Goal: Task Accomplishment & Management: Manage account settings

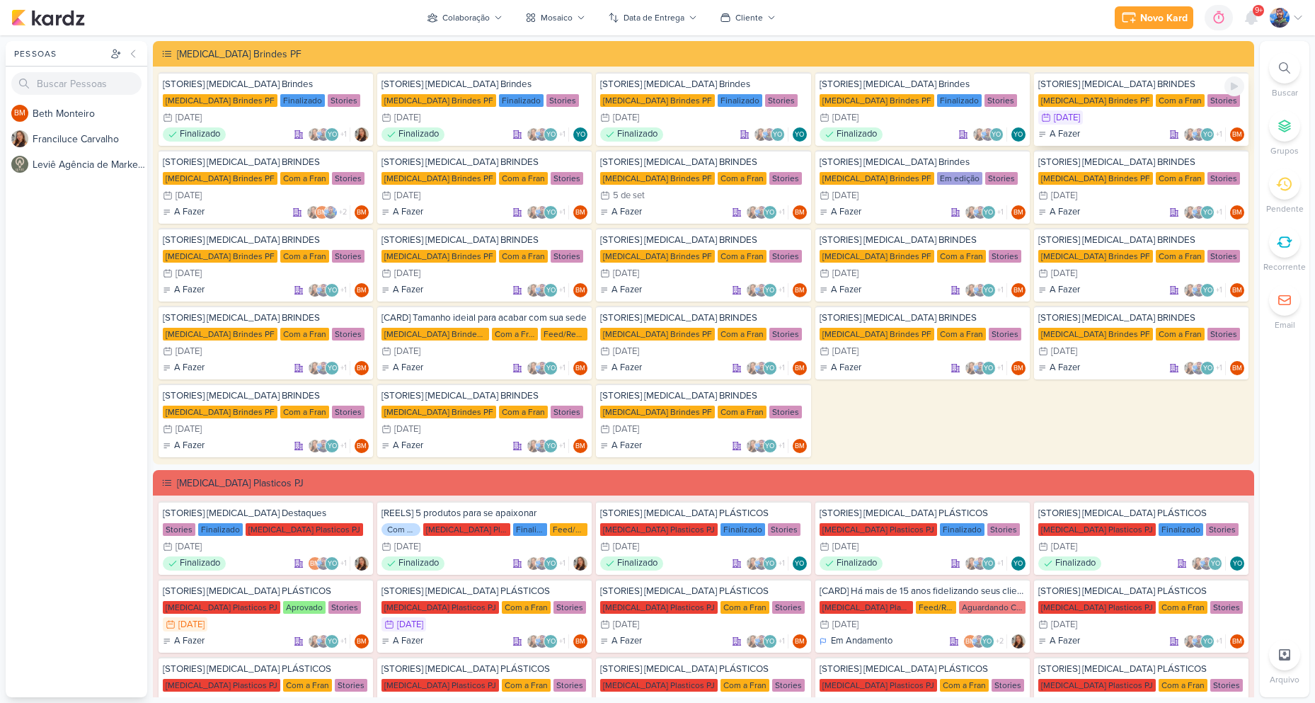
click at [1135, 116] on div "2/9 [DATE]" at bounding box center [1141, 117] width 206 height 14
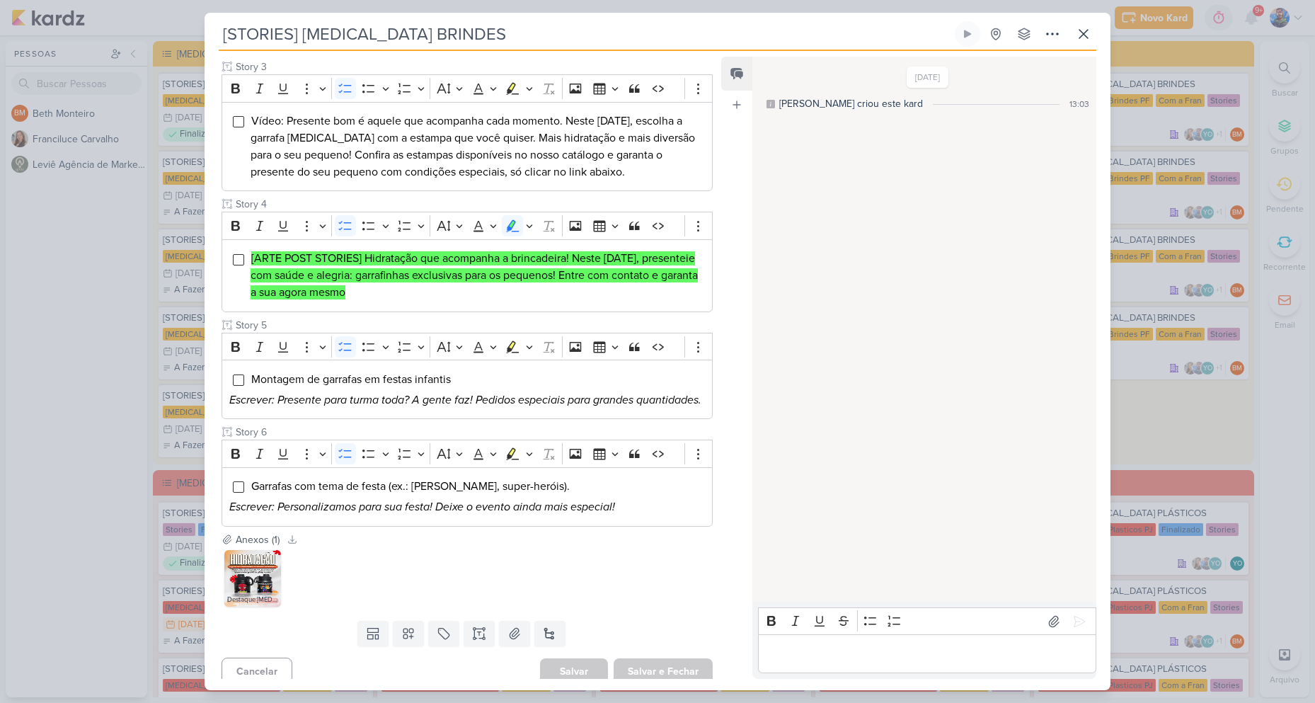
scroll to position [447, 0]
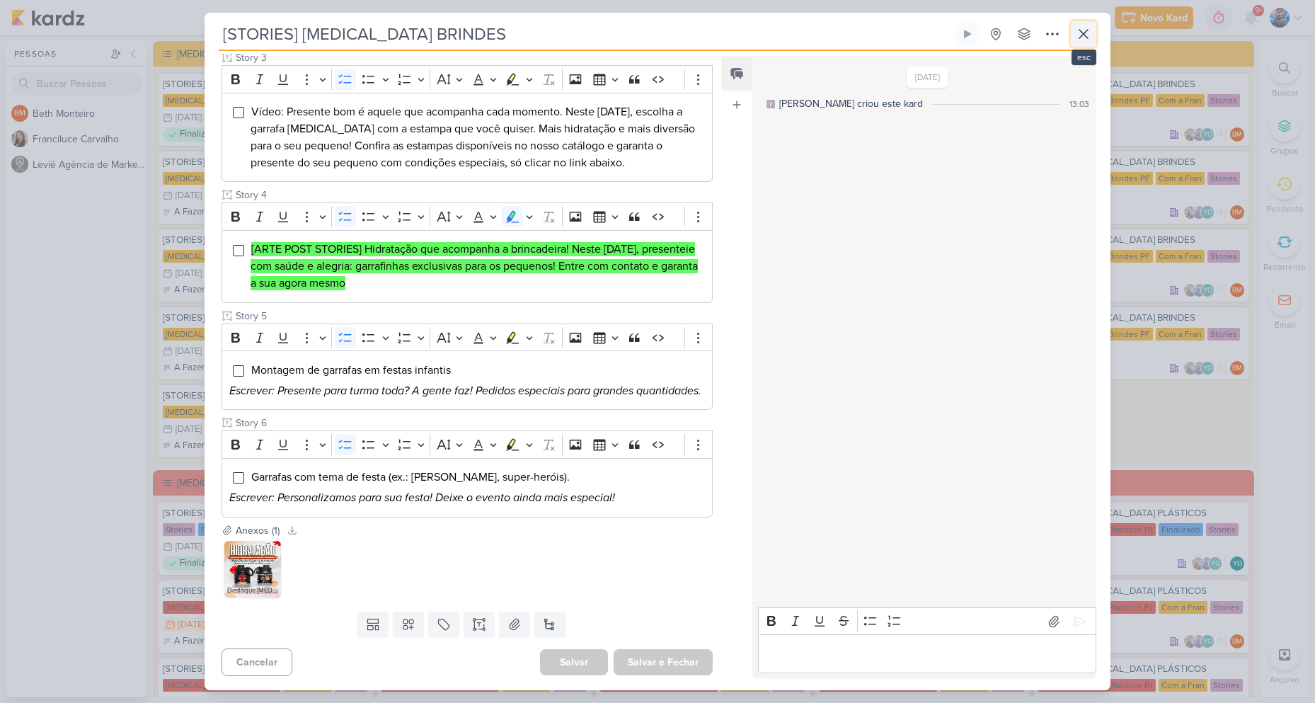
click at [1076, 38] on icon at bounding box center [1083, 33] width 17 height 17
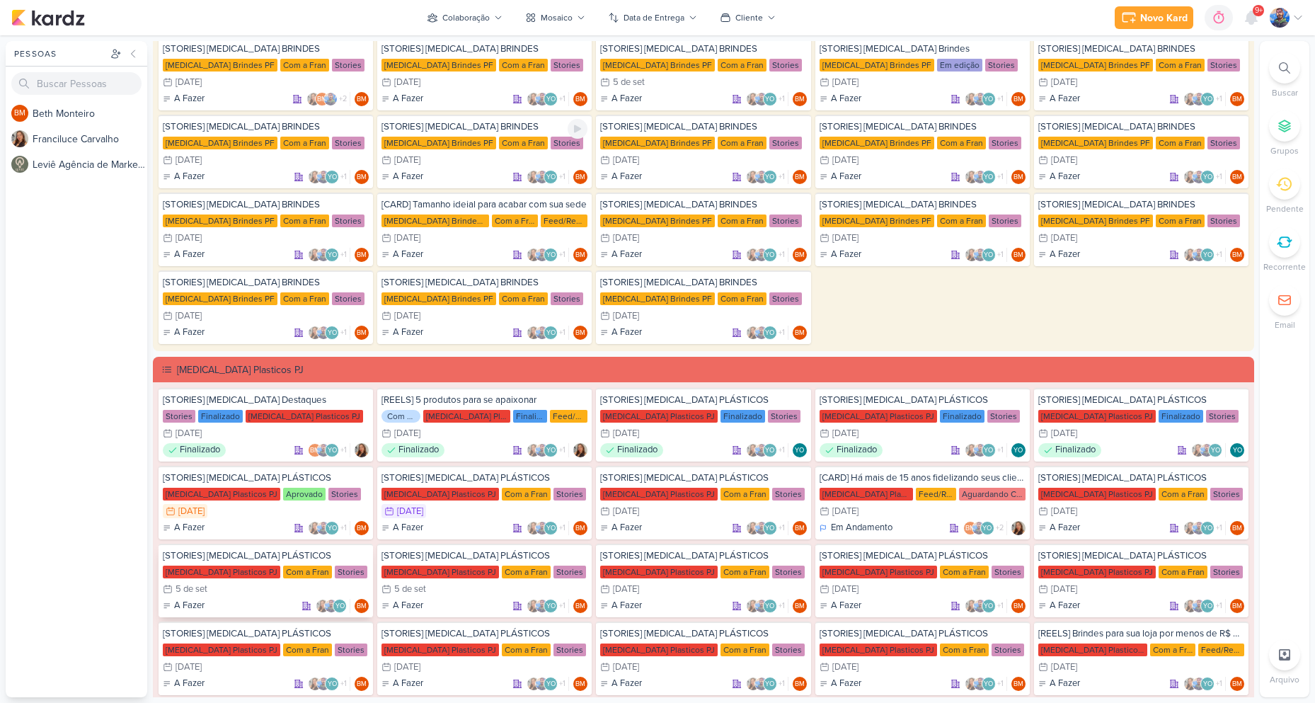
scroll to position [283, 0]
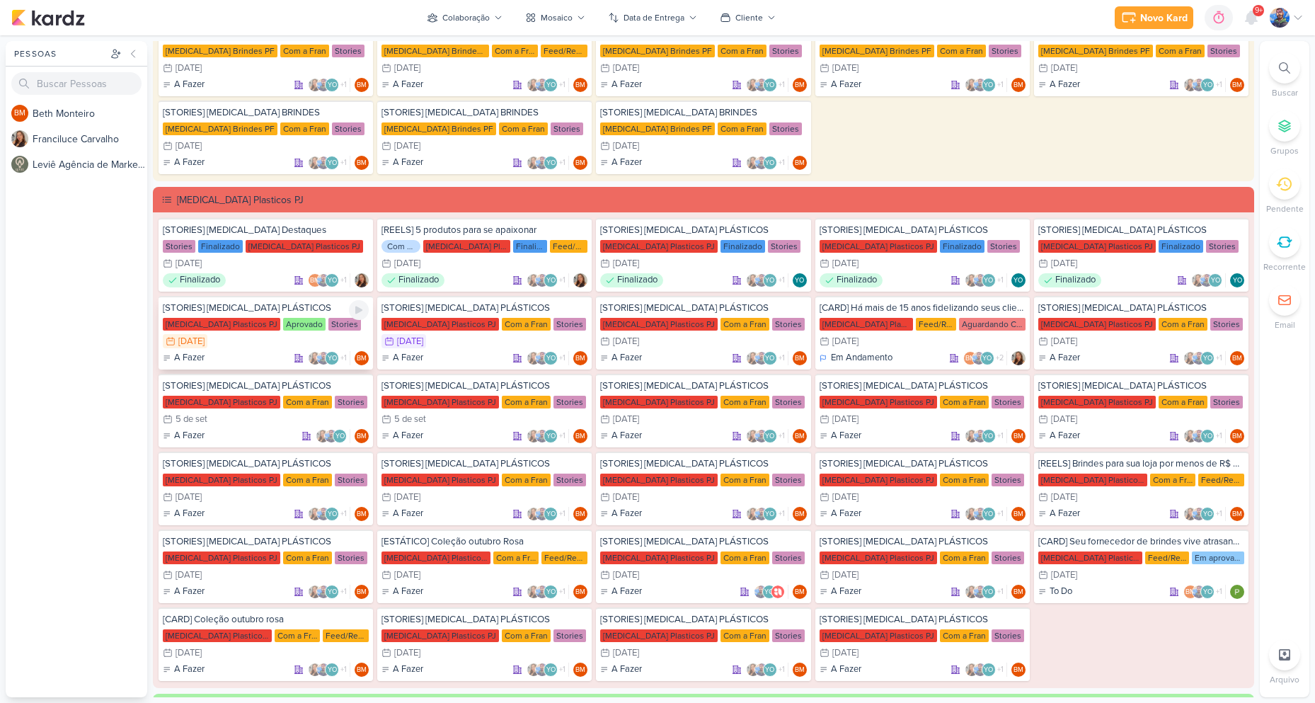
click at [215, 332] on div "[STORIES] [MEDICAL_DATA] PLÁSTICOS [MEDICAL_DATA] Plasticos PJ Aprovado Stories…" at bounding box center [266, 333] width 214 height 74
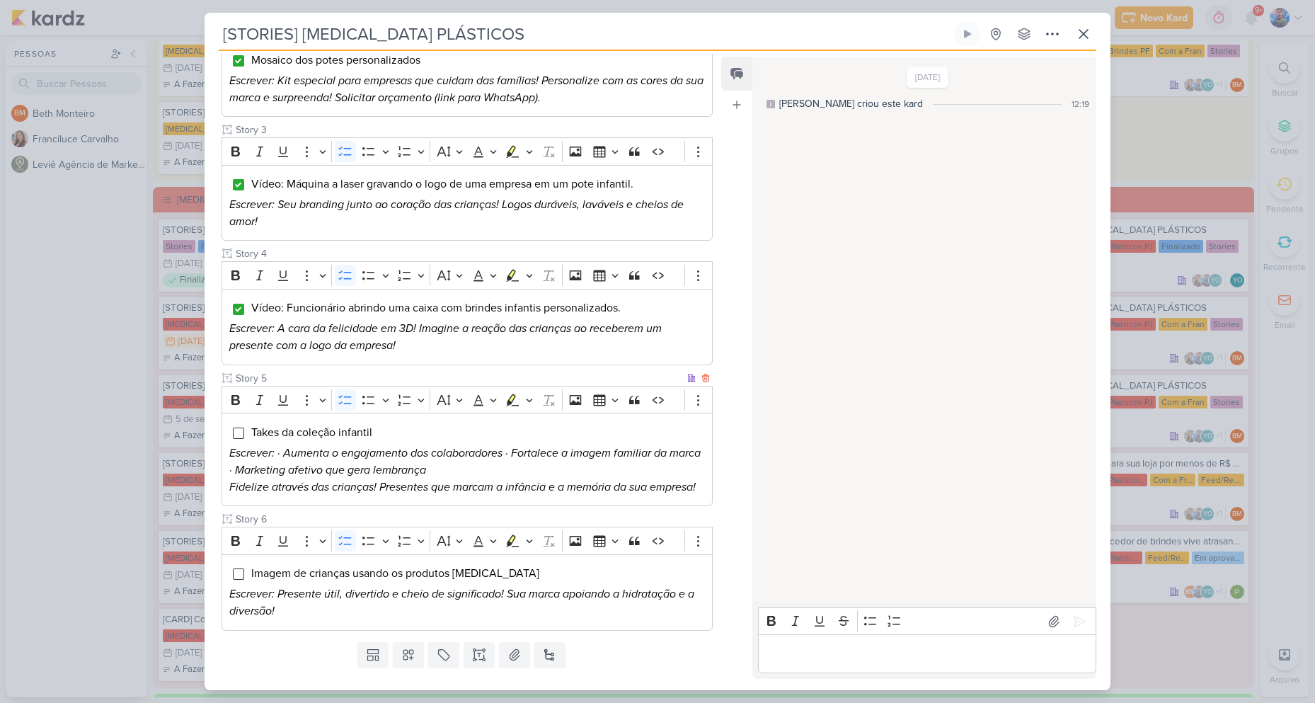
scroll to position [422, 0]
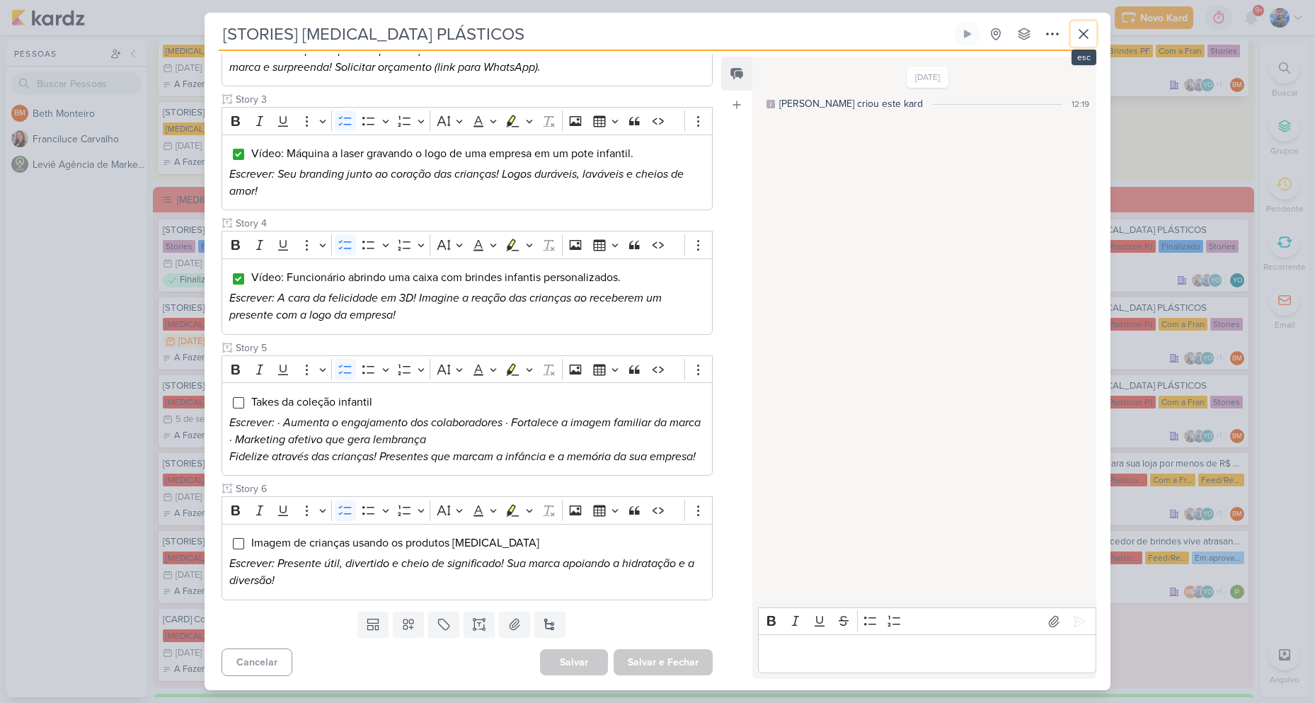
drag, startPoint x: 1085, startPoint y: 29, endPoint x: 1083, endPoint y: 74, distance: 45.3
click at [1086, 28] on icon at bounding box center [1083, 33] width 17 height 17
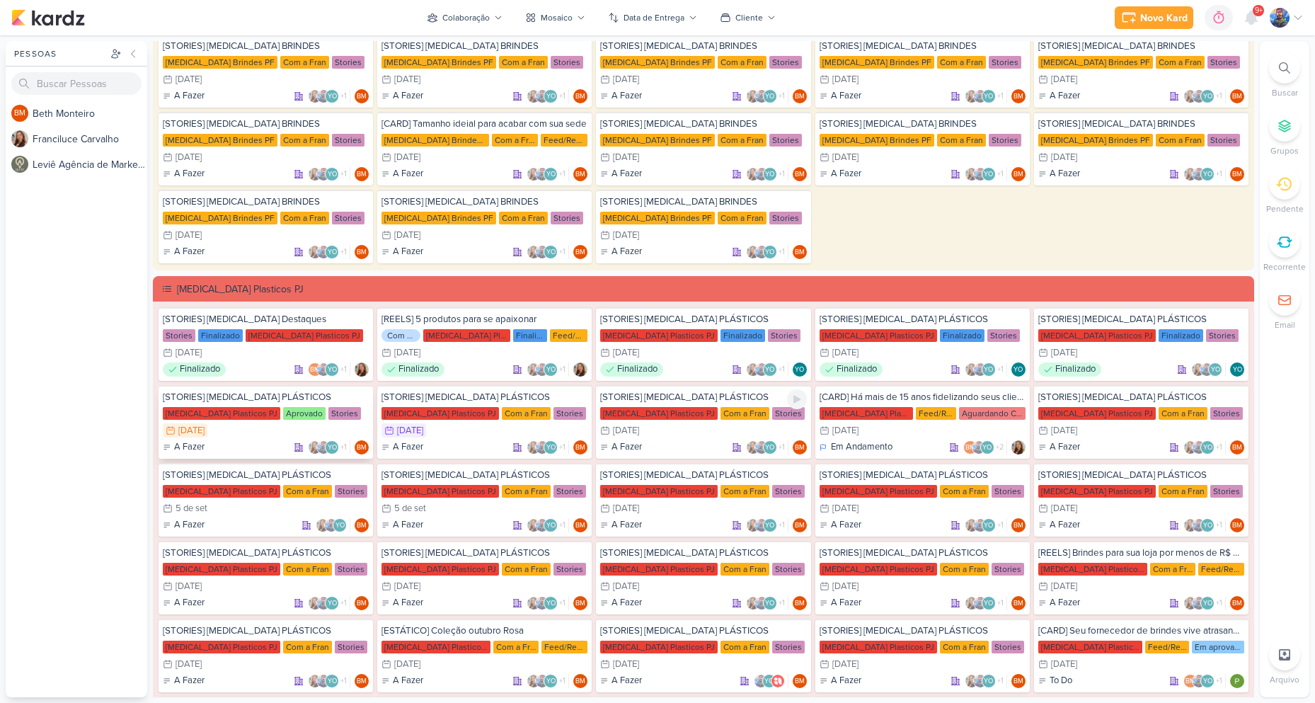
scroll to position [212, 0]
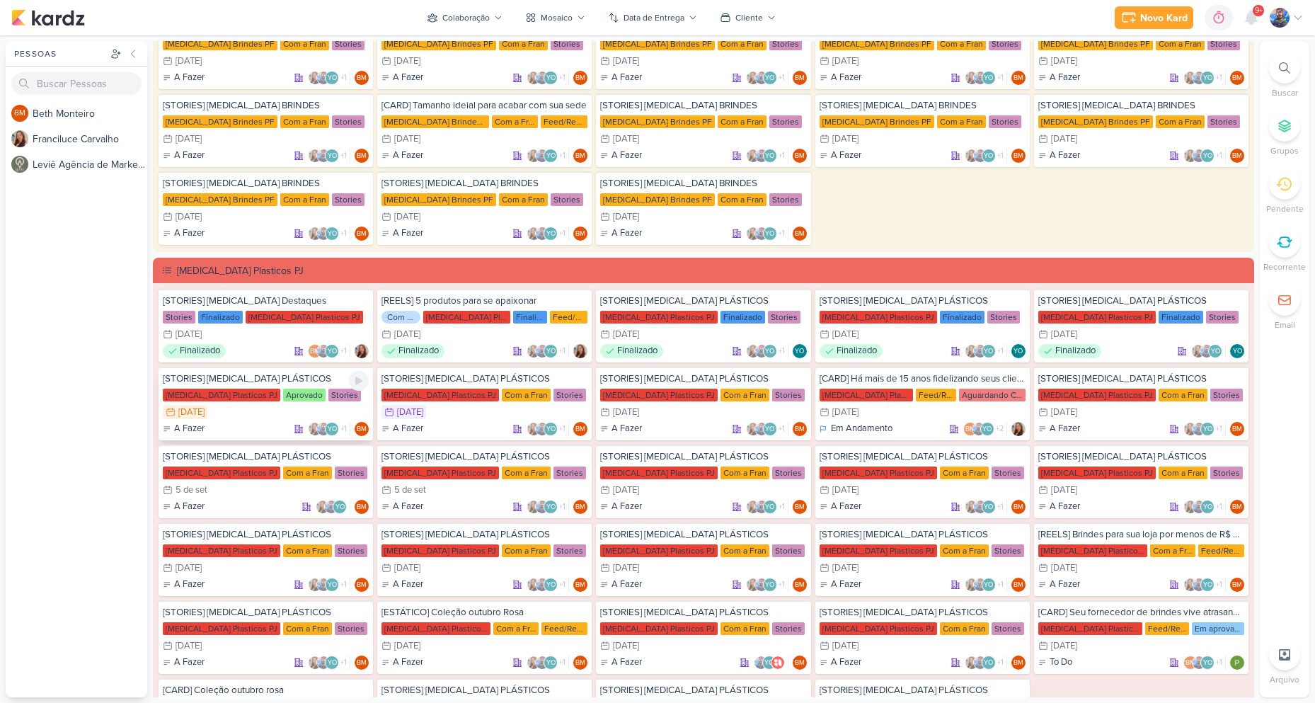
click at [248, 401] on div "[MEDICAL_DATA] Plasticos PJ Aprovado Stories" at bounding box center [266, 395] width 206 height 14
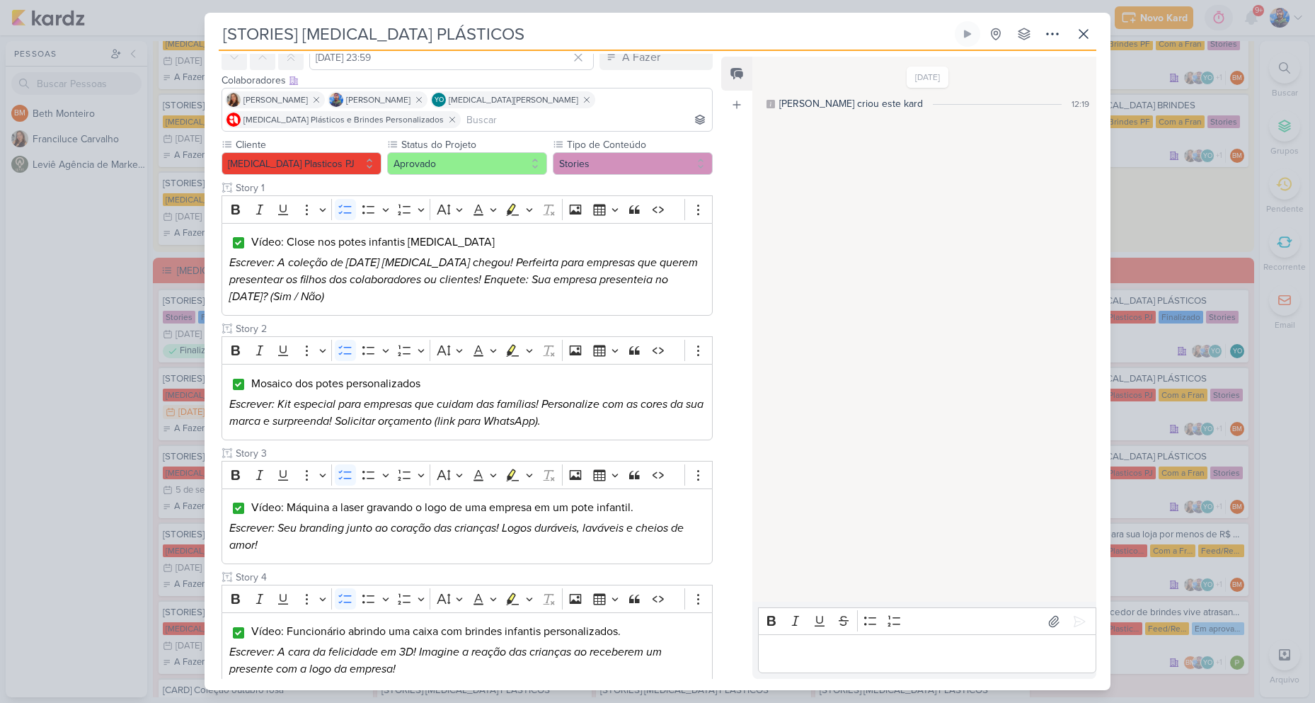
scroll to position [0, 0]
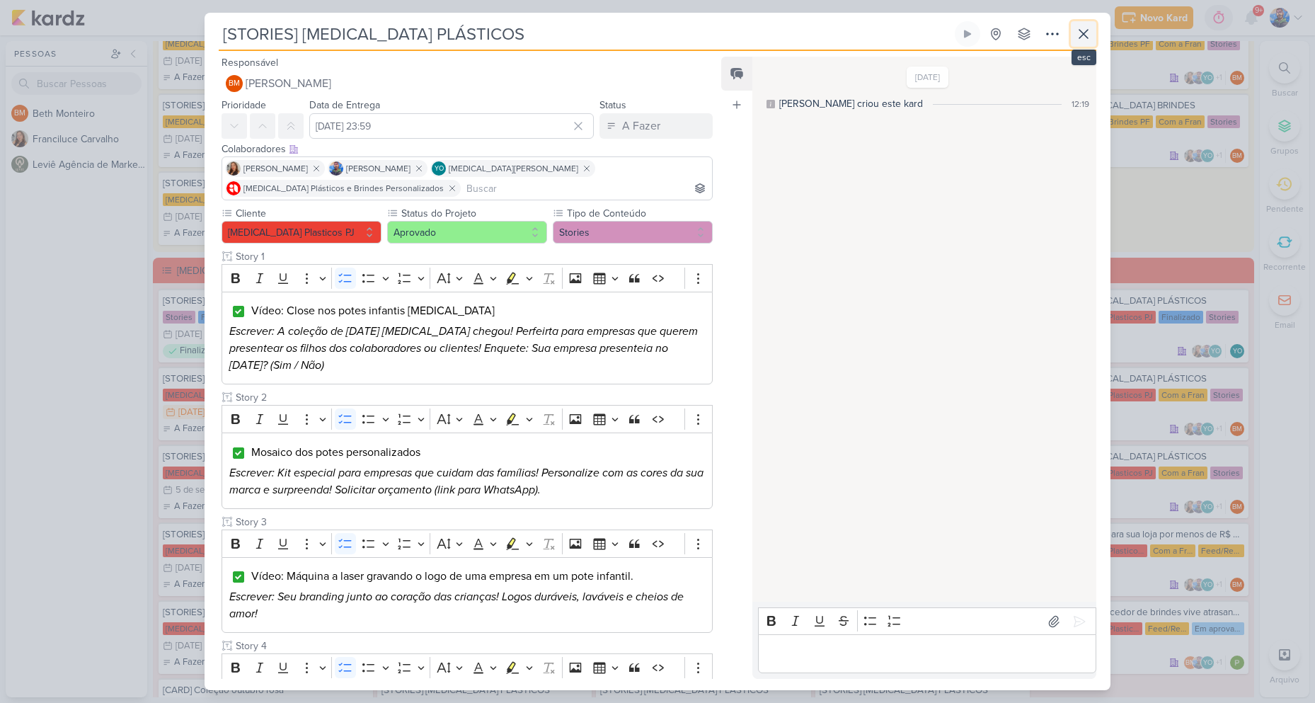
click at [1078, 38] on icon at bounding box center [1083, 33] width 17 height 17
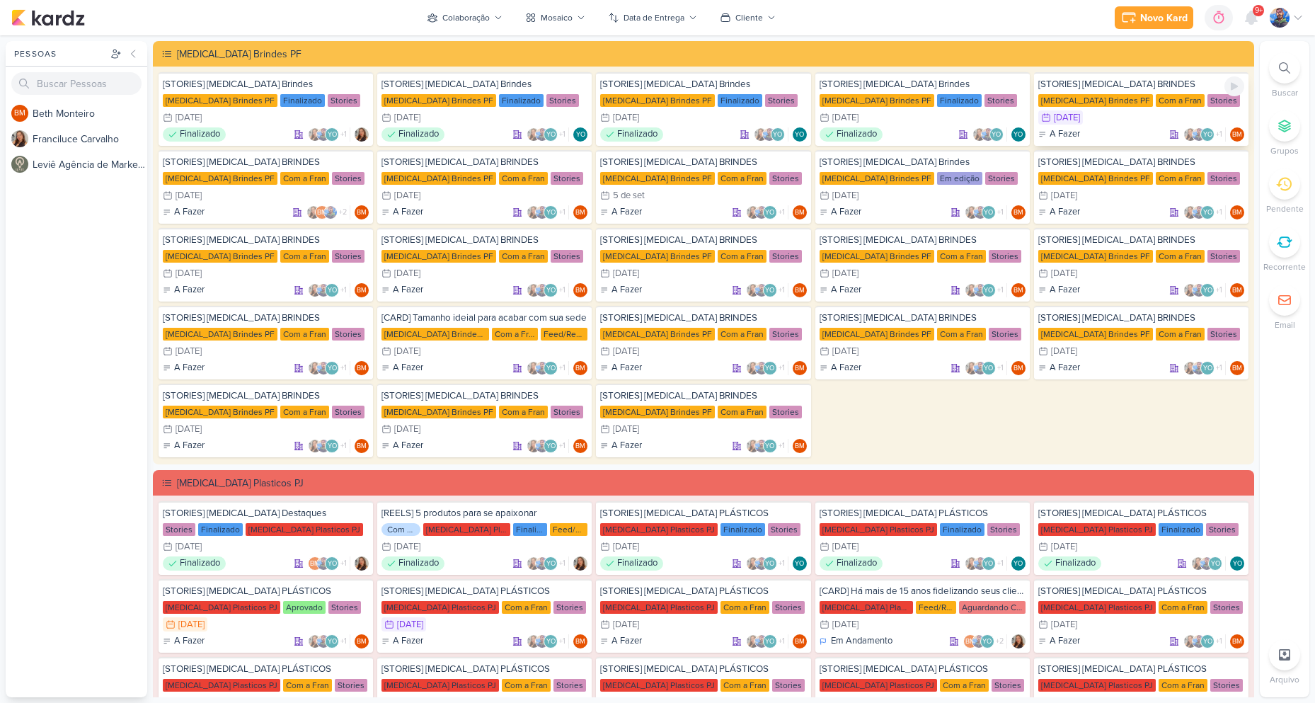
click at [1071, 110] on div "[STORIES] [MEDICAL_DATA] BRINDES [MEDICAL_DATA] Brindes PF Com a Fran Stories 2…" at bounding box center [1141, 109] width 214 height 74
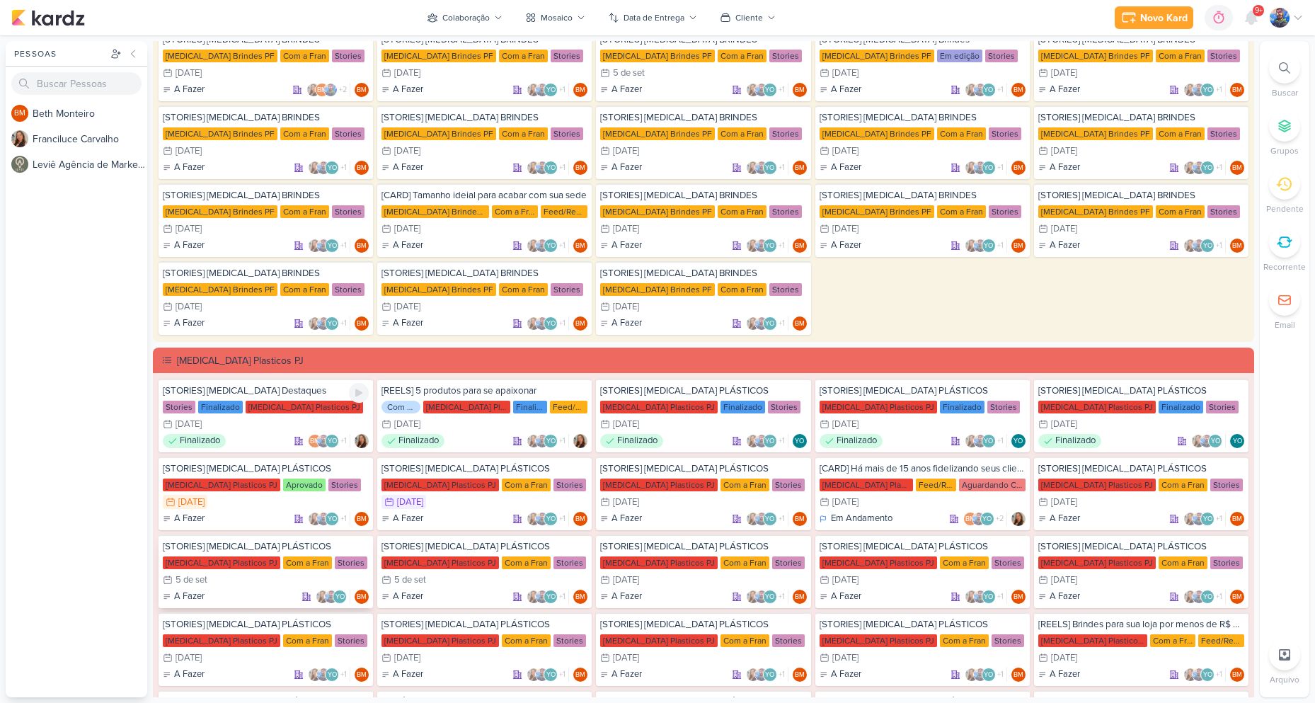
scroll to position [142, 0]
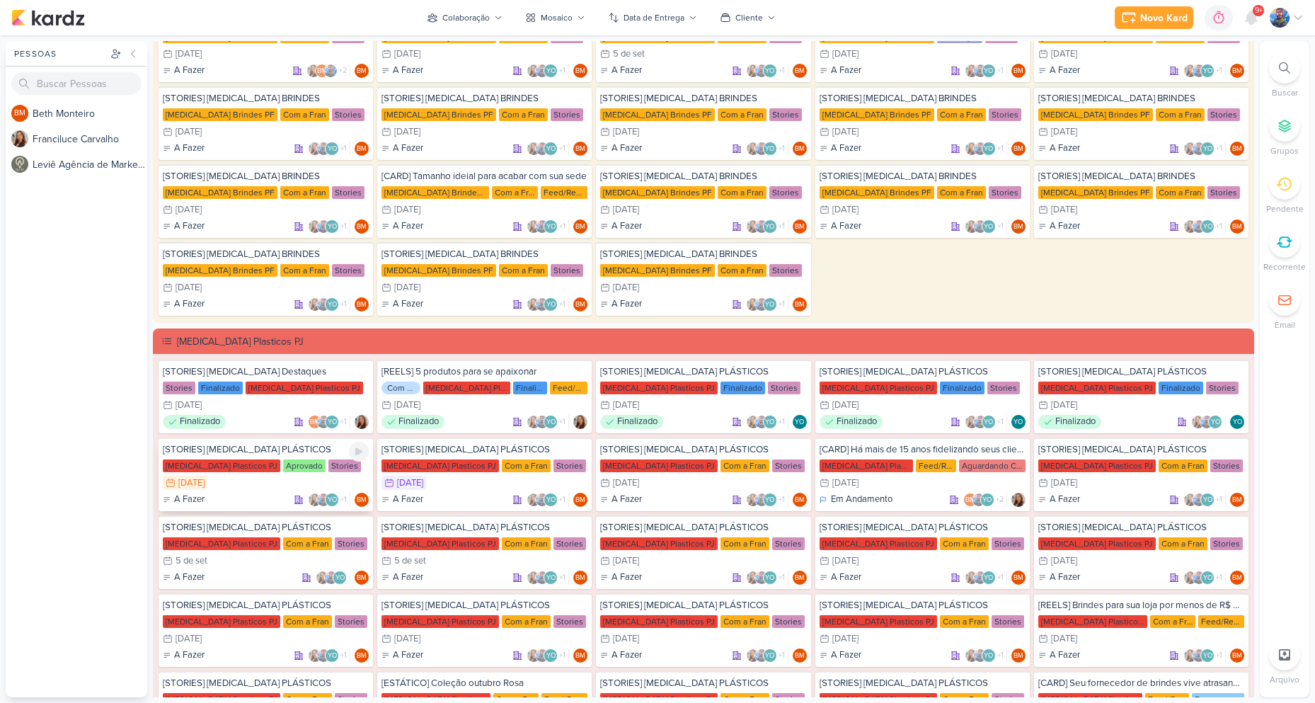
click at [239, 479] on div "1/9 [DATE]" at bounding box center [266, 483] width 206 height 14
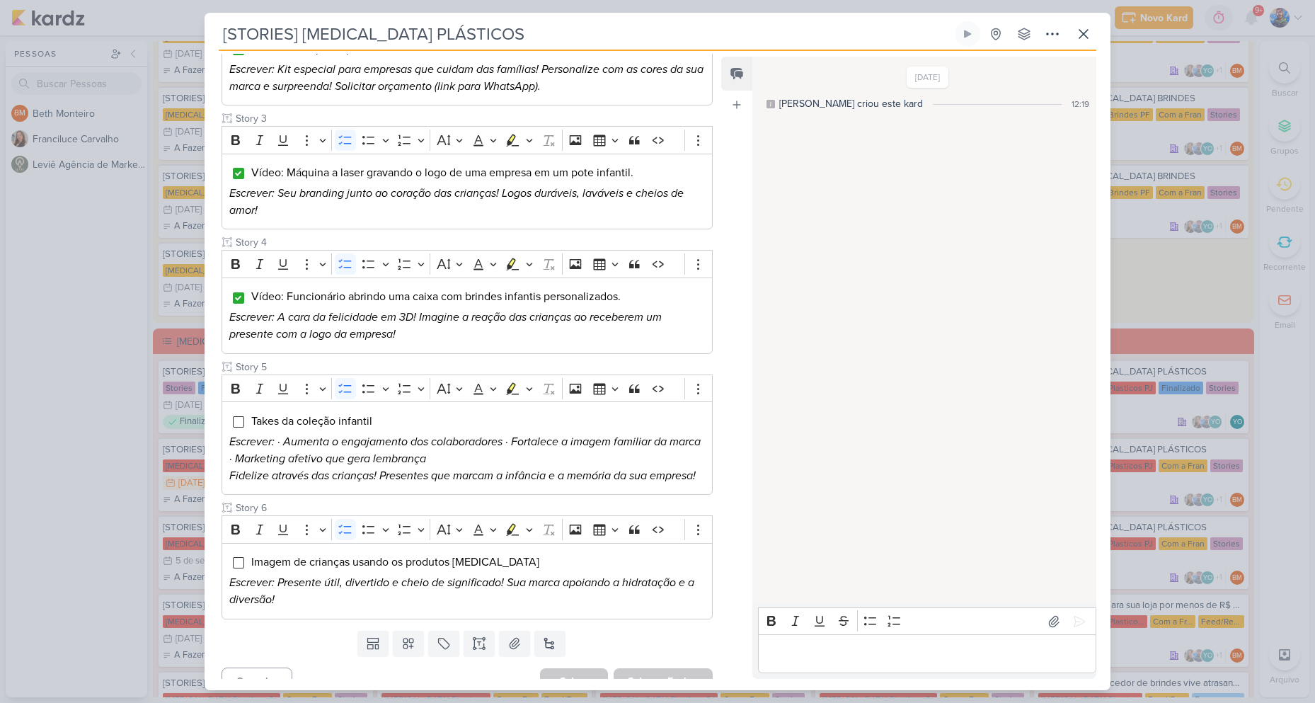
scroll to position [422, 0]
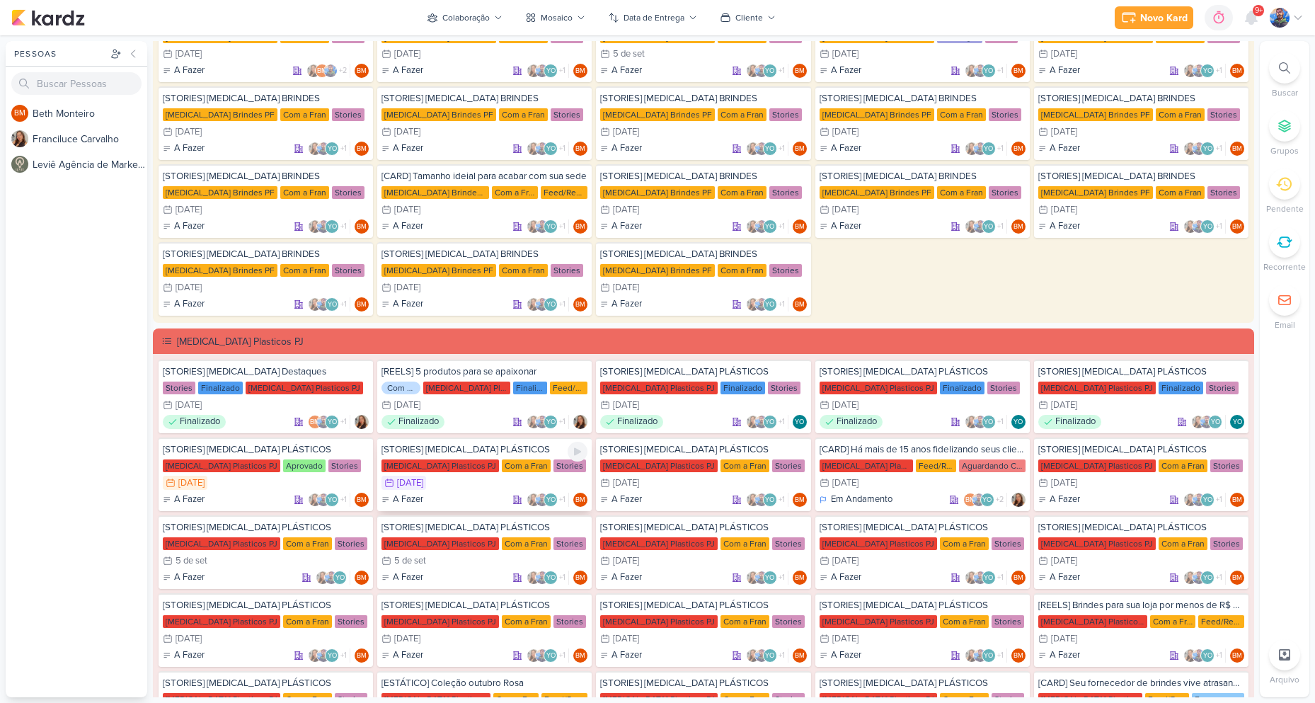
click at [464, 496] on div "A Fazer YO +1 BM" at bounding box center [484, 500] width 206 height 14
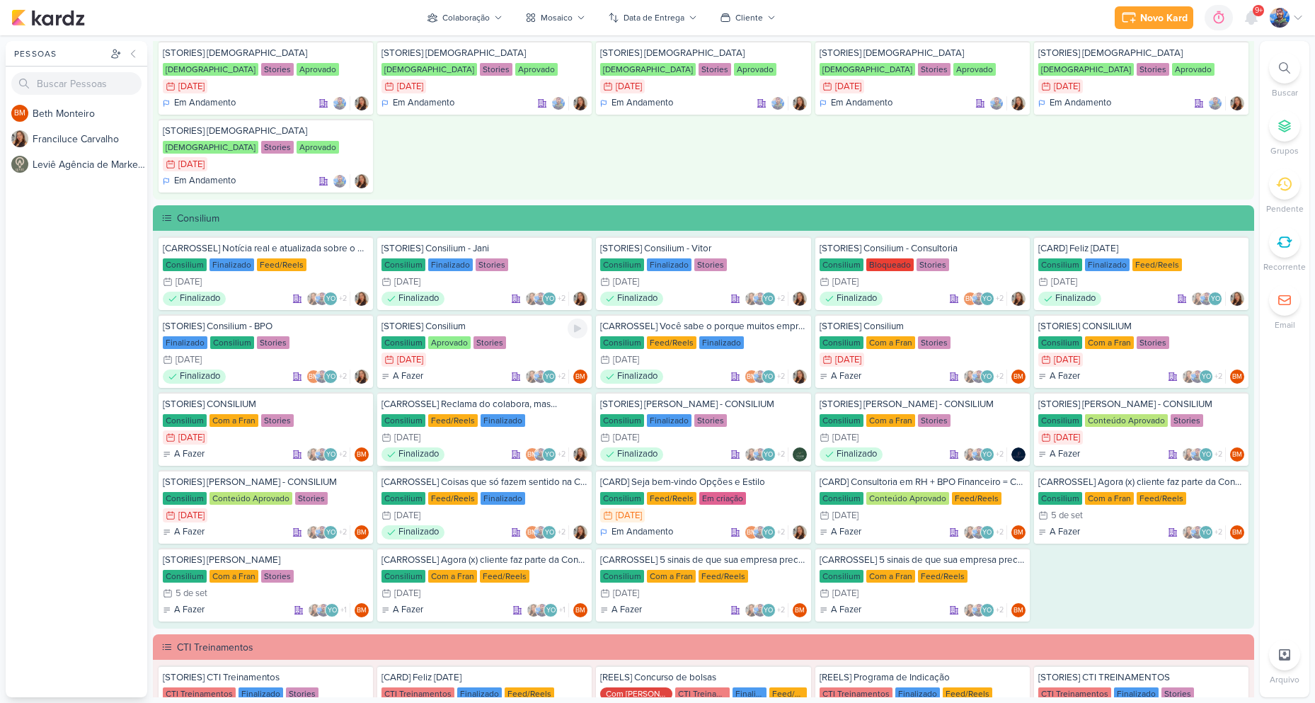
scroll to position [1061, 0]
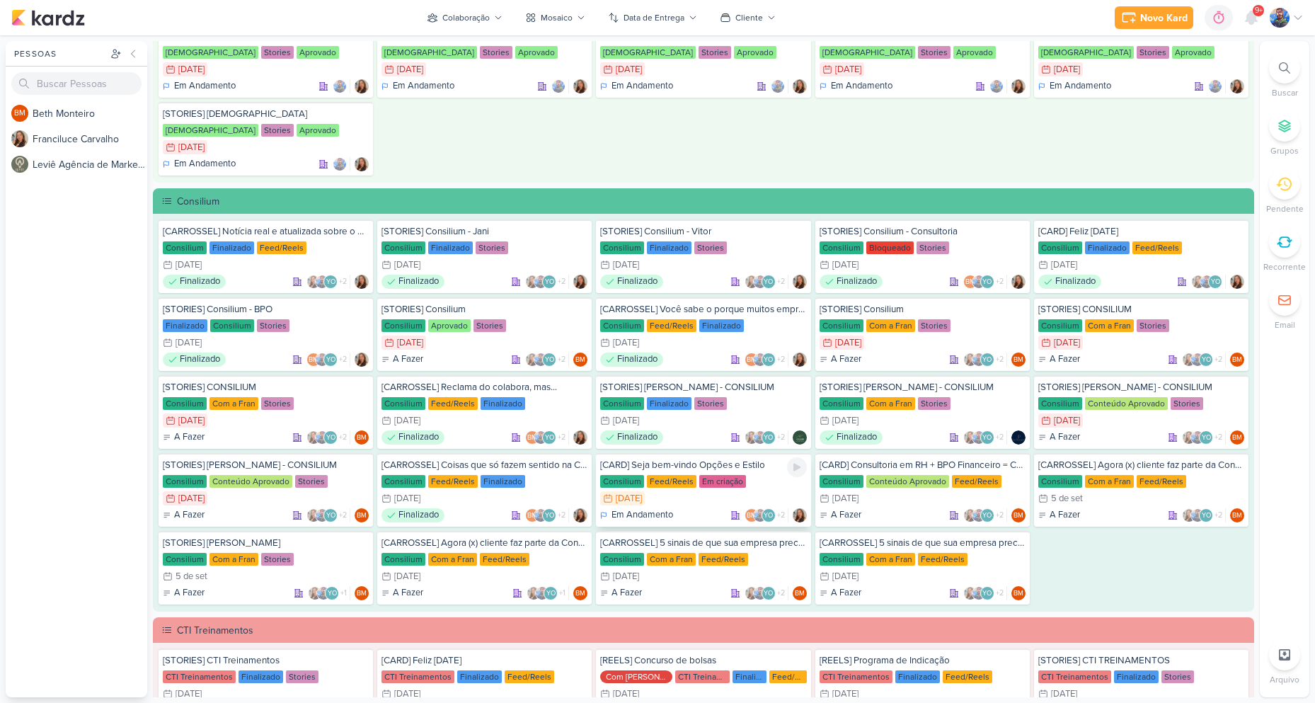
click at [701, 489] on div "[CARD] Seja bem-vindo Opções e Estilo Consilium Feed/Reels Em criação 1/9 [DATE…" at bounding box center [703, 490] width 214 height 74
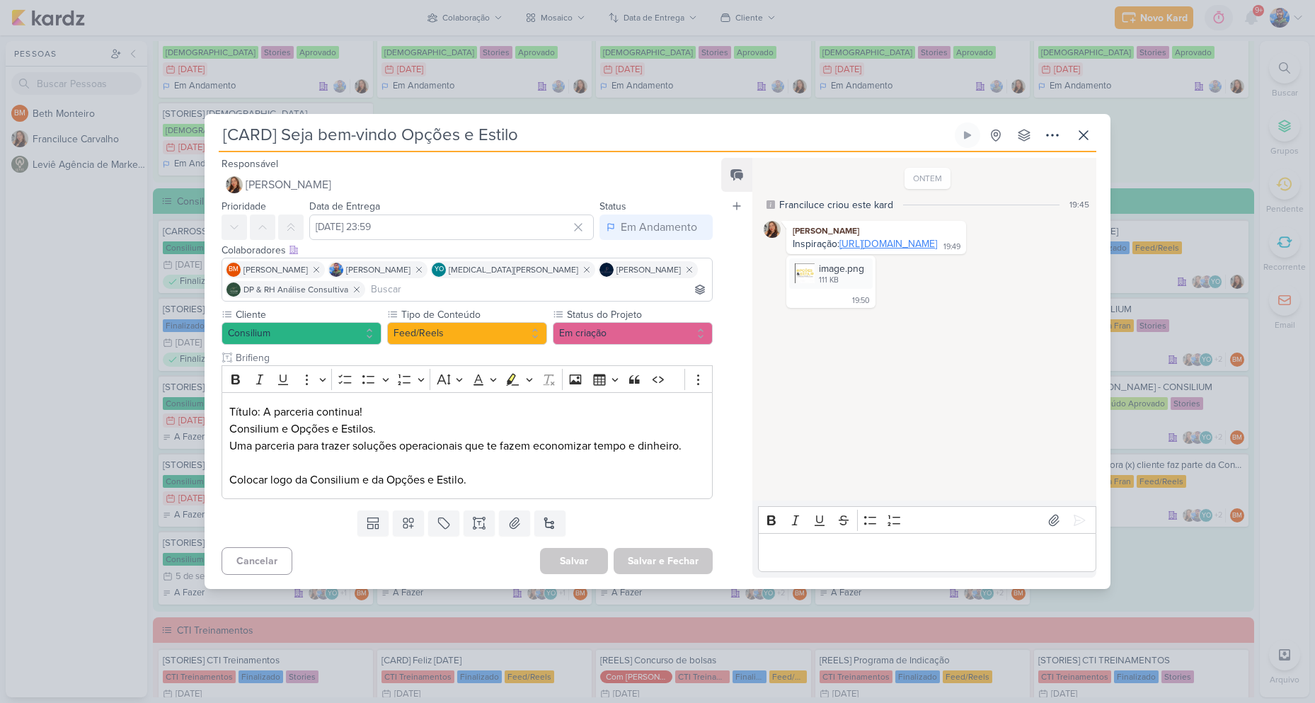
click at [887, 241] on link "[URL][DOMAIN_NAME]" at bounding box center [888, 244] width 98 height 12
drag, startPoint x: 261, startPoint y: 410, endPoint x: 371, endPoint y: 419, distance: 110.1
click at [371, 419] on p "Título: A parceria continua! Consilium e Opções e Estilos. Uma parceria para tr…" at bounding box center [467, 445] width 476 height 85
copy p "A parceria continua!"
click at [837, 276] on div "image.png" at bounding box center [841, 268] width 45 height 15
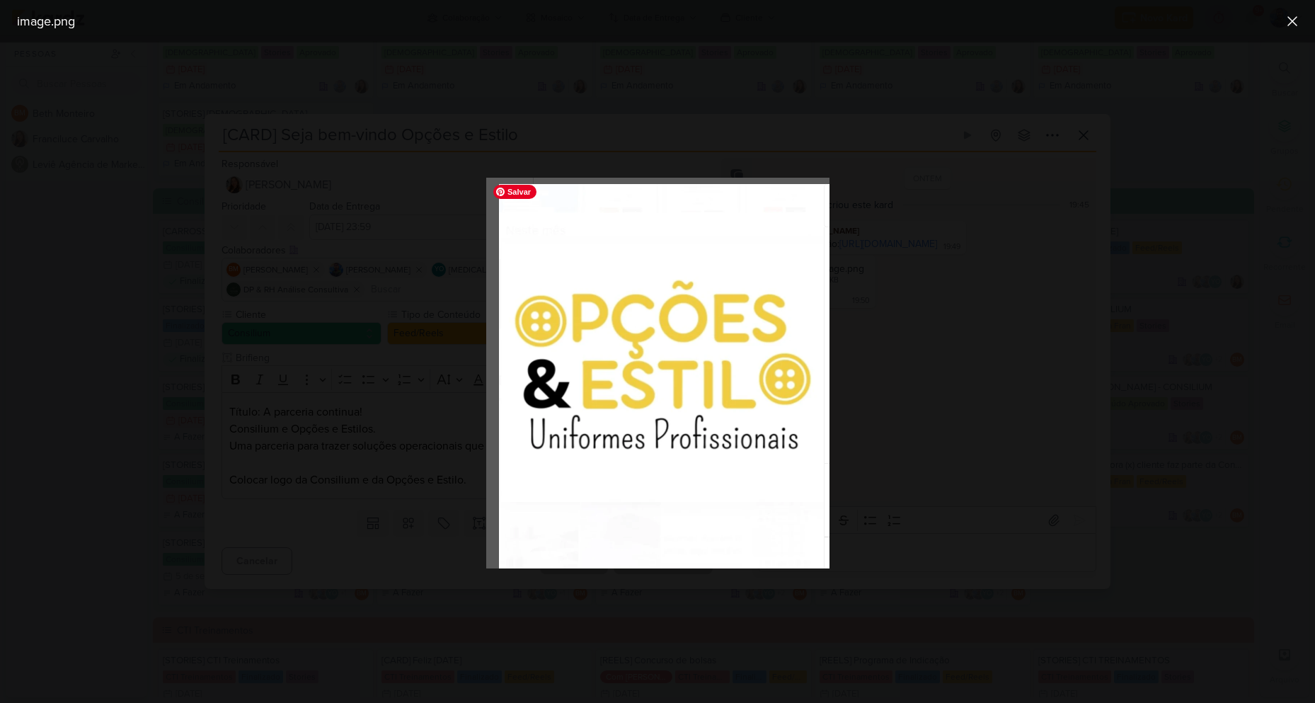
click at [693, 466] on img at bounding box center [657, 373] width 343 height 391
drag, startPoint x: 693, startPoint y: 466, endPoint x: 935, endPoint y: 314, distance: 285.9
click at [935, 314] on div at bounding box center [657, 372] width 1315 height 660
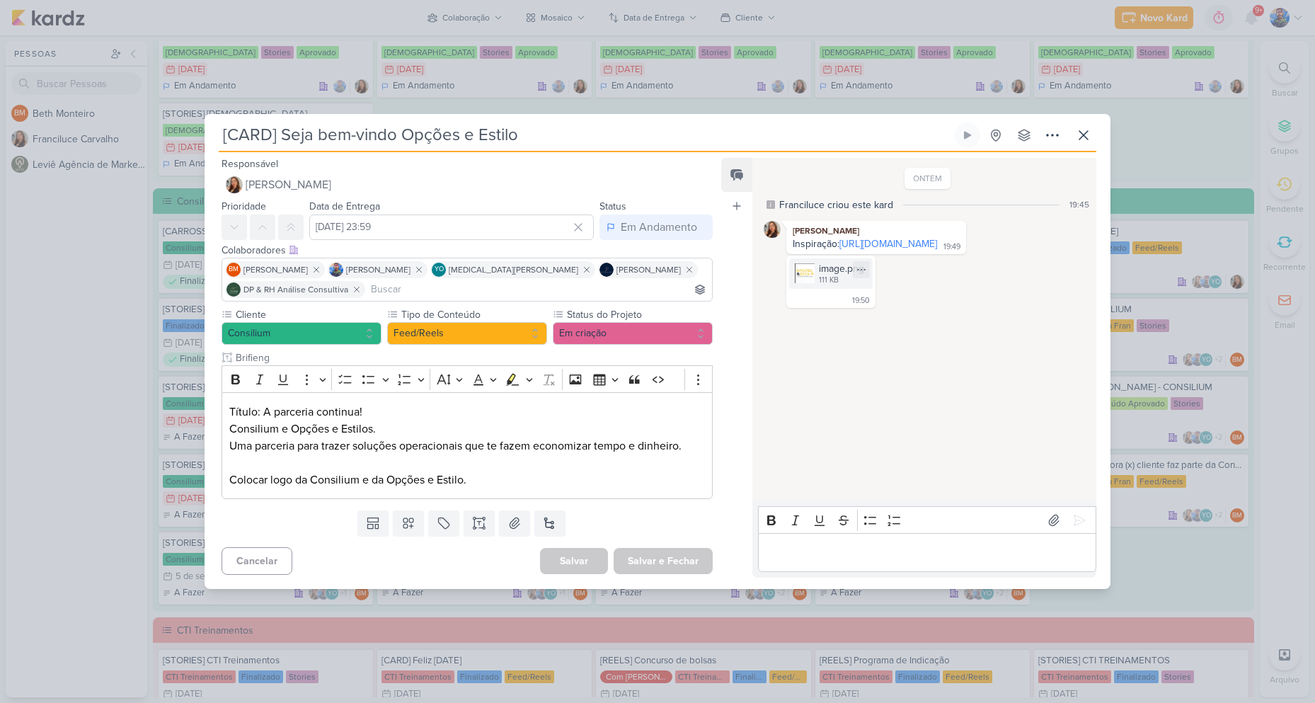
click at [839, 276] on div "image.png" at bounding box center [841, 268] width 45 height 15
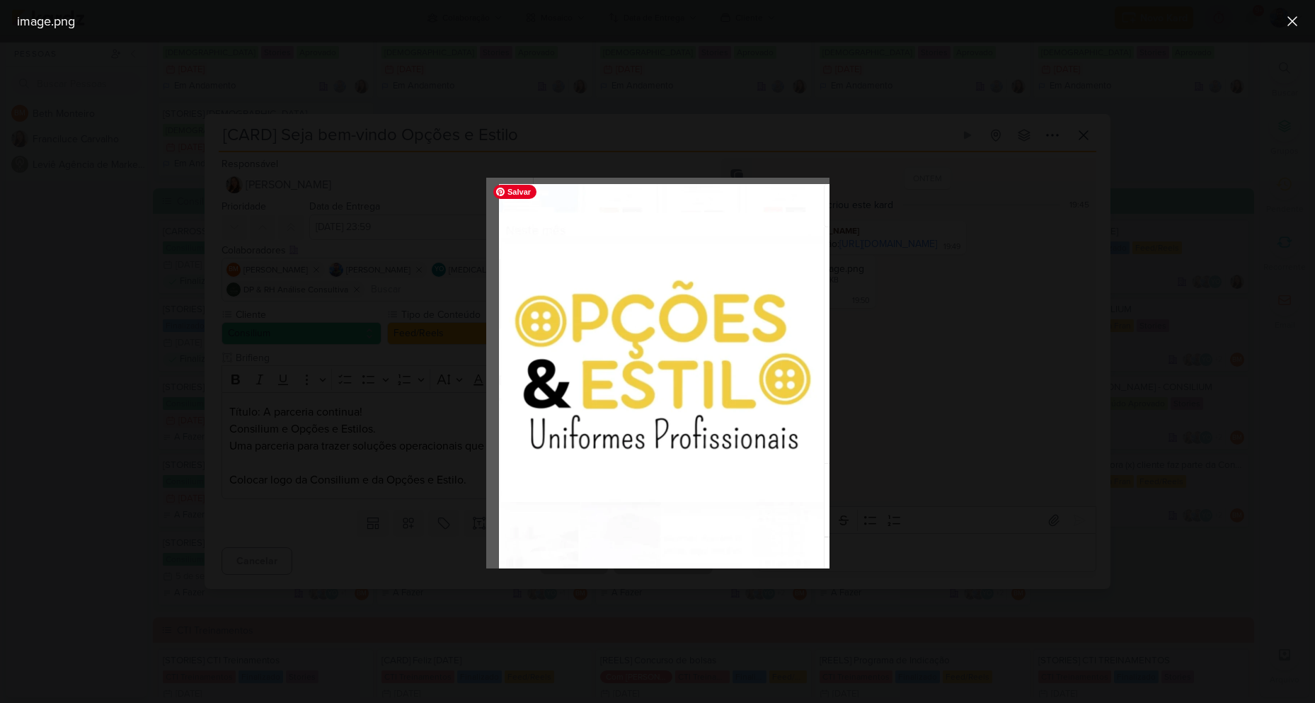
click at [996, 309] on div at bounding box center [657, 372] width 1315 height 660
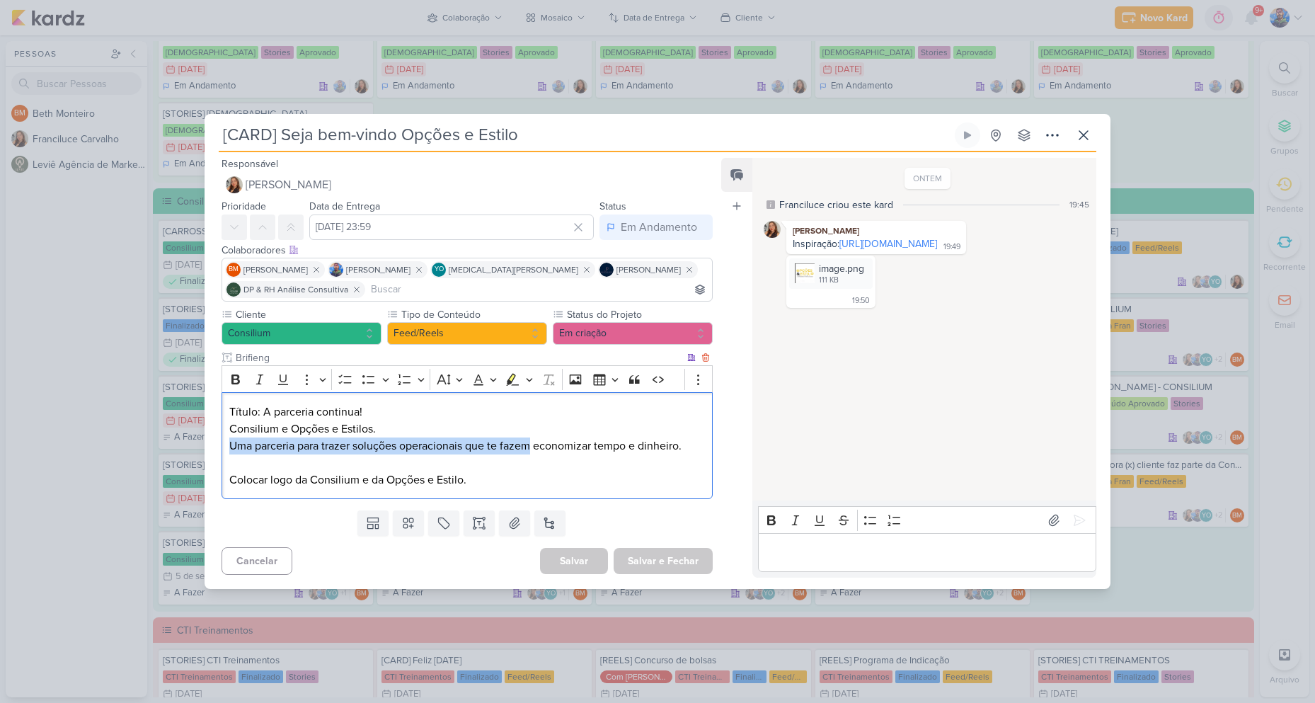
drag, startPoint x: 228, startPoint y: 447, endPoint x: 529, endPoint y: 445, distance: 301.5
click at [529, 445] on div "Título: A parceria continua! Consilium e Opções e Estilos. Uma parceria para tr…" at bounding box center [466, 445] width 491 height 107
click at [367, 446] on p "Título: A parceria continua! Consilium e Opções e Estilos. Uma parceria para tr…" at bounding box center [467, 445] width 476 height 85
drag, startPoint x: 226, startPoint y: 441, endPoint x: 530, endPoint y: 446, distance: 303.6
click at [530, 446] on div "Título: A parceria continua! Consilium e Opções e Estilos. Uma parceria para tr…" at bounding box center [466, 445] width 491 height 107
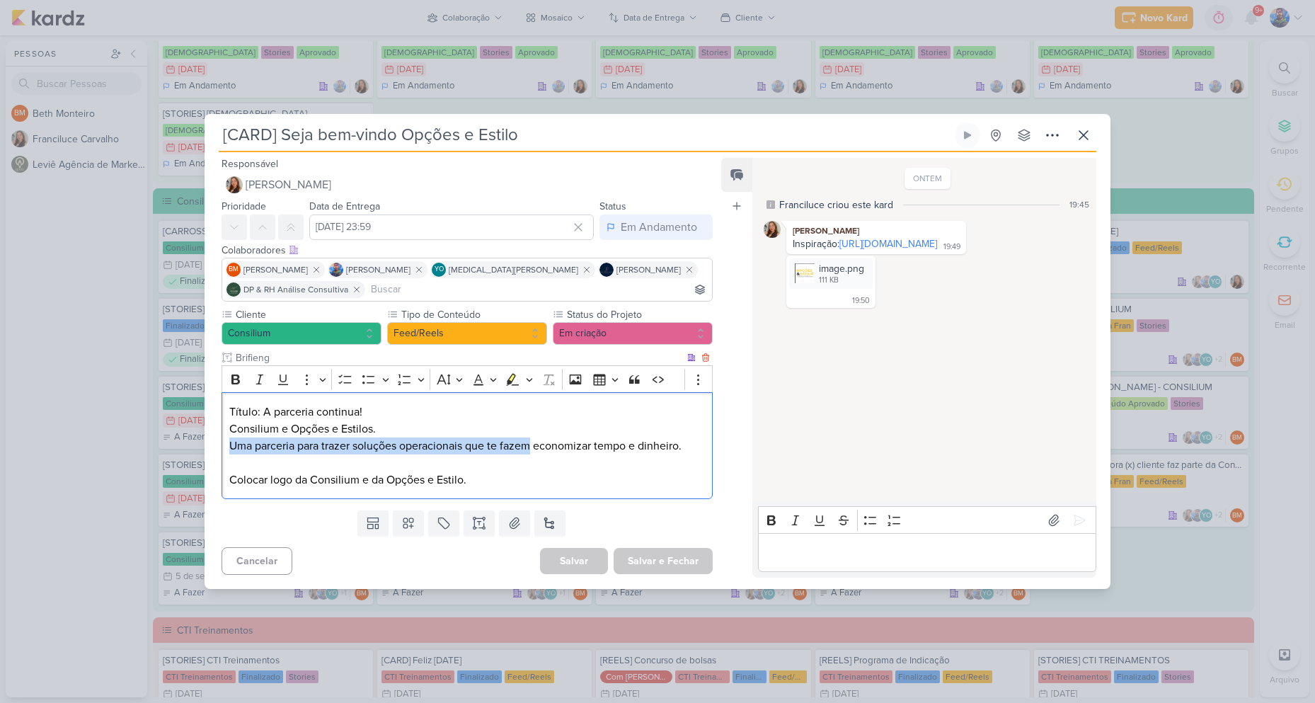
copy p "Uma parceria para trazer soluções operacionais que te fazem"
click at [547, 449] on p "Título: A parceria continua! Consilium e Opções e Estilos. Uma parceria para tr…" at bounding box center [467, 445] width 476 height 85
drag, startPoint x: 538, startPoint y: 446, endPoint x: 689, endPoint y: 439, distance: 151.6
click at [689, 439] on p "Título: A parceria continua! Consilium e Opções e Estilos. Uma parceria para tr…" at bounding box center [467, 445] width 476 height 85
copy p "economizar tempo e dinheiro."
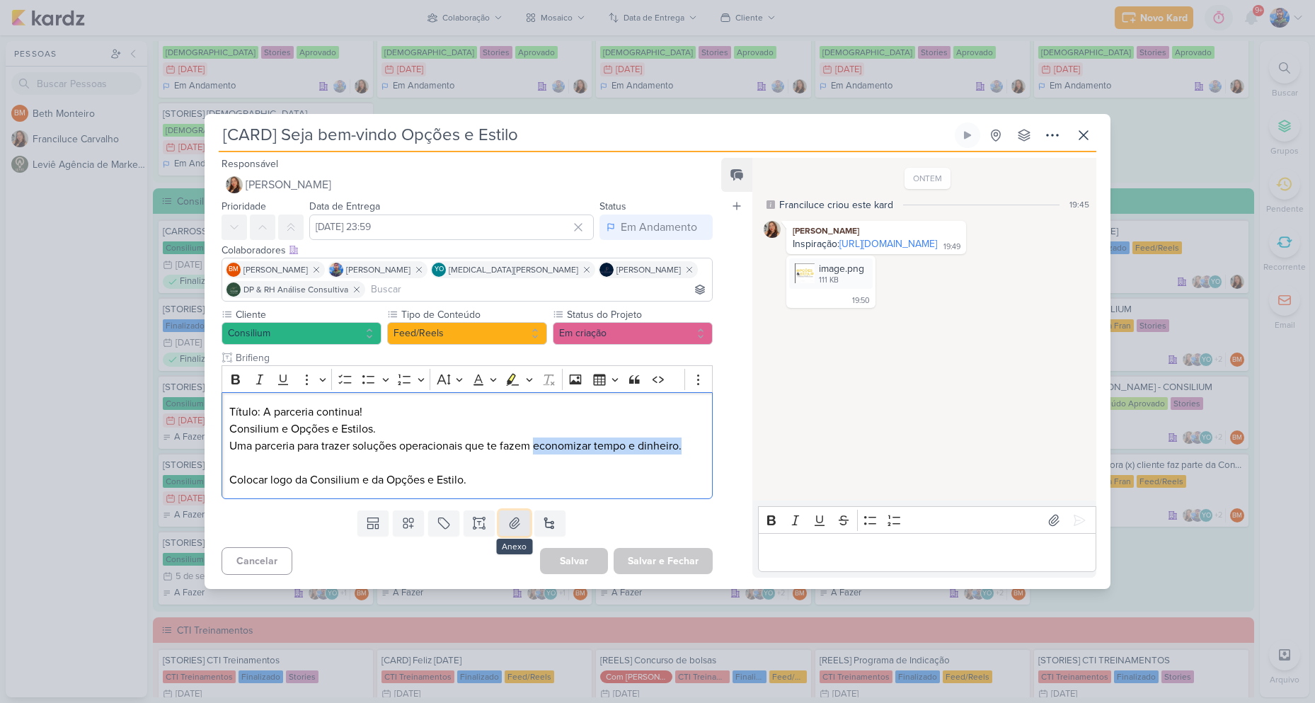
click at [507, 520] on icon at bounding box center [514, 523] width 14 height 14
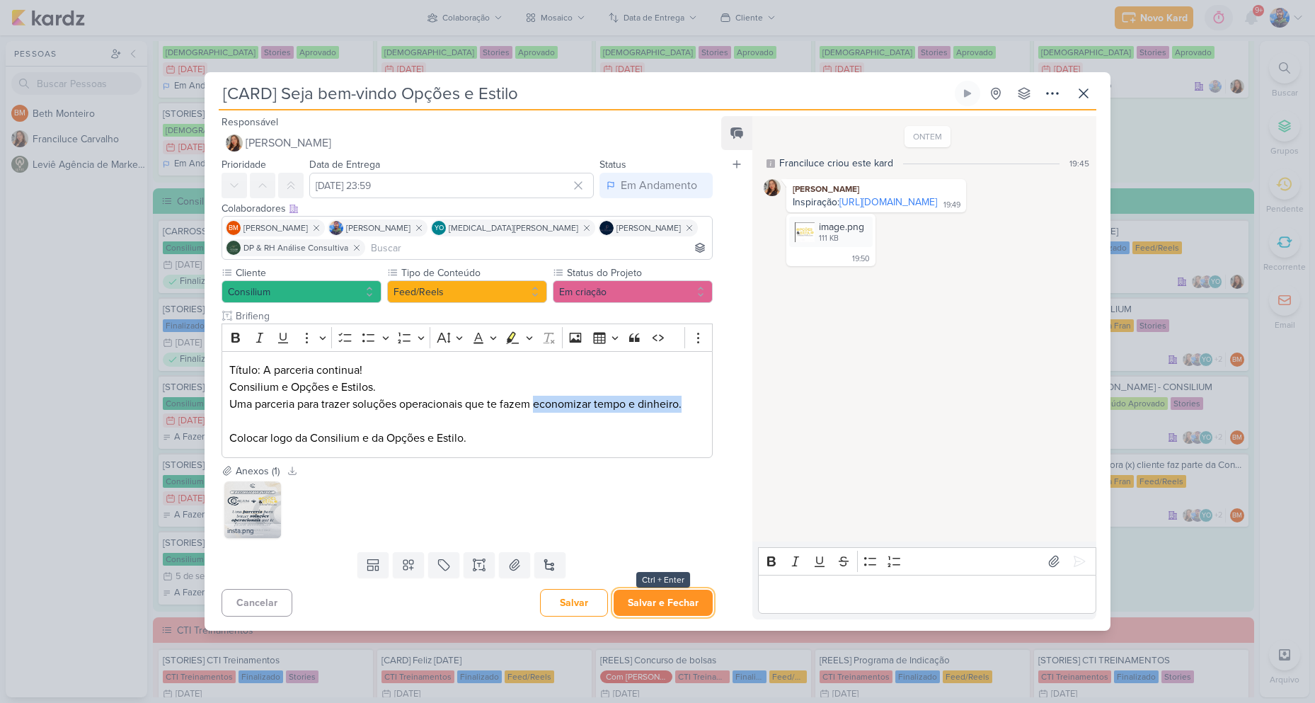
click at [633, 592] on button "Salvar e Fechar" at bounding box center [663, 602] width 99 height 26
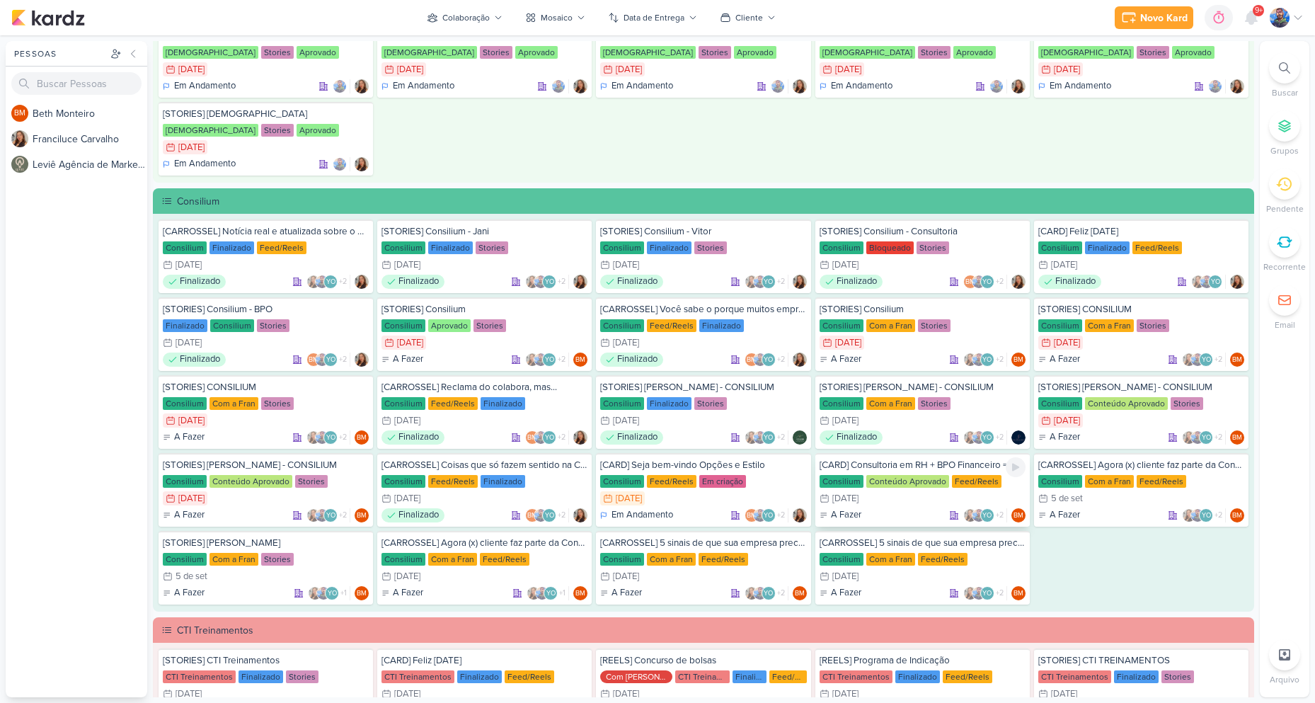
click at [900, 500] on div "3/9 [DATE]" at bounding box center [922, 498] width 206 height 14
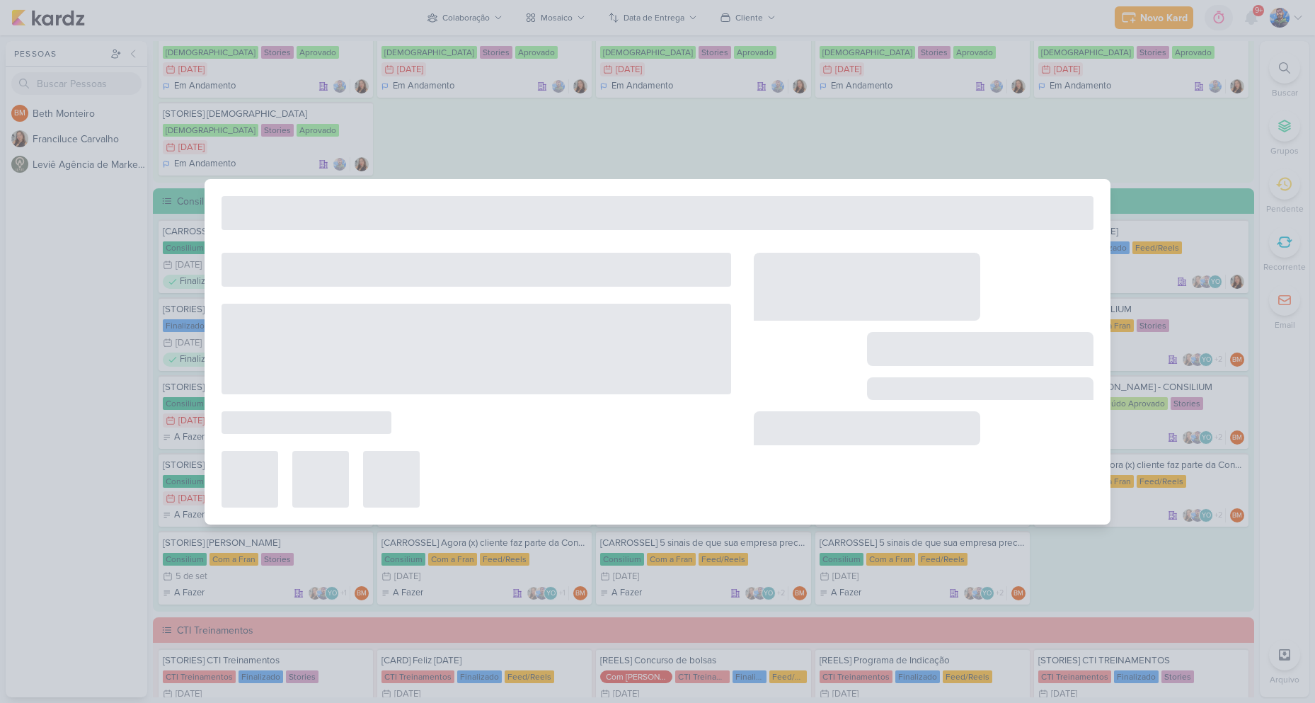
type input "[CARD] Consultoria em RH + BPO Financeiro = COMBO de eficiência!"
type input "3 de setembro de 2025 às 23:59"
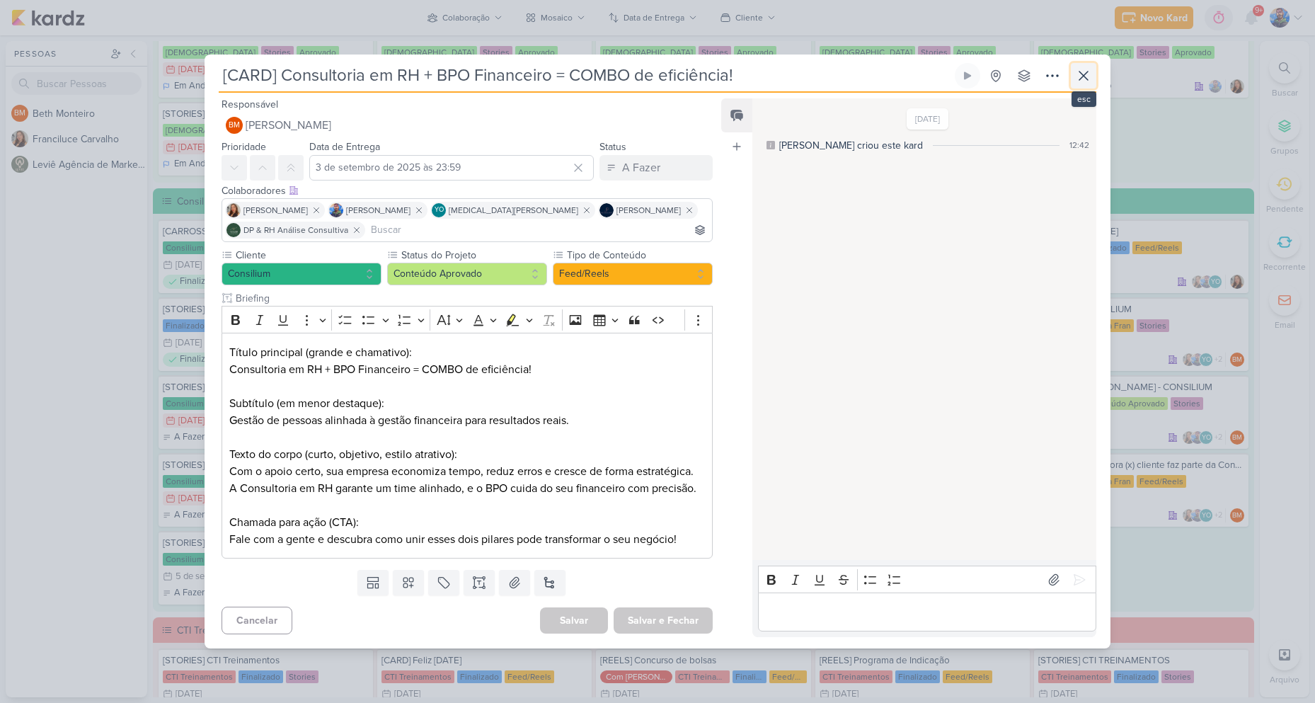
click at [1090, 75] on icon at bounding box center [1083, 75] width 17 height 17
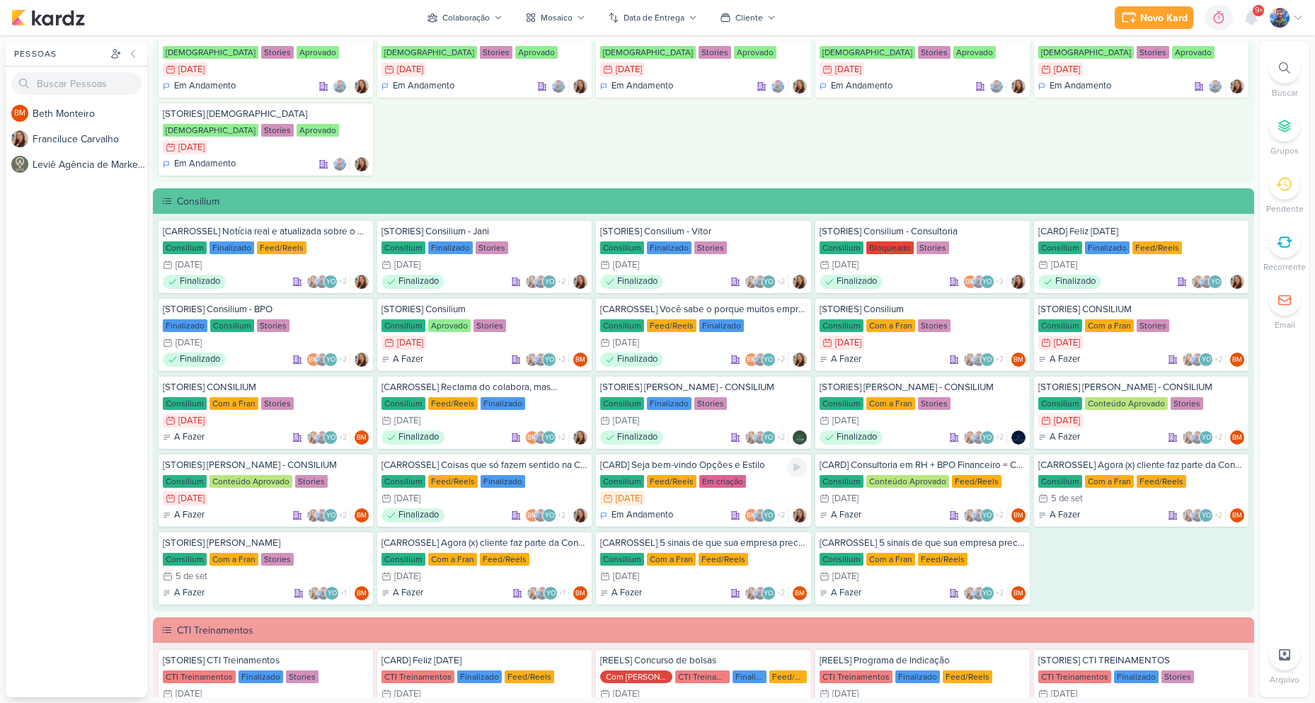
click at [713, 487] on div "Consilium Feed/Reels Em criação" at bounding box center [703, 481] width 206 height 14
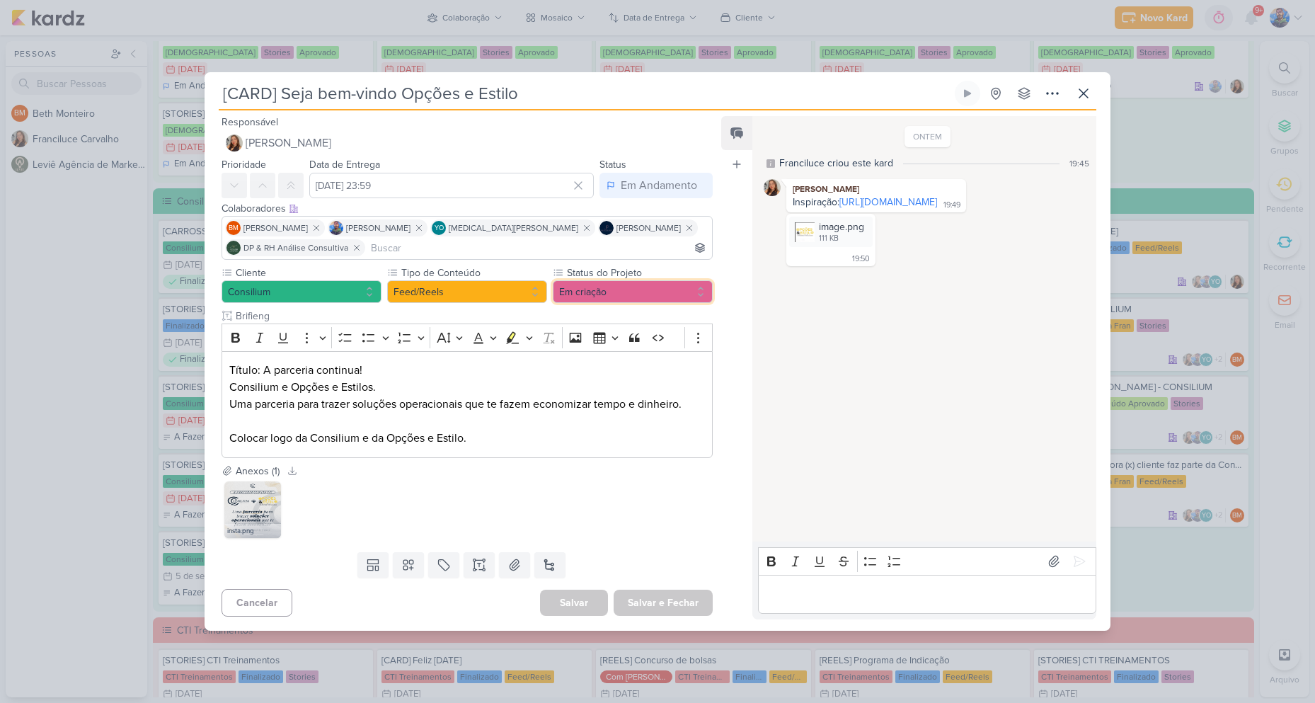
click at [626, 293] on button "Em criação" at bounding box center [633, 291] width 160 height 23
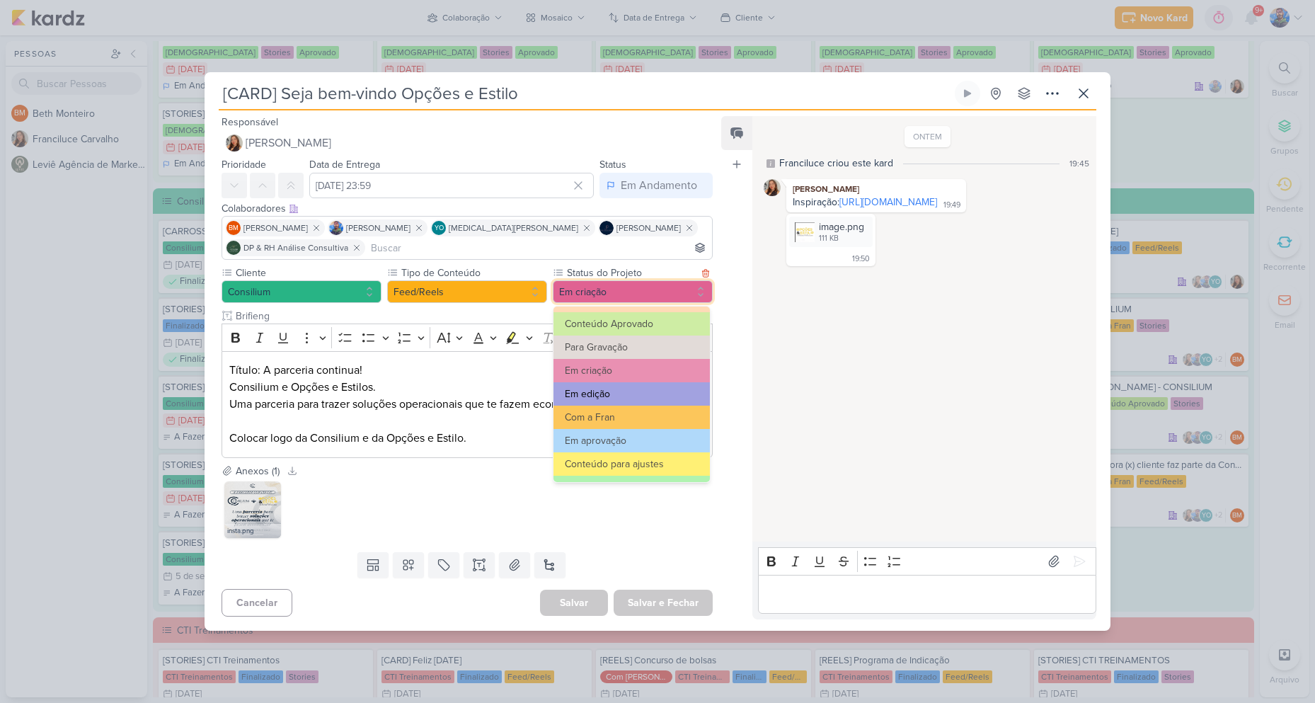
scroll to position [71, 0]
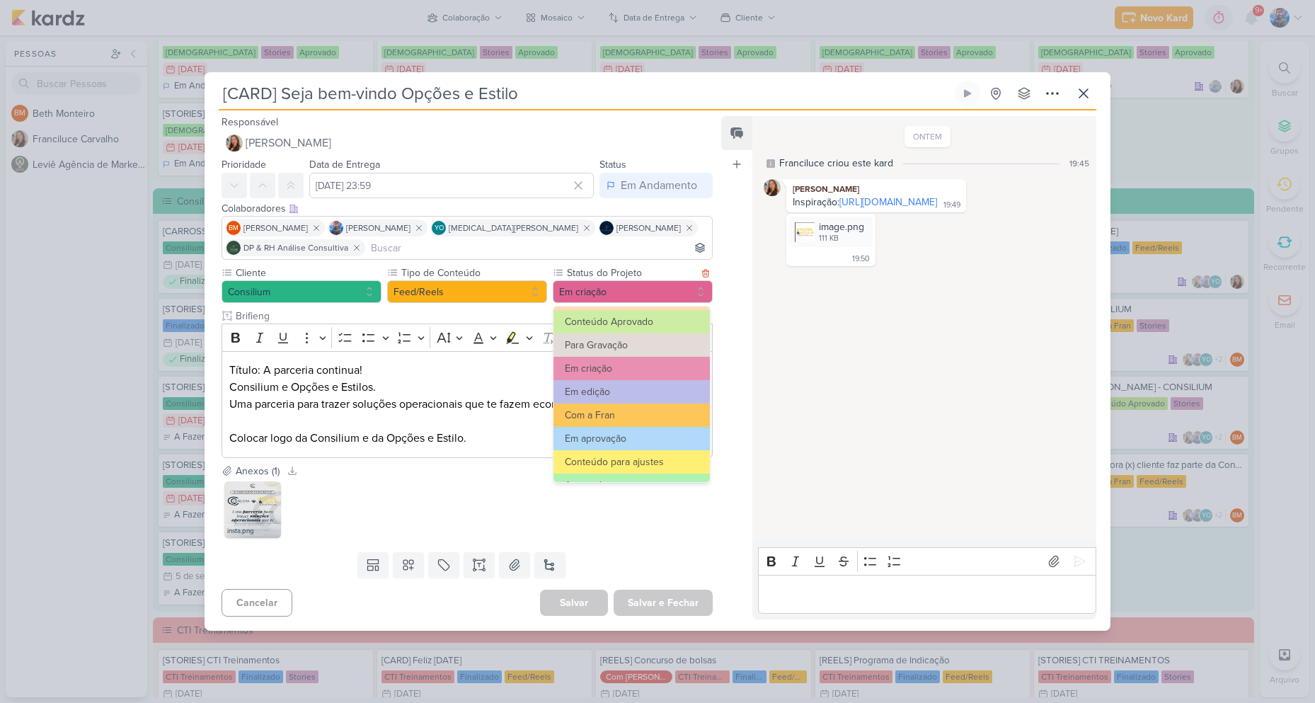
click at [617, 418] on button "Com a Fran" at bounding box center [631, 414] width 156 height 23
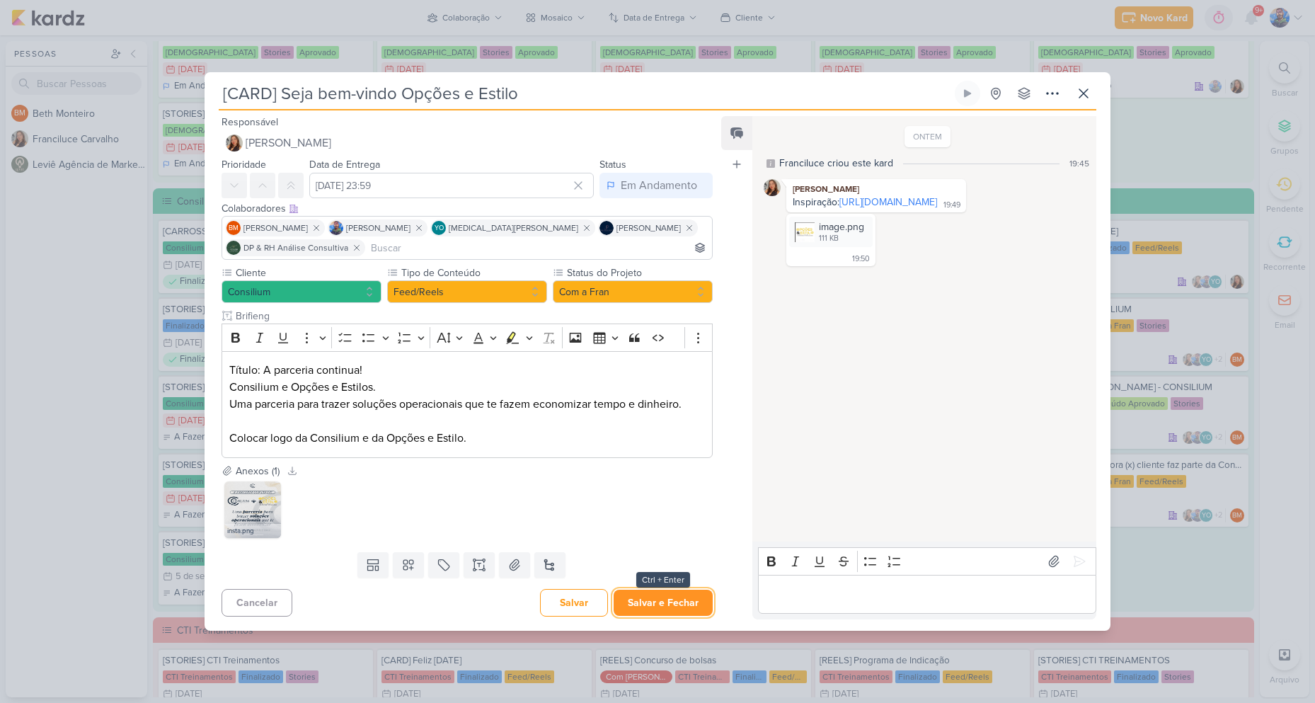
click at [664, 602] on button "Salvar e Fechar" at bounding box center [663, 602] width 99 height 26
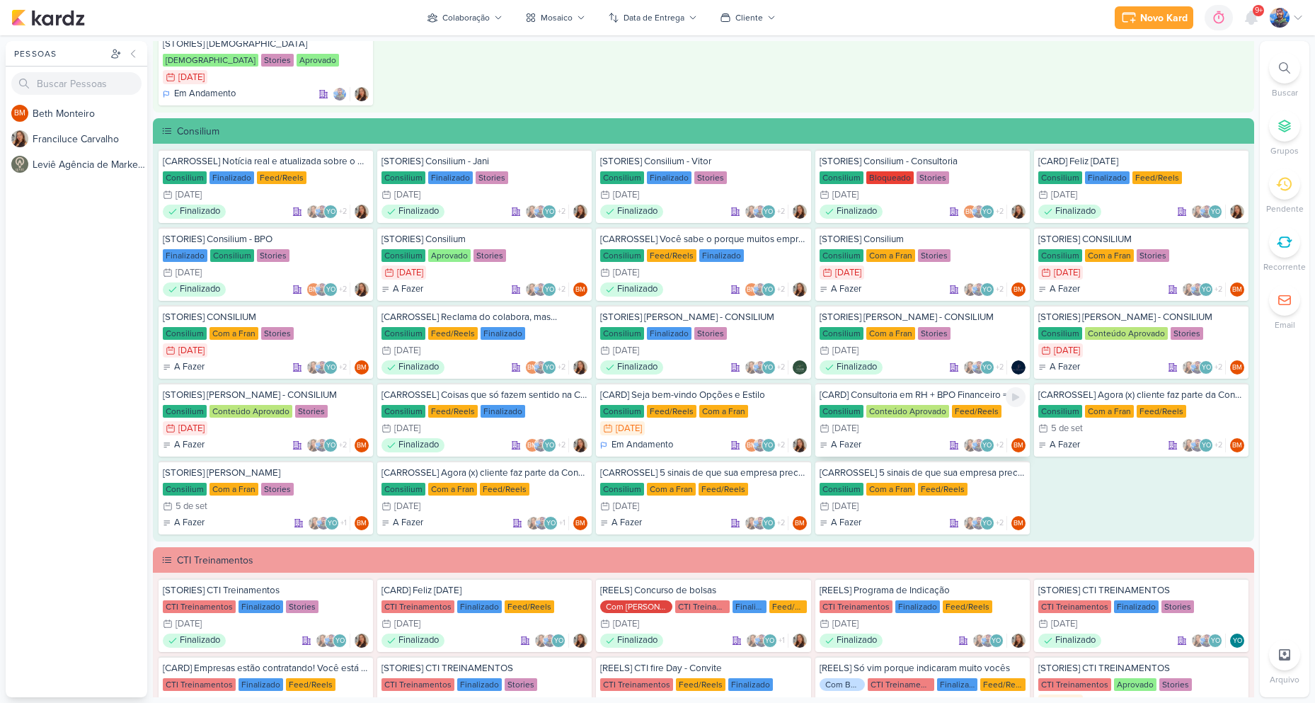
scroll to position [1132, 0]
click at [1121, 437] on div "A Fazer YO +2 BM" at bounding box center [1141, 444] width 206 height 14
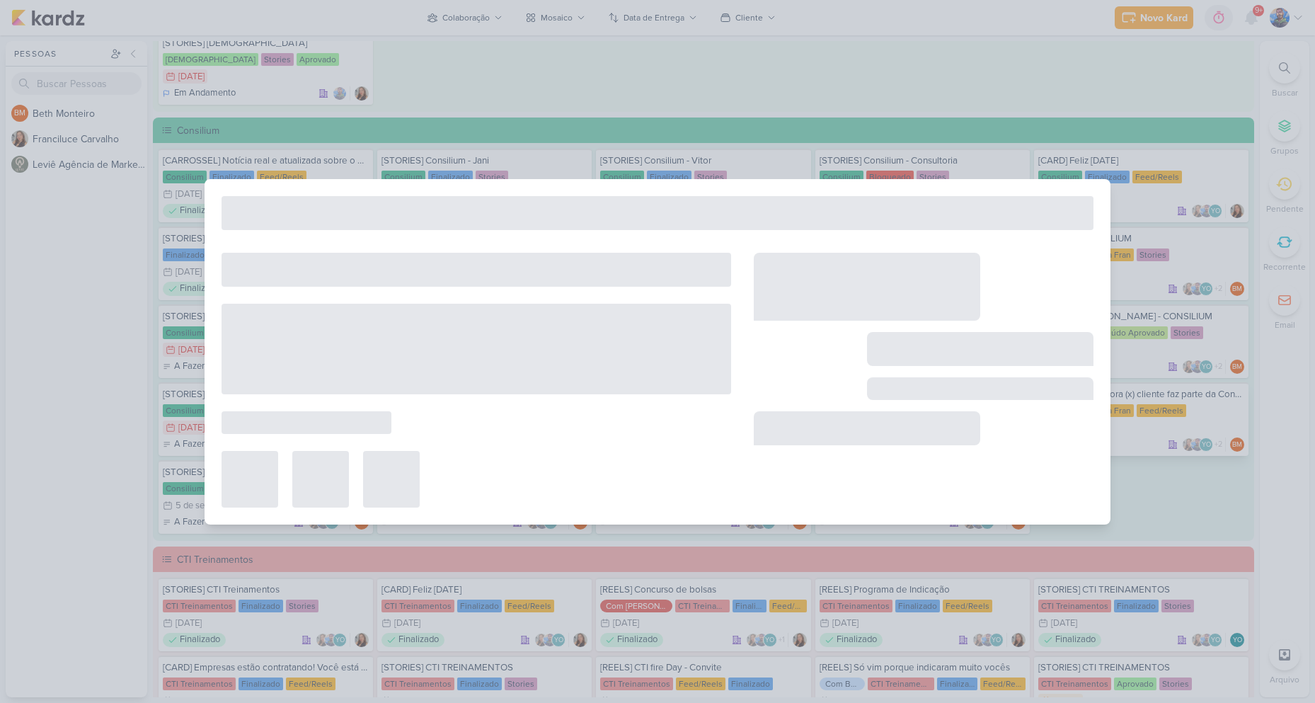
type input "[CARROSSEL] Agora (x) cliente faz parte da Consilium"
type input "5 de setembro de 2025 às 23:59"
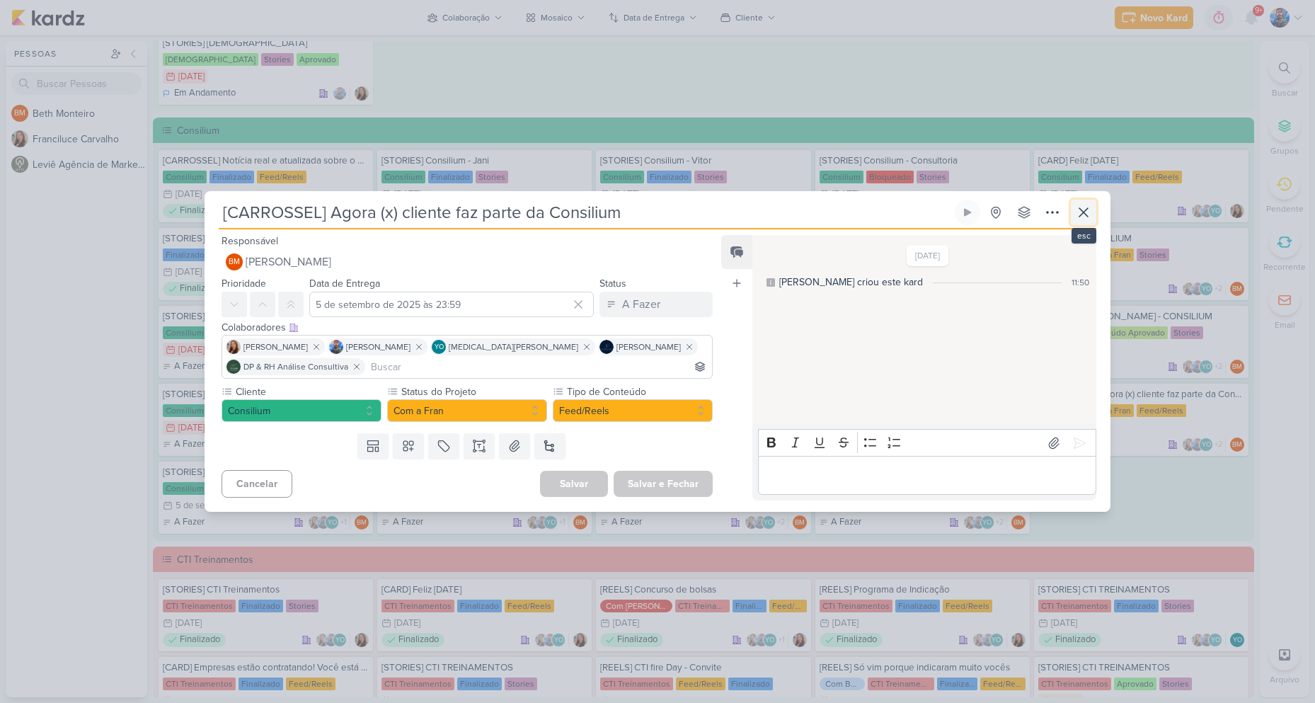
click at [1083, 205] on icon at bounding box center [1083, 212] width 17 height 17
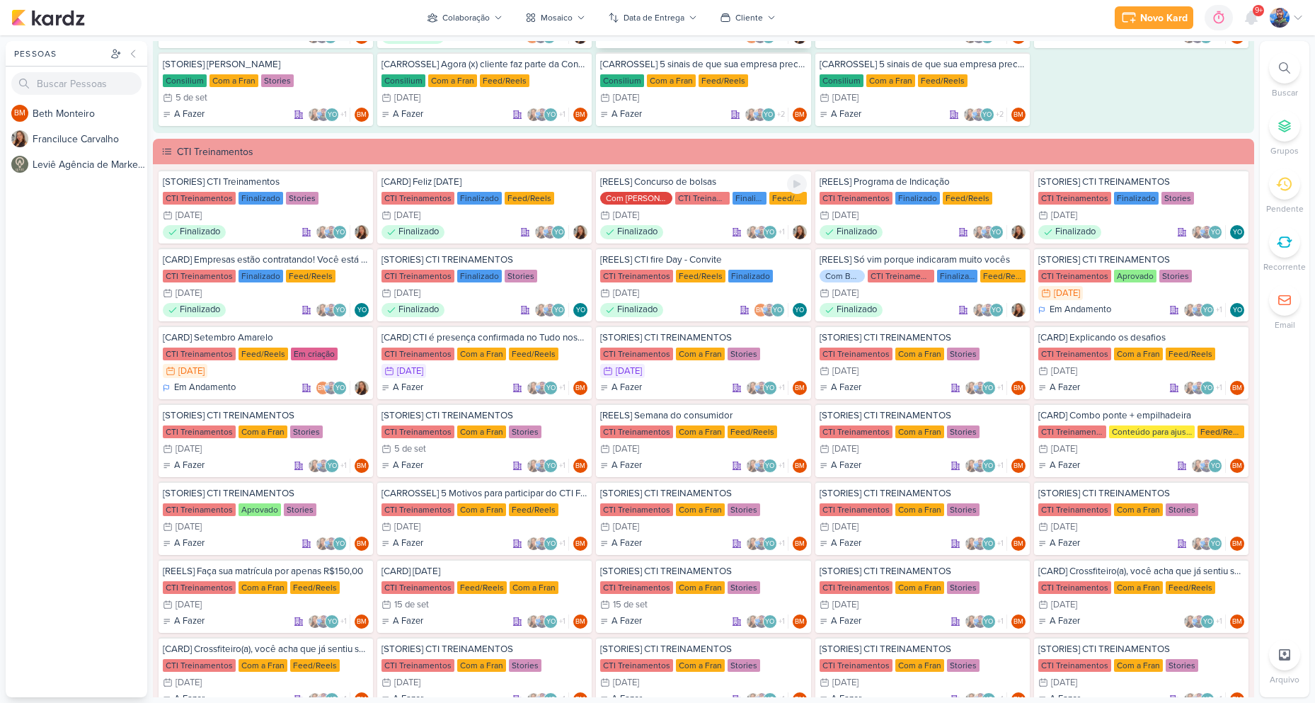
scroll to position [1557, 0]
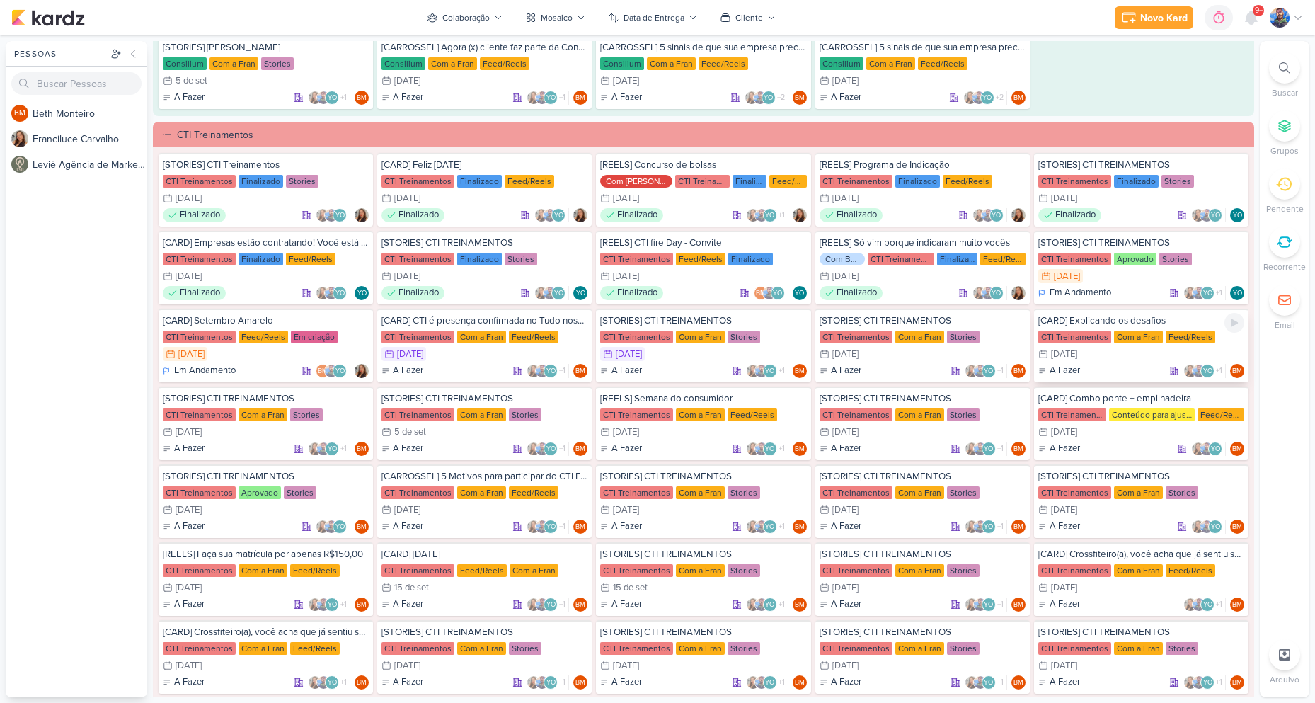
click at [1071, 323] on div "[CARD] Explicando os desafios" at bounding box center [1141, 320] width 206 height 13
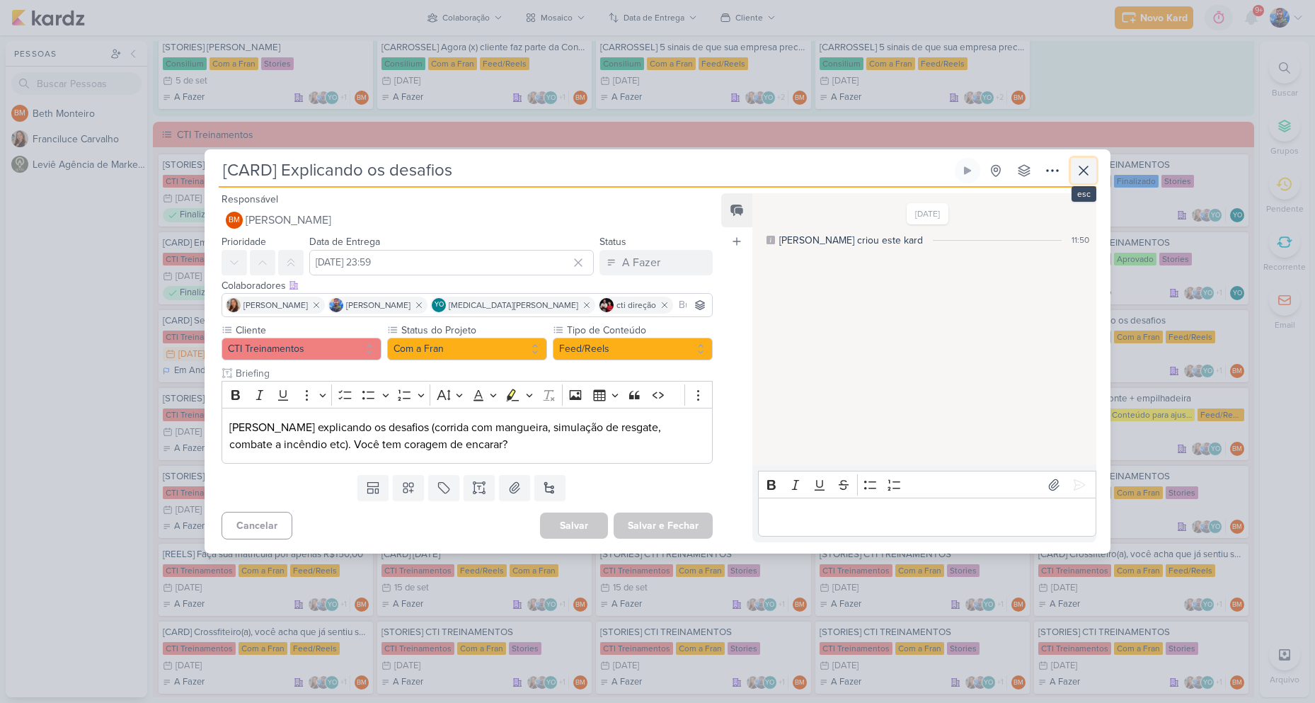
click at [1087, 163] on icon at bounding box center [1083, 170] width 17 height 17
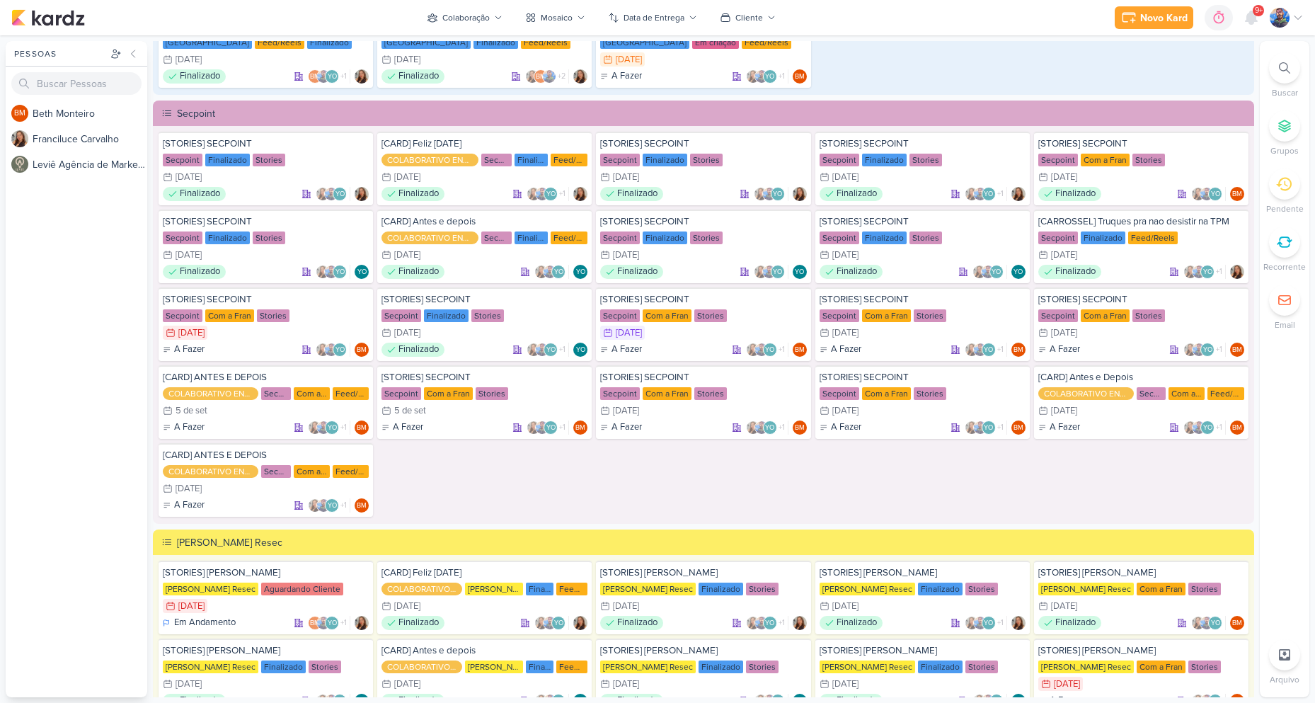
scroll to position [2477, 0]
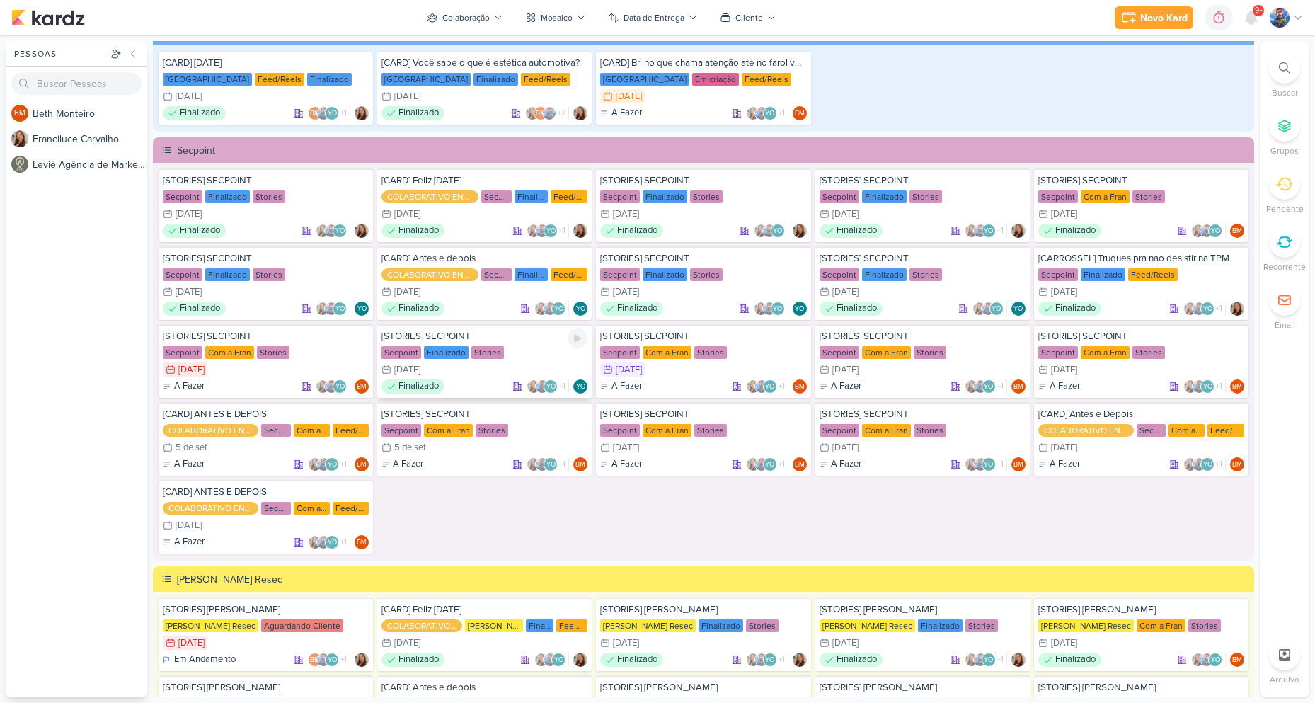
click at [510, 374] on div "1/9 [DATE]" at bounding box center [484, 369] width 206 height 14
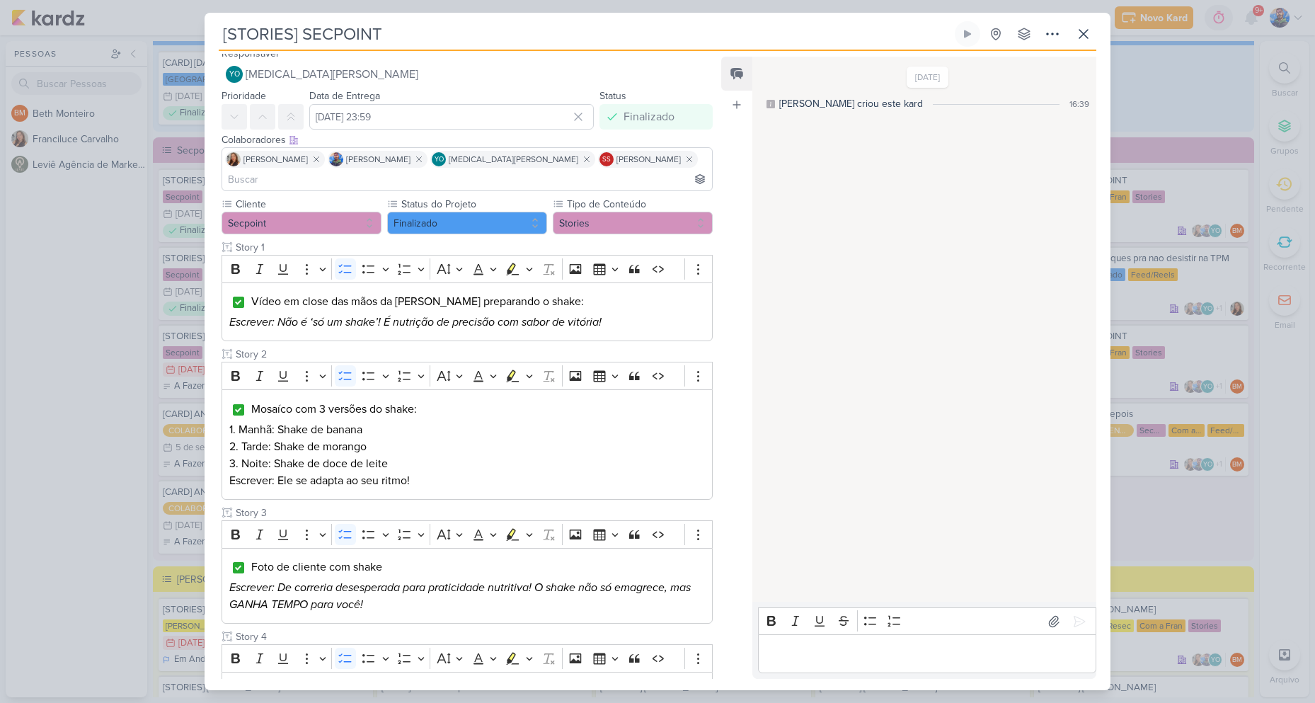
scroll to position [0, 0]
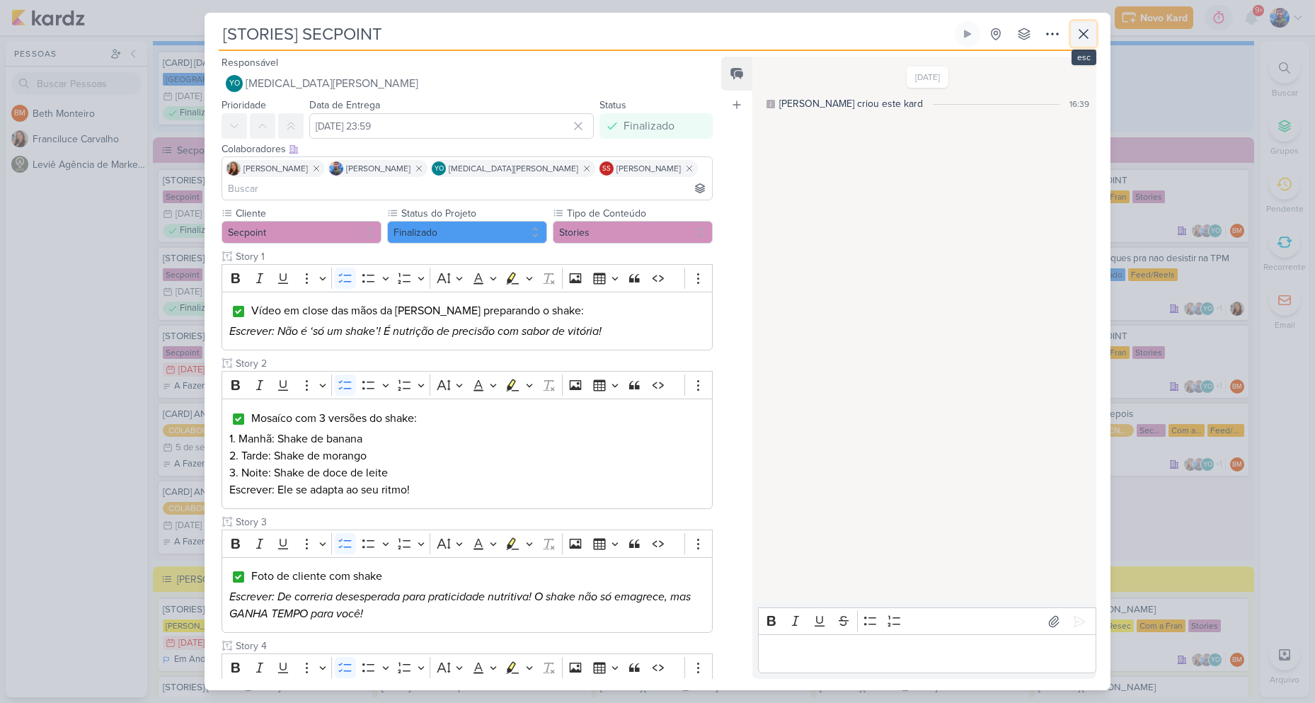
click at [1083, 43] on button at bounding box center [1083, 33] width 25 height 25
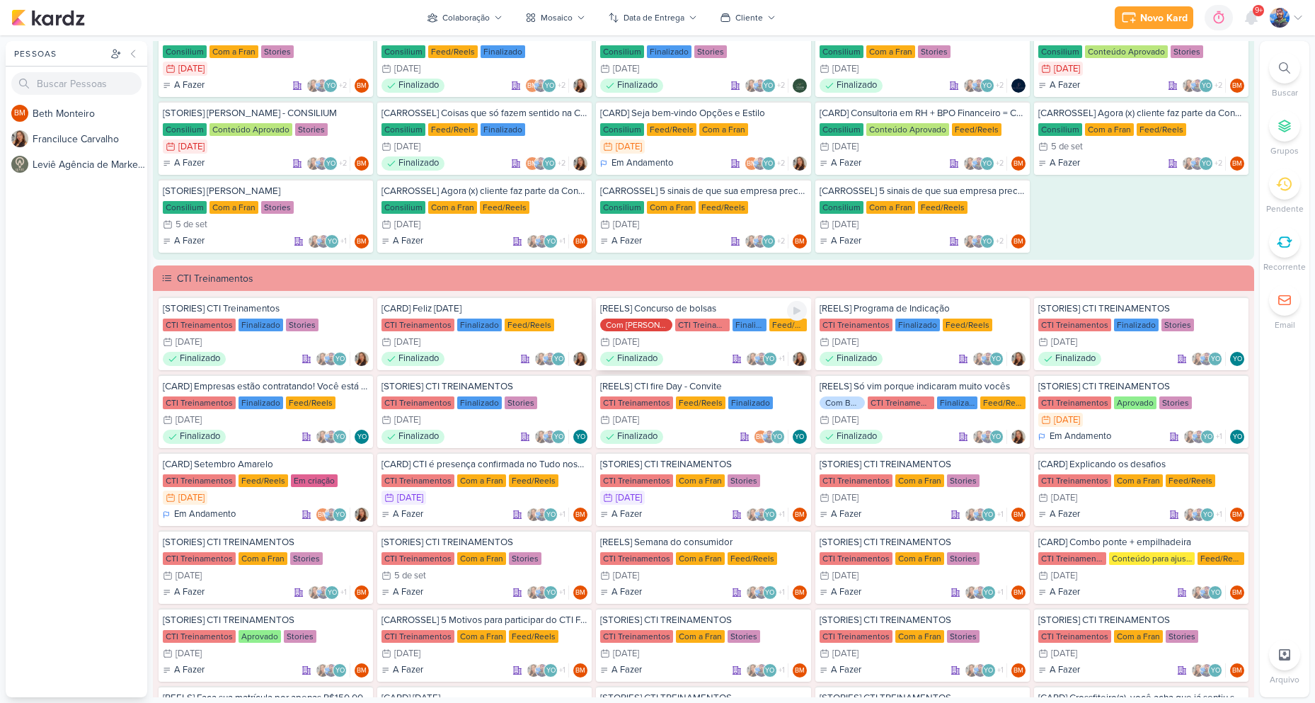
scroll to position [1415, 0]
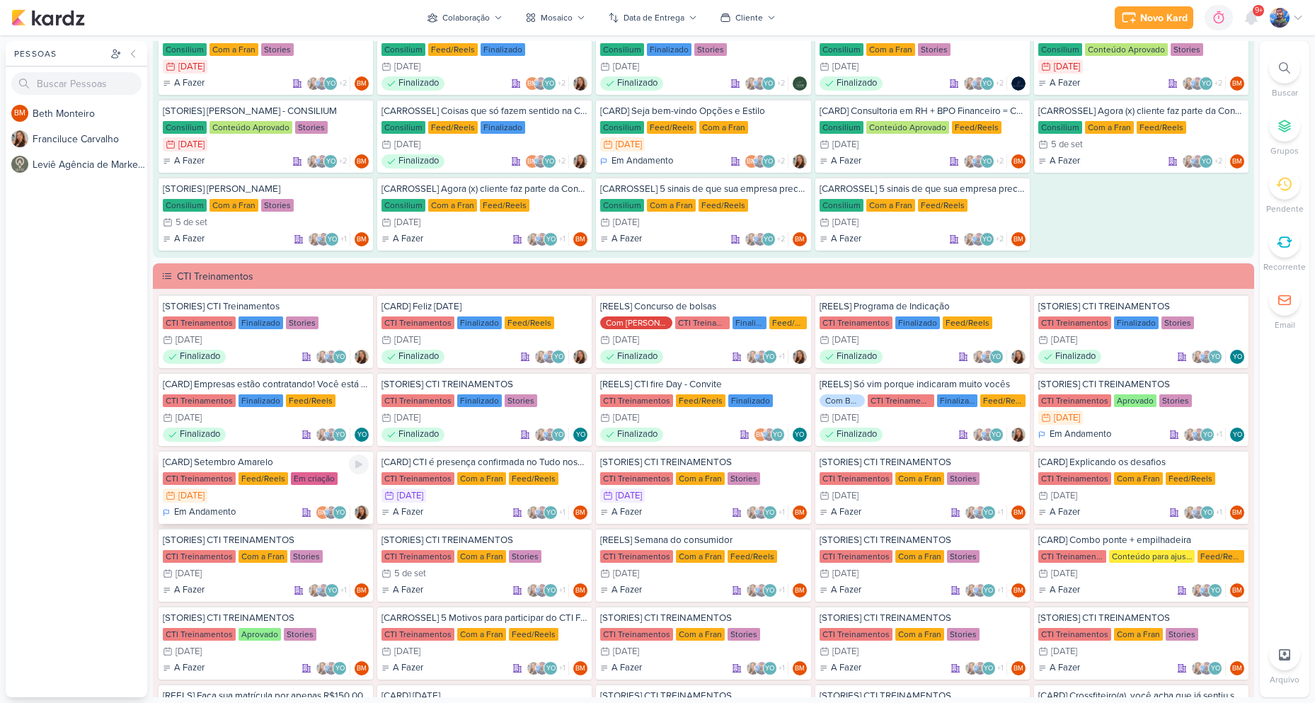
click at [243, 467] on div "[CARD] Setembro Amarelo" at bounding box center [266, 462] width 206 height 13
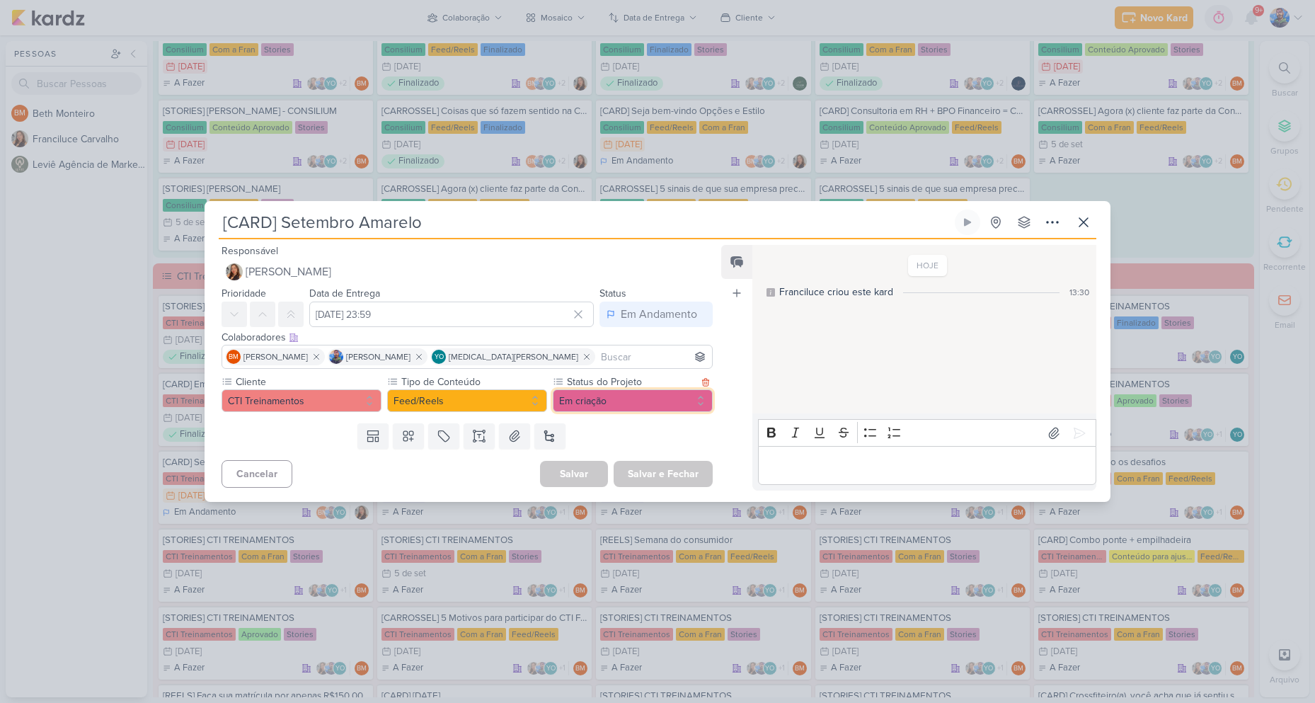
click at [600, 407] on button "Em criação" at bounding box center [633, 400] width 160 height 23
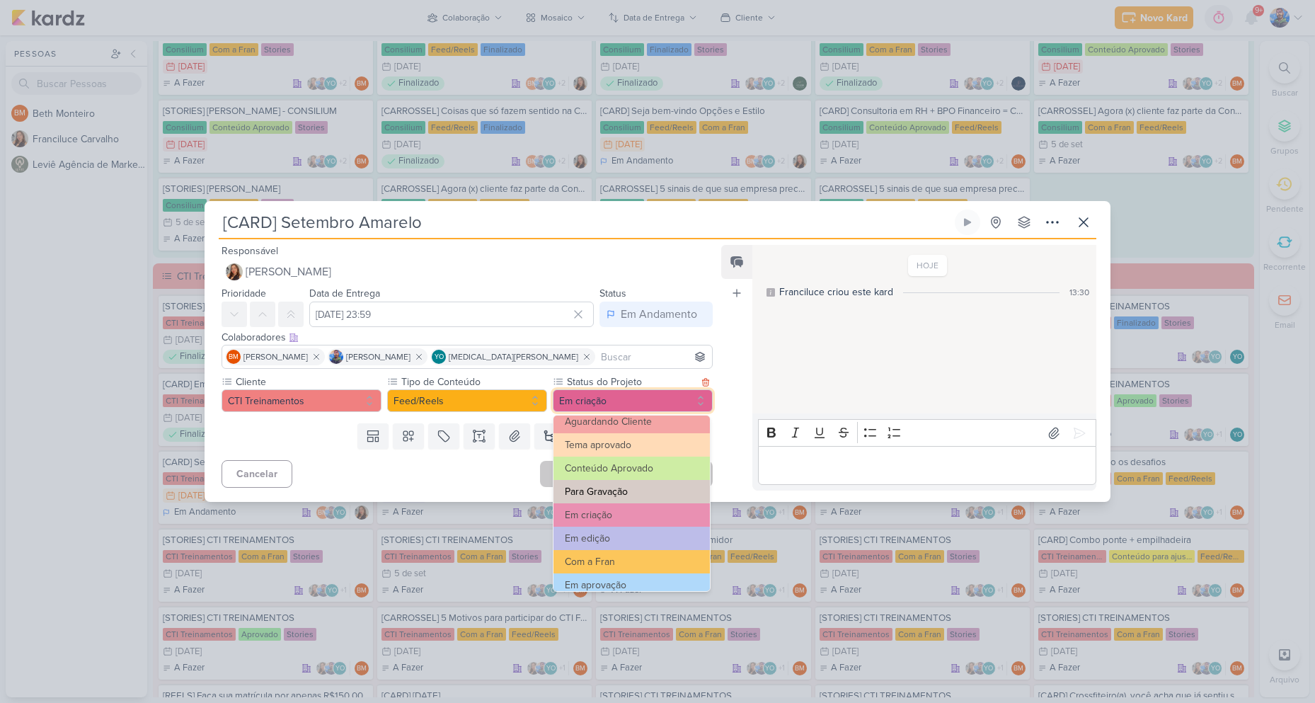
scroll to position [71, 0]
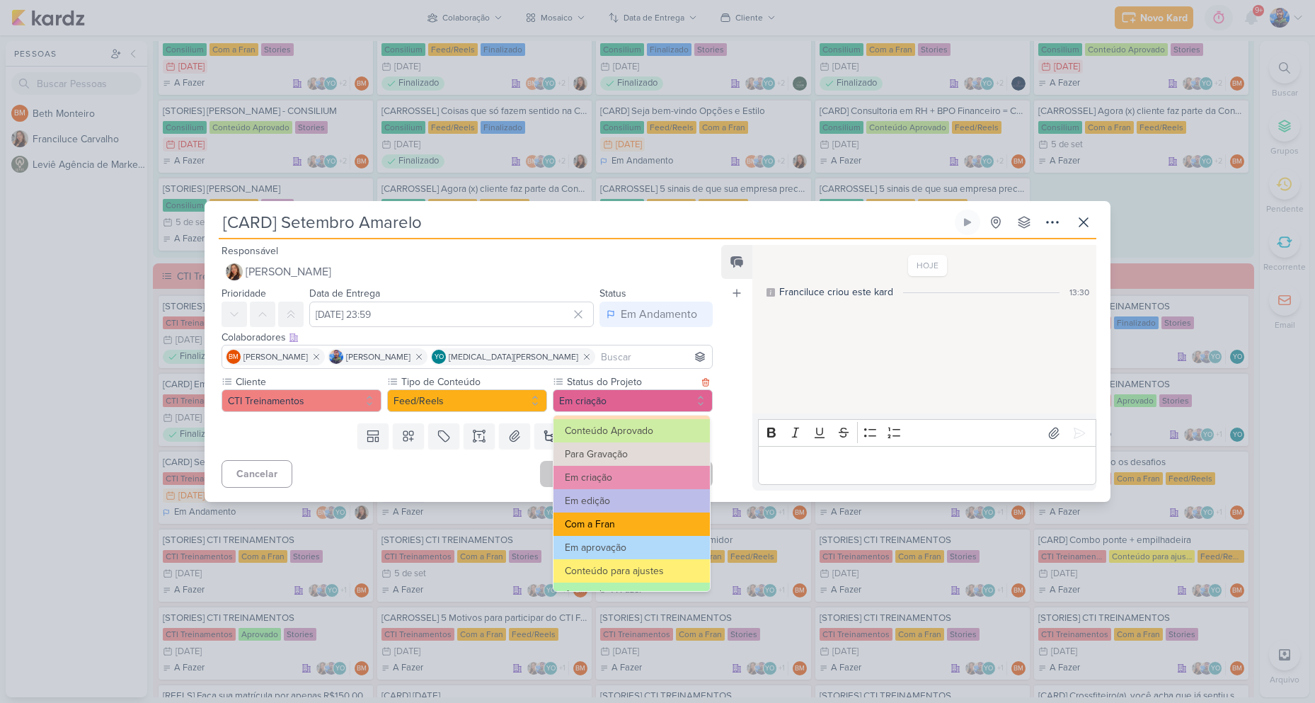
click at [613, 527] on button "Com a Fran" at bounding box center [631, 523] width 156 height 23
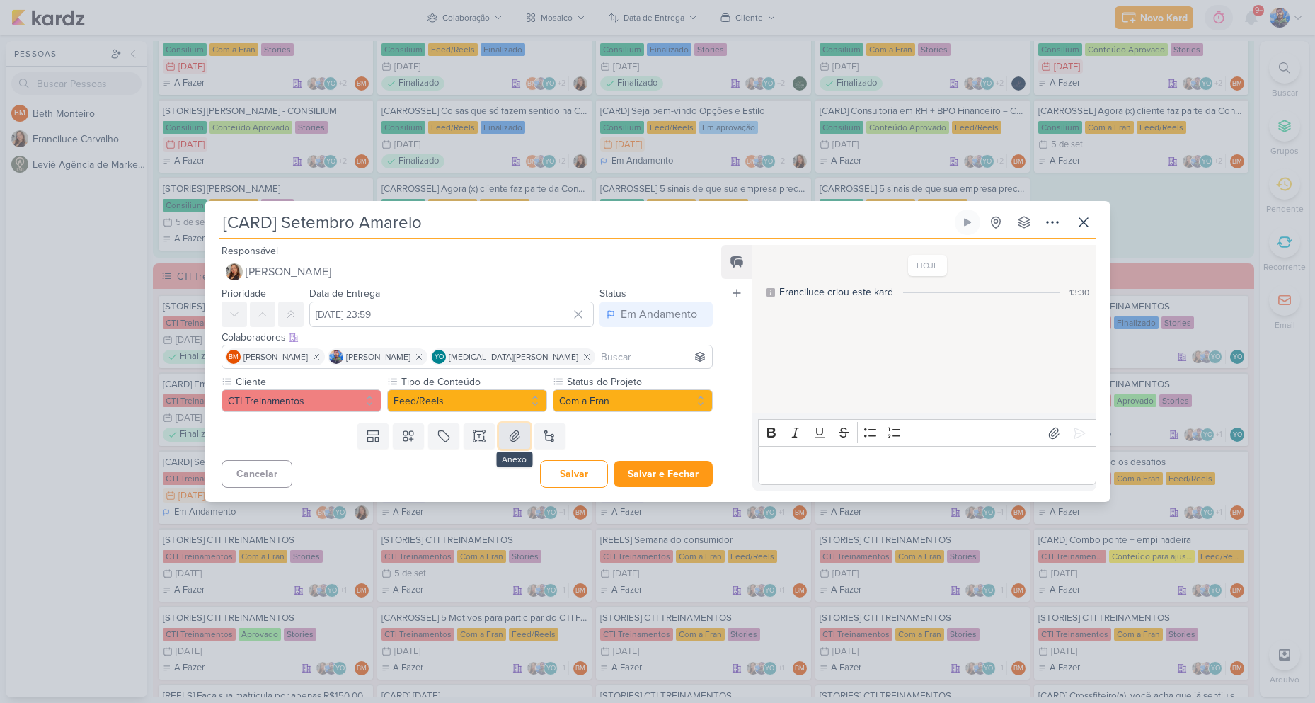
click at [510, 437] on icon at bounding box center [515, 436] width 10 height 11
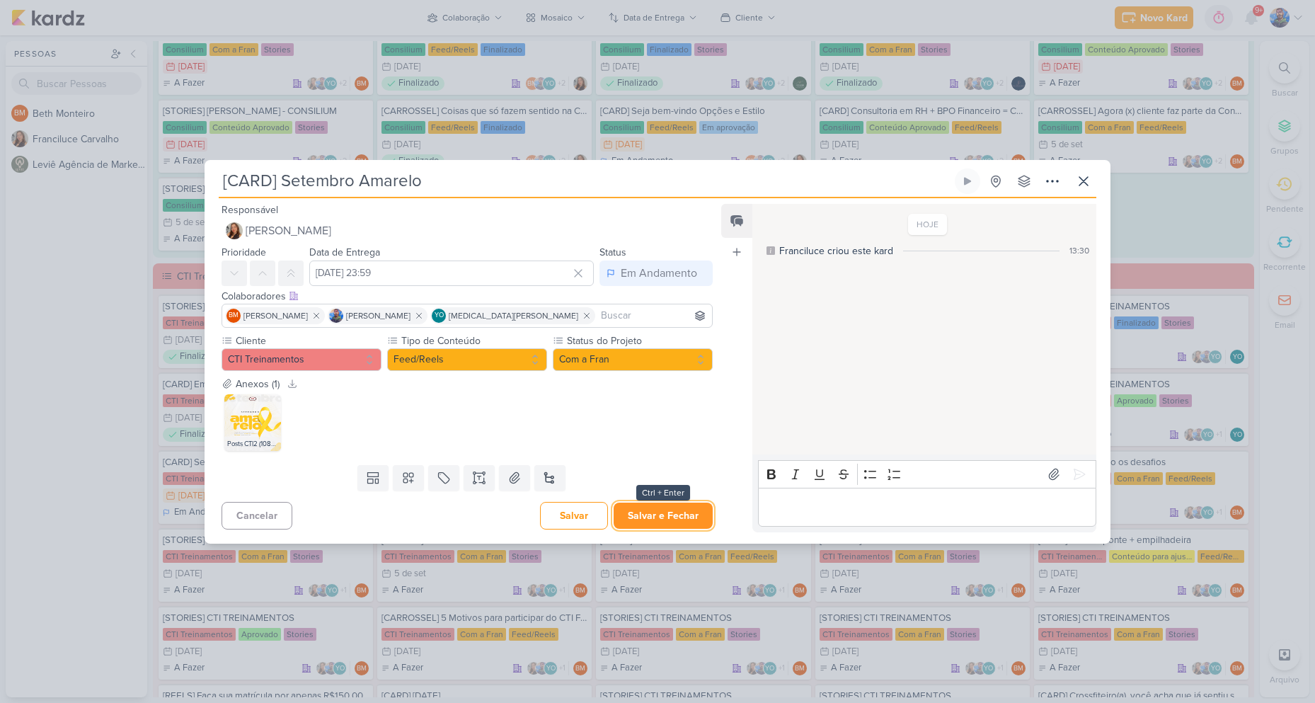
click at [621, 517] on button "Salvar e Fechar" at bounding box center [663, 515] width 99 height 26
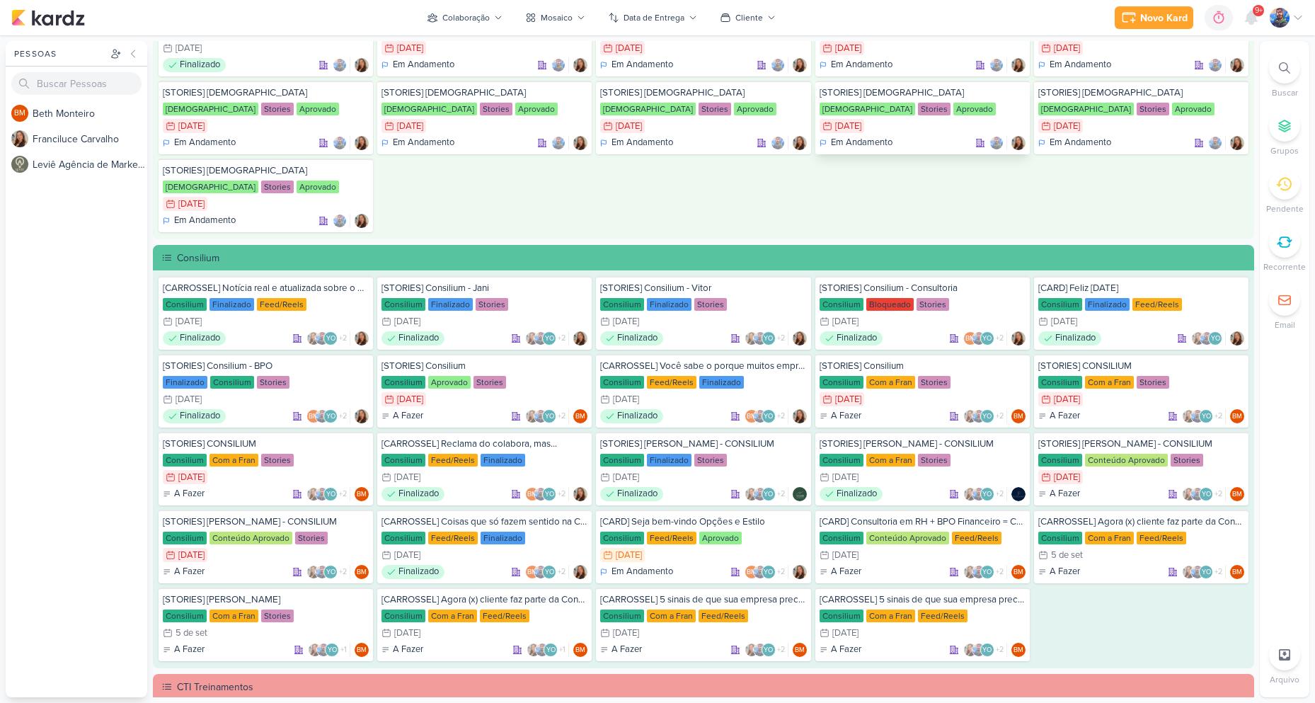
scroll to position [1061, 0]
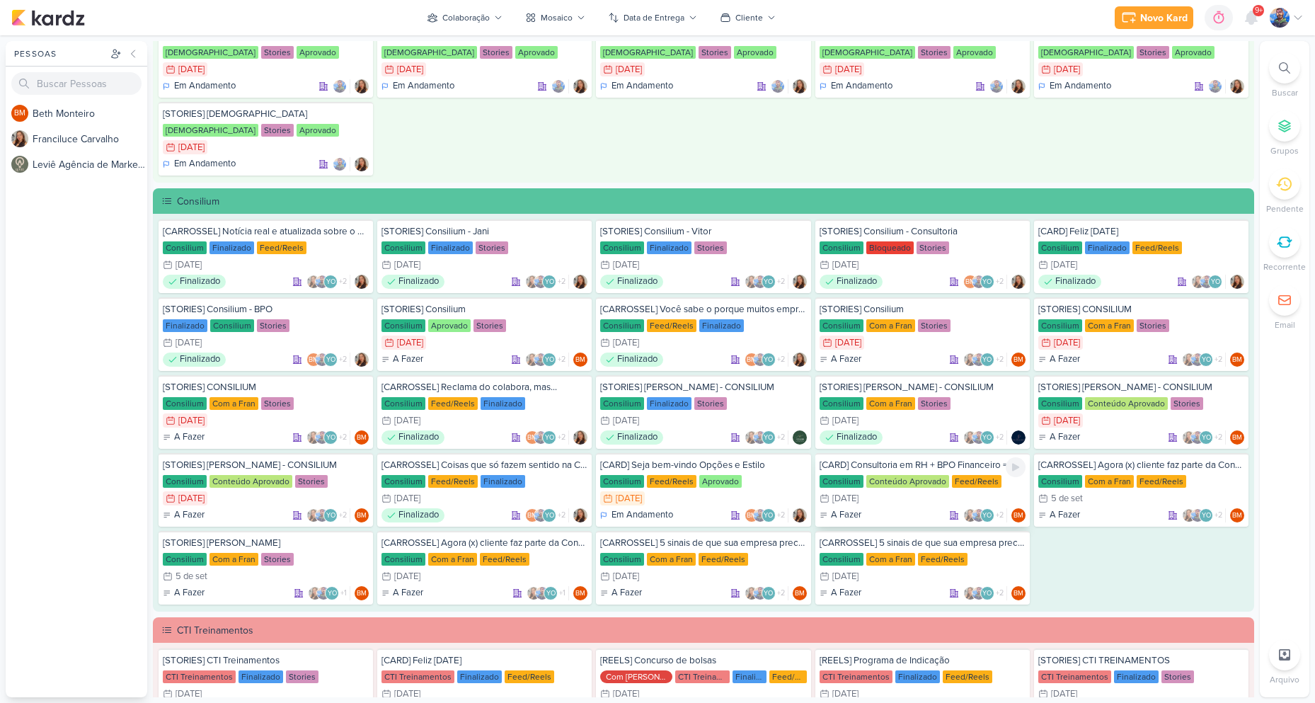
click at [928, 488] on div "[CARD] Consultoria em RH + BPO Financeiro = COMBO de eficiência! Consilium Cont…" at bounding box center [922, 490] width 214 height 74
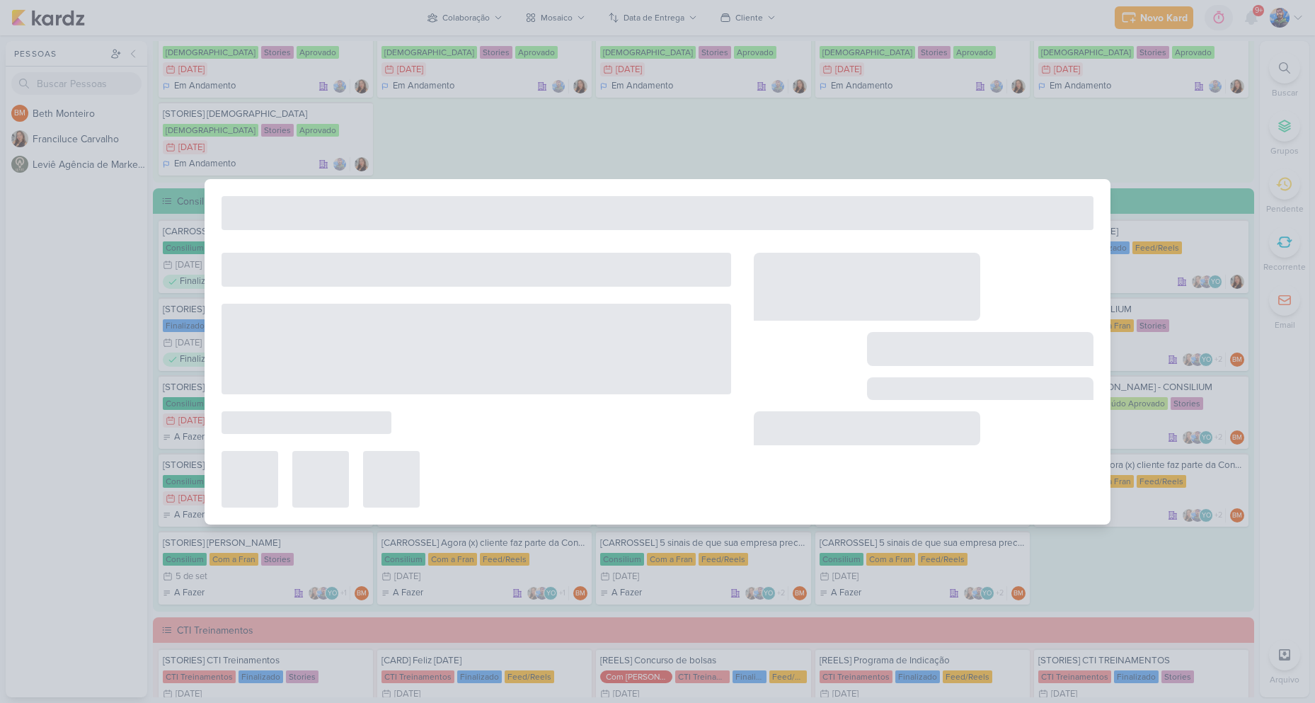
type input "[CARD] Consultoria em RH + BPO Financeiro = COMBO de eficiência!"
type input "3 de setembro de 2025 às 23:59"
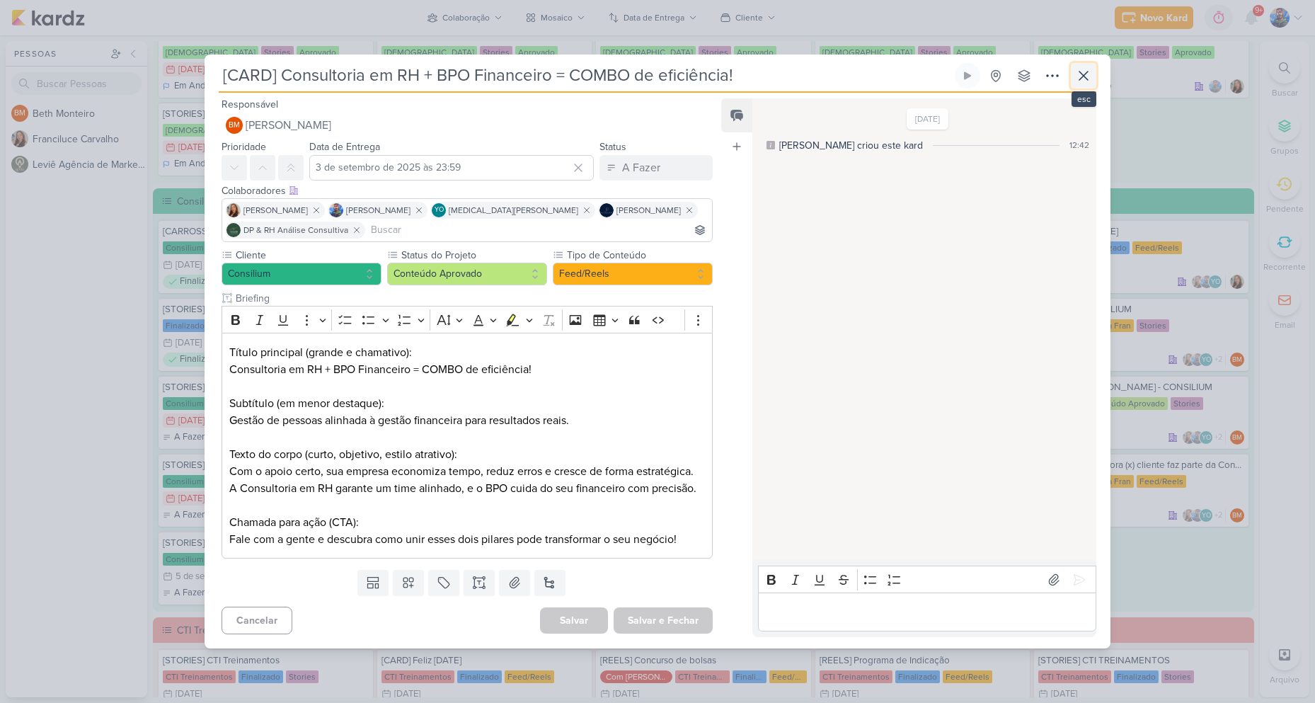
click at [1086, 67] on icon at bounding box center [1083, 75] width 17 height 17
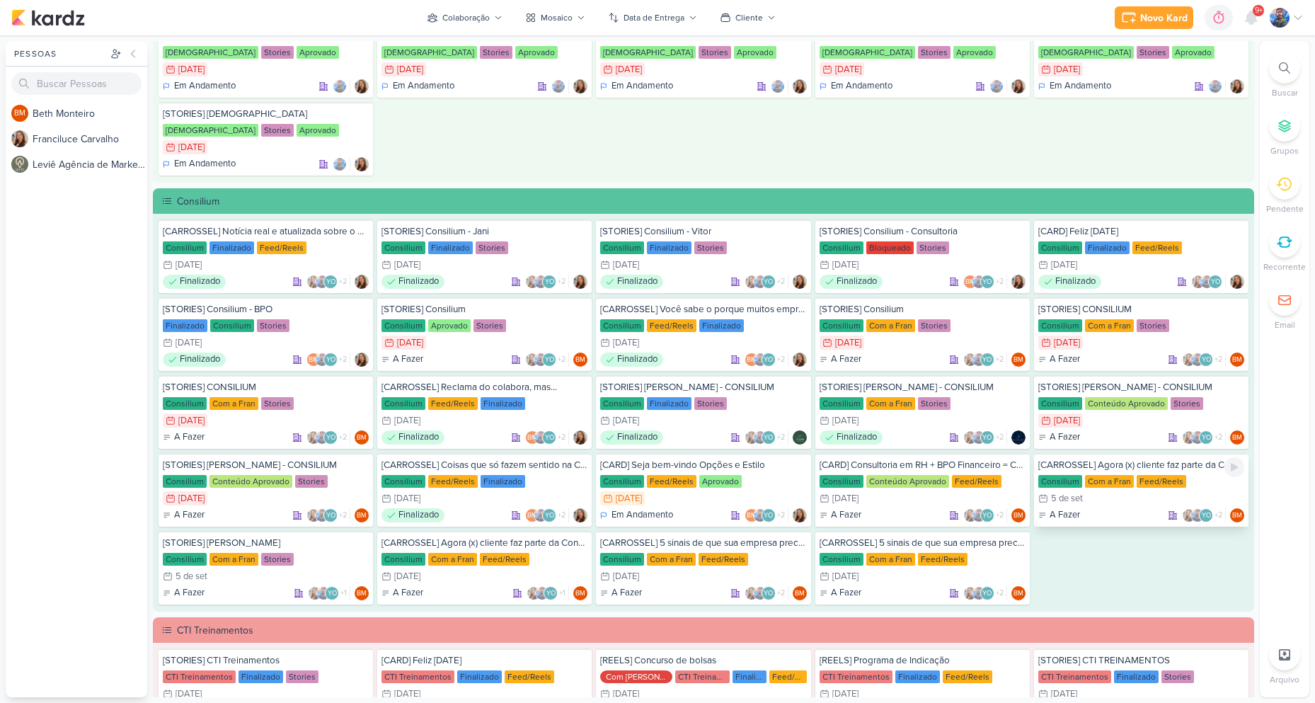
click at [1145, 495] on div "5/9 [DATE]" at bounding box center [1141, 498] width 206 height 14
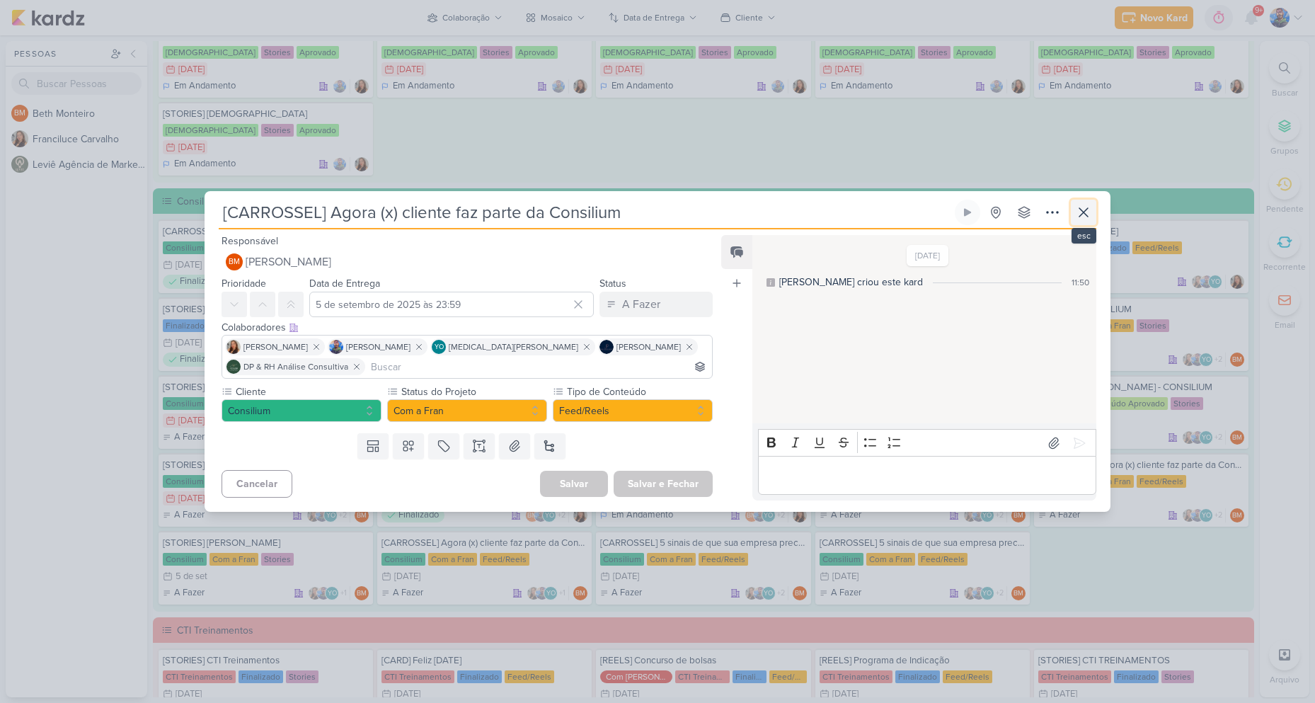
click at [1080, 210] on icon at bounding box center [1083, 212] width 17 height 17
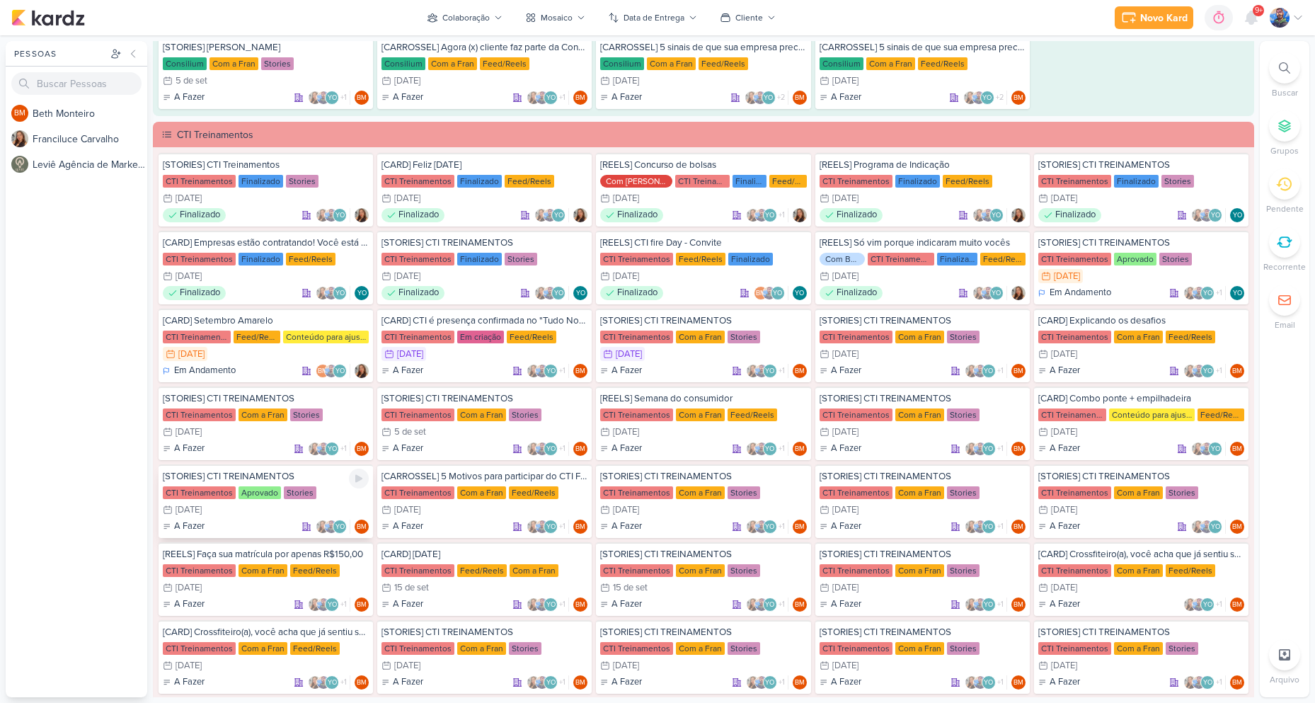
scroll to position [1628, 0]
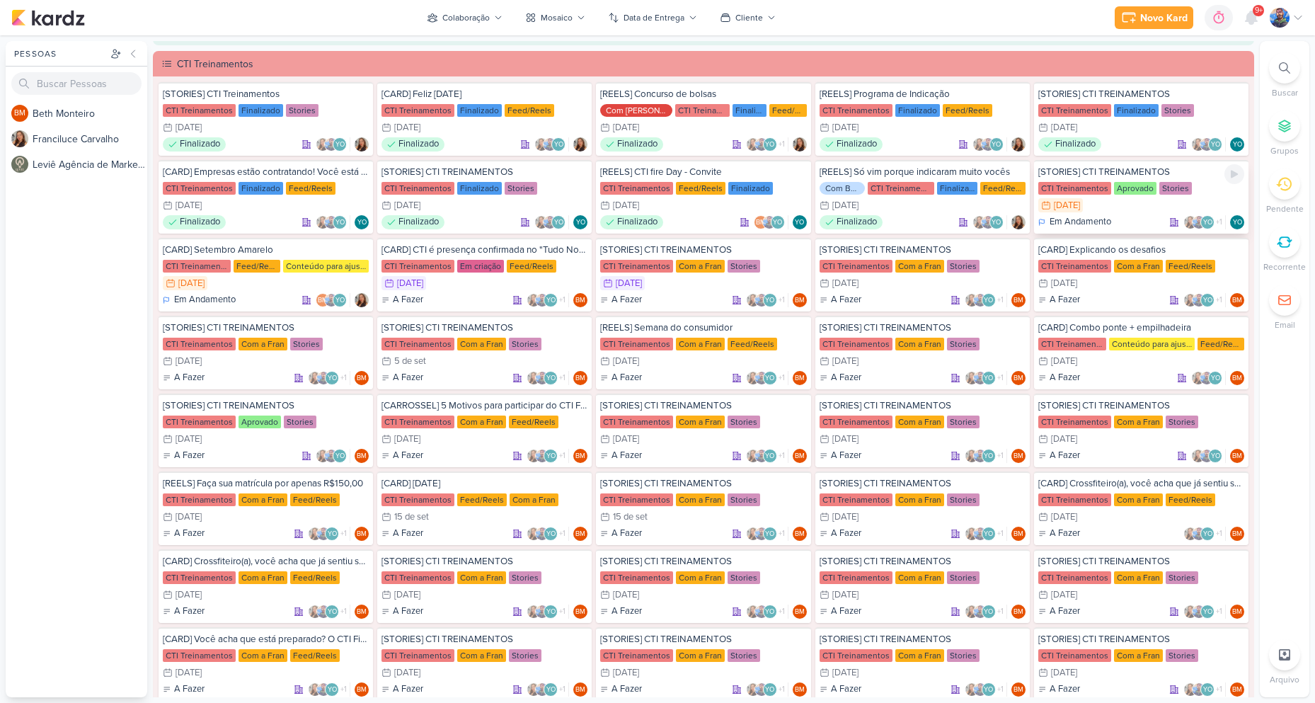
click at [1091, 211] on div "1/9 [DATE]" at bounding box center [1141, 205] width 206 height 14
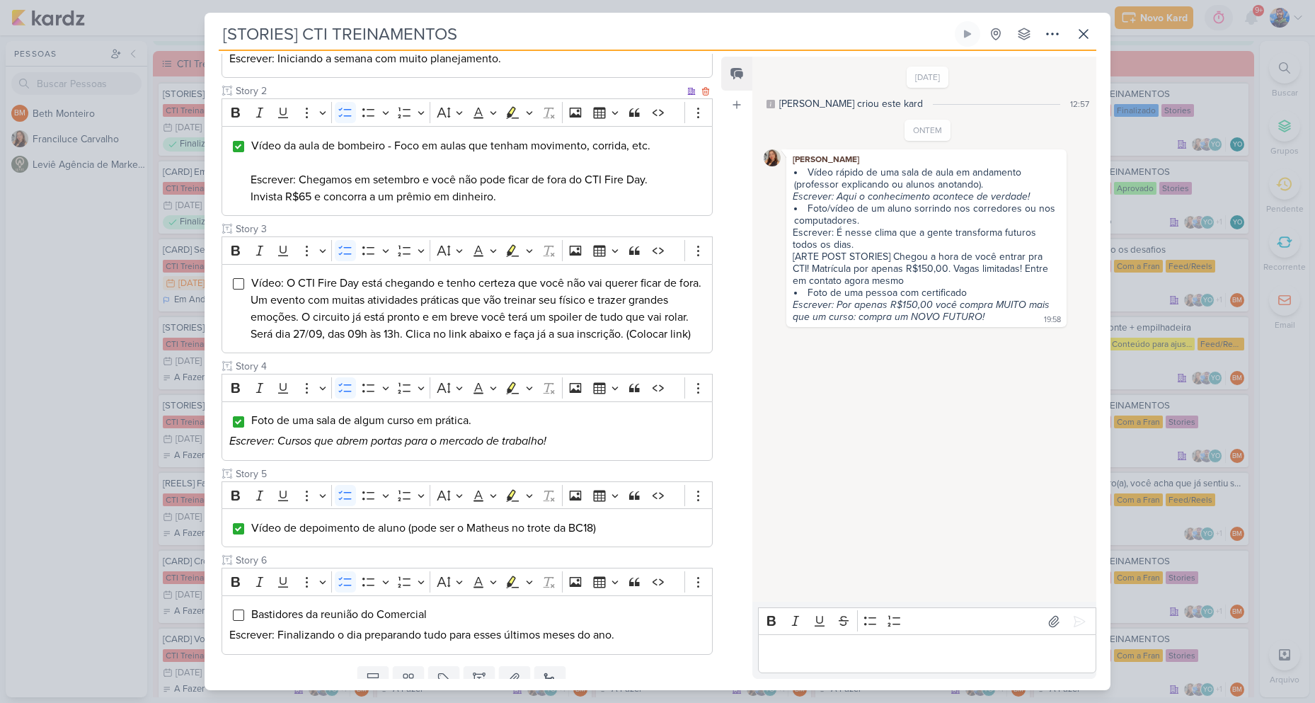
scroll to position [307, 0]
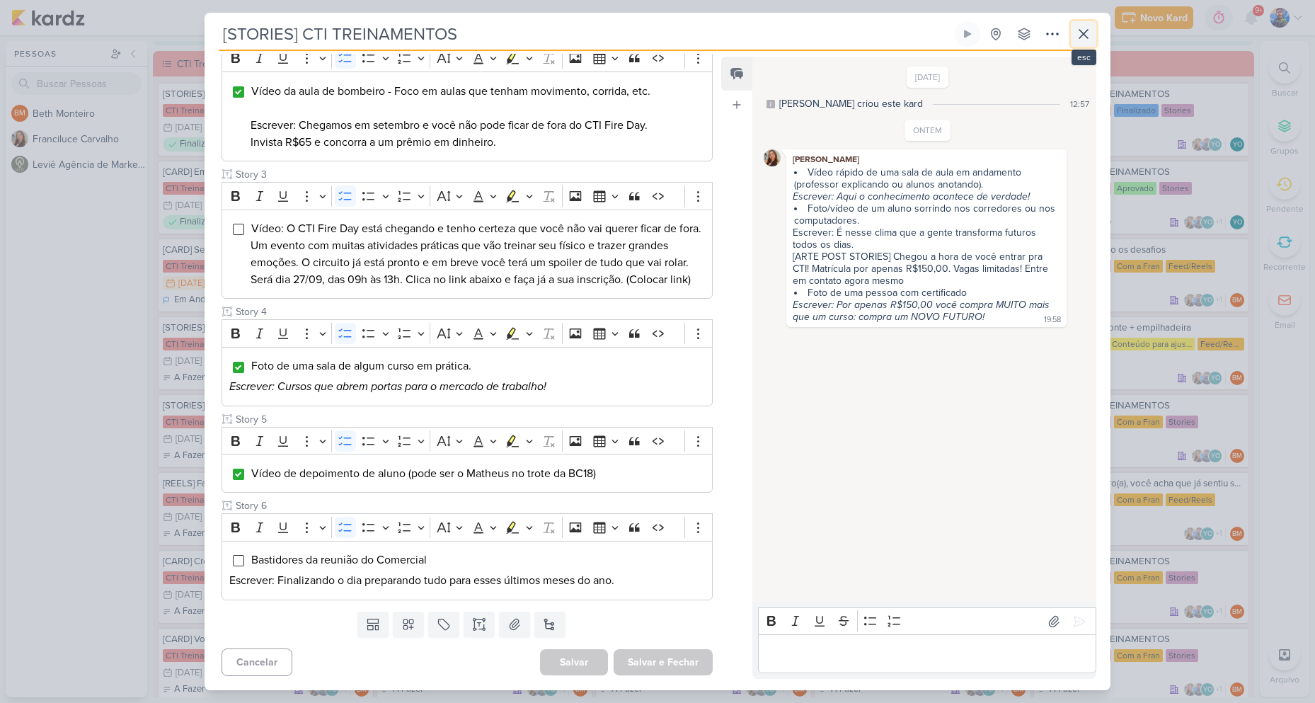
click at [1088, 29] on icon at bounding box center [1083, 33] width 17 height 17
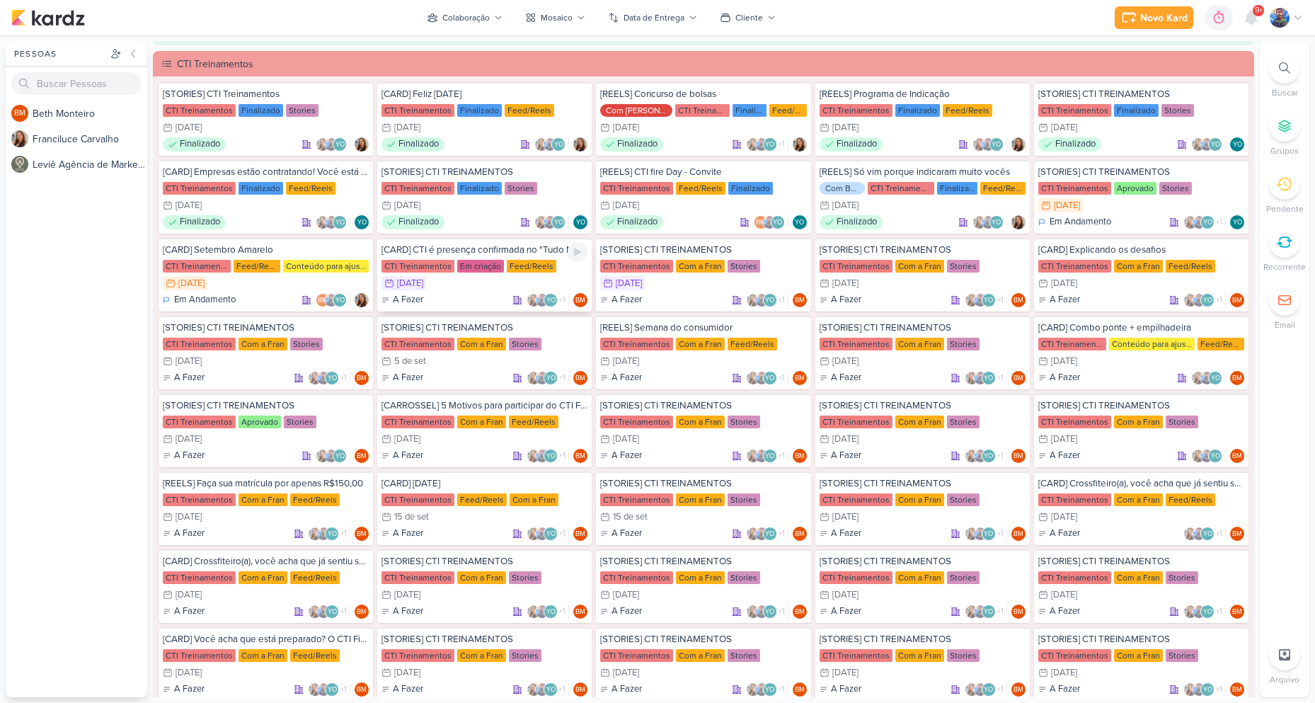
click at [490, 294] on div "A Fazer YO +1 BM" at bounding box center [484, 300] width 206 height 14
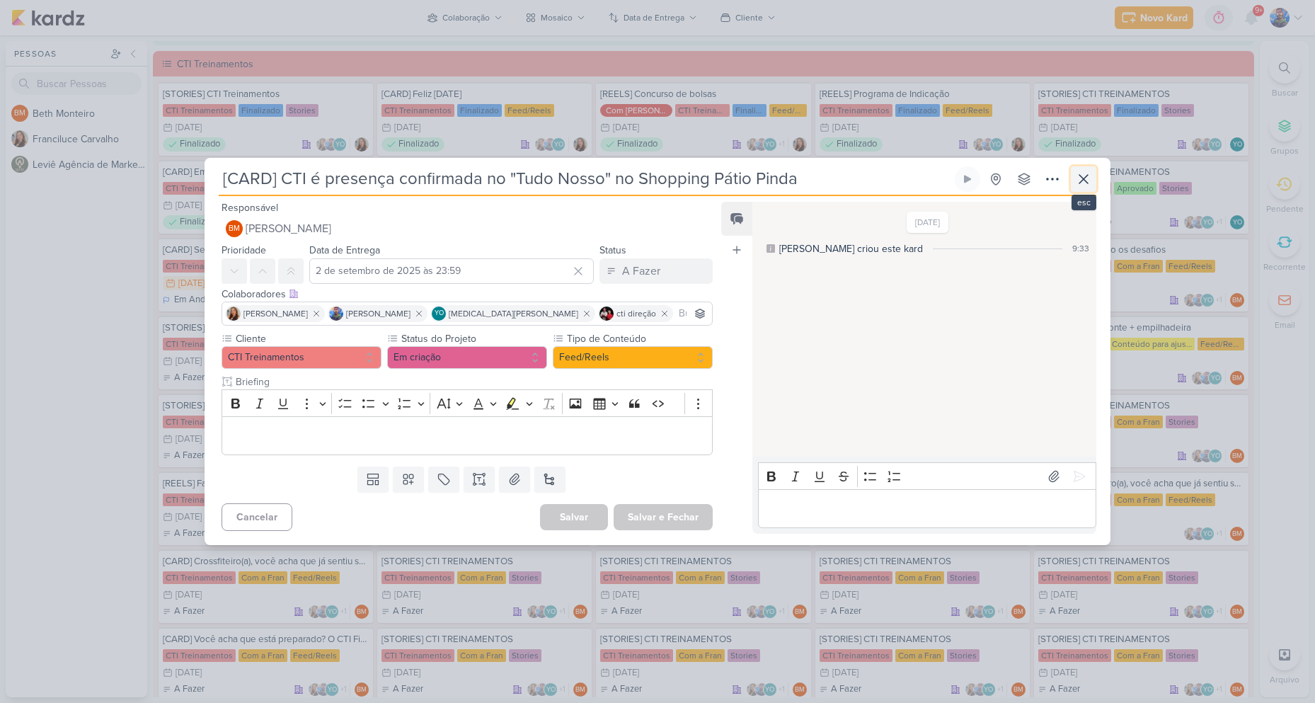
click at [1081, 179] on icon at bounding box center [1083, 179] width 17 height 17
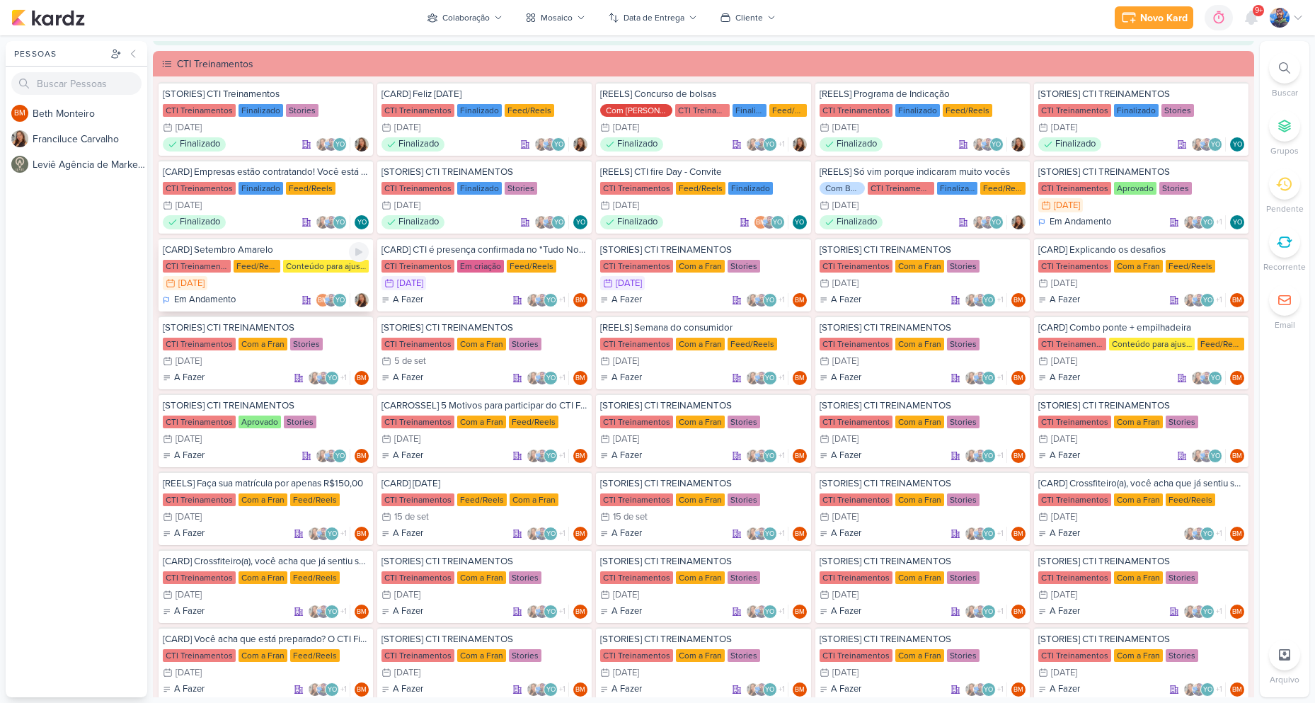
click at [328, 267] on div "Conteúdo para ajustes" at bounding box center [326, 266] width 86 height 13
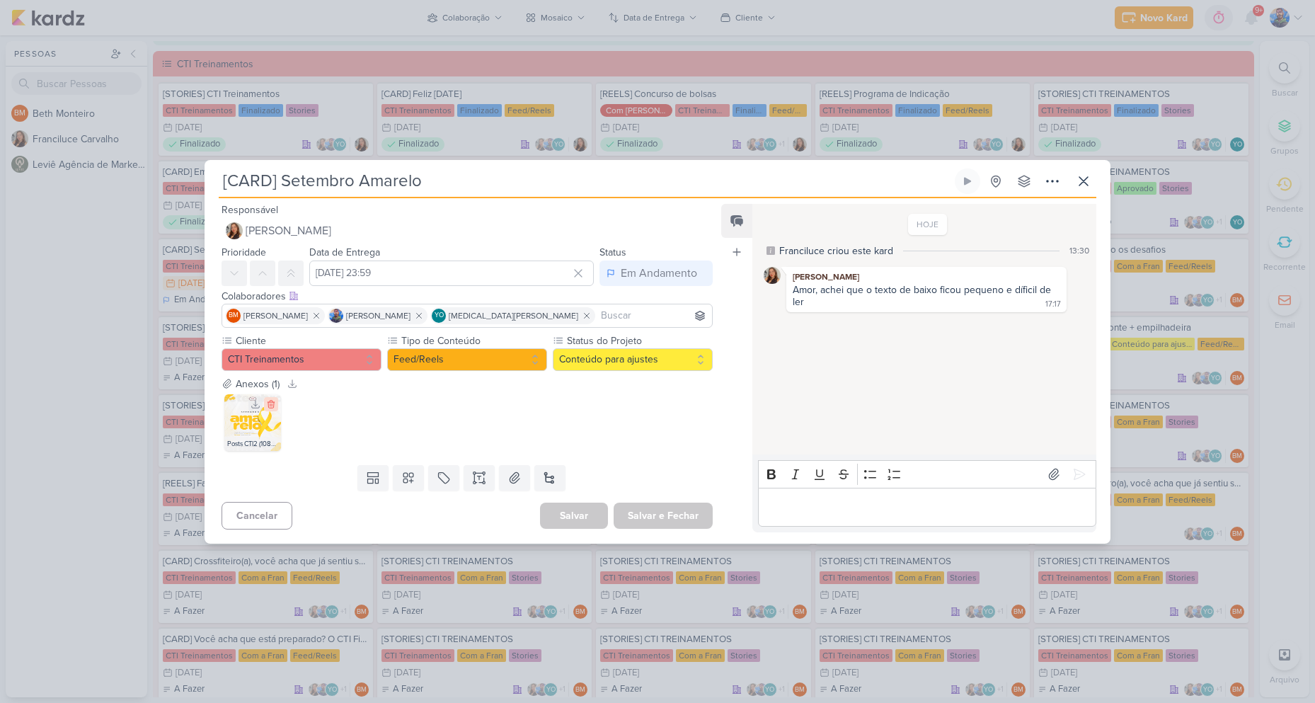
click at [275, 403] on icon at bounding box center [271, 404] width 10 height 10
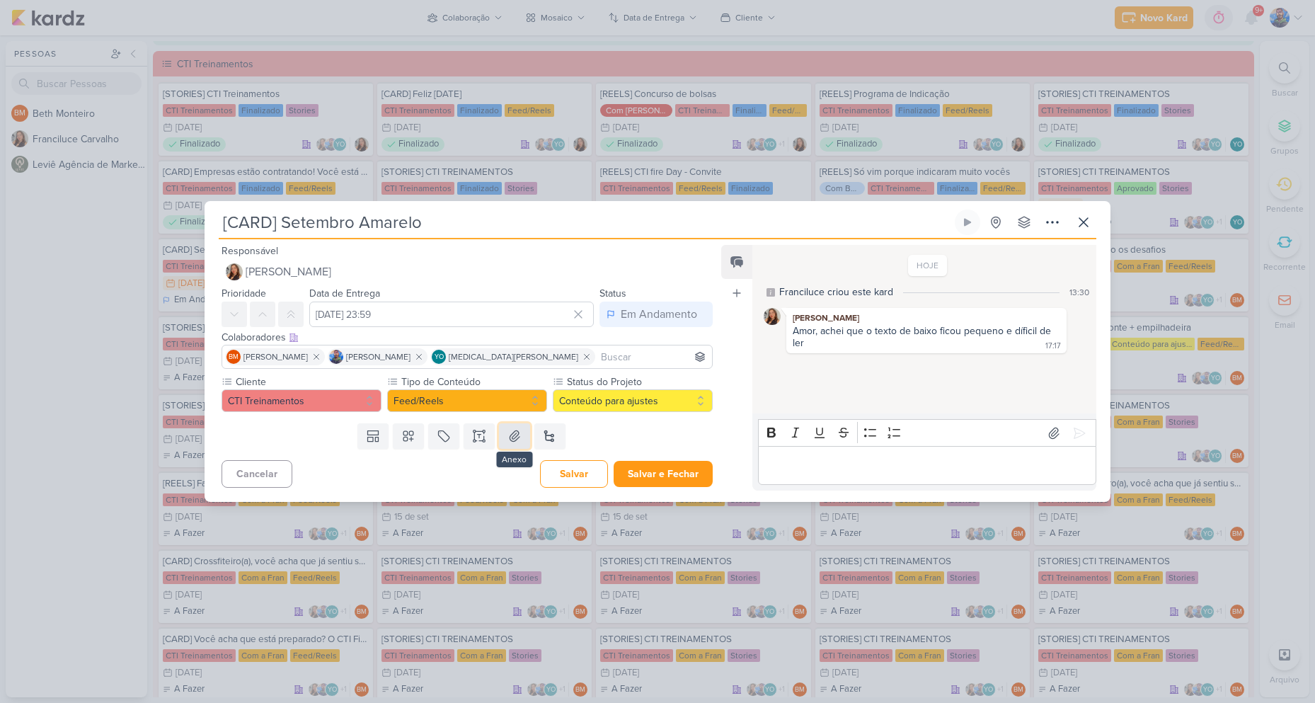
click at [522, 429] on button at bounding box center [514, 435] width 31 height 25
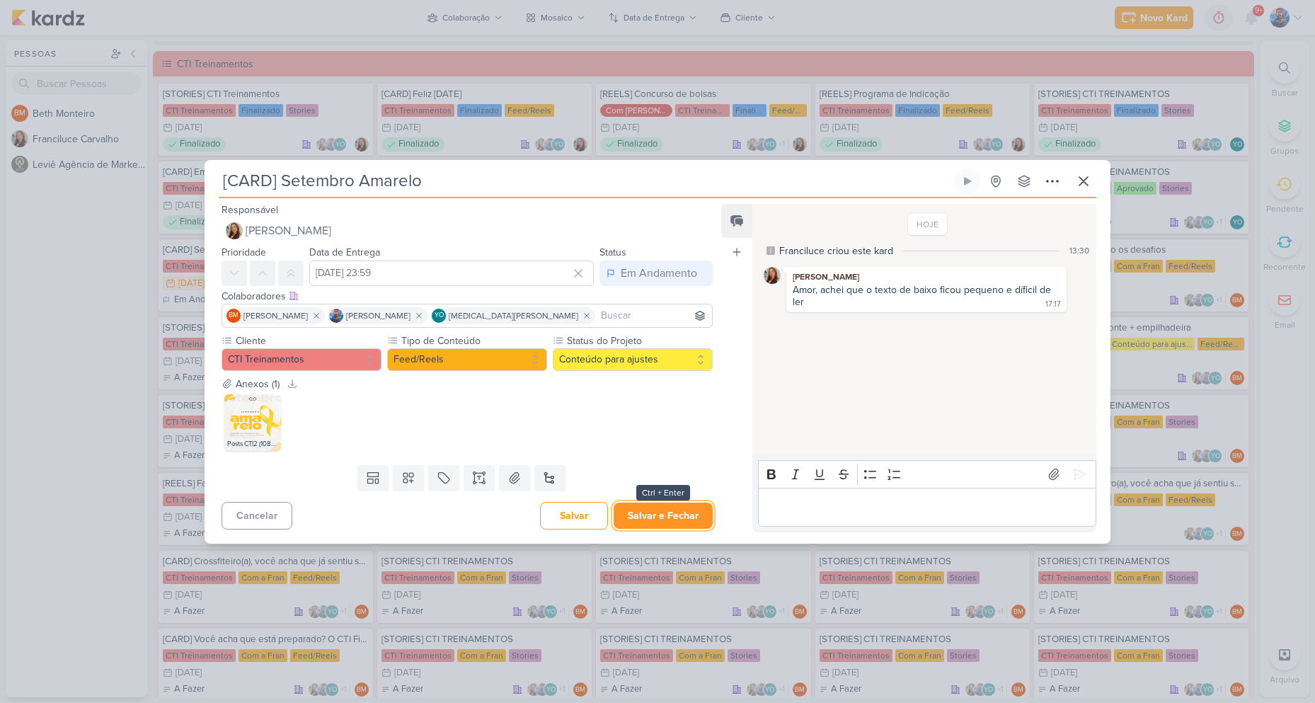
click at [668, 517] on button "Salvar e Fechar" at bounding box center [663, 515] width 99 height 26
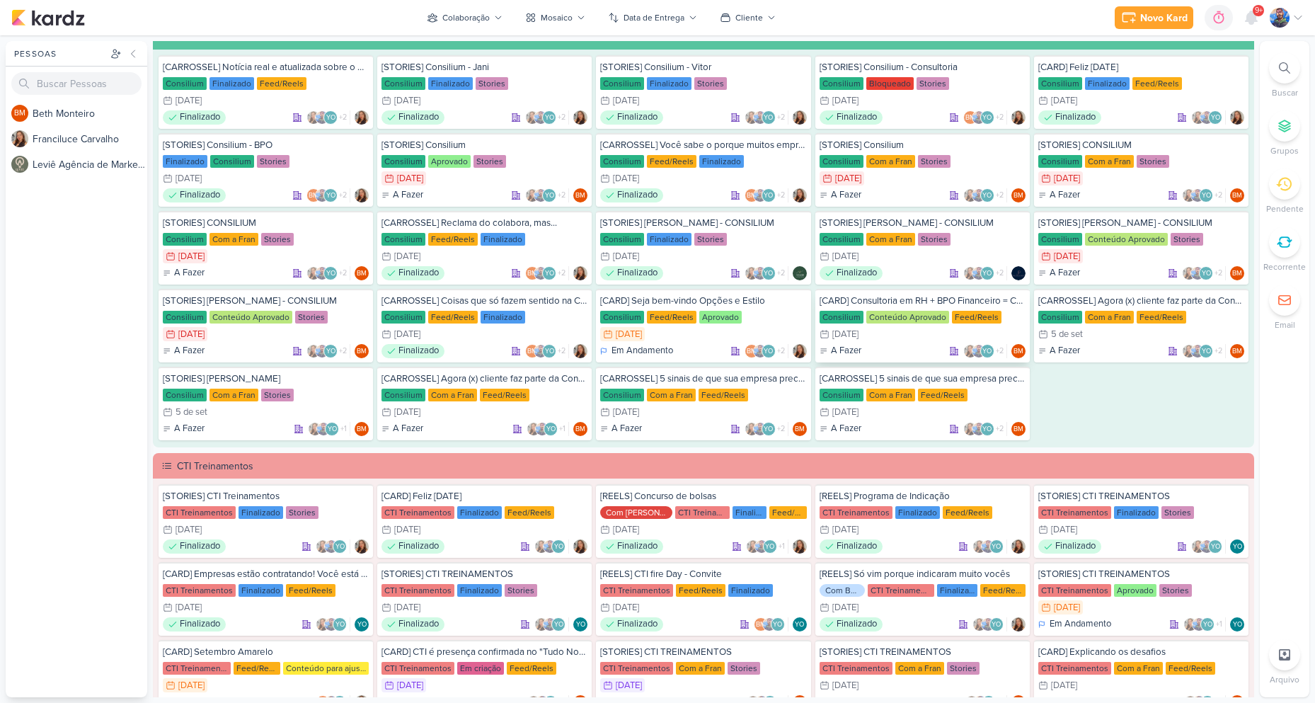
scroll to position [1203, 0]
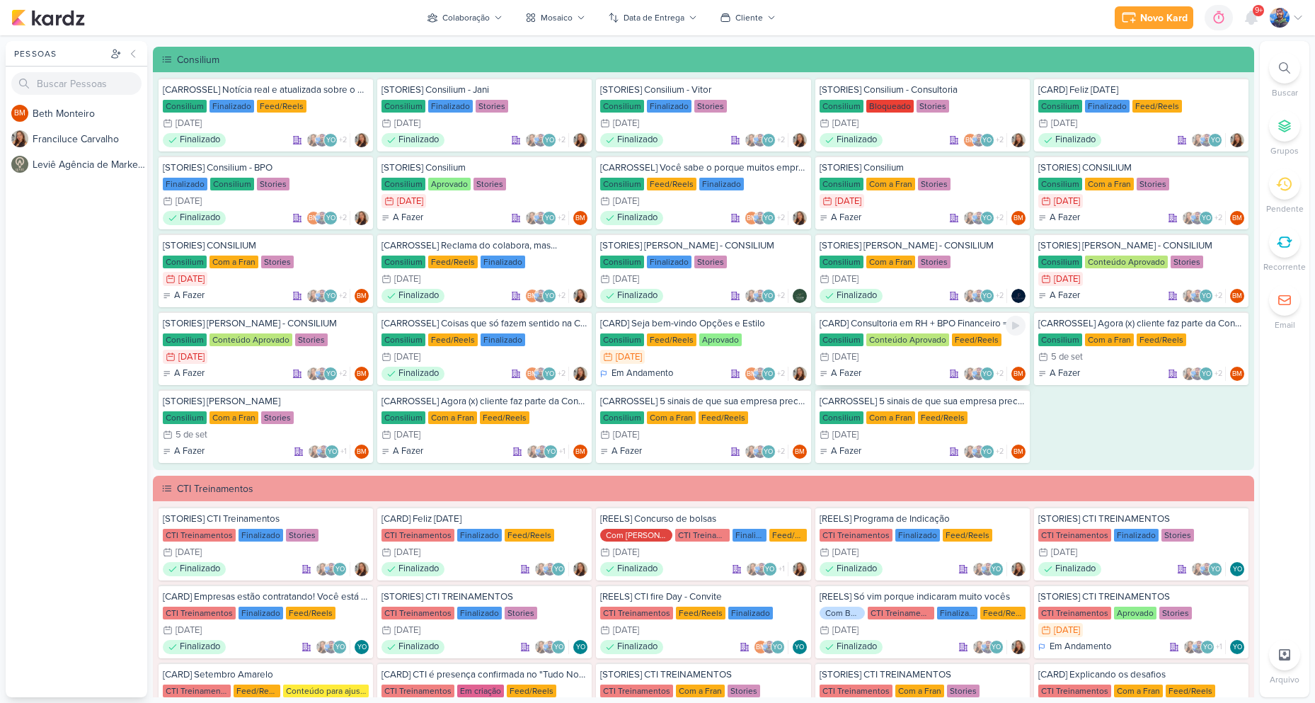
click at [872, 350] on div "3/9 [DATE]" at bounding box center [922, 357] width 206 height 14
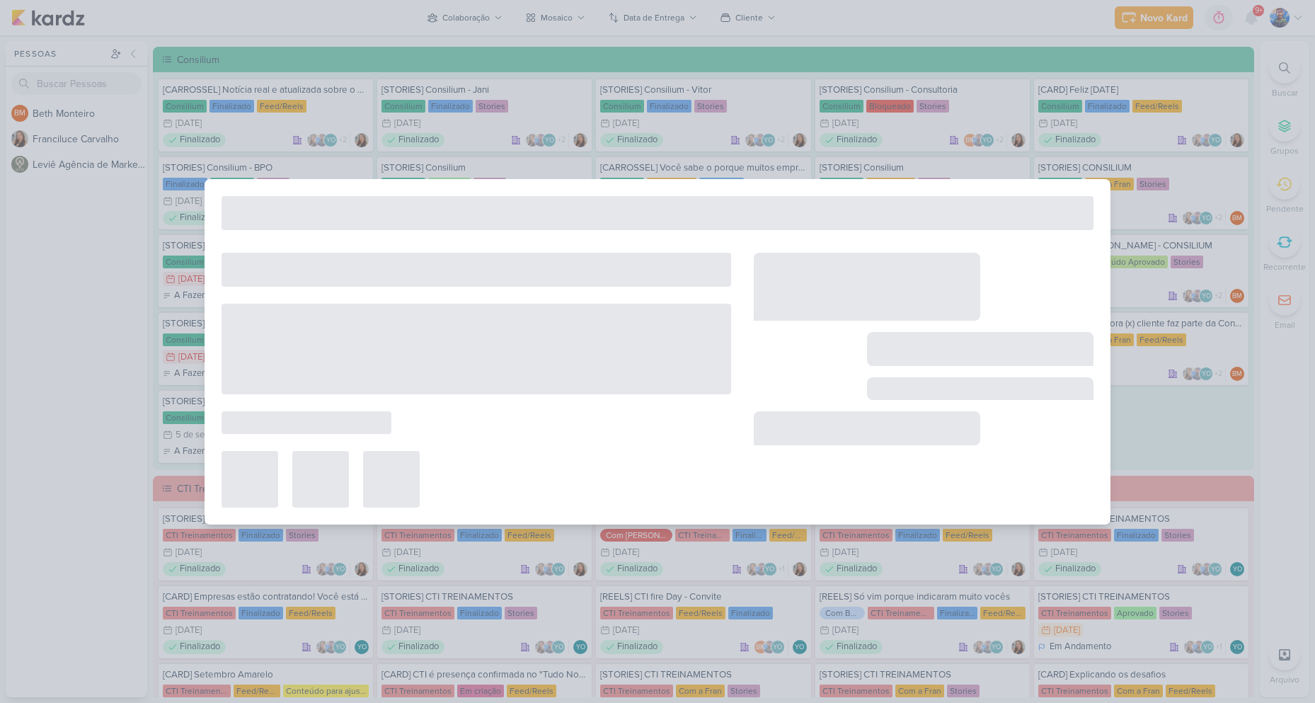
type input "[CARD] Consultoria em RH + BPO Financeiro = COMBO de eficiência!"
type input "3 de setembro de 2025 às 23:59"
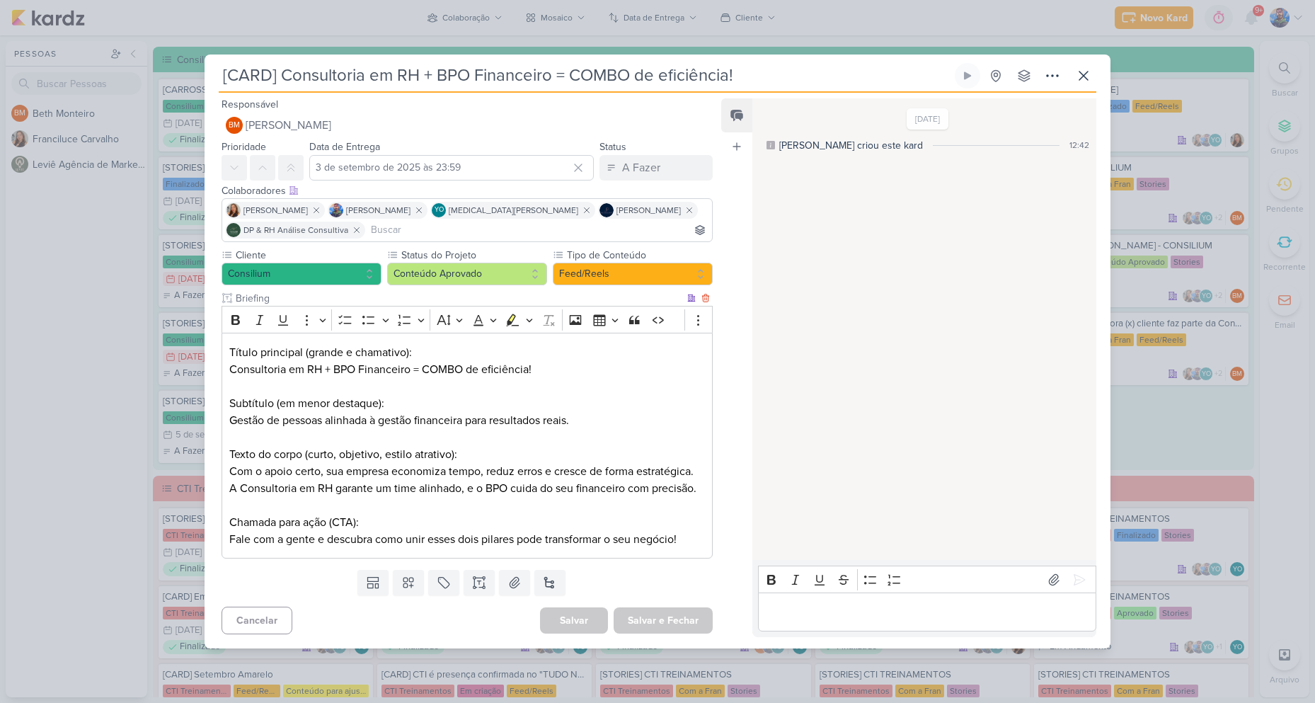
click at [395, 361] on p "Consultoria em RH + BPO Financeiro = COMBO de eficiência!" at bounding box center [467, 369] width 476 height 17
drag, startPoint x: 230, startPoint y: 367, endPoint x: 319, endPoint y: 372, distance: 89.3
click at [319, 372] on p "Consultoria em RH + BPO Financeiro = COMBO de eficiência!" at bounding box center [467, 369] width 476 height 17
copy p "Consultoria em [GEOGRAPHIC_DATA]"
drag, startPoint x: 334, startPoint y: 368, endPoint x: 408, endPoint y: 372, distance: 73.7
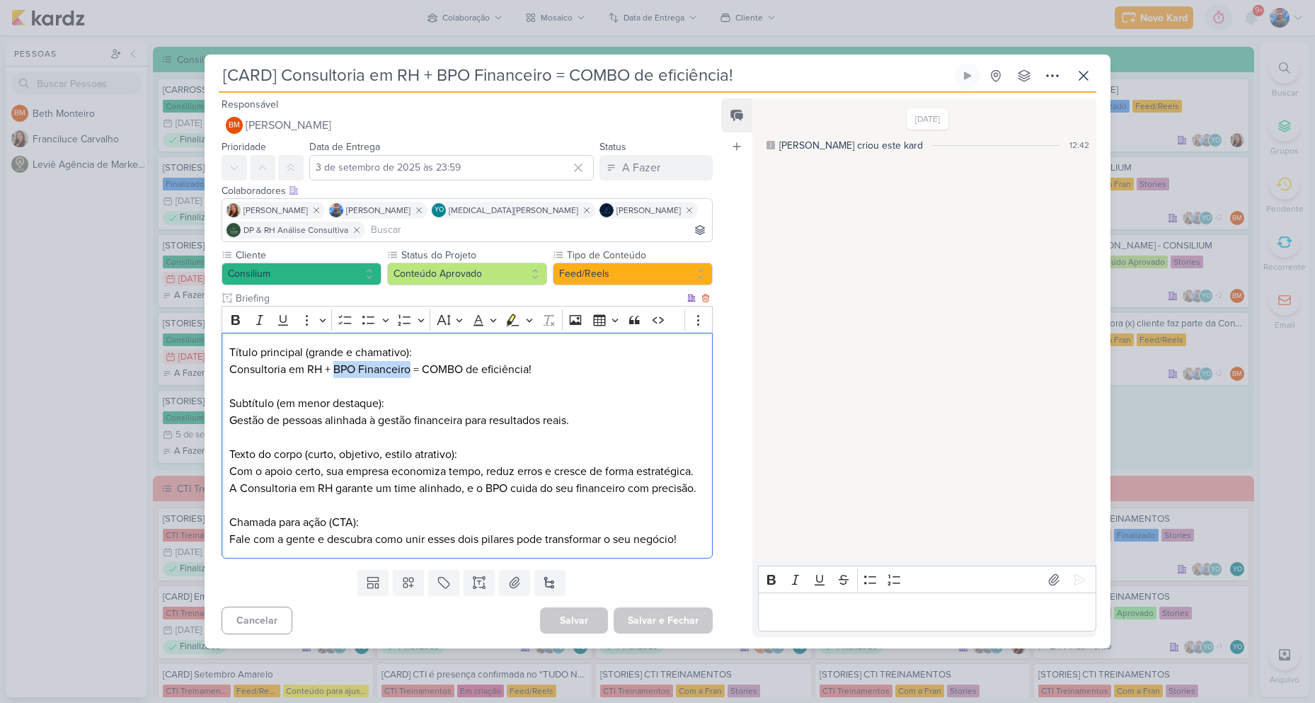
click at [408, 372] on p "Consultoria em RH + BPO Financeiro = COMBO de eficiência!" at bounding box center [467, 369] width 476 height 17
copy p "BPO Financeiro"
click at [450, 374] on p "Consultoria em RH + BPO Financeiro = COMBO de eficiência!" at bounding box center [467, 369] width 476 height 17
drag, startPoint x: 424, startPoint y: 365, endPoint x: 535, endPoint y: 377, distance: 111.8
click at [535, 377] on div "Título principal (grande e chamativo): Consultoria em RH + BPO Financeiro = COM…" at bounding box center [466, 446] width 491 height 226
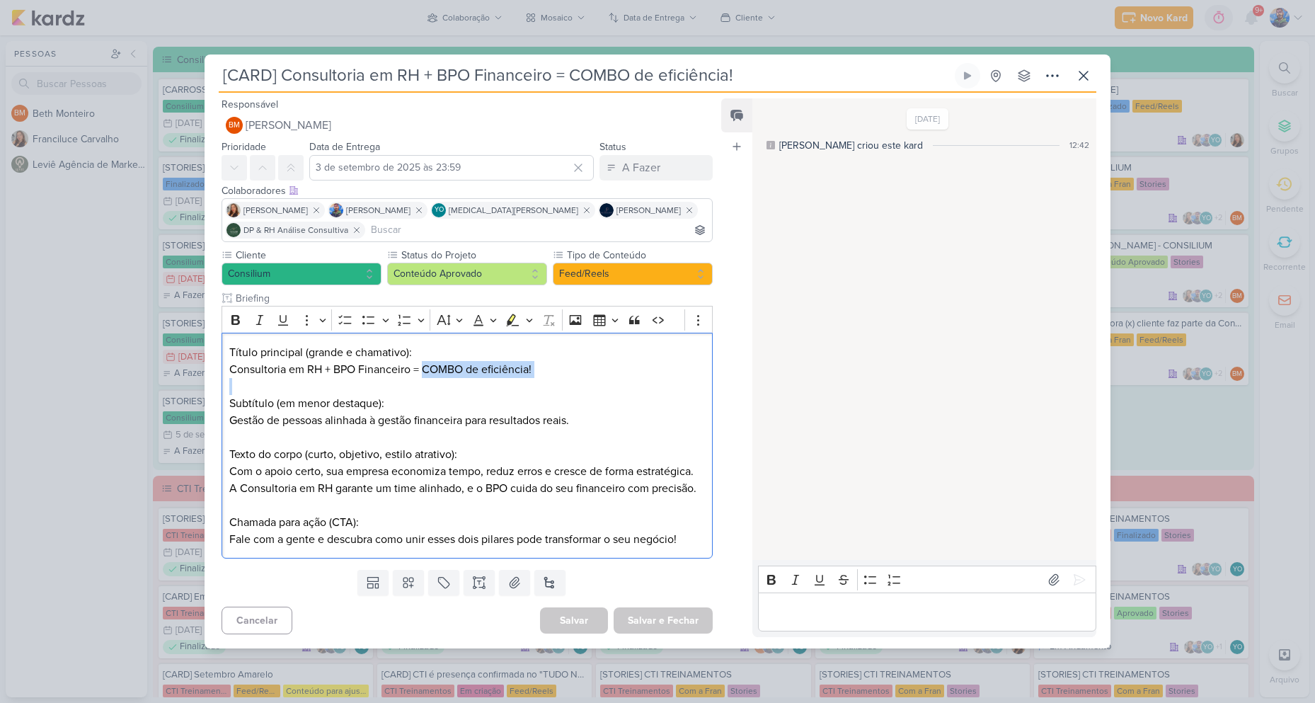
copy p "COMBO de eficiência!"
click at [313, 402] on p "Subtítulo (em menor destaque):" at bounding box center [467, 403] width 476 height 17
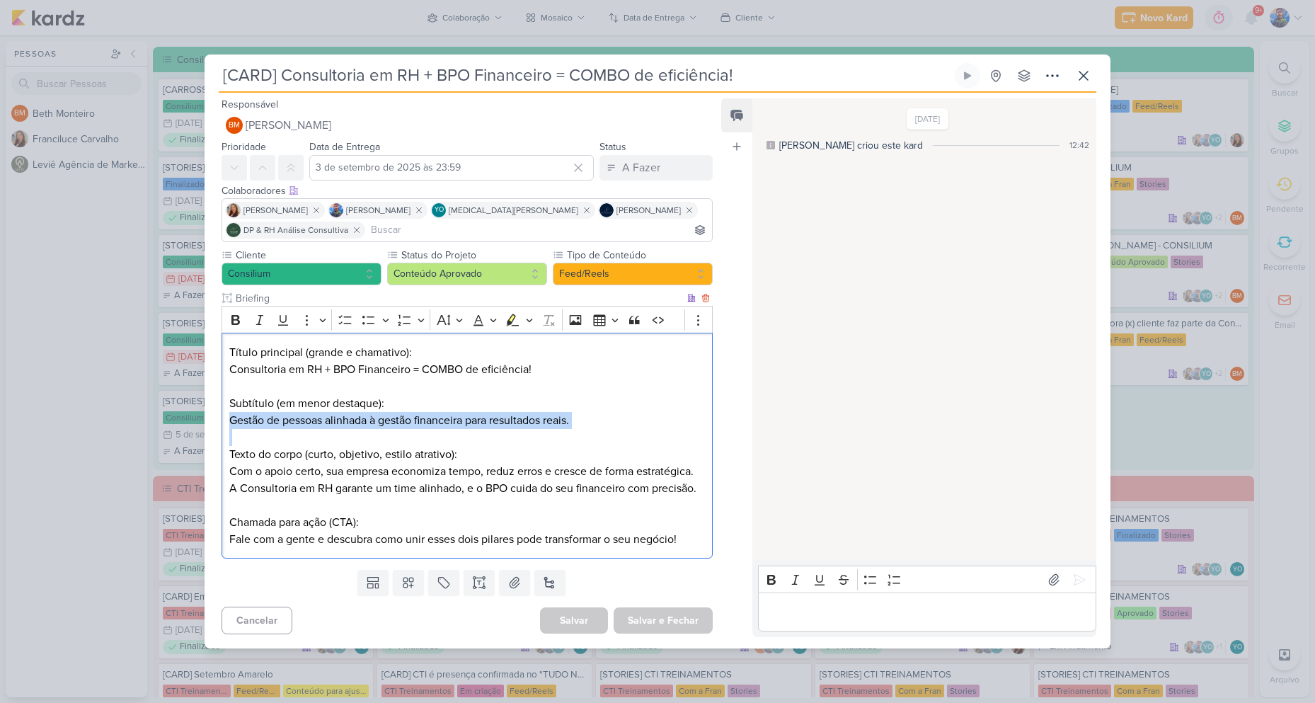
drag, startPoint x: 230, startPoint y: 418, endPoint x: 575, endPoint y: 432, distance: 345.7
click at [575, 432] on div "Título principal (grande e chamativo): Consultoria em RH + BPO Financeiro = COM…" at bounding box center [466, 446] width 491 height 226
copy p "Gestão de pessoas alinhada à gestão financeira para resultados reais."
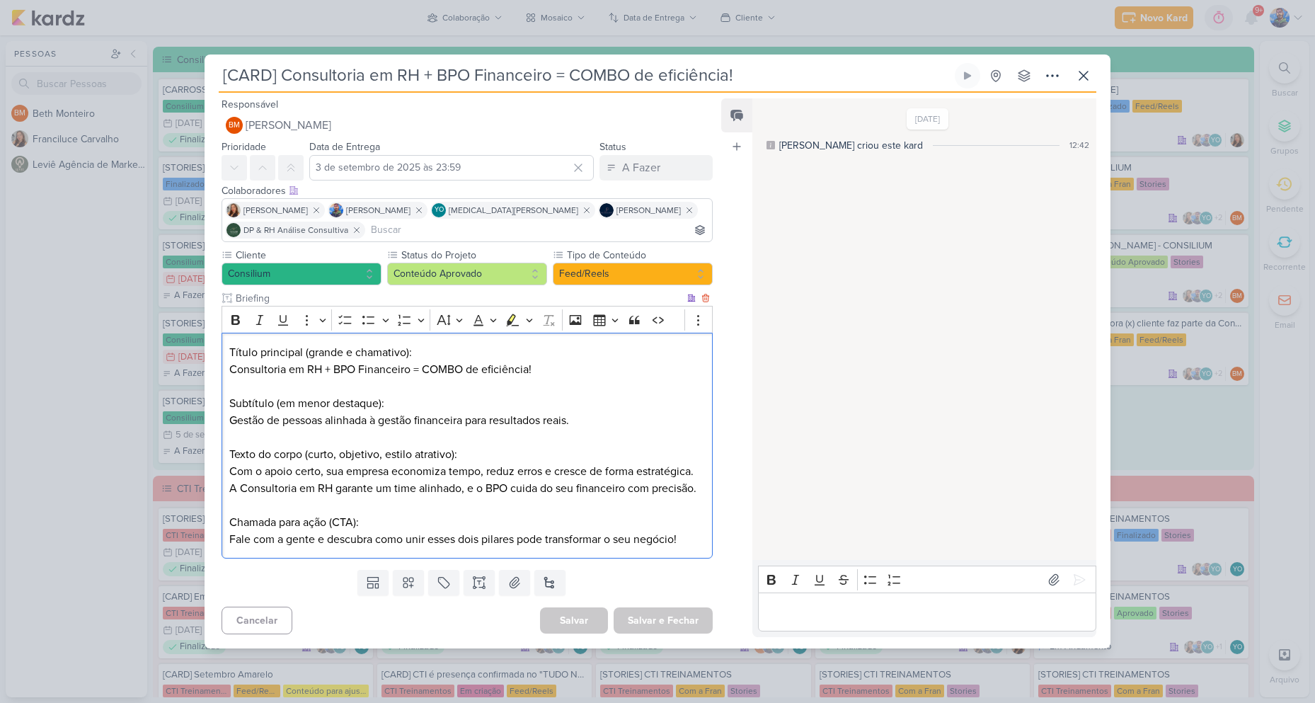
click at [546, 456] on p "Texto do corpo (curto, objetivo, estilo atrativo):" at bounding box center [467, 454] width 476 height 17
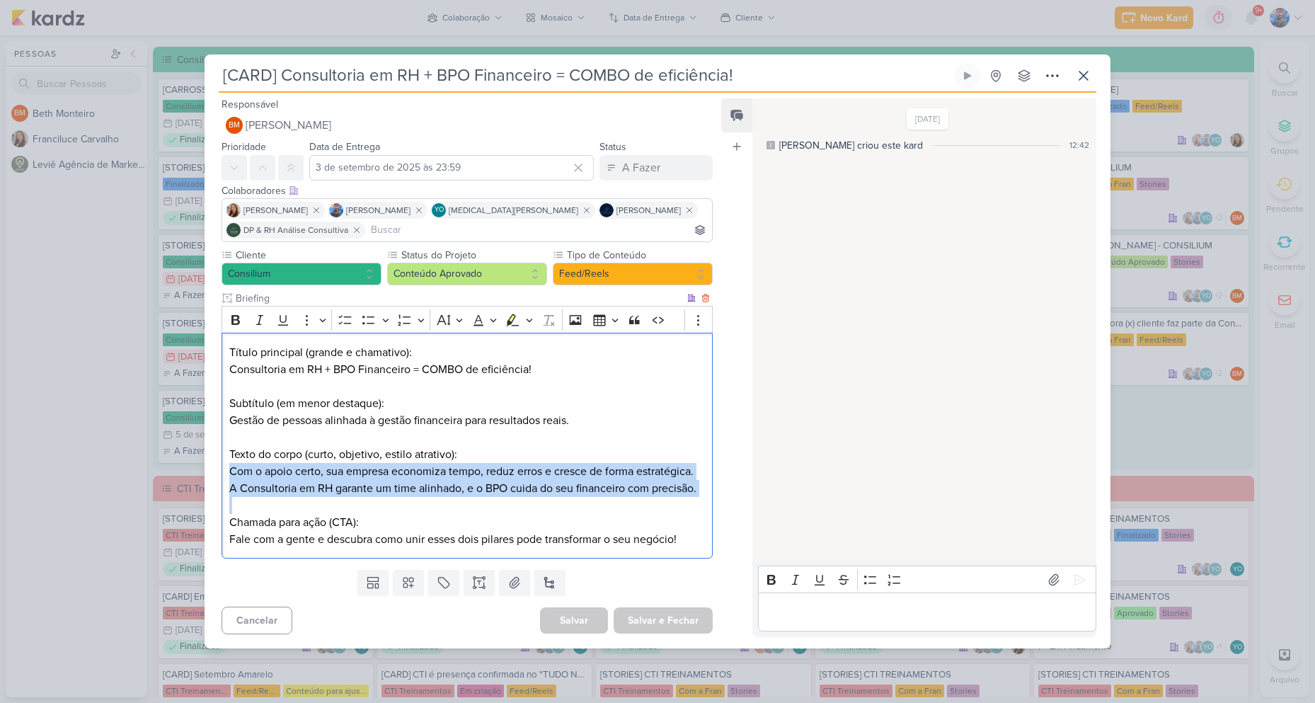
drag, startPoint x: 230, startPoint y: 473, endPoint x: 687, endPoint y: 499, distance: 457.9
click at [687, 499] on div "Título principal (grande e chamativo): Consultoria em RH + BPO Financeiro = COM…" at bounding box center [466, 446] width 491 height 226
copy div "Com o apoio certo, sua empresa economiza tempo, reduz erros e cresce de forma e…"
click at [316, 471] on p "Com o apoio certo, sua empresa economiza tempo, reduz erros e cresce de forma e…" at bounding box center [467, 471] width 476 height 17
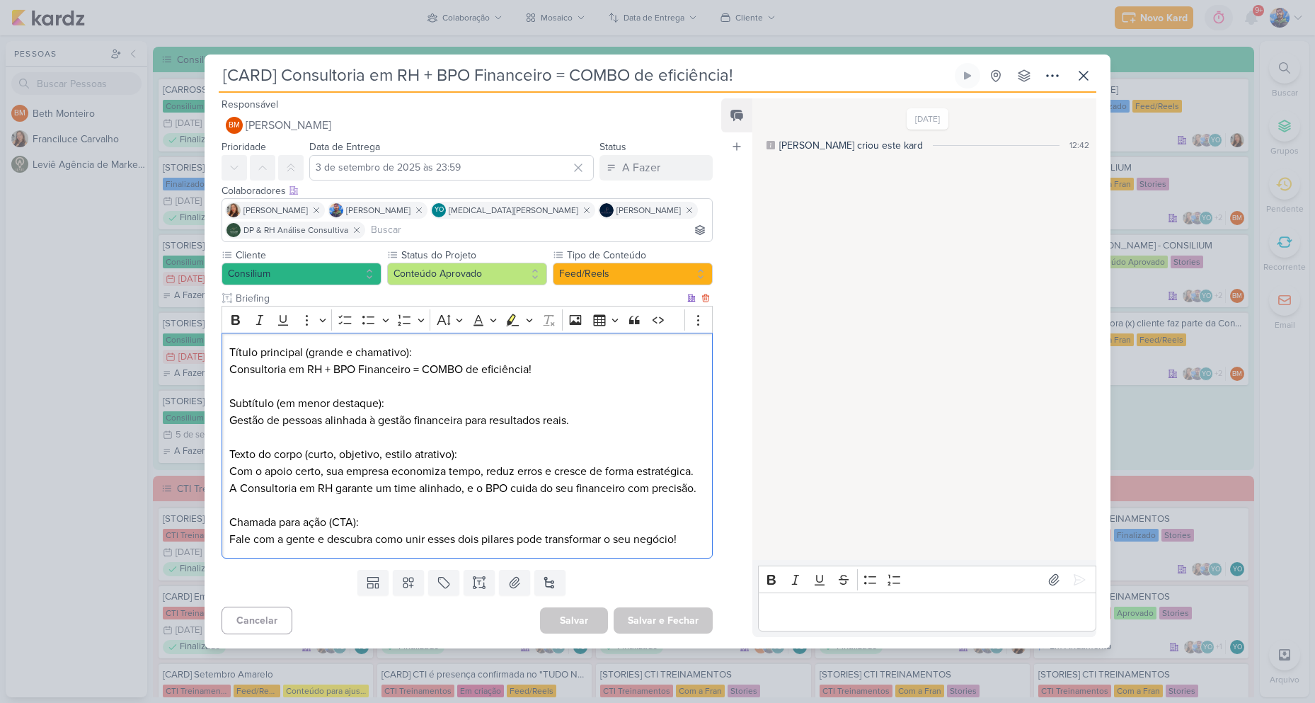
click at [386, 449] on p "Texto do corpo (curto, objetivo, estilo atrativo):" at bounding box center [467, 454] width 476 height 17
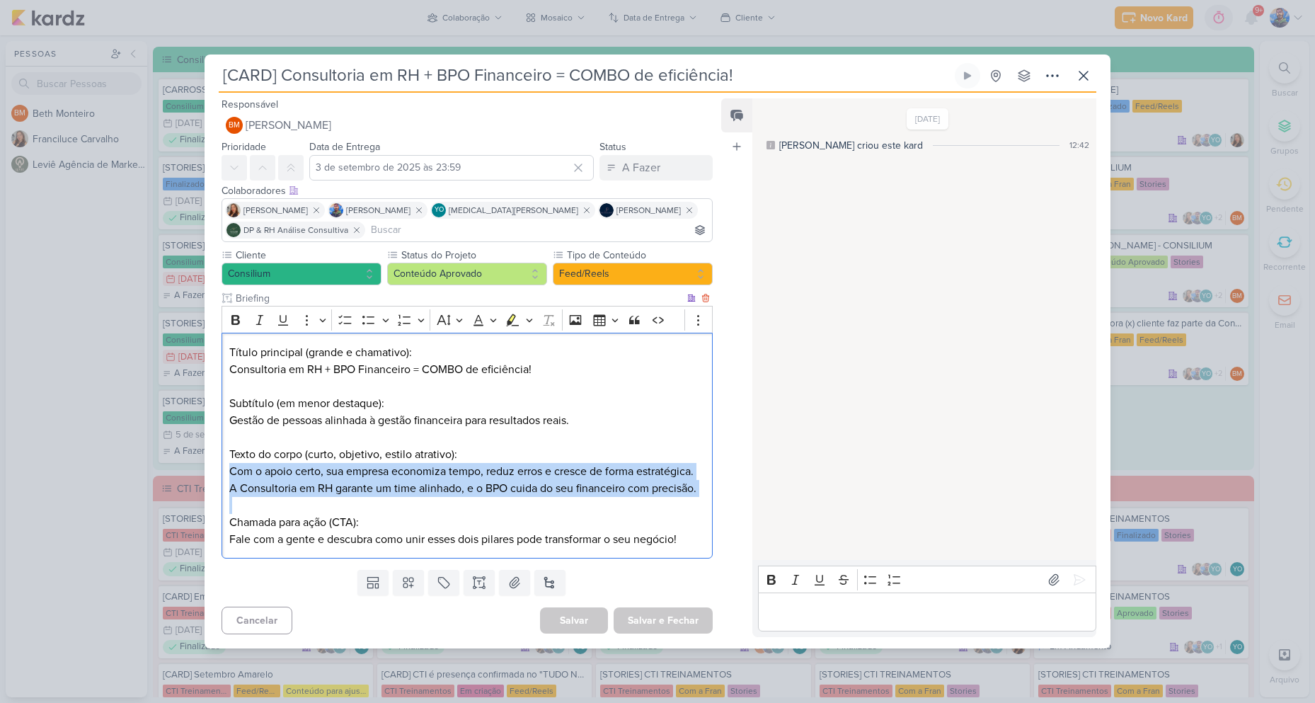
drag, startPoint x: 230, startPoint y: 469, endPoint x: 695, endPoint y: 498, distance: 465.8
click at [695, 498] on div "Título principal (grande e chamativo): Consultoria em RH + BPO Financeiro = COM…" at bounding box center [466, 446] width 491 height 226
copy div "Com o apoio certo, sua empresa economiza tempo, reduz erros e cresce de forma e…"
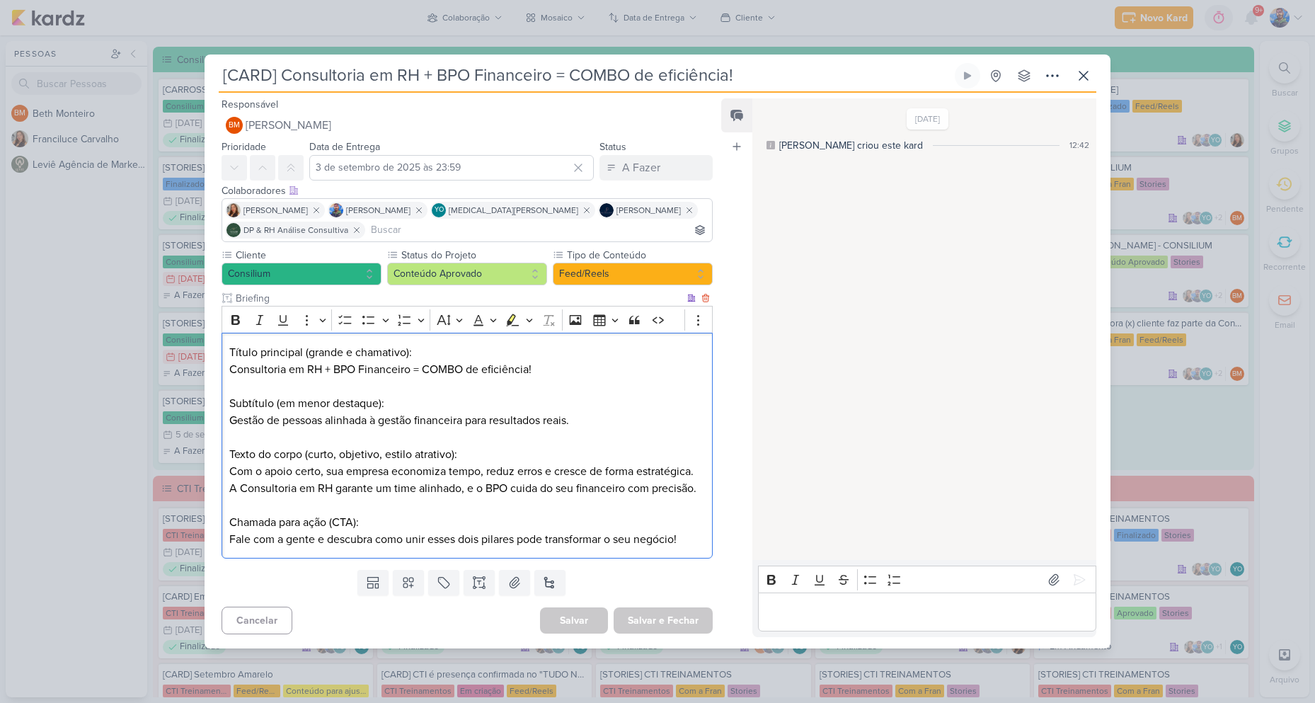
click at [311, 525] on p "Chamada para ação (CTA):" at bounding box center [467, 522] width 476 height 17
drag, startPoint x: 228, startPoint y: 536, endPoint x: 682, endPoint y: 535, distance: 454.3
click at [682, 535] on div "Título principal (grande e chamativo): Consultoria em RH + BPO Financeiro = COM…" at bounding box center [466, 446] width 491 height 226
copy p "Fale com a gente e descubra como unir esses dois pilares pode transformar o seu…"
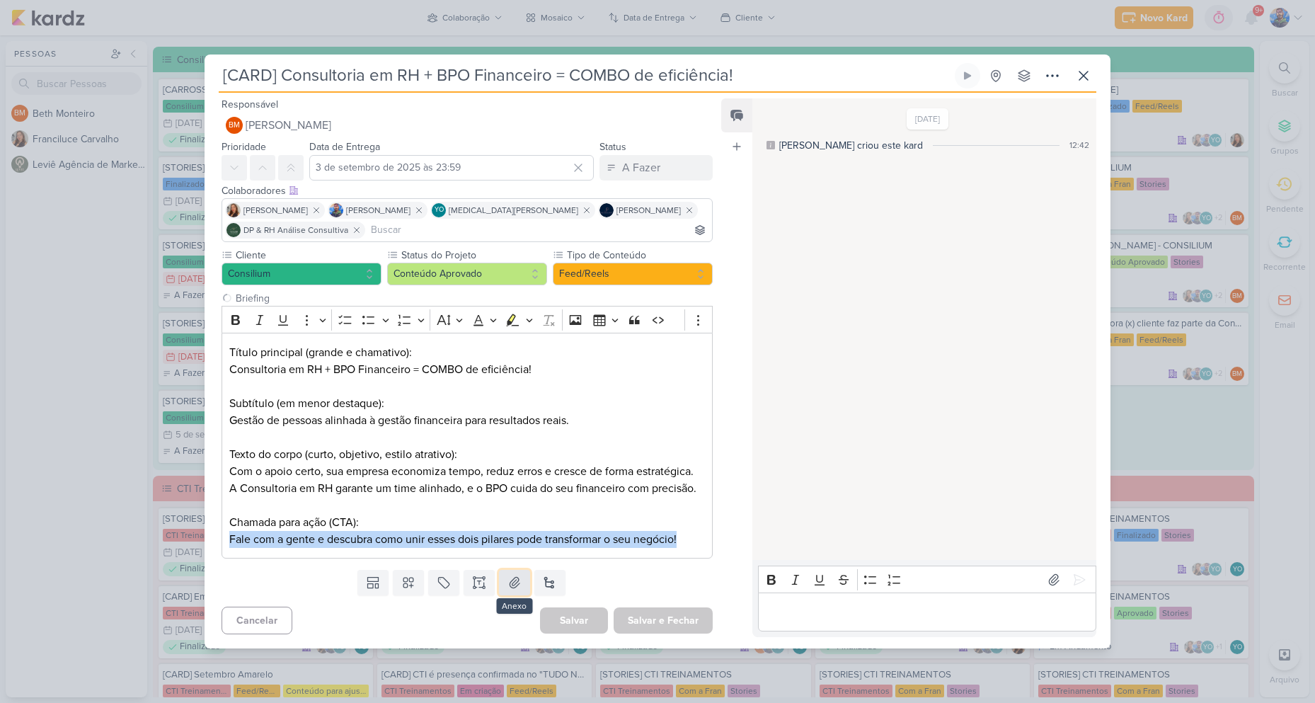
click at [511, 594] on button at bounding box center [514, 582] width 31 height 25
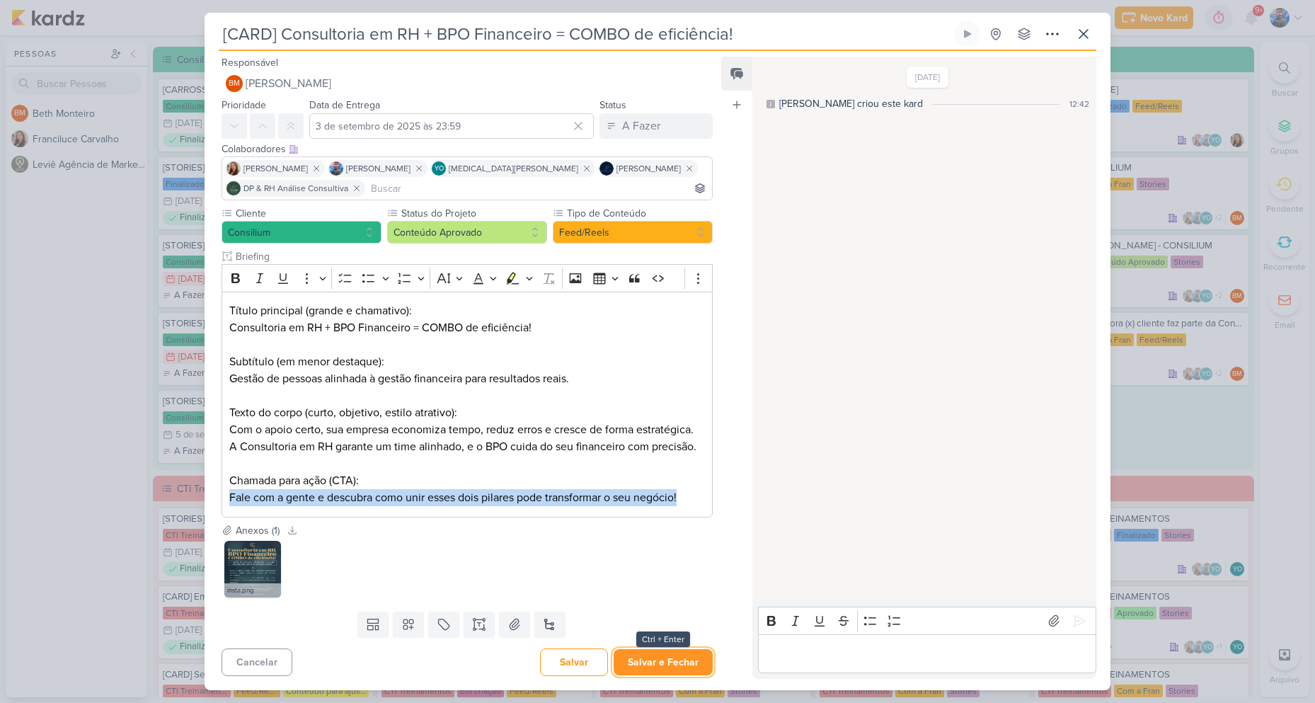
click at [664, 656] on button "Salvar e Fechar" at bounding box center [663, 662] width 99 height 26
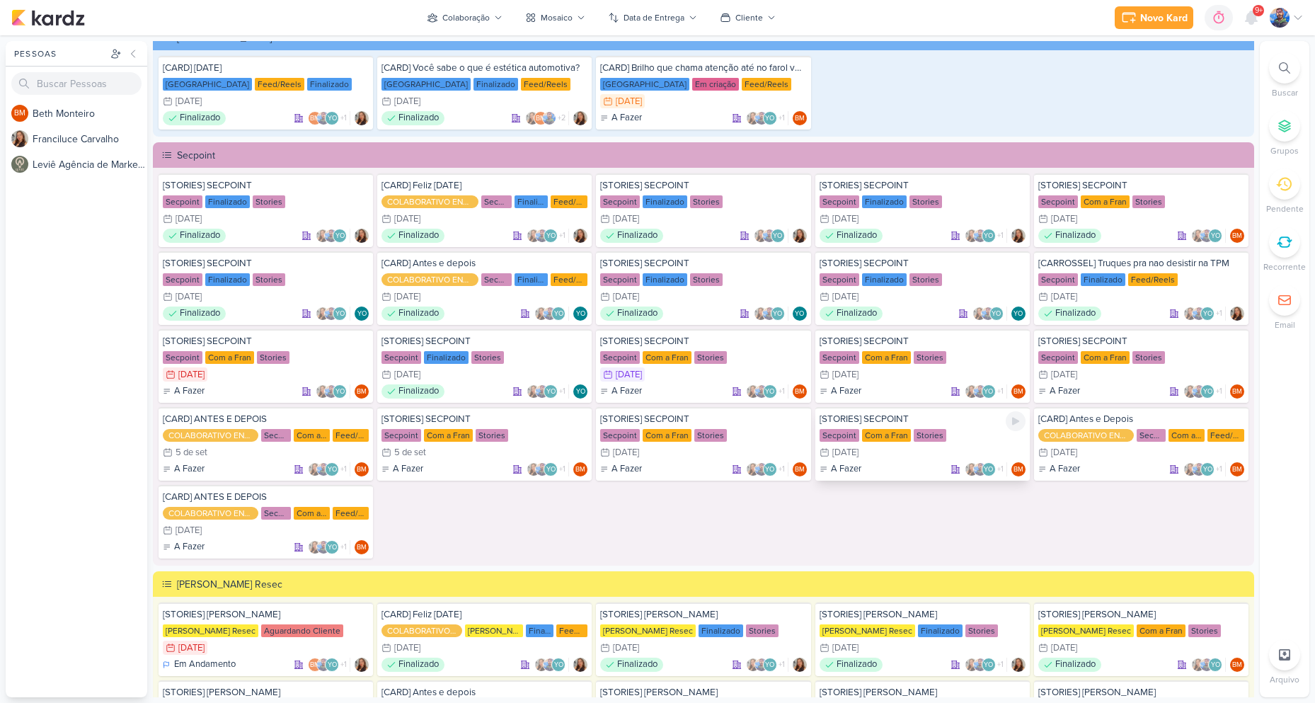
scroll to position [2477, 0]
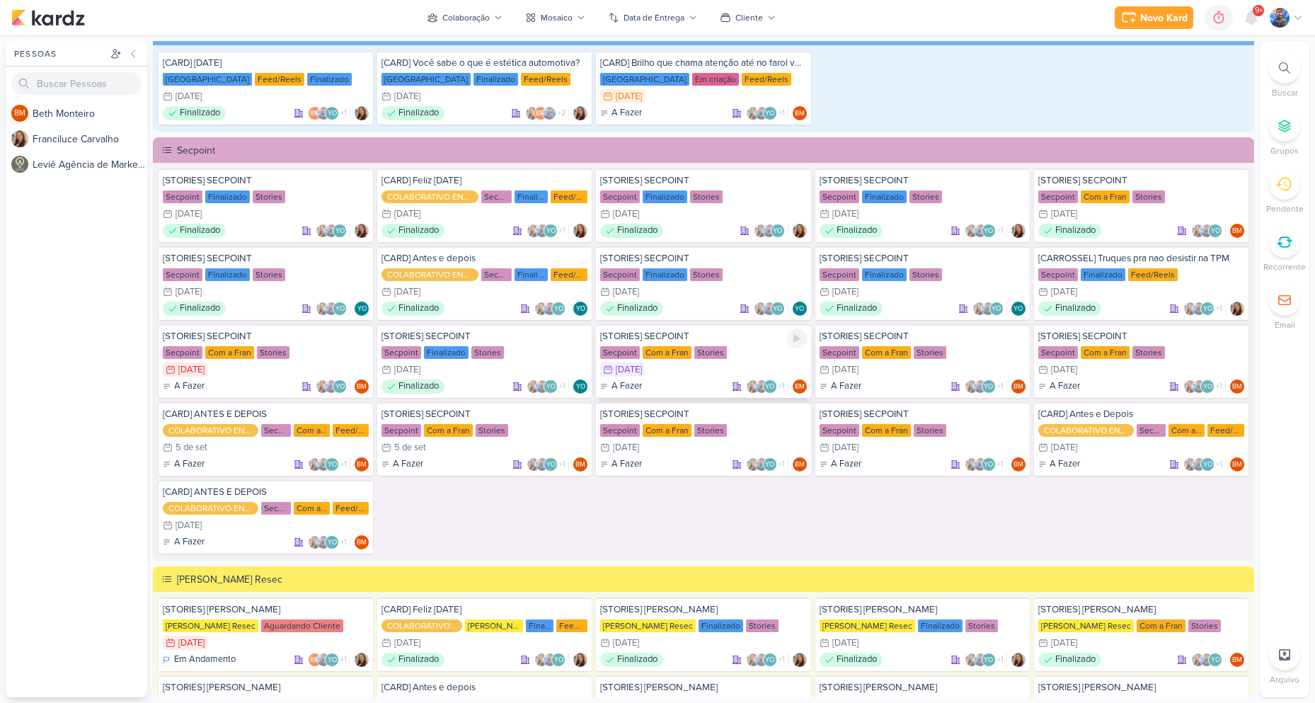
click at [691, 379] on div "A Fazer YO +1 BM" at bounding box center [703, 386] width 206 height 14
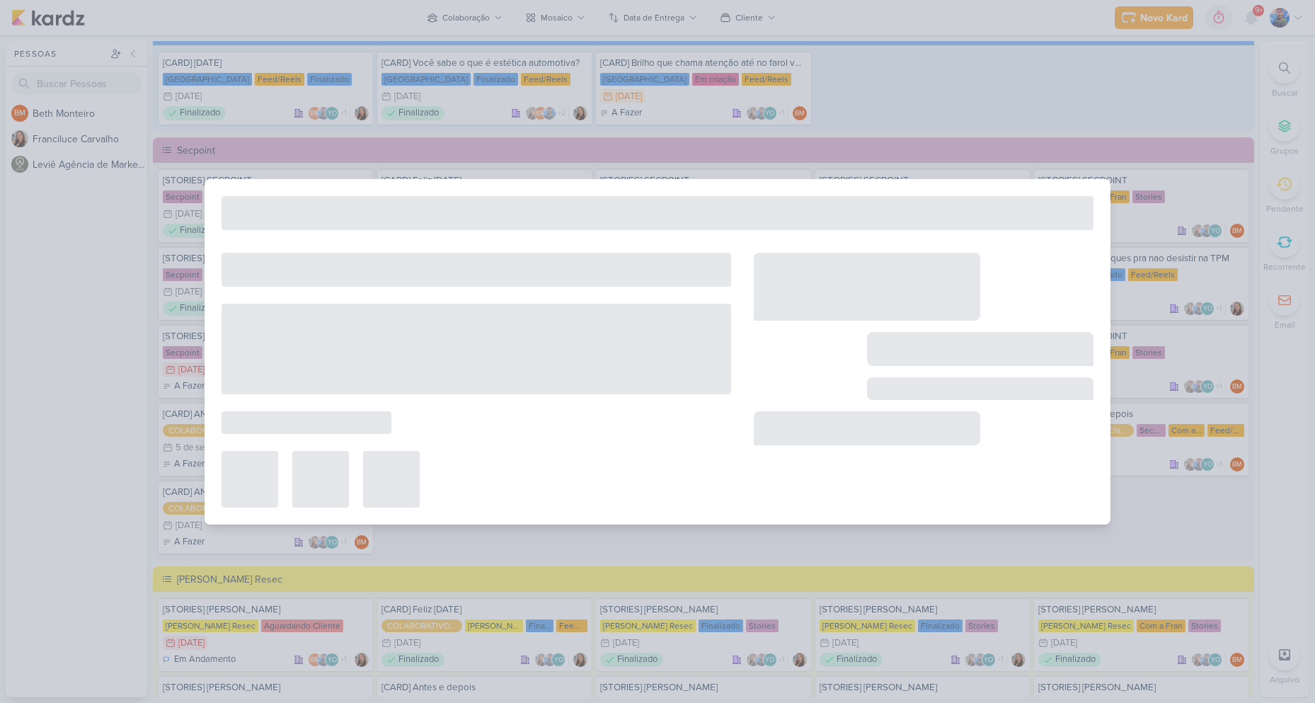
type input "[STORIES] SECPOINT"
type input "2 de setembro de 2025 às 23:59"
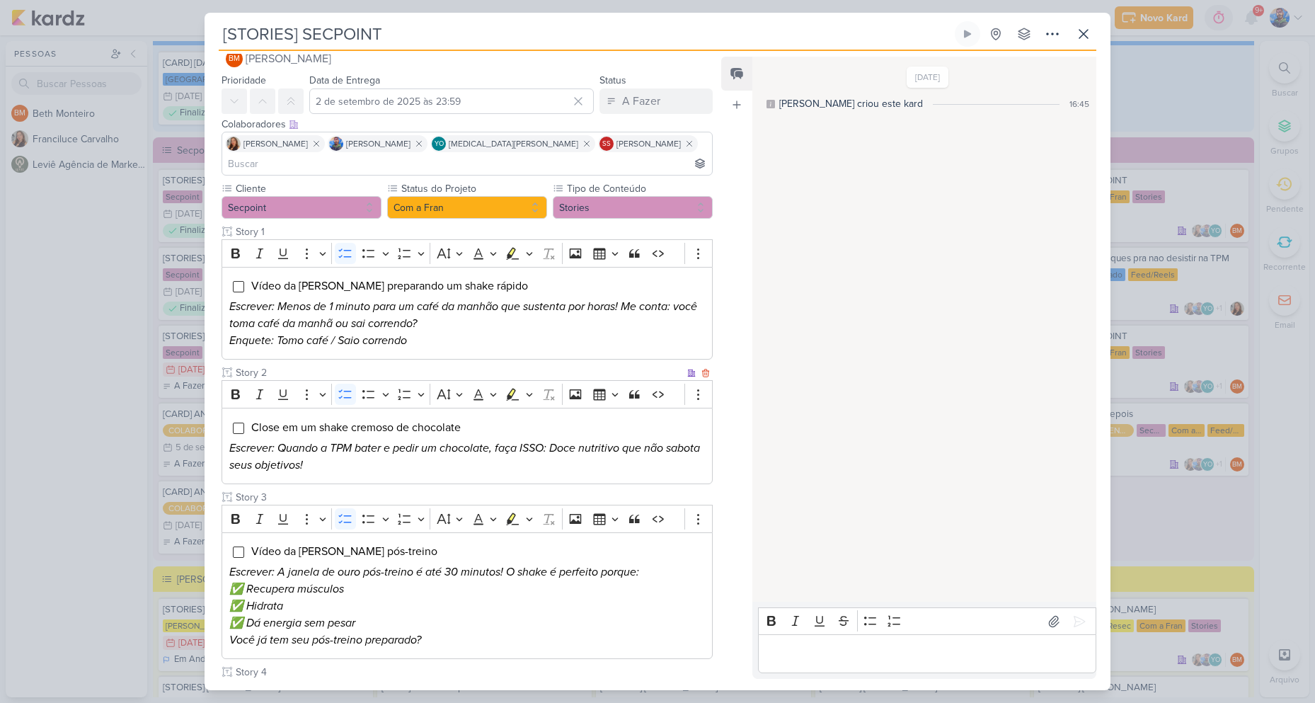
scroll to position [0, 0]
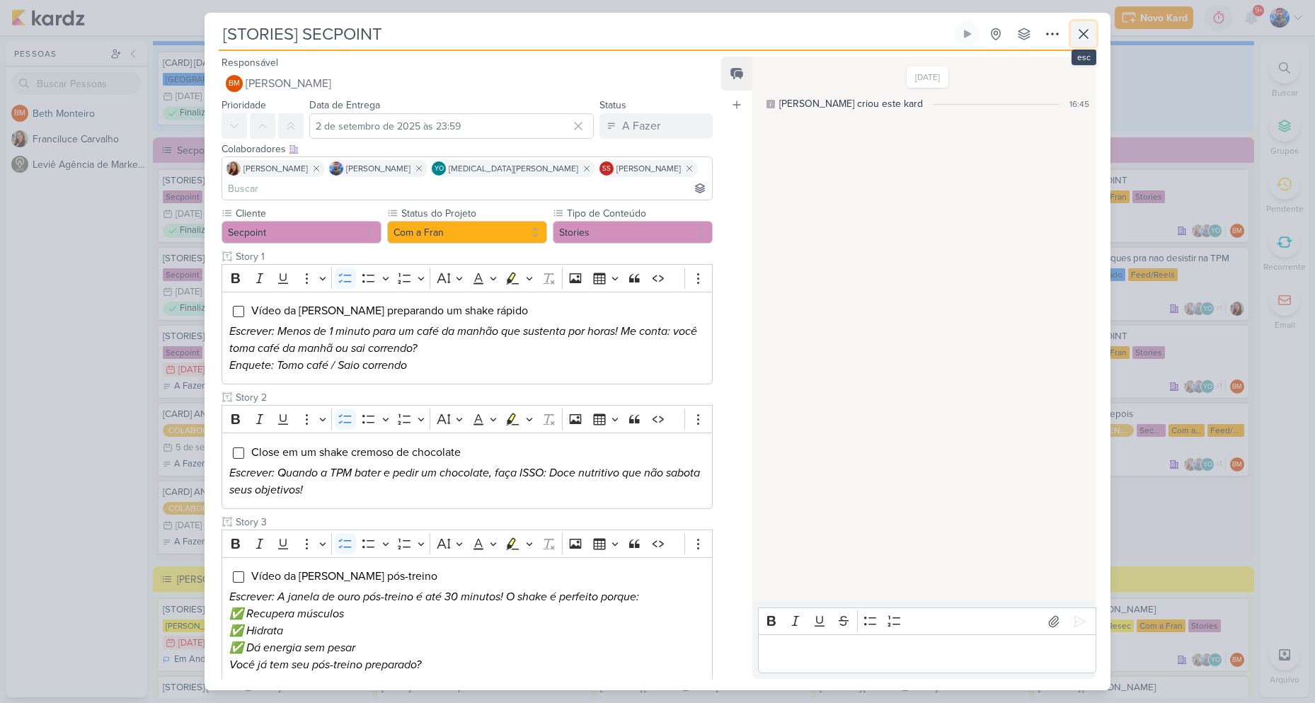
click at [1083, 35] on icon at bounding box center [1083, 34] width 8 height 8
click at [1083, 35] on div "Preferências de Quadros [GEOGRAPHIC_DATA] Organização Não tem nenhum quadro aqu…" at bounding box center [657, 368] width 1315 height 667
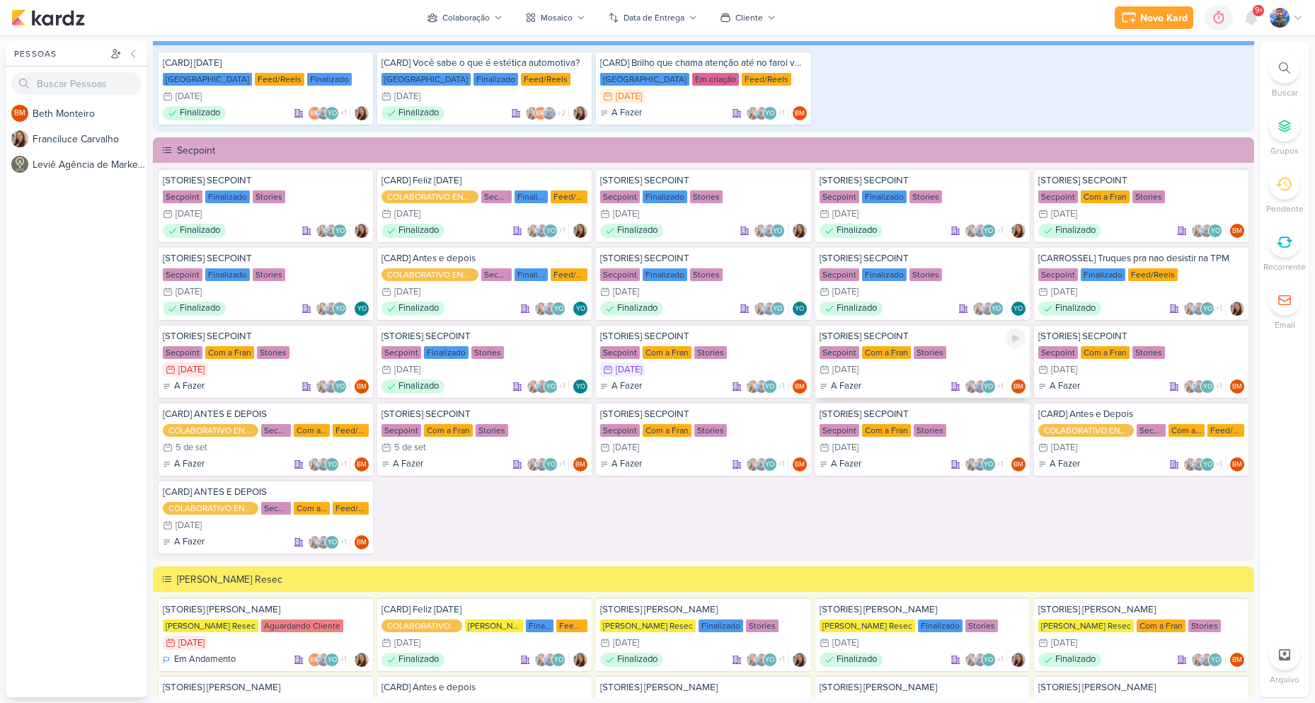
click at [877, 343] on div "[STORIES] SECPOINT Secpoint Com a Fran Stories 3/9 [DATE] A Fazer +1" at bounding box center [922, 361] width 214 height 74
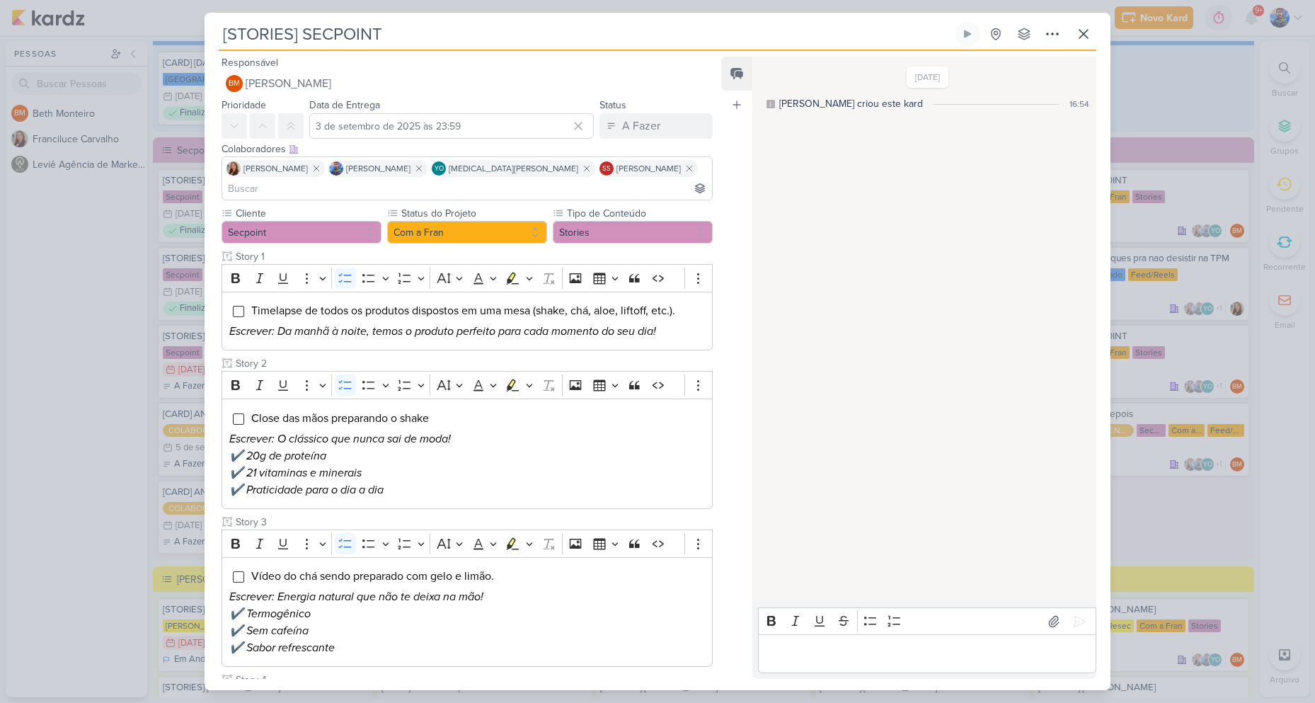
click at [1080, 21] on div "[STORIES] SECPOINT Criado por [PERSON_NAME]" at bounding box center [658, 351] width 906 height 677
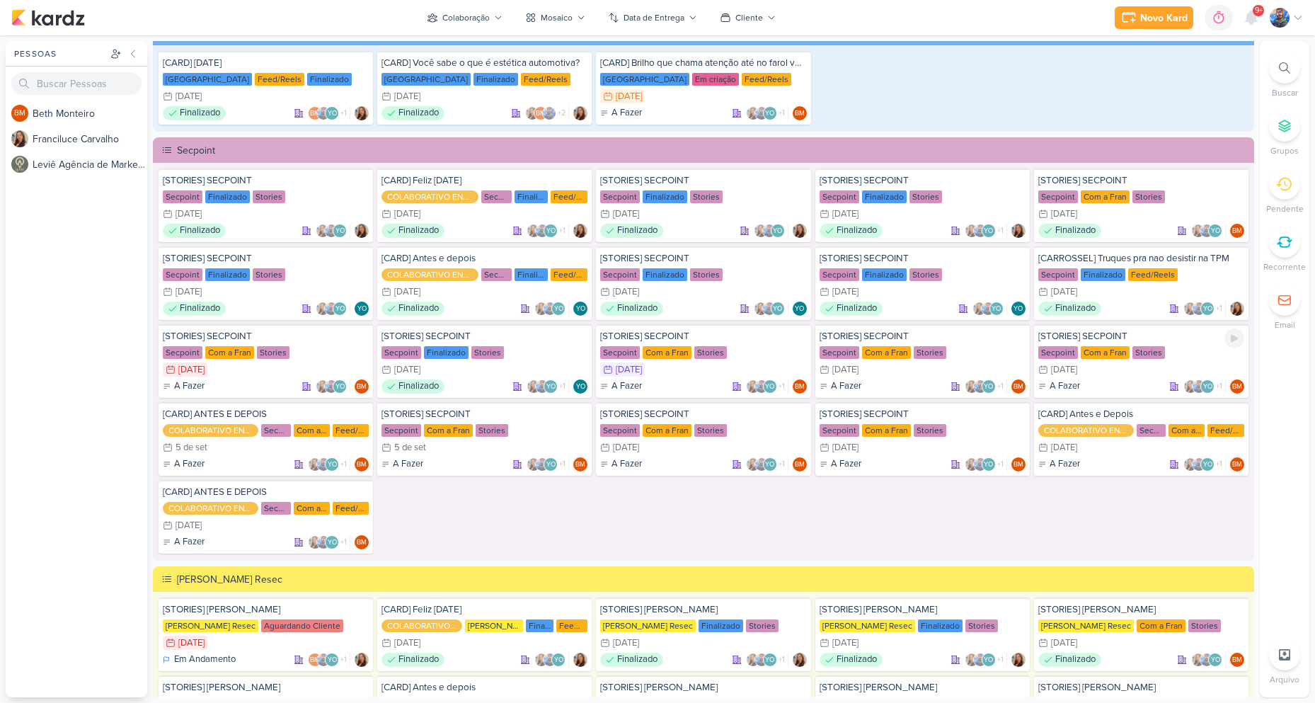
click at [1097, 362] on div "[STORIES] SECPOINT Secpoint Com a Fran Stories 4/9 [DATE] A Fazer +1" at bounding box center [1141, 361] width 214 height 74
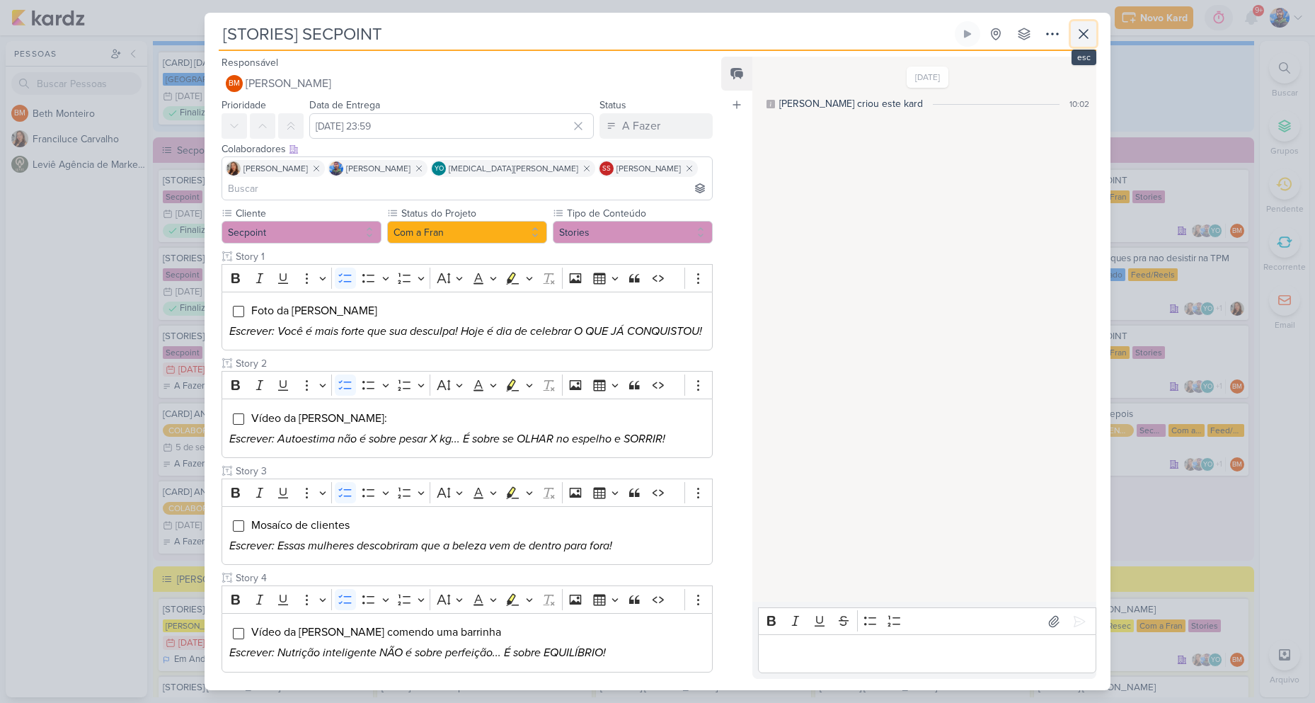
click at [1084, 30] on icon at bounding box center [1083, 33] width 17 height 17
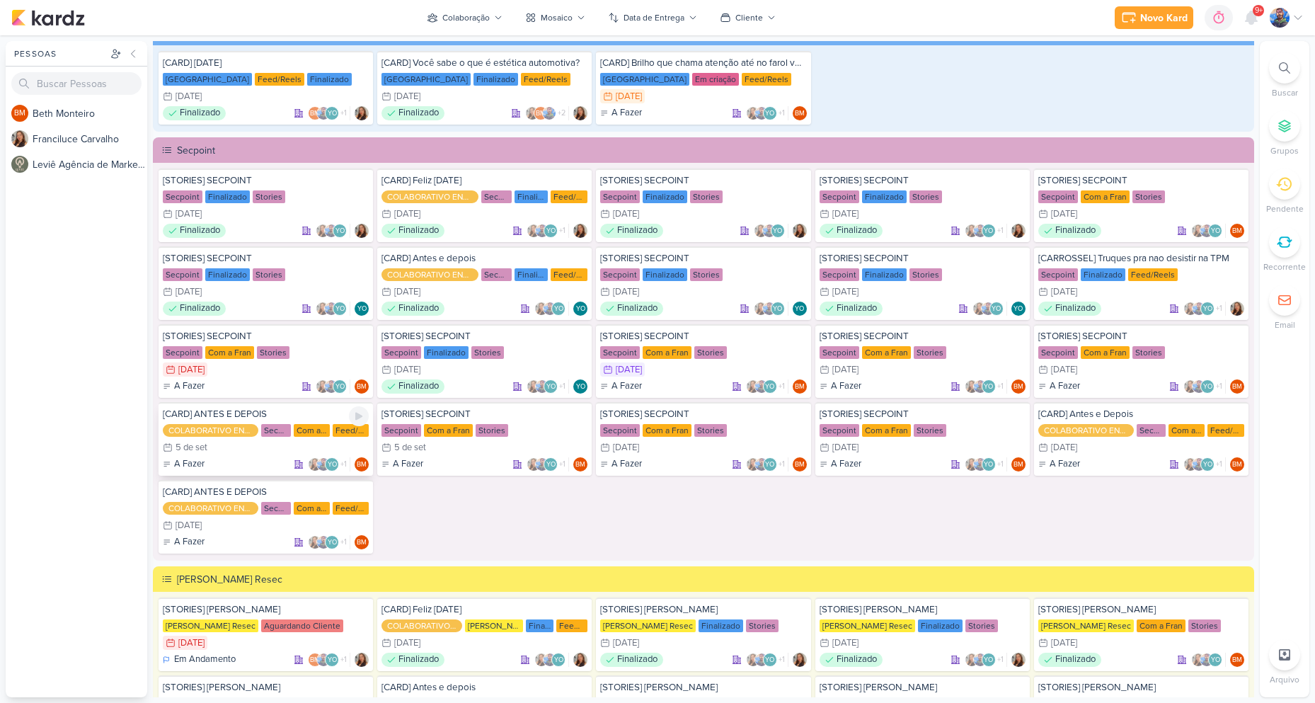
click at [205, 440] on div "5/9 [DATE]" at bounding box center [185, 447] width 45 height 14
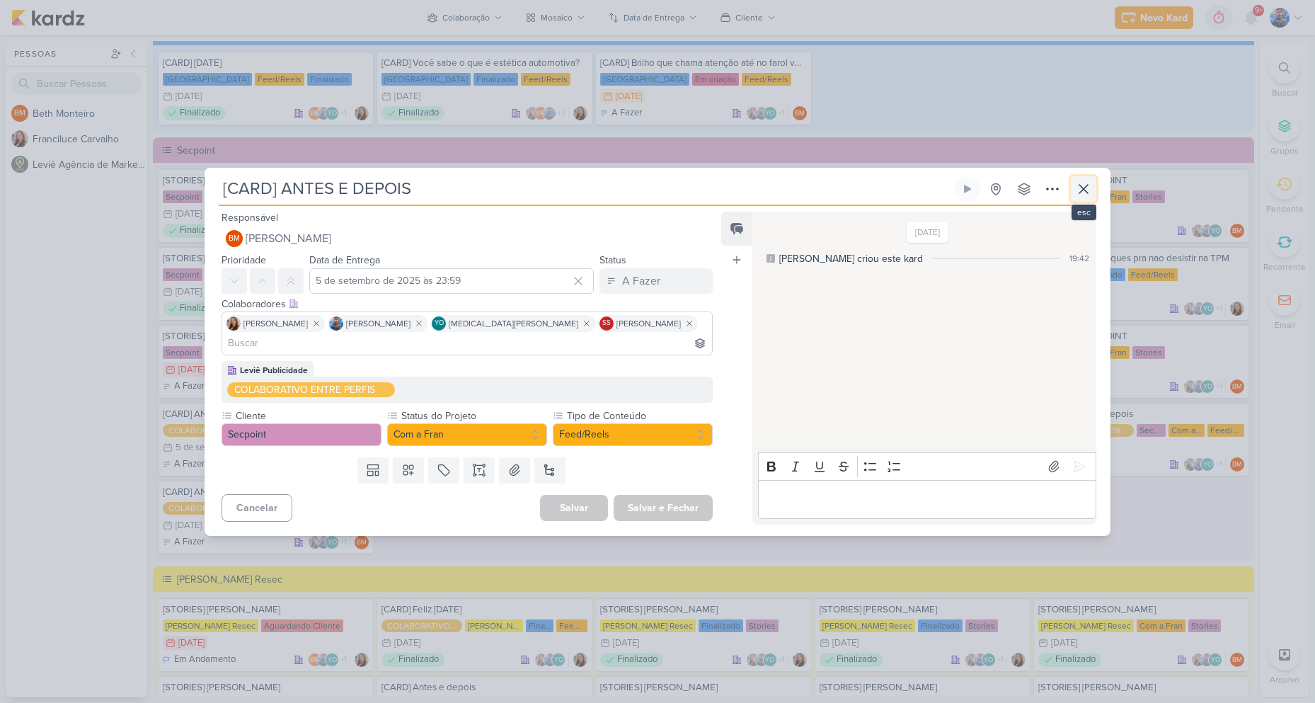
click at [1083, 197] on icon at bounding box center [1083, 188] width 17 height 17
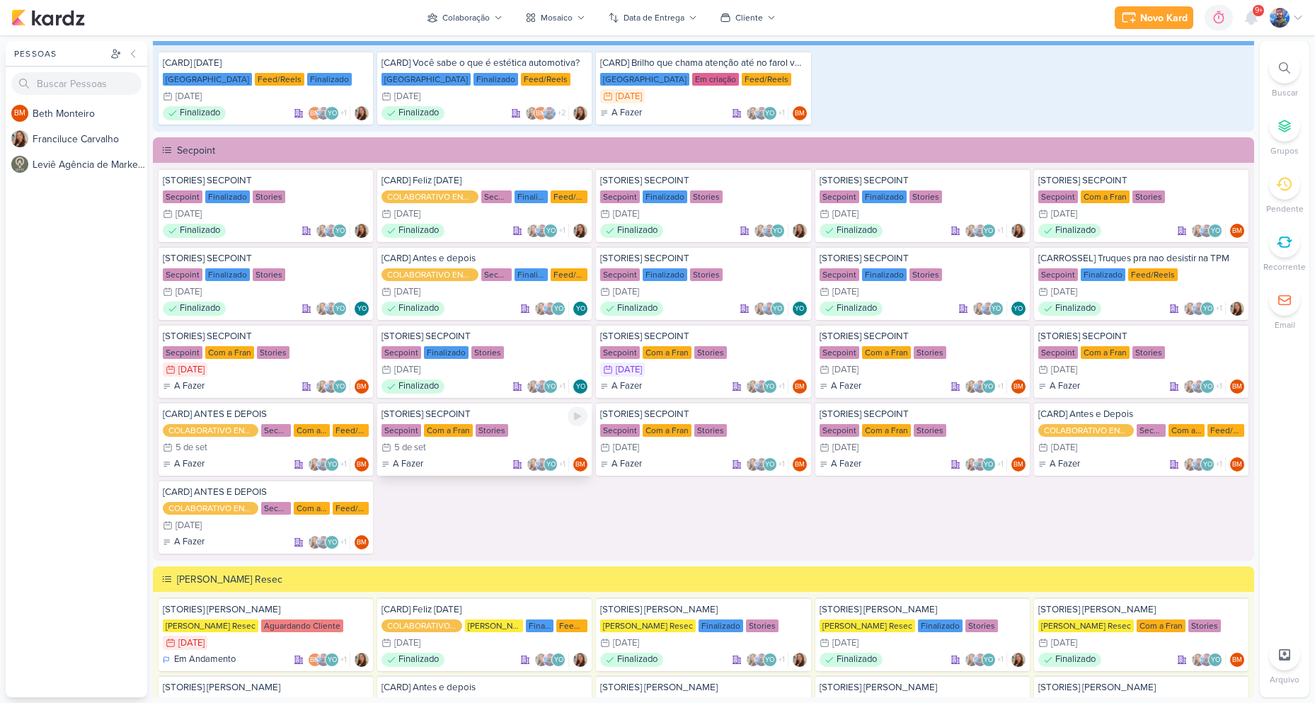
click at [469, 443] on div "5/9 [DATE]" at bounding box center [484, 447] width 206 height 14
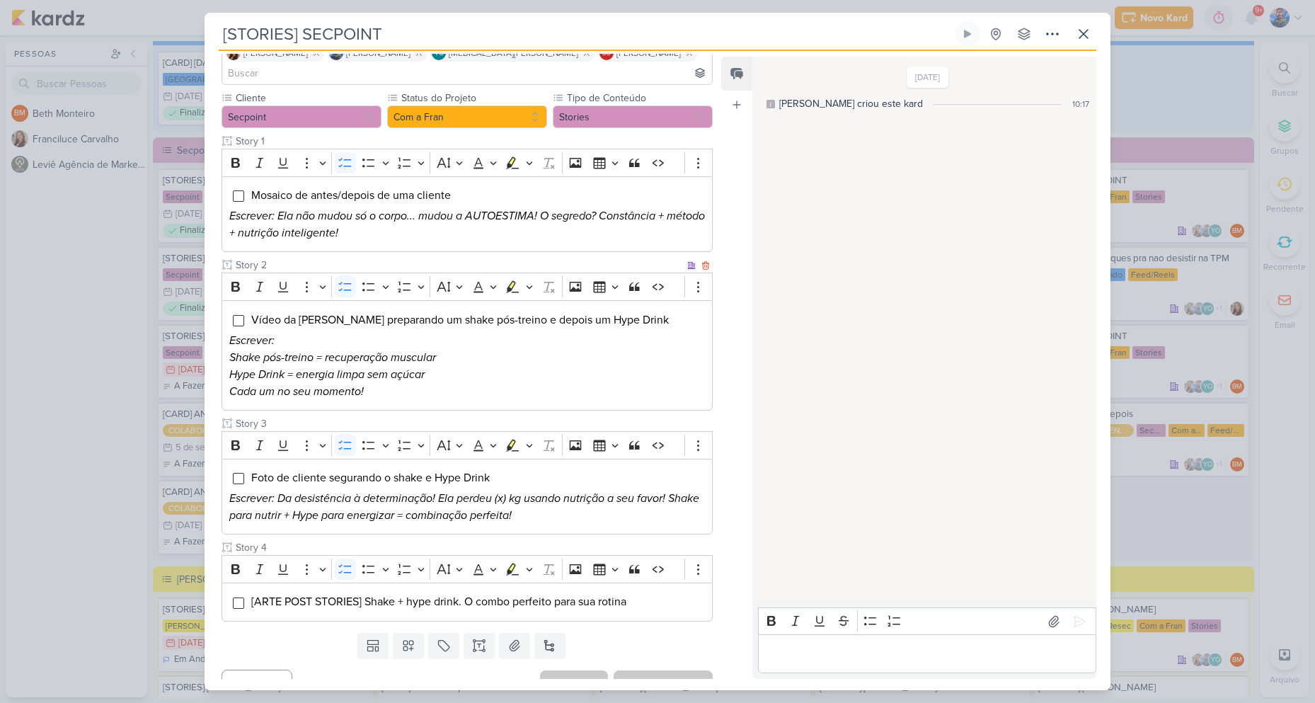
scroll to position [117, 0]
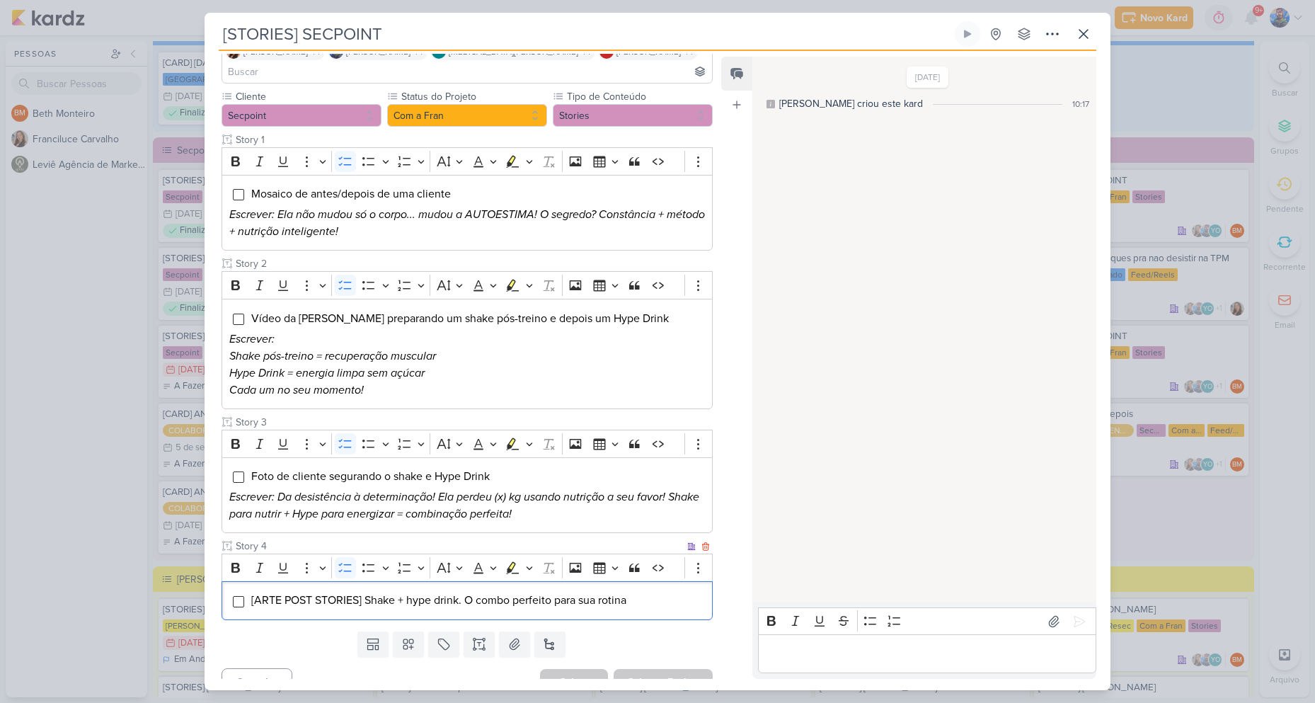
drag, startPoint x: 251, startPoint y: 577, endPoint x: 646, endPoint y: 587, distance: 395.7
click at [646, 592] on li "[ARTE POST STORIES] Shake + hype drink. O combo perfeito para sua rotina" at bounding box center [478, 600] width 454 height 17
click at [528, 566] on icon "Editor toolbar" at bounding box center [529, 568] width 6 height 4
click at [468, 587] on icon "Text highlight toolbar" at bounding box center [469, 592] width 8 height 11
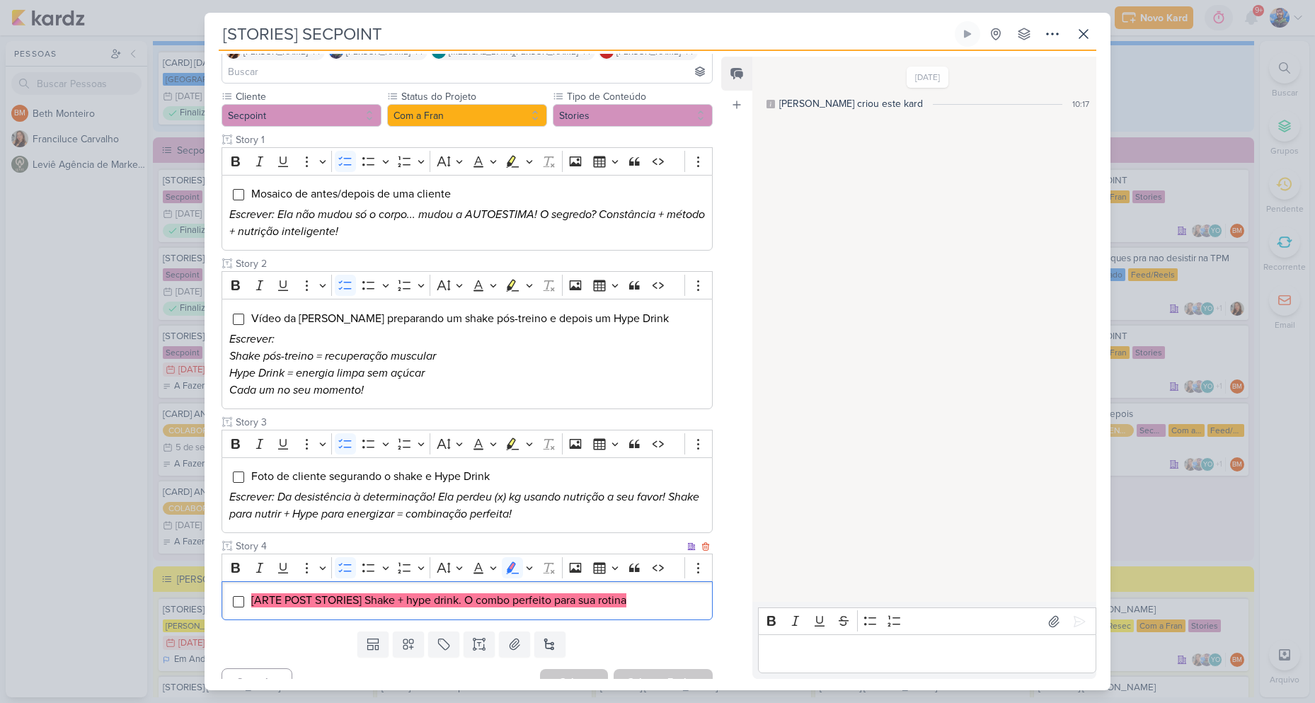
click at [618, 593] on mark "[ARTE POST STORIES] Shake + hype drink. O combo perfeito para sua rotina" at bounding box center [438, 600] width 375 height 14
drag, startPoint x: 366, startPoint y: 581, endPoint x: 403, endPoint y: 582, distance: 37.5
click at [403, 593] on mark "[ARTE POST STORIES] Shake + hype drink. O combo perfeito para sua rotina" at bounding box center [438, 600] width 375 height 14
click at [442, 593] on mark "[ARTE POST STORIES] Shake + hype drink. O combo perfeito para sua rotina" at bounding box center [438, 600] width 375 height 14
drag, startPoint x: 406, startPoint y: 578, endPoint x: 463, endPoint y: 589, distance: 57.6
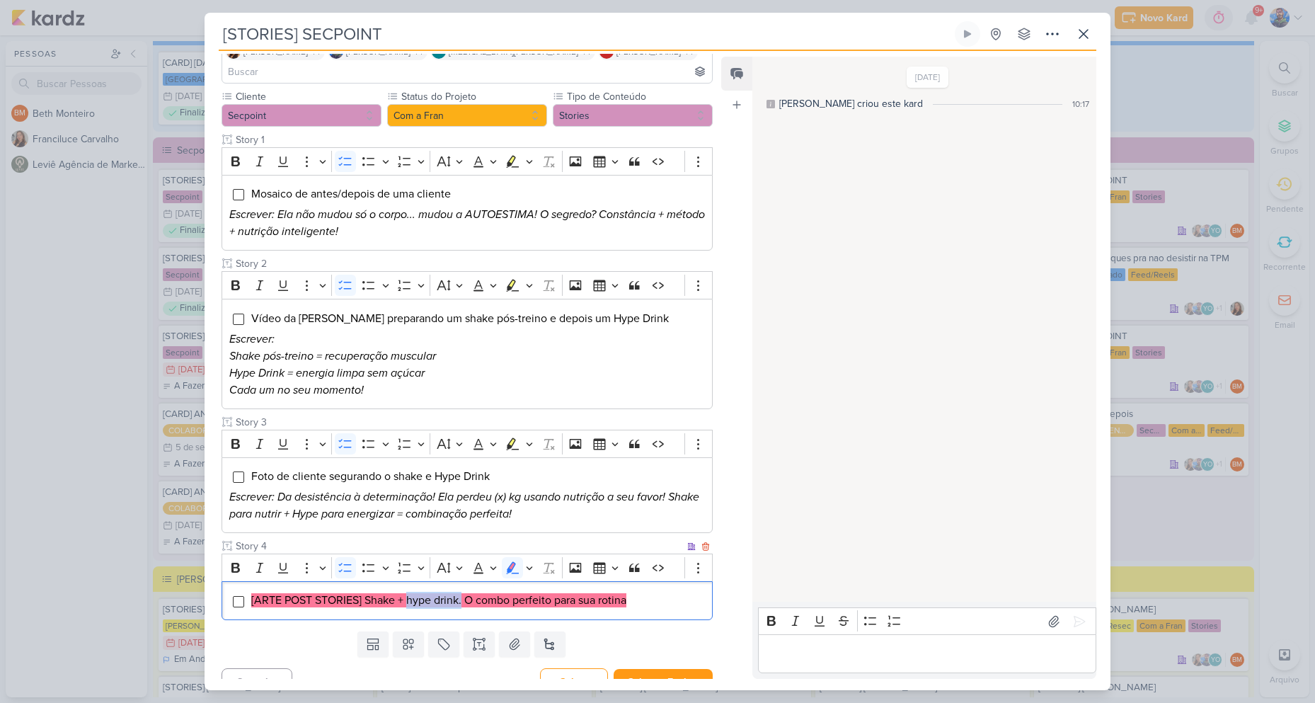
click at [463, 592] on li "[ARTE POST STORIES] Shake + hype drink. O combo perfeito para sua rotina" at bounding box center [478, 600] width 454 height 17
drag, startPoint x: 464, startPoint y: 585, endPoint x: 628, endPoint y: 588, distance: 164.2
click at [628, 592] on li "[ARTE POST STORIES] Shake + hype drink. O combo perfeito para sua rotina" at bounding box center [478, 600] width 454 height 17
click at [510, 593] on mark "[ARTE POST STORIES] Shake + hype drink. O combo perfeito para sua rotina" at bounding box center [438, 600] width 375 height 14
drag, startPoint x: 466, startPoint y: 581, endPoint x: 551, endPoint y: 580, distance: 84.9
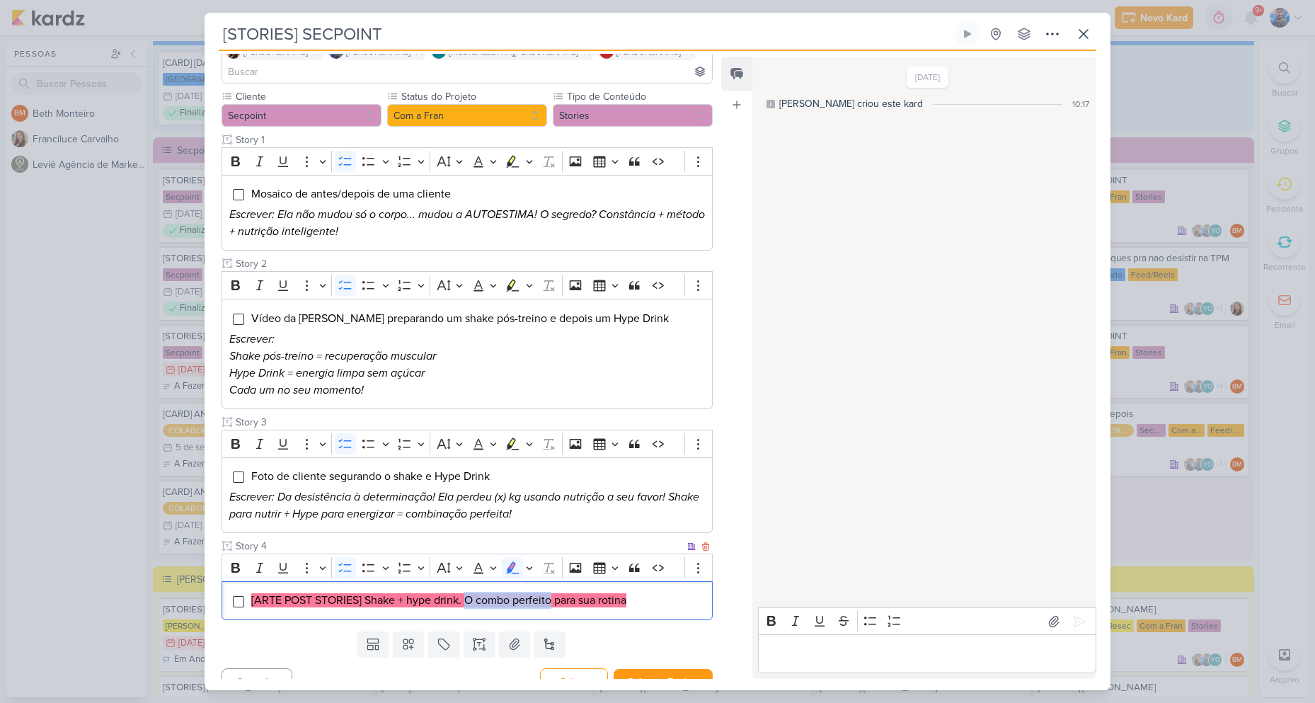
click at [551, 593] on mark "[ARTE POST STORIES] Shake + hype drink. O combo perfeito para sua rotina" at bounding box center [438, 600] width 375 height 14
click at [560, 593] on mark "[ARTE POST STORIES] Shake + hype drink. O combo perfeito para sua rotina" at bounding box center [438, 600] width 375 height 14
drag, startPoint x: 556, startPoint y: 580, endPoint x: 643, endPoint y: 581, distance: 87.8
click at [643, 592] on li "[ARTE POST STORIES] Shake + hype drink. O combo perfeito para sua rotina" at bounding box center [478, 600] width 454 height 17
click at [626, 593] on mark "[ARTE POST STORIES] Shake + hype drink. O combo perfeito para sua rotina" at bounding box center [438, 600] width 375 height 14
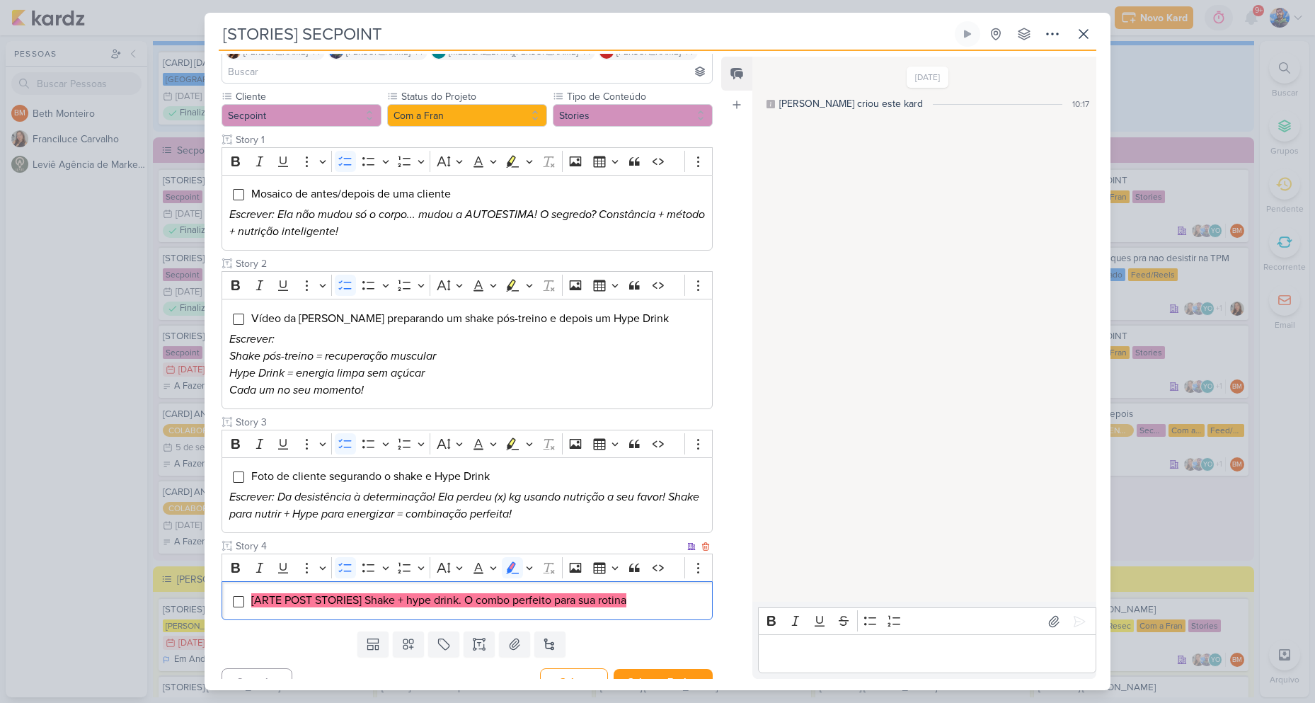
click at [626, 593] on mark "[ARTE POST STORIES] Shake + hype drink. O combo perfeito para sua rotina" at bounding box center [438, 600] width 375 height 14
click at [531, 560] on icon "Editor toolbar" at bounding box center [529, 567] width 7 height 14
click at [443, 587] on icon "Text highlight toolbar" at bounding box center [445, 593] width 13 height 12
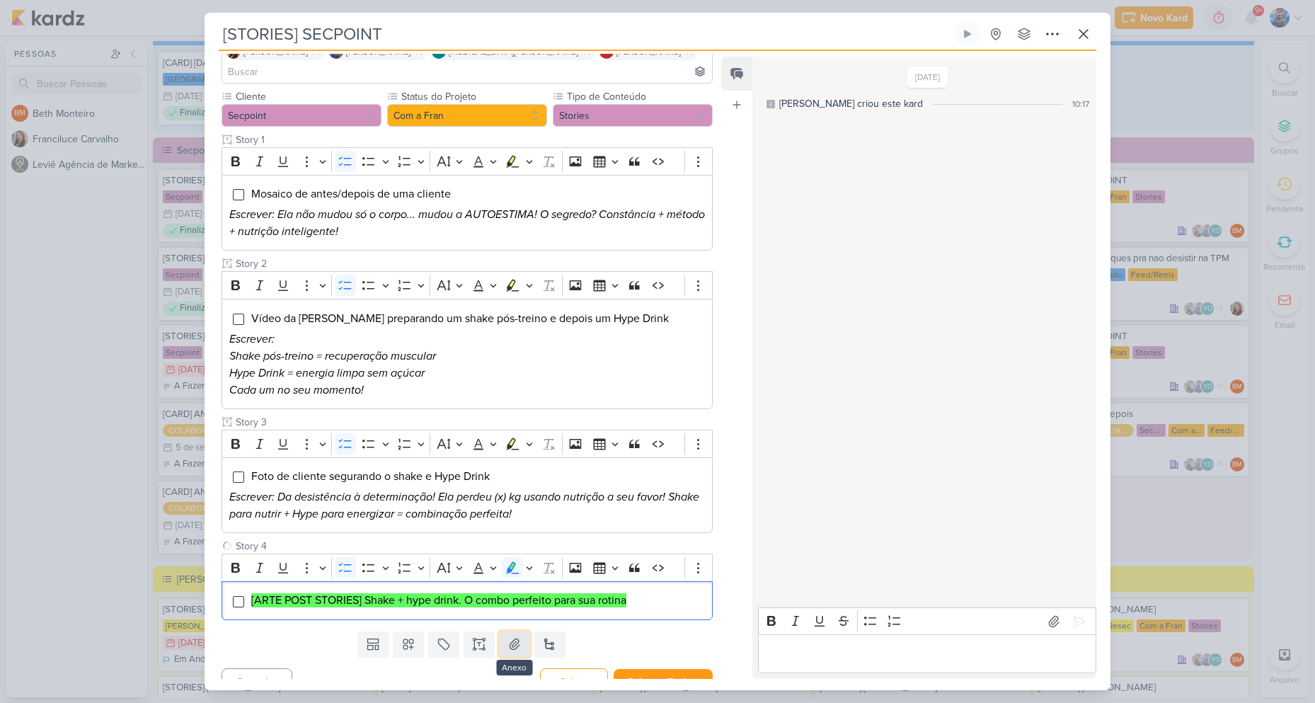
click at [515, 631] on button at bounding box center [514, 643] width 31 height 25
click at [660, 592] on li "[ARTE POST STORIES] Shake + hype drink. O combo perfeito para sua rotina" at bounding box center [478, 600] width 454 height 17
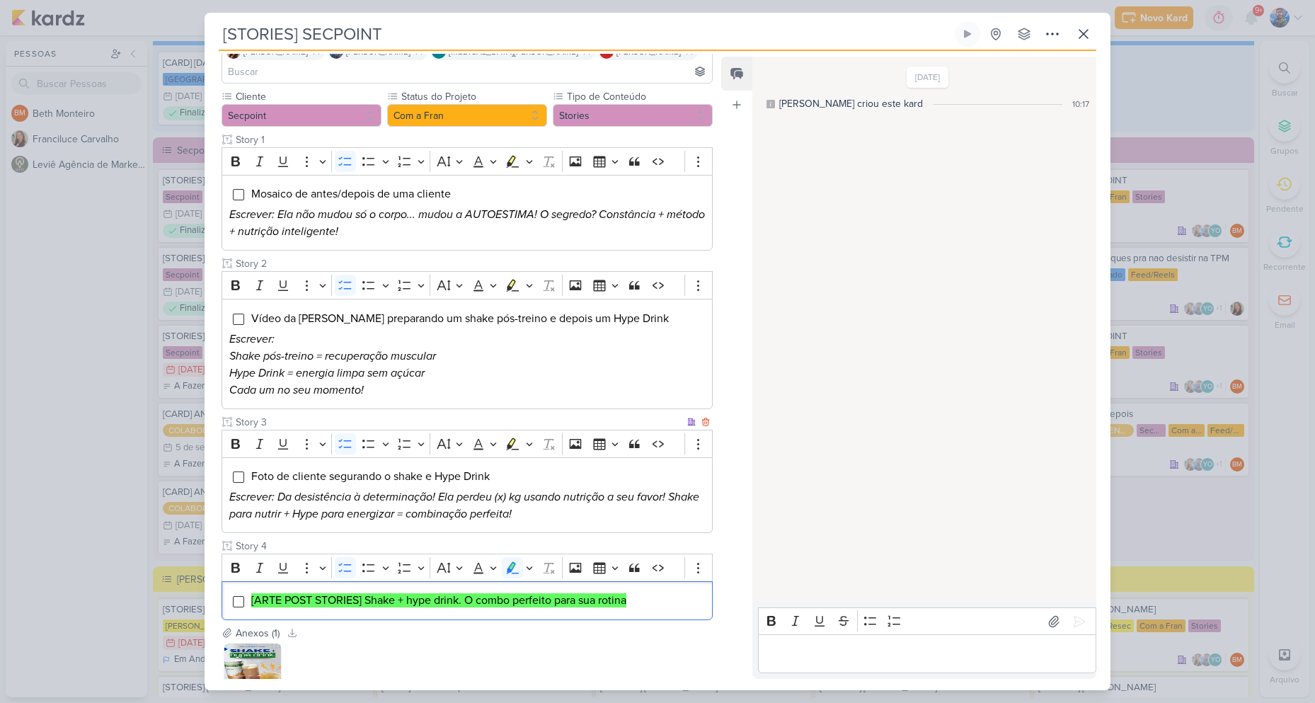
scroll to position [200, 0]
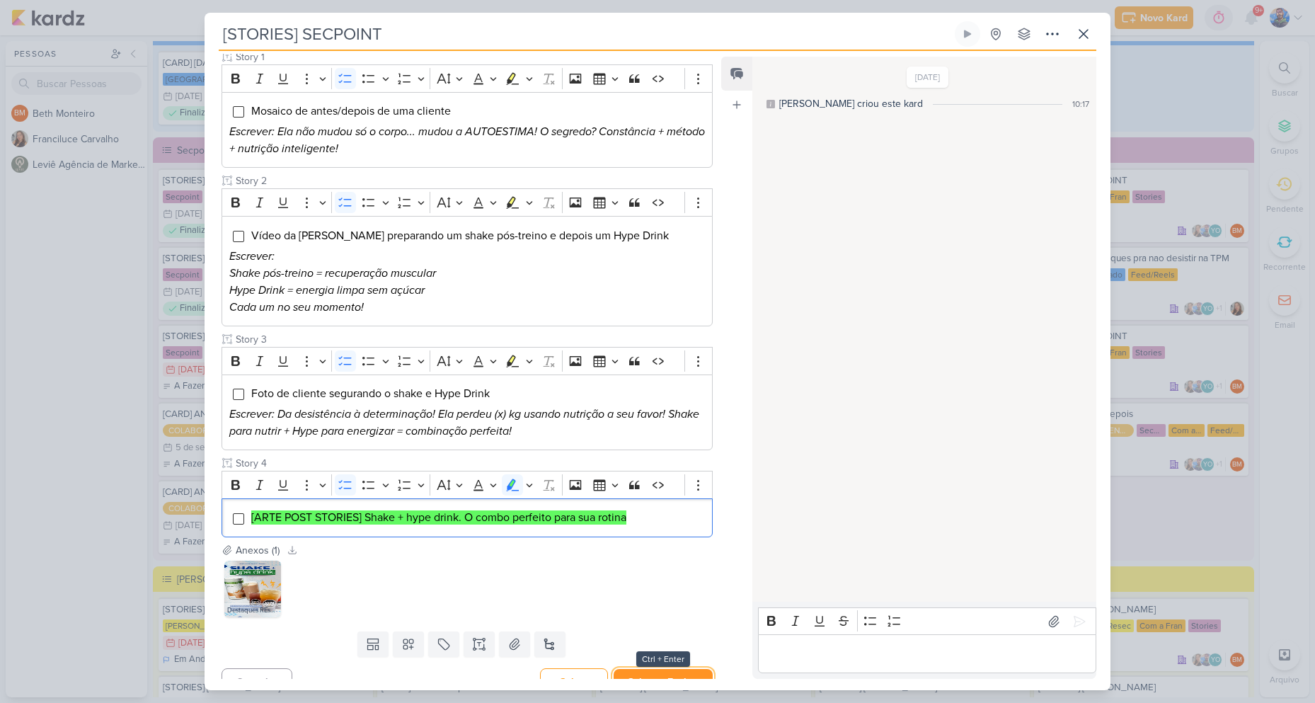
click at [673, 669] on button "Salvar e Fechar" at bounding box center [663, 682] width 99 height 26
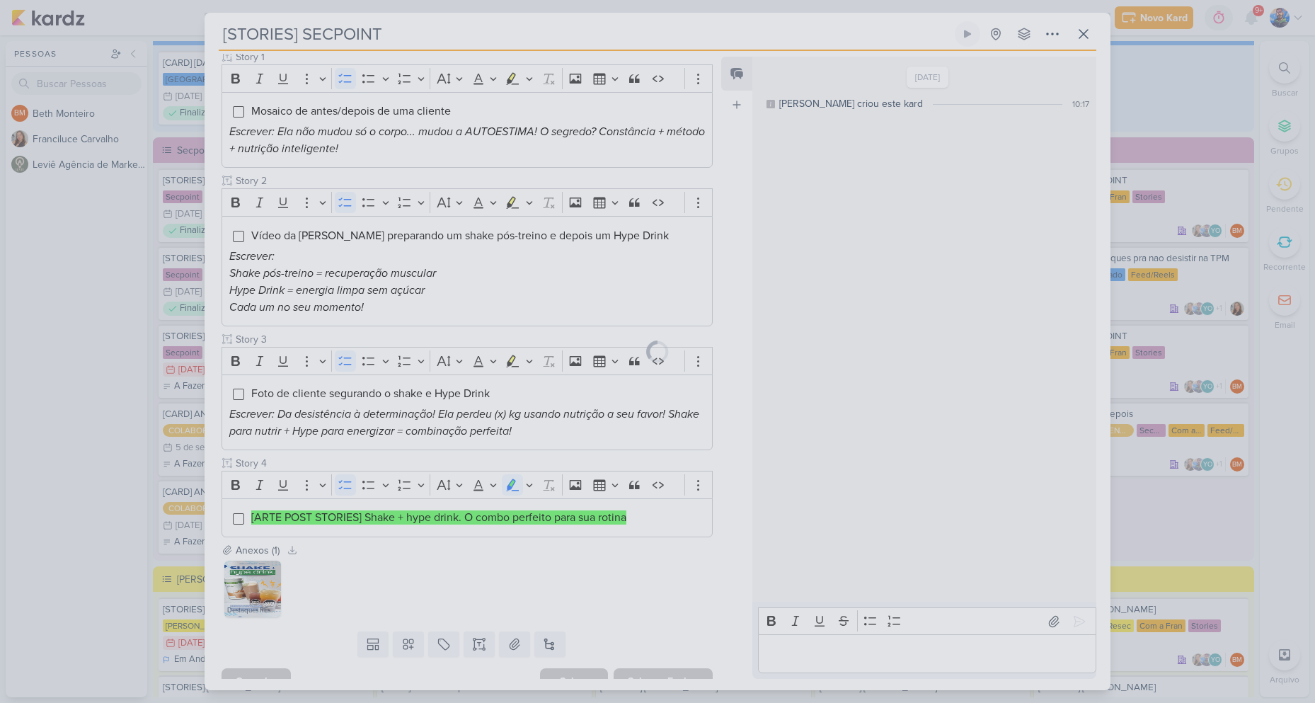
scroll to position [198, 0]
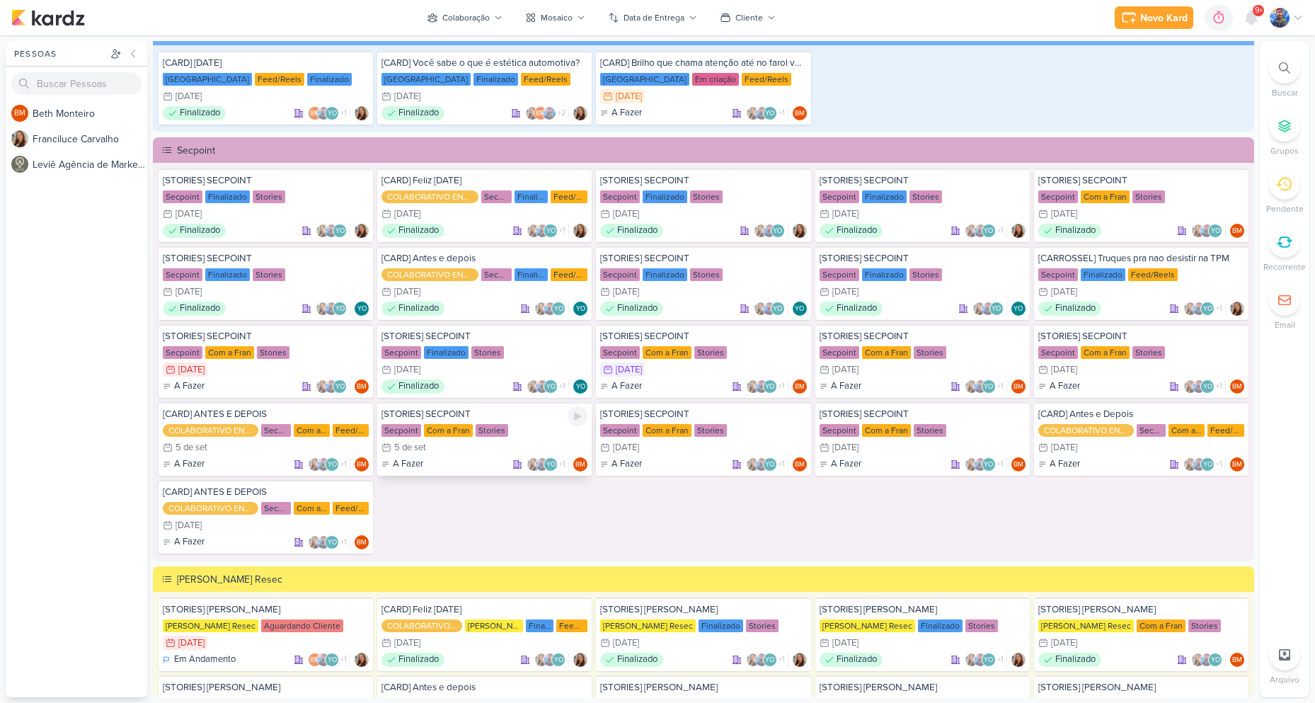
click at [482, 435] on div "Stories" at bounding box center [492, 430] width 33 height 13
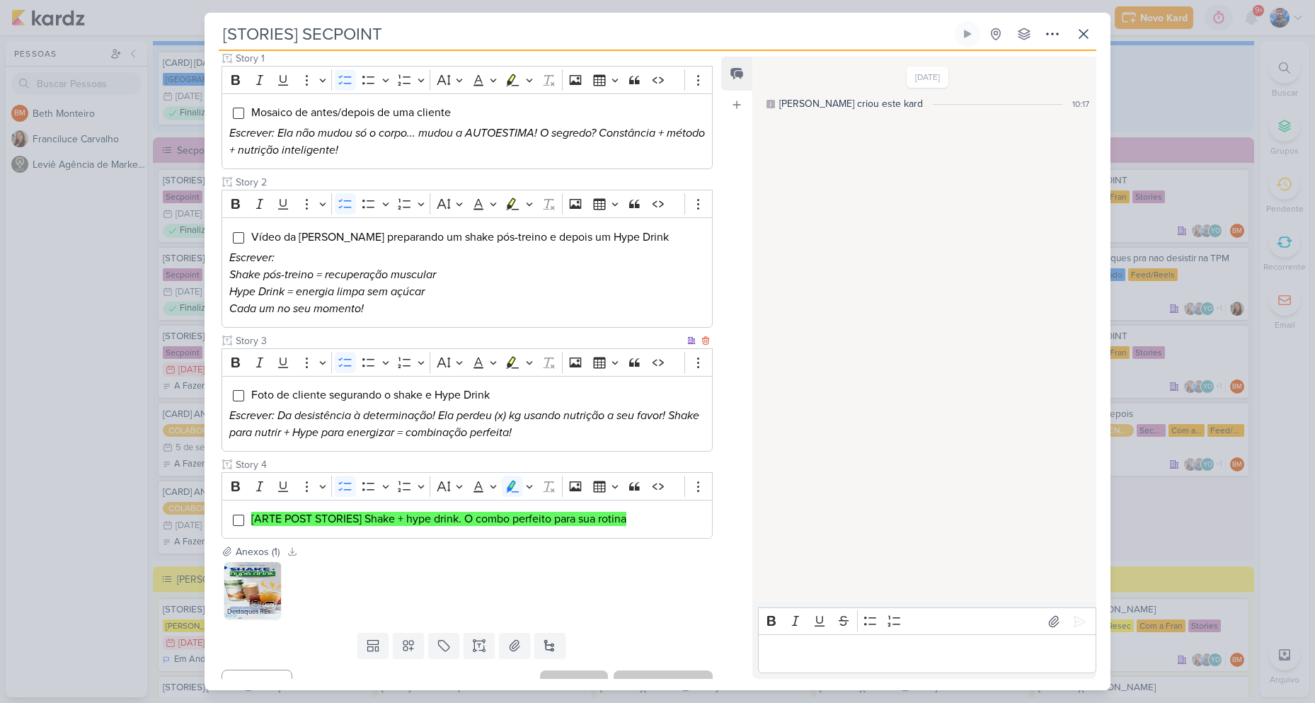
scroll to position [200, 0]
click at [1075, 35] on icon at bounding box center [1083, 33] width 17 height 17
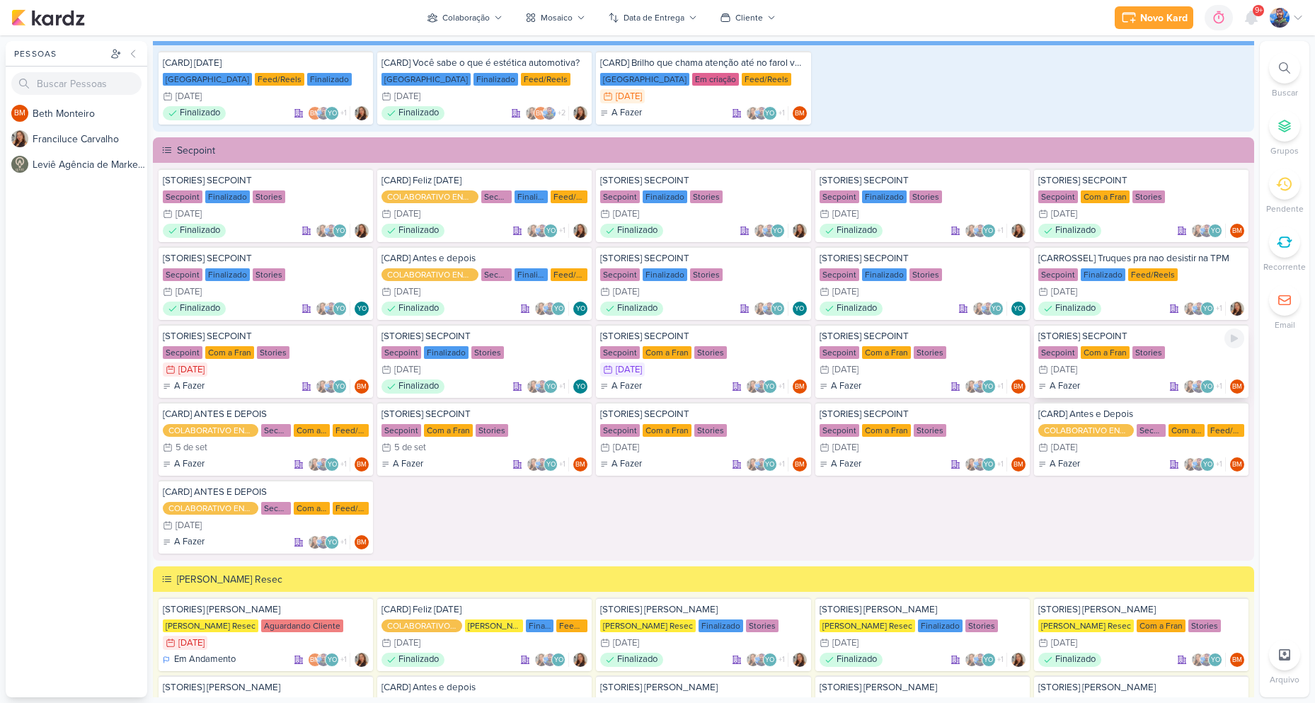
click at [1101, 351] on div "Com a Fran" at bounding box center [1105, 352] width 49 height 13
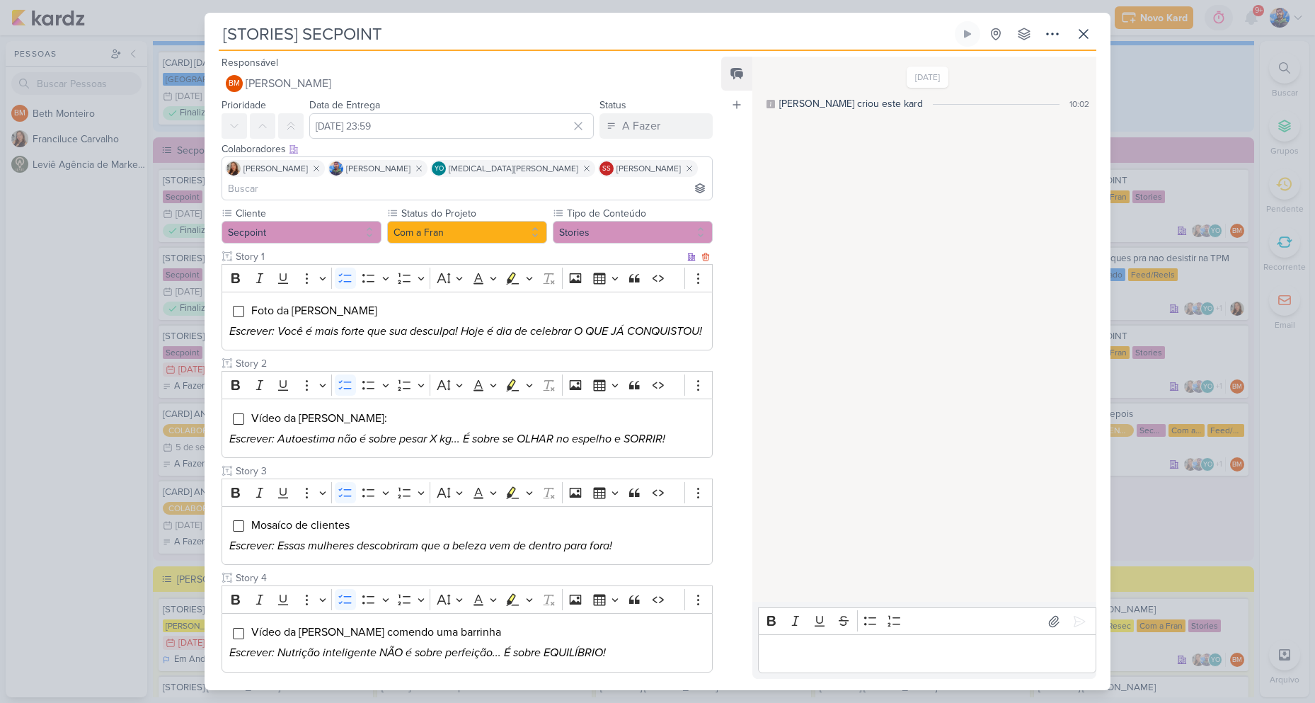
scroll to position [69, 0]
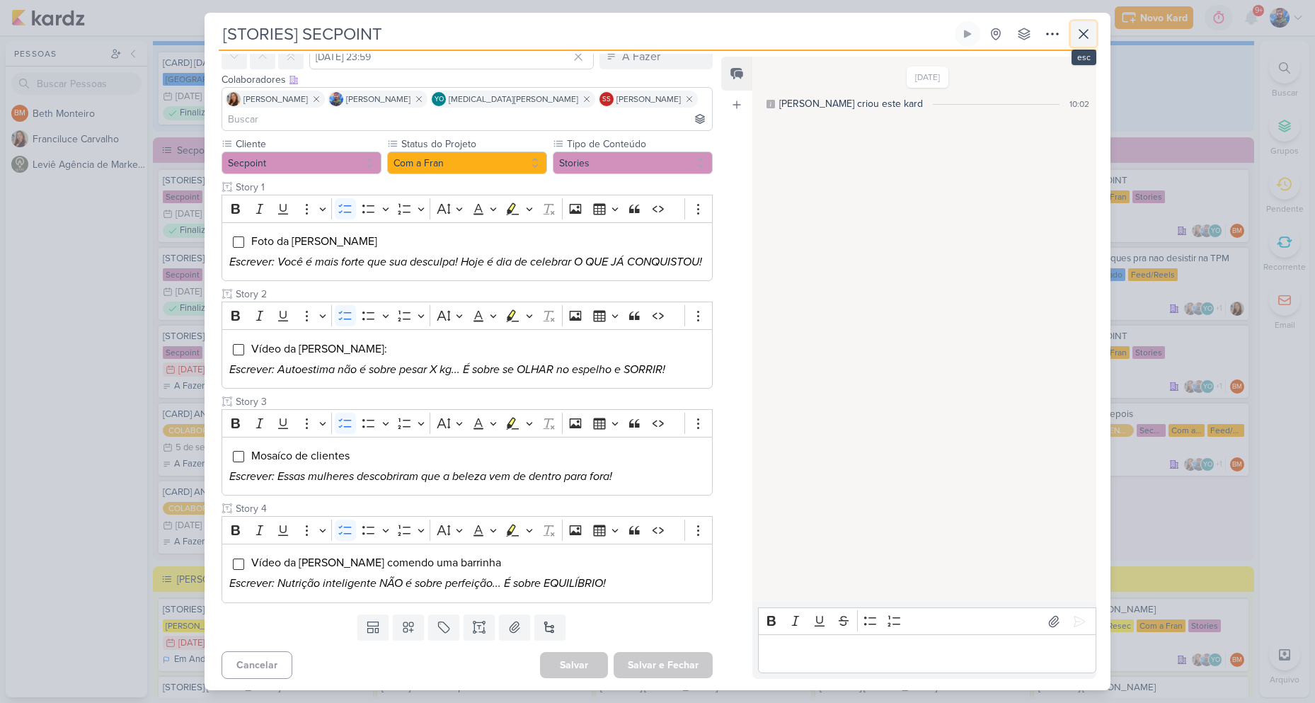
click at [1080, 31] on icon at bounding box center [1083, 33] width 17 height 17
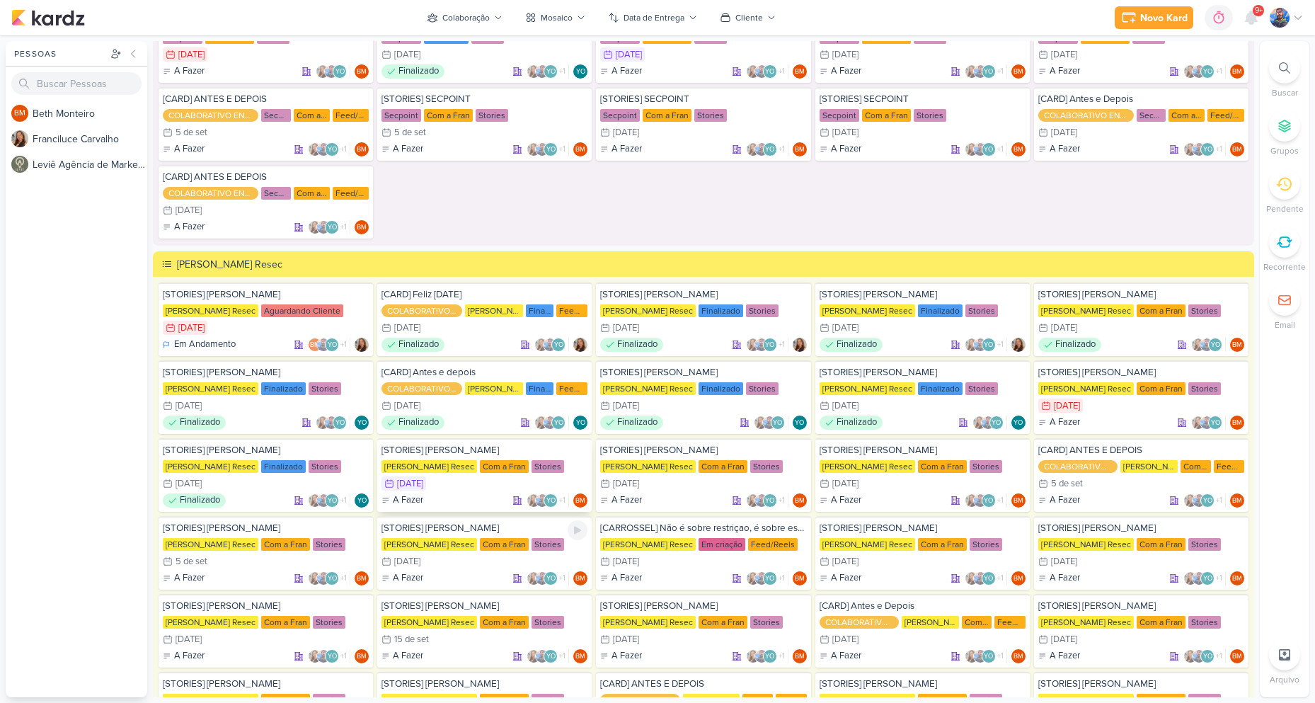
scroll to position [2831, 0]
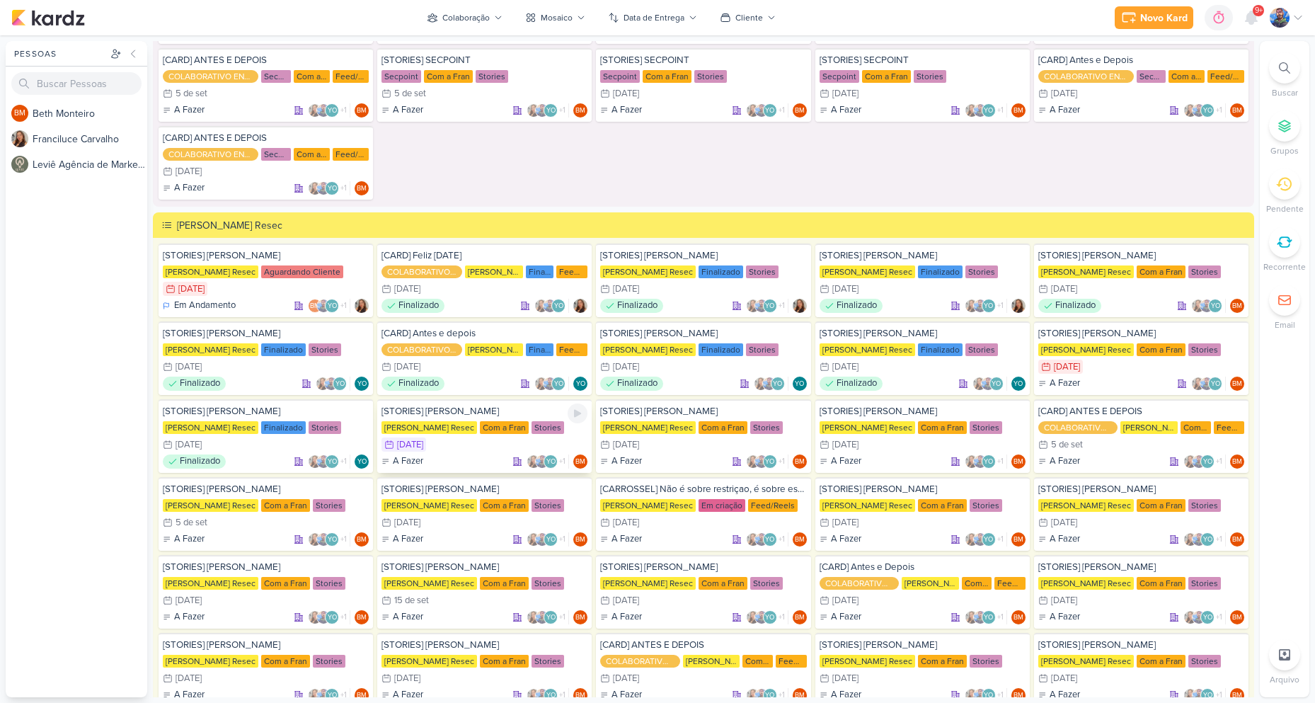
click at [463, 435] on div "[STORIES] [PERSON_NAME] [PERSON_NAME] Resec Com a Fran Stories 2/9 [DATE] A Faz…" at bounding box center [484, 436] width 214 height 74
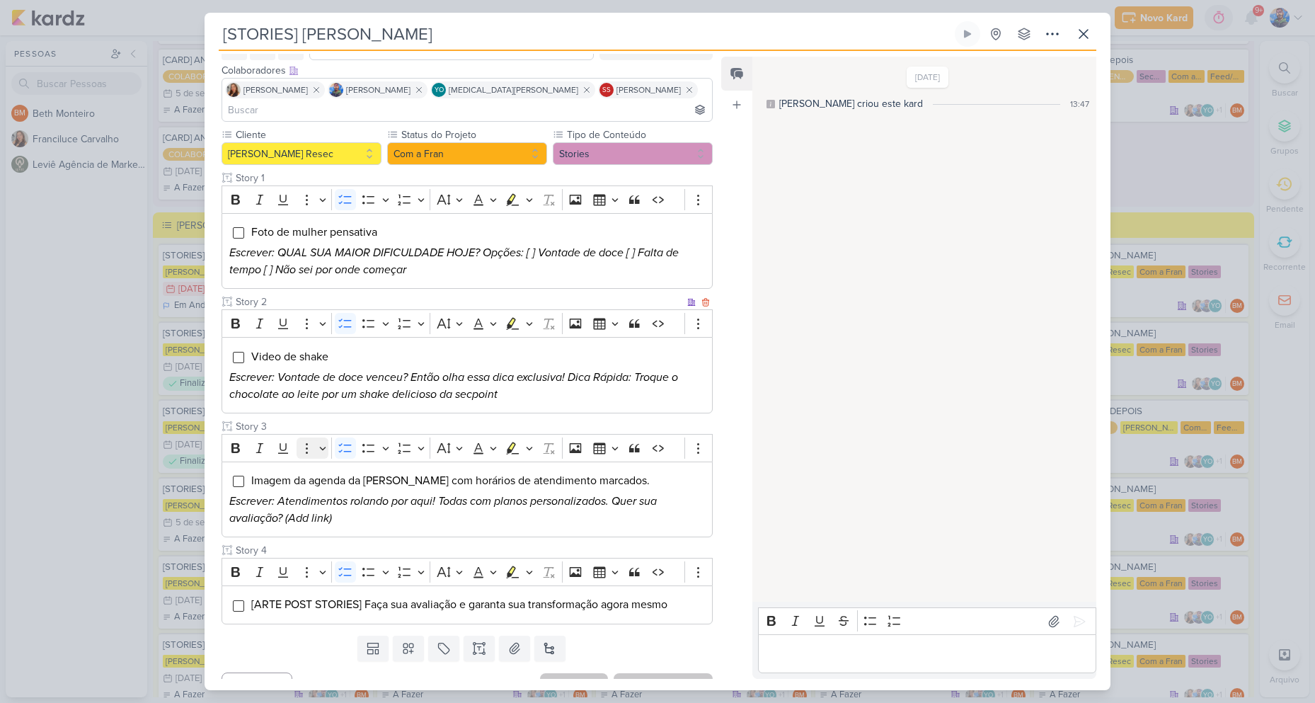
scroll to position [83, 0]
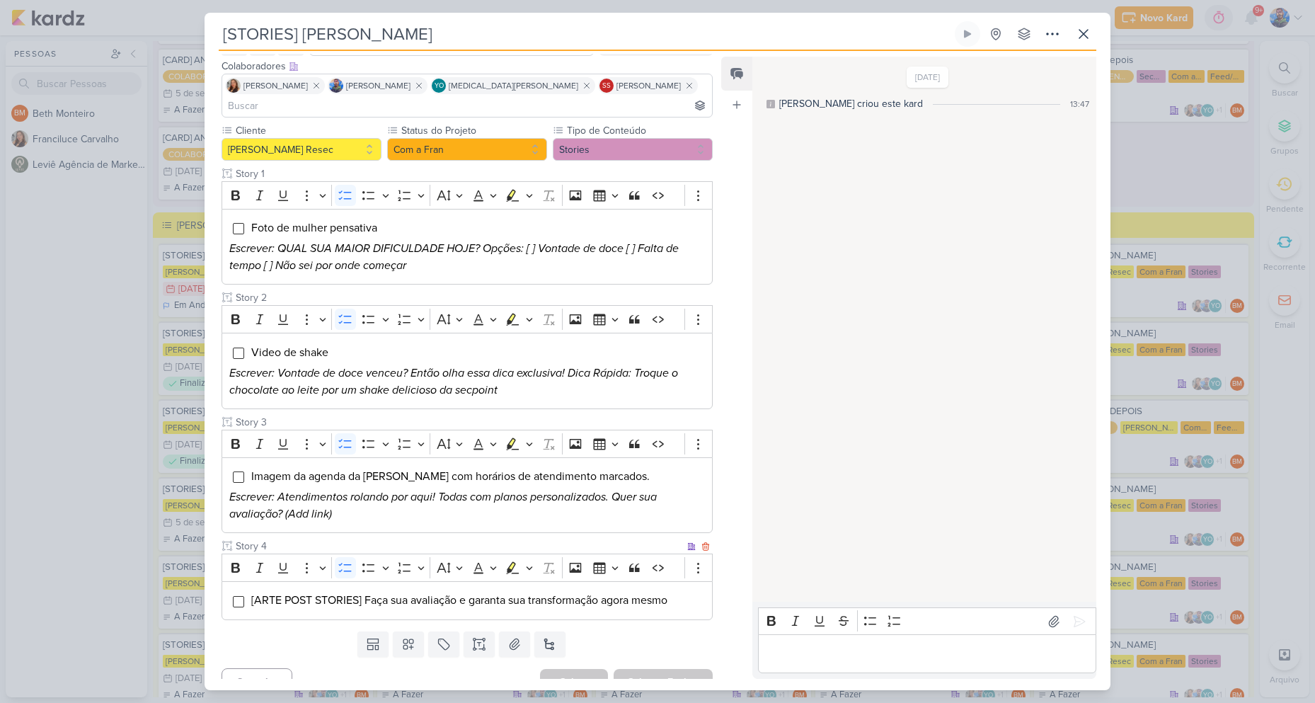
click at [389, 593] on span "[ARTE POST STORIES] Faça sua avaliação e garanta sua transformação agora mesmo" at bounding box center [459, 600] width 416 height 14
drag, startPoint x: 251, startPoint y: 577, endPoint x: 715, endPoint y: 596, distance: 463.9
click at [715, 596] on div "Responsável BM [GEOGRAPHIC_DATA] Nenhum contato encontrado create new contact N…" at bounding box center [462, 366] width 514 height 625
click at [528, 560] on icon "Editor toolbar" at bounding box center [529, 567] width 7 height 14
click at [471, 585] on icon "Text highlight toolbar" at bounding box center [470, 592] width 14 height 14
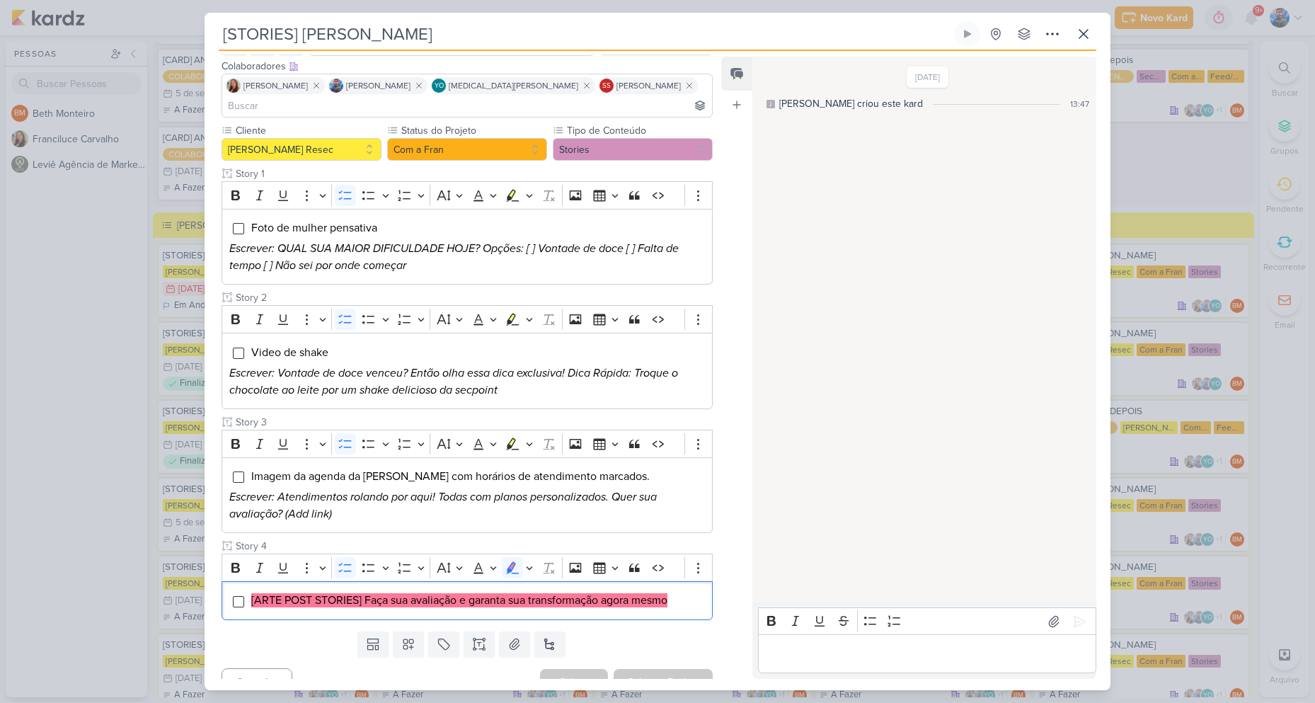
click at [621, 626] on div "Templates Campos Personalizados Marcadores Caixa De Texto Anexo [GEOGRAPHIC_DAT…" at bounding box center [462, 644] width 514 height 37
click at [633, 669] on button "Salvar e Fechar" at bounding box center [663, 682] width 99 height 26
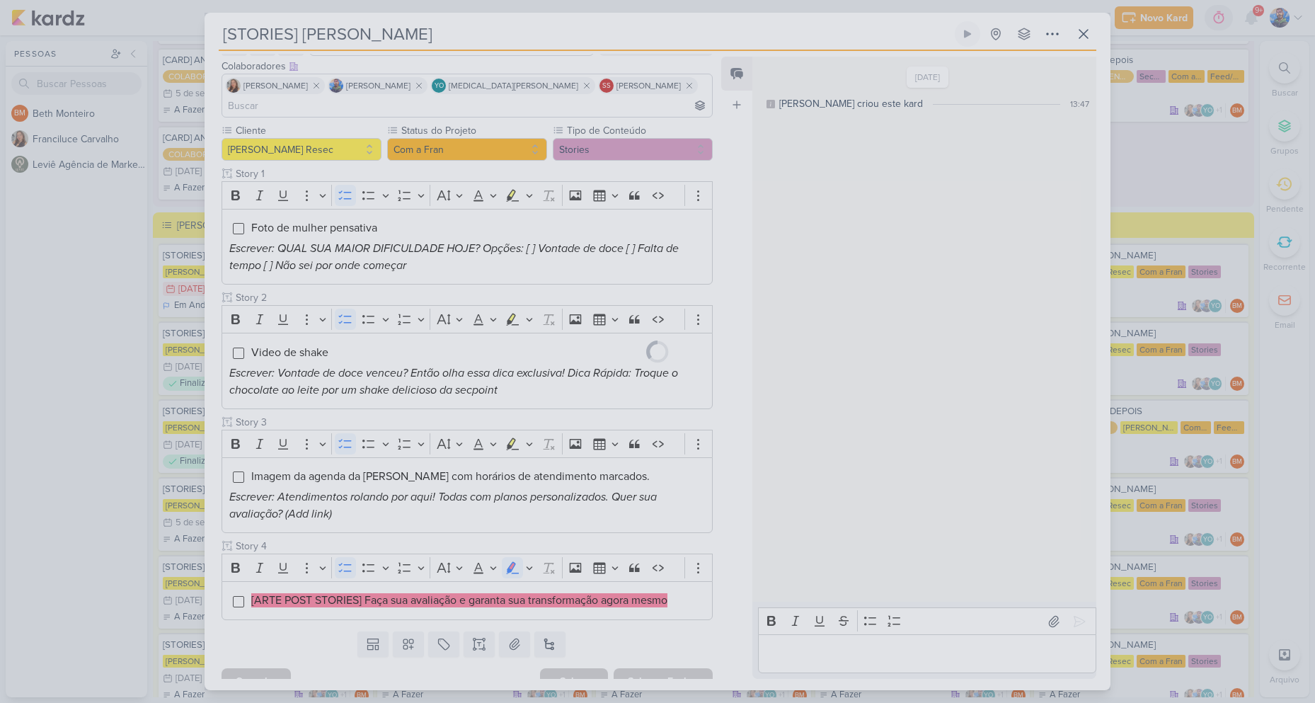
scroll to position [81, 0]
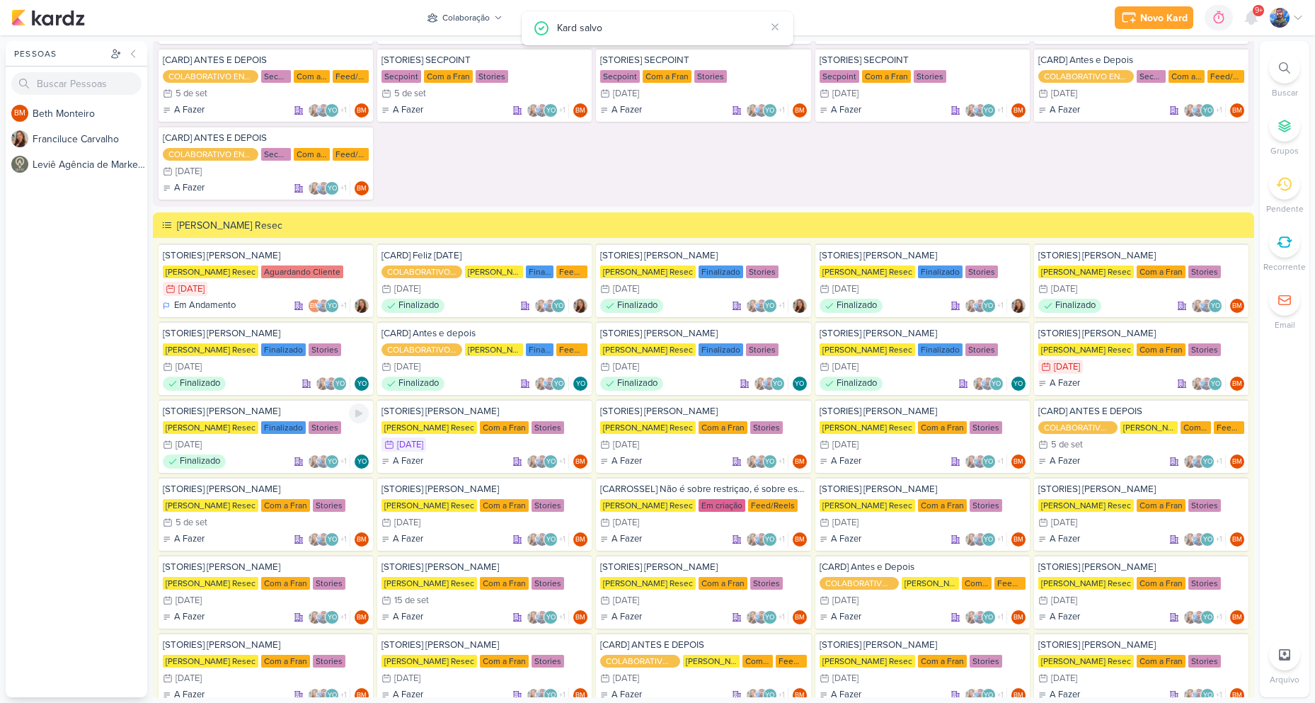
click at [283, 430] on div "Finalizado" at bounding box center [283, 427] width 45 height 13
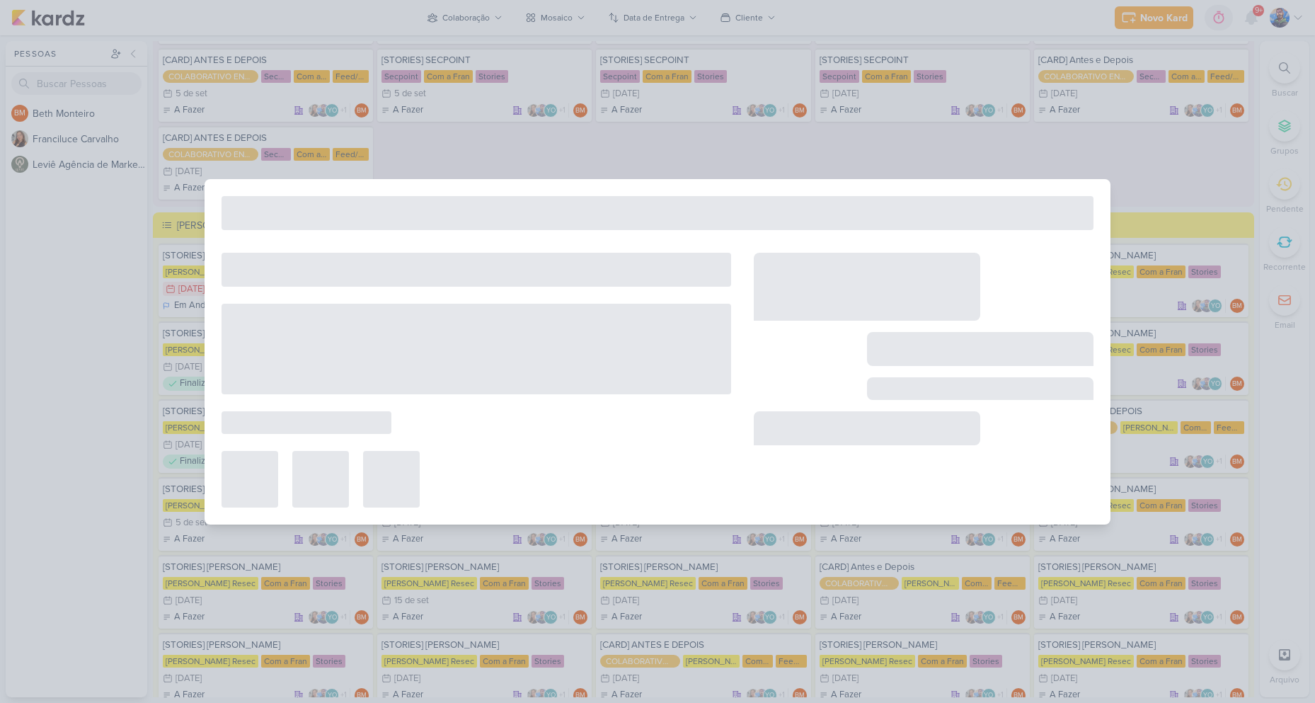
type input "[DATE] 23:59"
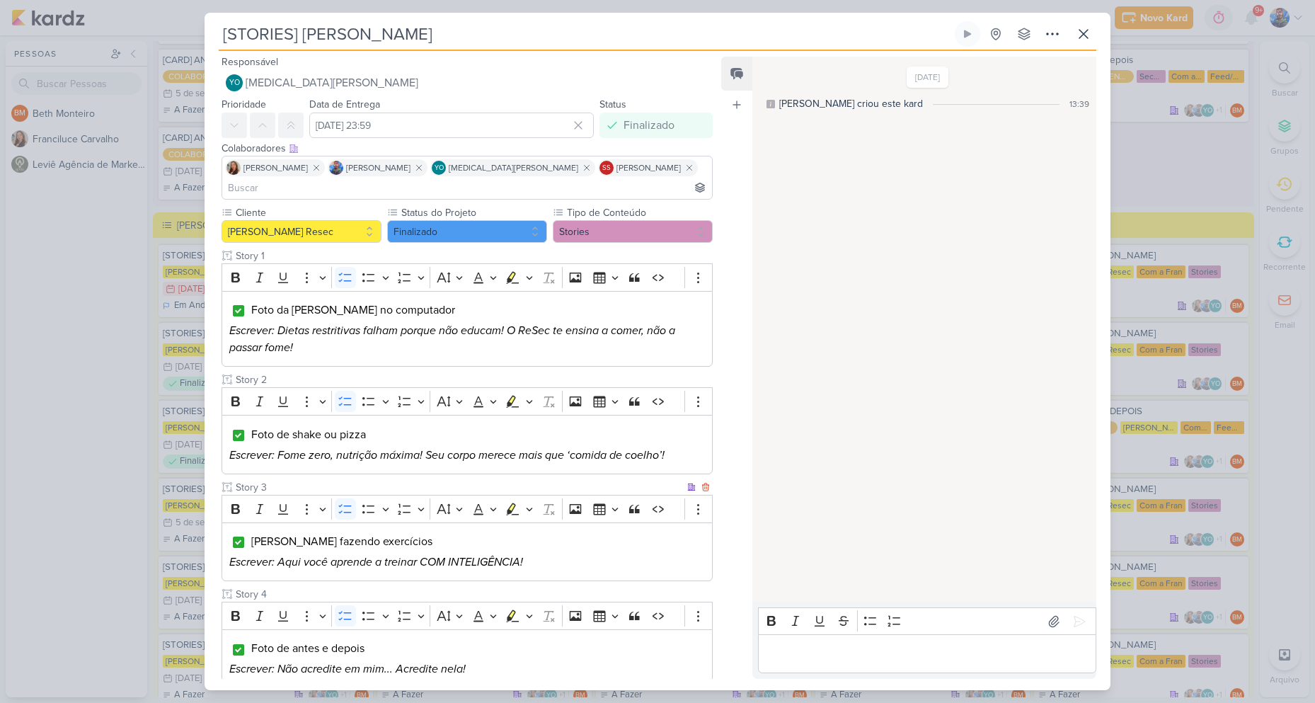
scroll to position [0, 0]
click at [1093, 26] on button at bounding box center [1083, 33] width 25 height 25
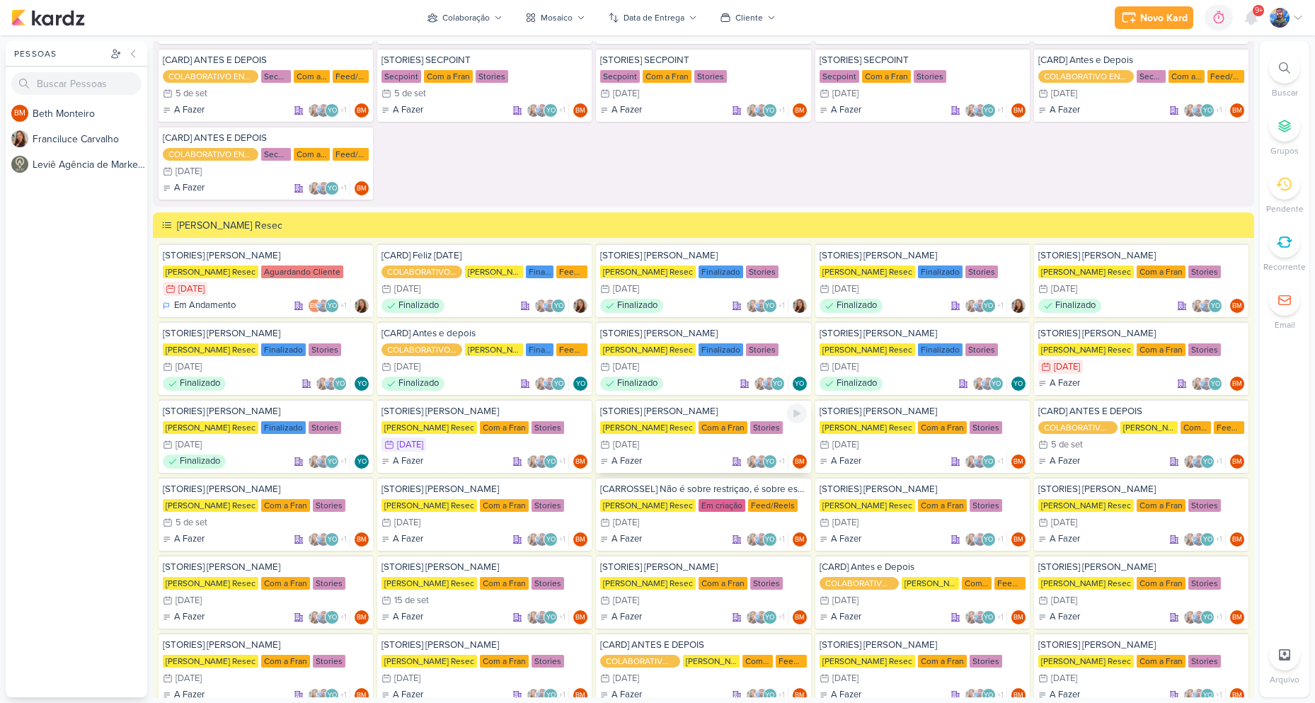
click at [662, 429] on div "[PERSON_NAME] Resec" at bounding box center [648, 427] width 96 height 13
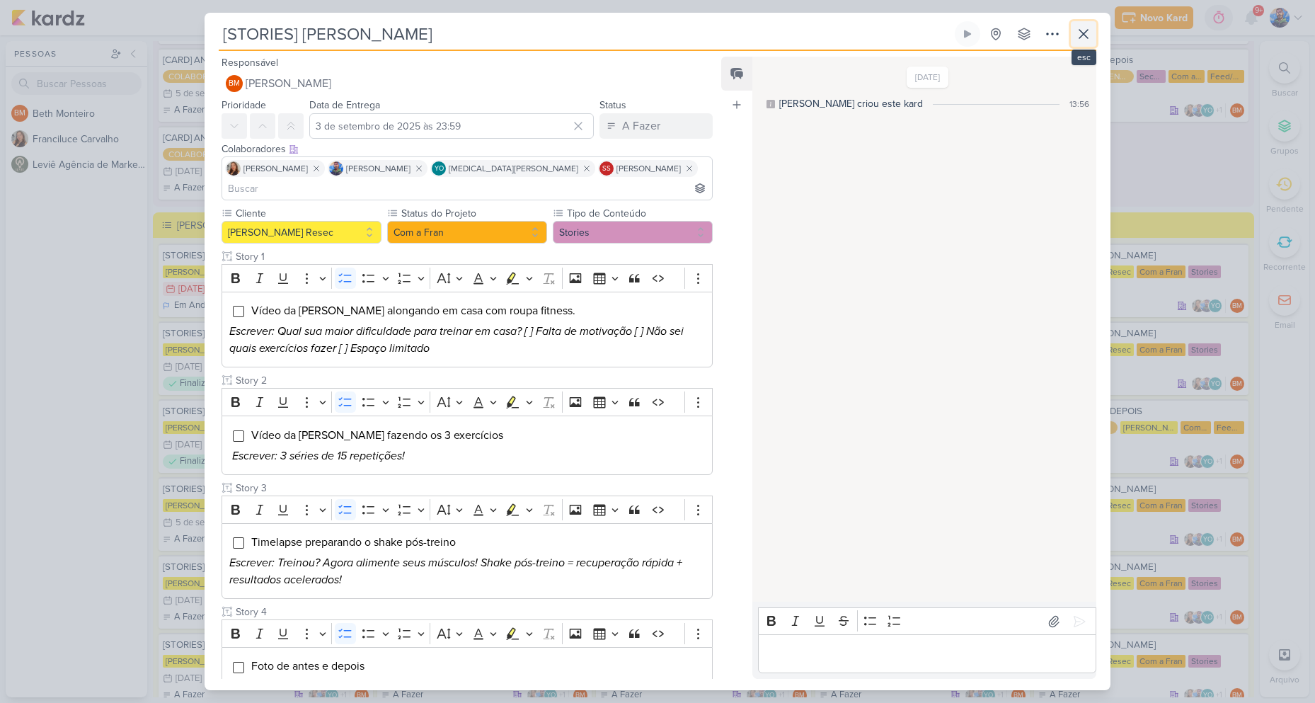
click at [1083, 36] on icon at bounding box center [1083, 33] width 17 height 17
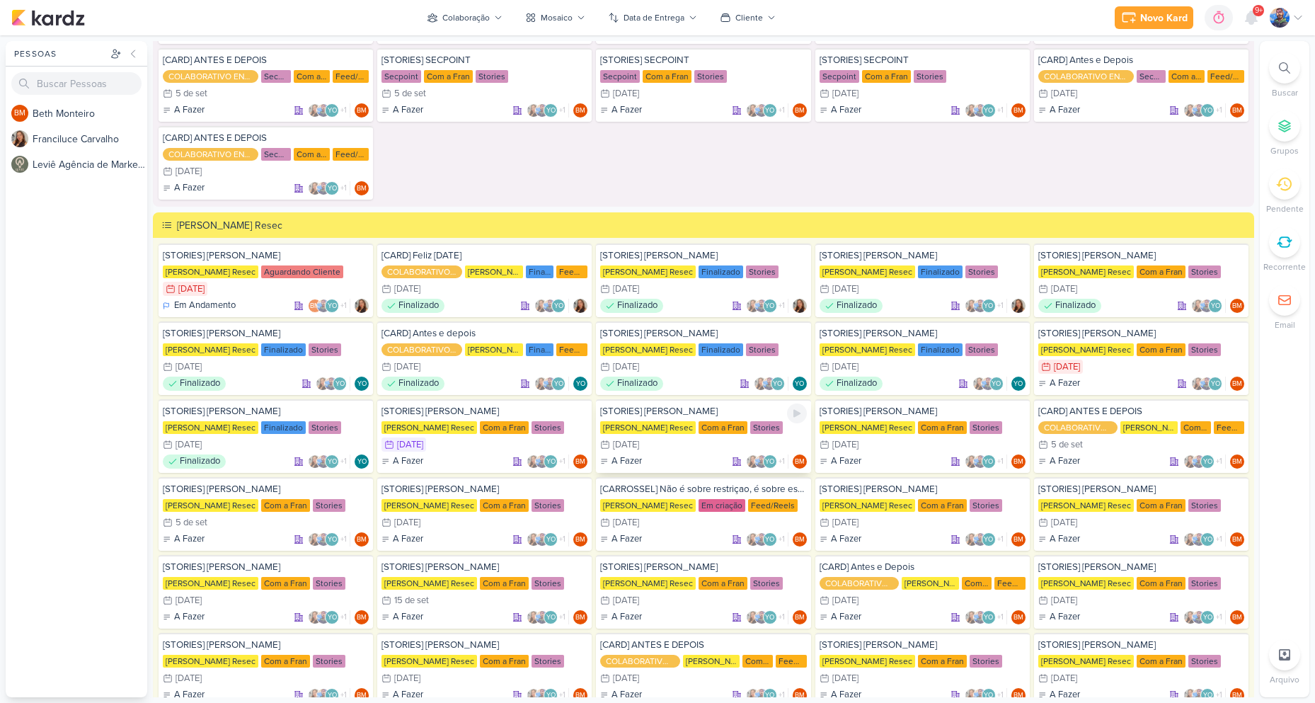
click at [656, 448] on div "3/9 [DATE]" at bounding box center [703, 444] width 206 height 14
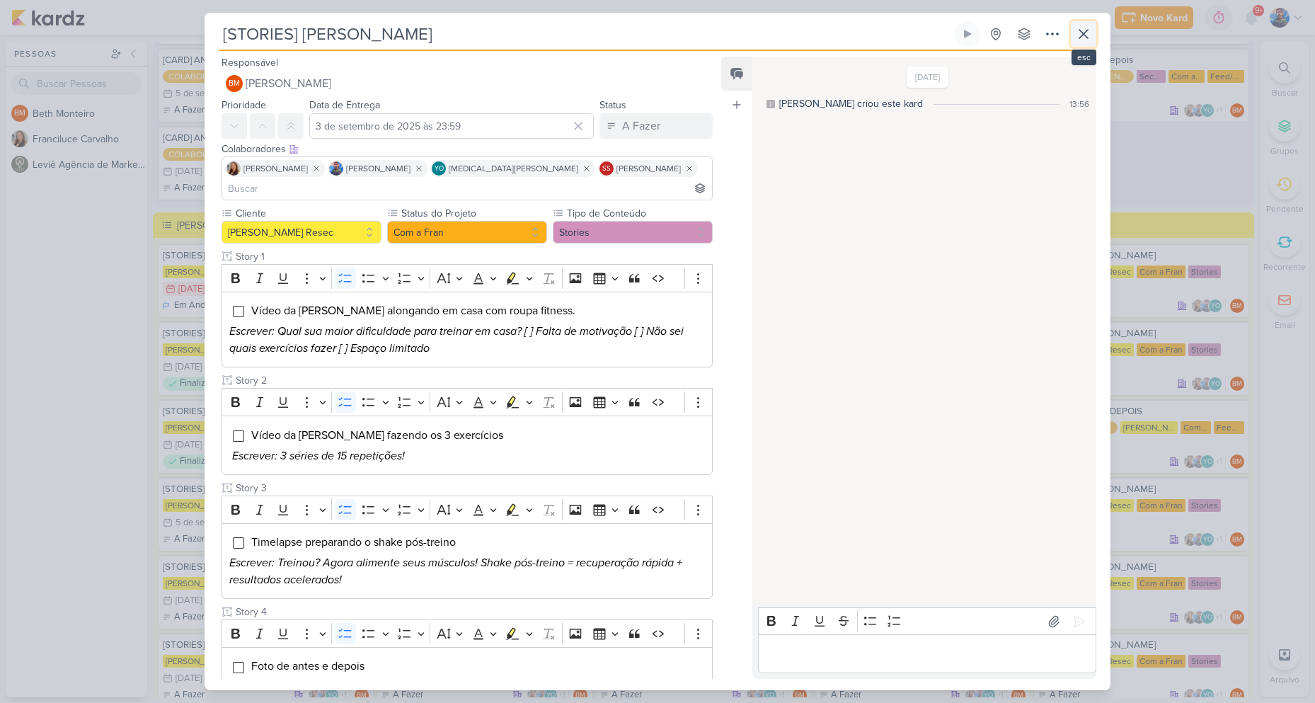
click at [1080, 33] on icon at bounding box center [1083, 33] width 17 height 17
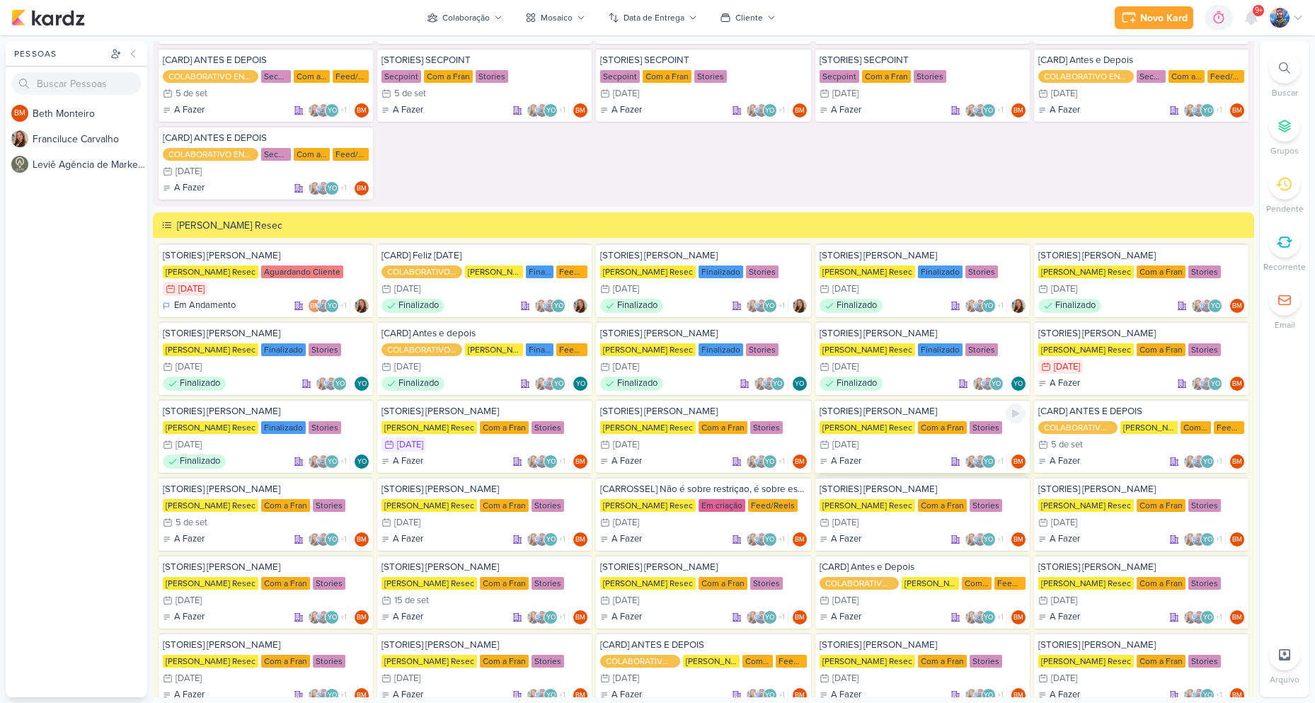
click at [870, 437] on div "4/9 [DATE]" at bounding box center [922, 444] width 206 height 14
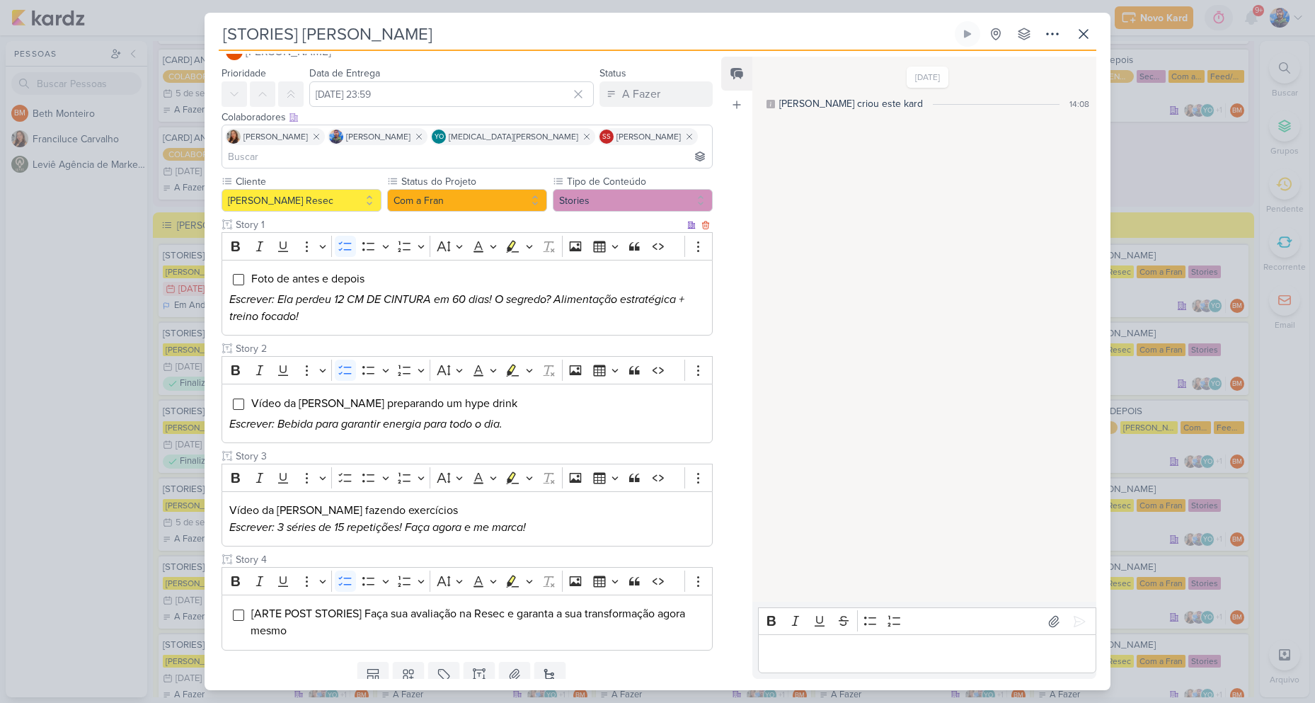
scroll to position [62, 0]
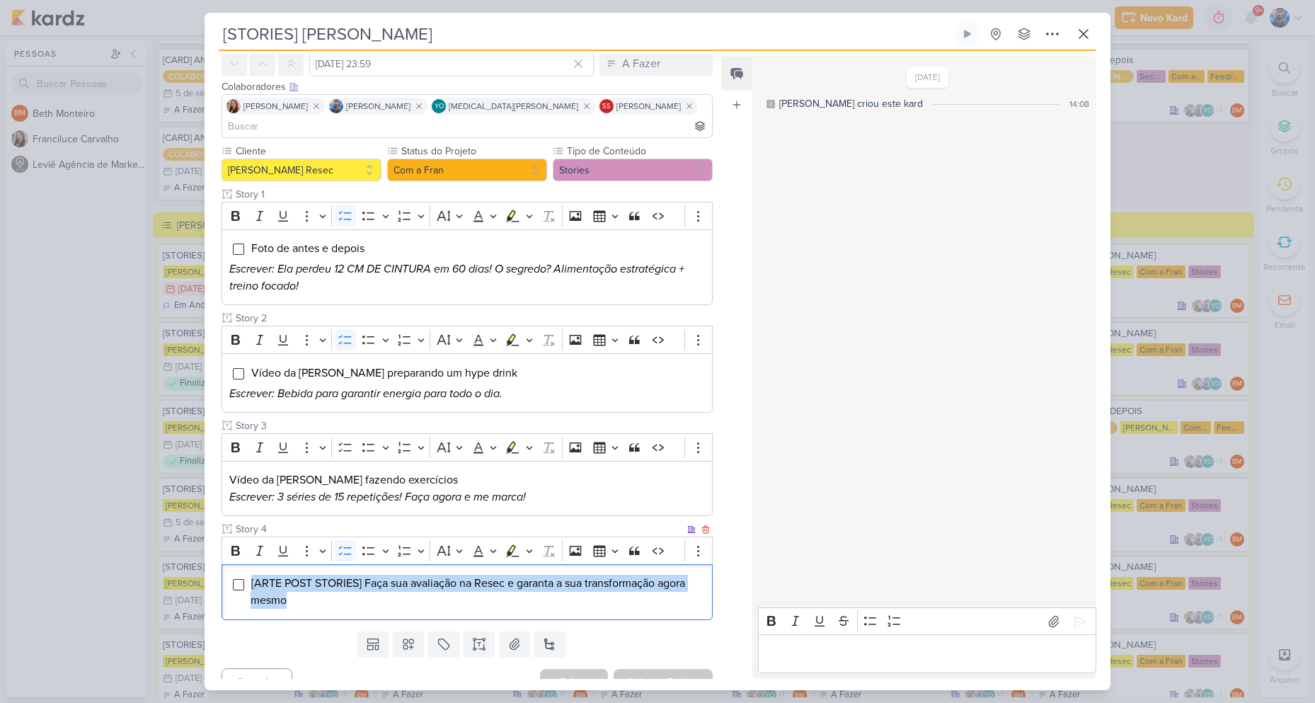
drag, startPoint x: 248, startPoint y: 561, endPoint x: 340, endPoint y: 583, distance: 95.3
click at [340, 583] on div "[ARTE POST STORIES] Faça sua avaliação na Resec e garanta a sua transformação a…" at bounding box center [466, 592] width 491 height 56
click at [528, 543] on icon "Editor toolbar" at bounding box center [529, 550] width 7 height 14
click at [470, 570] on icon "Text highlight toolbar" at bounding box center [469, 575] width 8 height 11
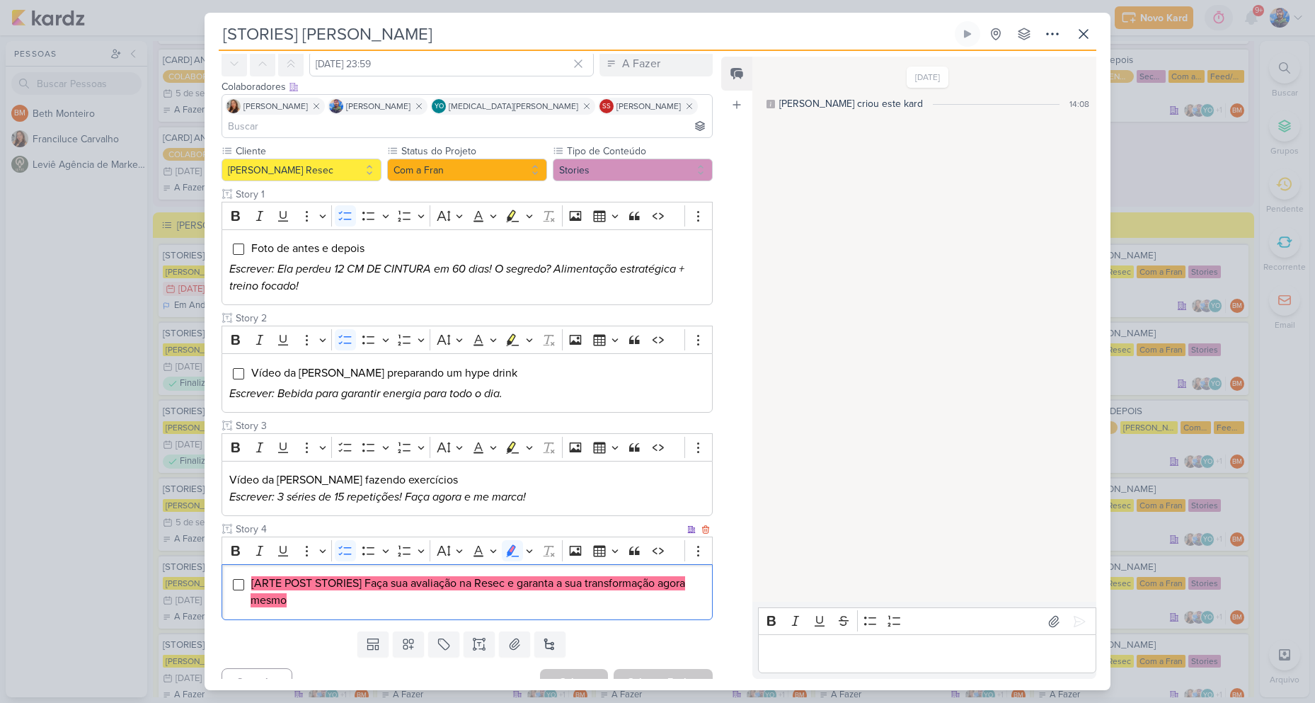
click at [473, 575] on li "[ARTE POST STORIES] Faça sua avaliação na Resec e garanta a sua transformação a…" at bounding box center [478, 592] width 454 height 34
click at [572, 580] on li "[ARTE POST STORIES] Faça sua avaliação na Resec e garanta a sua transformação a…" at bounding box center [478, 592] width 454 height 34
click at [679, 669] on button "Salvar e Fechar" at bounding box center [663, 682] width 99 height 26
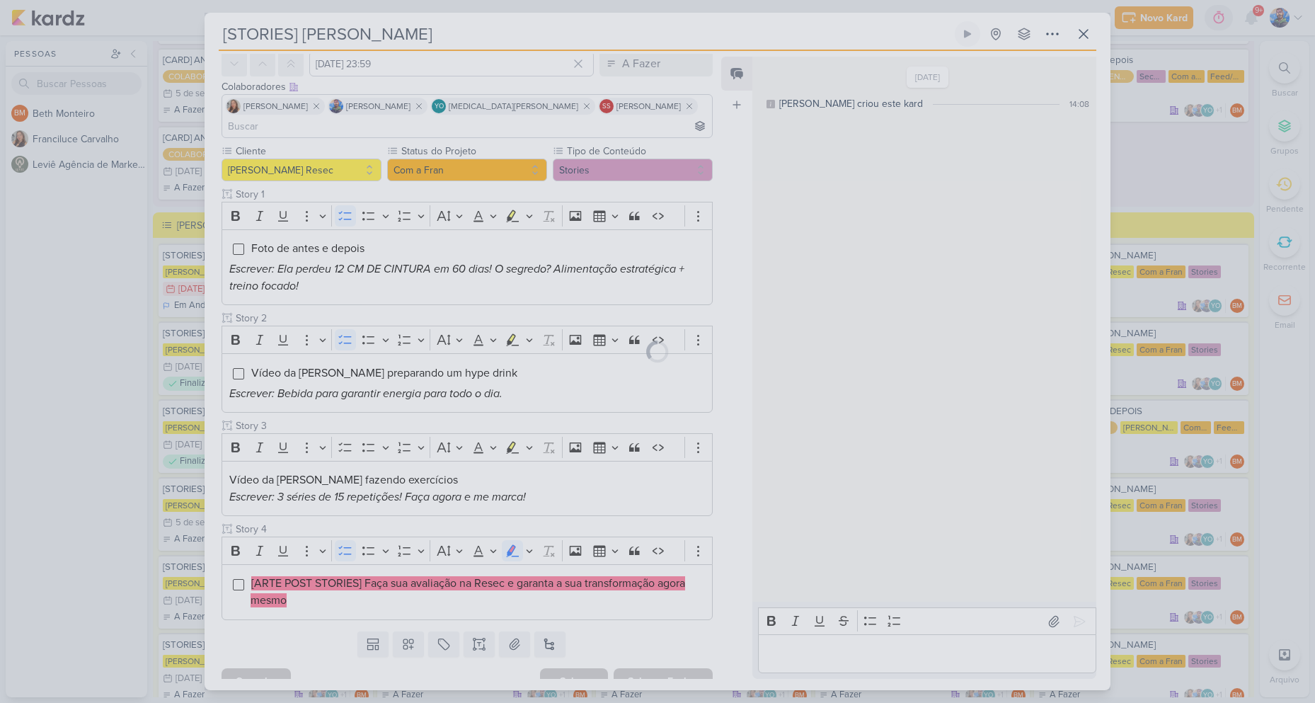
scroll to position [61, 0]
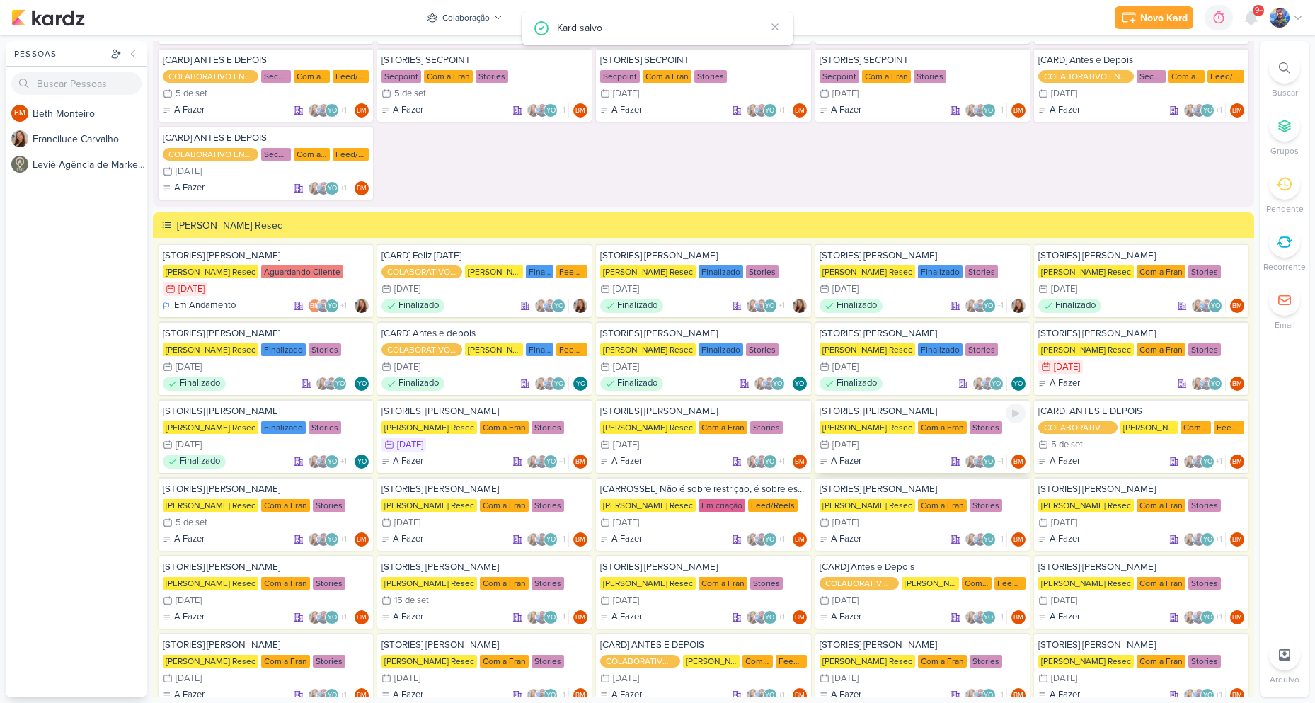
click at [897, 436] on div "[STORIES] [PERSON_NAME] [PERSON_NAME] Resec Com a Fran Stories 4/9 [DATE] A Faz…" at bounding box center [922, 436] width 214 height 74
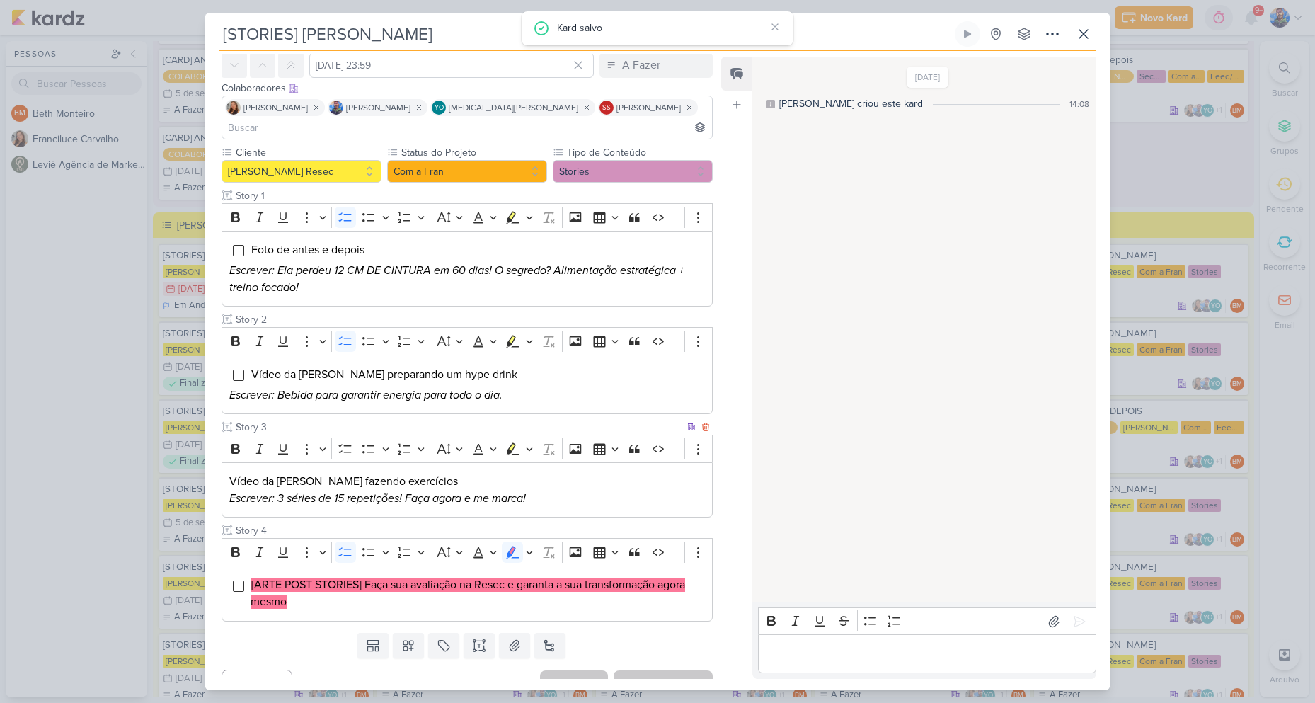
scroll to position [62, 0]
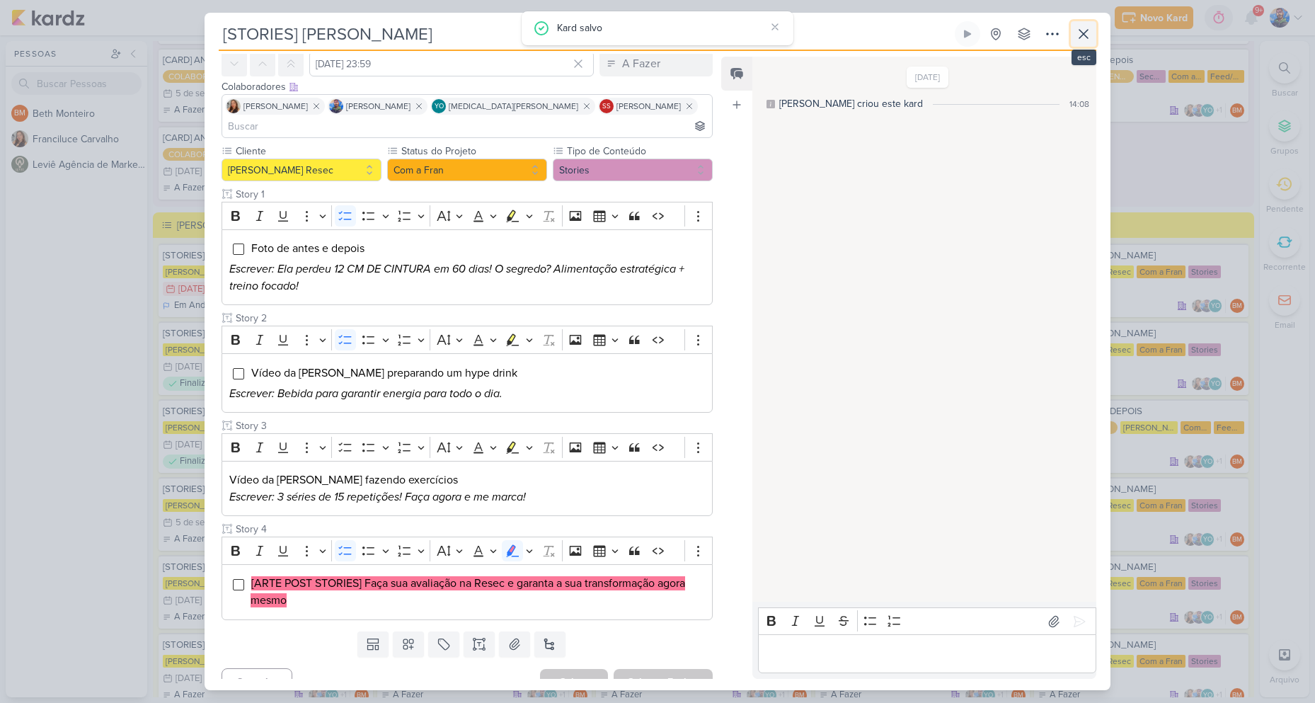
click at [1083, 37] on icon at bounding box center [1083, 33] width 17 height 17
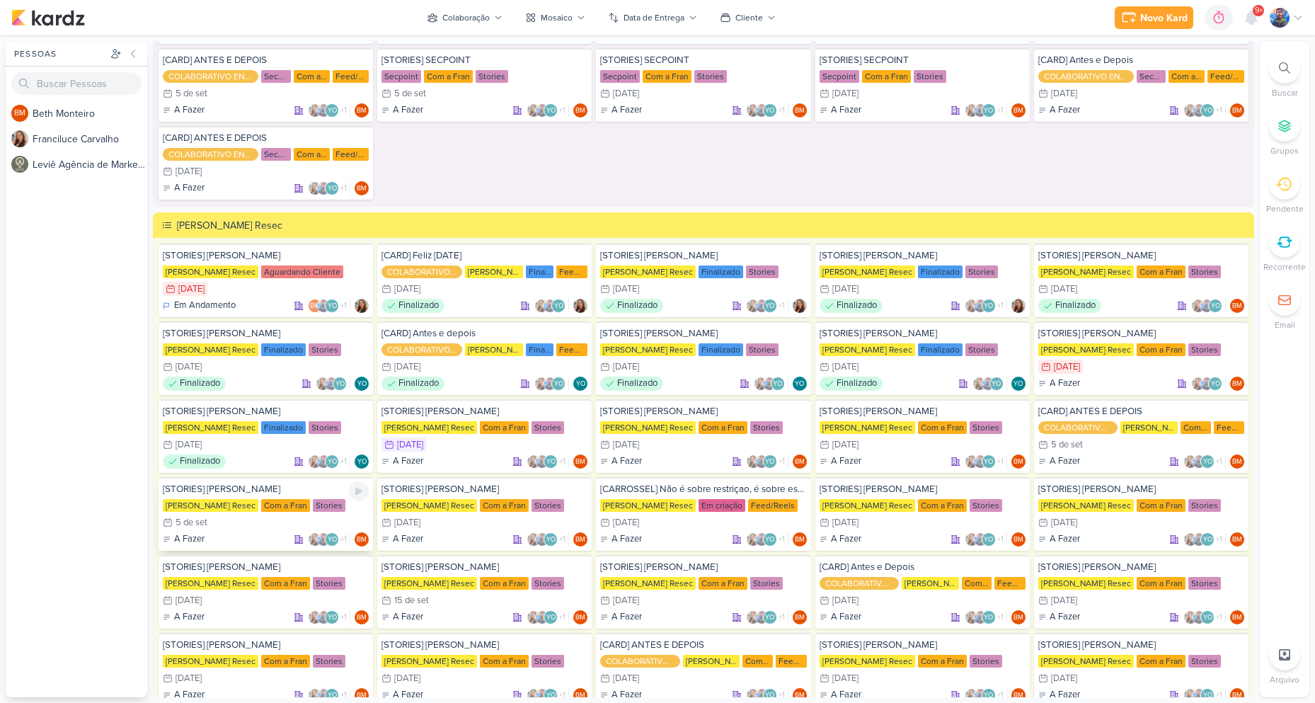
click at [274, 506] on div "Com a Fran" at bounding box center [285, 505] width 49 height 13
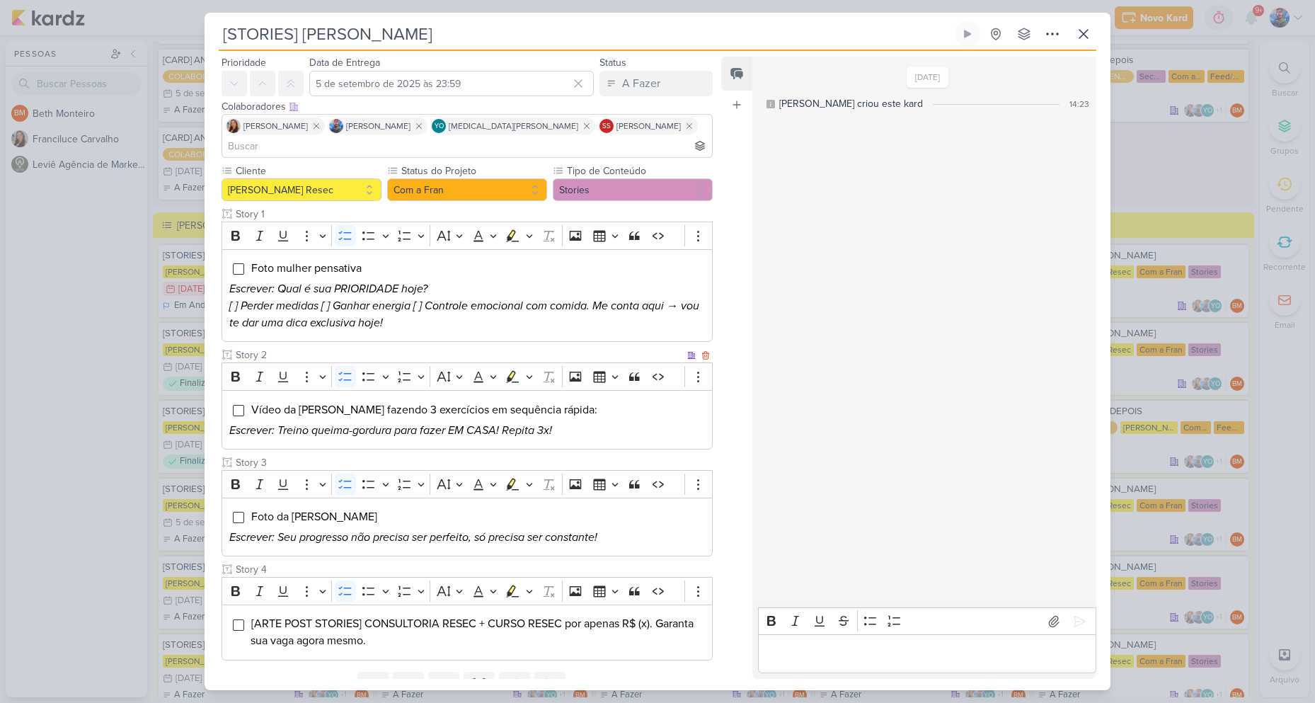
scroll to position [71, 0]
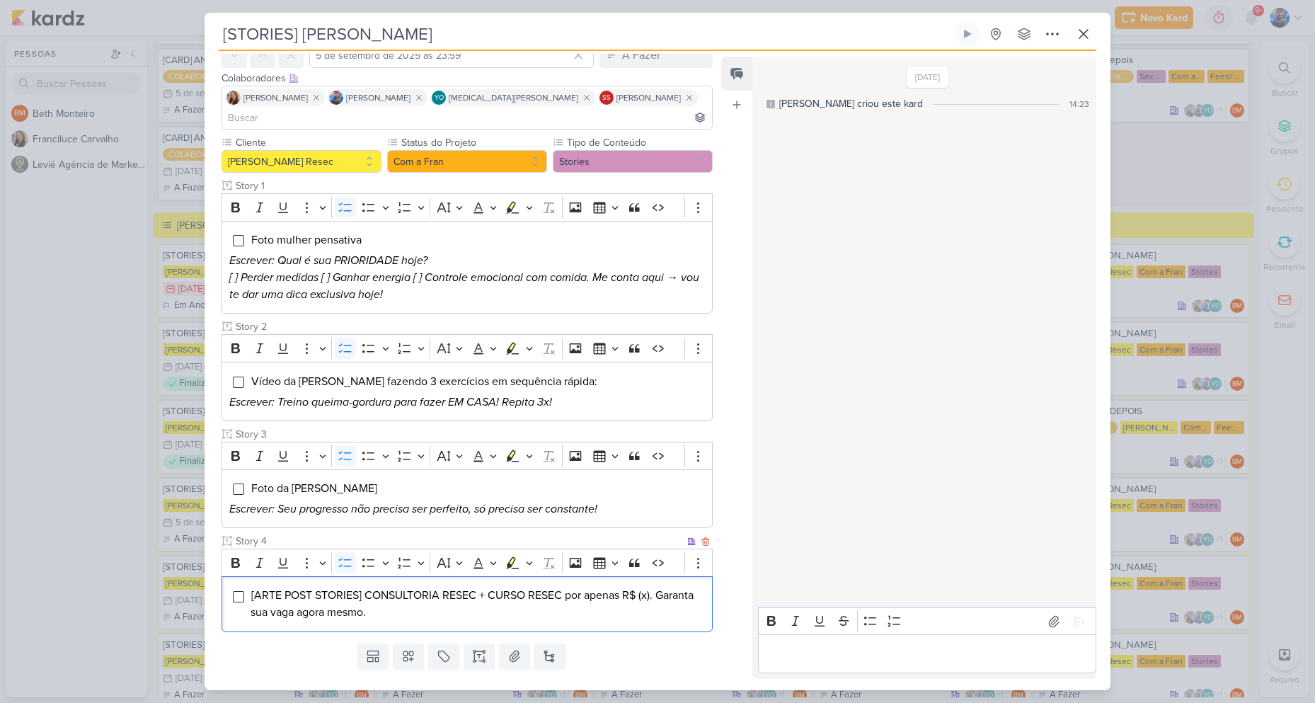
drag, startPoint x: 251, startPoint y: 573, endPoint x: 408, endPoint y: 587, distance: 158.4
click at [408, 587] on li "[ARTE POST STORIES] CONSULTORIA RESEC + CURSO RESEC por apenas R$ (x). Garanta …" at bounding box center [478, 604] width 454 height 34
click at [533, 552] on button "Highlight" at bounding box center [529, 562] width 12 height 21
click at [471, 580] on icon "Text highlight toolbar" at bounding box center [470, 587] width 14 height 14
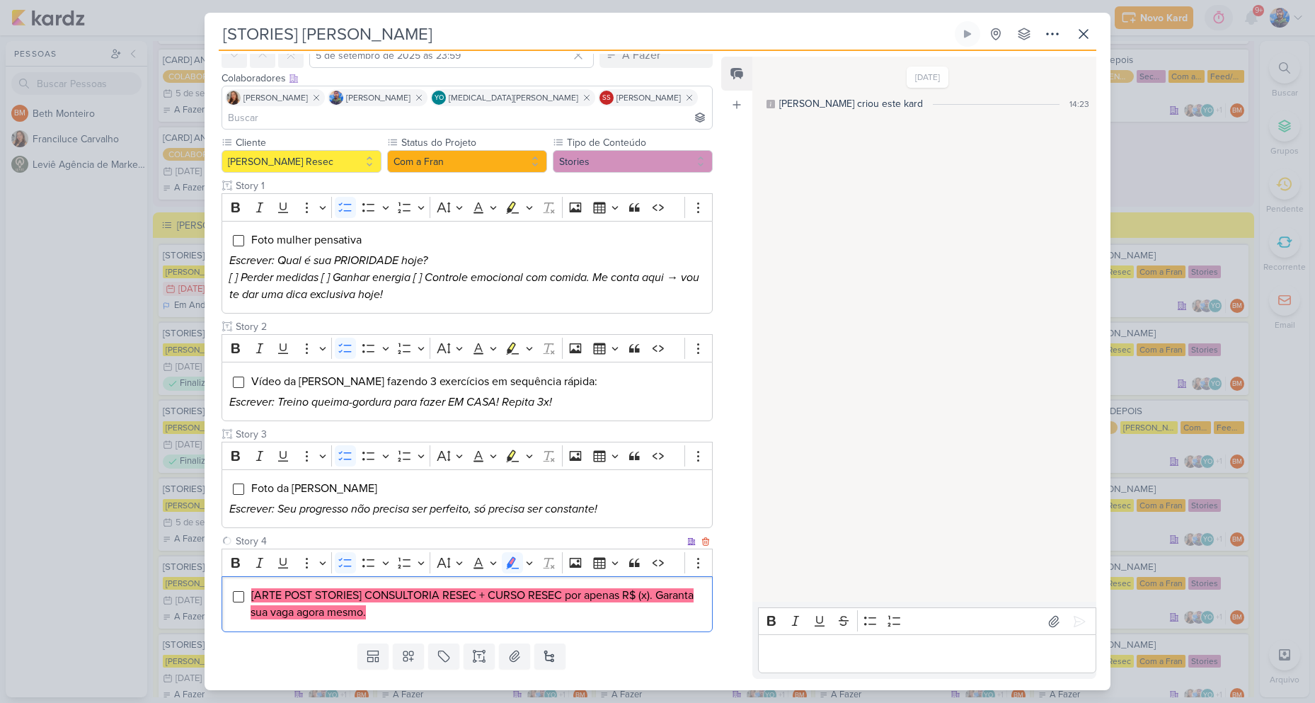
click at [385, 591] on li "[ARTE POST STORIES] CONSULTORIA RESEC + CURSO RESEC por apenas R$ (x). Garanta …" at bounding box center [478, 604] width 454 height 34
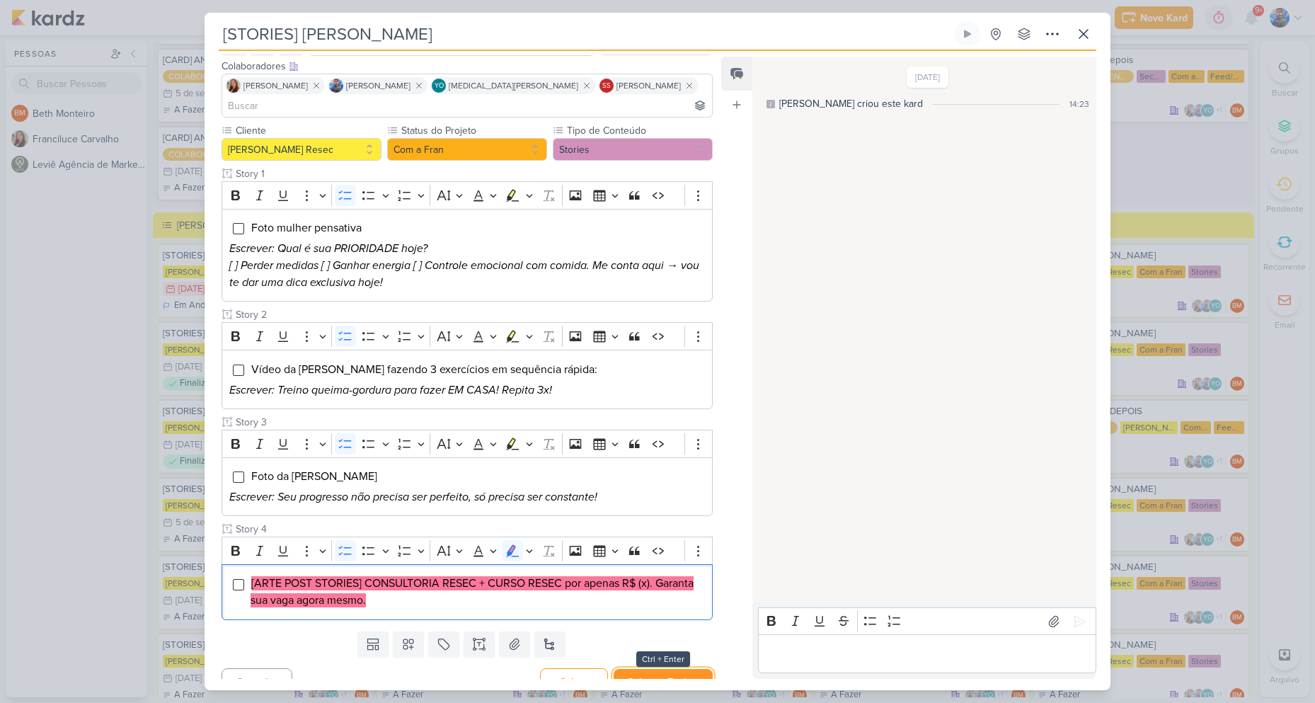
click at [646, 669] on button "Salvar e Fechar" at bounding box center [663, 682] width 99 height 26
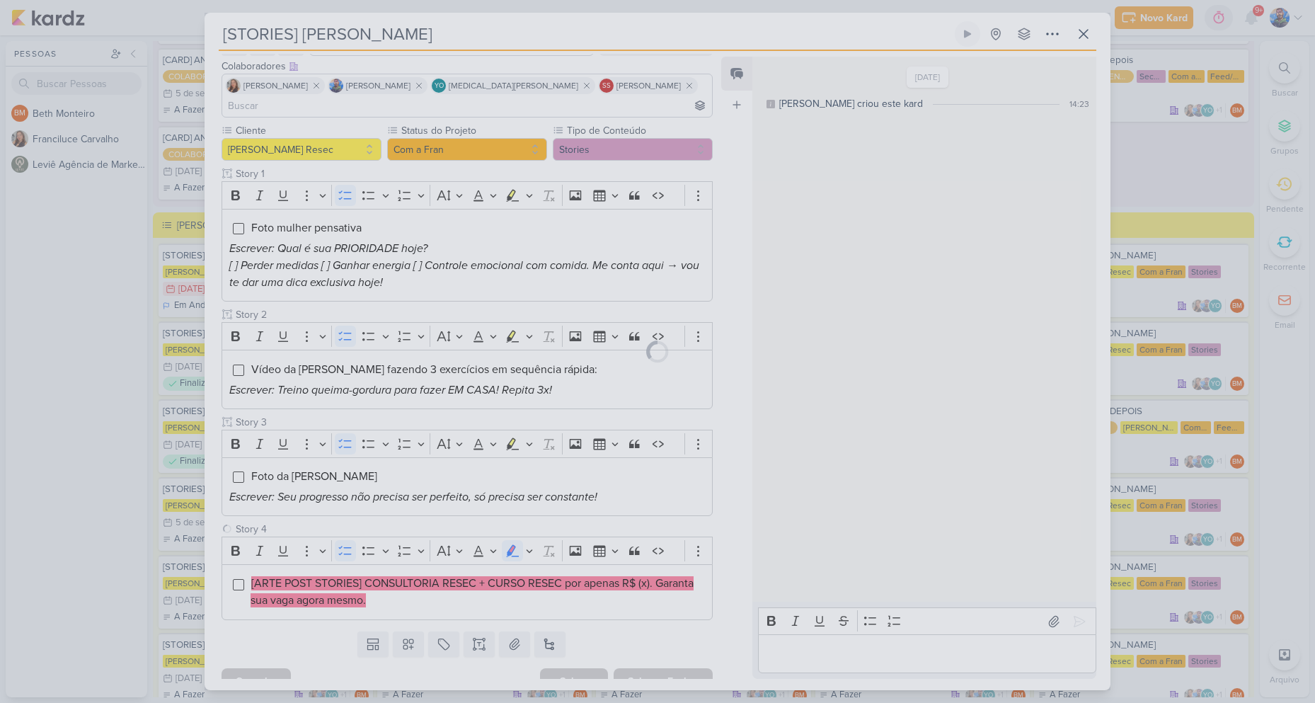
scroll to position [81, 0]
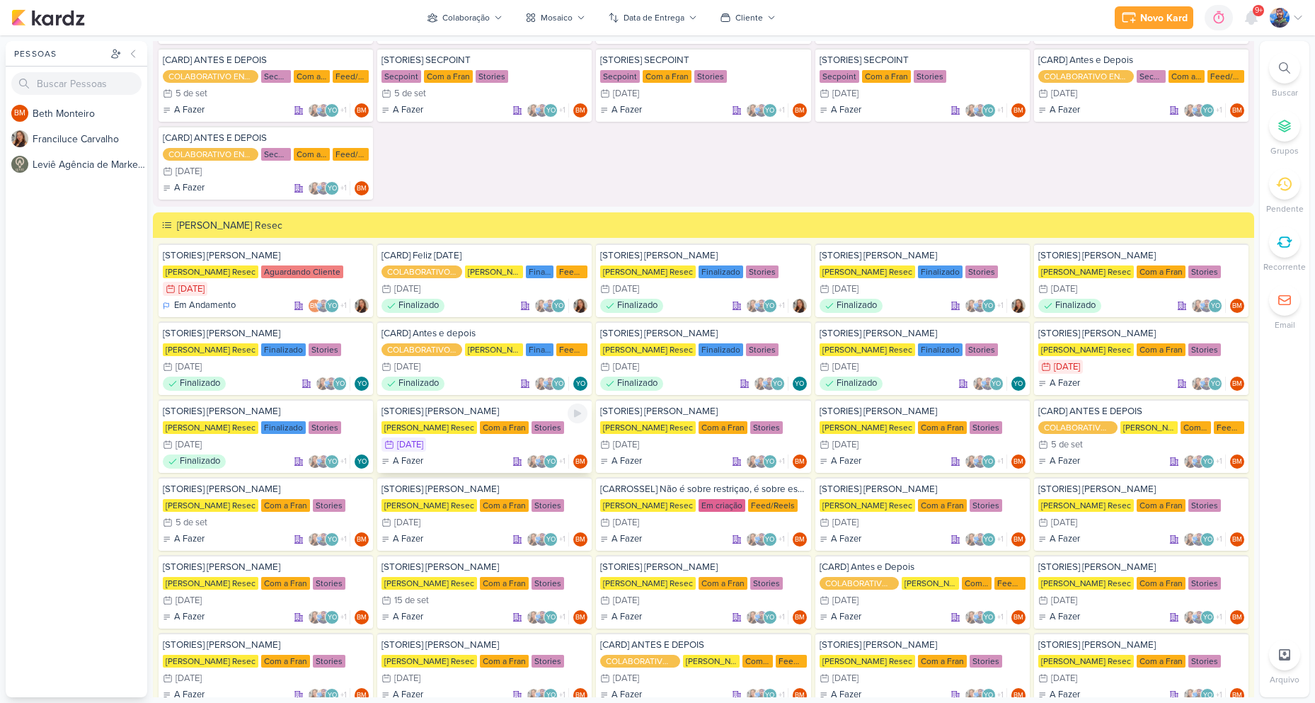
click at [502, 420] on div "[STORIES] [PERSON_NAME] [PERSON_NAME] Resec Com a Fran Stories 2/9 [DATE] A Faz…" at bounding box center [484, 436] width 214 height 74
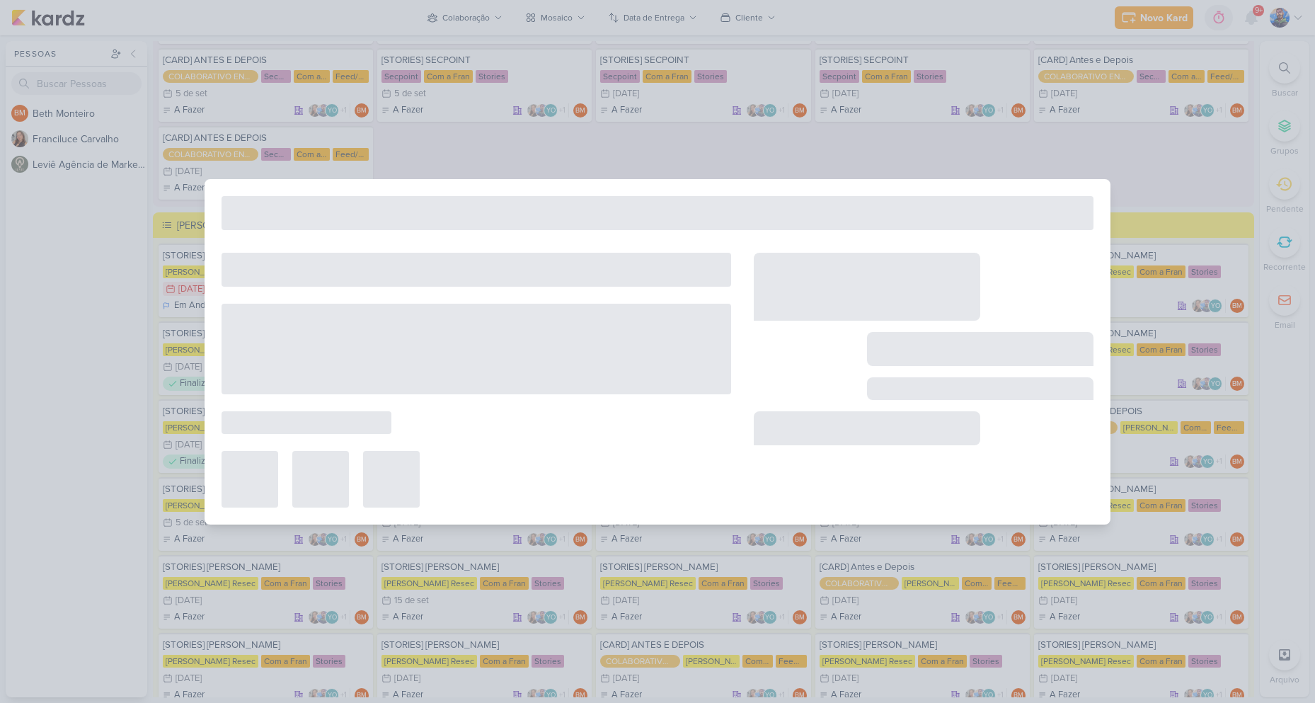
type input "2 de setembro de 2025 às 23:59"
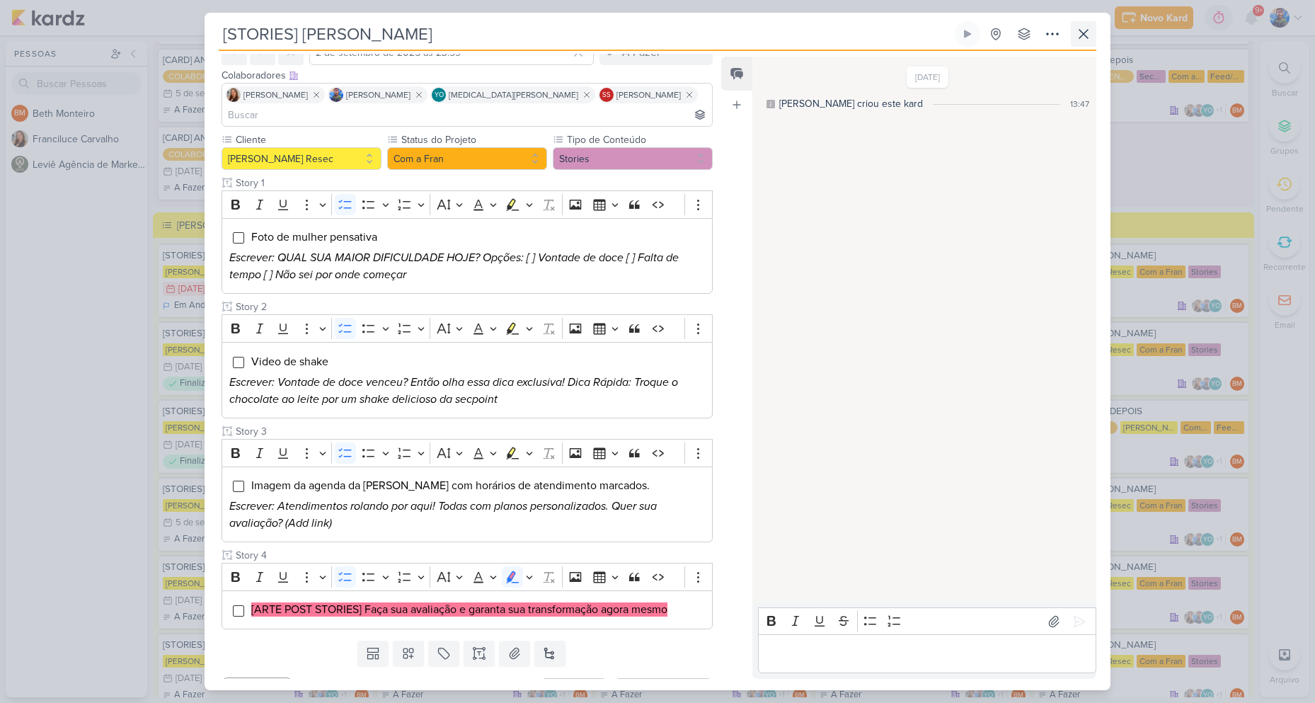
scroll to position [83, 0]
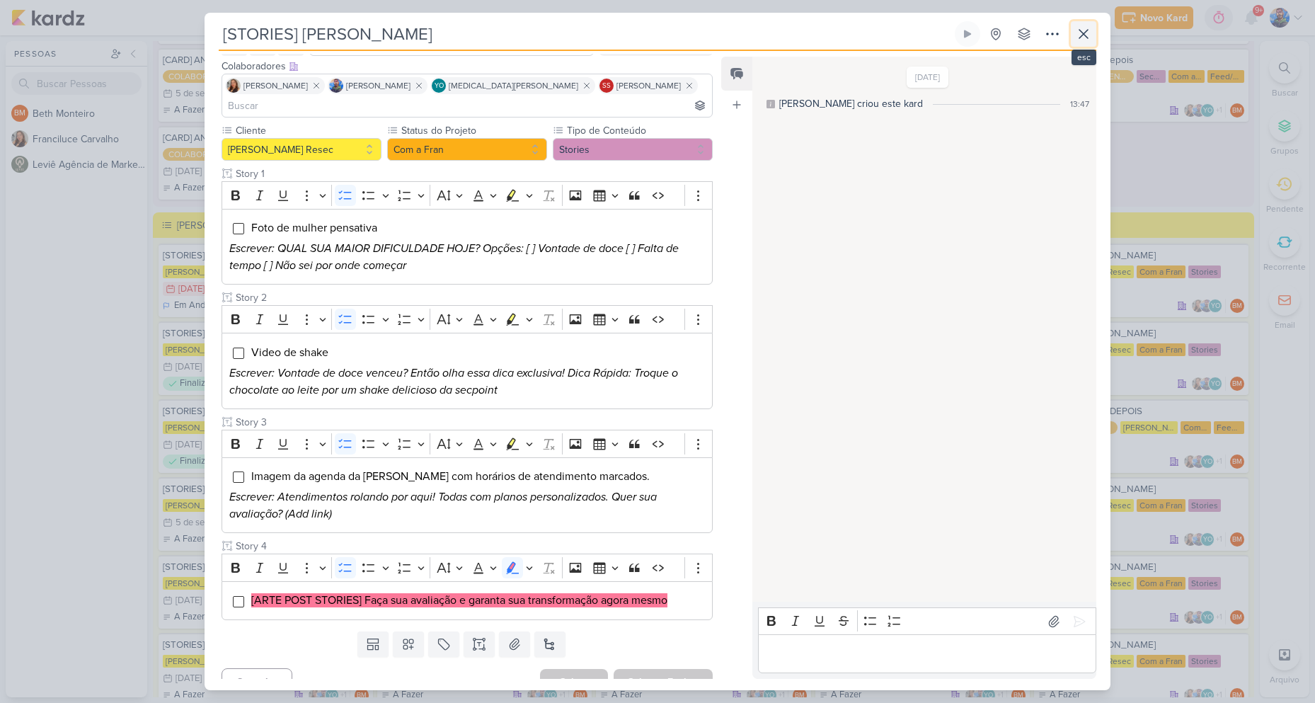
click at [1082, 38] on icon at bounding box center [1083, 33] width 17 height 17
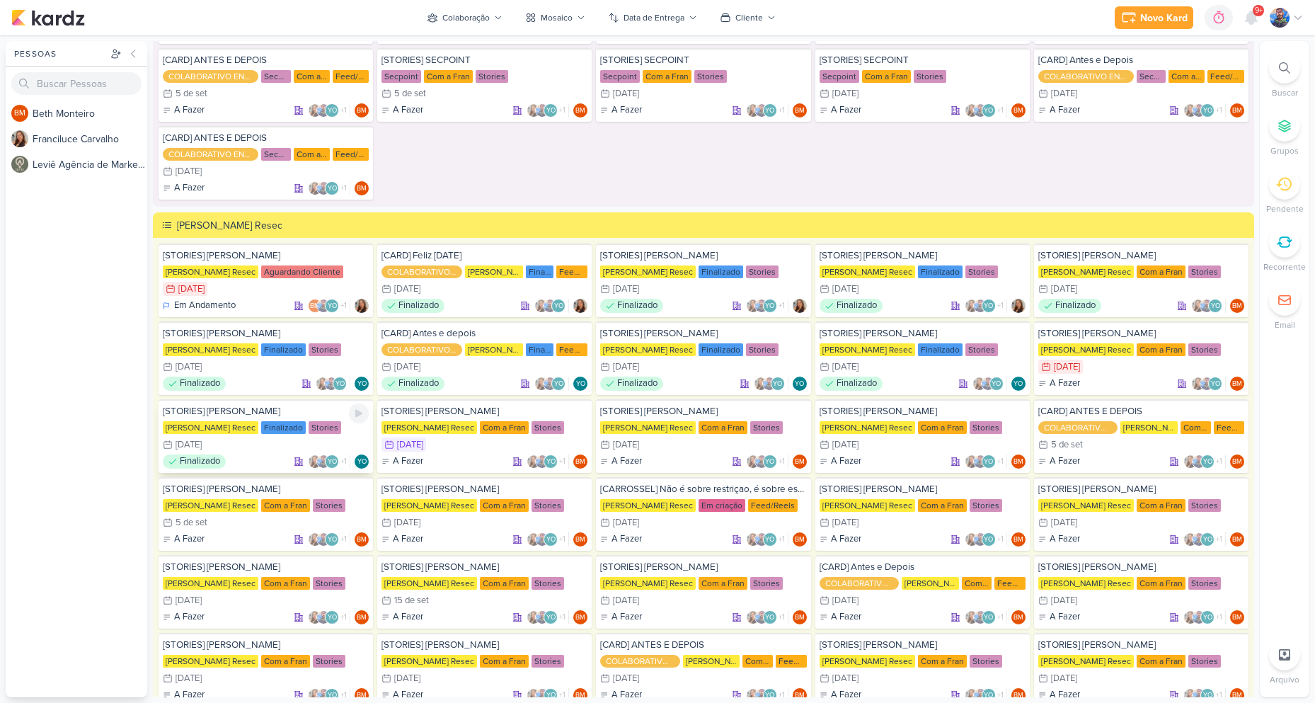
click at [275, 427] on div "Finalizado" at bounding box center [283, 427] width 45 height 13
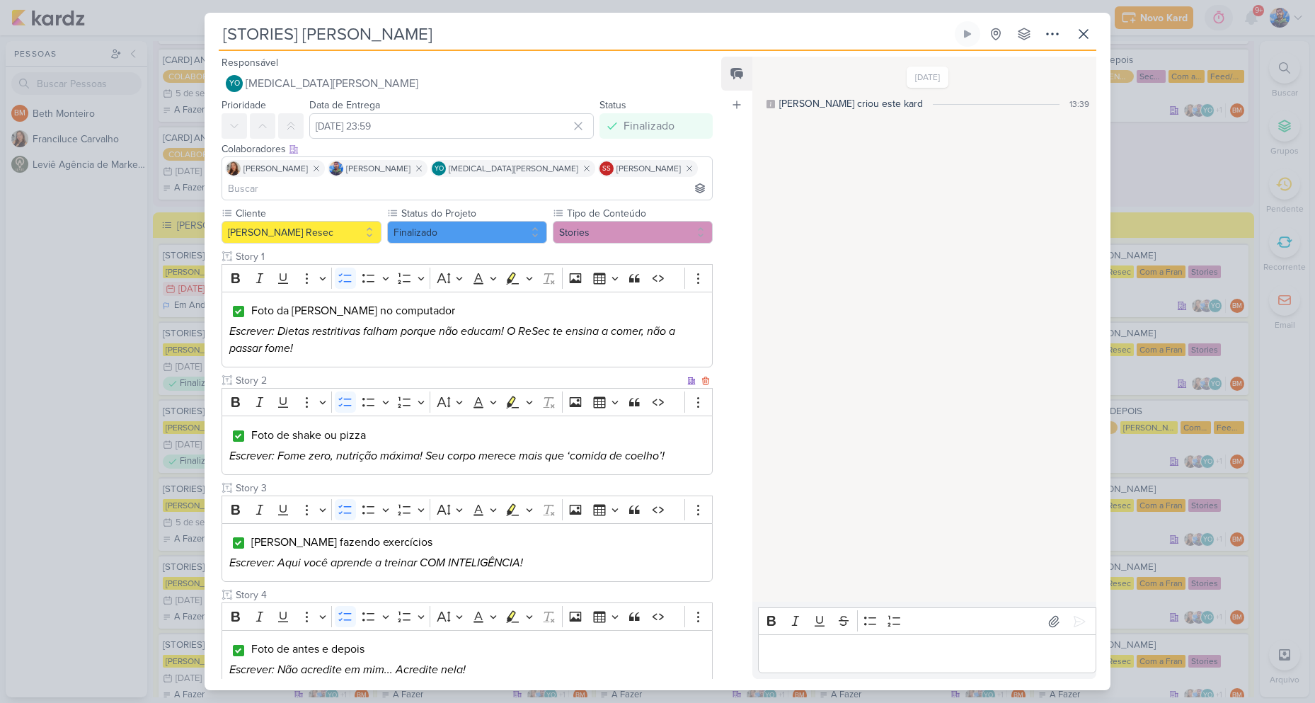
scroll to position [69, 0]
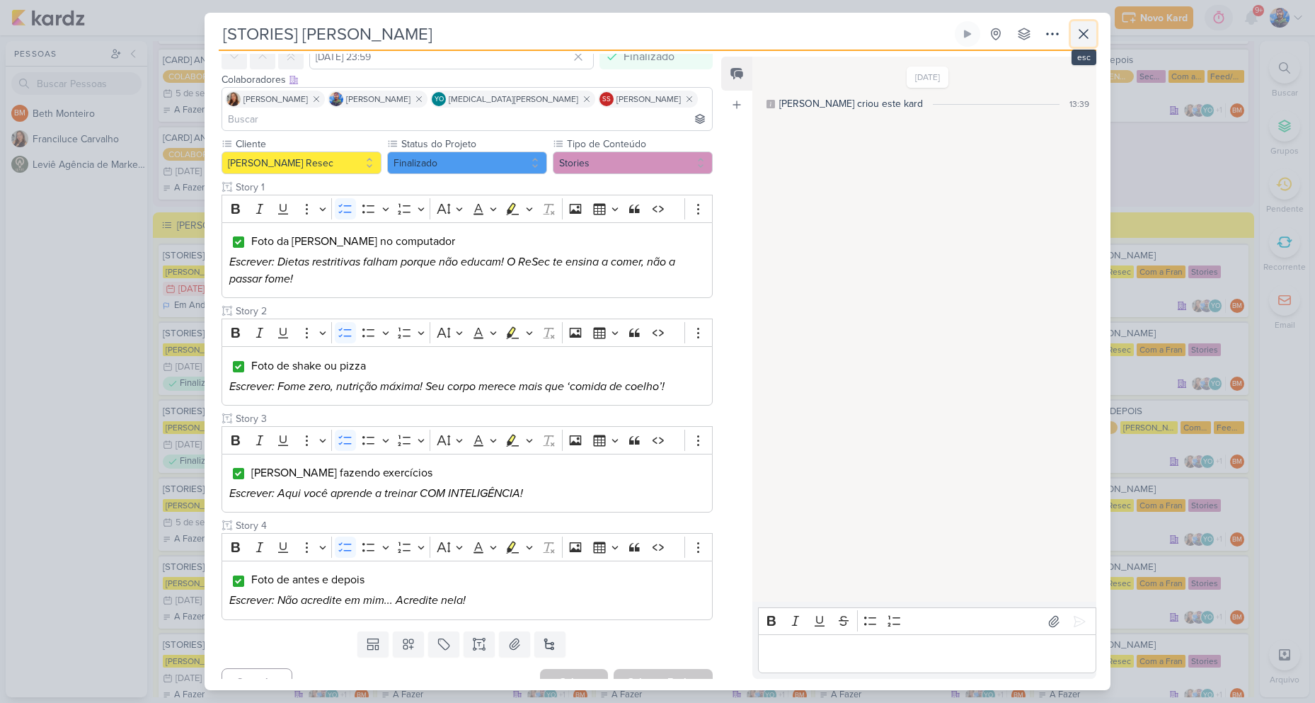
click at [1072, 26] on button at bounding box center [1083, 33] width 25 height 25
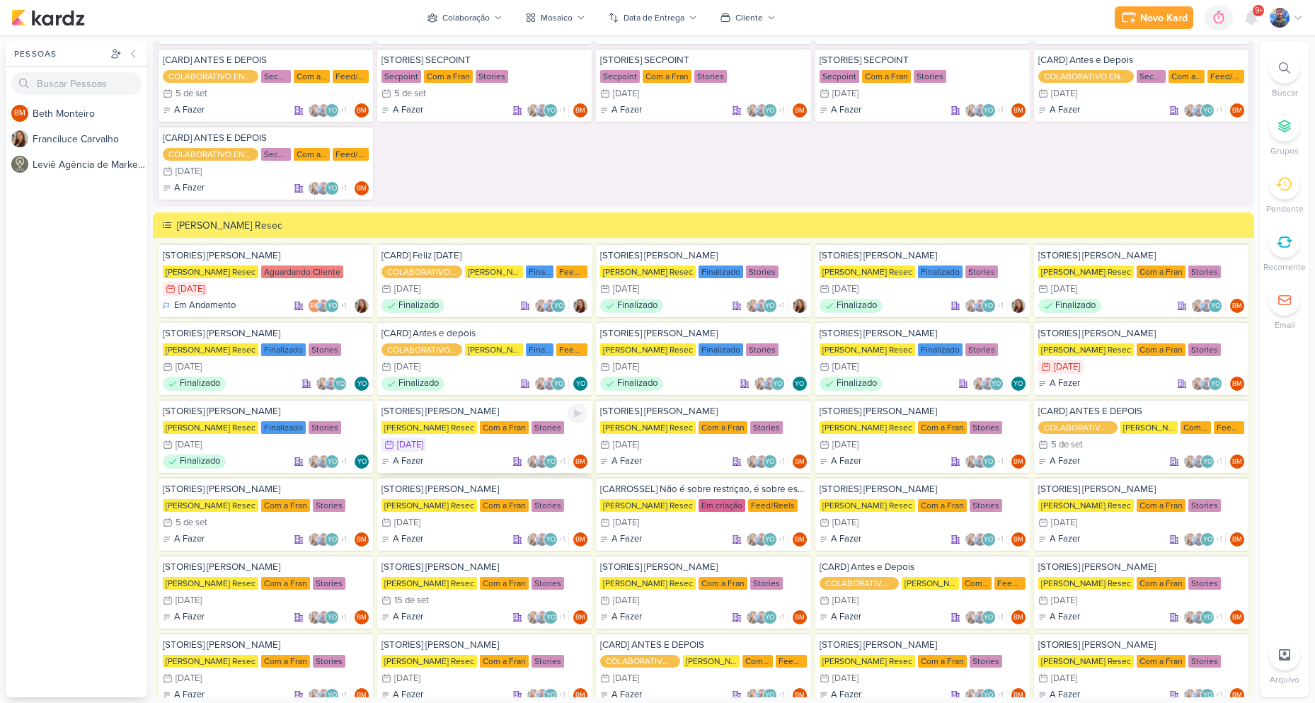
click at [438, 442] on div "2/9 [DATE]" at bounding box center [484, 444] width 206 height 14
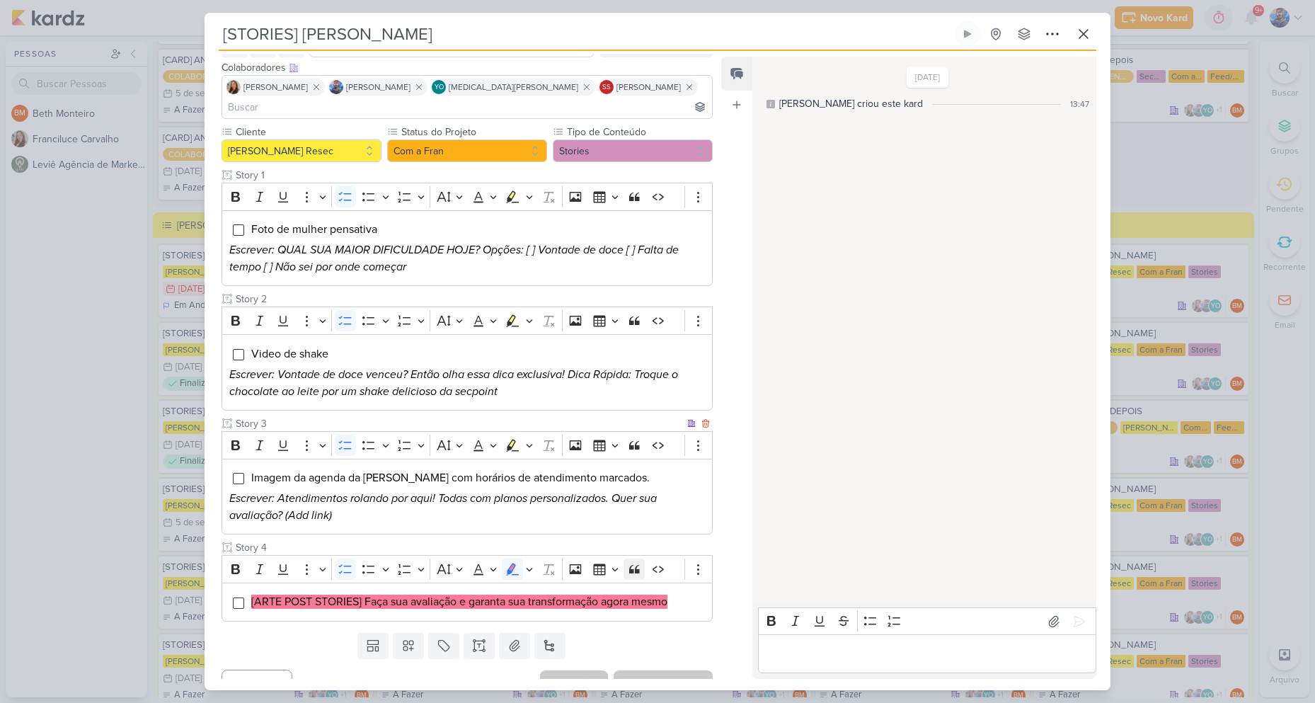
scroll to position [83, 0]
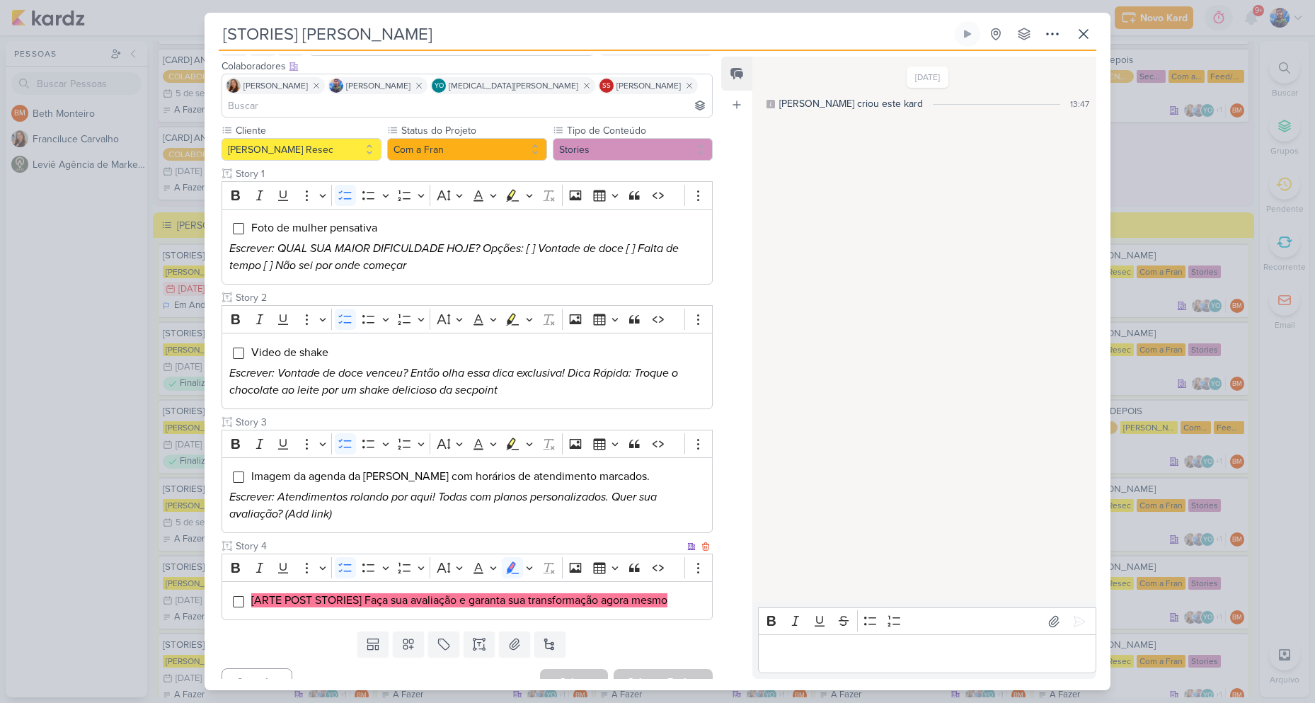
click at [373, 592] on li "[ARTE POST STORIES] Faça sua avaliação e garanta sua transformação agora mesmo" at bounding box center [478, 600] width 454 height 17
drag, startPoint x: 364, startPoint y: 577, endPoint x: 469, endPoint y: 589, distance: 105.4
click at [469, 592] on li "[ARTE POST STORIES] Faça sua avaliação e garanta sua transformação agora mesmo" at bounding box center [478, 600] width 454 height 17
click at [466, 593] on mark "[ARTE POST STORIES] Faça sua avaliação e garanta sua transformação agora mesmo" at bounding box center [459, 600] width 416 height 14
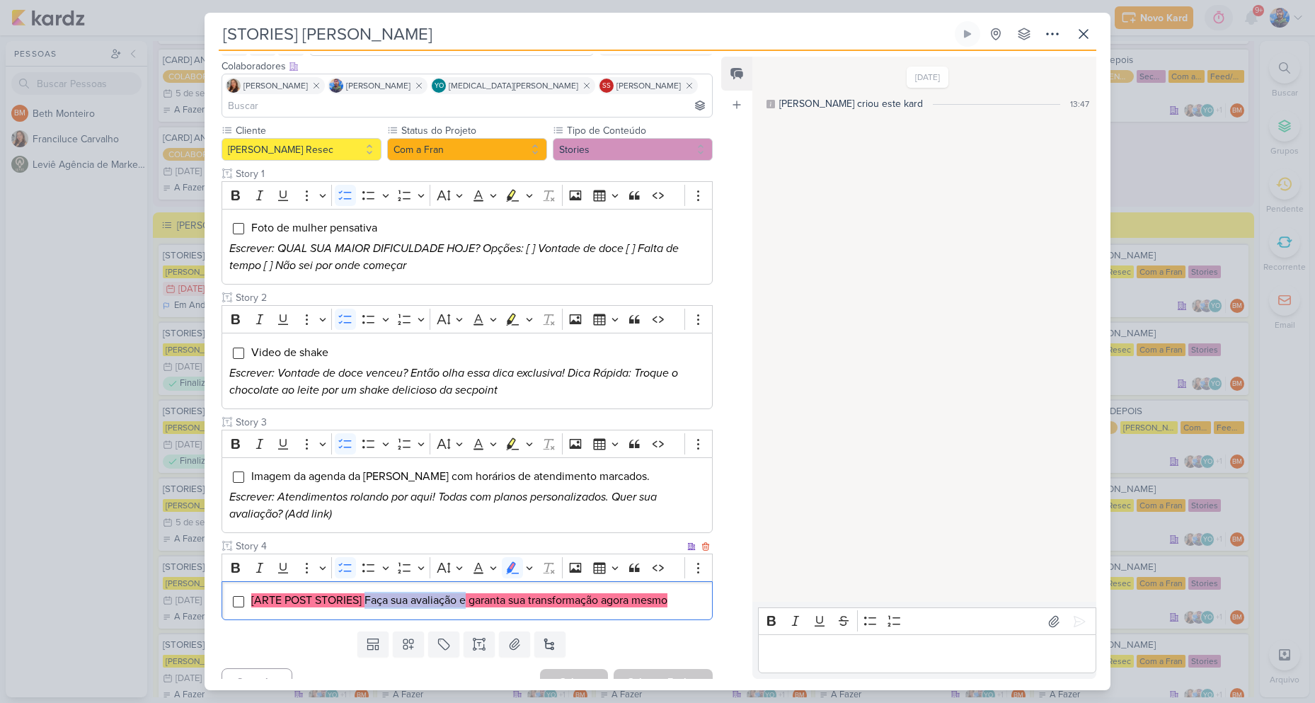
drag, startPoint x: 466, startPoint y: 579, endPoint x: 367, endPoint y: 575, distance: 99.8
click at [367, 593] on mark "[ARTE POST STORIES] Faça sua avaliação e garanta sua transformação agora mesmo" at bounding box center [459, 600] width 416 height 14
click at [483, 593] on mark "[ARTE POST STORIES] Faça sua avaliação e garanta sua transformação agora mesmo" at bounding box center [459, 600] width 416 height 14
drag, startPoint x: 473, startPoint y: 580, endPoint x: 529, endPoint y: 577, distance: 56.7
click at [529, 593] on mark "[ARTE POST STORIES] Faça sua avaliação e garanta sua transformação agora mesmo" at bounding box center [459, 600] width 416 height 14
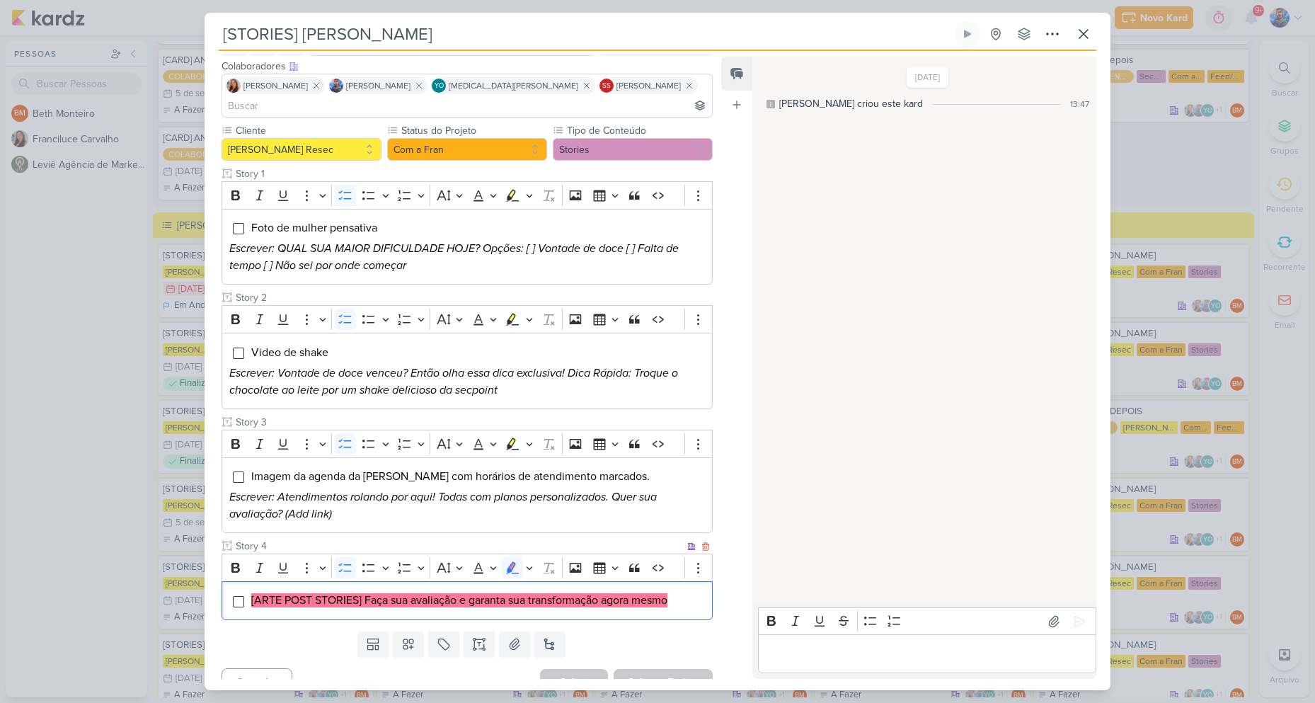
click at [600, 581] on div "[ARTE POST STORIES] Faça sua avaliação e garanta sua transformação agora mesmo" at bounding box center [466, 600] width 491 height 39
drag, startPoint x: 602, startPoint y: 580, endPoint x: 532, endPoint y: 577, distance: 69.4
click at [532, 593] on mark "[ARTE POST STORIES] Faça sua avaliação e garanta sua transformação agora mesmo" at bounding box center [459, 600] width 416 height 14
click at [621, 581] on div "[ARTE POST STORIES] Faça sua avaliação e garanta sua transformação agora mesmo" at bounding box center [466, 600] width 491 height 39
drag, startPoint x: 606, startPoint y: 576, endPoint x: 691, endPoint y: 585, distance: 85.3
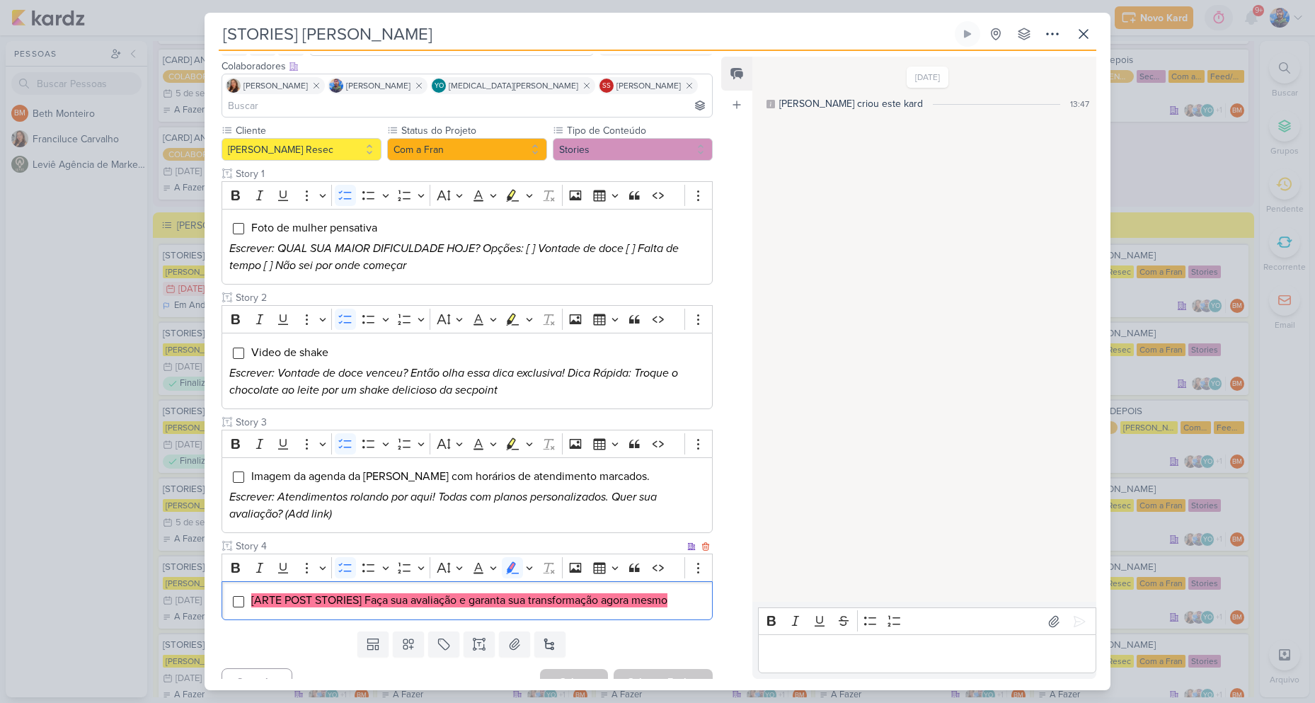
click at [691, 592] on li "[ARTE POST STORIES] Faça sua avaliação e garanta sua transformação agora mesmo" at bounding box center [478, 600] width 454 height 17
click at [667, 593] on mark "[ARTE POST STORIES] Faça sua avaliação e garanta sua transformação agora mesmo" at bounding box center [459, 600] width 416 height 14
click at [681, 592] on li "[ARTE POST STORIES] Faça sua avaliação e garanta sua transformação agora mesmo" at bounding box center [478, 600] width 454 height 17
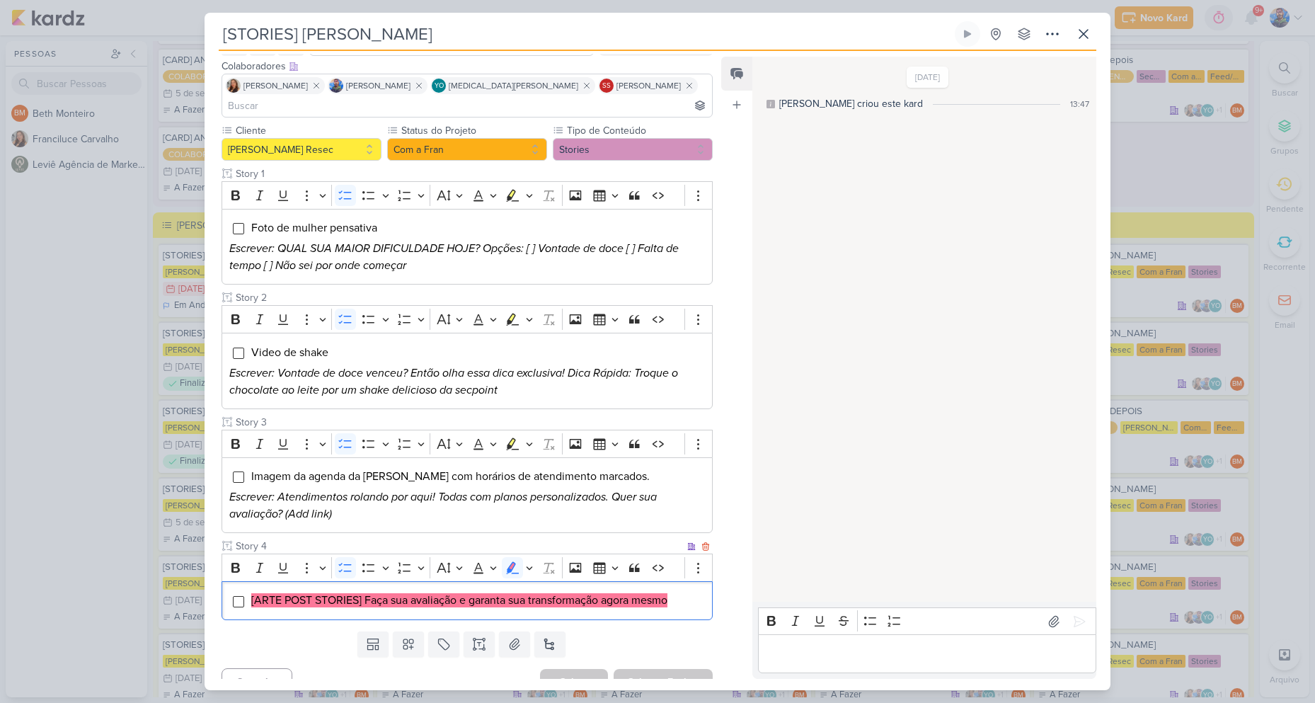
click at [681, 592] on li "[ARTE POST STORIES] Faça sua avaliação e garanta sua transformação agora mesmo" at bounding box center [478, 600] width 454 height 17
click at [533, 557] on button "Highlight" at bounding box center [529, 567] width 12 height 21
drag, startPoint x: 454, startPoint y: 572, endPoint x: 580, endPoint y: 584, distance: 127.2
click at [454, 582] on button "Green marker" at bounding box center [445, 592] width 21 height 21
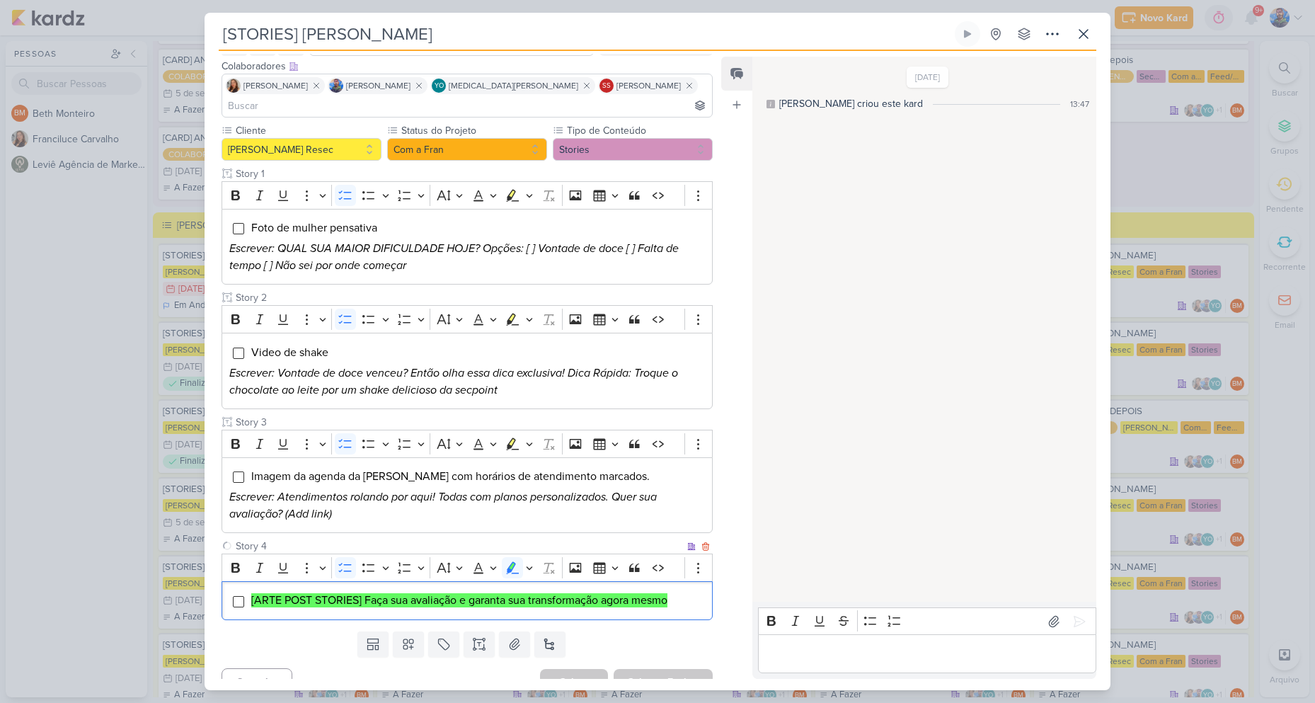
click at [689, 592] on li "[ARTE POST STORIES] Faça sua avaliação e garanta sua transformação agora mesmo" at bounding box center [478, 600] width 454 height 17
click at [512, 636] on button at bounding box center [514, 643] width 31 height 25
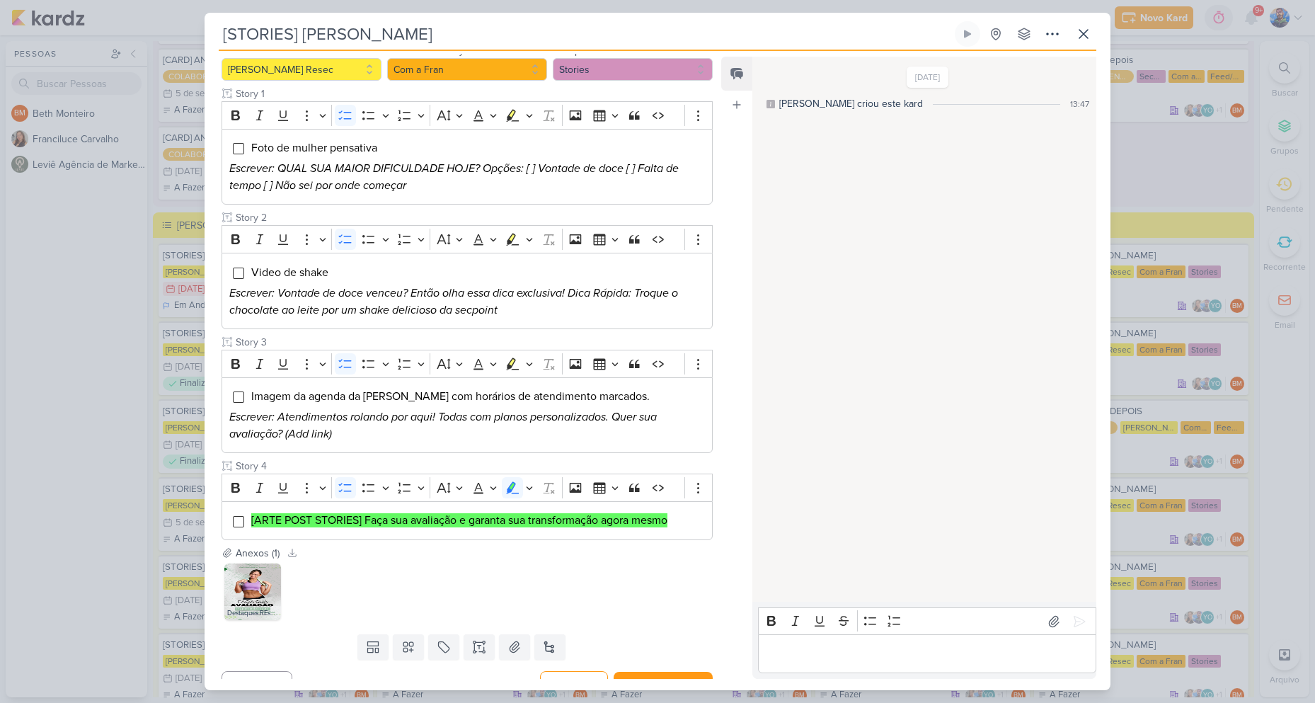
scroll to position [166, 0]
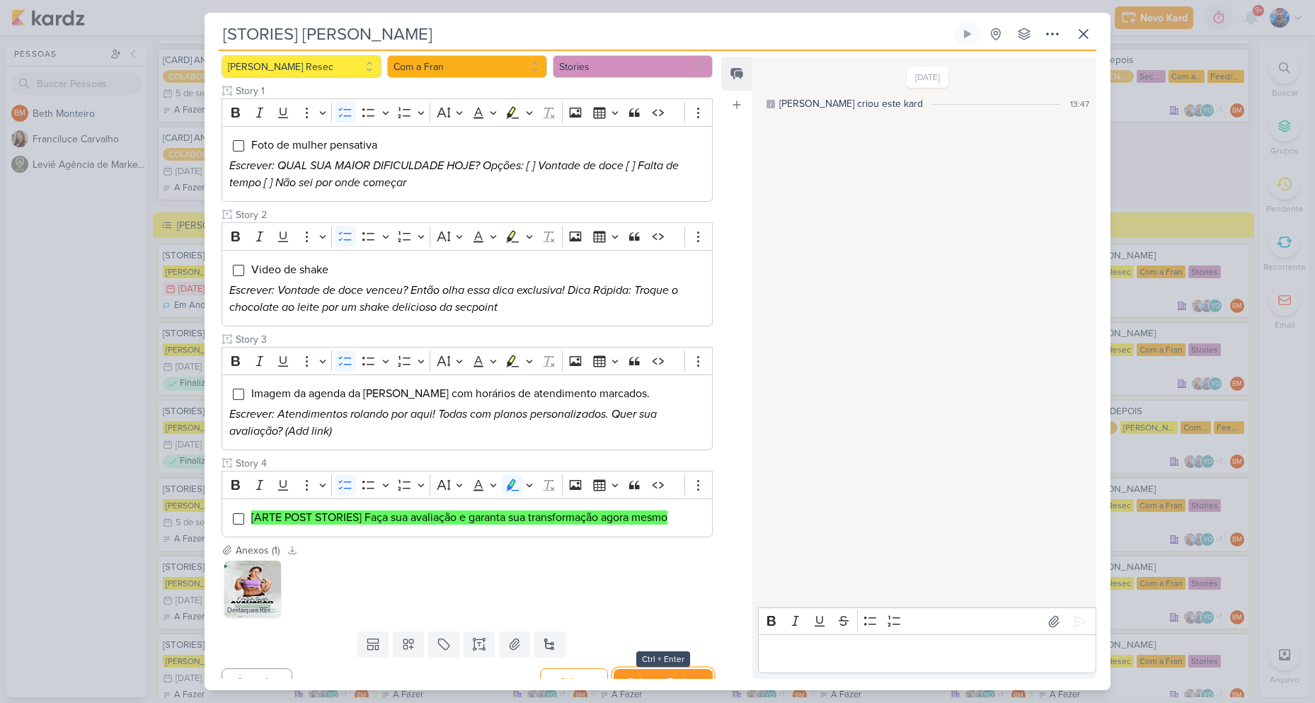
click at [666, 669] on button "Salvar e Fechar" at bounding box center [663, 682] width 99 height 26
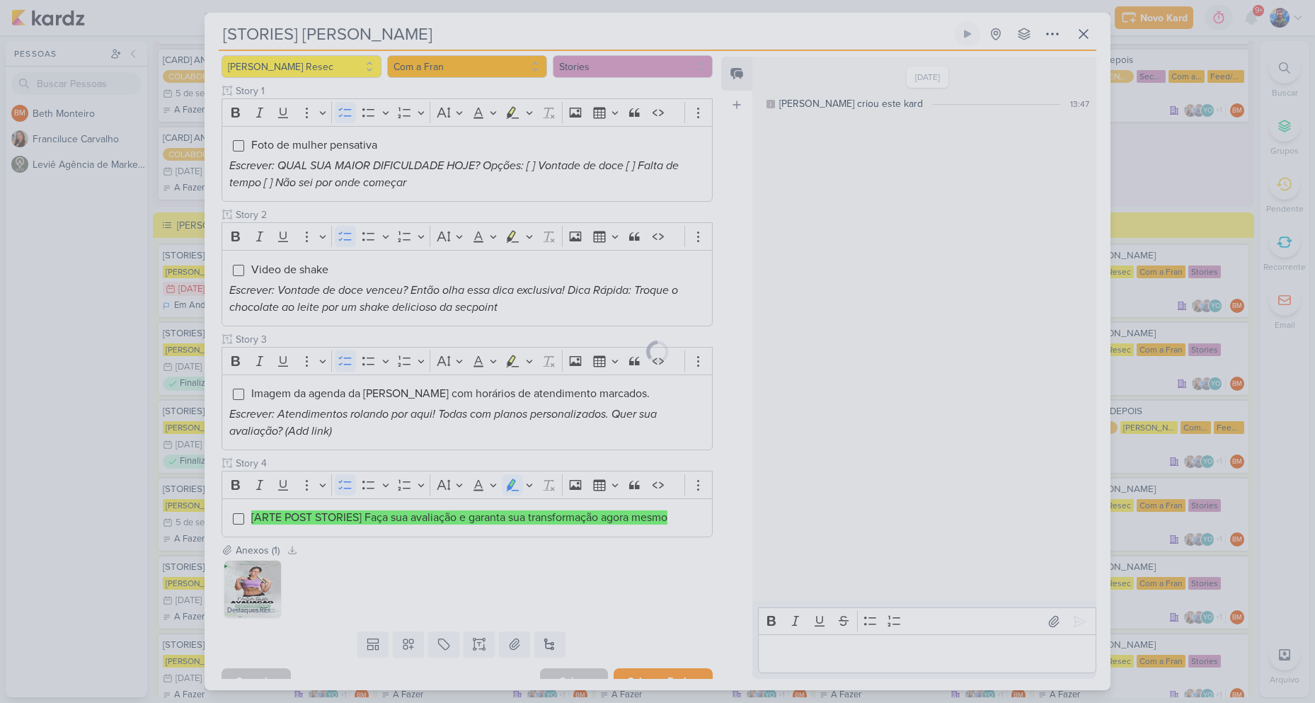
scroll to position [164, 0]
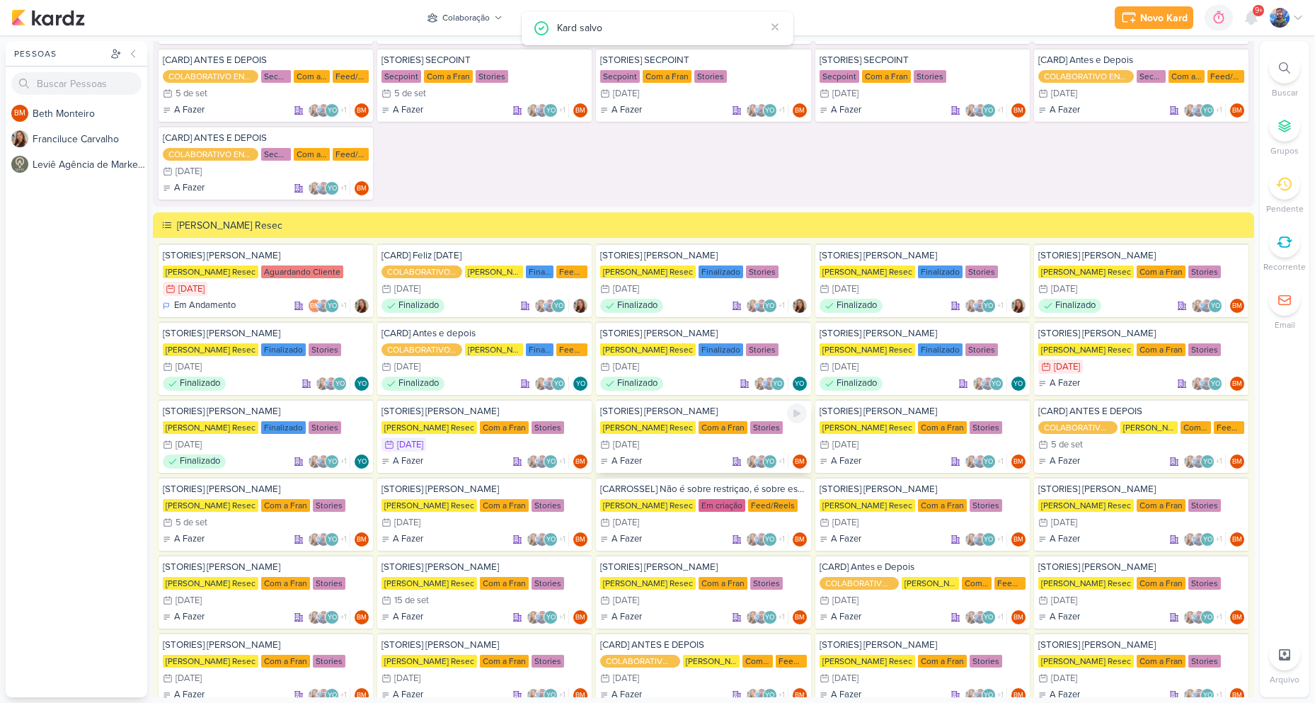
click at [645, 444] on div "3/9 [DATE]" at bounding box center [703, 444] width 206 height 14
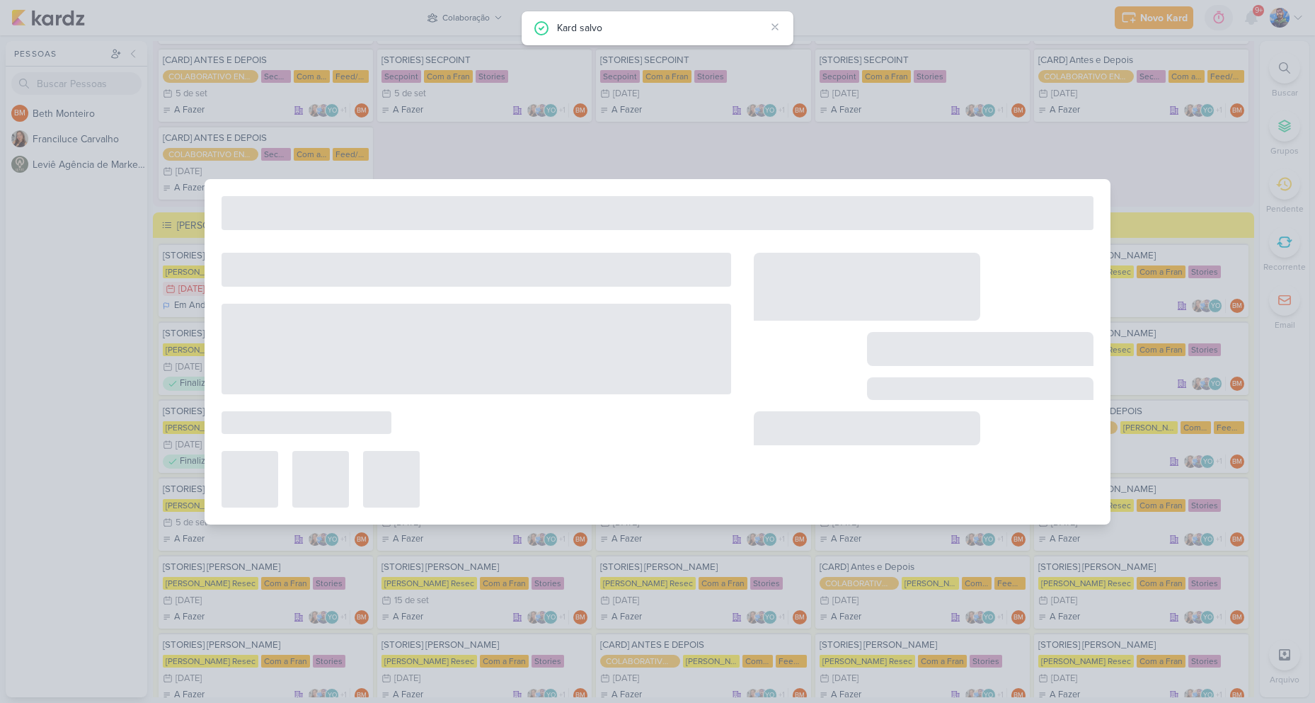
type input "3 de setembro de 2025 às 23:59"
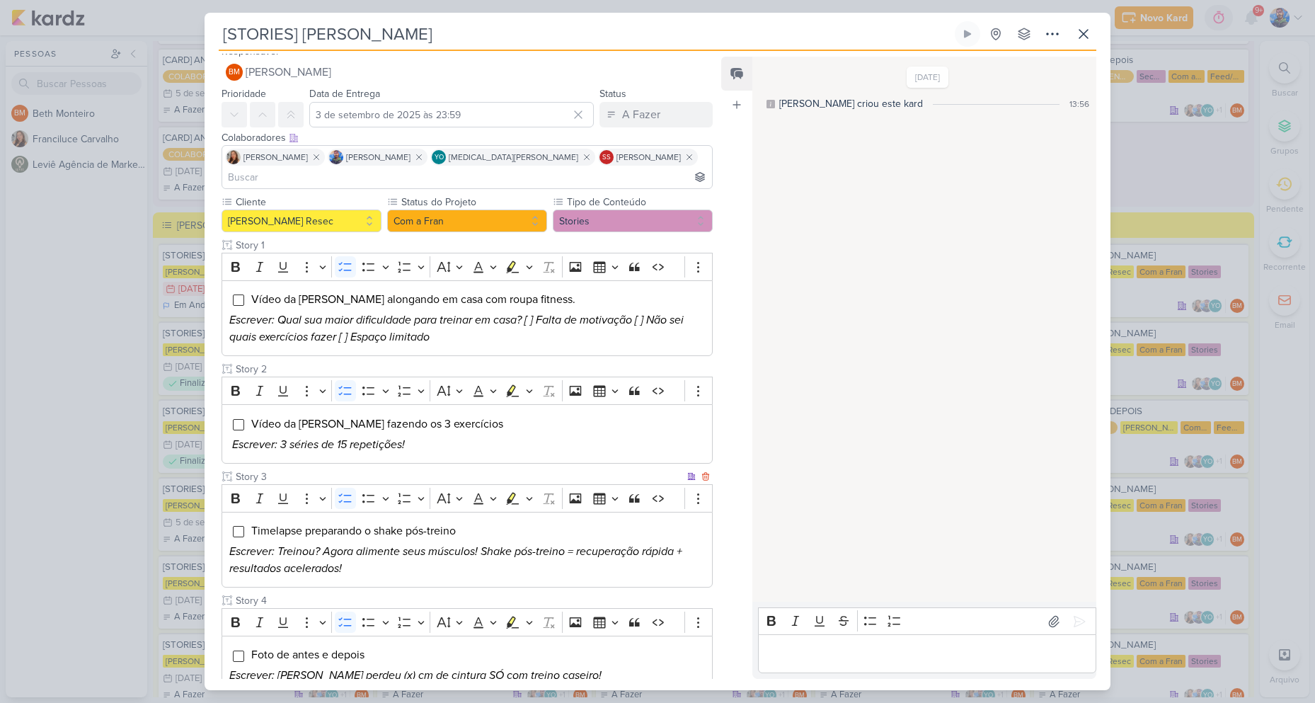
scroll to position [0, 0]
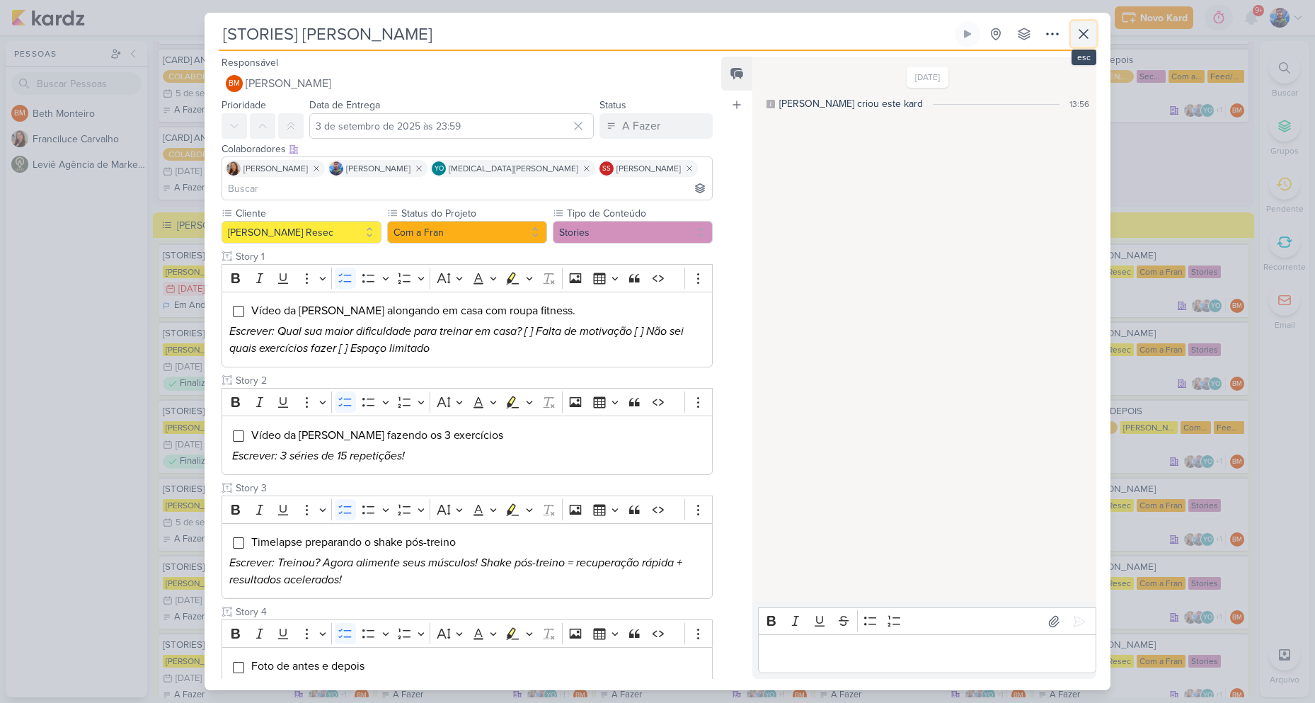
click at [1078, 33] on icon at bounding box center [1083, 33] width 17 height 17
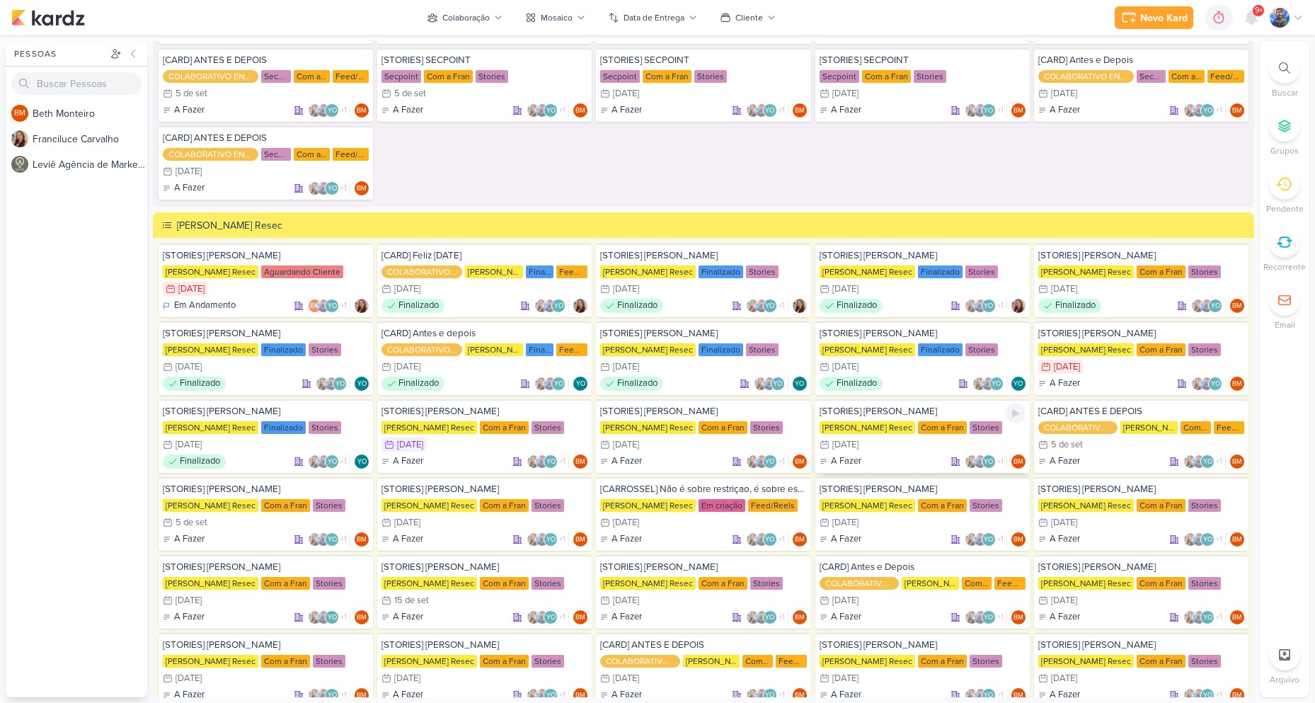
click at [872, 423] on div "[PERSON_NAME] Resec" at bounding box center [867, 427] width 96 height 13
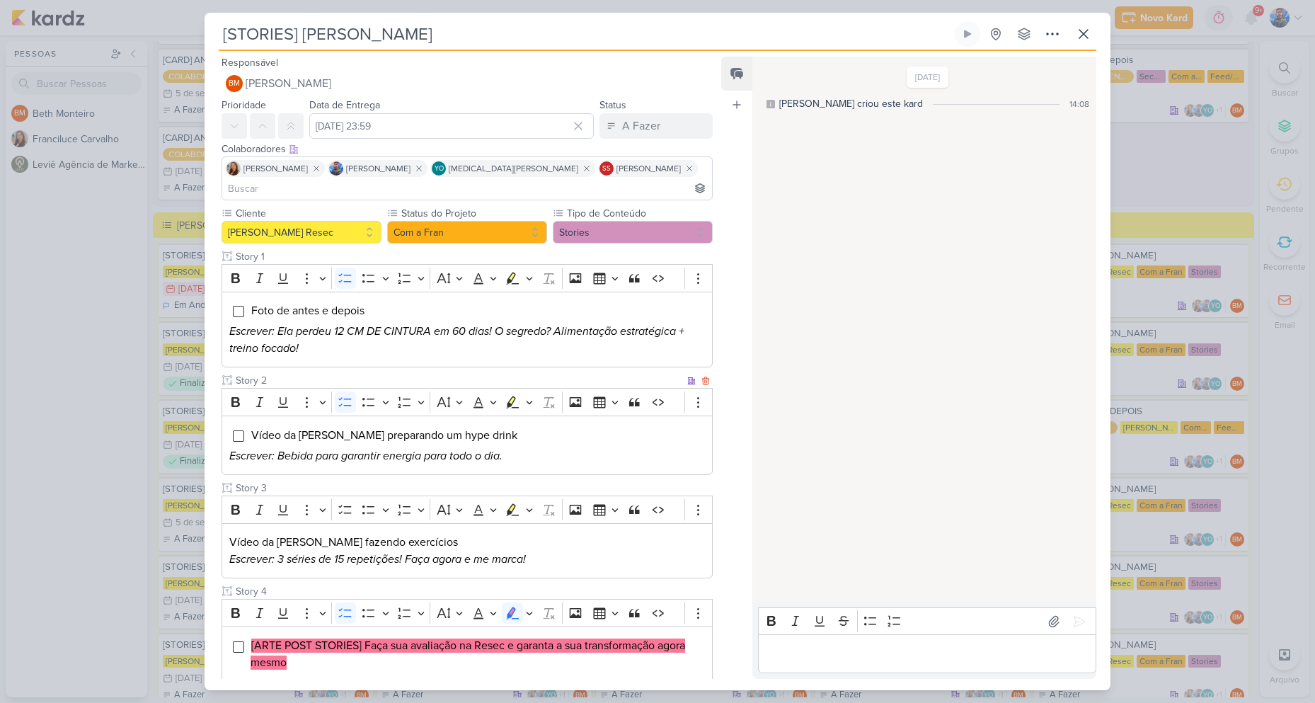
scroll to position [62, 0]
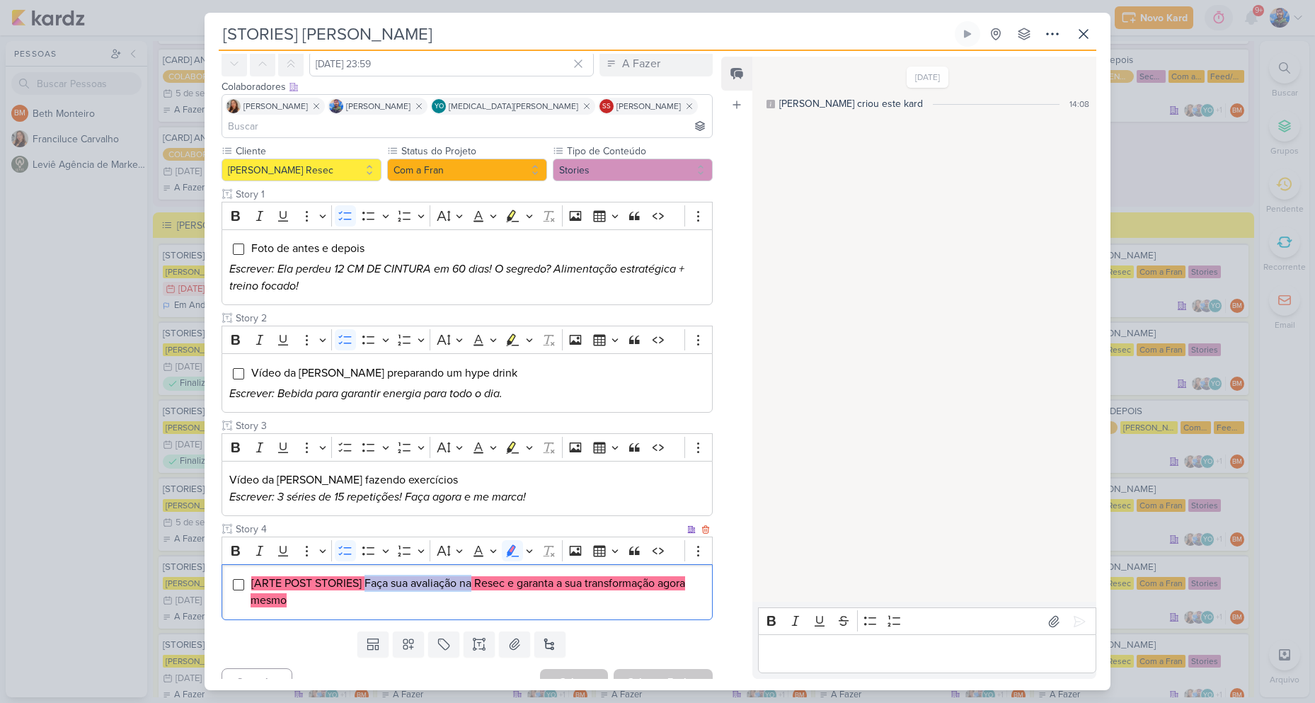
drag, startPoint x: 364, startPoint y: 563, endPoint x: 471, endPoint y: 567, distance: 106.9
click at [471, 576] on mark "[ARTE POST STORIES] Faça sua avaliação na Resec e garanta a sua transformação a…" at bounding box center [468, 591] width 435 height 31
drag, startPoint x: 478, startPoint y: 561, endPoint x: 505, endPoint y: 563, distance: 26.2
click at [505, 576] on mark "[ARTE POST STORIES] Faça sua avaliação na Resec e garanta a sua transformação a…" at bounding box center [468, 591] width 435 height 31
click at [523, 576] on mark "[ARTE POST STORIES] Faça sua avaliação na Resec e garanta a sua transformação a…" at bounding box center [468, 591] width 435 height 31
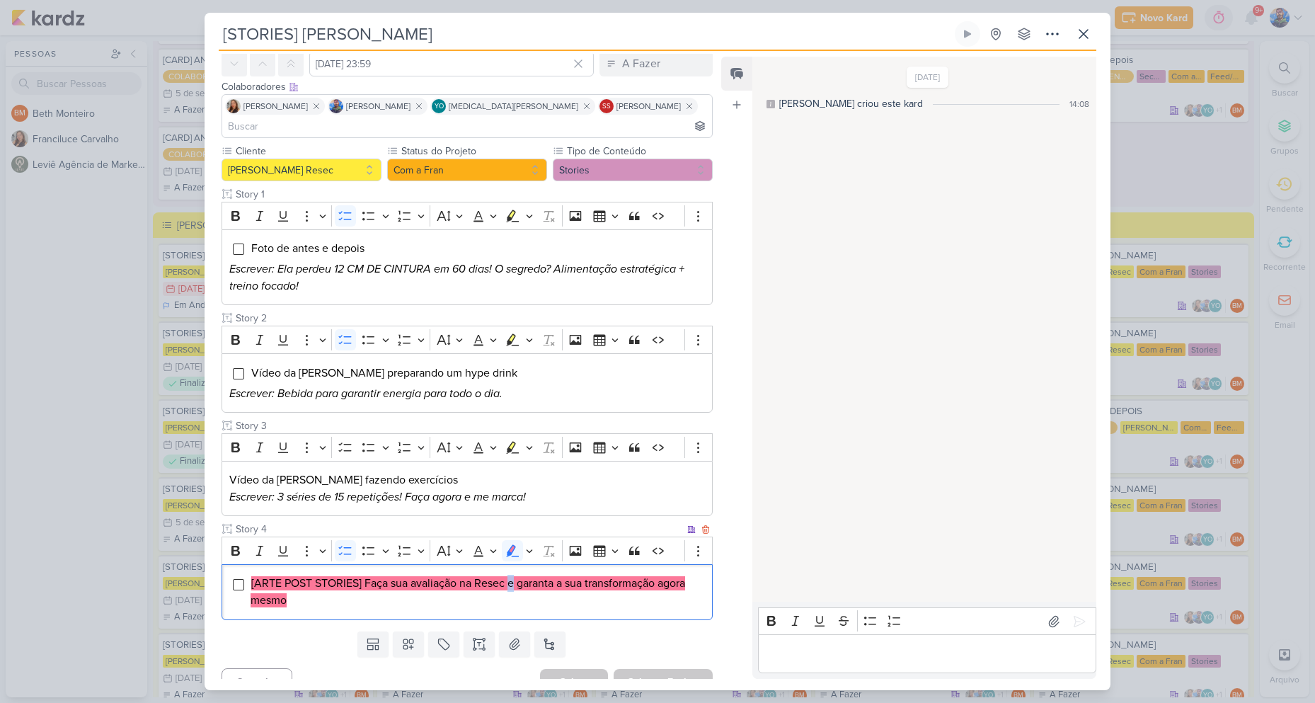
click at [515, 576] on mark "[ARTE POST STORIES] Faça sua avaliação na Resec e garanta a sua transformação a…" at bounding box center [468, 591] width 435 height 31
click at [523, 576] on mark "[ARTE POST STORIES] Faça sua avaliação na Resec e garanta a sua transformação a…" at bounding box center [468, 591] width 435 height 31
drag, startPoint x: 519, startPoint y: 567, endPoint x: 661, endPoint y: 570, distance: 142.3
click at [661, 576] on span "[ARTE POST STORIES] Faça sua avaliação na Resec e garanta a sua transformação a…" at bounding box center [468, 591] width 435 height 31
click at [669, 576] on mark "[ARTE POST STORIES] Faça sua avaliação na Resec e garanta a sua transformação a…" at bounding box center [468, 591] width 435 height 31
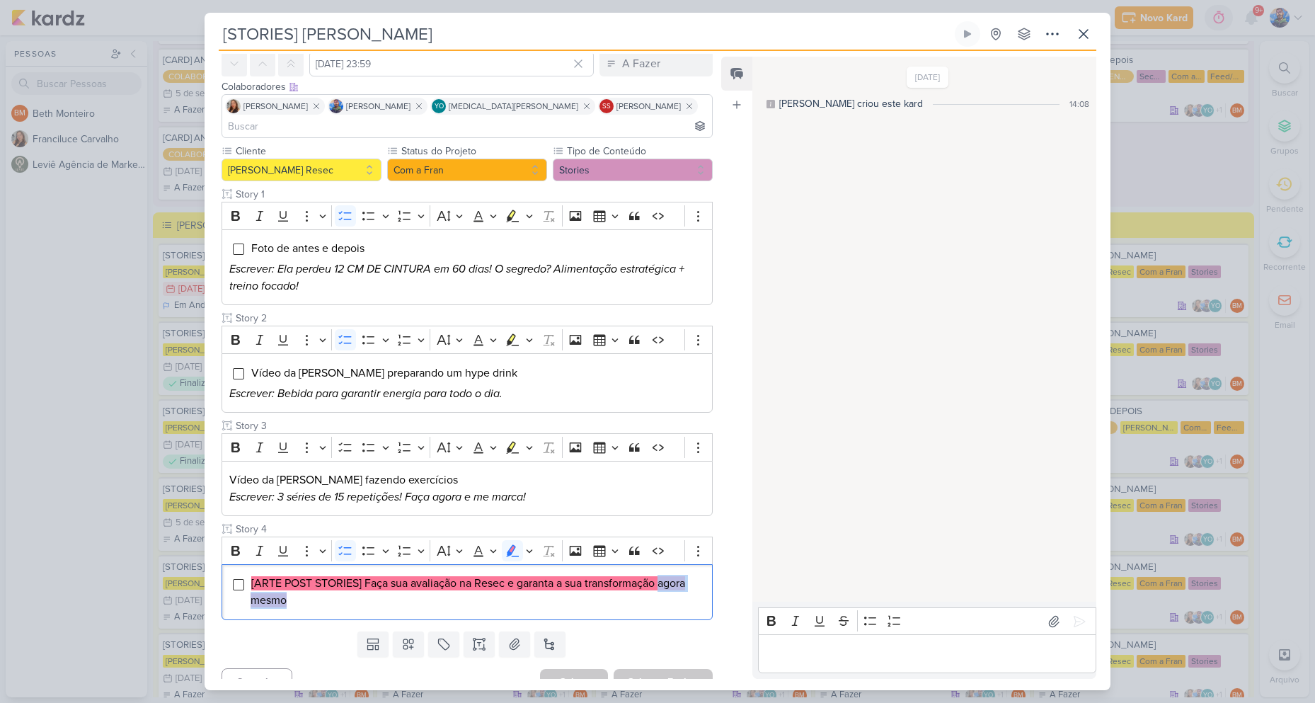
drag, startPoint x: 664, startPoint y: 560, endPoint x: 721, endPoint y: 589, distance: 63.6
click at [718, 584] on div "Responsável BM [GEOGRAPHIC_DATA] Nenhum contato encontrado create new contact N…" at bounding box center [462, 366] width 514 height 625
click at [359, 575] on li "[ARTE POST STORIES] Faça sua avaliação na Resec e garanta a sua transformação a…" at bounding box center [478, 592] width 454 height 34
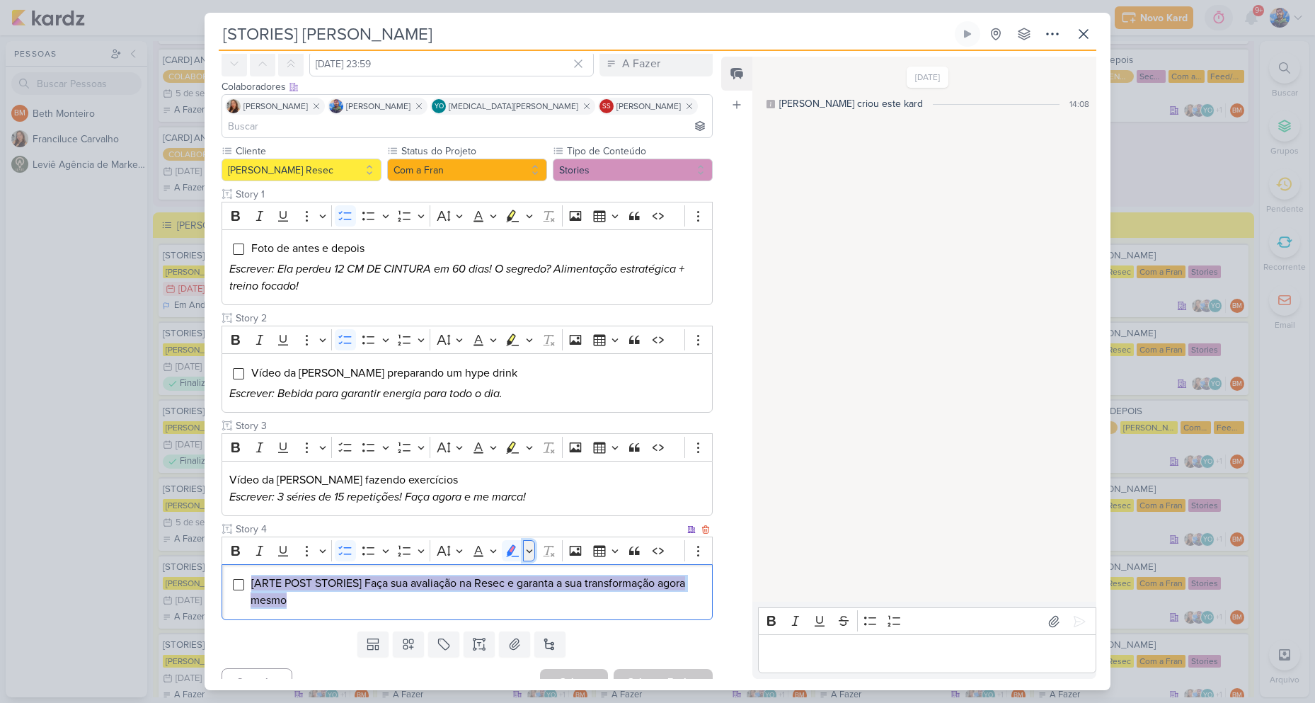
click at [529, 543] on icon "Editor toolbar" at bounding box center [529, 550] width 7 height 14
click at [444, 568] on icon "Text highlight toolbar" at bounding box center [446, 575] width 14 height 14
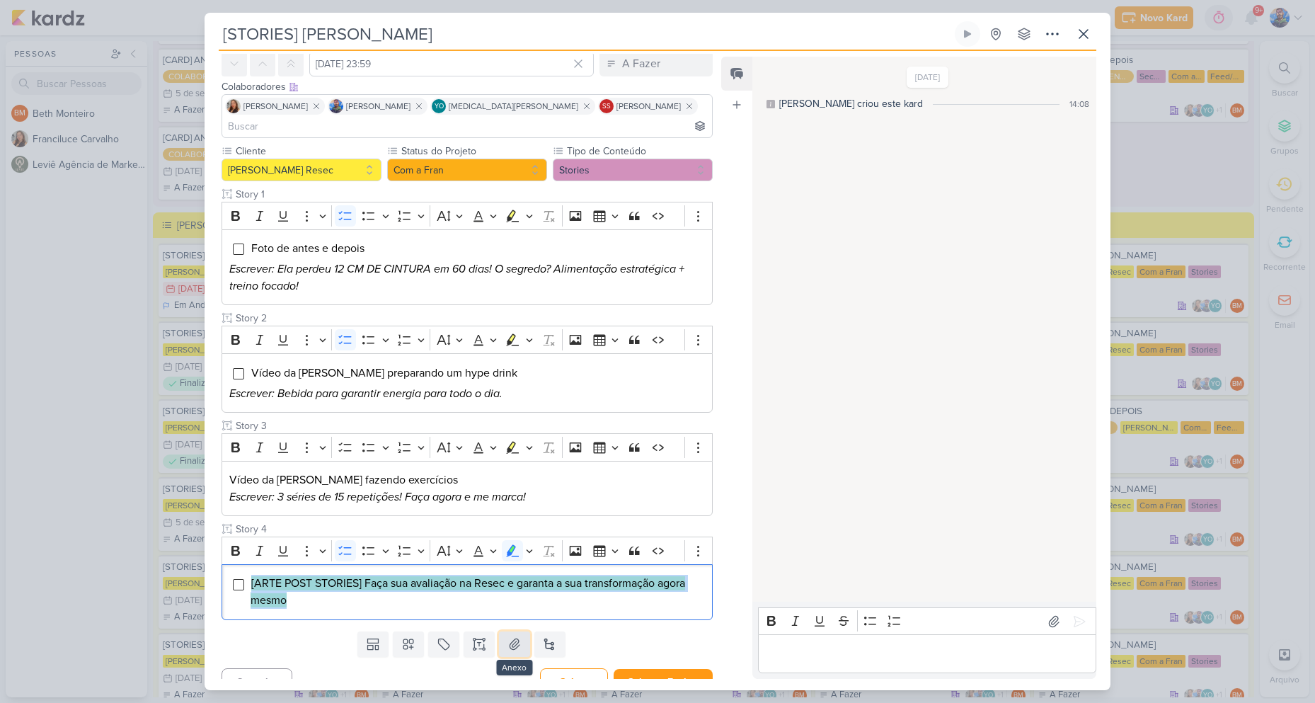
click at [514, 637] on icon at bounding box center [514, 644] width 14 height 14
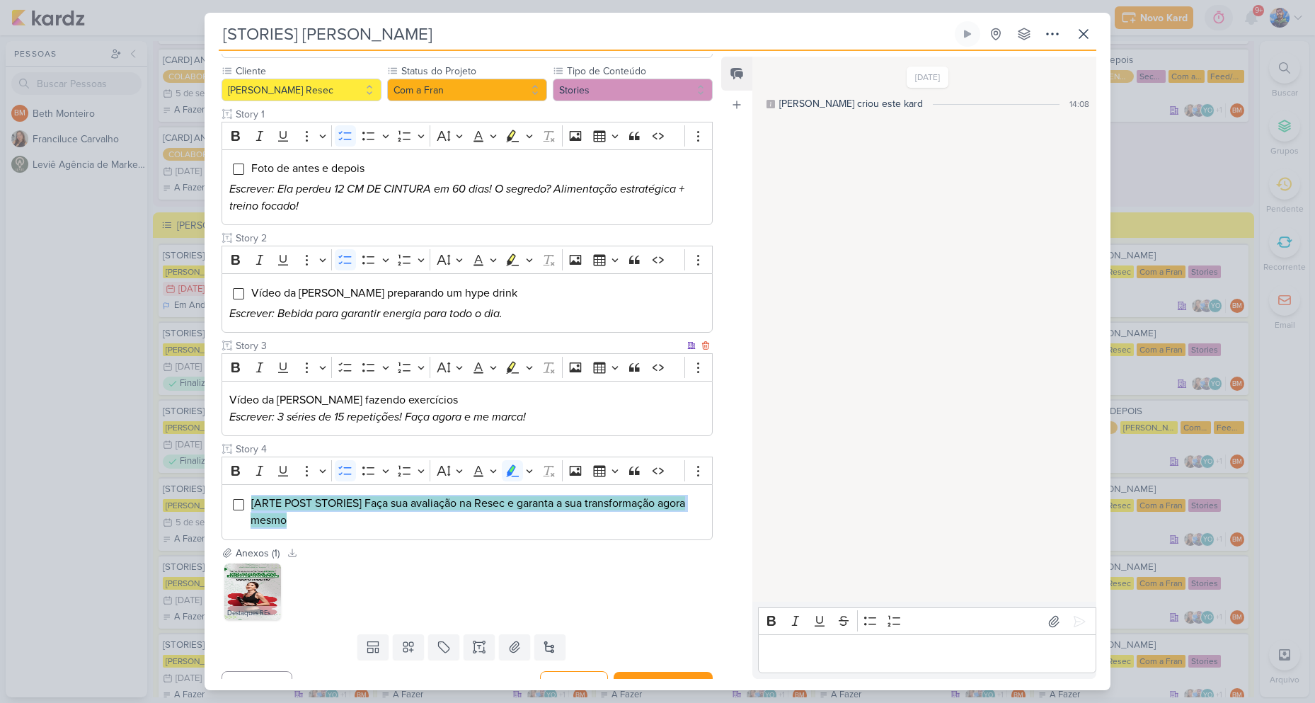
scroll to position [145, 0]
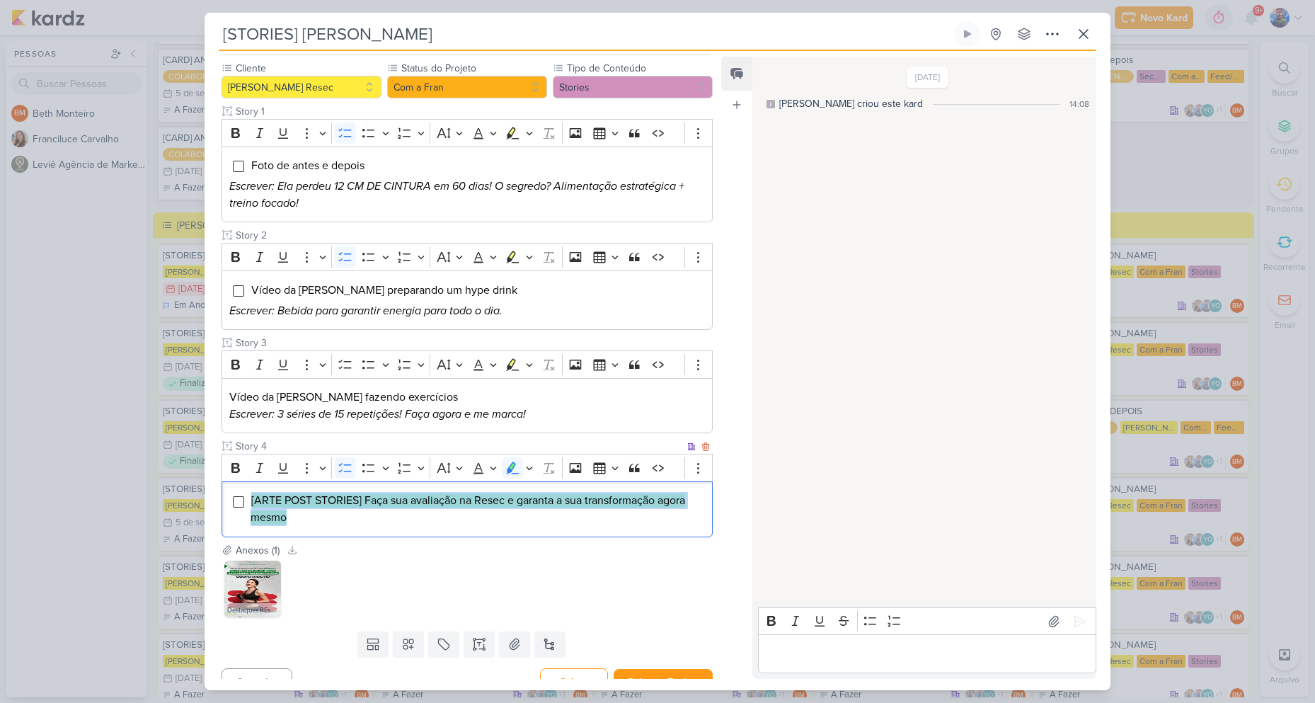
click at [548, 495] on li "[ARTE POST STORIES] Faça sua avaliação na Resec e garanta a sua transformação a…" at bounding box center [478, 509] width 454 height 34
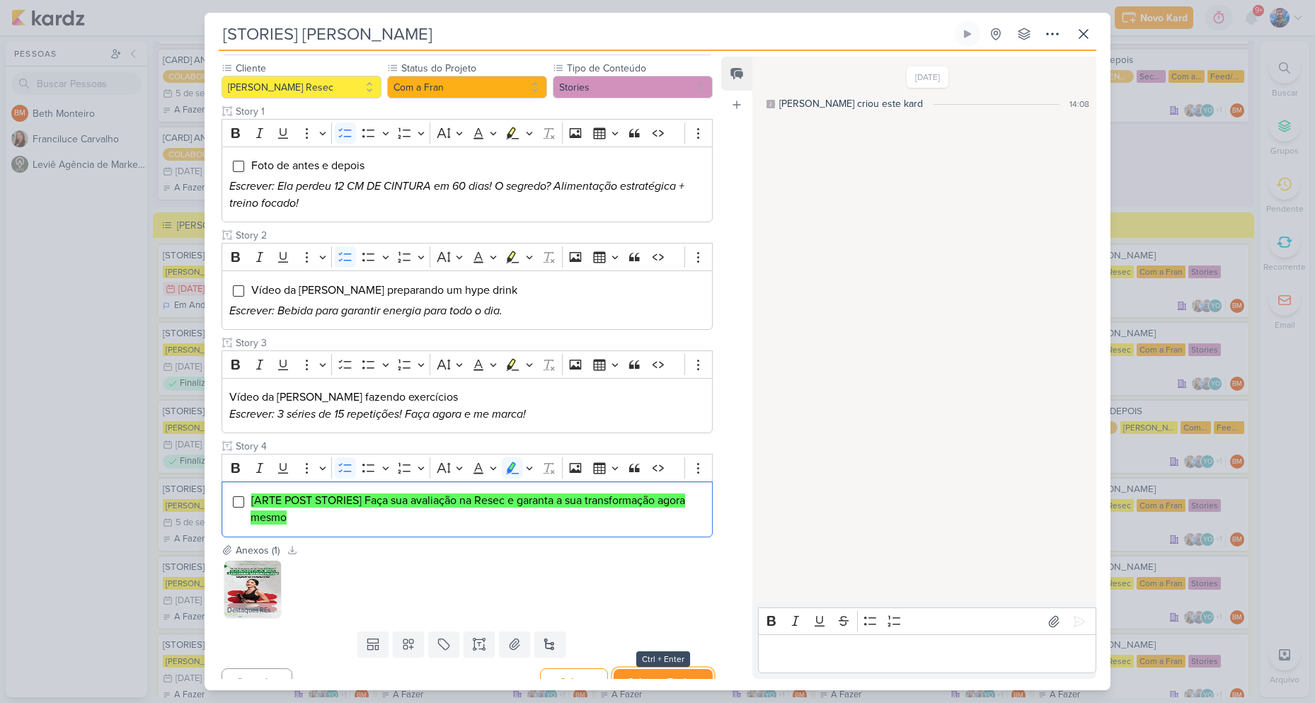
click at [656, 669] on button "Salvar e Fechar" at bounding box center [663, 682] width 99 height 26
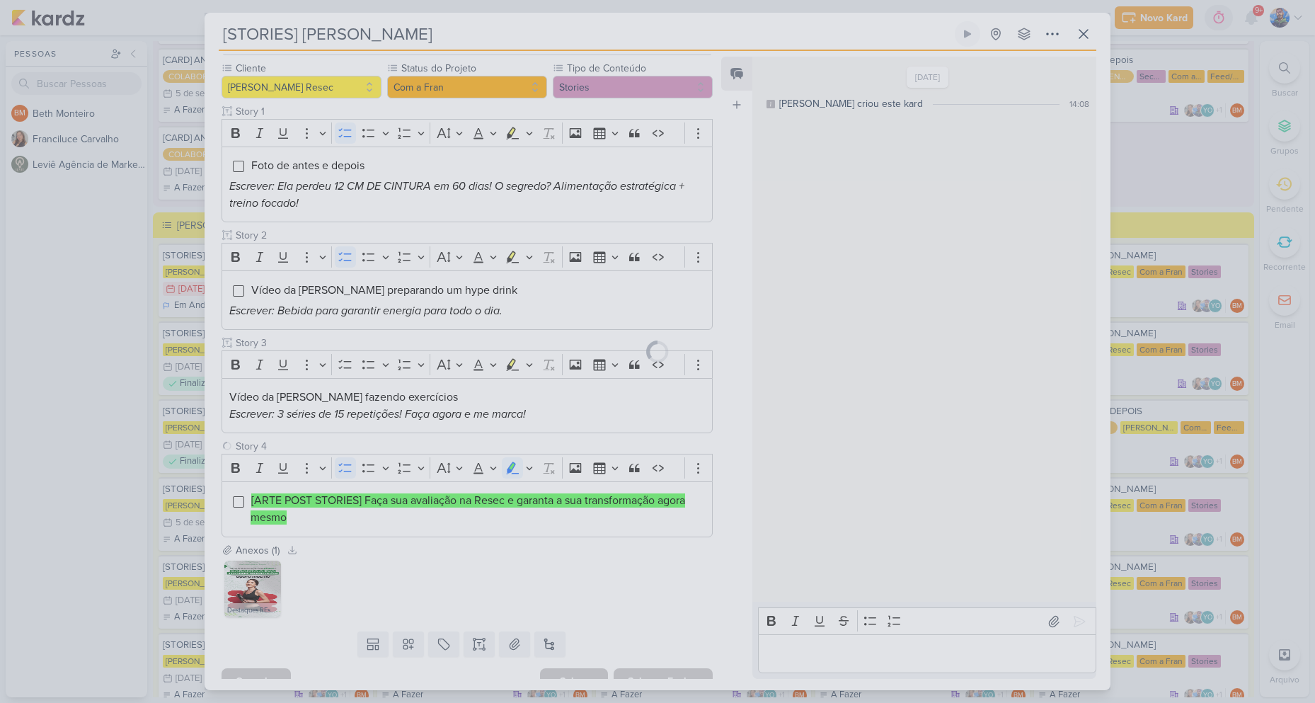
scroll to position [144, 0]
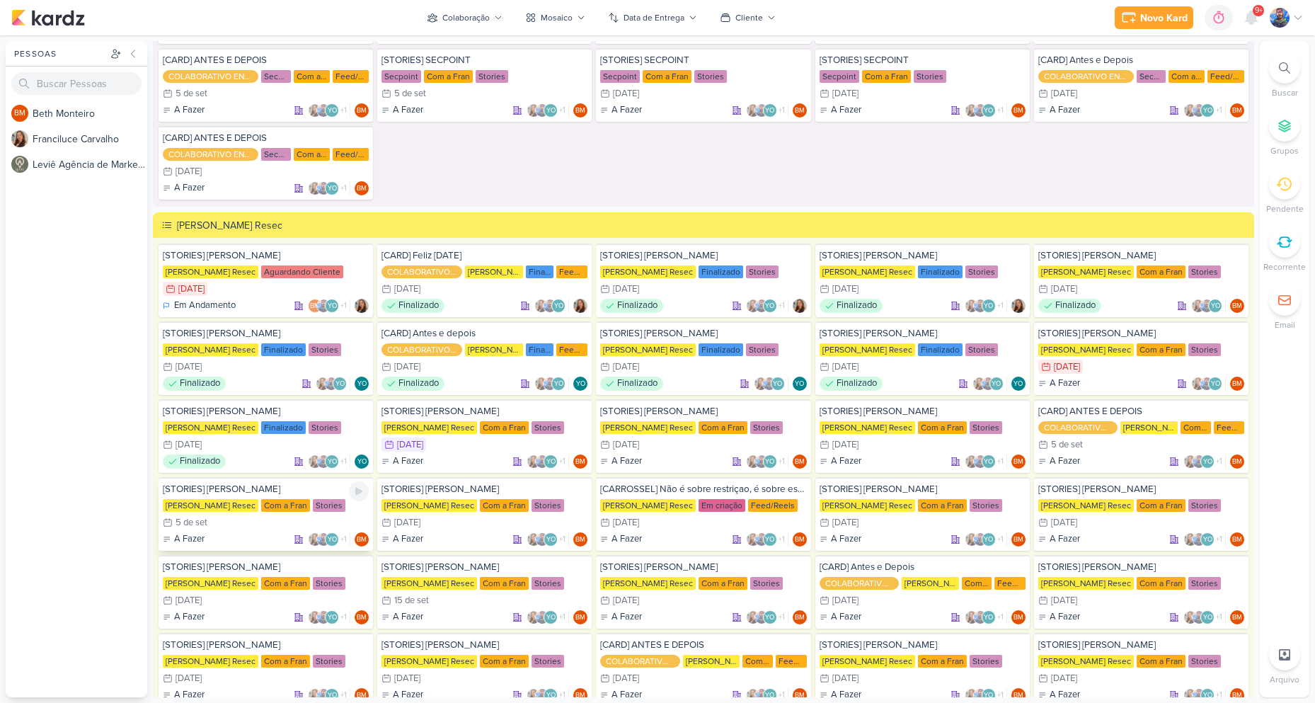
click at [283, 513] on div "[STORIES] [PERSON_NAME] [PERSON_NAME] Resec Com a Fran Stories 5/9 [DATE] A Faz…" at bounding box center [266, 514] width 214 height 74
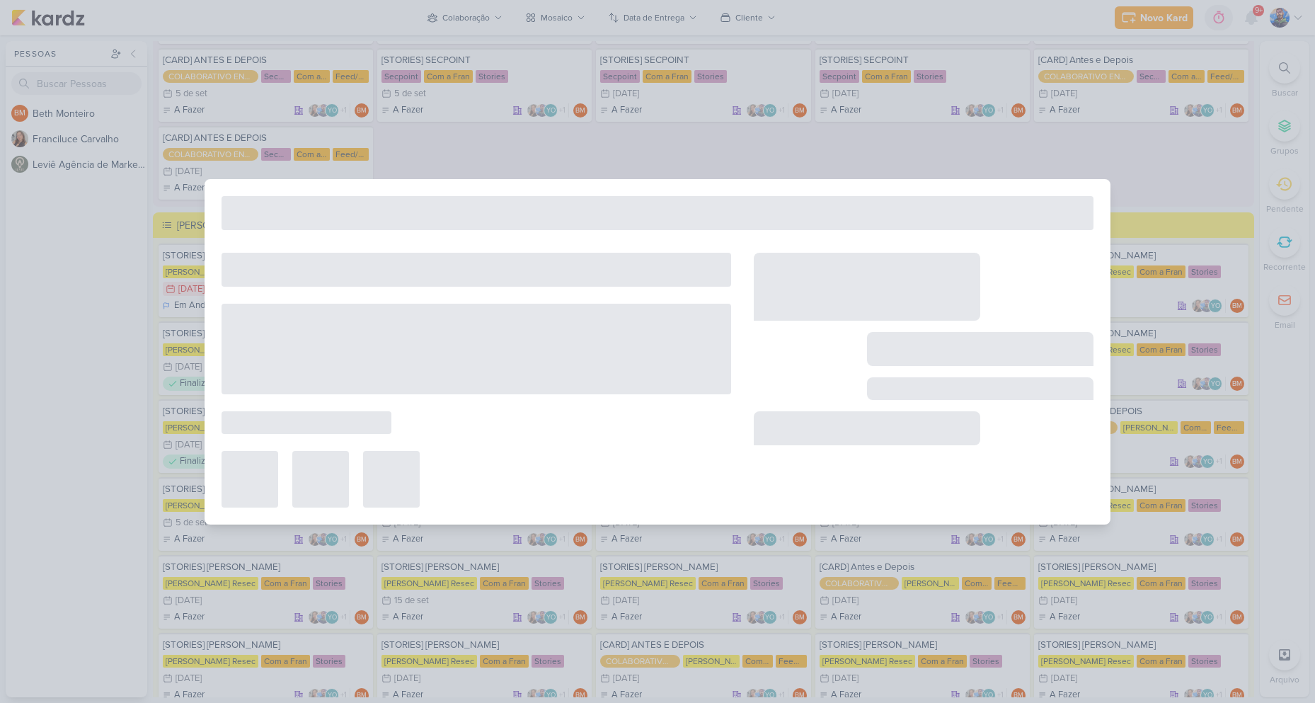
type input "5 de setembro de 2025 às 23:59"
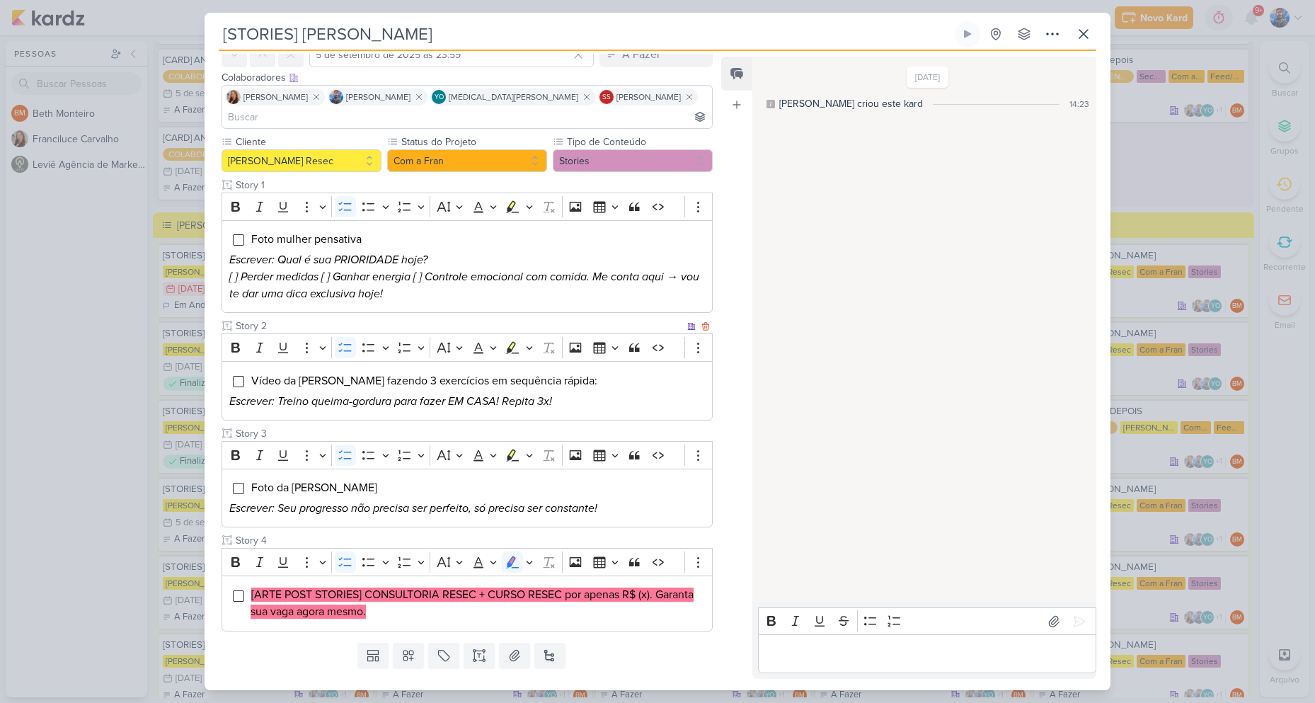
scroll to position [83, 0]
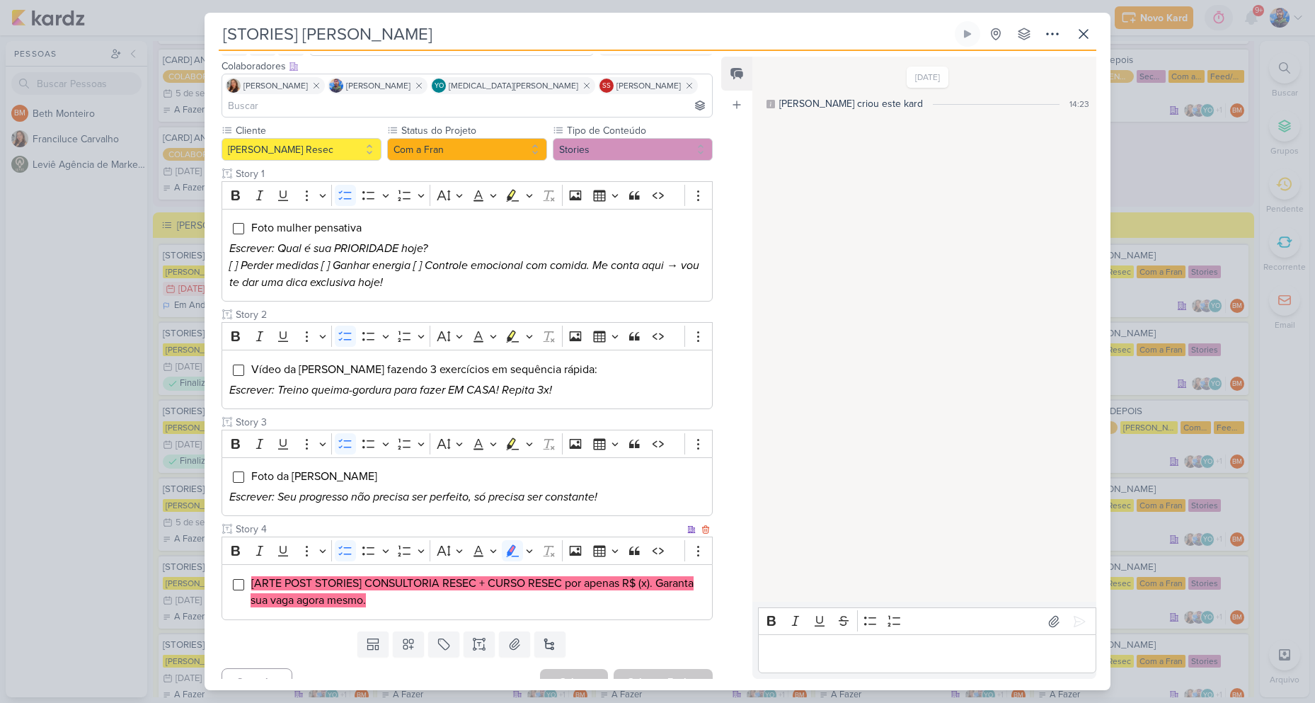
click at [669, 576] on mark "[ARTE POST STORIES] CONSULTORIA RESEC + CURSO RESEC por apenas R$ (x). Garanta …" at bounding box center [472, 591] width 443 height 31
drag, startPoint x: 659, startPoint y: 563, endPoint x: 715, endPoint y: 578, distance: 58.7
click at [713, 579] on div "Responsável BM [GEOGRAPHIC_DATA] Nenhum contato encontrado create new contact N…" at bounding box center [462, 366] width 514 height 625
click at [640, 576] on mark "[ARTE POST STORIES] CONSULTORIA RESEC + CURSO RESEC por apenas R$ (x). Garanta …" at bounding box center [472, 591] width 443 height 31
drag, startPoint x: 565, startPoint y: 563, endPoint x: 621, endPoint y: 568, distance: 56.9
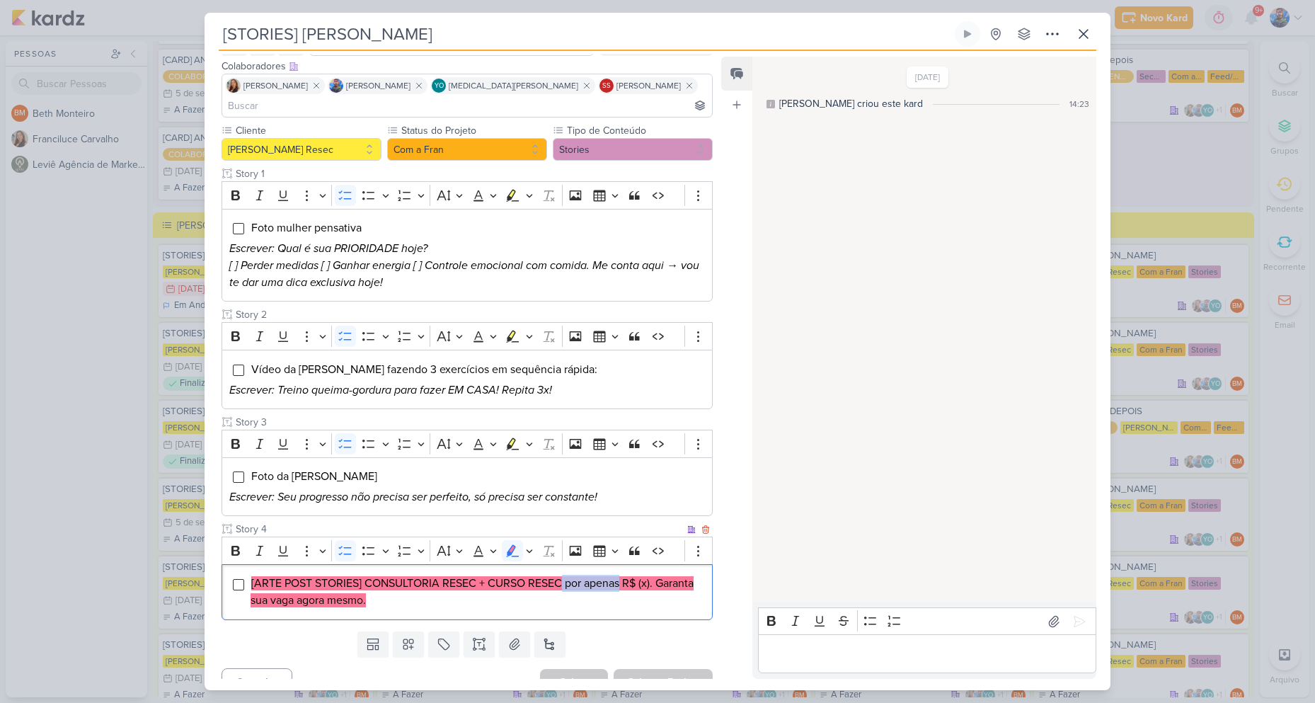
click at [621, 576] on mark "[ARTE POST STORIES] CONSULTORIA RESEC + CURSO RESEC por apenas R$ (x). Garanta …" at bounding box center [472, 591] width 443 height 31
click at [569, 576] on mark "[ARTE POST STORIES] CONSULTORIA RESEC + CURSO RESEC por apenas R$ (x). Garanta …" at bounding box center [472, 591] width 443 height 31
drag, startPoint x: 565, startPoint y: 563, endPoint x: 621, endPoint y: 568, distance: 56.1
click at [621, 576] on mark "[ARTE POST STORIES] CONSULTORIA RESEC + CURSO RESEC por apenas R$ (x). Garanta …" at bounding box center [472, 591] width 443 height 31
click at [428, 576] on mark "[ARTE POST STORIES] CONSULTORIA RESEC + CURSO RESEC por apenas R$ (x). Garanta …" at bounding box center [472, 591] width 443 height 31
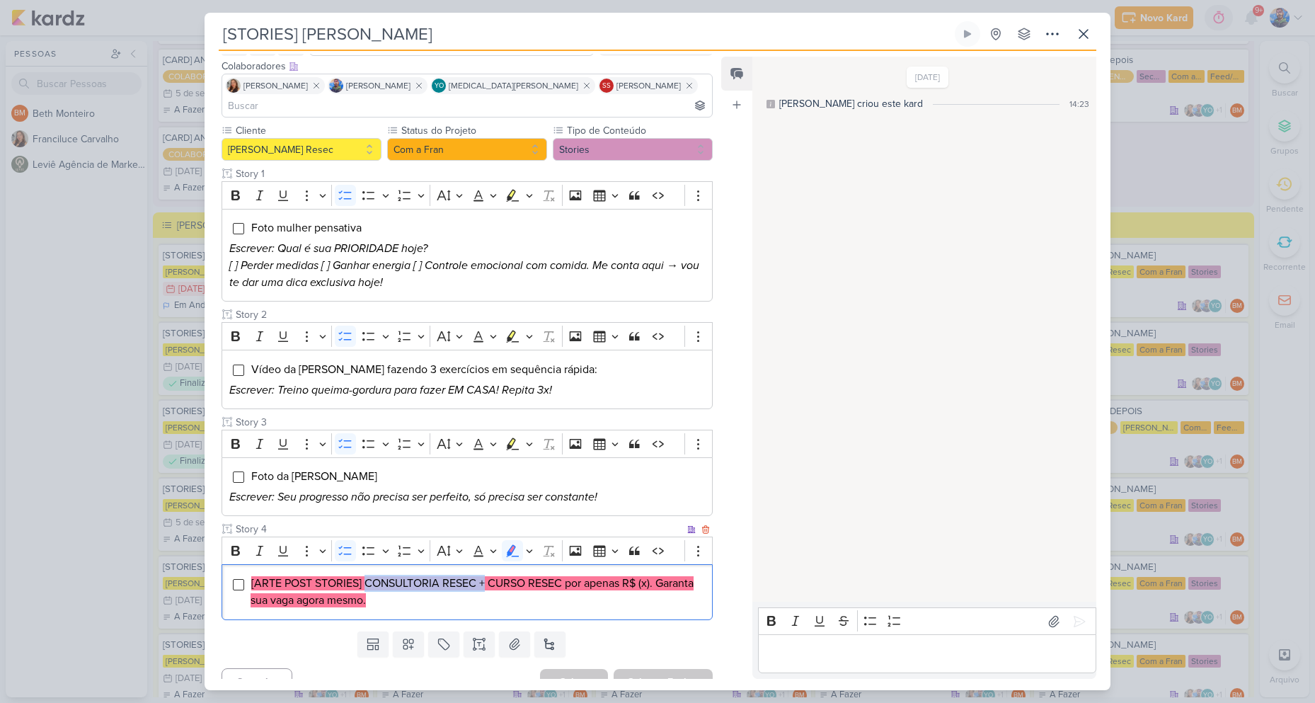
drag, startPoint x: 365, startPoint y: 566, endPoint x: 485, endPoint y: 566, distance: 119.6
click at [485, 576] on mark "[ARTE POST STORIES] CONSULTORIA RESEC + CURSO RESEC por apenas R$ (x). Garanta …" at bounding box center [472, 591] width 443 height 31
click at [483, 576] on mark "[ARTE POST STORIES] CONSULTORIA RESEC + CURSO RESEC por apenas R$ (x). Garanta …" at bounding box center [472, 591] width 443 height 31
click at [489, 576] on mark "[ARTE POST STORIES] CONSULTORIA RESEC + CURSO RESEC por apenas R$ (x). Garanta …" at bounding box center [472, 591] width 443 height 31
click at [493, 576] on mark "[ARTE POST STORIES] CONSULTORIA RESEC + CURSO RESEC por apenas R$ (x). Garanta …" at bounding box center [472, 591] width 443 height 31
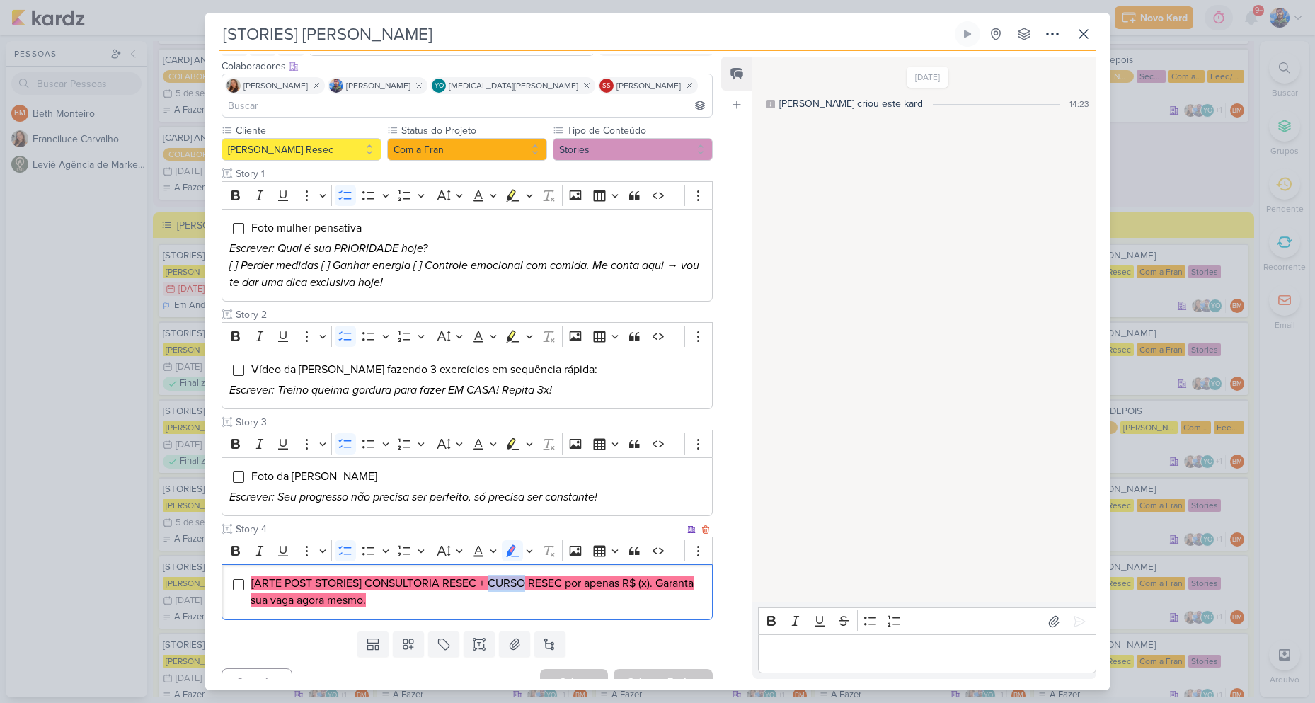
click at [493, 576] on mark "[ARTE POST STORIES] CONSULTORIA RESEC + CURSO RESEC por apenas R$ (x). Garanta …" at bounding box center [472, 591] width 443 height 31
drag, startPoint x: 488, startPoint y: 563, endPoint x: 561, endPoint y: 572, distance: 73.6
click at [561, 575] on li "[ARTE POST STORIES] CONSULTORIA RESEC + CURSO RESEC por apenas R$ (x). Garanta …" at bounding box center [478, 592] width 454 height 34
click at [553, 576] on mark "[ARTE POST STORIES] CONSULTORIA RESEC + CURSO RESEC por apenas R$ (x). Garanta …" at bounding box center [472, 591] width 443 height 31
drag, startPoint x: 488, startPoint y: 560, endPoint x: 561, endPoint y: 569, distance: 74.1
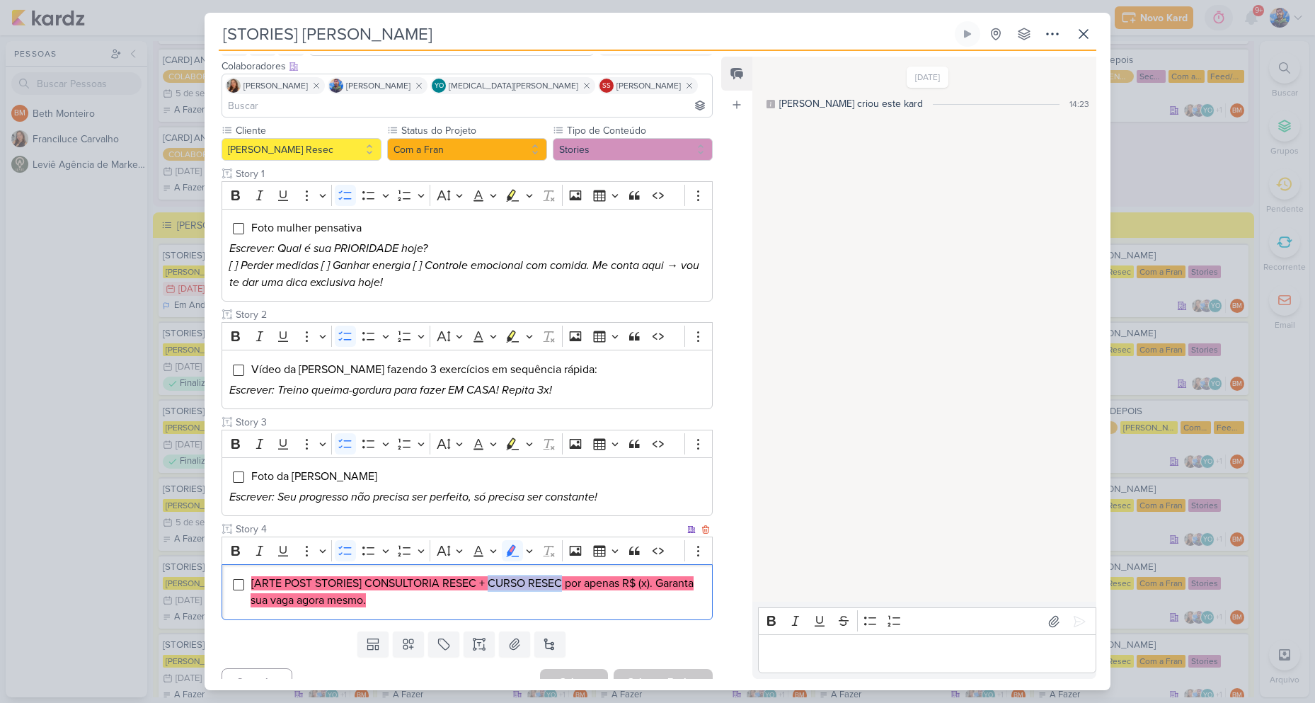
click at [561, 576] on mark "[ARTE POST STORIES] CONSULTORIA RESEC + CURSO RESEC por apenas R$ (x). Garanta …" at bounding box center [472, 591] width 443 height 31
click at [528, 587] on li "[ARTE POST STORIES] CONSULTORIA RESEC + CURSO RESEC por apenas R$ (x). Garanta …" at bounding box center [478, 592] width 454 height 34
click at [521, 595] on div "[ARTE POST STORIES] CONSULTORIA RESEC + CURSO RESEC por apenas R$ (x). Garanta …" at bounding box center [466, 592] width 491 height 56
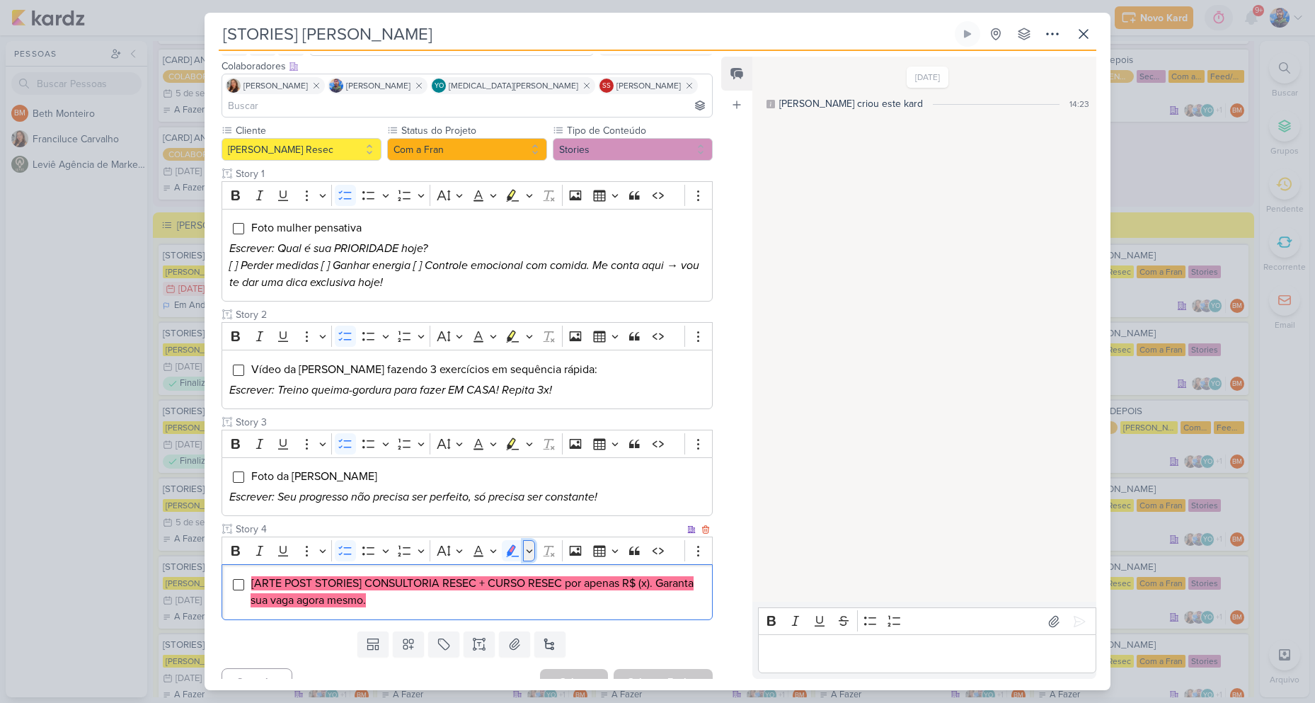
click at [533, 540] on button "Highlight" at bounding box center [529, 550] width 12 height 21
click at [450, 568] on icon "Text highlight toolbar" at bounding box center [446, 575] width 14 height 14
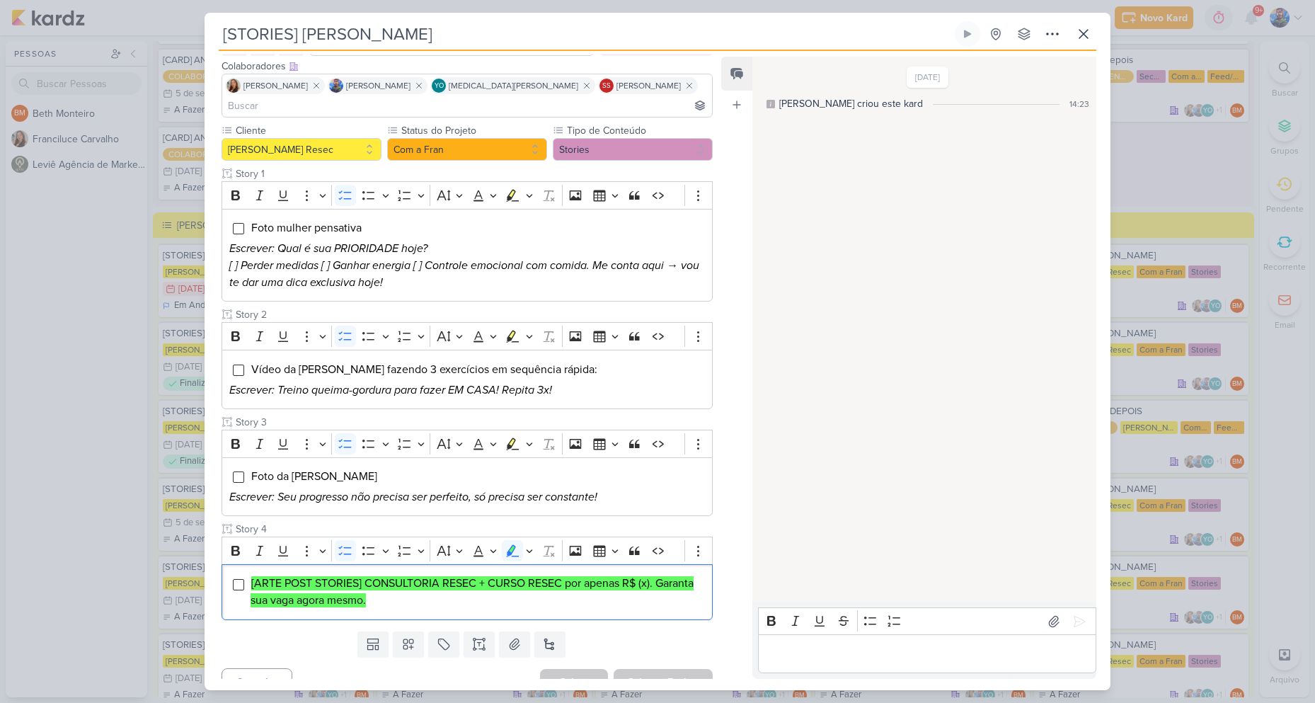
click at [516, 590] on div "[ARTE POST STORIES] CONSULTORIA RESEC + CURSO RESEC por apenas R$ (x). Garanta …" at bounding box center [466, 592] width 491 height 56
click at [495, 577] on li "[ARTE POST STORIES] CONSULTORIA RESEC + CURSO RESEC por apenas R$ (x). Garanta …" at bounding box center [478, 592] width 454 height 34
click at [488, 575] on li "[ARTE POST STORIES] CONSULTORIA RESEC + CURSO RESEC por apenas R$ (x). Garanta …" at bounding box center [478, 592] width 454 height 34
click at [513, 637] on icon at bounding box center [514, 644] width 14 height 14
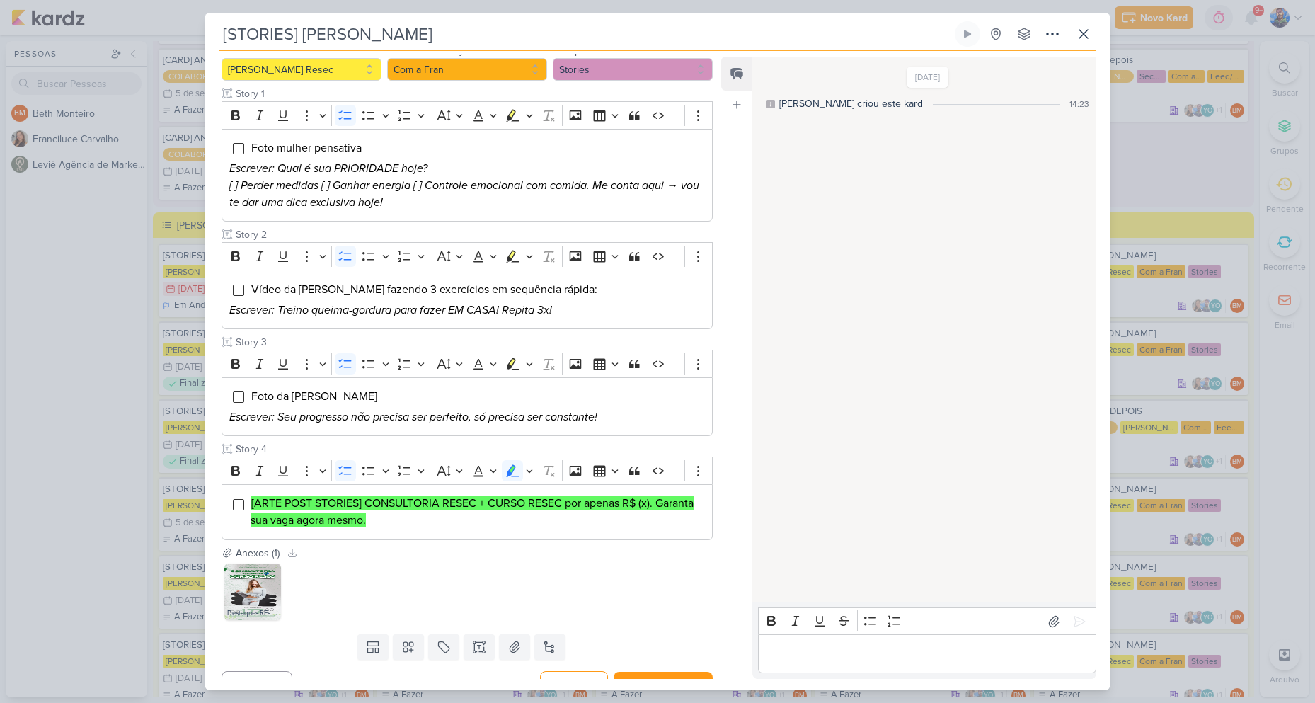
scroll to position [166, 0]
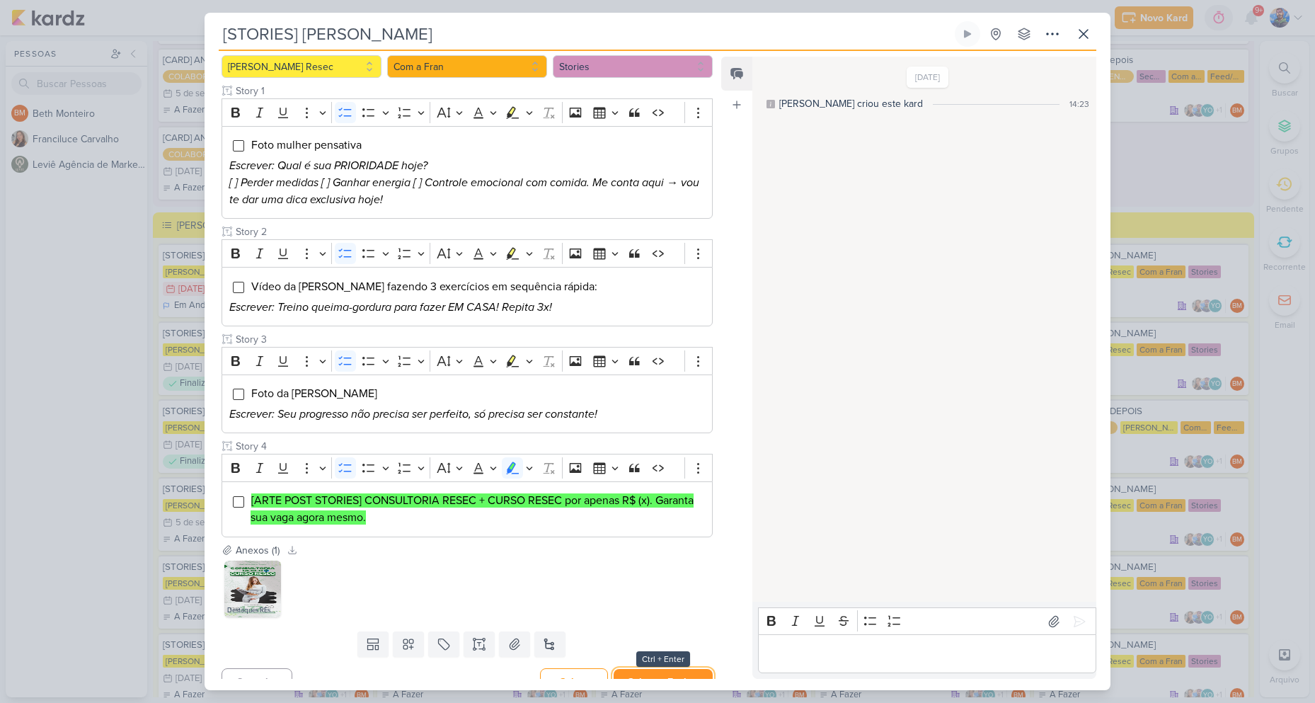
click at [655, 669] on button "Salvar e Fechar" at bounding box center [663, 682] width 99 height 26
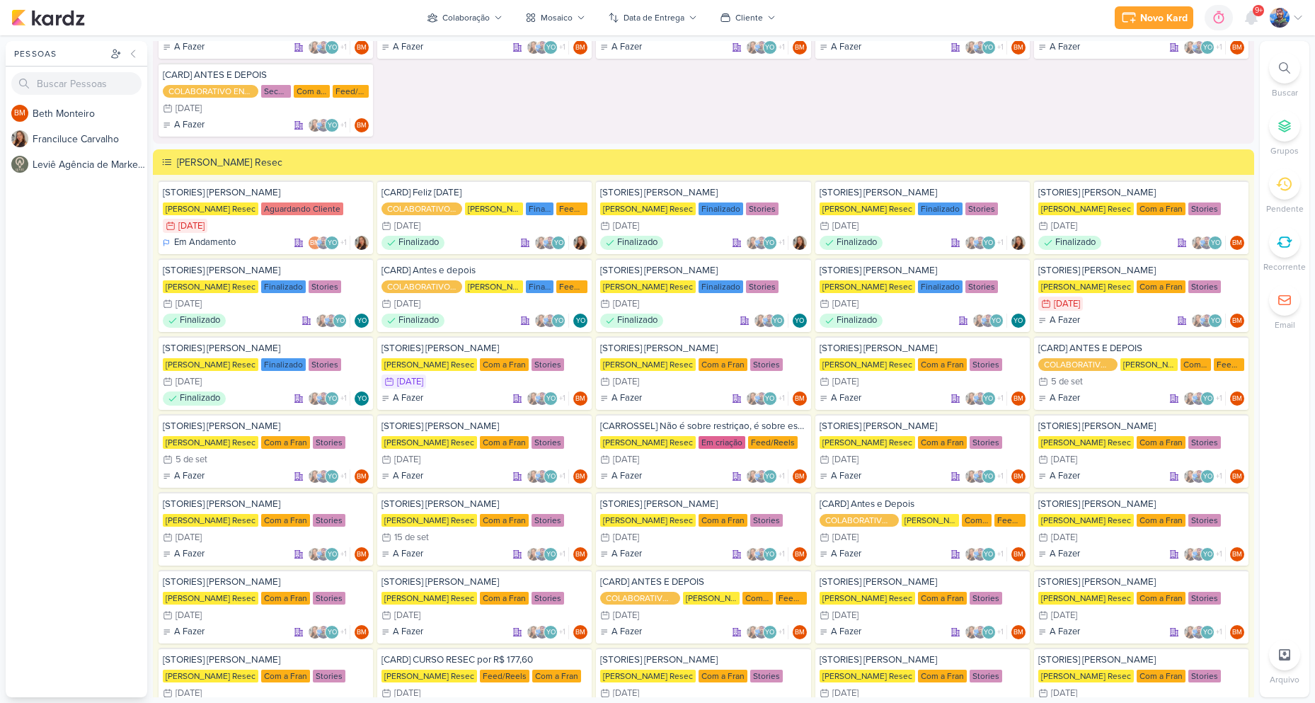
scroll to position [2901, 0]
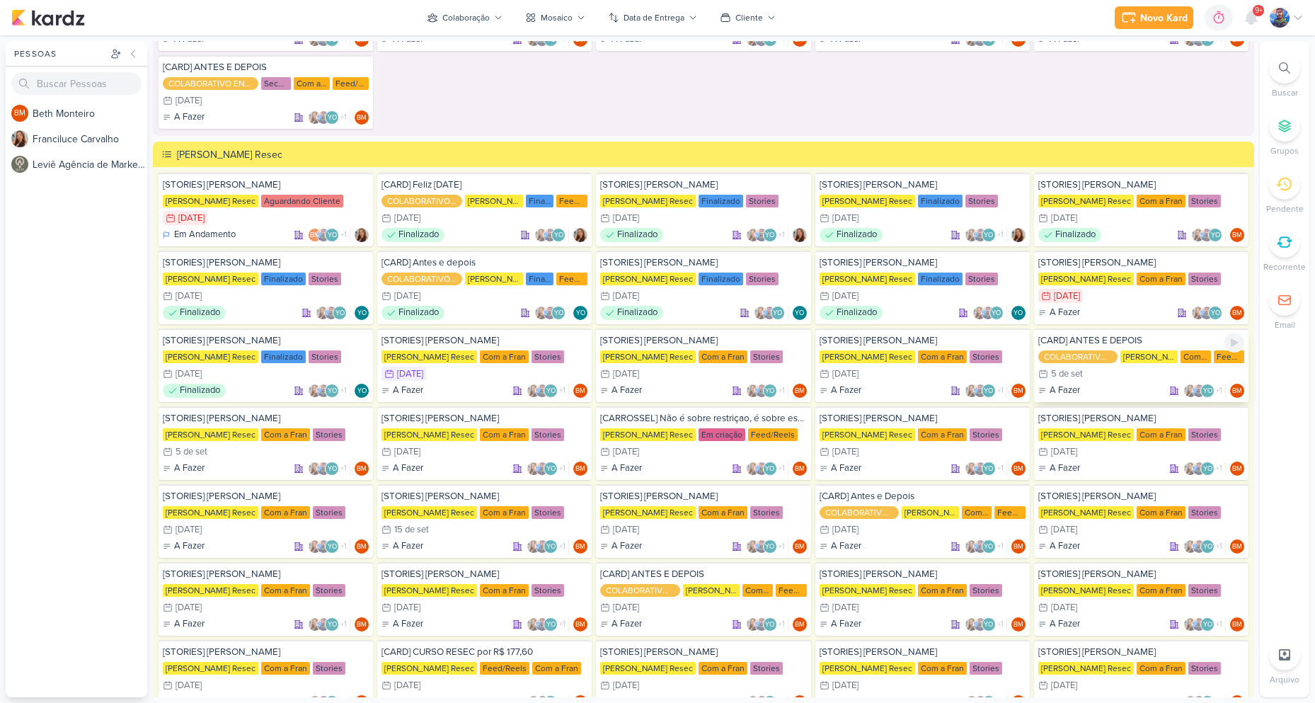
click at [1083, 376] on div "5/9 [DATE]" at bounding box center [1141, 374] width 206 height 14
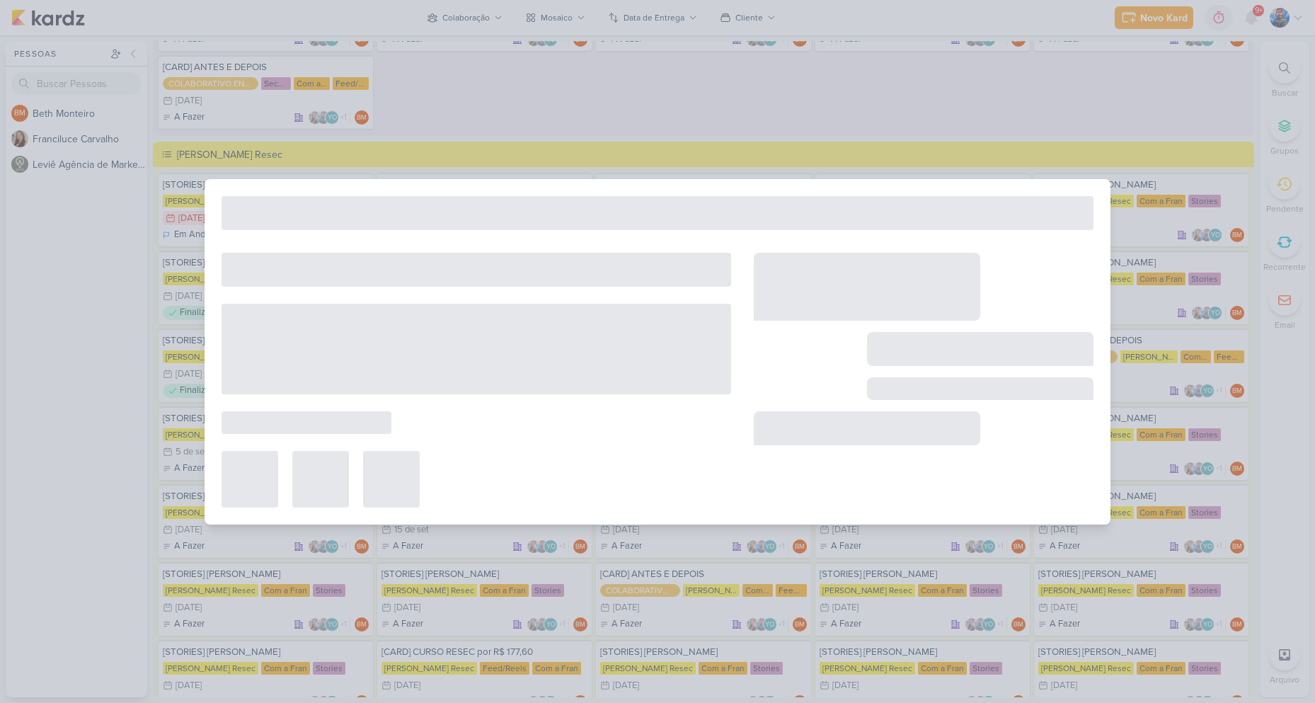
type input "[CARD] ANTES E DEPOIS"
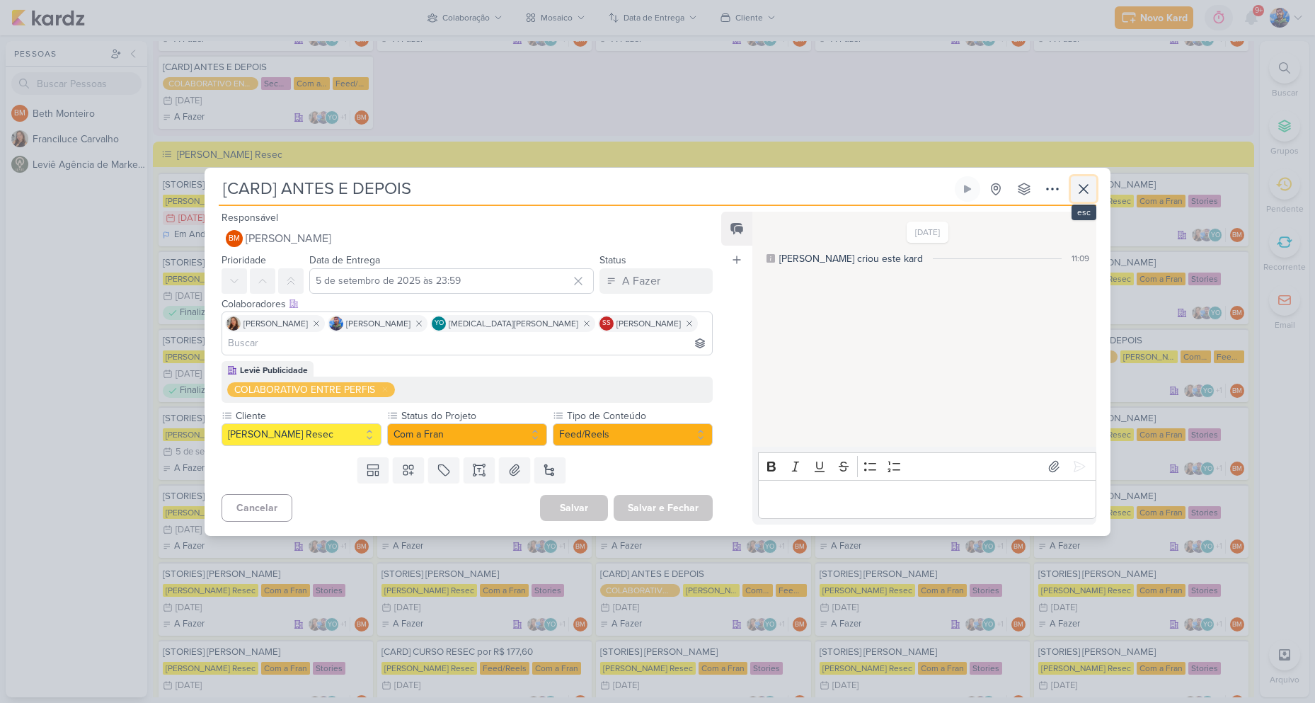
click at [1083, 195] on icon at bounding box center [1083, 188] width 17 height 17
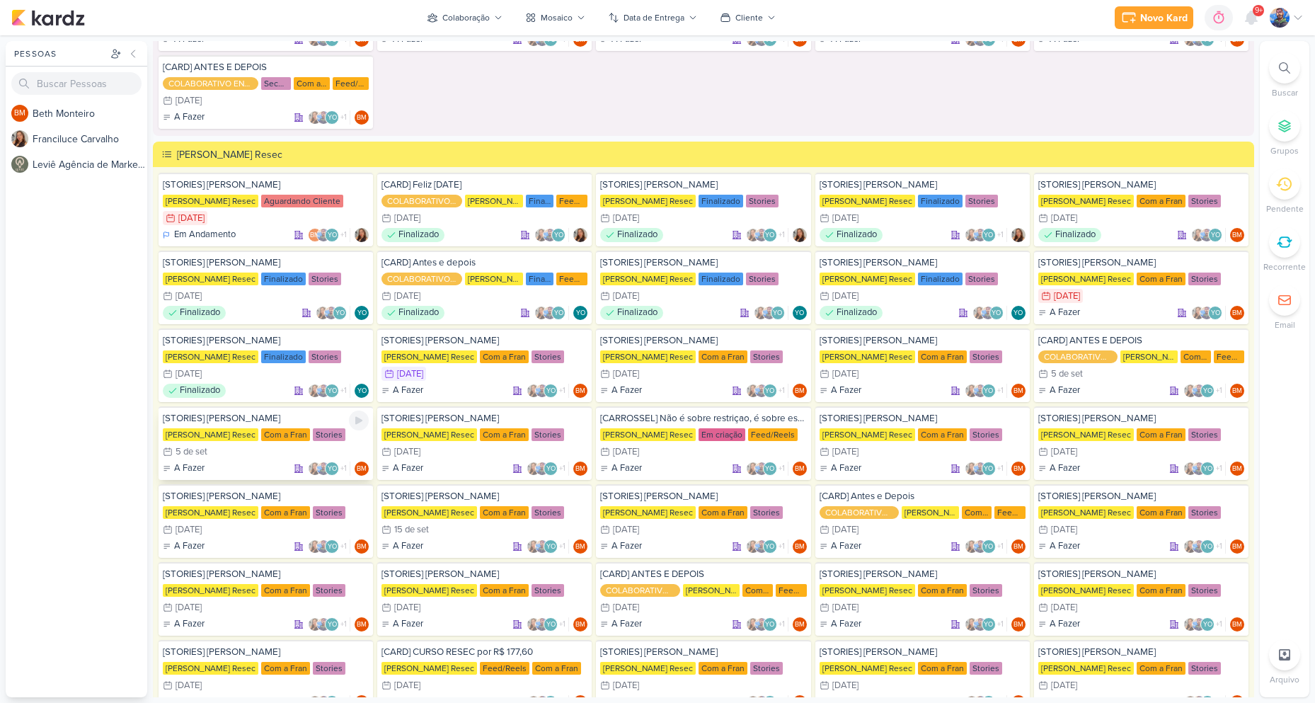
click at [226, 448] on div "5/9 [DATE]" at bounding box center [266, 451] width 206 height 14
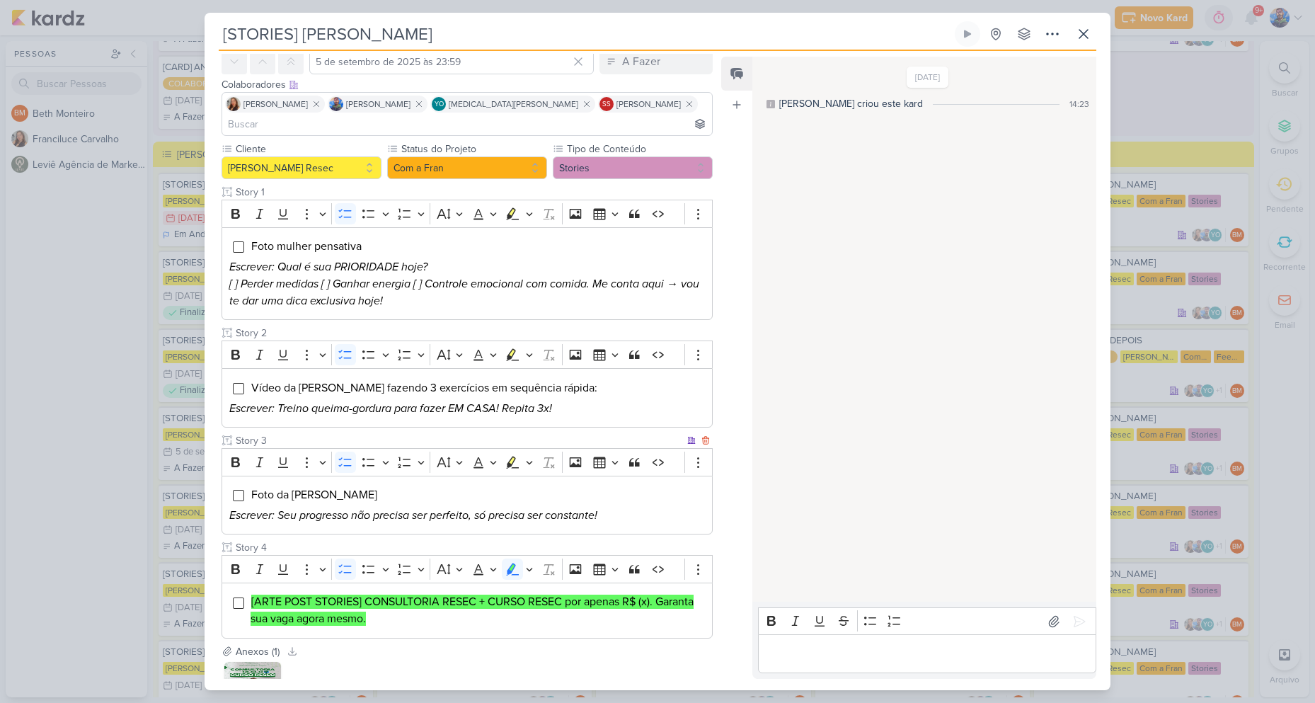
scroll to position [166, 0]
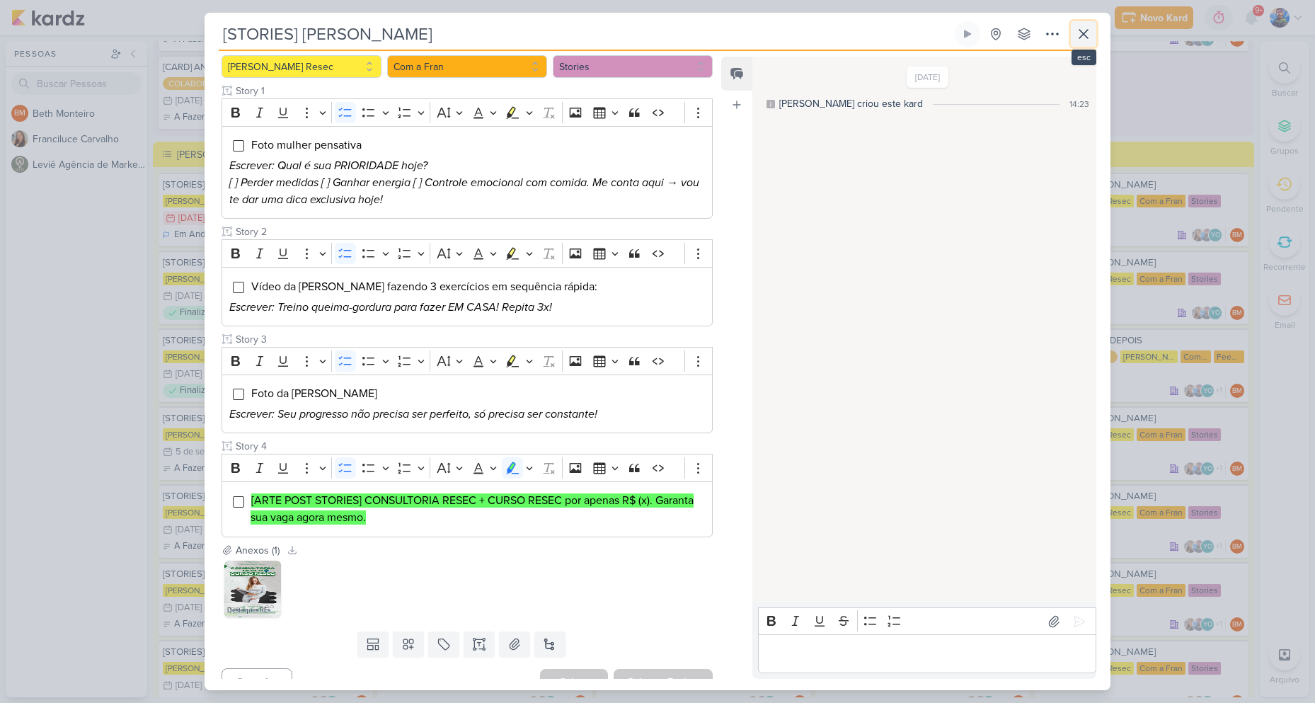
click at [1076, 32] on icon at bounding box center [1083, 33] width 17 height 17
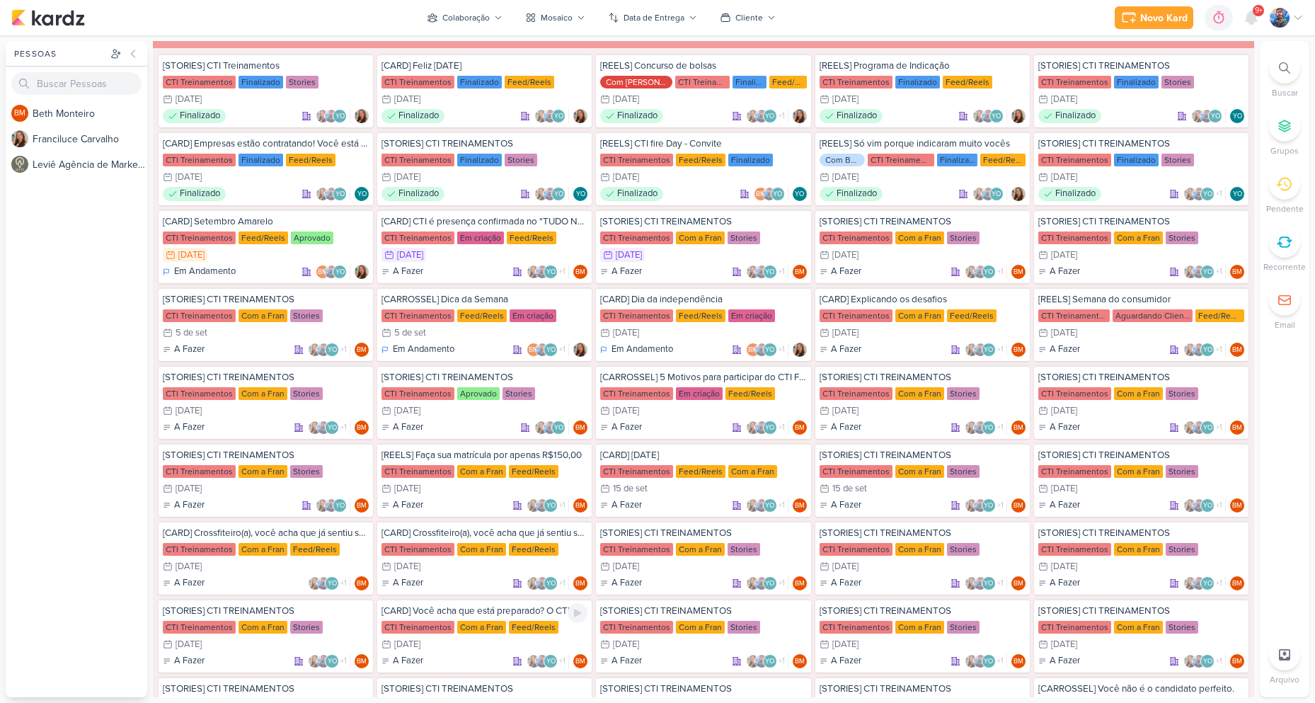
scroll to position [1628, 0]
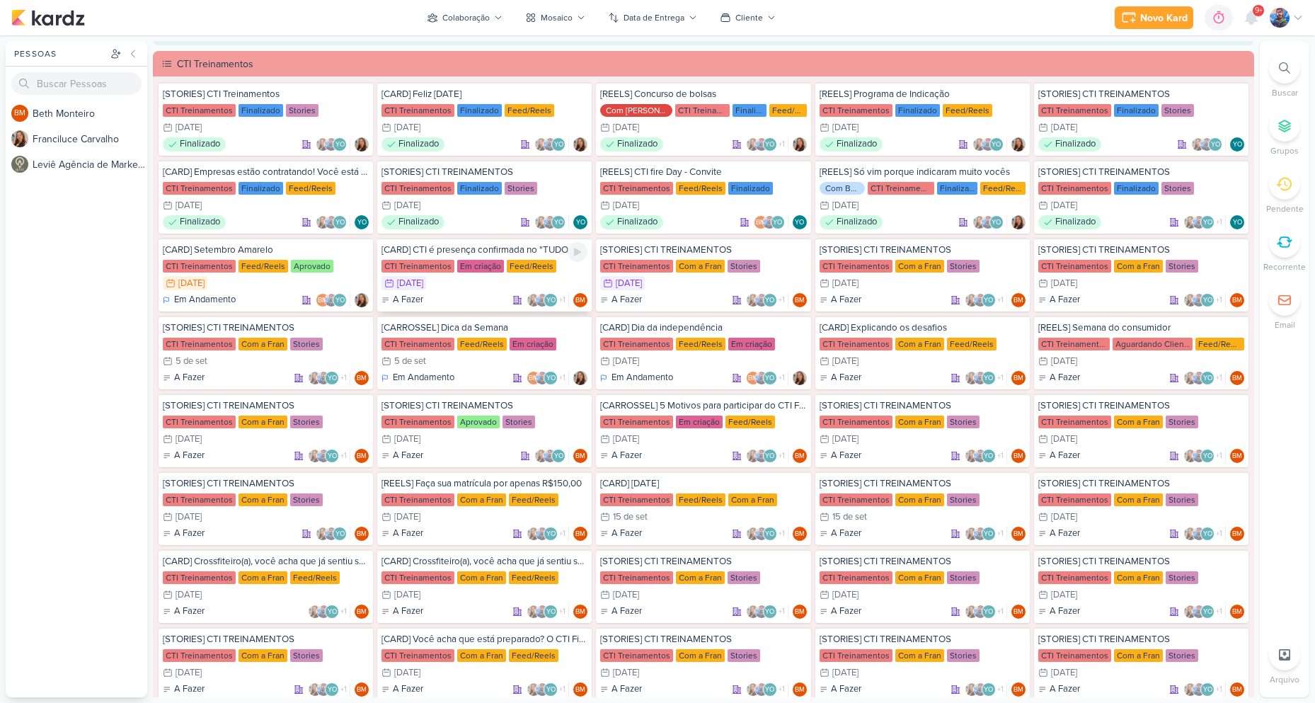
click at [484, 266] on div "Em criação" at bounding box center [480, 266] width 47 height 13
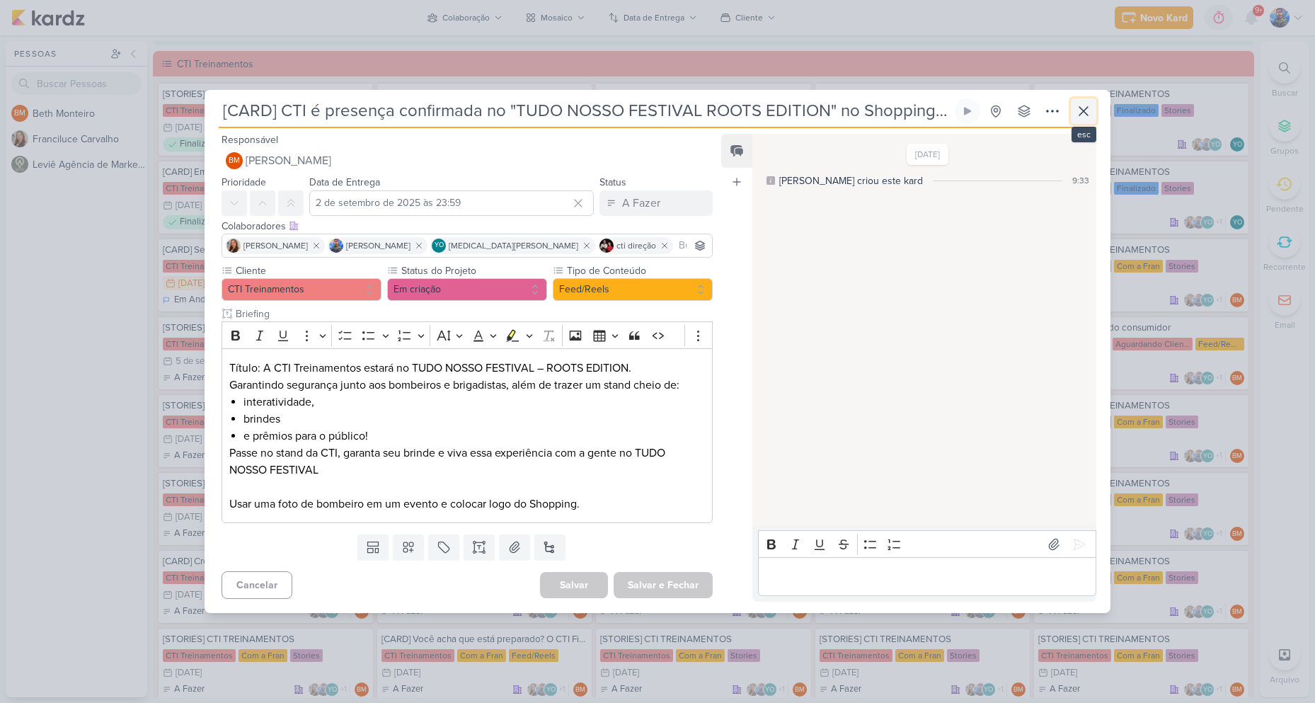
click at [1085, 107] on icon at bounding box center [1083, 111] width 17 height 17
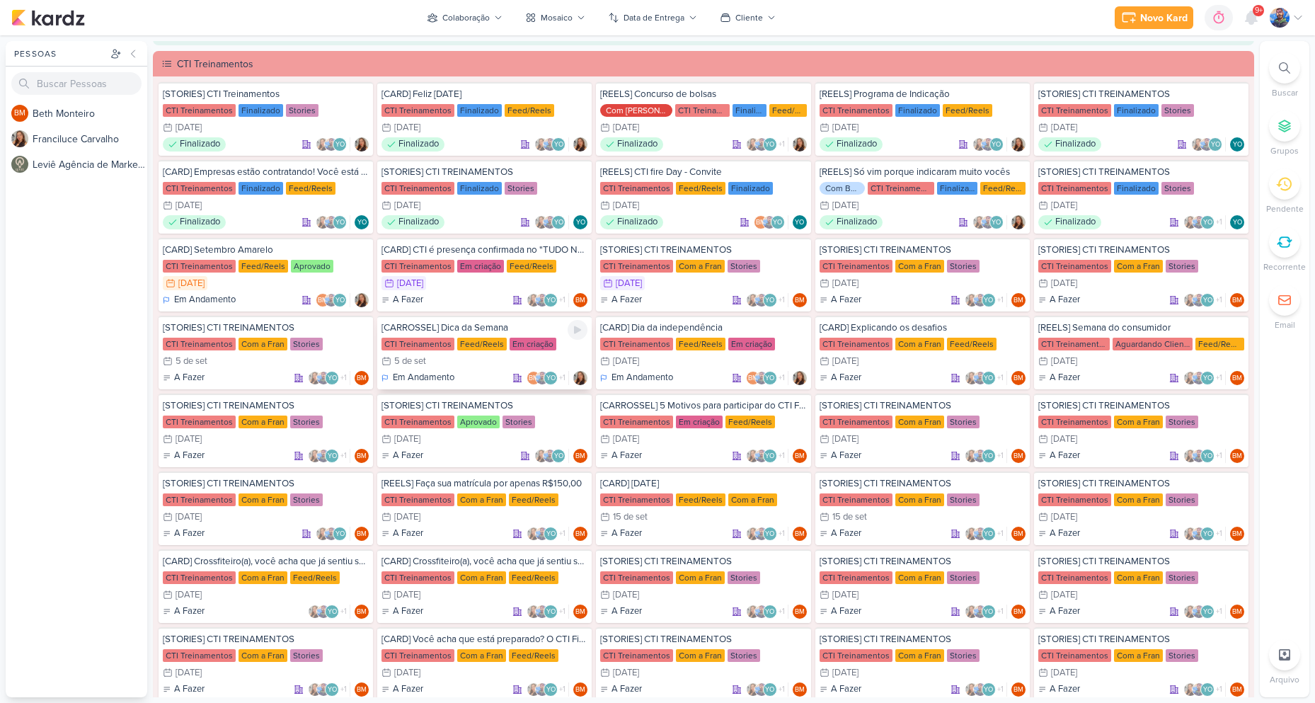
click at [493, 364] on div "5/9 [DATE]" at bounding box center [484, 361] width 206 height 14
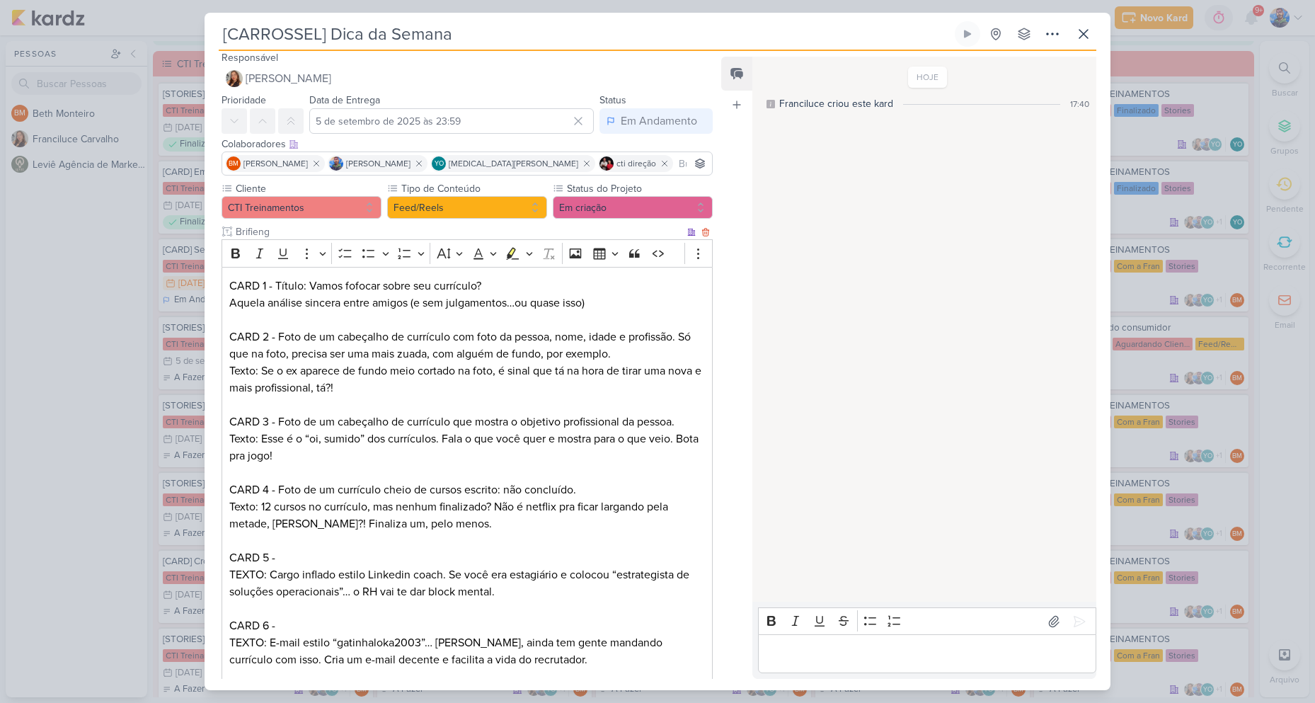
scroll to position [0, 0]
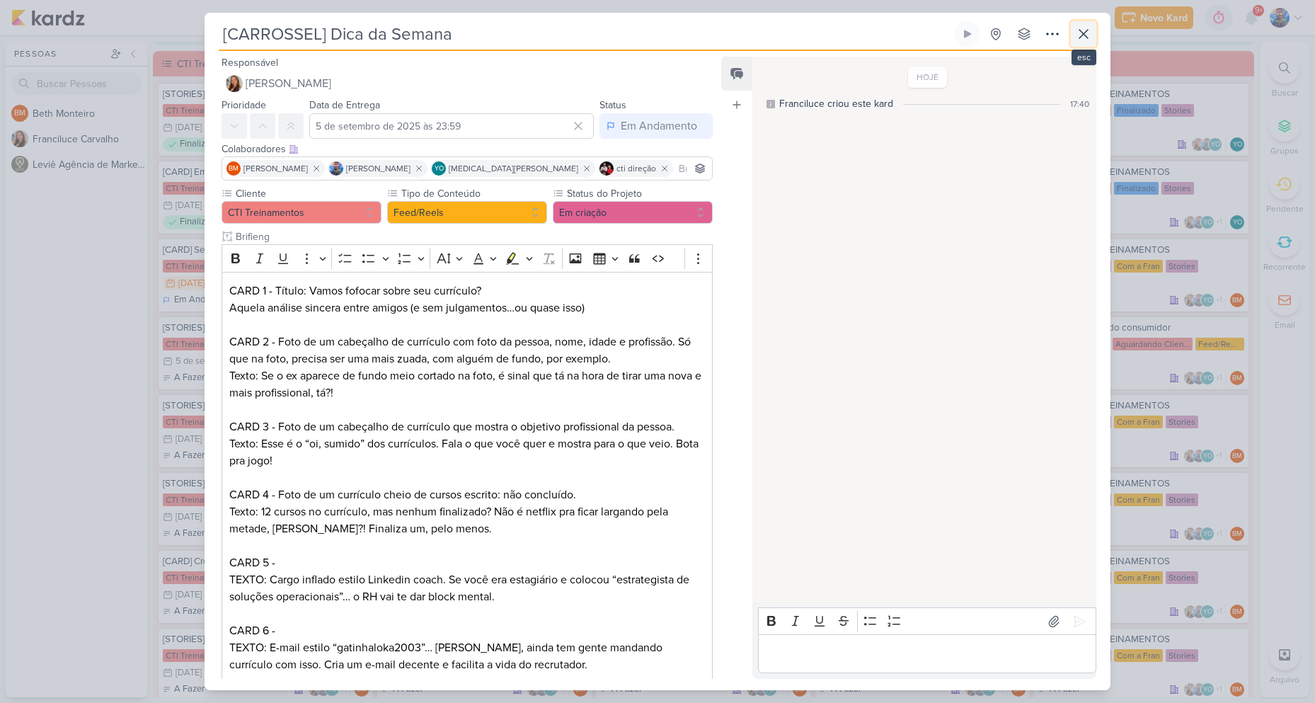
click at [1081, 38] on icon at bounding box center [1083, 33] width 17 height 17
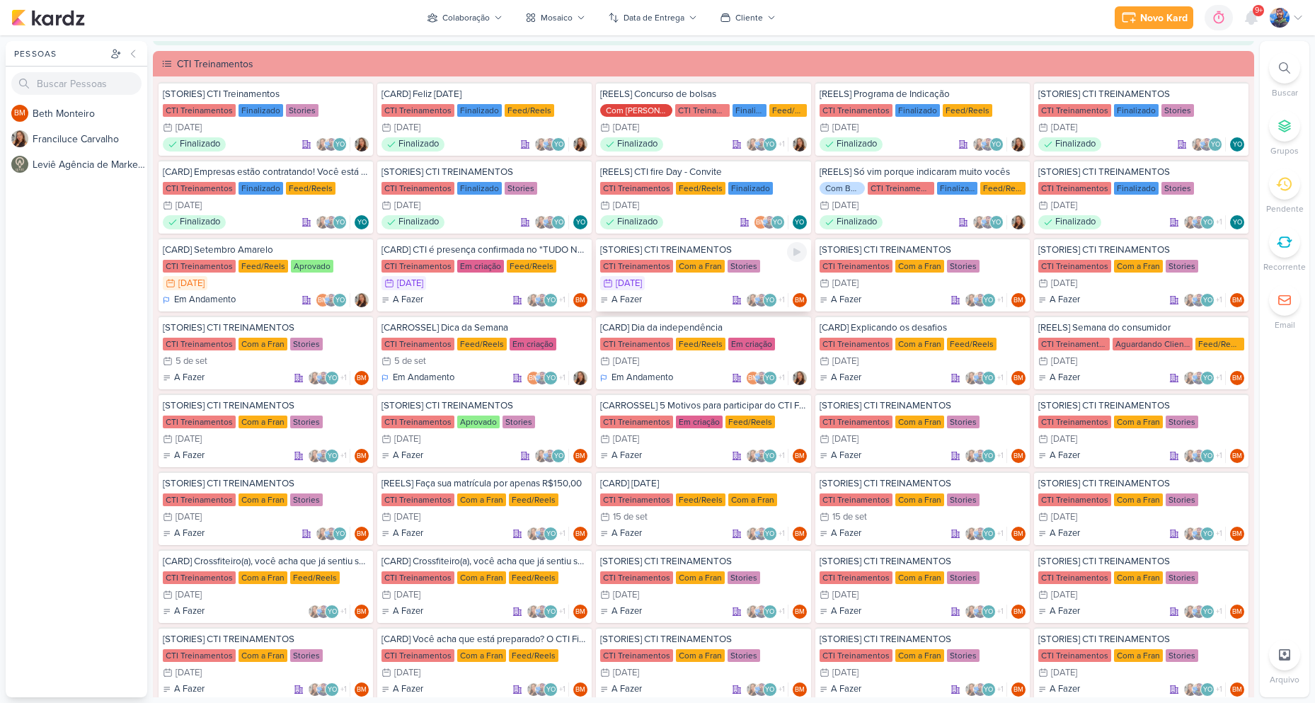
click at [710, 265] on div "Com a Fran" at bounding box center [700, 266] width 49 height 13
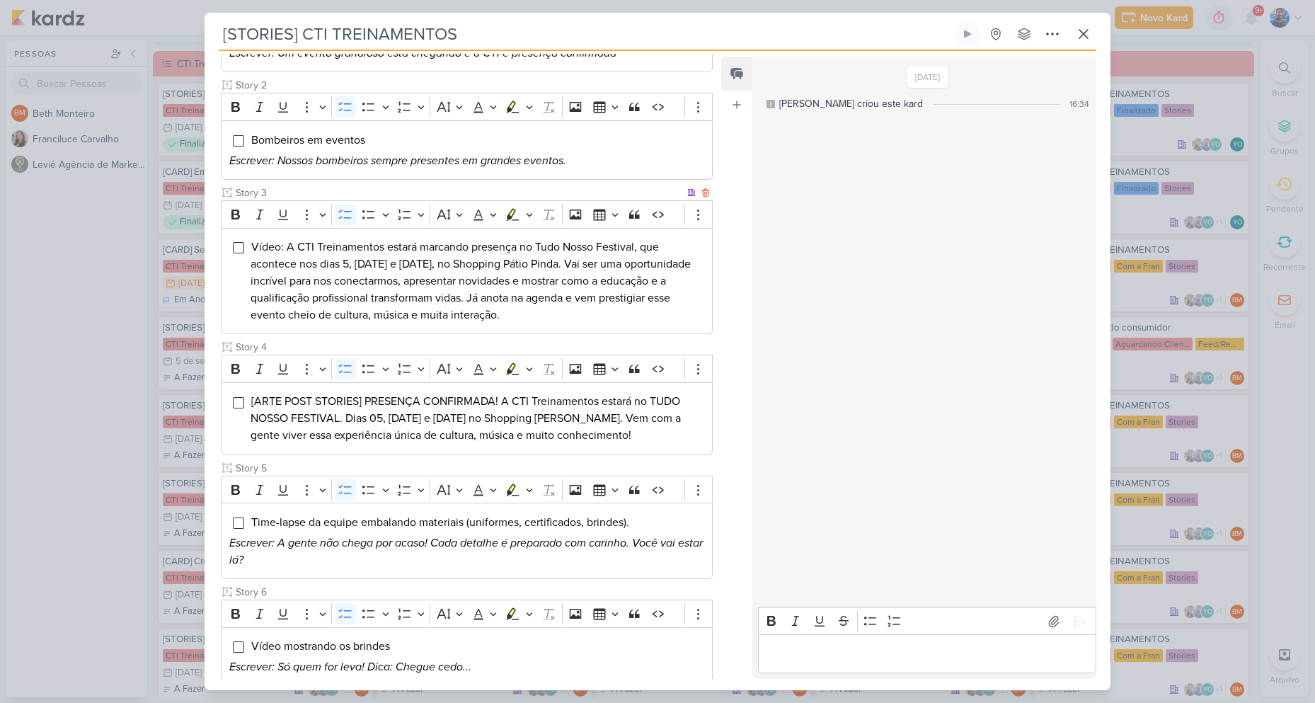
scroll to position [283, 0]
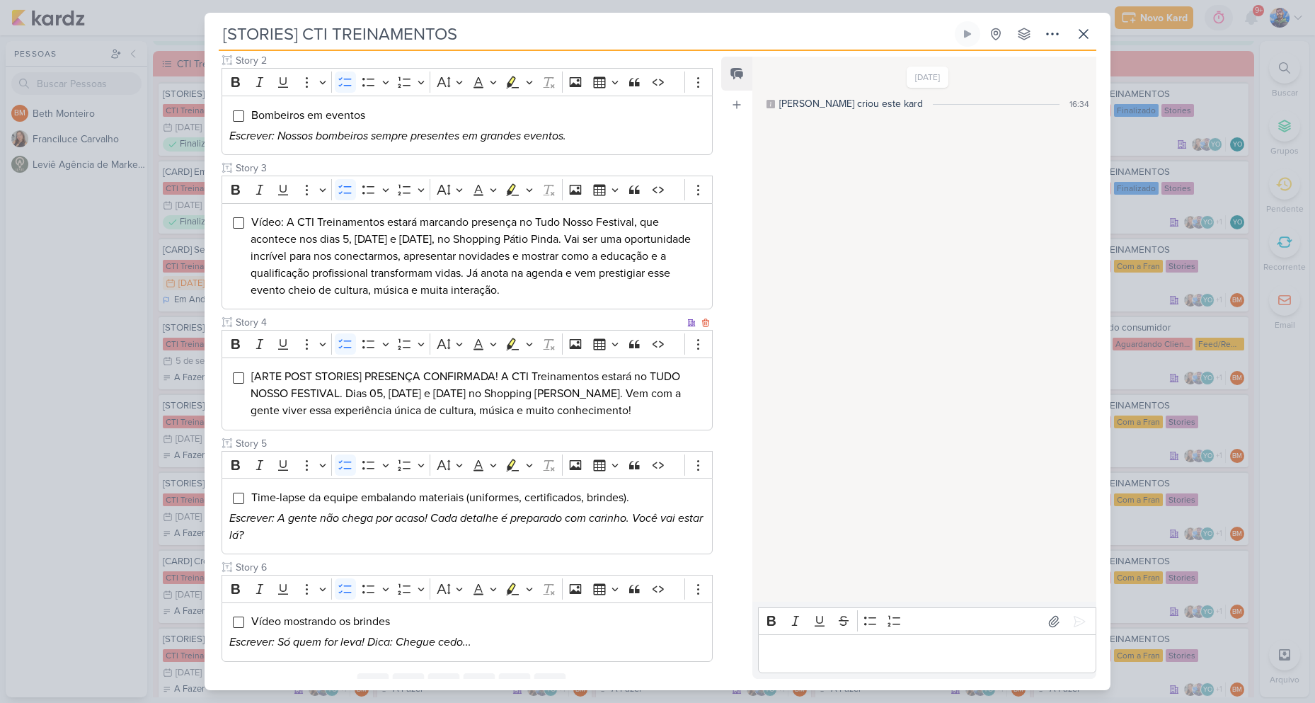
click at [367, 403] on span "[ARTE POST STORIES] PRESENÇA CONFIRMADA! A CTI Treinamentos estará no TUDO NOSS…" at bounding box center [466, 393] width 430 height 48
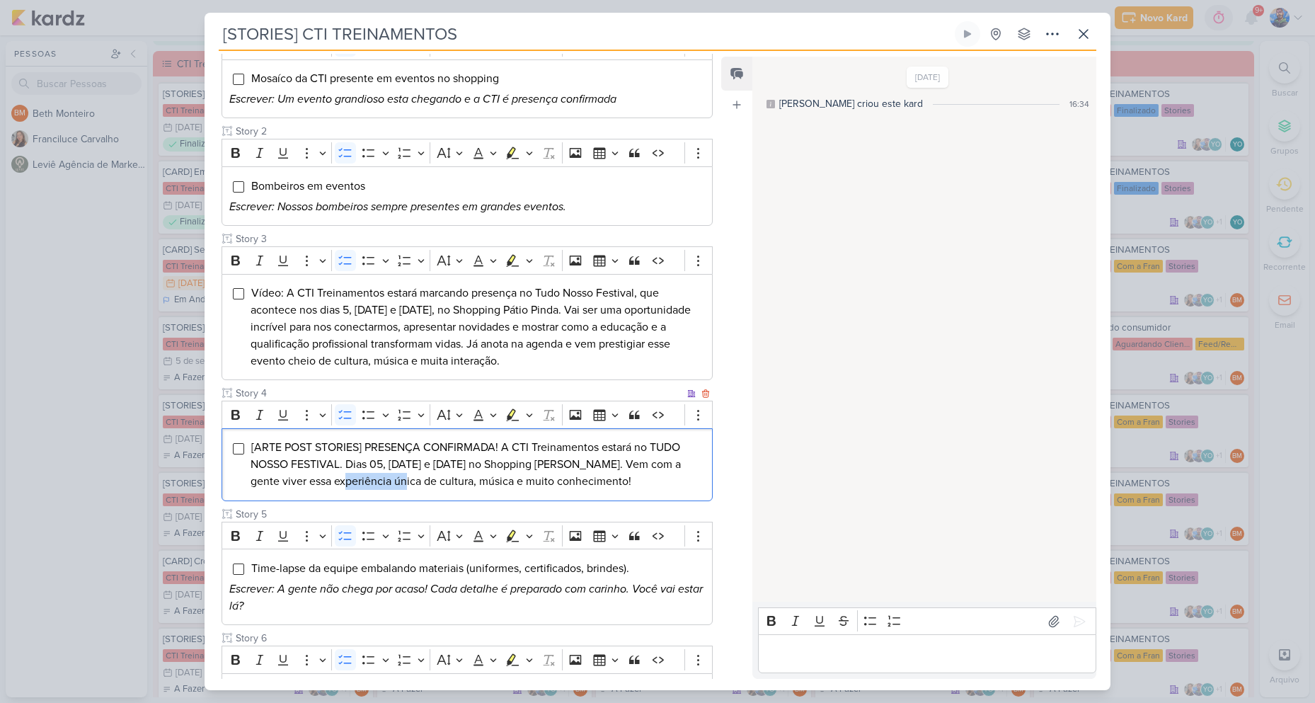
scroll to position [142, 0]
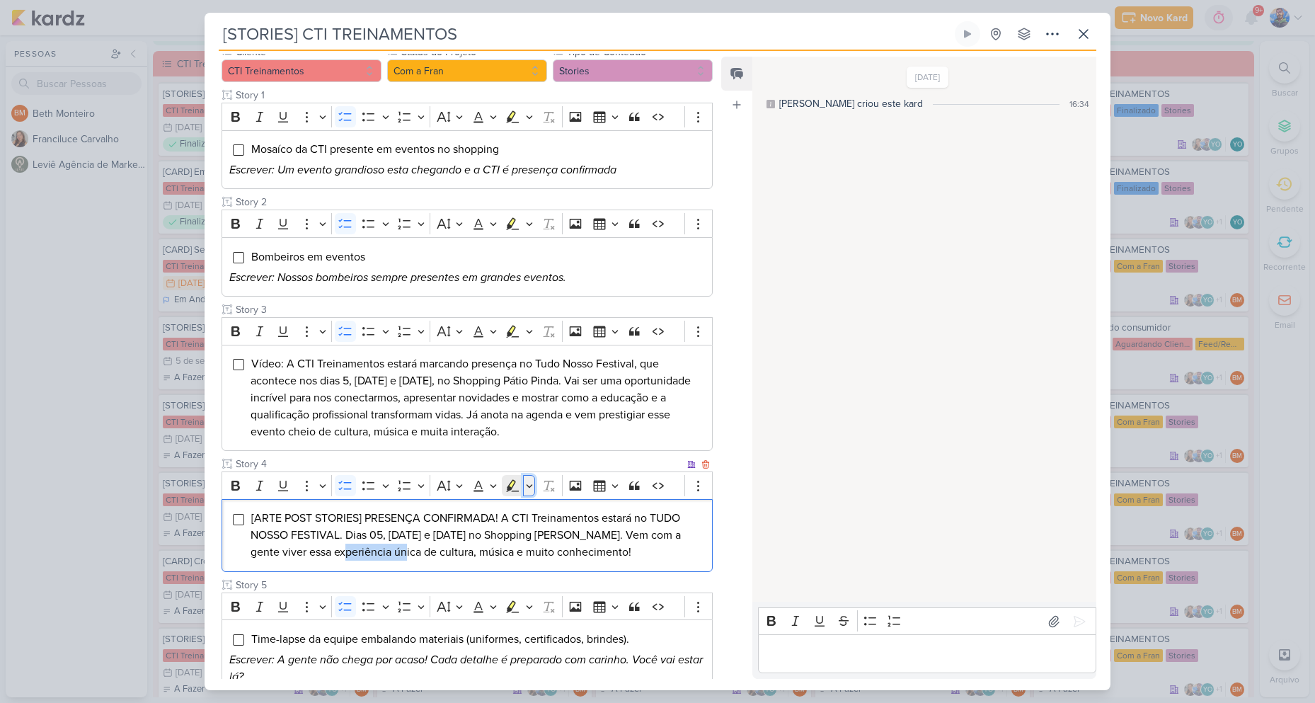
click at [531, 485] on icon "Editor toolbar" at bounding box center [529, 485] width 7 height 14
click at [472, 512] on icon "Text highlight toolbar" at bounding box center [470, 510] width 14 height 14
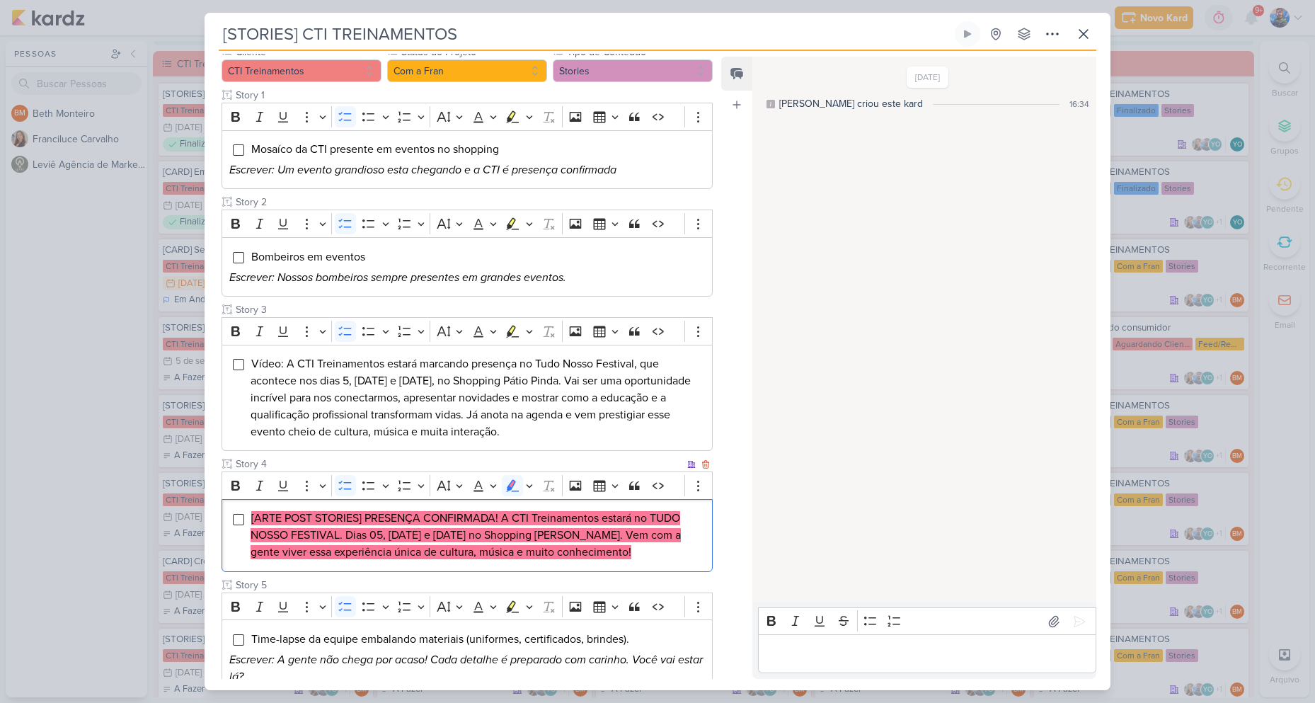
click at [491, 524] on mark "[ARTE POST STORIES] PRESENÇA CONFIRMADA! A CTI Treinamentos estará no TUDO NOSS…" at bounding box center [466, 535] width 430 height 48
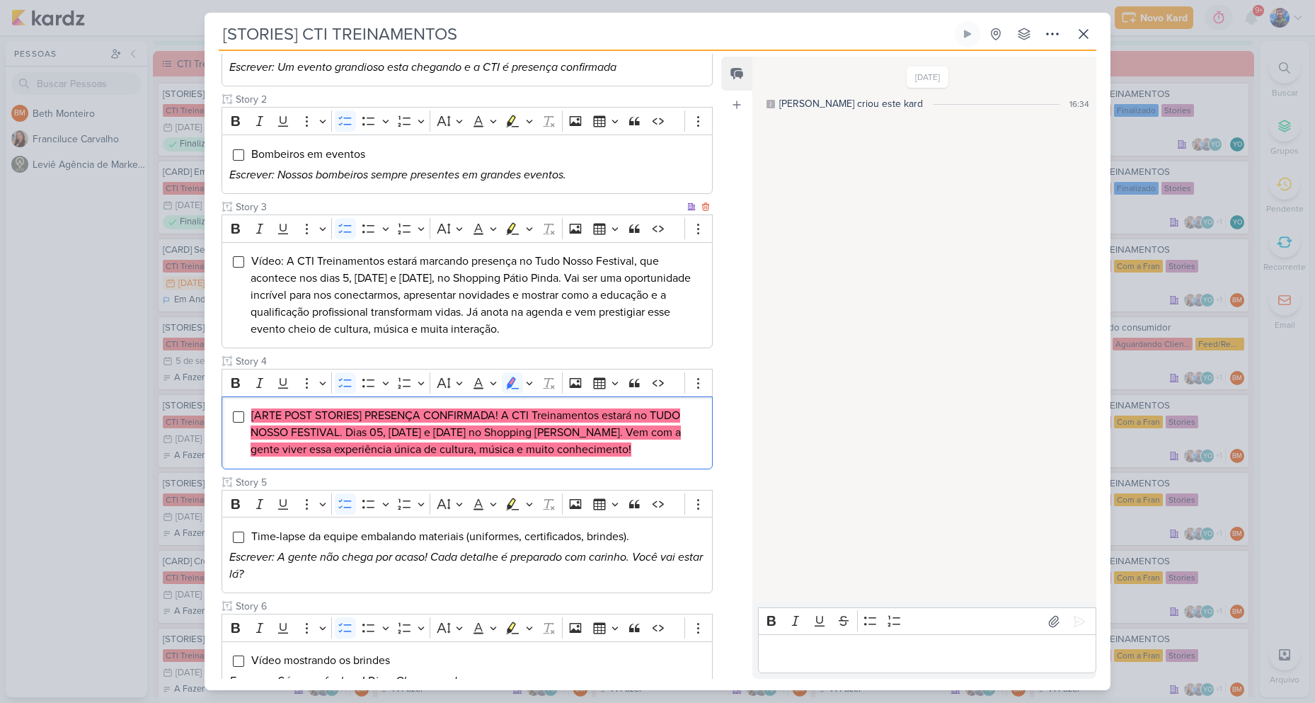
scroll to position [283, 0]
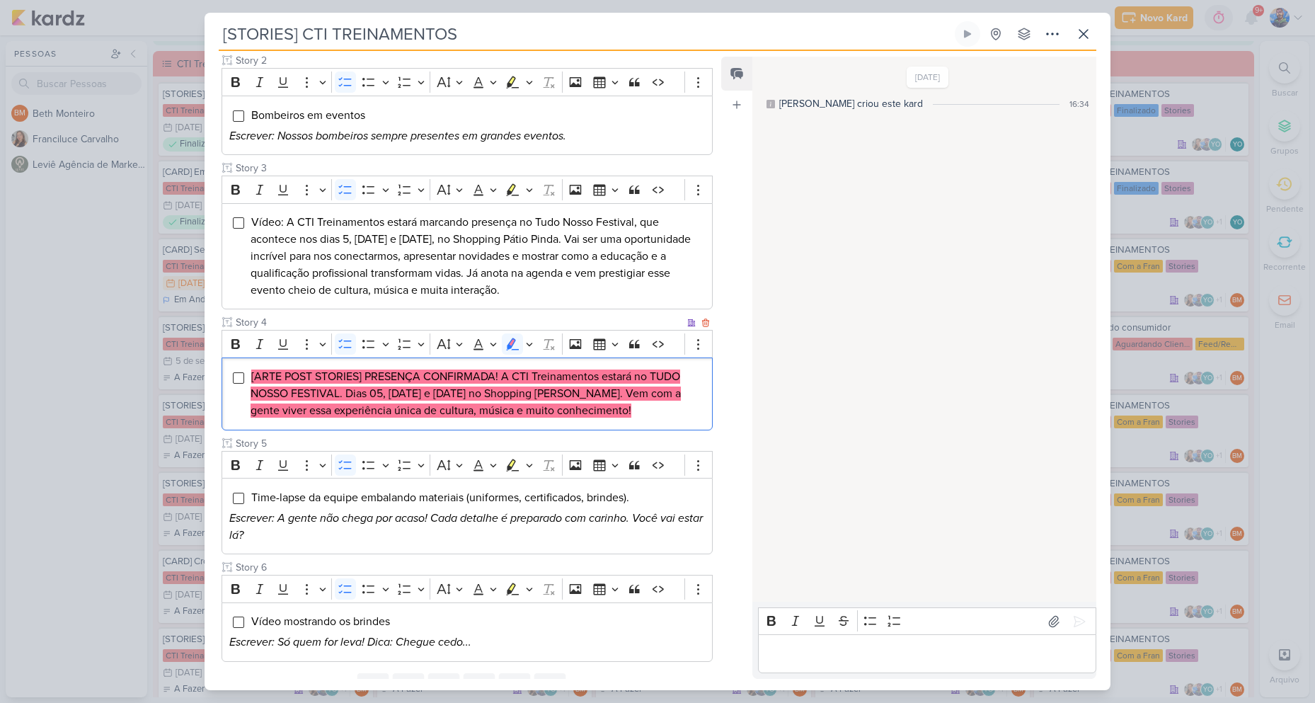
click at [624, 396] on mark "[ARTE POST STORIES] PRESENÇA CONFIRMADA! A CTI Treinamentos estará no TUDO NOSS…" at bounding box center [466, 393] width 430 height 48
click at [1081, 31] on icon at bounding box center [1083, 34] width 8 height 8
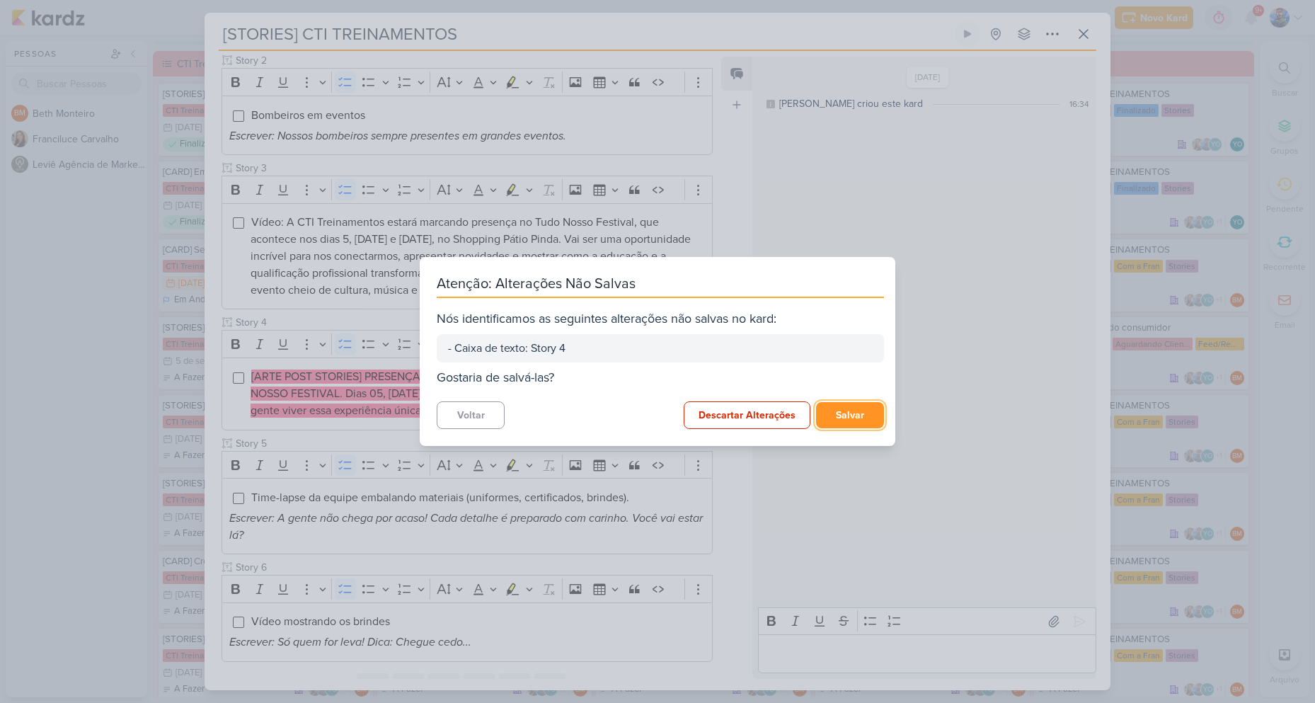
click at [838, 420] on button "Salvar" at bounding box center [850, 415] width 68 height 26
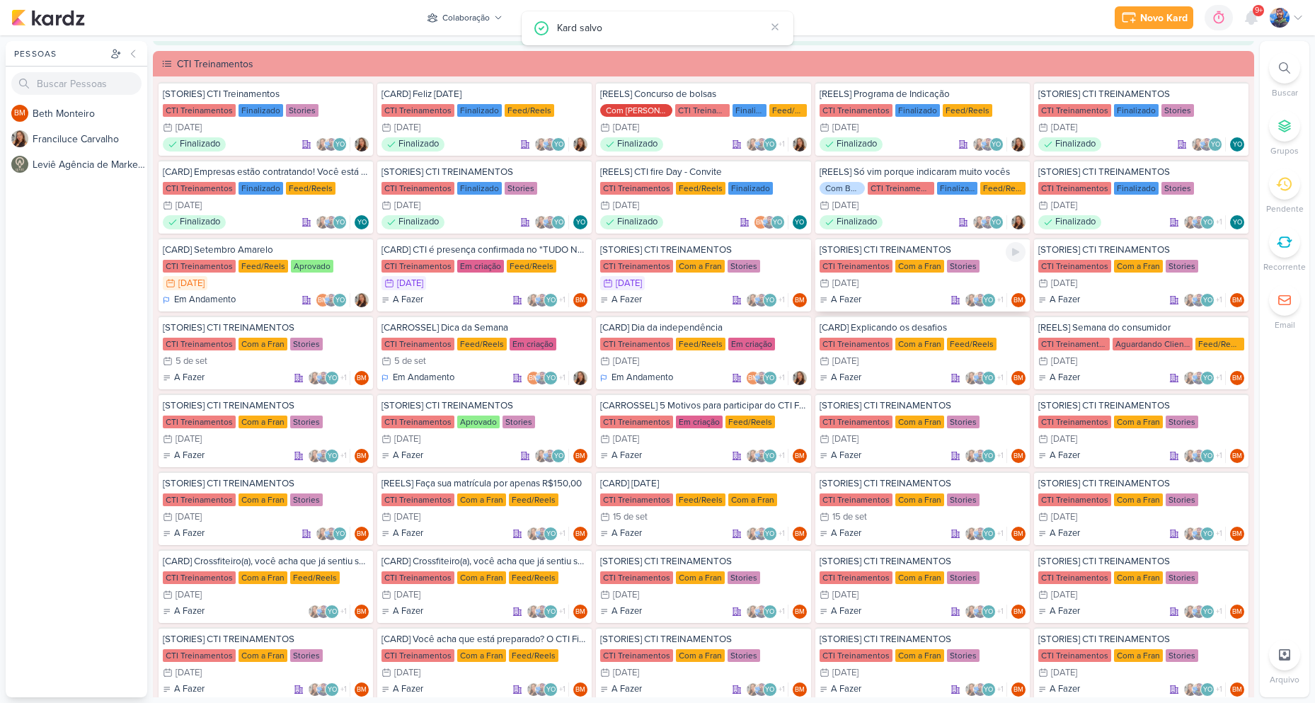
click at [869, 269] on div "CTI Treinamentos" at bounding box center [855, 266] width 73 height 13
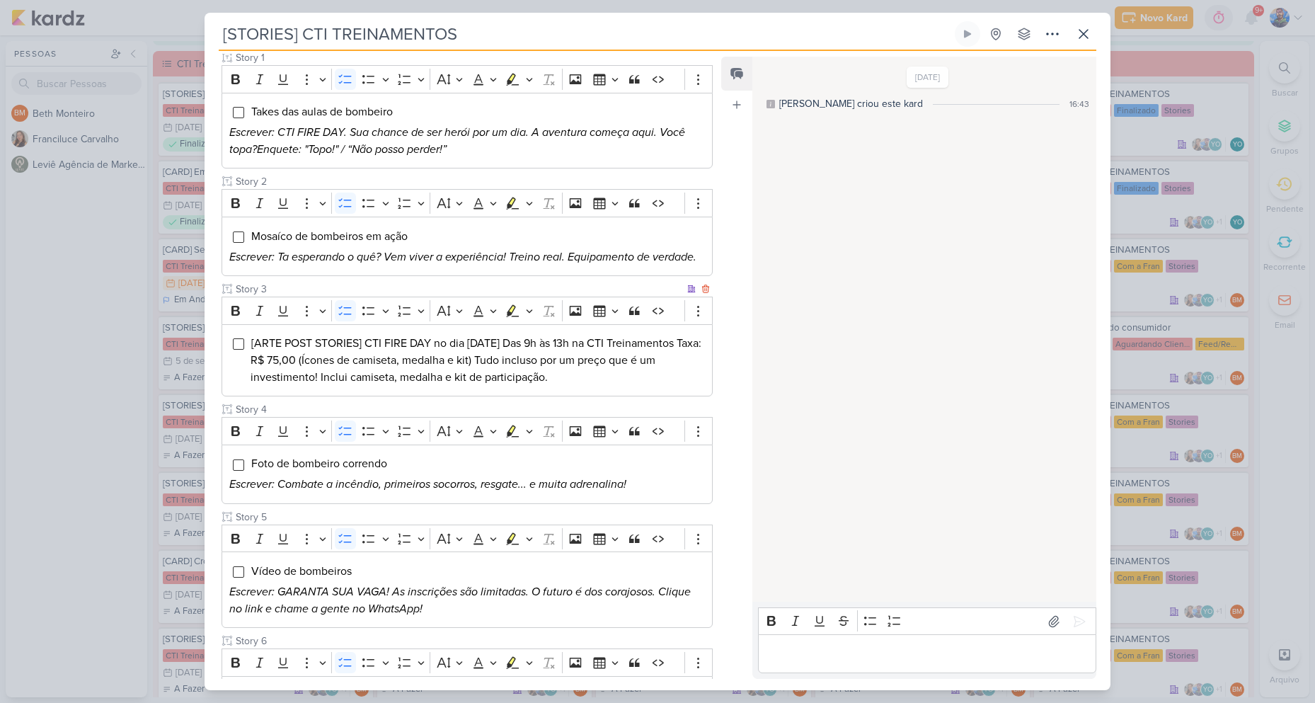
scroll to position [212, 0]
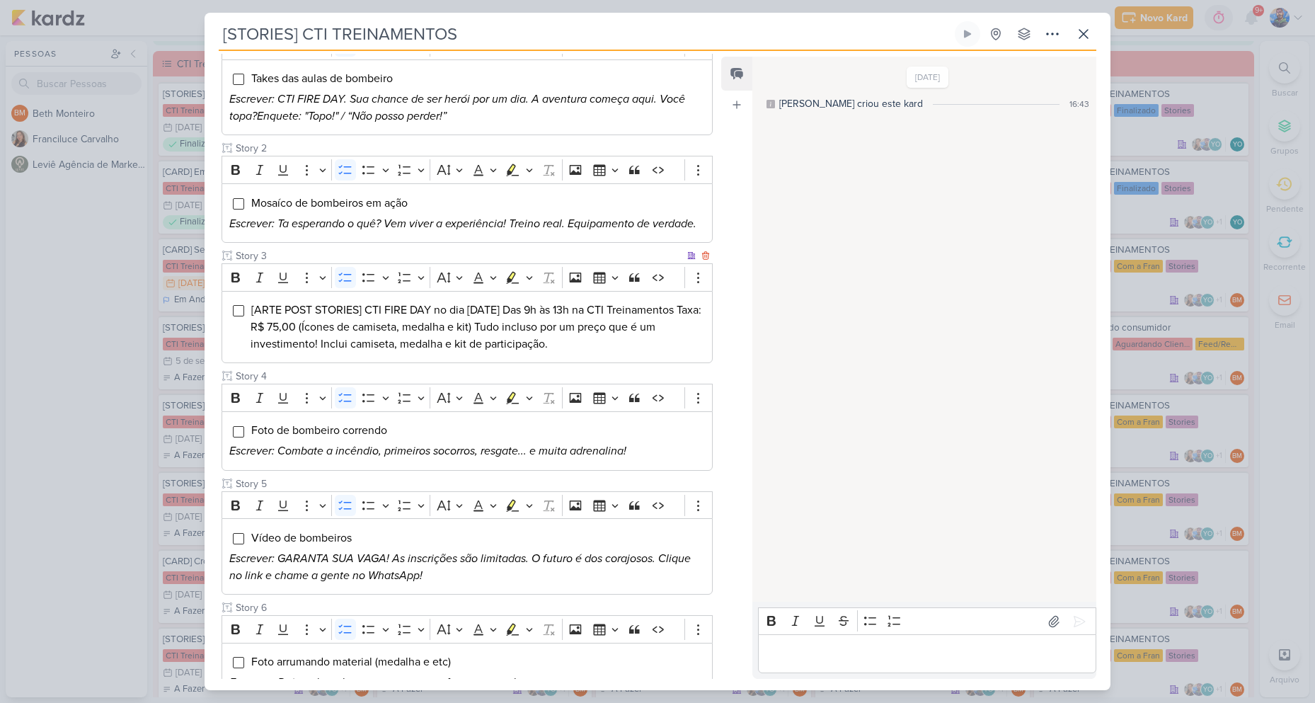
click at [344, 324] on span "[ARTE POST STORIES] CTI FIRE DAY no dia [DATE] Das 9h às 13h na CTI Treinamento…" at bounding box center [476, 327] width 451 height 48
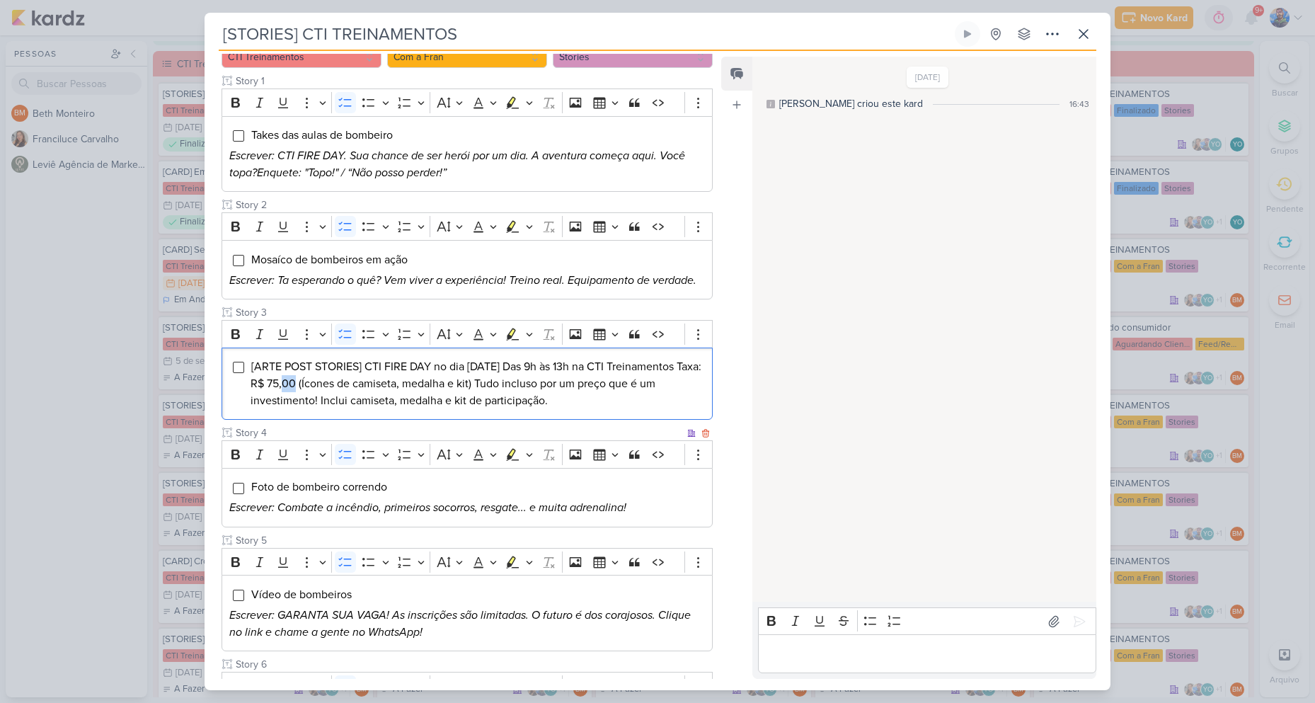
scroll to position [142, 0]
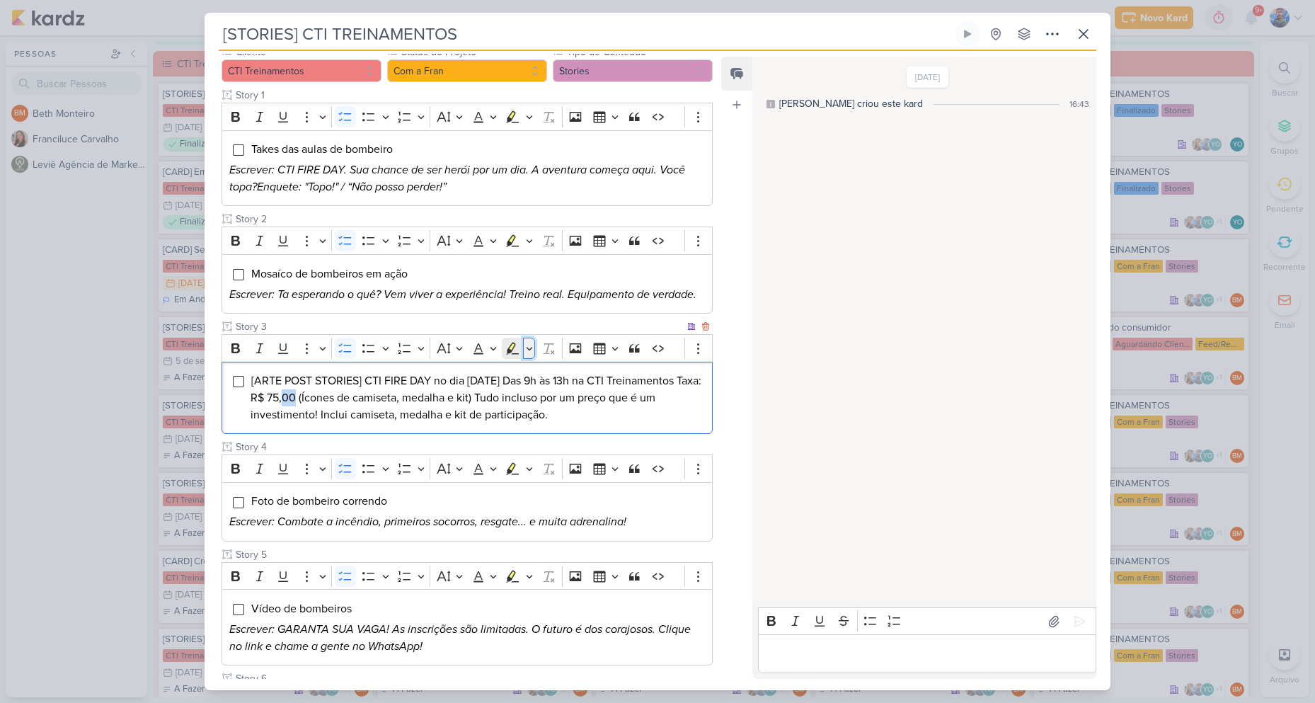
click at [528, 350] on icon "Editor toolbar" at bounding box center [529, 348] width 7 height 14
click at [475, 370] on icon "Text highlight toolbar" at bounding box center [470, 373] width 14 height 14
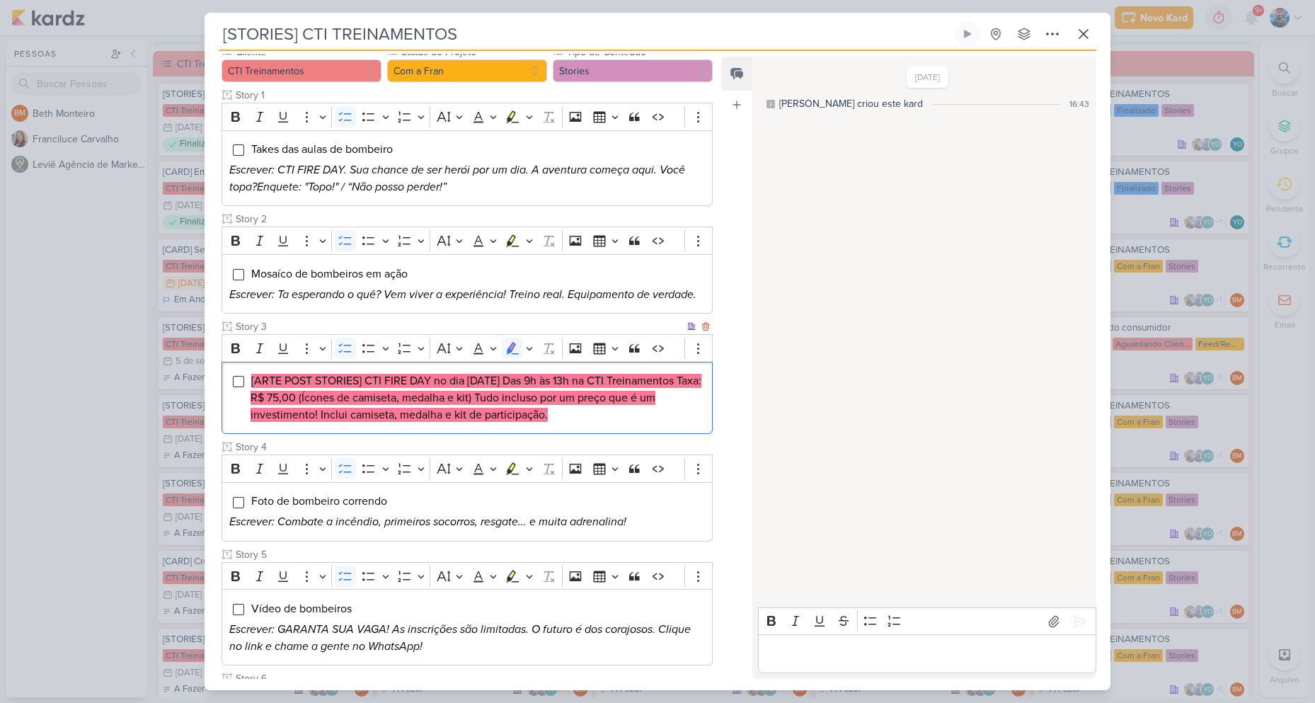
click at [541, 396] on mark "[ARTE POST STORIES] CTI FIRE DAY no dia [DATE] Das 9h às 13h na CTI Treinamento…" at bounding box center [476, 398] width 451 height 48
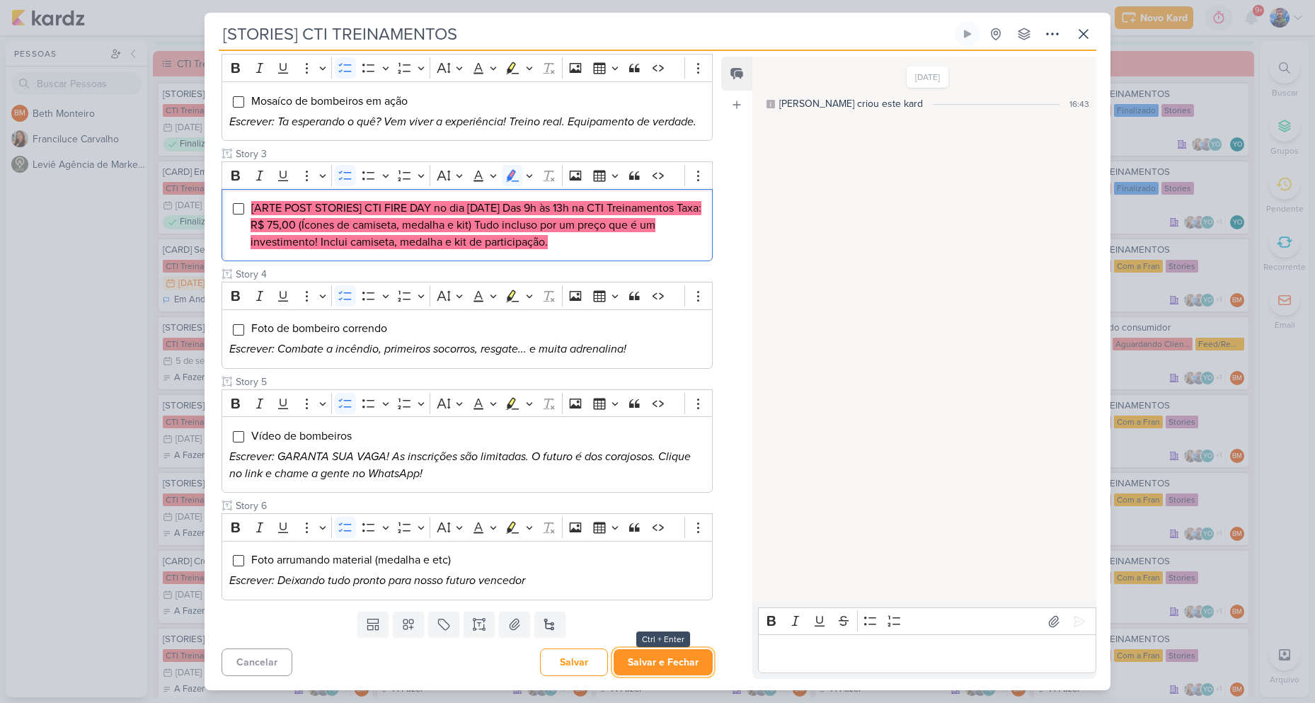
click at [670, 650] on button "Salvar e Fechar" at bounding box center [663, 662] width 99 height 26
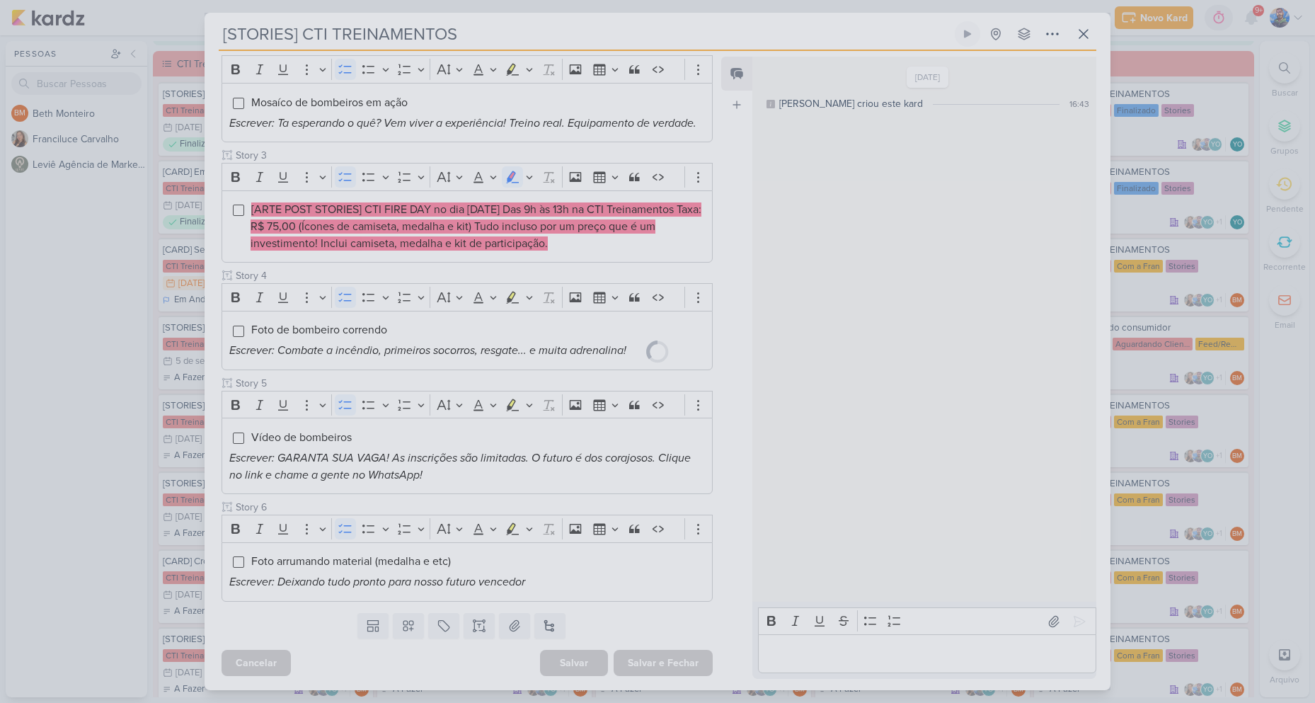
scroll to position [313, 0]
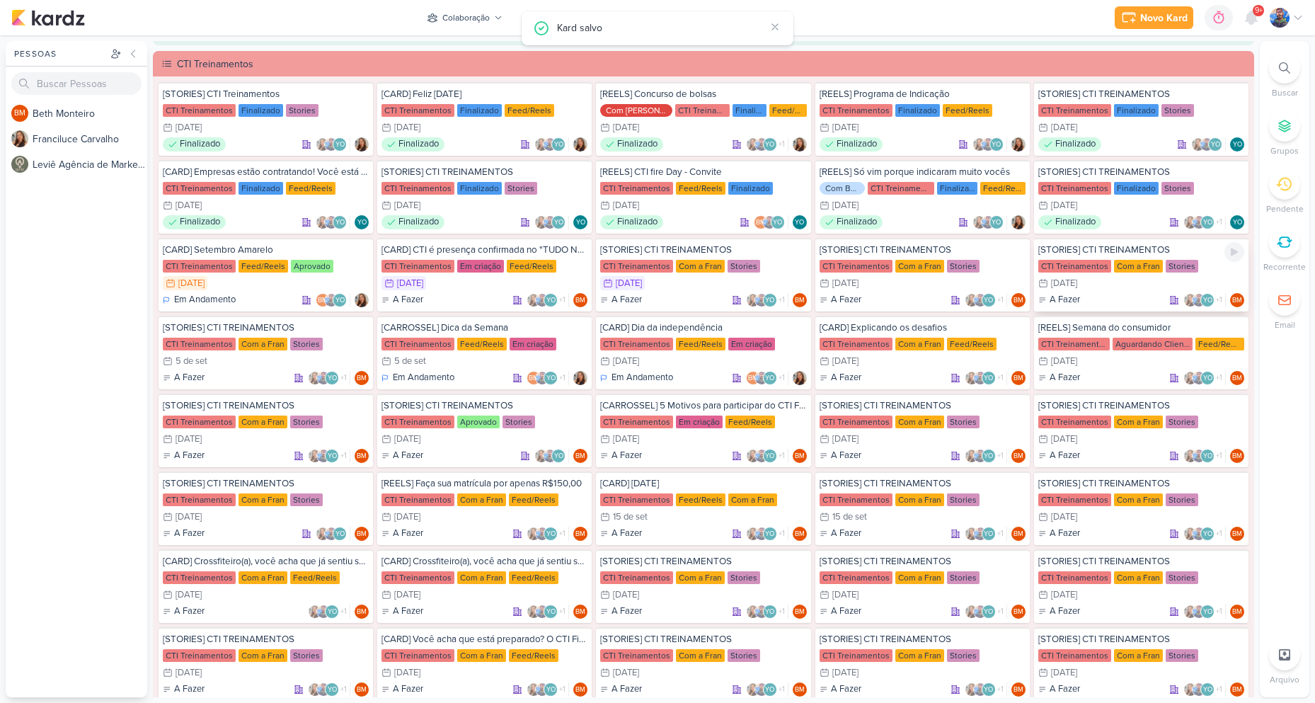
click at [1105, 267] on div "CTI Treinamentos Com a Fran Stories" at bounding box center [1141, 266] width 206 height 14
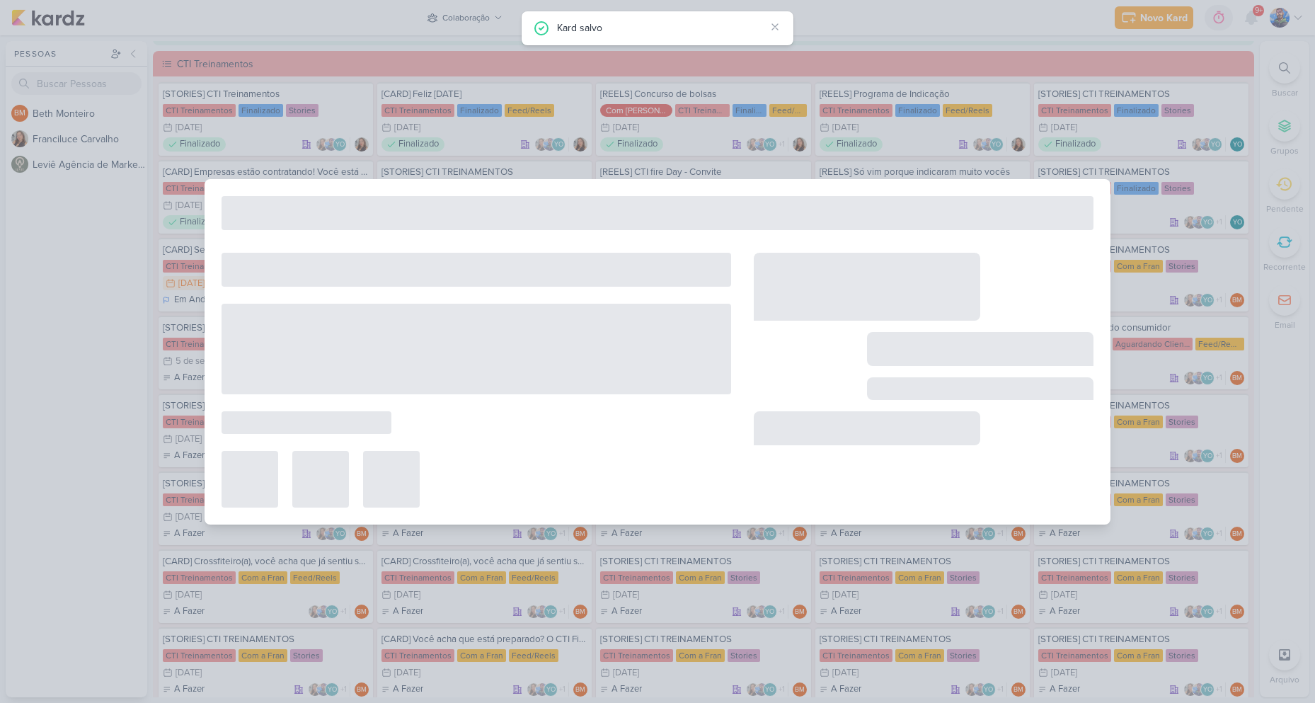
type input "[DATE] 23:59"
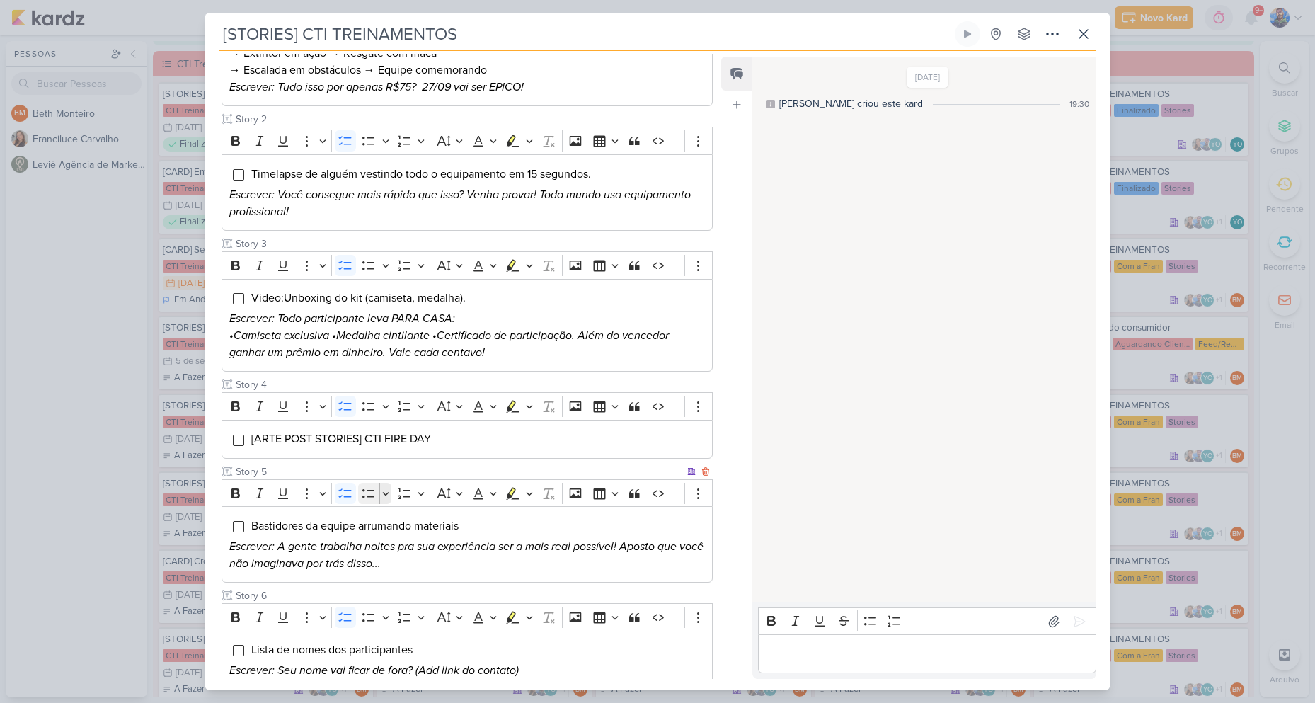
scroll to position [283, 0]
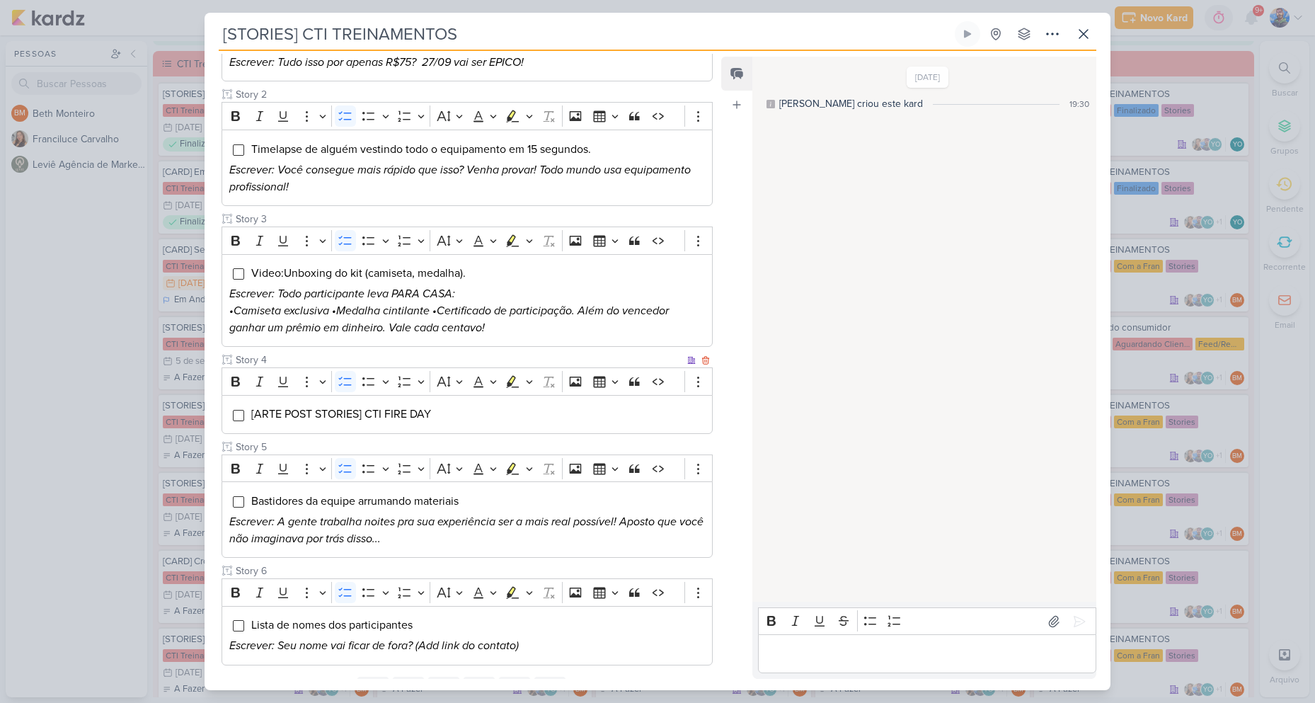
click at [431, 413] on span "[ARTE POST STORIES] CTI FIRE DAY" at bounding box center [341, 414] width 180 height 14
click at [431, 412] on span "[ARTE POST STORIES] CTI FIRE DAY" at bounding box center [341, 414] width 180 height 14
click at [529, 385] on icon "Editor toolbar" at bounding box center [529, 381] width 7 height 14
click at [451, 407] on icon "Text highlight toolbar" at bounding box center [446, 406] width 14 height 14
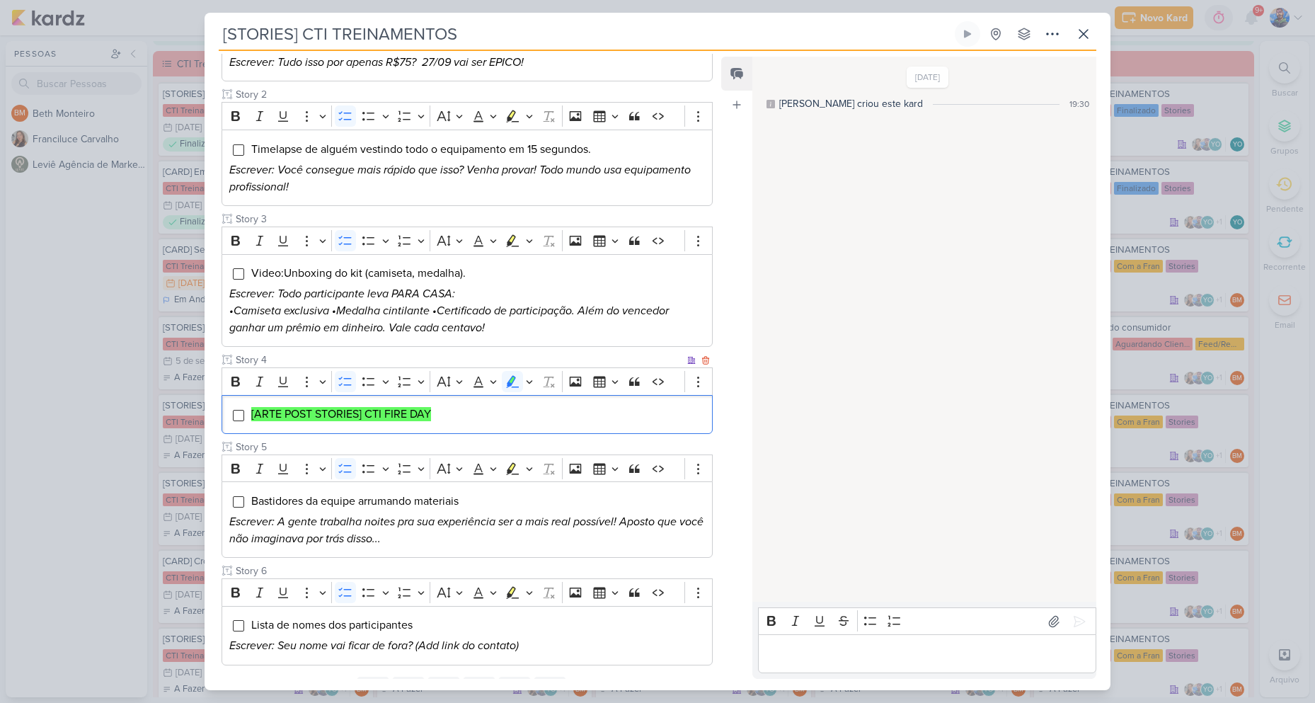
click at [449, 413] on li "[ARTE POST STORIES] CTI FIRE DAY" at bounding box center [478, 413] width 454 height 17
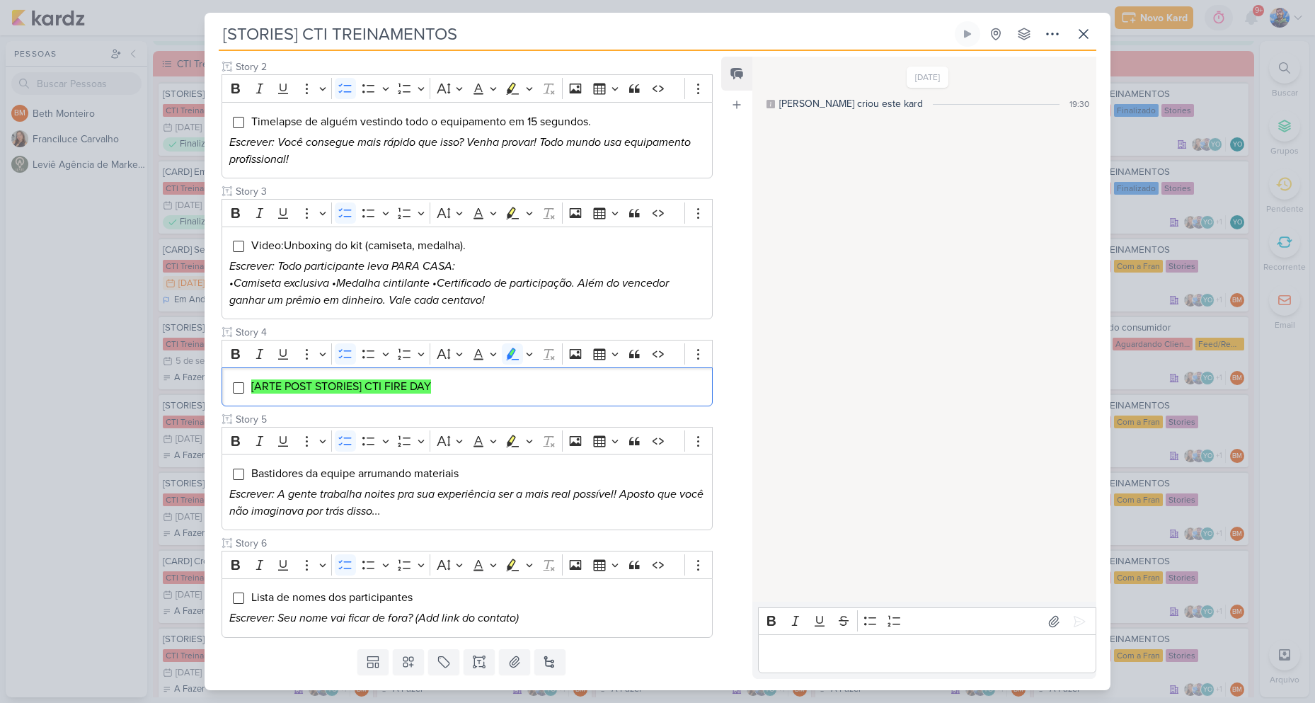
scroll to position [348, 0]
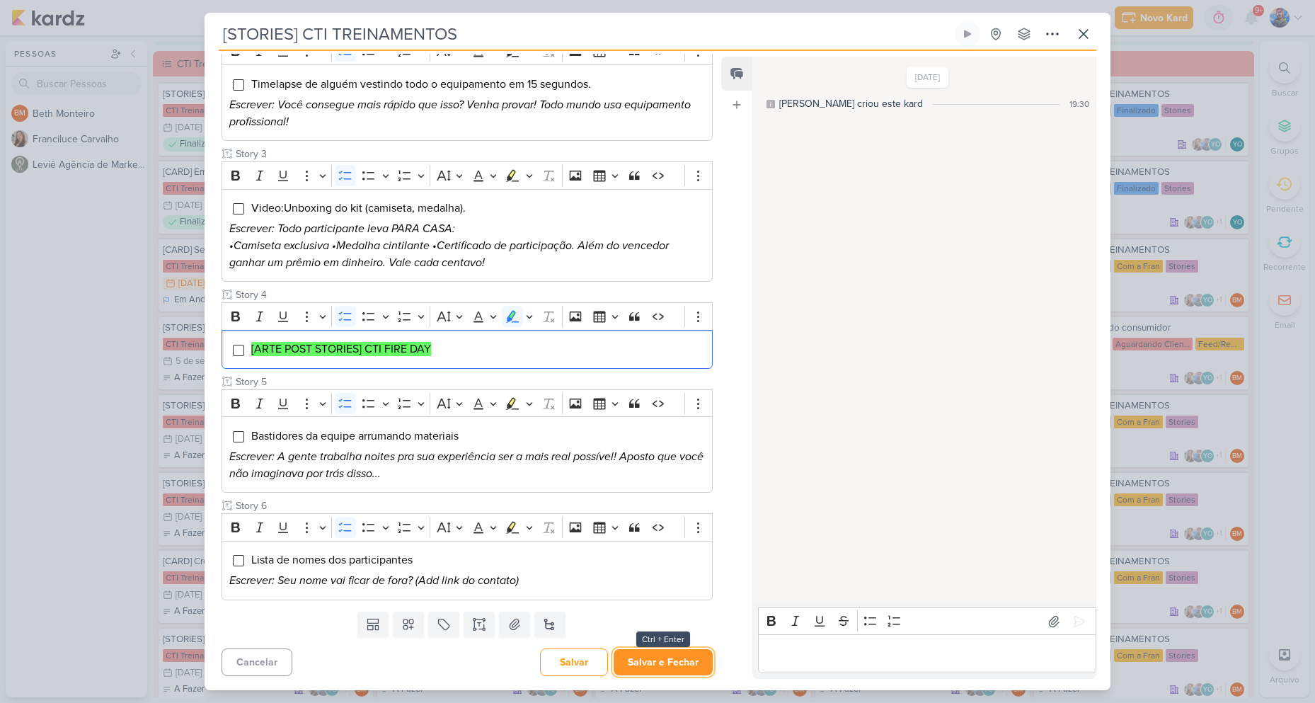
click at [669, 665] on button "Salvar e Fechar" at bounding box center [663, 662] width 99 height 26
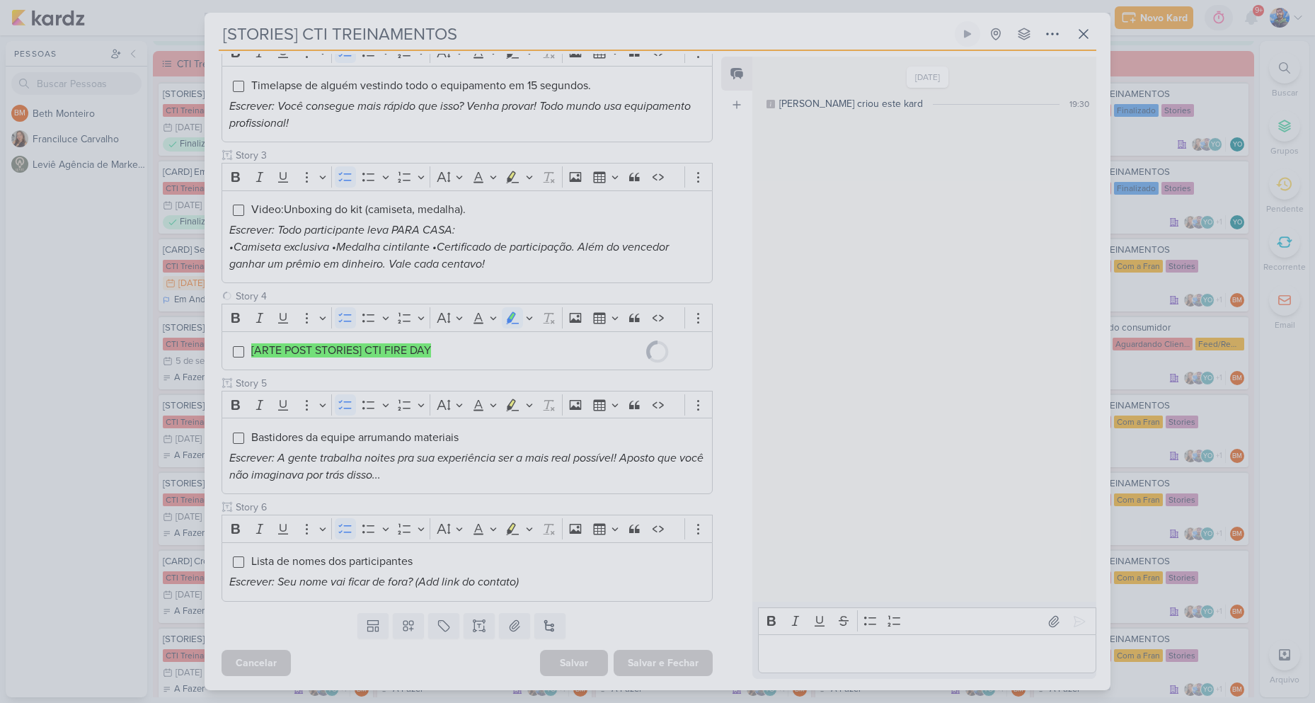
scroll to position [347, 0]
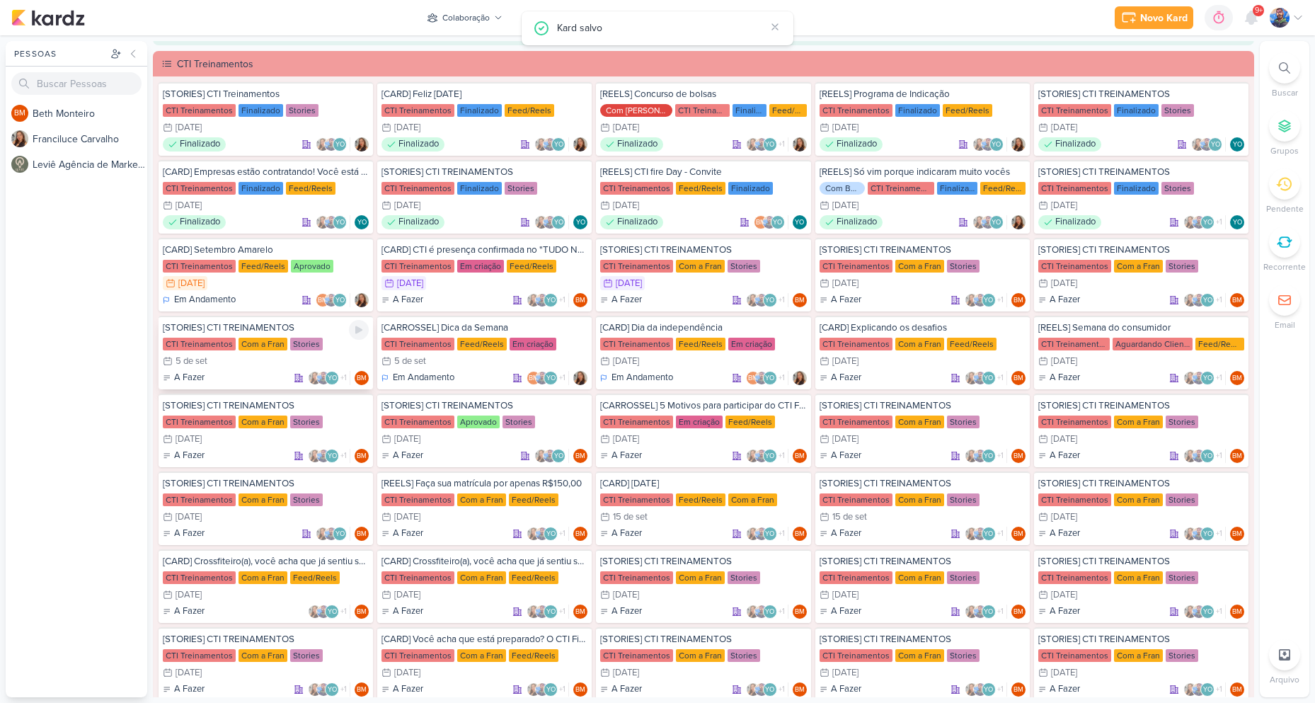
click at [256, 348] on div "Com a Fran" at bounding box center [262, 344] width 49 height 13
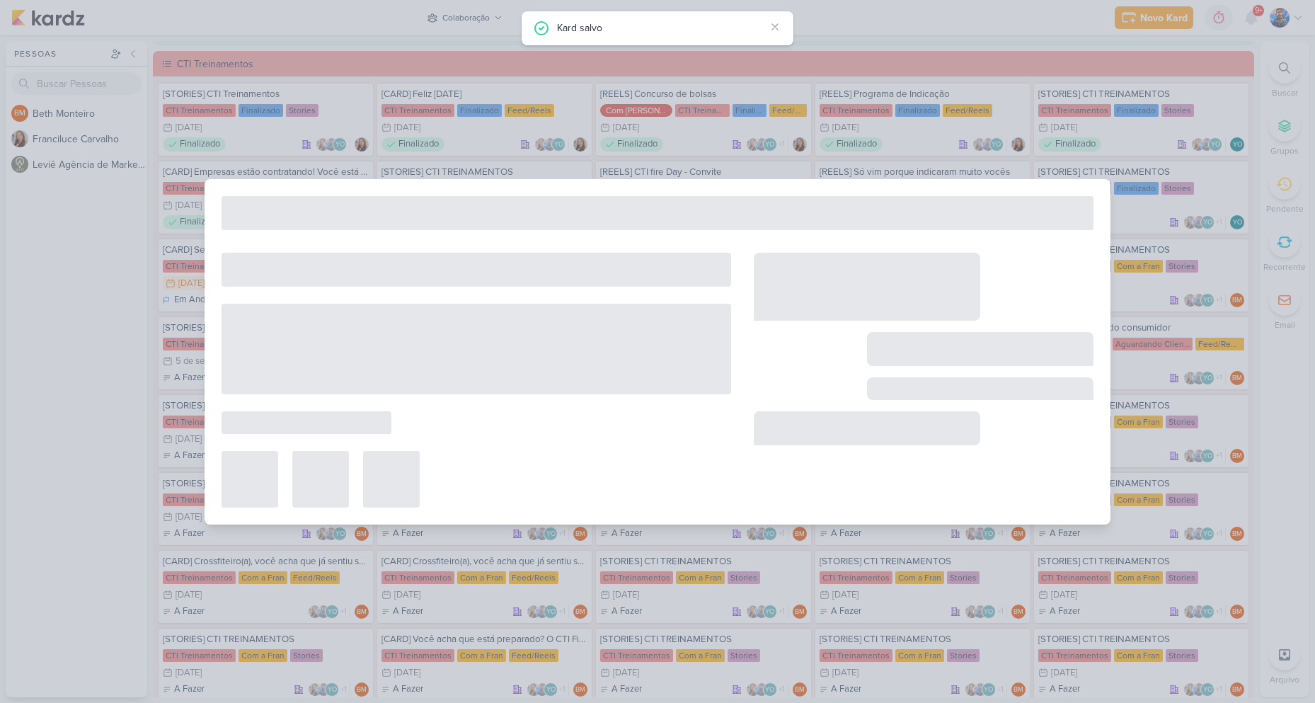
type input "5 de setembro de 2025 às 23:59"
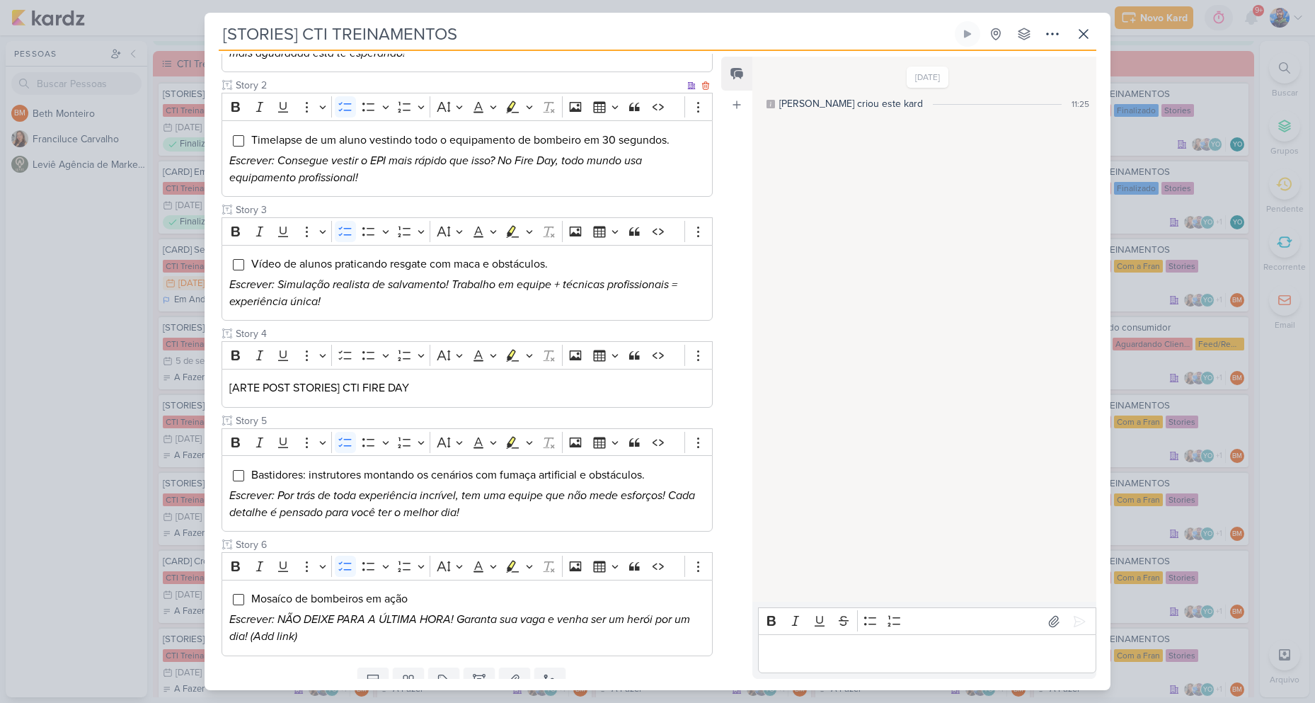
scroll to position [283, 0]
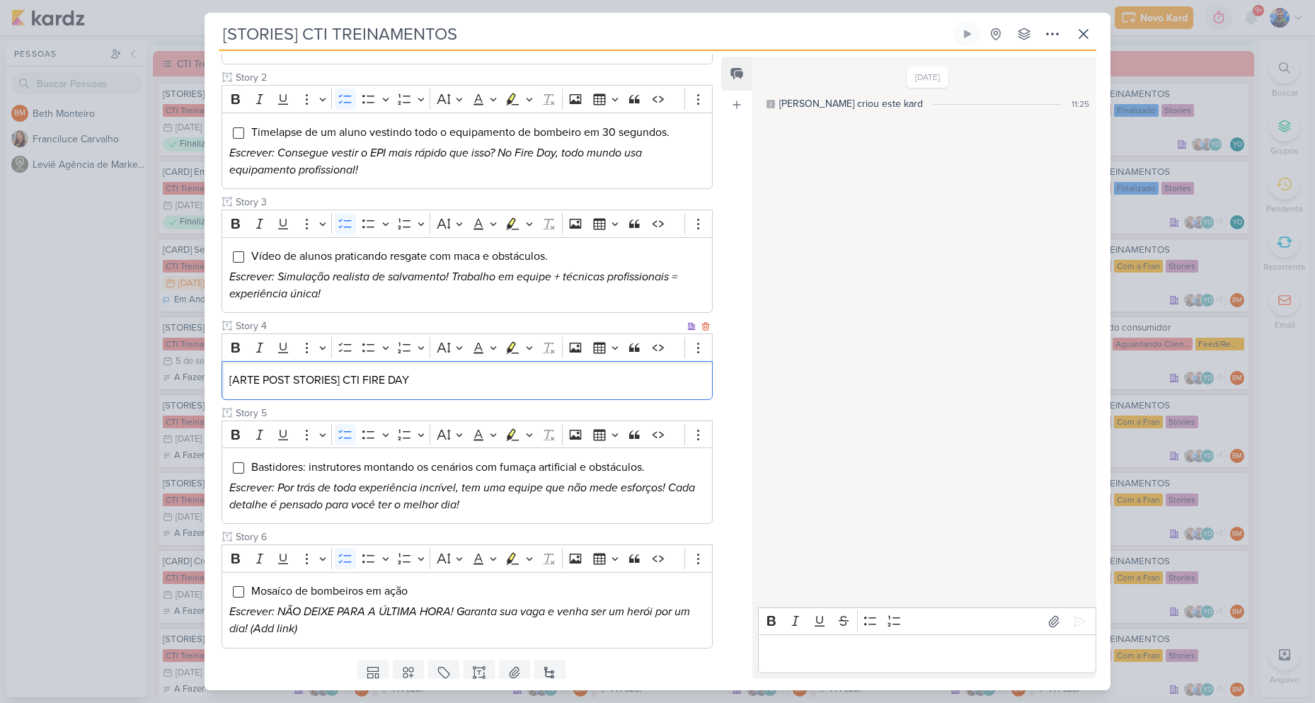
click at [445, 385] on p "[ARTE POST STORIES] CTI FIRE DAY" at bounding box center [467, 380] width 476 height 17
click at [529, 345] on icon "Editor toolbar" at bounding box center [529, 347] width 7 height 14
click at [447, 374] on icon "Text highlight toolbar" at bounding box center [446, 372] width 14 height 14
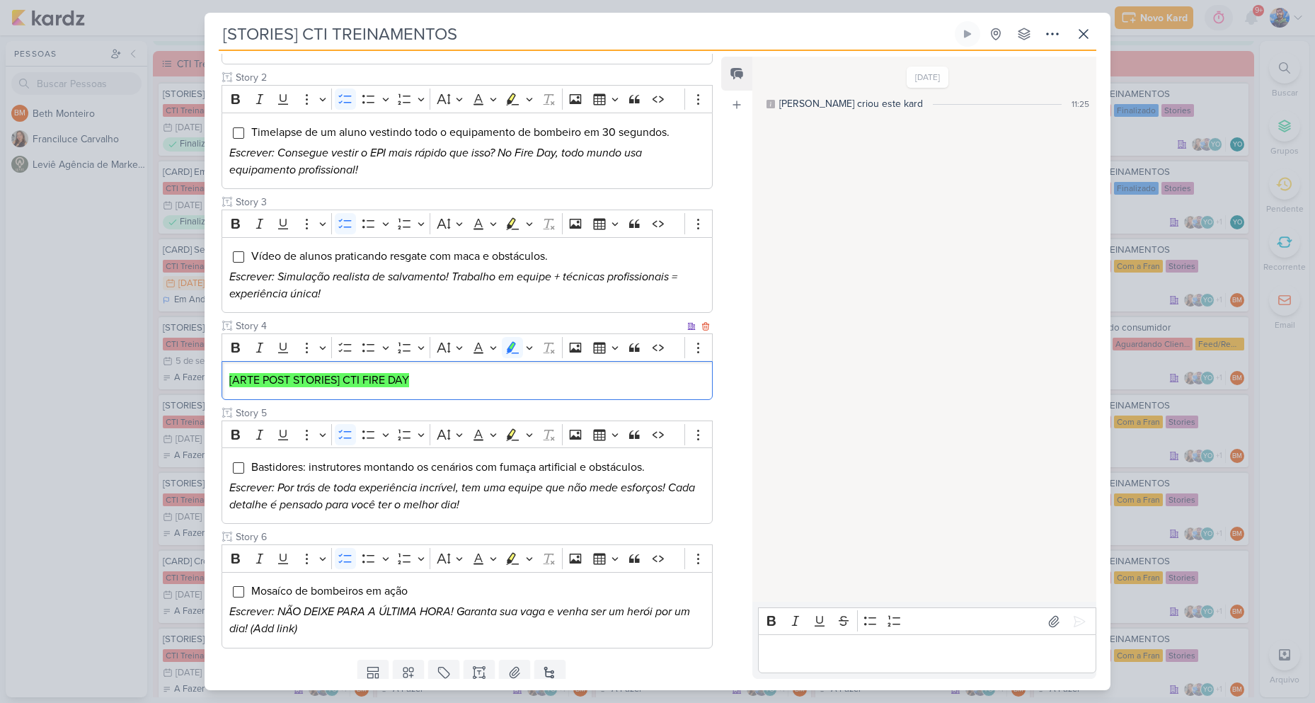
click at [444, 385] on p "[ARTE POST STORIES] CTI FIRE DAY" at bounding box center [467, 380] width 476 height 17
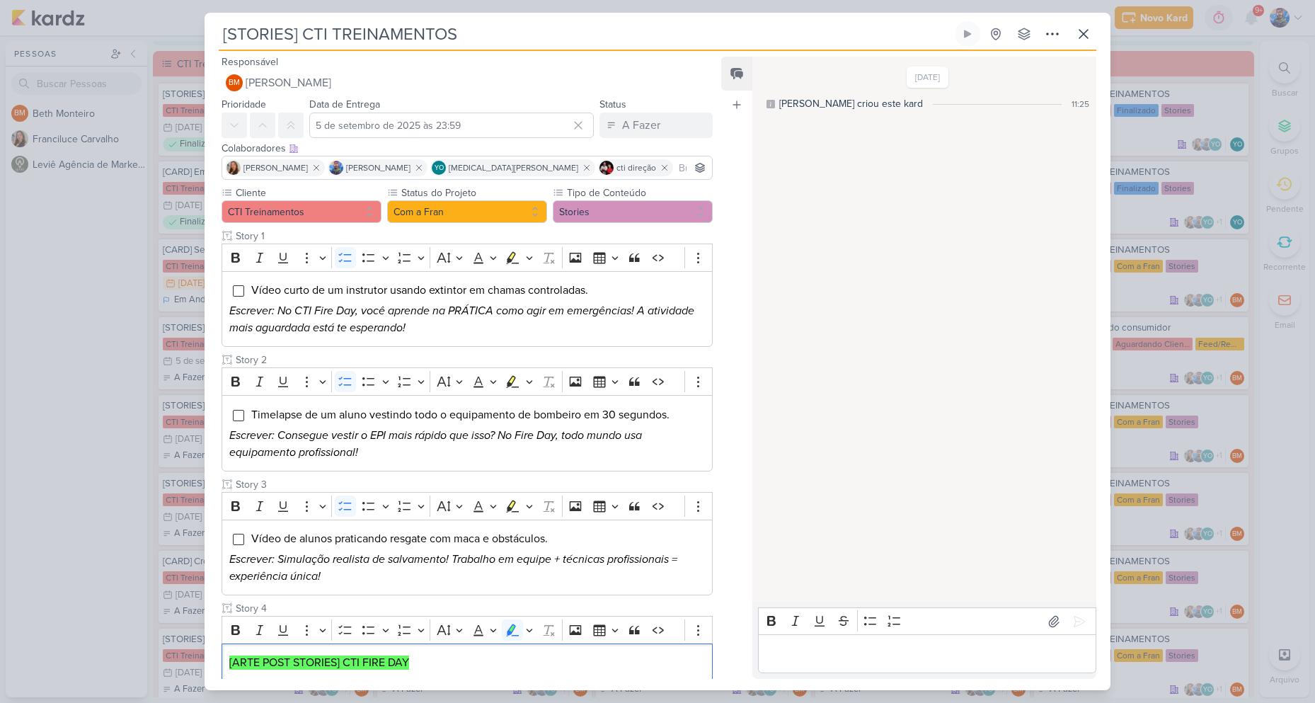
scroll to position [0, 0]
click at [1089, 31] on icon at bounding box center [1083, 33] width 17 height 17
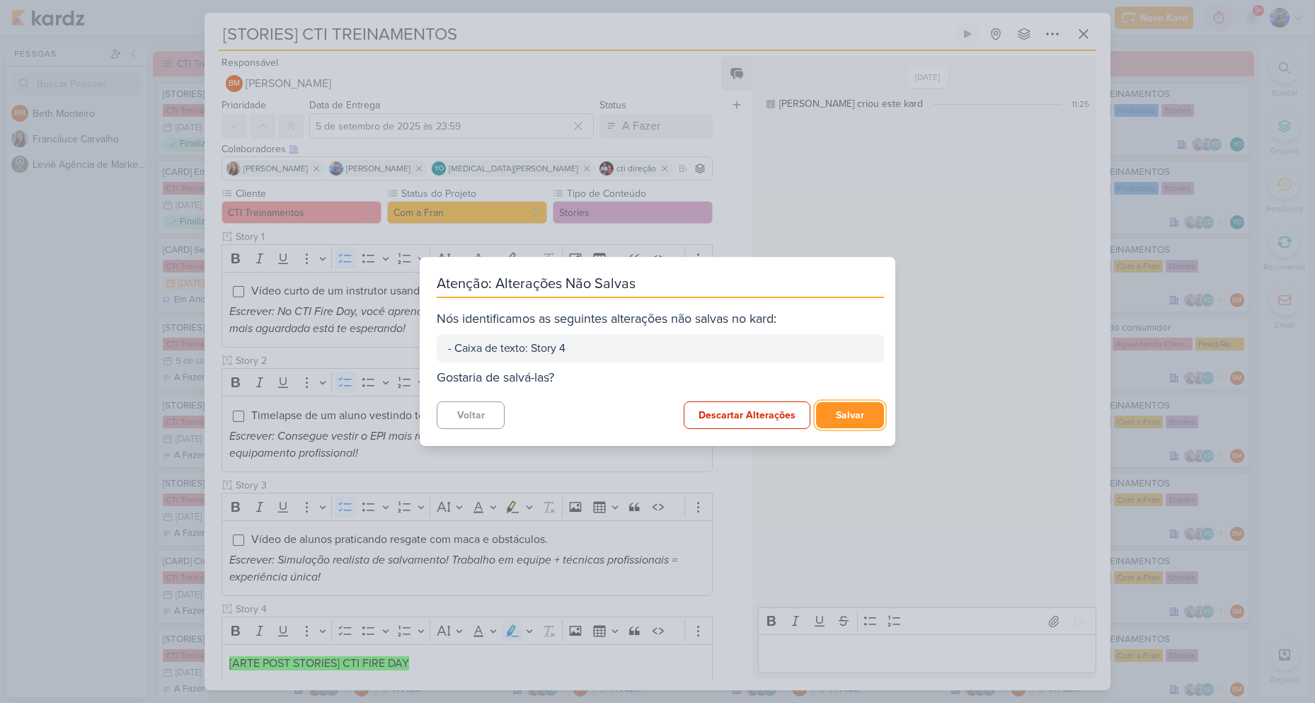
click at [826, 413] on button "Salvar" at bounding box center [850, 415] width 68 height 26
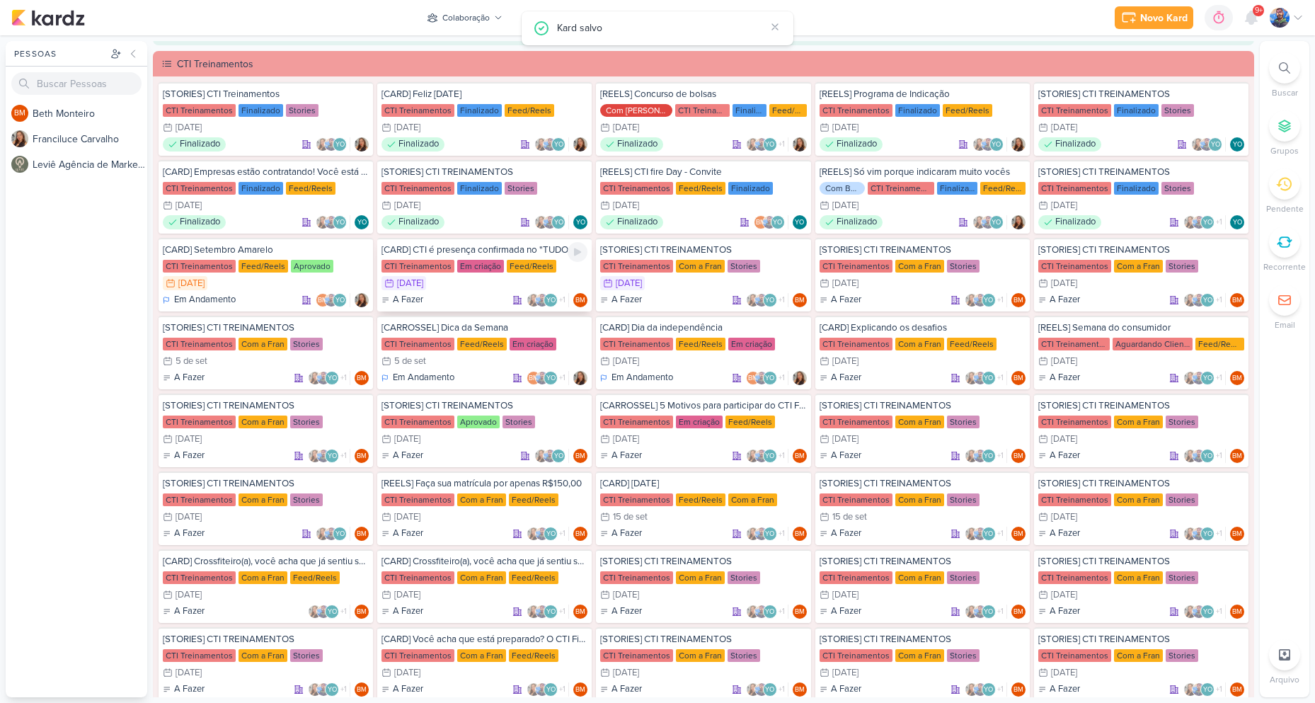
click at [467, 269] on div "Em criação" at bounding box center [480, 266] width 47 height 13
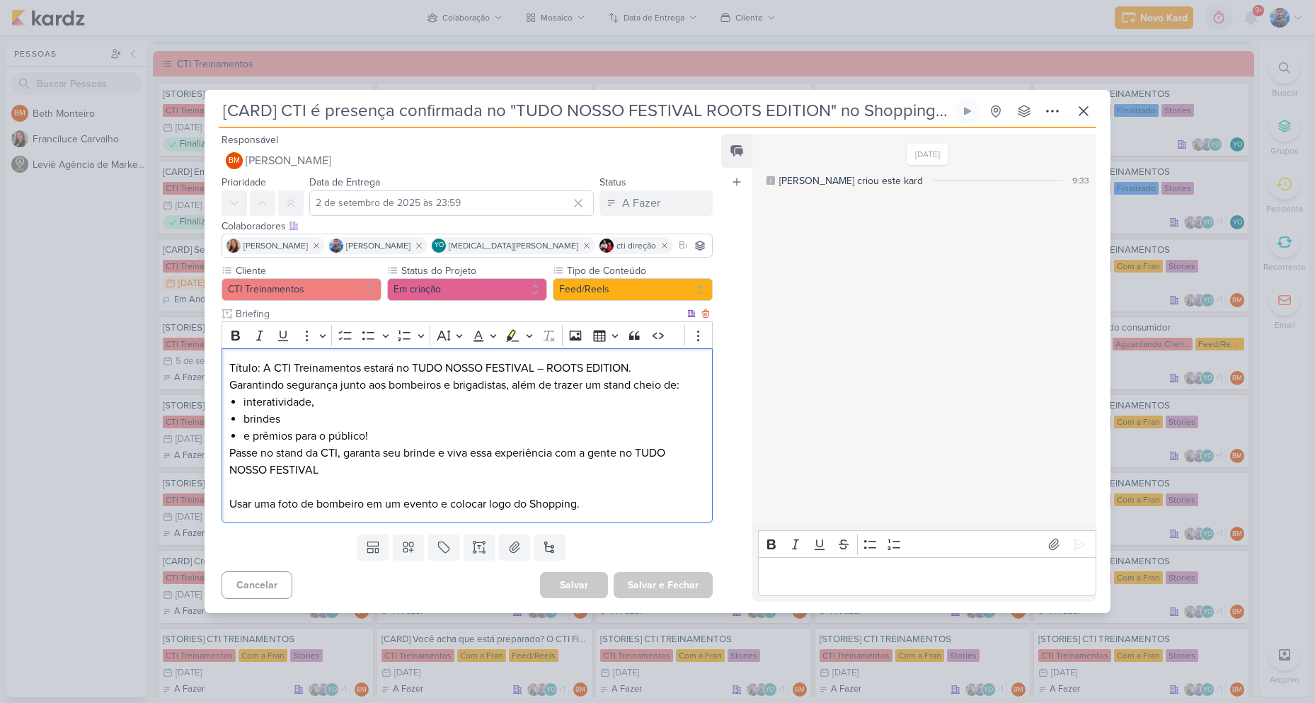
click at [459, 389] on p "Garantindo segurança junto aos bombeiros e brigadistas, além de trazer um stand…" at bounding box center [467, 384] width 476 height 17
click at [1088, 113] on icon at bounding box center [1083, 111] width 17 height 17
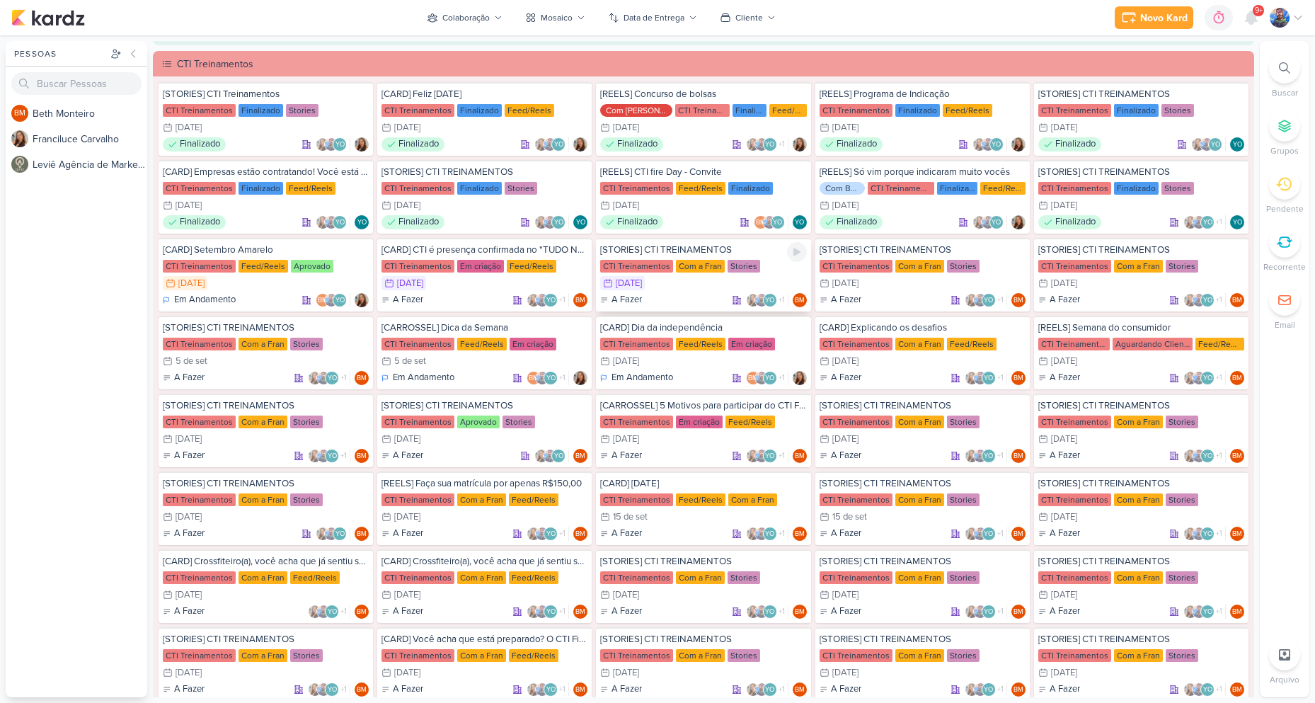
click at [667, 252] on div "[STORIES] CTI TREINAMENTOS" at bounding box center [703, 249] width 206 height 13
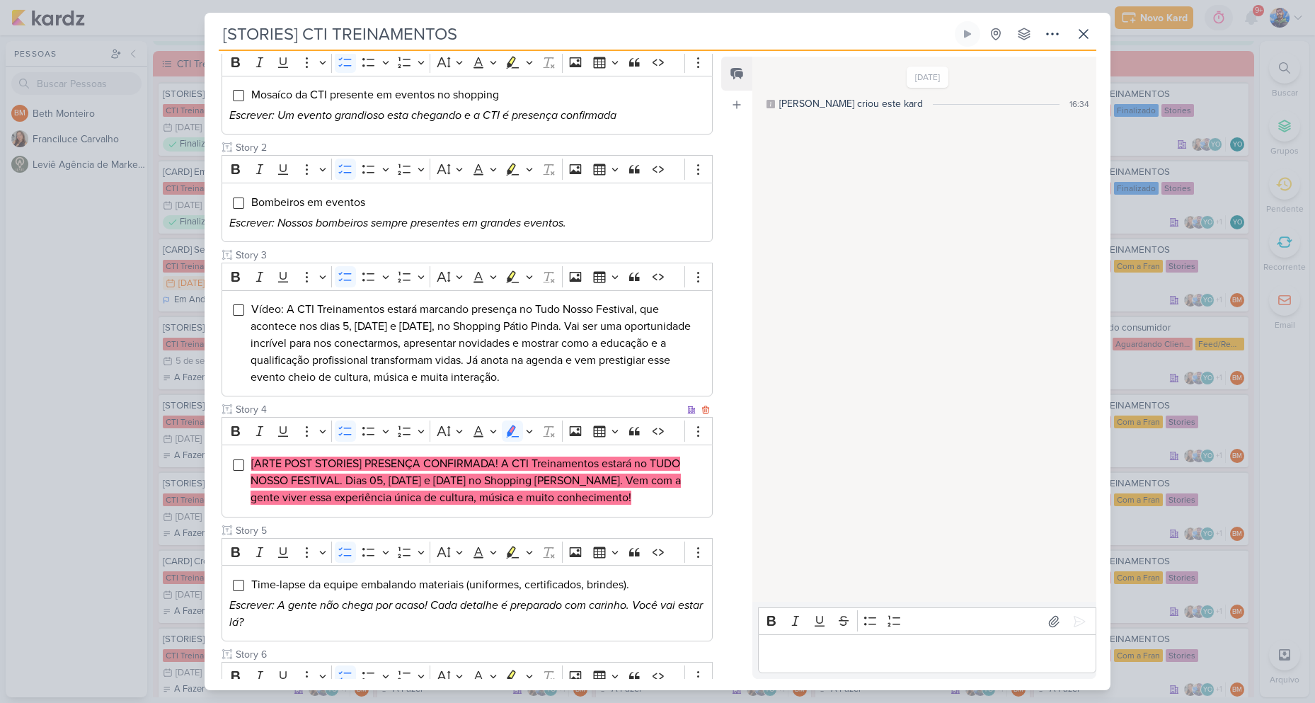
scroll to position [212, 0]
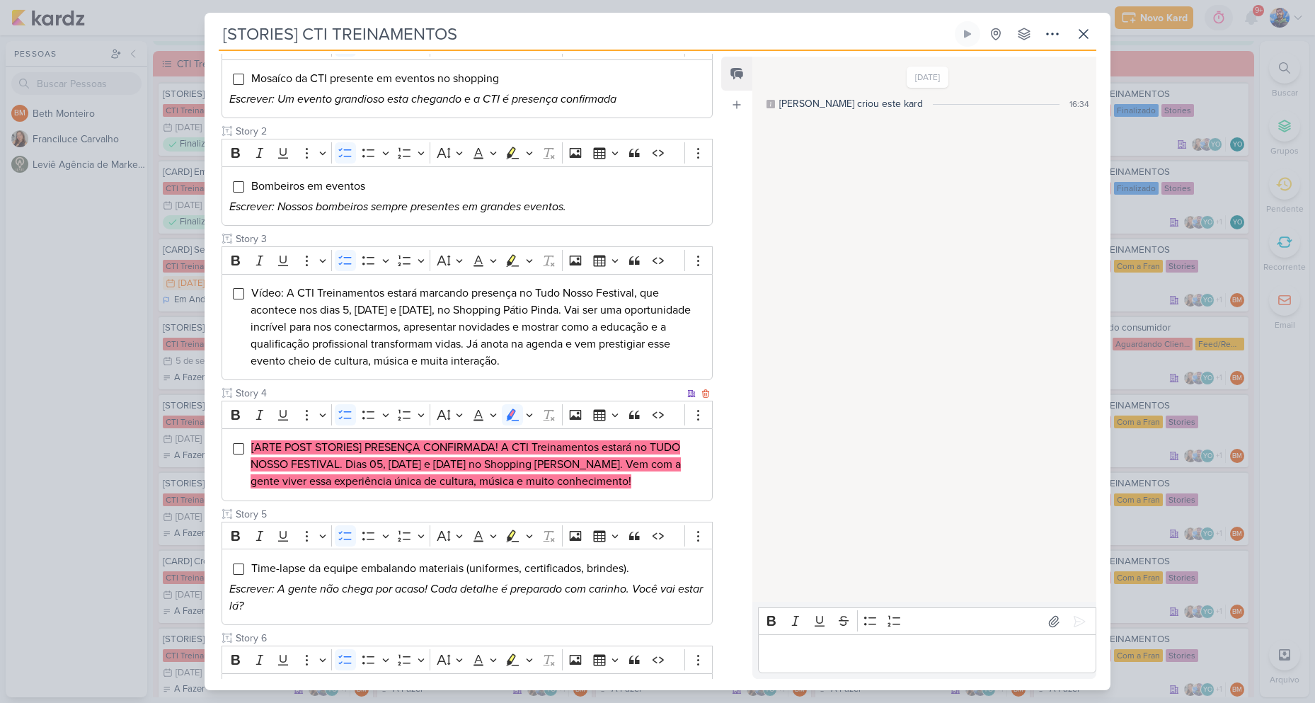
click at [563, 461] on mark "[ARTE POST STORIES] PRESENÇA CONFIRMADA! A CTI Treinamentos estará no TUDO NOSS…" at bounding box center [466, 464] width 430 height 48
click at [374, 449] on mark "[ARTE POST STORIES] PRESENÇA CONFIRMADA! A CTI Treinamentos estará no TUDO NOSS…" at bounding box center [466, 464] width 430 height 48
drag, startPoint x: 364, startPoint y: 447, endPoint x: 498, endPoint y: 454, distance: 133.9
click at [498, 454] on mark "[ARTE POST STORIES] PRESENÇA CONFIRMADA! A CTI Treinamentos estará no TUDO NOSS…" at bounding box center [466, 464] width 430 height 48
copy mark "PRESENÇA CONFIRMADA!"
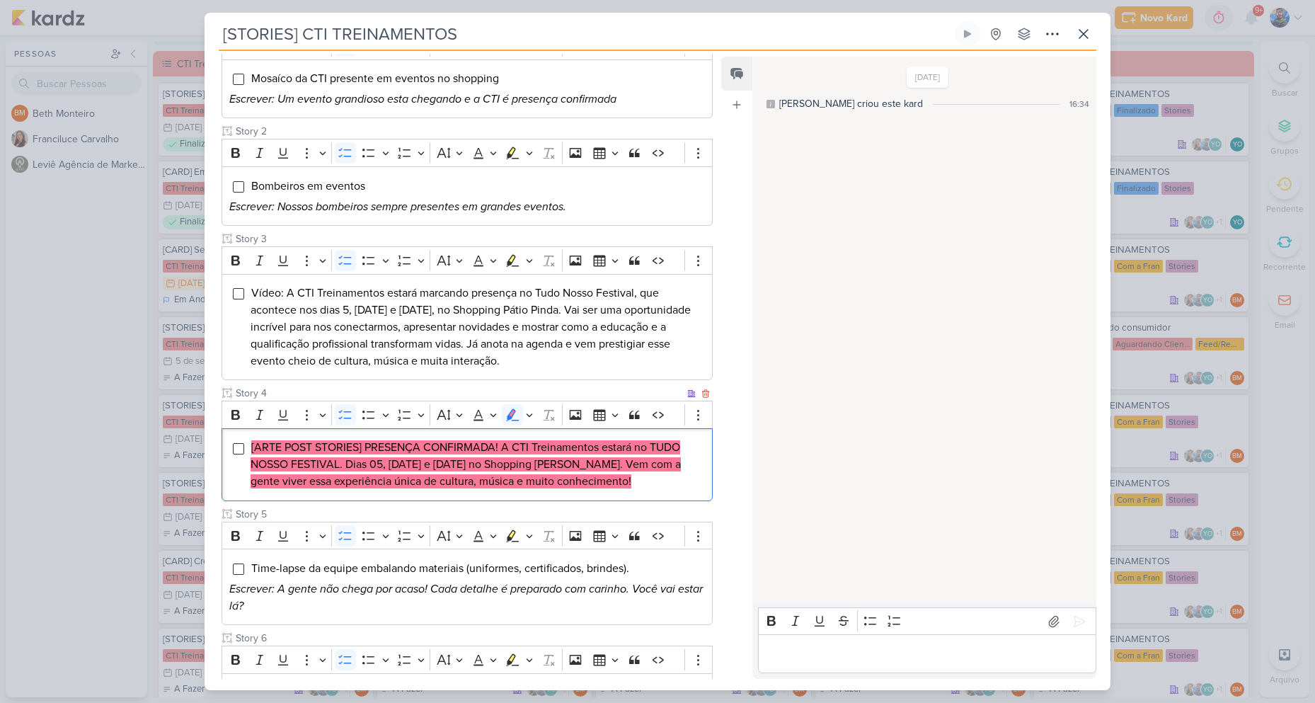
click at [534, 444] on mark "[ARTE POST STORIES] PRESENÇA CONFIRMADA! A CTI Treinamentos estará no TUDO NOSS…" at bounding box center [466, 464] width 430 height 48
drag, startPoint x: 503, startPoint y: 447, endPoint x: 597, endPoint y: 451, distance: 94.2
click at [597, 451] on mark "[ARTE POST STORIES] PRESENÇA CONFIRMADA! A CTI Treinamentos estará no TUDO NOSS…" at bounding box center [466, 464] width 430 height 48
copy mark "A CTI Treinamentos"
click at [616, 447] on mark "[ARTE POST STORIES] PRESENÇA CONFIRMADA! A CTI Treinamentos estará no TUDO NOSS…" at bounding box center [466, 464] width 430 height 48
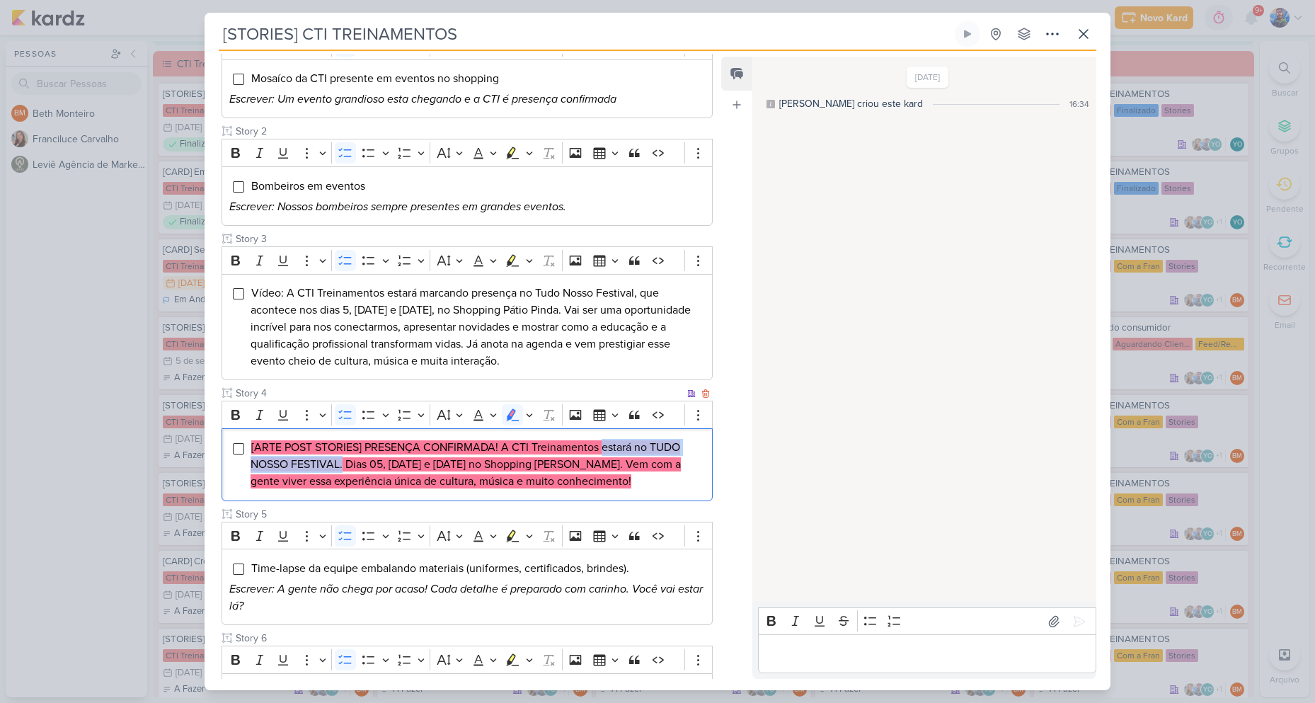
drag, startPoint x: 601, startPoint y: 443, endPoint x: 342, endPoint y: 469, distance: 260.3
click at [342, 469] on mark "[ARTE POST STORIES] PRESENÇA CONFIRMADA! A CTI Treinamentos estará no TUDO NOSS…" at bounding box center [466, 464] width 430 height 48
copy mark "estará no TUDO NOSSO FESTIVAL."
click at [623, 473] on li "[ARTE POST STORIES] PRESENÇA CONFIRMADA! A CTI Treinamentos estará no TUDO NOSS…" at bounding box center [478, 464] width 454 height 51
click at [348, 461] on mark "[ARTE POST STORIES] PRESENÇA CONFIRMADA! A CTI Treinamentos estará no TUDO NOSS…" at bounding box center [466, 464] width 430 height 48
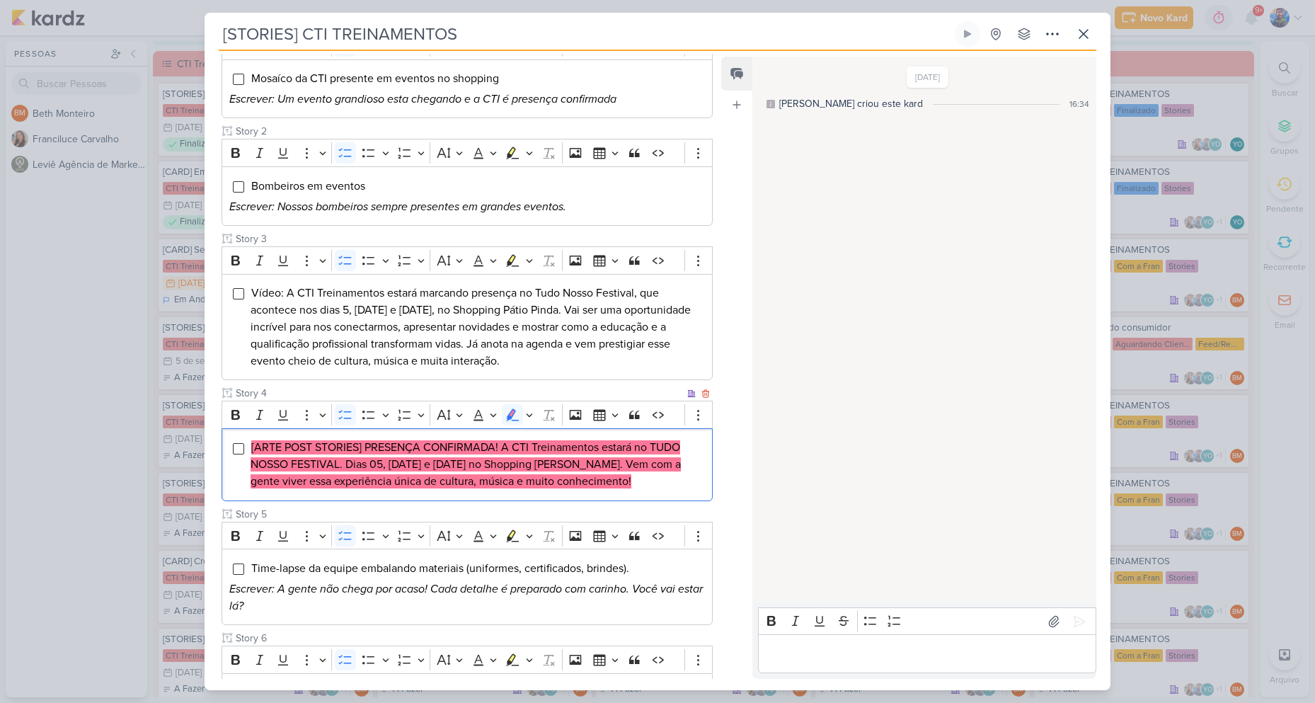
click at [386, 467] on mark "[ARTE POST STORIES] PRESENÇA CONFIRMADA! A CTI Treinamentos estará no TUDO NOSS…" at bounding box center [466, 464] width 430 height 48
drag, startPoint x: 345, startPoint y: 466, endPoint x: 369, endPoint y: 469, distance: 23.6
click at [369, 469] on mark "[ARTE POST STORIES] PRESENÇA CONFIRMADA! A CTI Treinamentos estará no TUDO NOSS…" at bounding box center [466, 464] width 430 height 48
copy mark "Dias"
click at [399, 476] on mark "[ARTE POST STORIES] PRESENÇA CONFIRMADA! A CTI Treinamentos estará no TUDO NOSS…" at bounding box center [466, 464] width 430 height 48
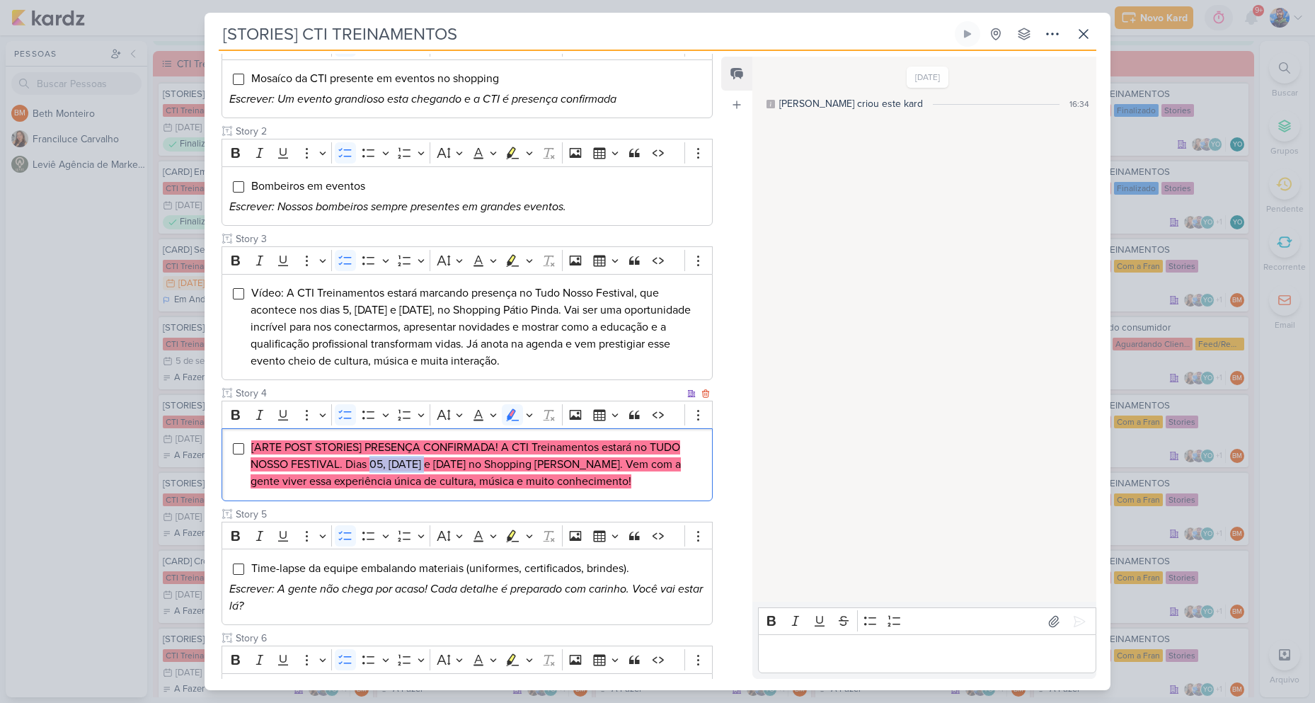
drag, startPoint x: 372, startPoint y: 463, endPoint x: 430, endPoint y: 469, distance: 57.7
click at [430, 469] on mark "[ARTE POST STORIES] PRESENÇA CONFIRMADA! A CTI Treinamentos estará no TUDO NOSS…" at bounding box center [466, 464] width 430 height 48
copy mark "05, 06 e 07"
click at [451, 468] on mark "[ARTE POST STORIES] PRESENÇA CONFIRMADA! A CTI Treinamentos estará no TUDO NOSS…" at bounding box center [466, 464] width 430 height 48
drag, startPoint x: 432, startPoint y: 465, endPoint x: 623, endPoint y: 467, distance: 191.1
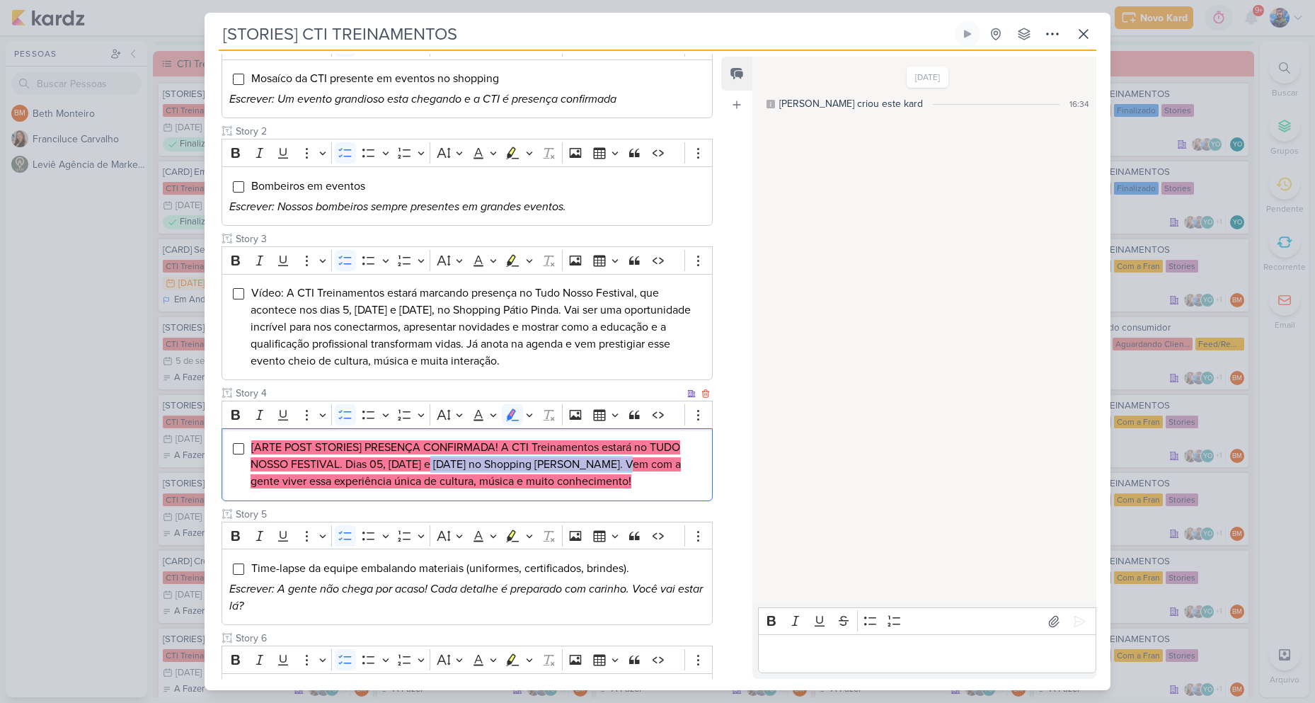
click at [623, 467] on mark "[ARTE POST STORIES] PRESENÇA CONFIRMADA! A CTI Treinamentos estará no TUDO NOSS…" at bounding box center [466, 464] width 430 height 48
copy mark "de setembro no Shopping Pátio Pinda."
click at [609, 466] on mark "[ARTE POST STORIES] PRESENÇA CONFIRMADA! A CTI Treinamentos estará no TUDO NOSS…" at bounding box center [466, 464] width 430 height 48
click at [628, 459] on mark "[ARTE POST STORIES] PRESENÇA CONFIRMADA! A CTI Treinamentos estará no TUDO NOSS…" at bounding box center [466, 464] width 430 height 48
drag, startPoint x: 626, startPoint y: 459, endPoint x: 672, endPoint y: 475, distance: 48.8
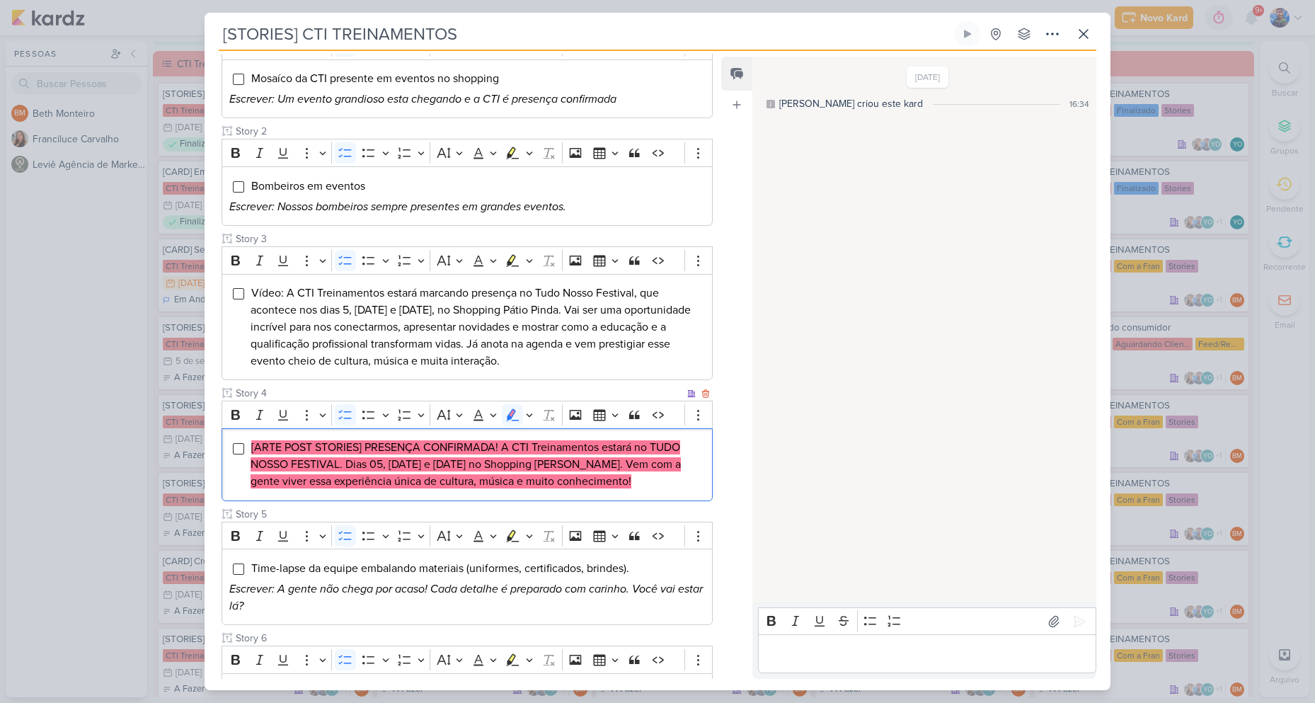
click at [672, 475] on li "[ARTE POST STORIES] PRESENÇA CONFIRMADA! A CTI Treinamentos estará no TUDO NOSS…" at bounding box center [478, 464] width 454 height 51
copy mark "Vem com a gente viver essa experiência única de cultura, música e muito conheci…"
click at [656, 476] on li "[ARTE POST STORIES] PRESENÇA CONFIRMADA! A CTI Treinamentos estará no TUDO NOSS…" at bounding box center [478, 464] width 454 height 51
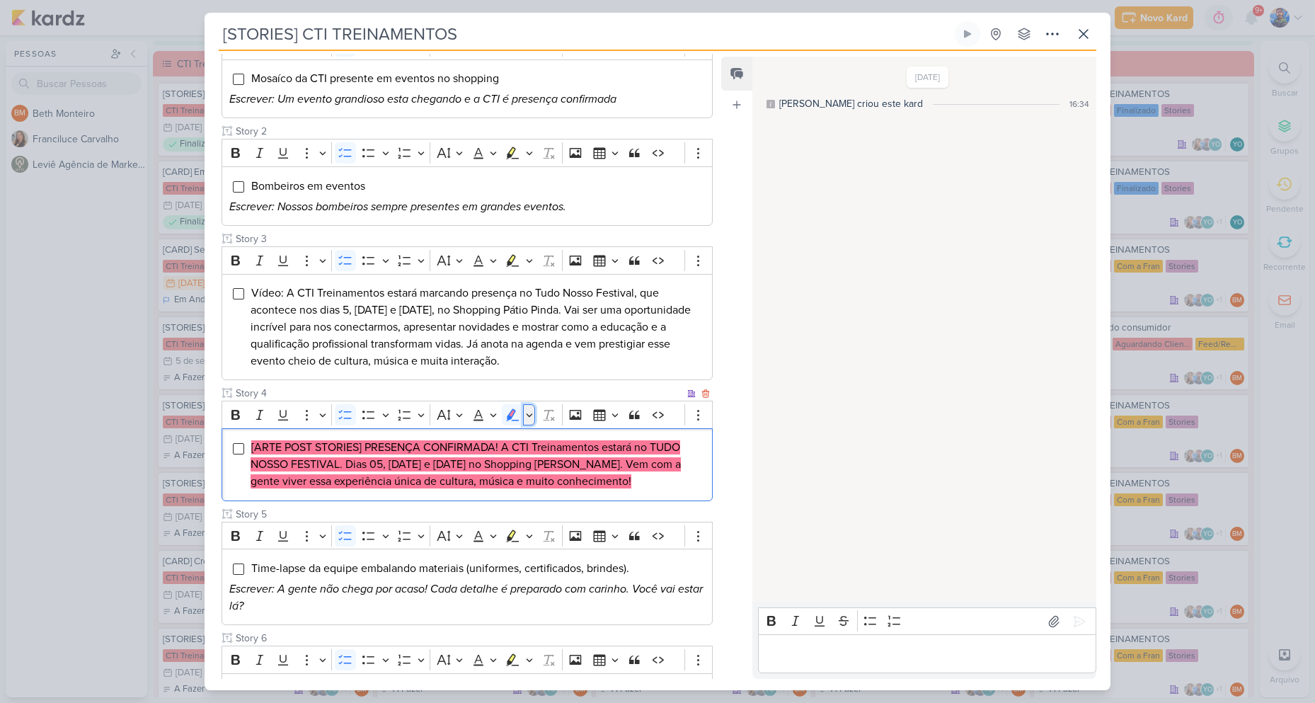
click at [531, 413] on icon "Editor toolbar" at bounding box center [529, 415] width 7 height 14
click at [439, 440] on icon "Text highlight toolbar" at bounding box center [446, 439] width 14 height 14
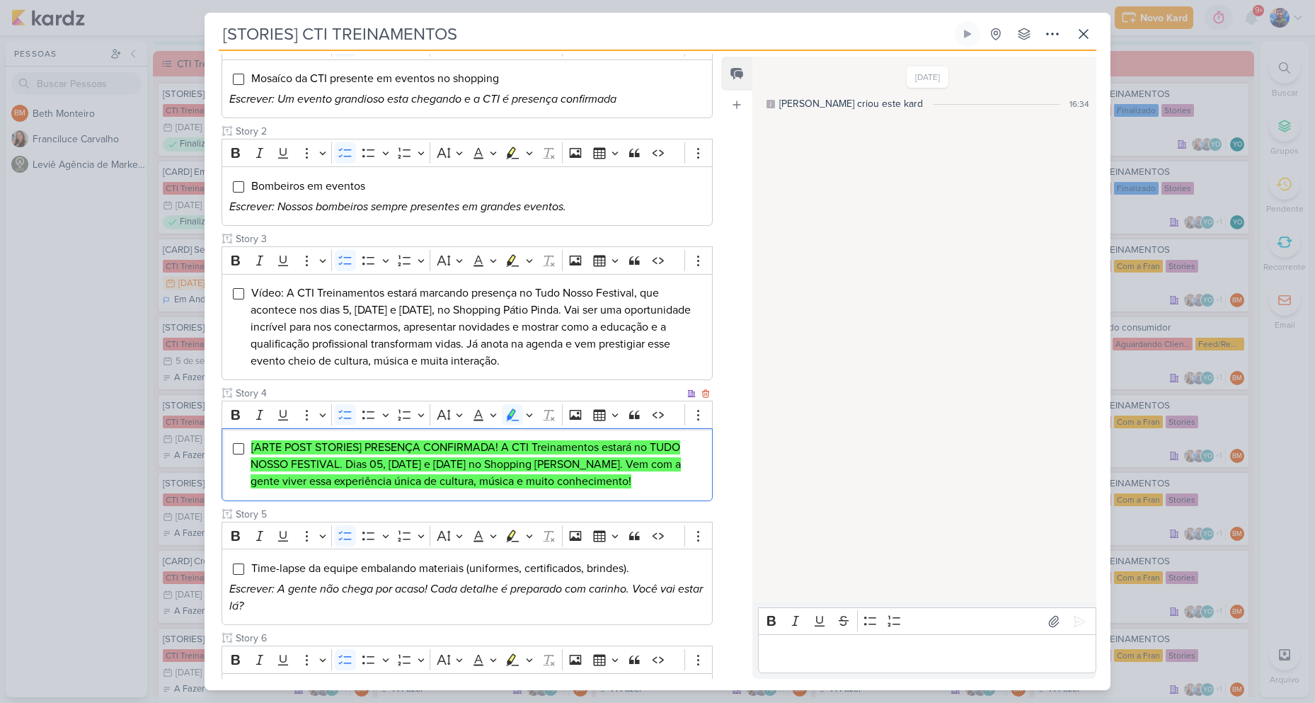
click at [644, 493] on div "[ARTE POST STORIES] PRESENÇA CONFIRMADA! A CTI Treinamentos estará no TUDO NOSS…" at bounding box center [466, 464] width 491 height 73
click at [647, 488] on li "[ARTE POST STORIES] PRESENÇA CONFIRMADA! A CTI Treinamentos estará no TUDO NOSS…" at bounding box center [478, 464] width 454 height 51
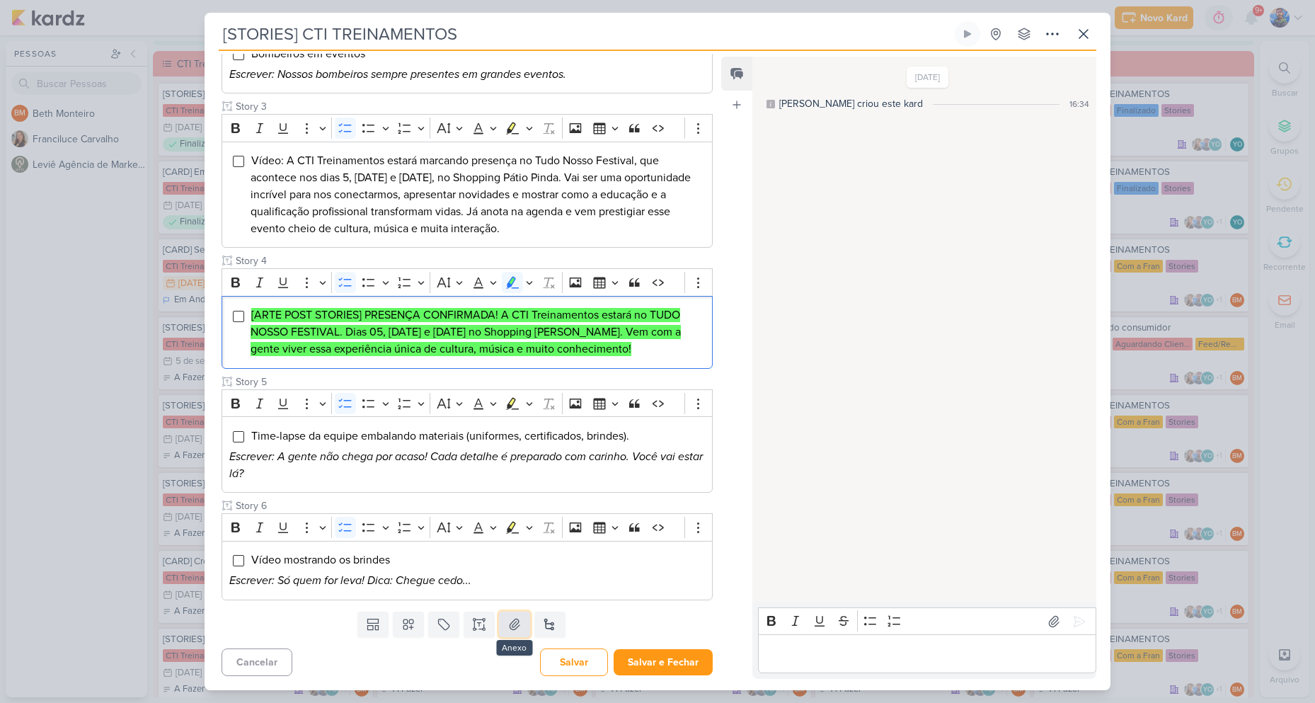
click at [514, 628] on icon at bounding box center [514, 624] width 14 height 14
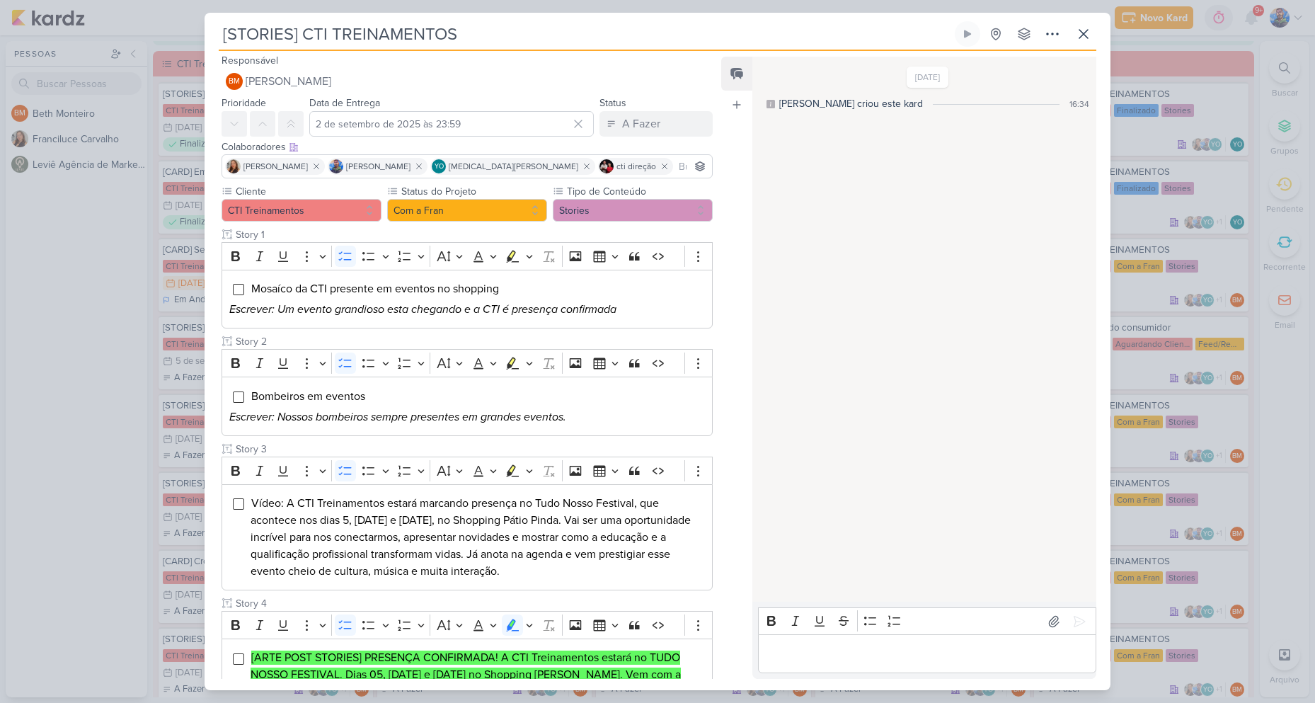
scroll to position [0, 0]
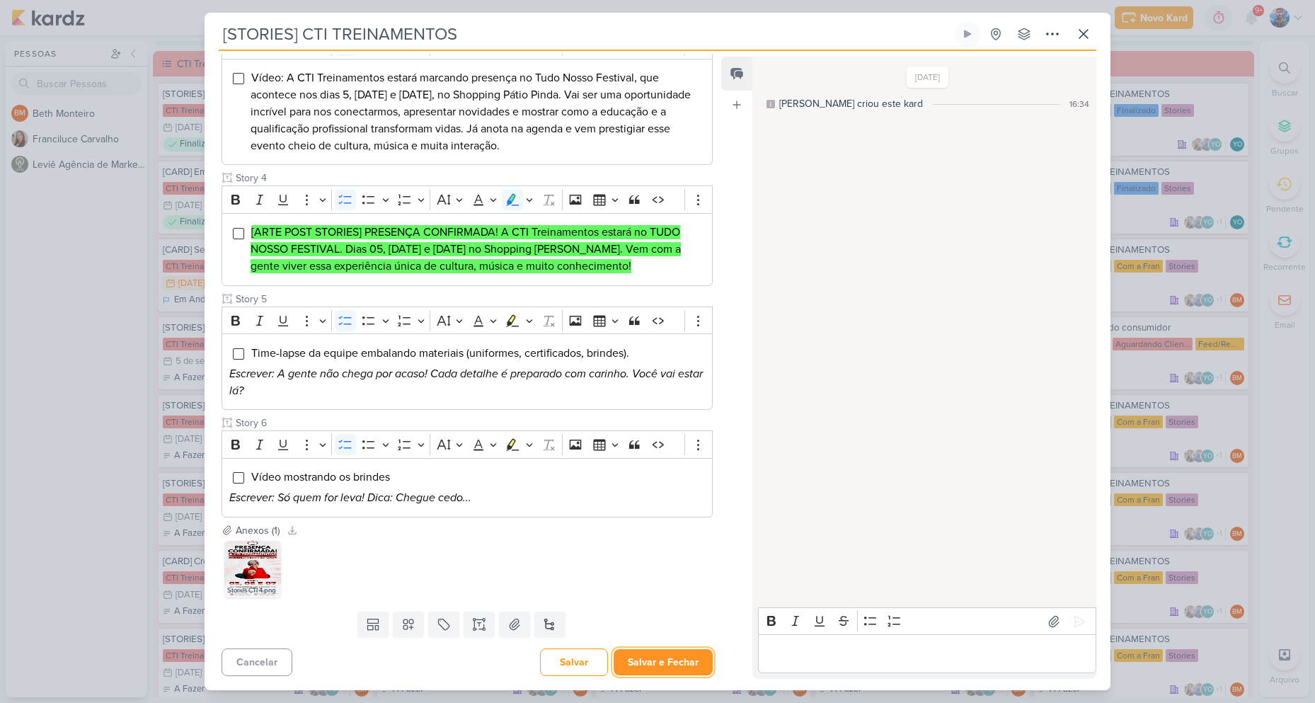
click at [653, 657] on button "Salvar e Fechar" at bounding box center [663, 662] width 99 height 26
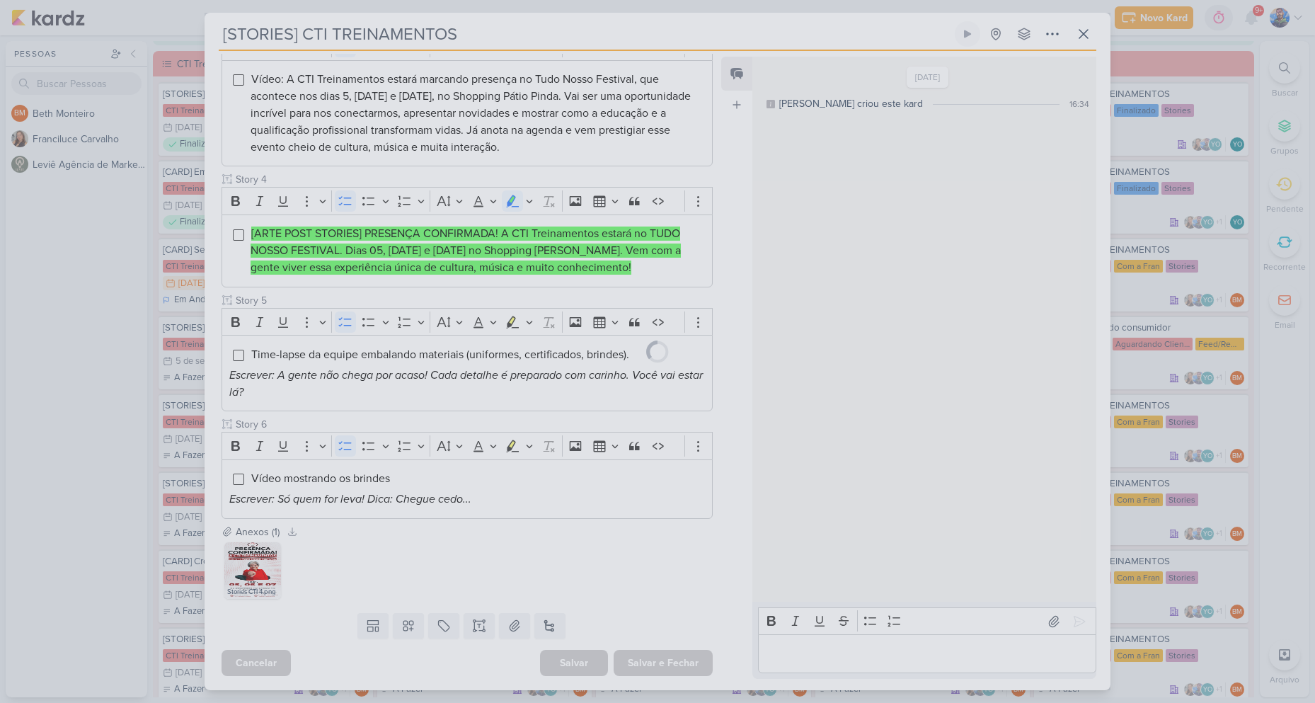
scroll to position [426, 0]
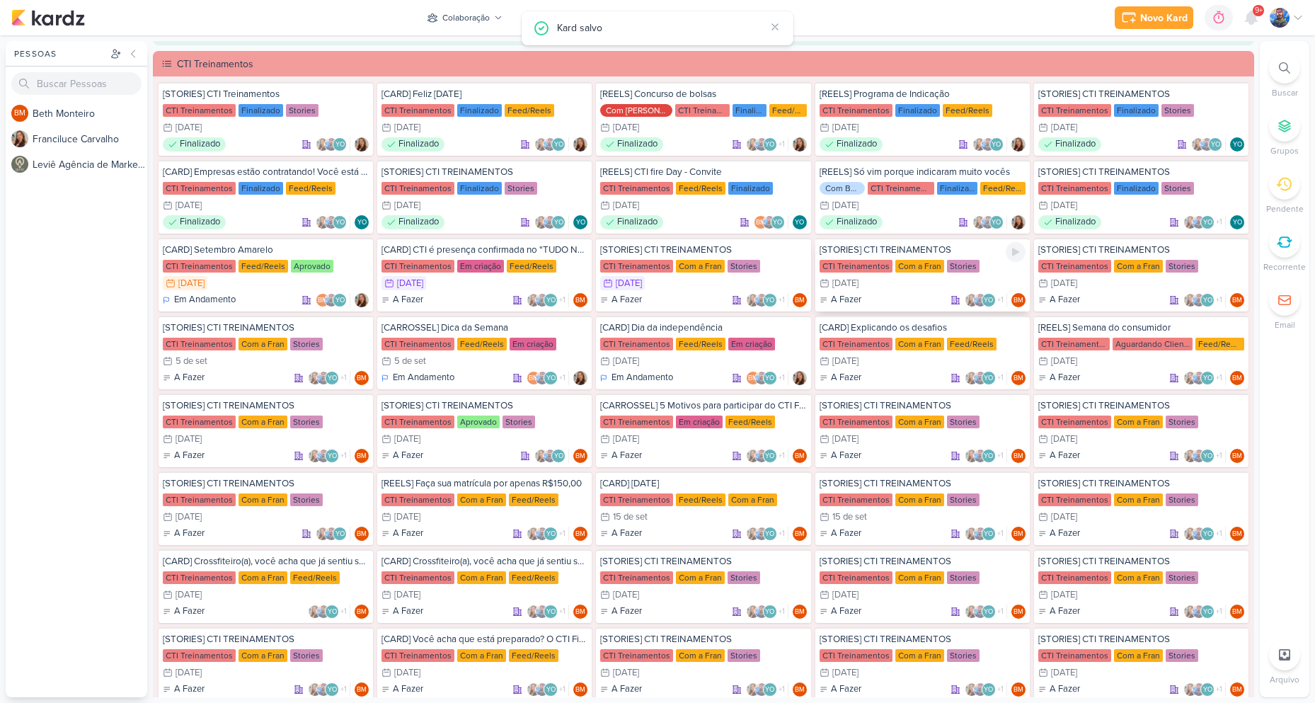
click at [883, 283] on div "3/9 [DATE]" at bounding box center [922, 283] width 206 height 14
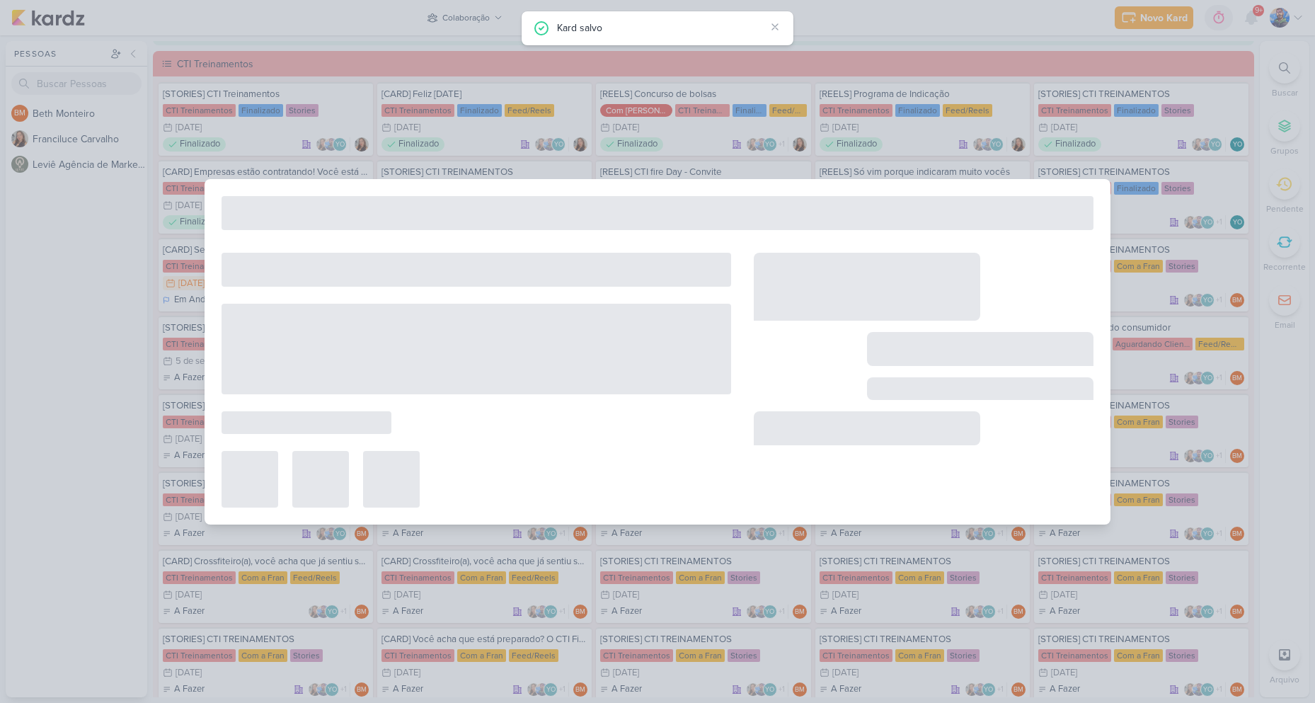
type input "3 de setembro de 2025 às 23:59"
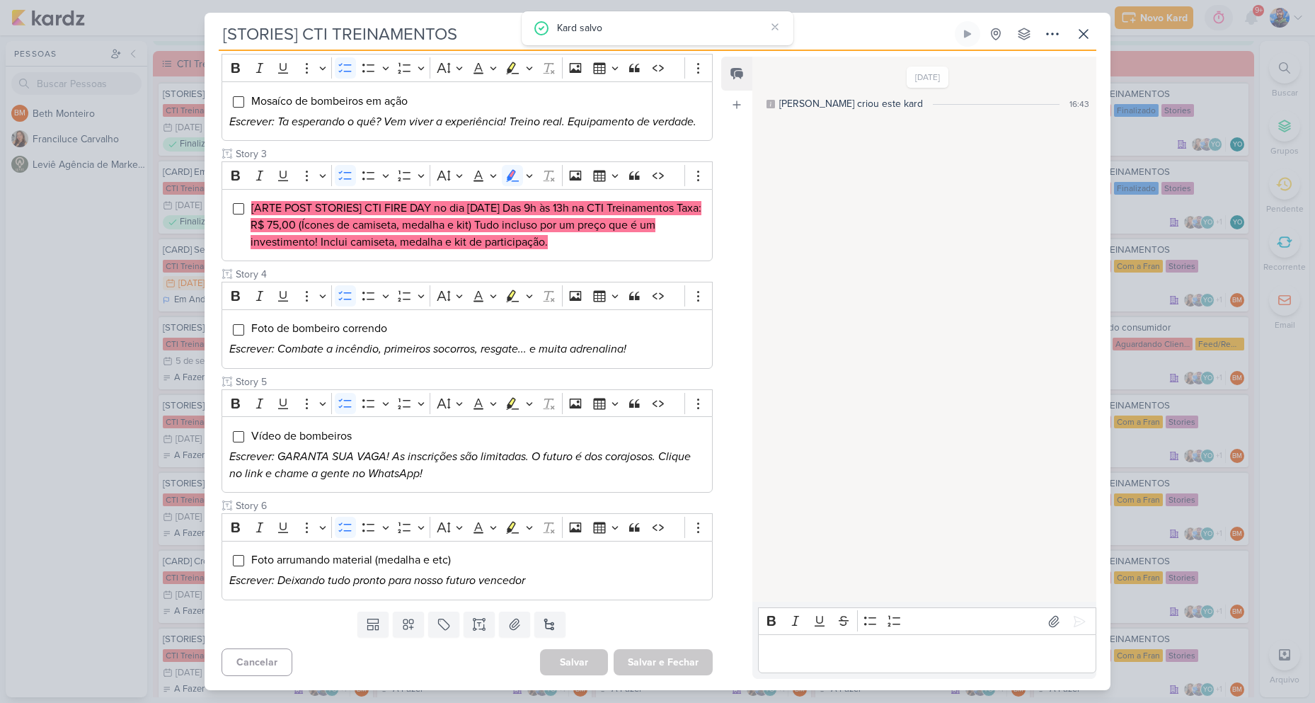
scroll to position [0, 0]
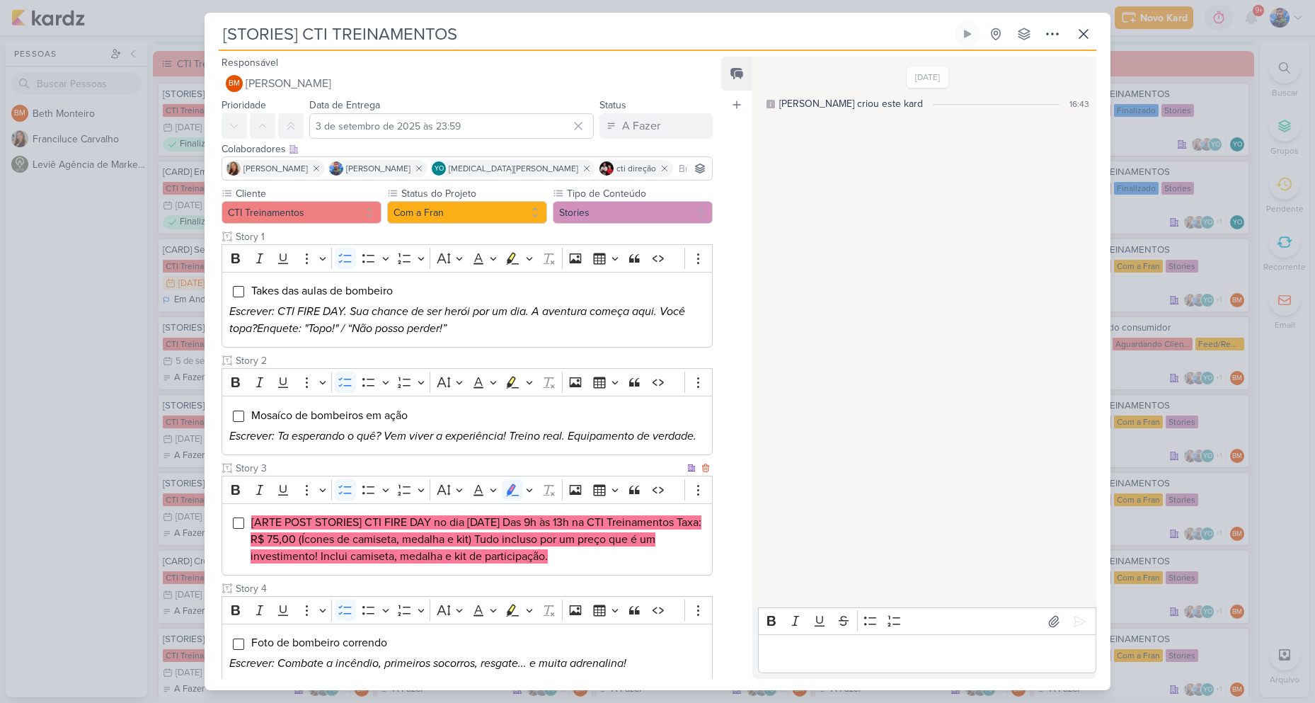
click at [637, 554] on li "[ARTE POST STORIES] CTI FIRE DAY no dia [DATE] Das 9h às 13h na CTI Treinamento…" at bounding box center [478, 539] width 454 height 51
click at [592, 536] on mark "[ARTE POST STORIES] CTI FIRE DAY no dia [DATE] Das 9h às 13h na CTI Treinamento…" at bounding box center [476, 539] width 451 height 48
click at [367, 540] on mark "[ARTE POST STORIES] CTI FIRE DAY no dia [DATE] Das 9h às 13h na CTI Treinamento…" at bounding box center [476, 539] width 451 height 48
click at [335, 541] on mark "[ARTE POST STORIES] CTI FIRE DAY no dia [DATE] Das 9h às 13h na CTI Treinamento…" at bounding box center [476, 539] width 451 height 48
drag, startPoint x: 319, startPoint y: 541, endPoint x: 400, endPoint y: 541, distance: 80.7
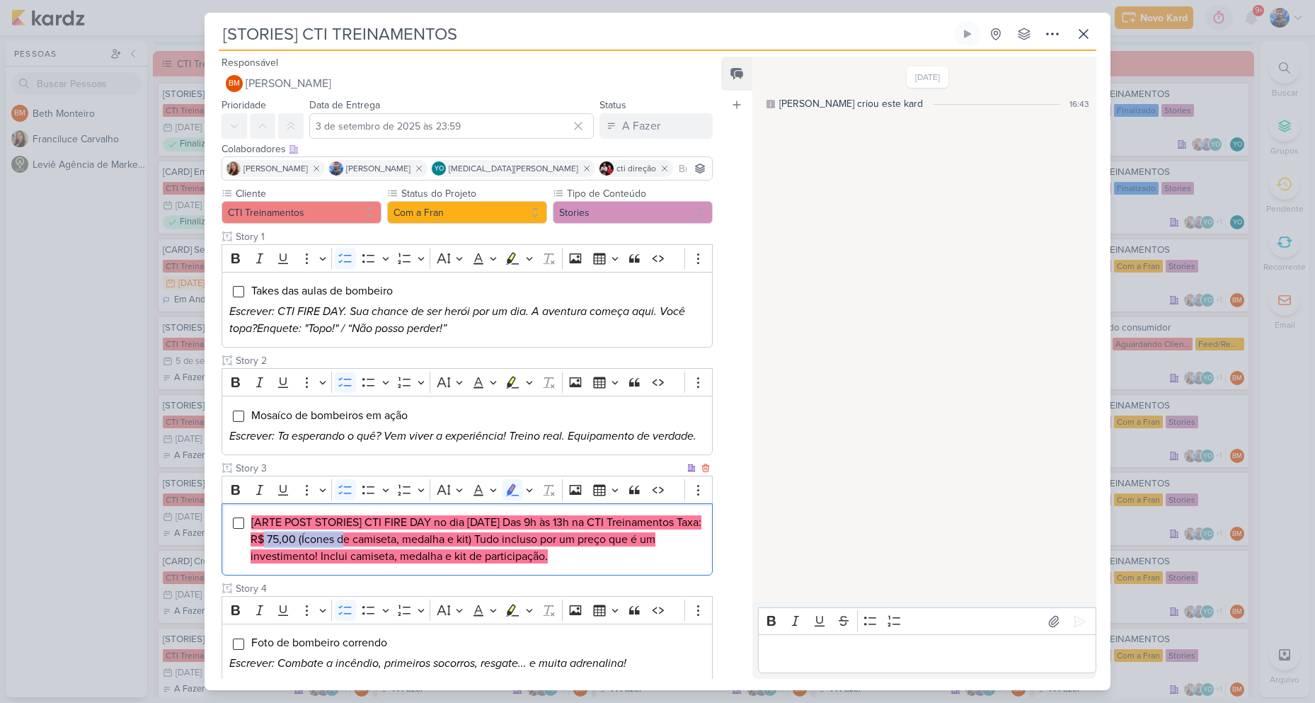
click at [400, 541] on mark "[ARTE POST STORIES] CTI FIRE DAY no dia [DATE] Das 9h às 13h na CTI Treinamento…" at bounding box center [476, 539] width 451 height 48
drag, startPoint x: 379, startPoint y: 541, endPoint x: 369, endPoint y: 539, distance: 10.3
click at [378, 541] on mark "[ARTE POST STORIES] CTI FIRE DAY no dia [DATE] Das 9h às 13h na CTI Treinamento…" at bounding box center [476, 539] width 451 height 48
click at [367, 537] on mark "[ARTE POST STORIES] CTI FIRE DAY no dia [DATE] Das 9h às 13h na CTI Treinamento…" at bounding box center [476, 539] width 451 height 48
drag, startPoint x: 347, startPoint y: 536, endPoint x: 395, endPoint y: 543, distance: 47.9
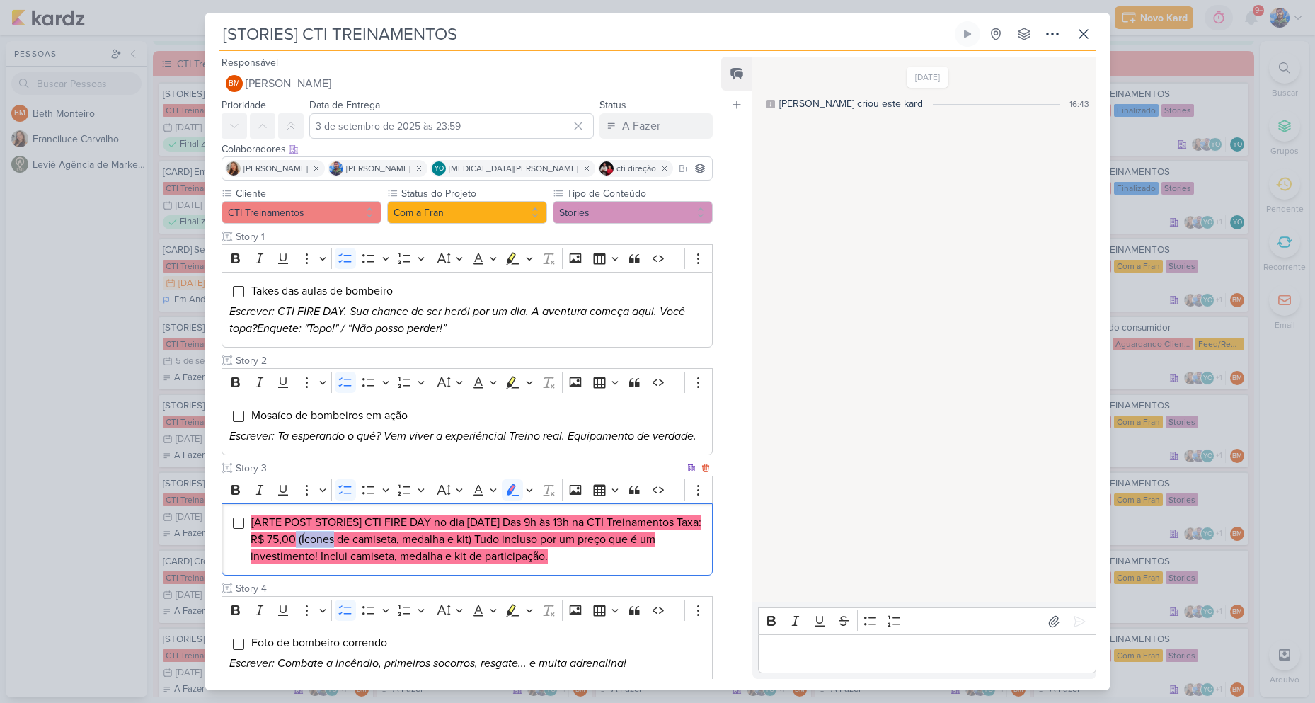
click at [395, 543] on mark "[ARTE POST STORIES] CTI FIRE DAY no dia [DATE] Das 9h às 13h na CTI Treinamento…" at bounding box center [476, 539] width 451 height 48
copy mark "R$ 75,00"
click at [442, 522] on mark "[ARTE POST STORIES] CTI FIRE DAY no dia [DATE] Das 9h às 13h na CTI Treinamento…" at bounding box center [476, 539] width 451 height 48
click at [623, 544] on mark "[ARTE POST STORIES] CTI FIRE DAY no dia [DATE] Das 9h às 13h na CTI Treinamento…" at bounding box center [476, 539] width 451 height 48
click at [449, 520] on mark "[ARTE POST STORIES] CTI FIRE DAY no dia [DATE] Das 9h às 13h na CTI Treinamento…" at bounding box center [476, 539] width 451 height 48
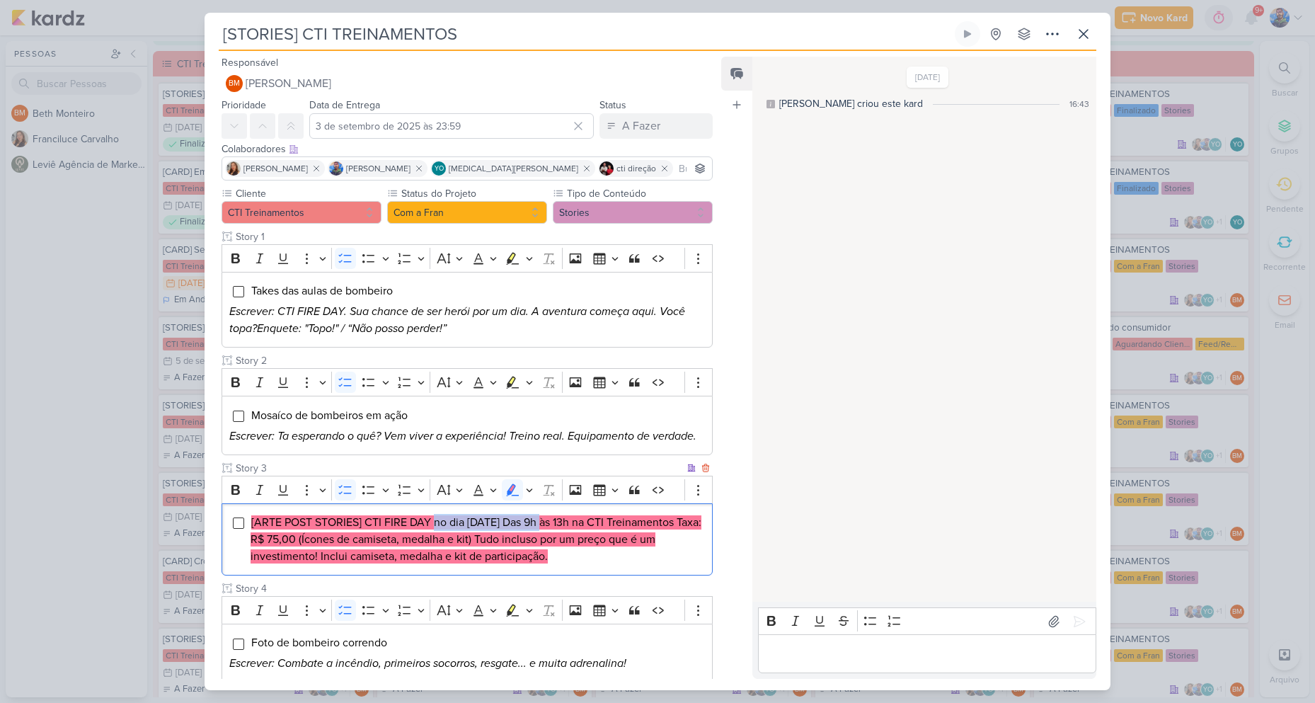
drag, startPoint x: 435, startPoint y: 522, endPoint x: 553, endPoint y: 521, distance: 118.9
click at [547, 520] on mark "[ARTE POST STORIES] CTI FIRE DAY no dia [DATE] Das 9h às 13h na CTI Treinamento…" at bounding box center [476, 539] width 451 height 48
copy mark "no dia 27 de Setembro"
click at [592, 522] on mark "[ARTE POST STORIES] CTI FIRE DAY no dia [DATE] Das 9h às 13h na CTI Treinamento…" at bounding box center [476, 539] width 451 height 48
drag, startPoint x: 550, startPoint y: 522, endPoint x: 620, endPoint y: 524, distance: 70.1
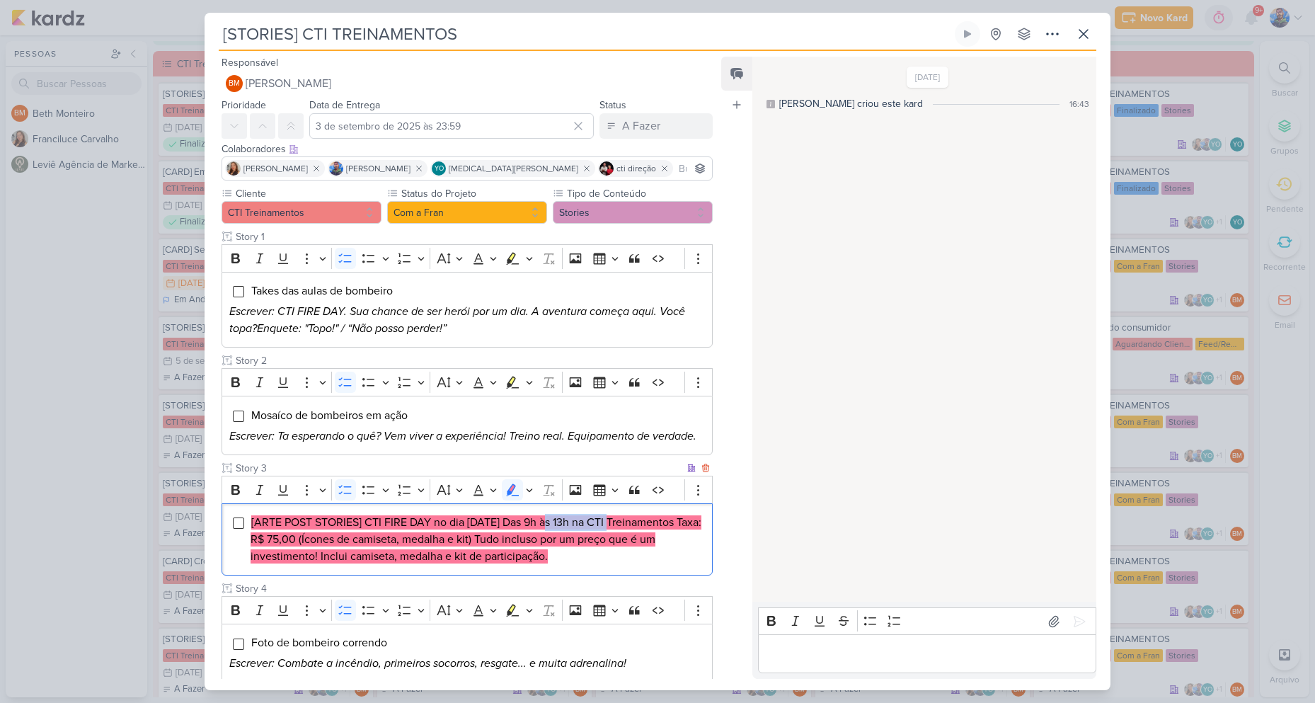
click at [620, 524] on mark "[ARTE POST STORIES] CTI FIRE DAY no dia [DATE] Das 9h às 13h na CTI Treinamento…" at bounding box center [476, 539] width 451 height 48
copy mark "Das 9h às 13h"
click at [635, 518] on mark "[ARTE POST STORIES] CTI FIRE DAY no dia [DATE] Das 9h às 13h na CTI Treinamento…" at bounding box center [476, 539] width 451 height 48
drag, startPoint x: 626, startPoint y: 519, endPoint x: 318, endPoint y: 543, distance: 308.8
click at [318, 543] on mark "[ARTE POST STORIES] CTI FIRE DAY no dia [DATE] Das 9h às 13h na CTI Treinamento…" at bounding box center [476, 539] width 451 height 48
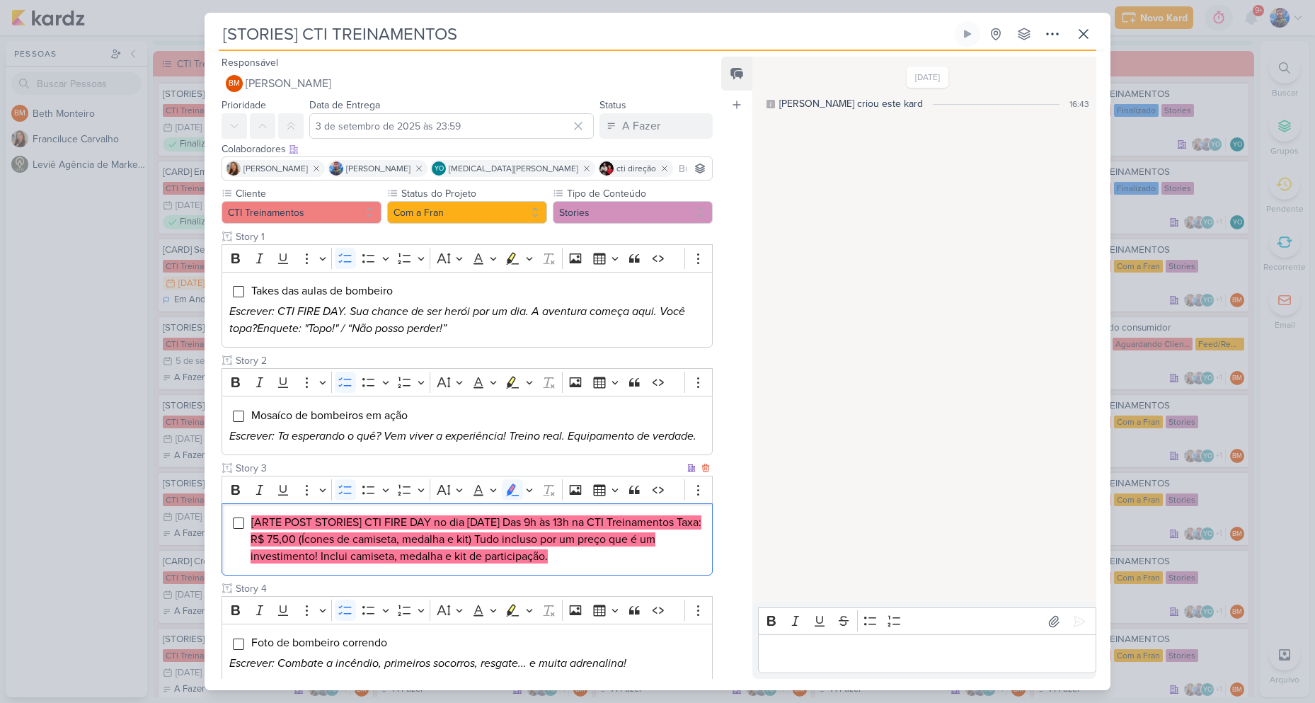
click at [454, 533] on mark "[ARTE POST STORIES] CTI FIRE DAY no dia [DATE] Das 9h às 13h na CTI Treinamento…" at bounding box center [476, 539] width 451 height 48
click at [374, 539] on mark "[ARTE POST STORIES] CTI FIRE DAY no dia [DATE] Das 9h às 13h na CTI Treinamento…" at bounding box center [476, 539] width 451 height 48
drag, startPoint x: 319, startPoint y: 537, endPoint x: 395, endPoint y: 543, distance: 76.0
click at [395, 543] on mark "[ARTE POST STORIES] CTI FIRE DAY no dia [DATE] Das 9h às 13h na CTI Treinamento…" at bounding box center [476, 539] width 451 height 48
click at [505, 553] on mark "[ARTE POST STORIES] CTI FIRE DAY no dia [DATE] Das 9h às 13h na CTI Treinamento…" at bounding box center [476, 539] width 451 height 48
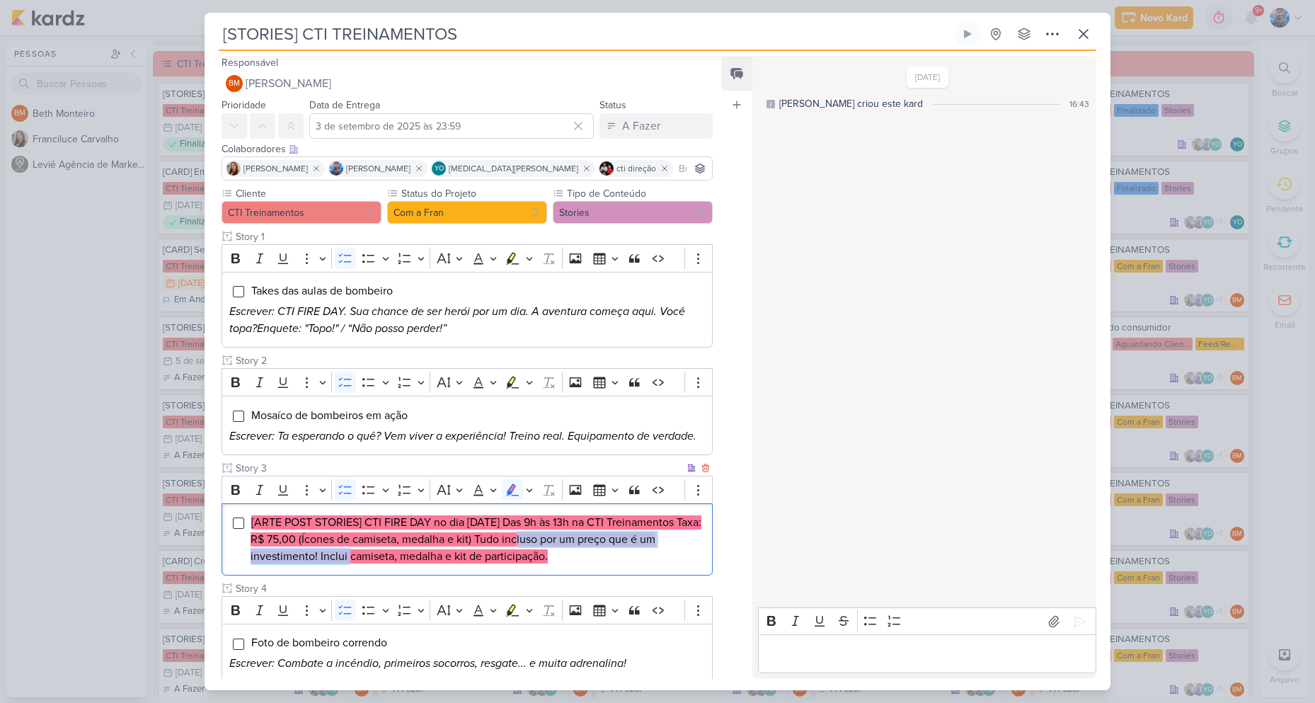
drag, startPoint x: 573, startPoint y: 541, endPoint x: 398, endPoint y: 570, distance: 178.0
click at [398, 570] on div "[ARTE POST STORIES] CTI FIRE DAY no dia [DATE] Das 9h às 13h na CTI Treinamento…" at bounding box center [466, 539] width 491 height 73
click at [656, 551] on li "[ARTE POST STORIES] CTI FIRE DAY no dia [DATE] Das 9h às 13h na CTI Treinamento…" at bounding box center [478, 539] width 454 height 51
drag, startPoint x: 575, startPoint y: 539, endPoint x: 398, endPoint y: 560, distance: 178.2
click at [398, 560] on mark "[ARTE POST STORIES] CTI FIRE DAY no dia [DATE] Das 9h às 13h na CTI Treinamento…" at bounding box center [476, 539] width 451 height 48
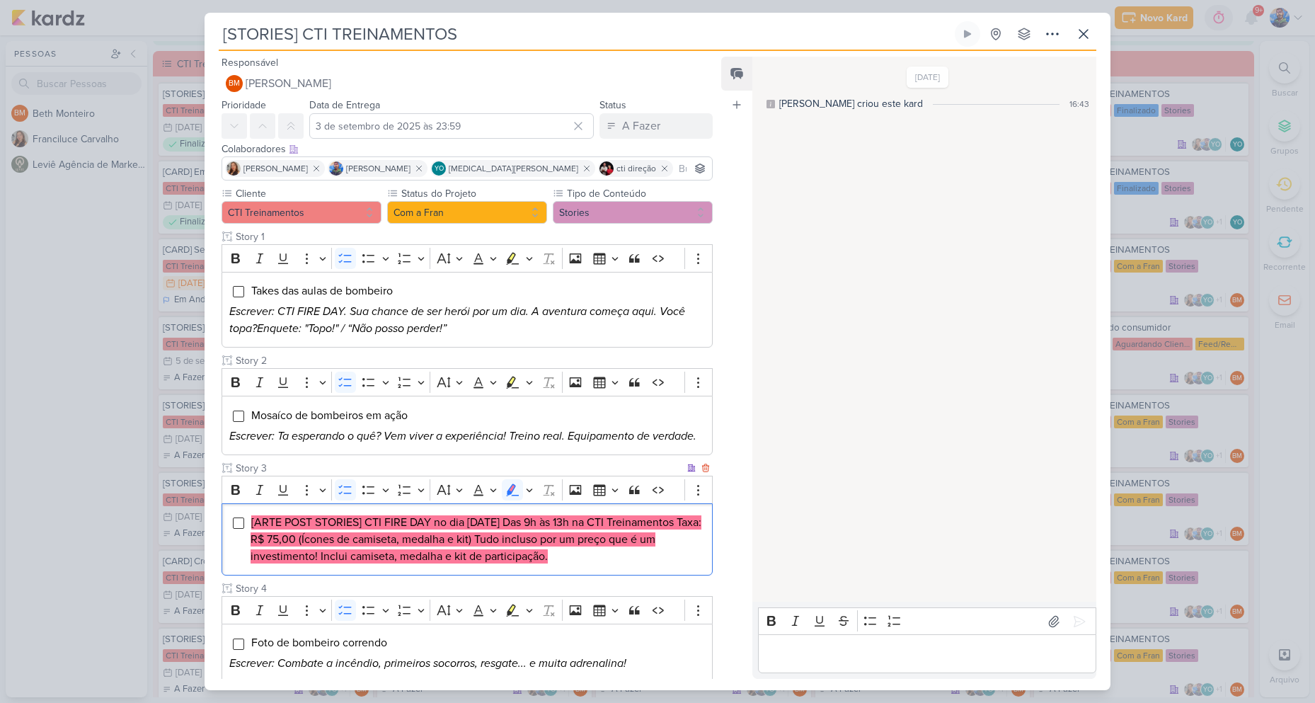
click at [468, 536] on mark "[ARTE POST STORIES] CTI FIRE DAY no dia [DATE] Das 9h às 13h na CTI Treinamento…" at bounding box center [476, 539] width 451 height 48
click at [647, 538] on mark "[ARTE POST STORIES] CTI FIRE DAY no dia [DATE] Das 9h às 13h na CTI Treinamento…" at bounding box center [476, 539] width 451 height 48
click at [492, 522] on mark "[ARTE POST STORIES] CTI FIRE DAY no dia [DATE] Das 9h às 13h na CTI Treinamento…" at bounding box center [476, 539] width 451 height 48
click at [630, 540] on mark "[ARTE POST STORIES] CTI FIRE DAY no dia [DATE] Das 9h às 13h na CTI Treinamento…" at bounding box center [476, 539] width 451 height 48
drag, startPoint x: 575, startPoint y: 539, endPoint x: 396, endPoint y: 570, distance: 181.0
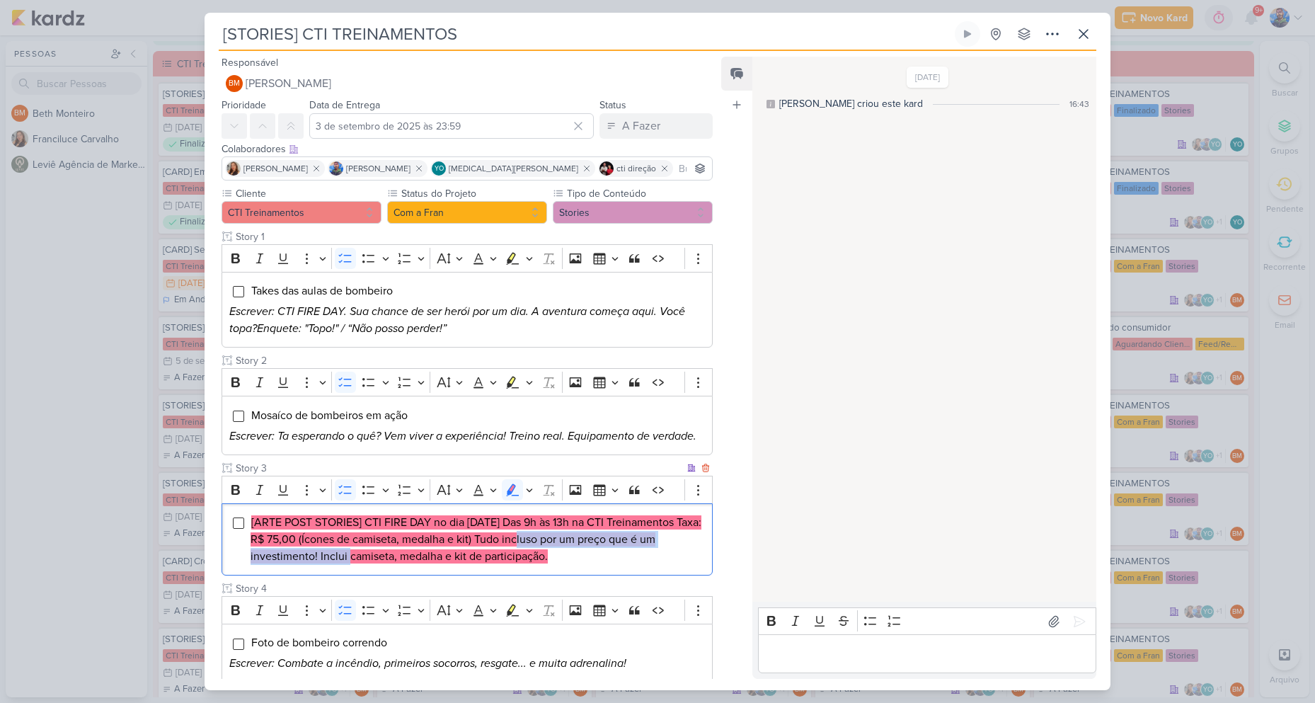
click at [396, 570] on div "[ARTE POST STORIES] CTI FIRE DAY no dia [DATE] Das 9h às 13h na CTI Treinamento…" at bounding box center [466, 539] width 491 height 73
drag, startPoint x: 471, startPoint y: 557, endPoint x: 444, endPoint y: 557, distance: 26.2
click at [469, 557] on mark "[ARTE POST STORIES] CTI FIRE DAY no dia [DATE] Das 9h às 13h na CTI Treinamento…" at bounding box center [476, 539] width 451 height 48
drag, startPoint x: 398, startPoint y: 558, endPoint x: 628, endPoint y: 560, distance: 229.3
click at [628, 560] on mark "[ARTE POST STORIES] CTI FIRE DAY no dia [DATE] Das 9h às 13h na CTI Treinamento…" at bounding box center [476, 539] width 451 height 48
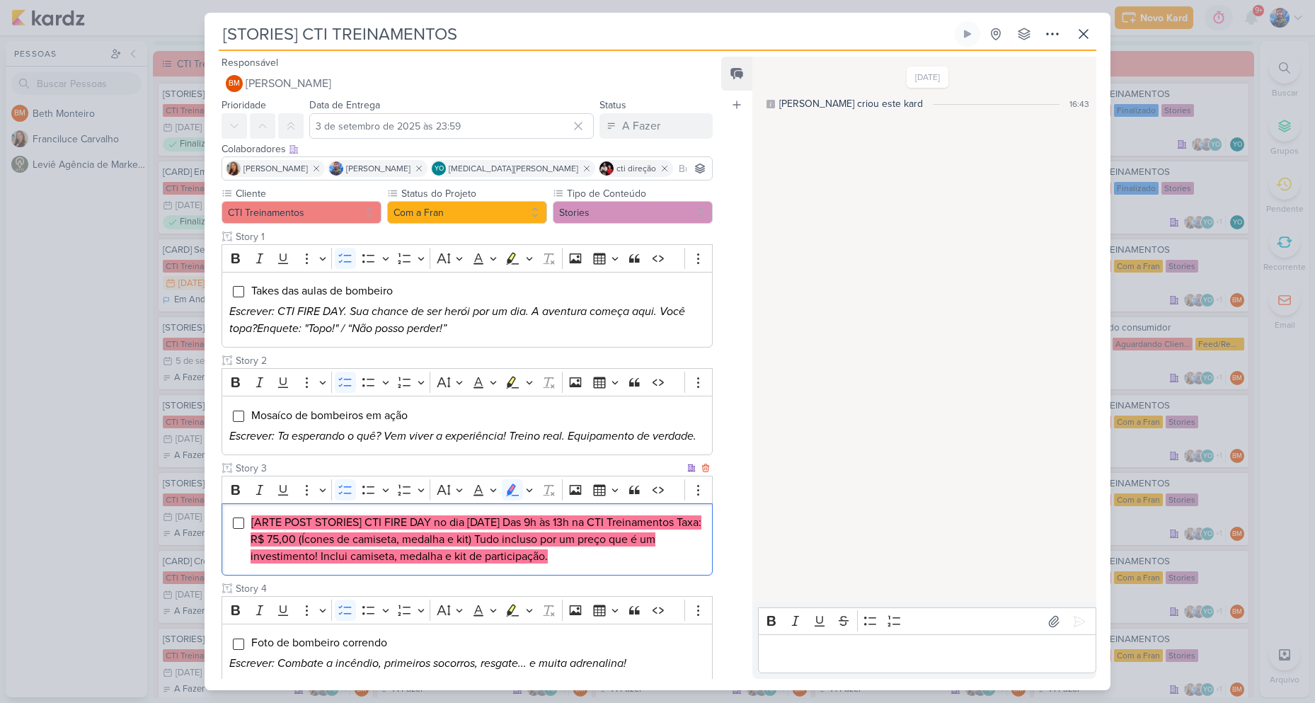
click at [648, 560] on li "[ARTE POST STORIES] CTI FIRE DAY no dia [DATE] Das 9h às 13h na CTI Treinamento…" at bounding box center [478, 539] width 454 height 51
click at [531, 495] on icon "Editor toolbar" at bounding box center [529, 490] width 7 height 14
click at [448, 515] on icon "Text highlight toolbar" at bounding box center [446, 514] width 14 height 14
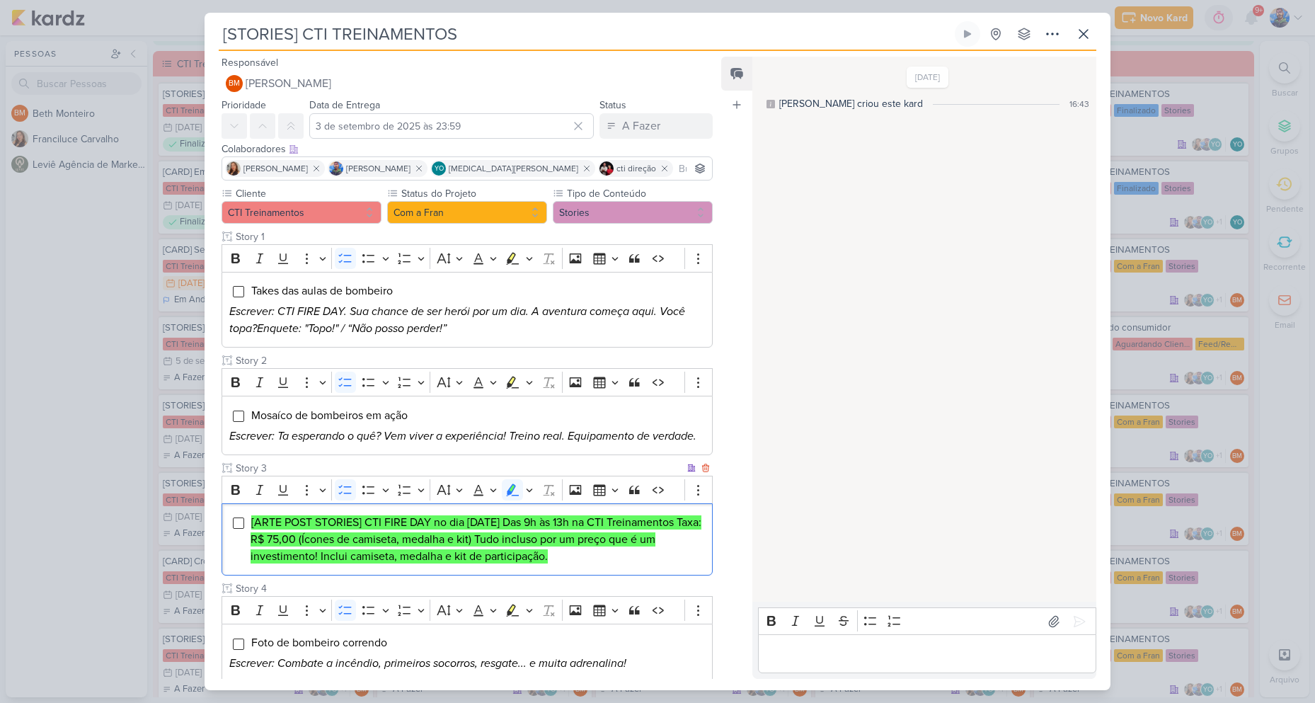
click at [669, 560] on li "[ARTE POST STORIES] CTI FIRE DAY no dia [DATE] Das 9h às 13h na CTI Treinamento…" at bounding box center [478, 539] width 454 height 51
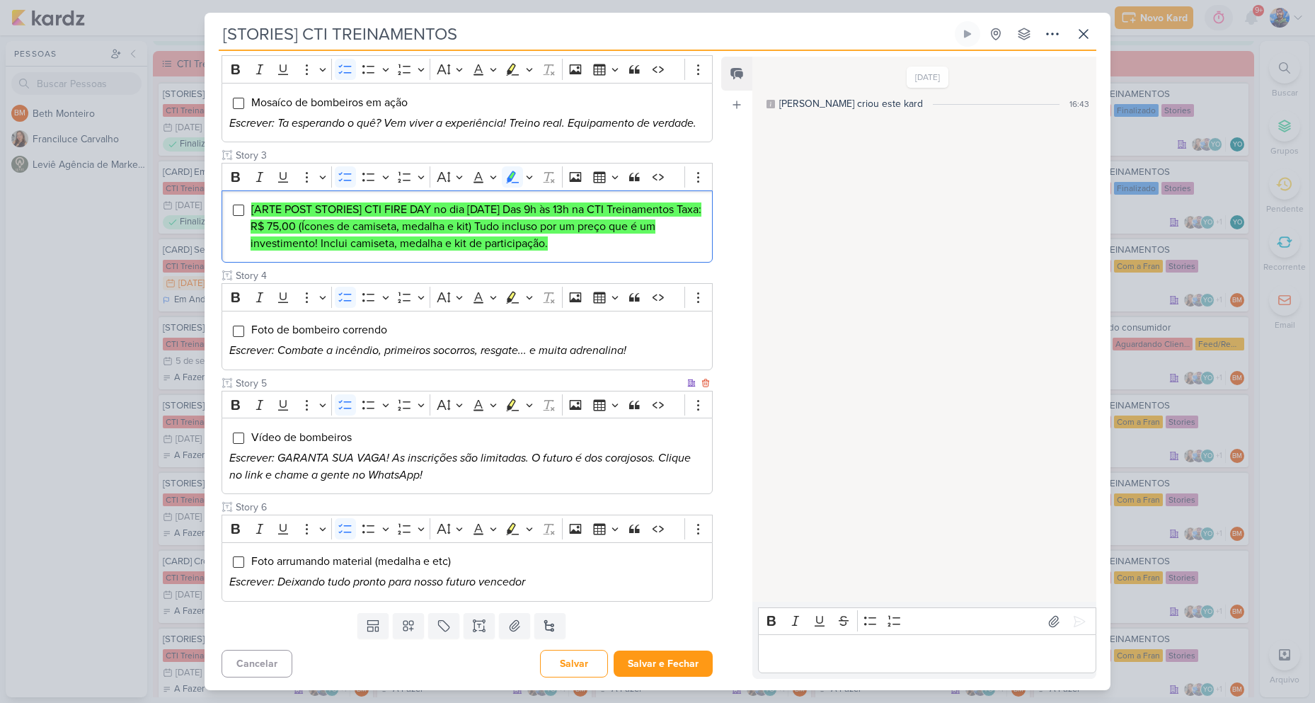
scroll to position [314, 0]
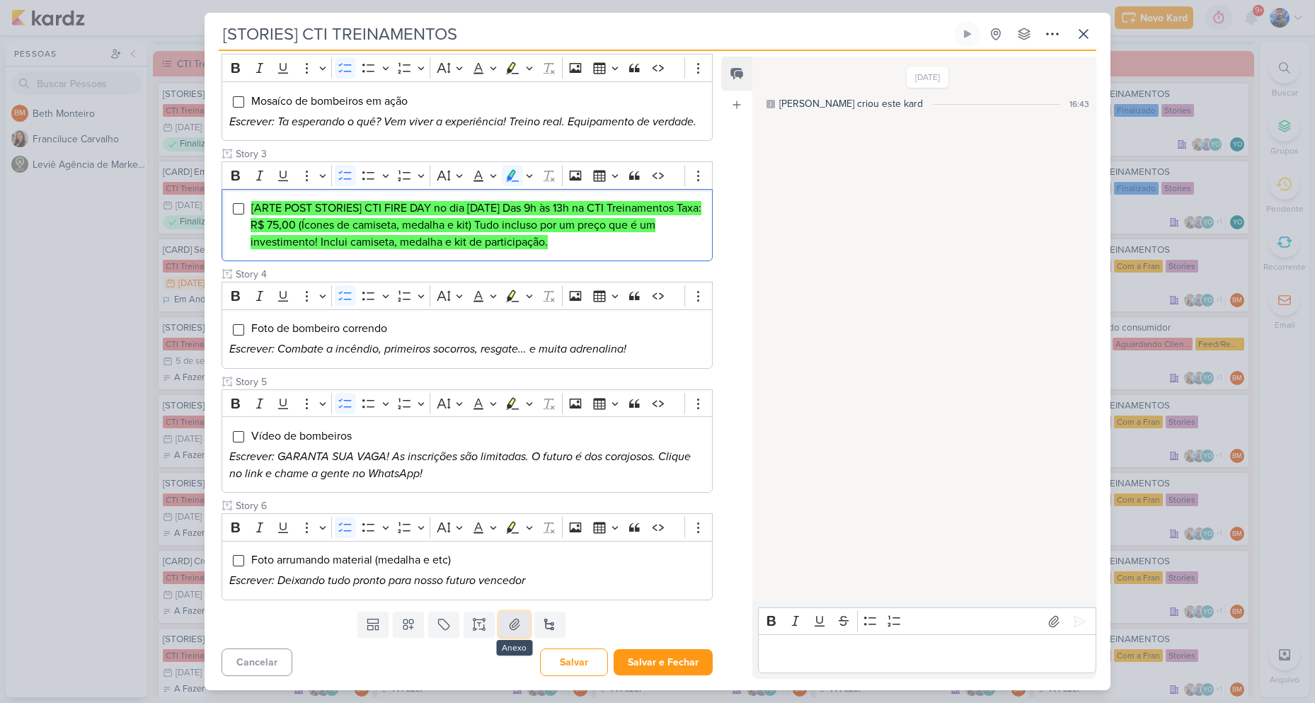
click at [516, 628] on icon at bounding box center [514, 624] width 14 height 14
click at [545, 580] on p "Escrever: Deixando tudo pronto para nosso futuro vencedor" at bounding box center [467, 580] width 476 height 17
click at [514, 629] on icon at bounding box center [514, 624] width 14 height 14
click at [674, 665] on button "Salvar e Fechar" at bounding box center [663, 662] width 99 height 26
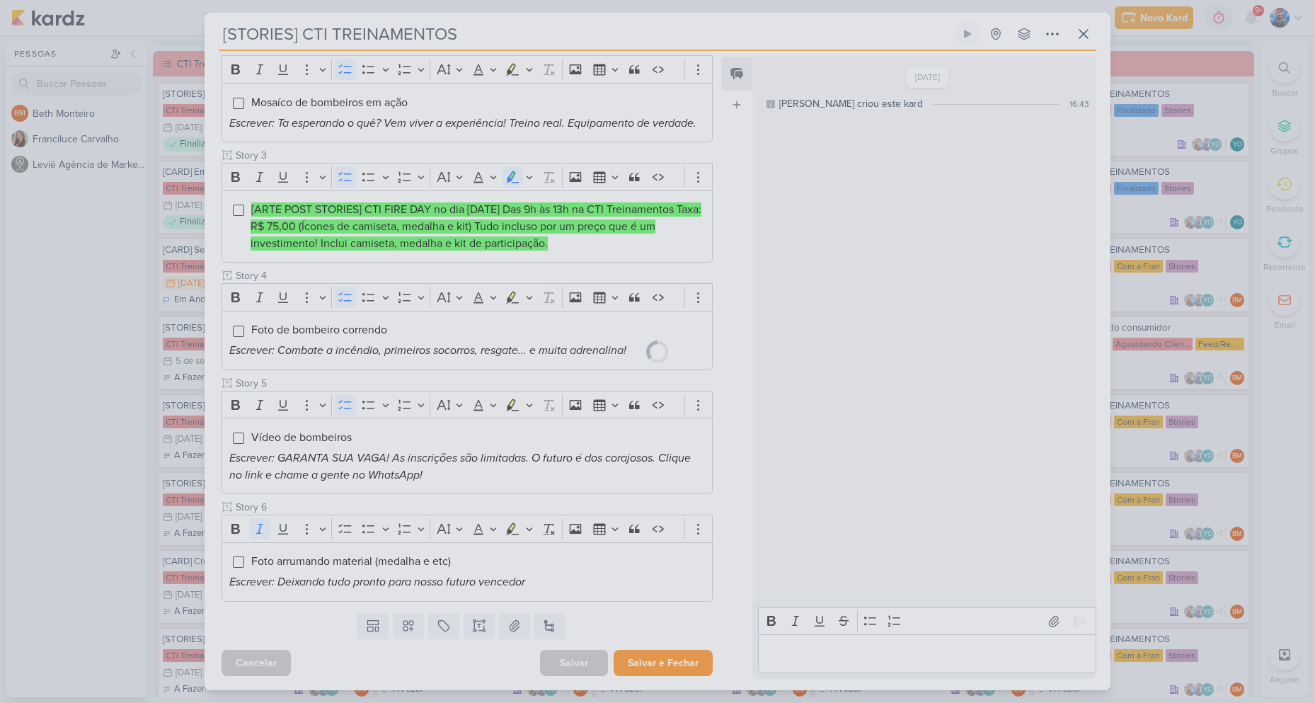
scroll to position [313, 0]
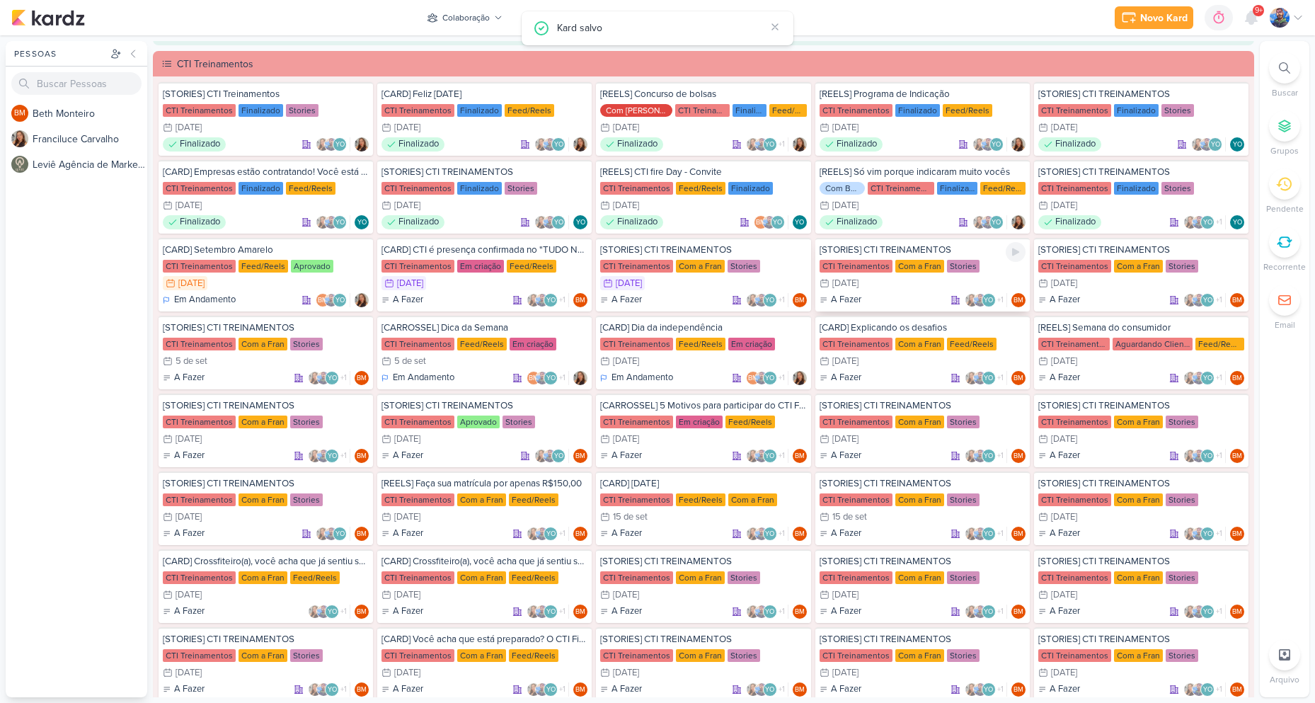
click at [953, 275] on div "[STORIES] CTI TREINAMENTOS CTI Treinamentos Com a Fran Stories 3/9 3 de set A F…" at bounding box center [922, 275] width 214 height 74
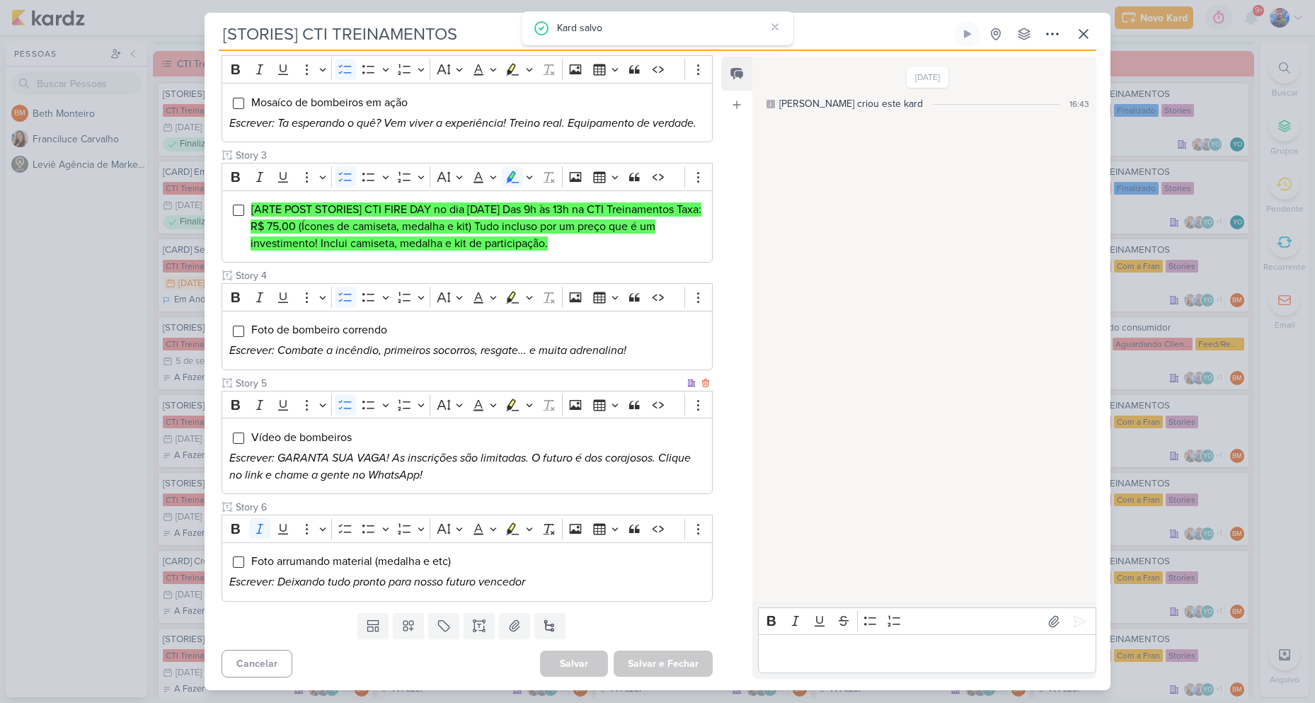
scroll to position [314, 0]
click at [505, 638] on div "Templates Campos Personalizados Marcadores Caixa De Texto Anexo [GEOGRAPHIC_DAT…" at bounding box center [462, 624] width 514 height 37
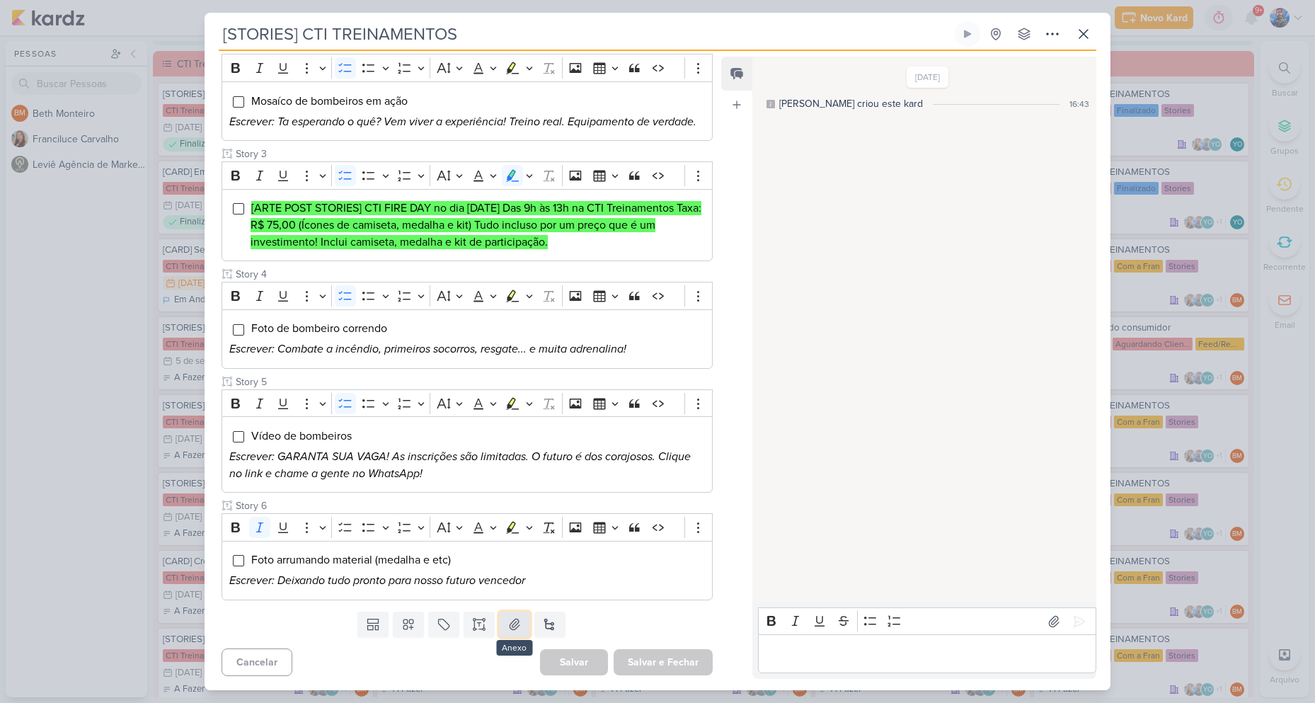
click at [510, 635] on button at bounding box center [514, 623] width 31 height 25
click at [1088, 34] on icon at bounding box center [1083, 33] width 17 height 17
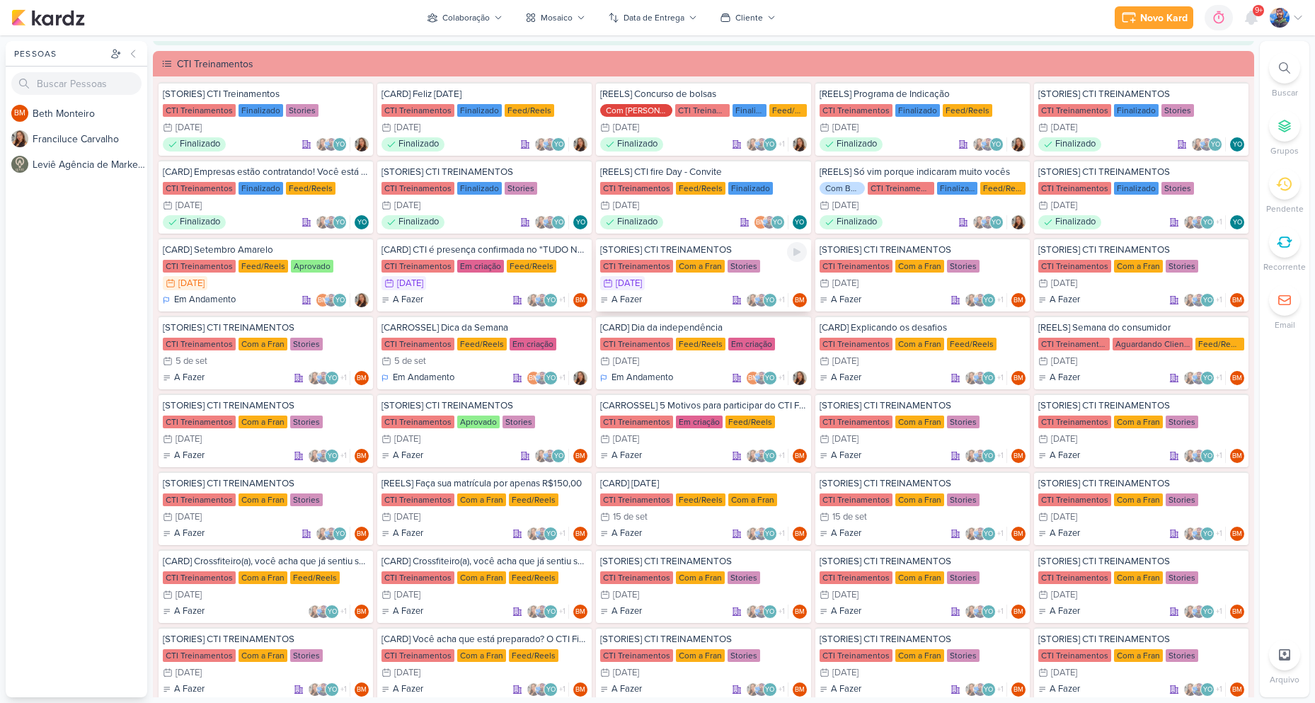
click at [743, 279] on div "2/9 [DATE]" at bounding box center [703, 283] width 206 height 14
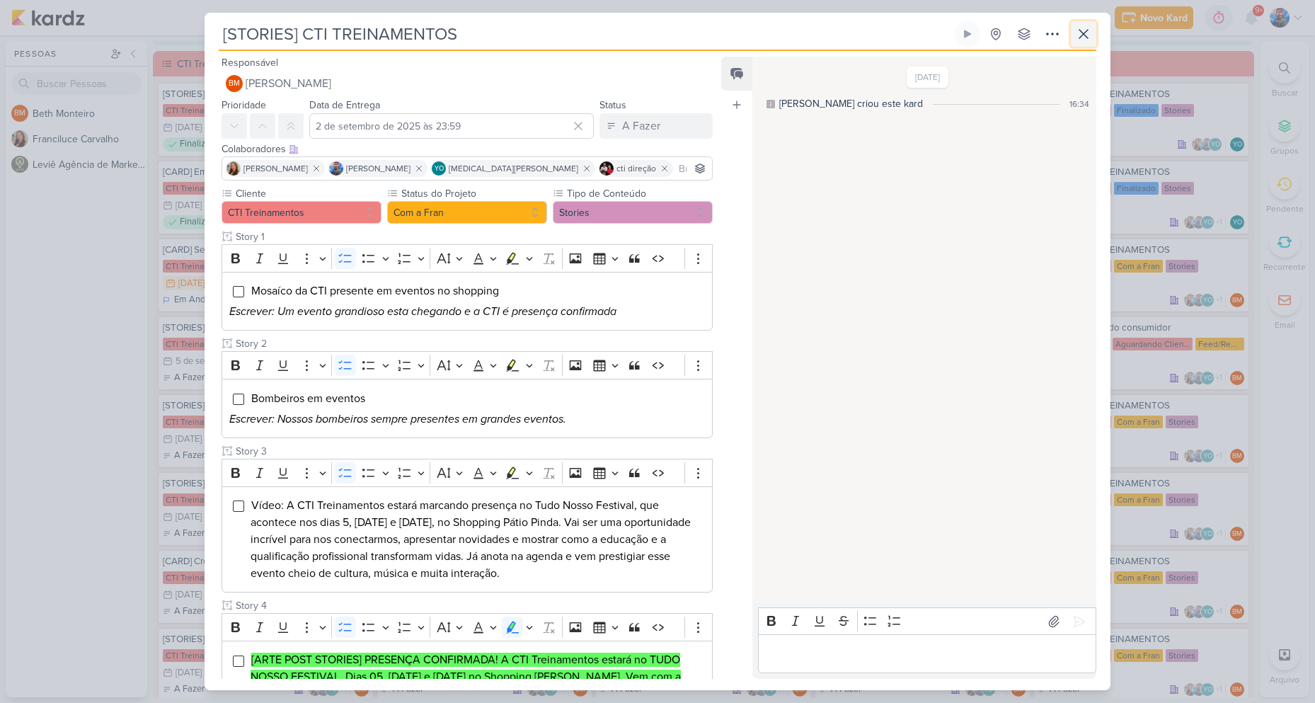
click at [1095, 31] on button at bounding box center [1083, 33] width 25 height 25
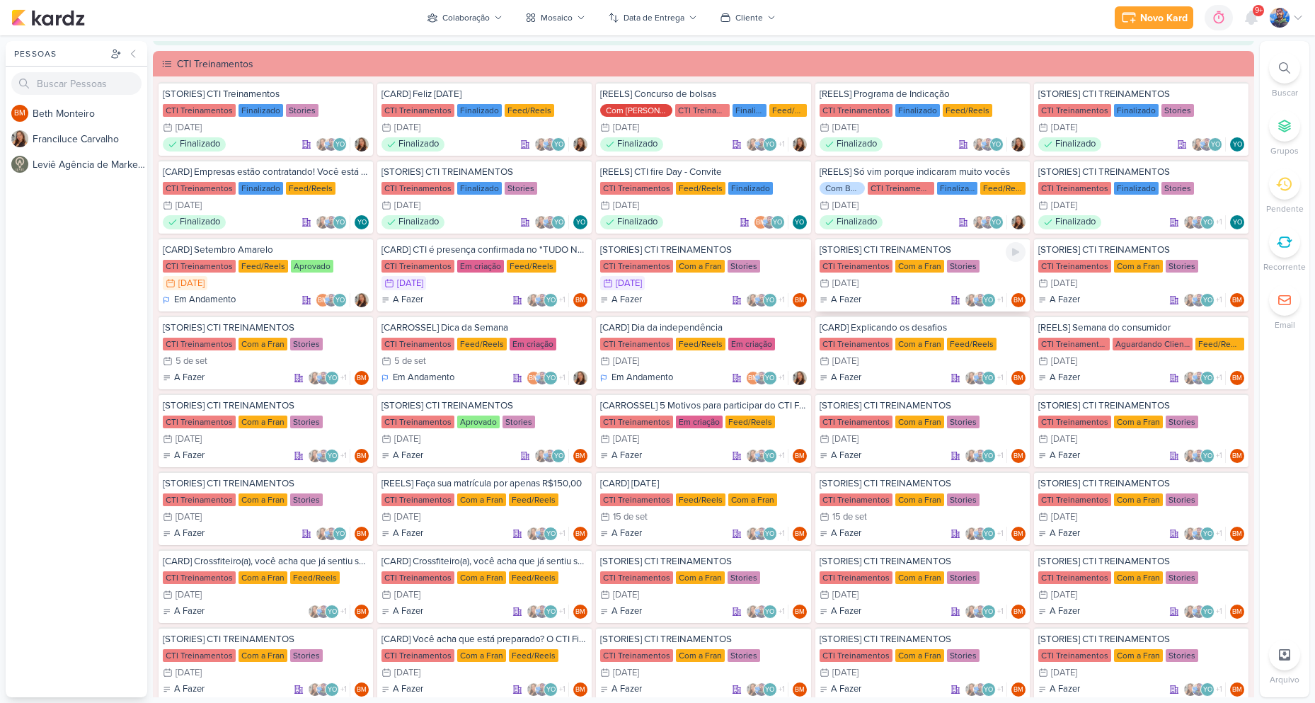
click at [881, 285] on div "3/9 [DATE]" at bounding box center [922, 283] width 206 height 14
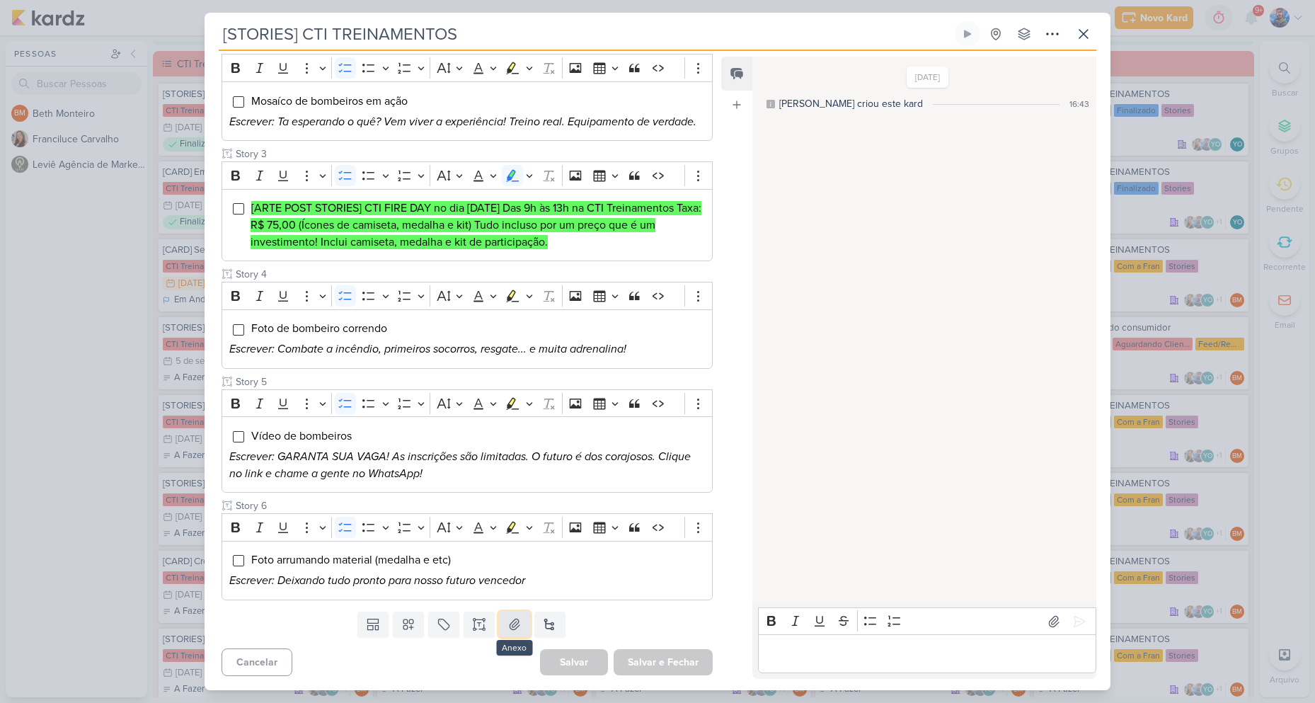
click at [521, 623] on button at bounding box center [514, 623] width 31 height 25
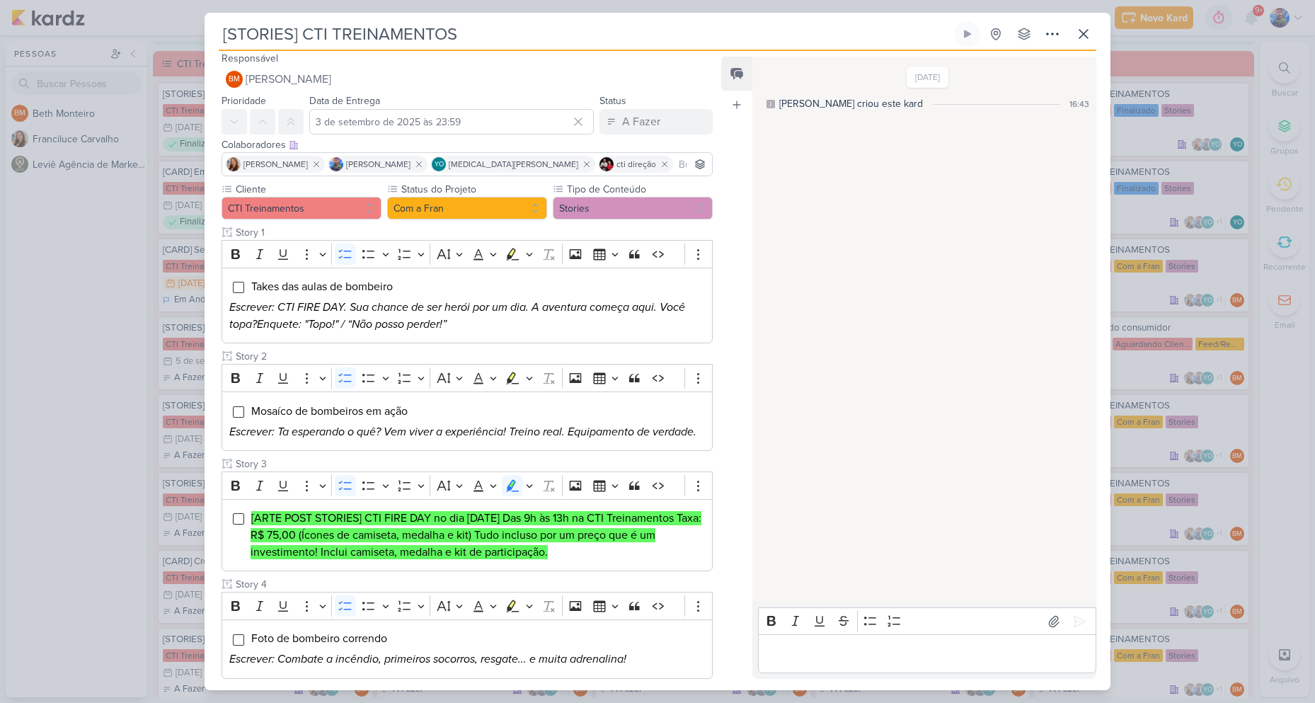
scroll to position [0, 0]
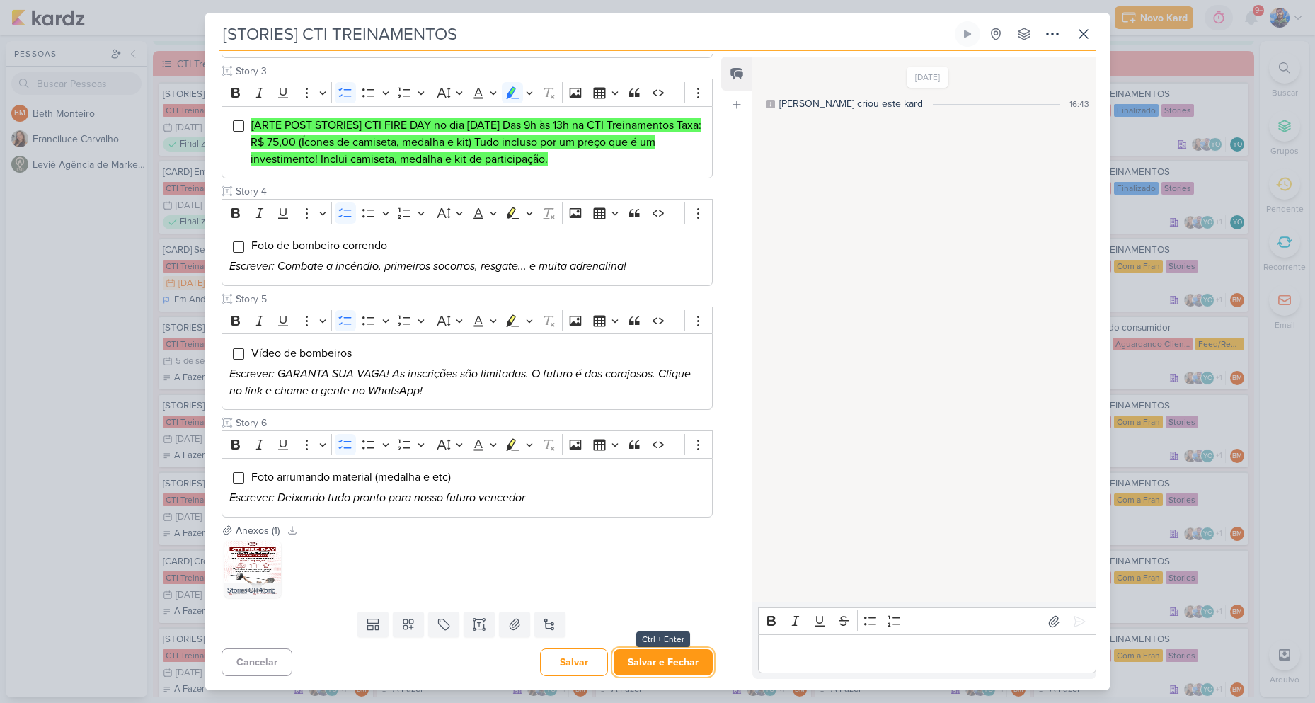
drag, startPoint x: 658, startPoint y: 665, endPoint x: 846, endPoint y: 234, distance: 470.0
click at [658, 666] on button "Salvar e Fechar" at bounding box center [663, 662] width 99 height 26
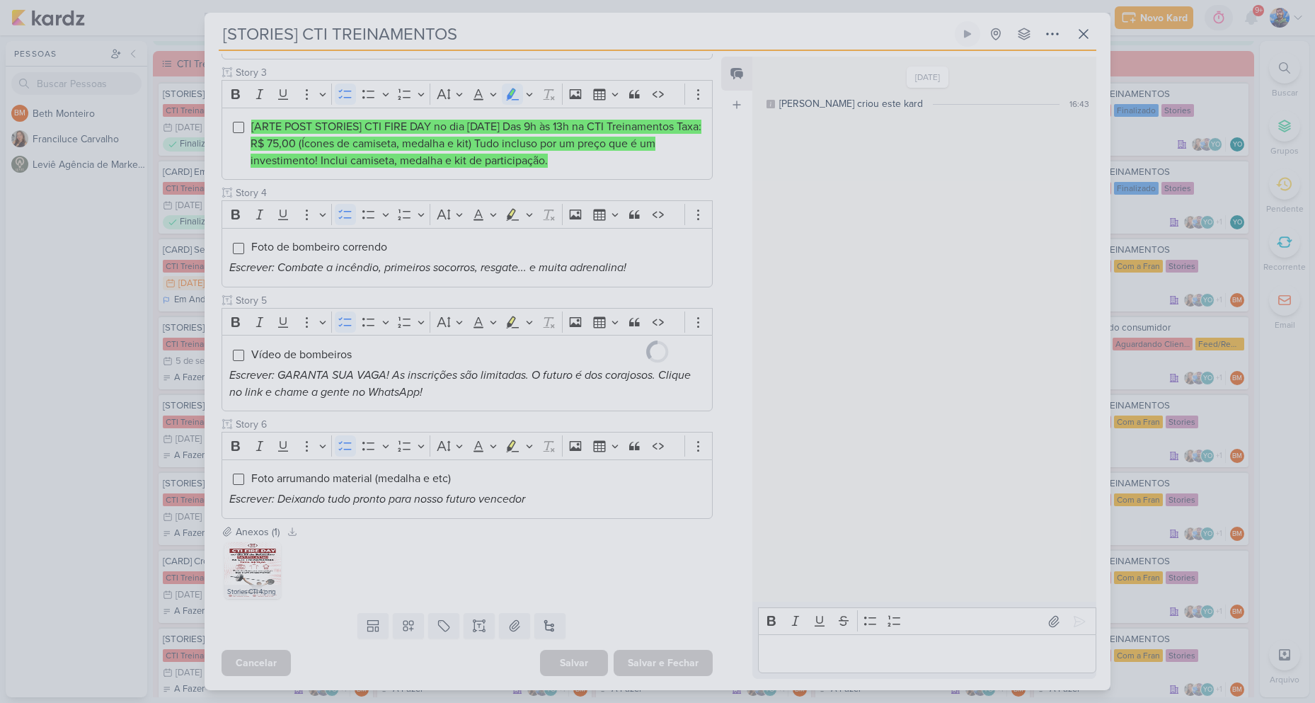
scroll to position [396, 0]
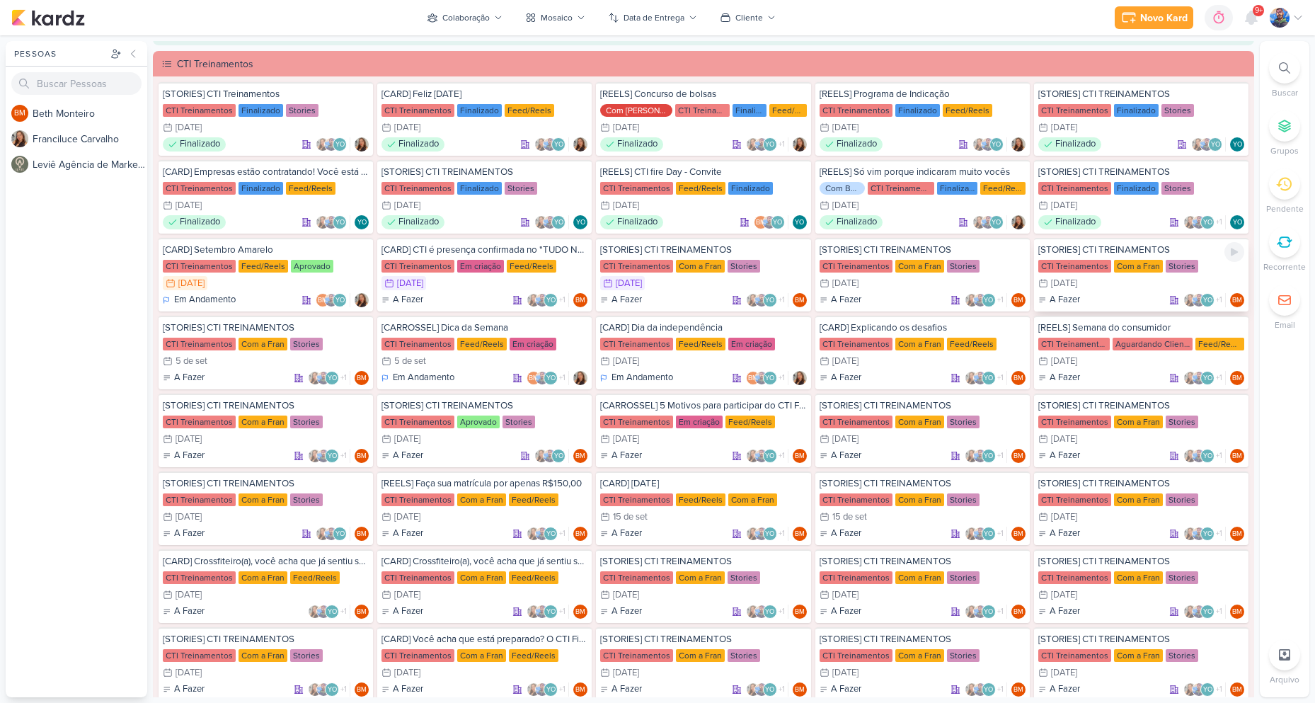
click at [1086, 268] on div "CTI Treinamentos" at bounding box center [1074, 266] width 73 height 13
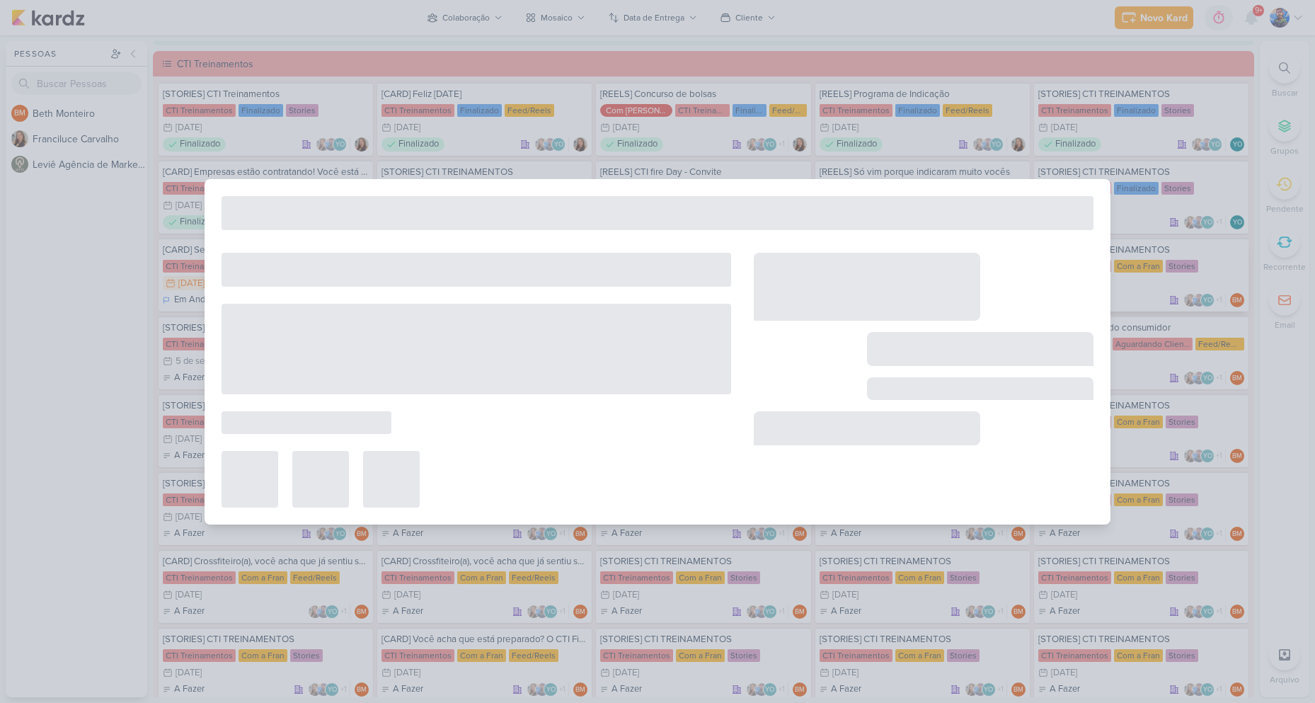
type input "[DATE] 23:59"
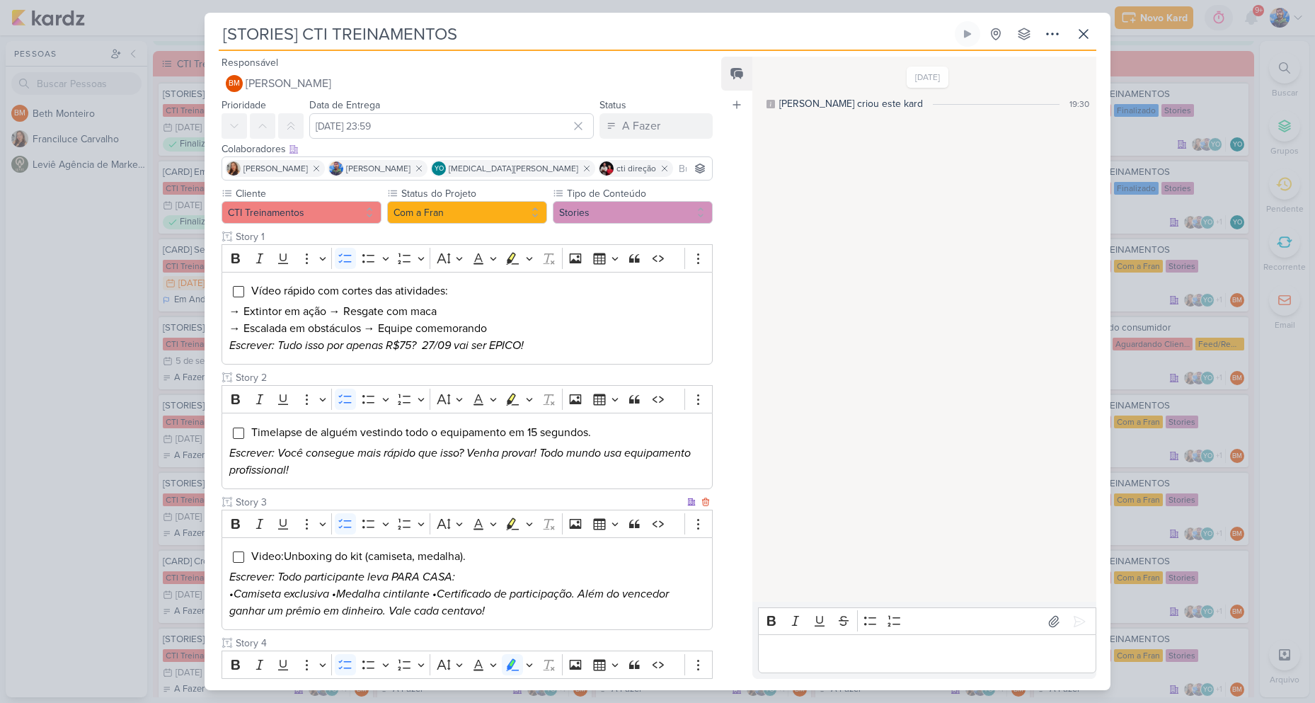
scroll to position [348, 0]
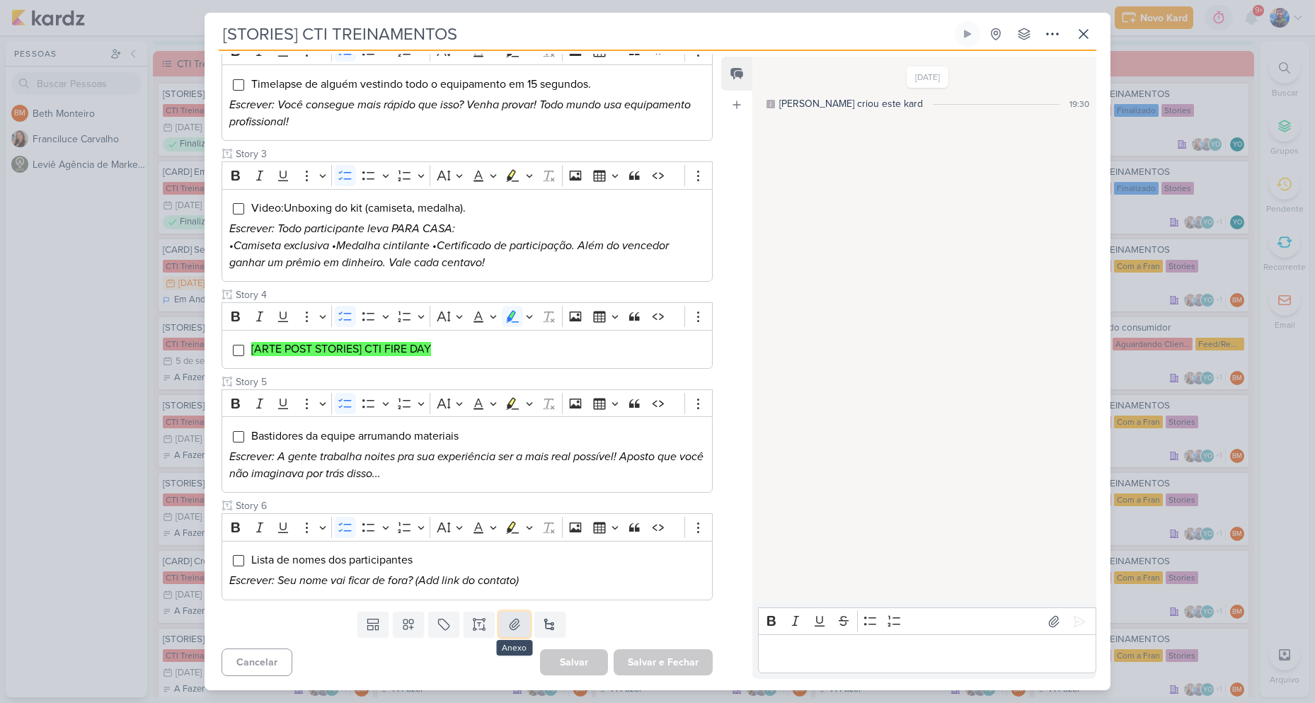
click at [514, 633] on button at bounding box center [514, 623] width 31 height 25
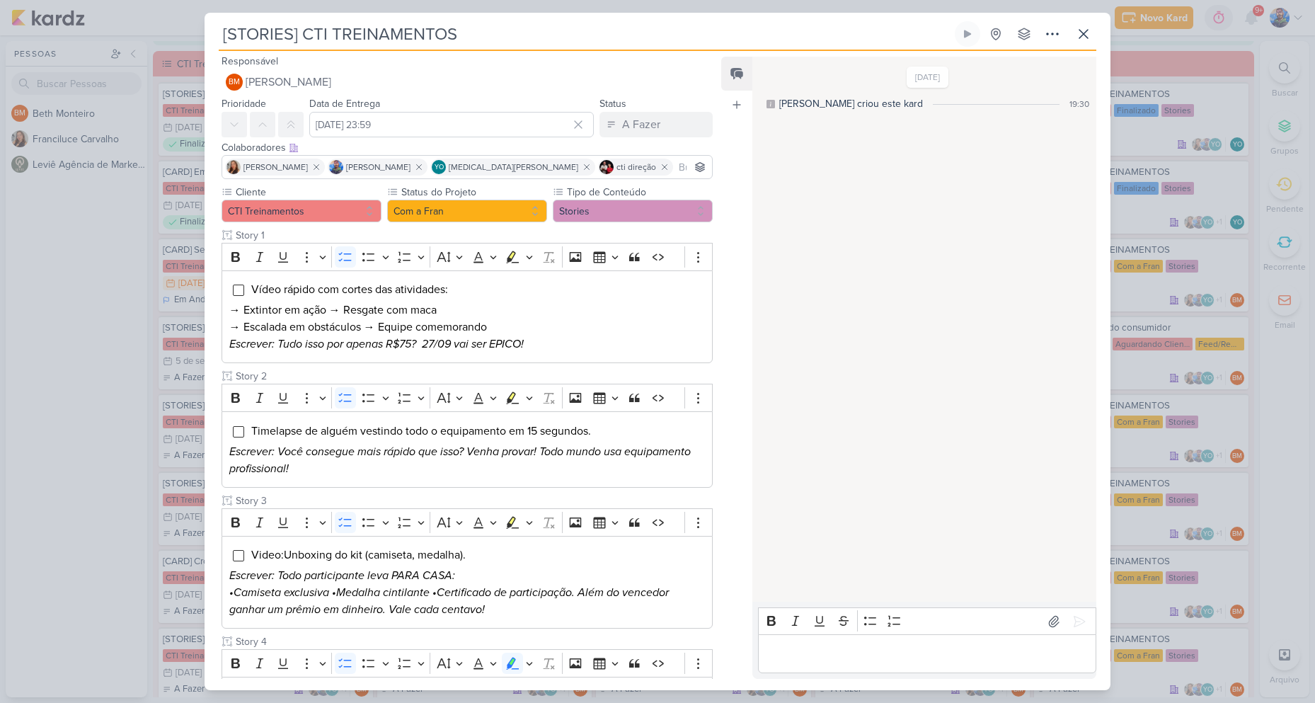
scroll to position [0, 0]
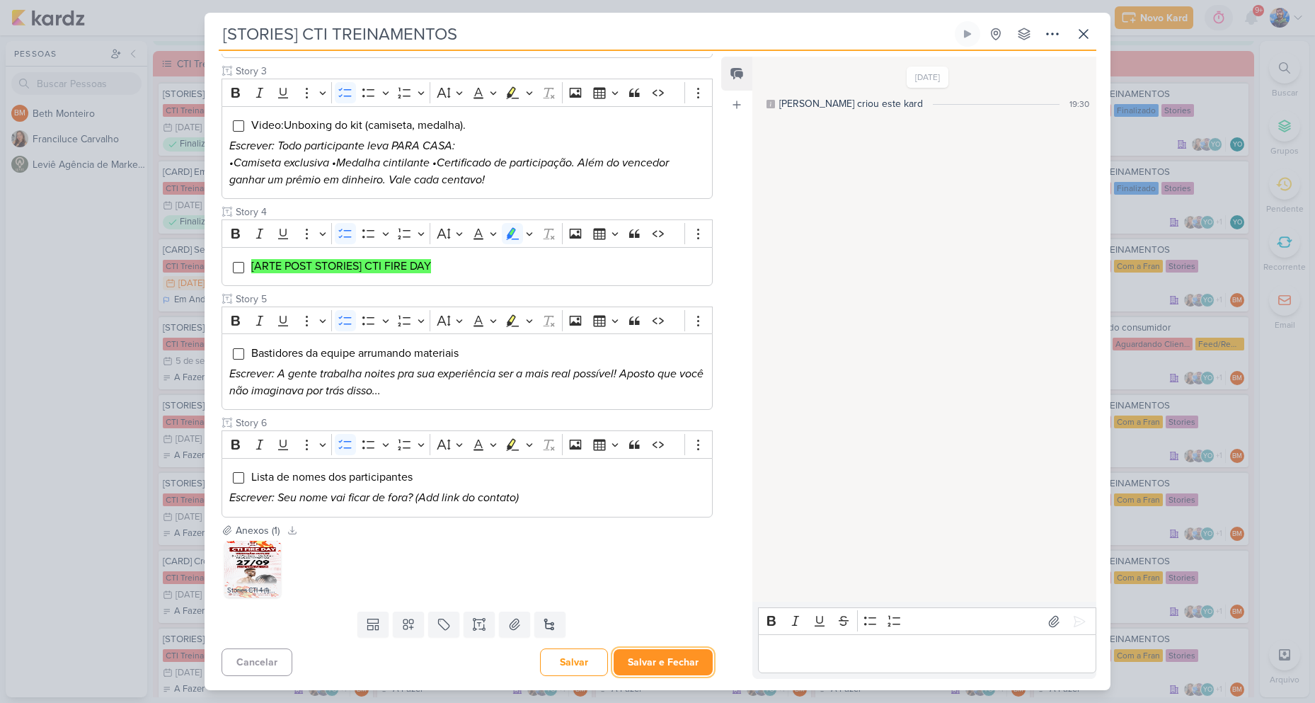
click at [647, 660] on button "Salvar e Fechar" at bounding box center [663, 662] width 99 height 26
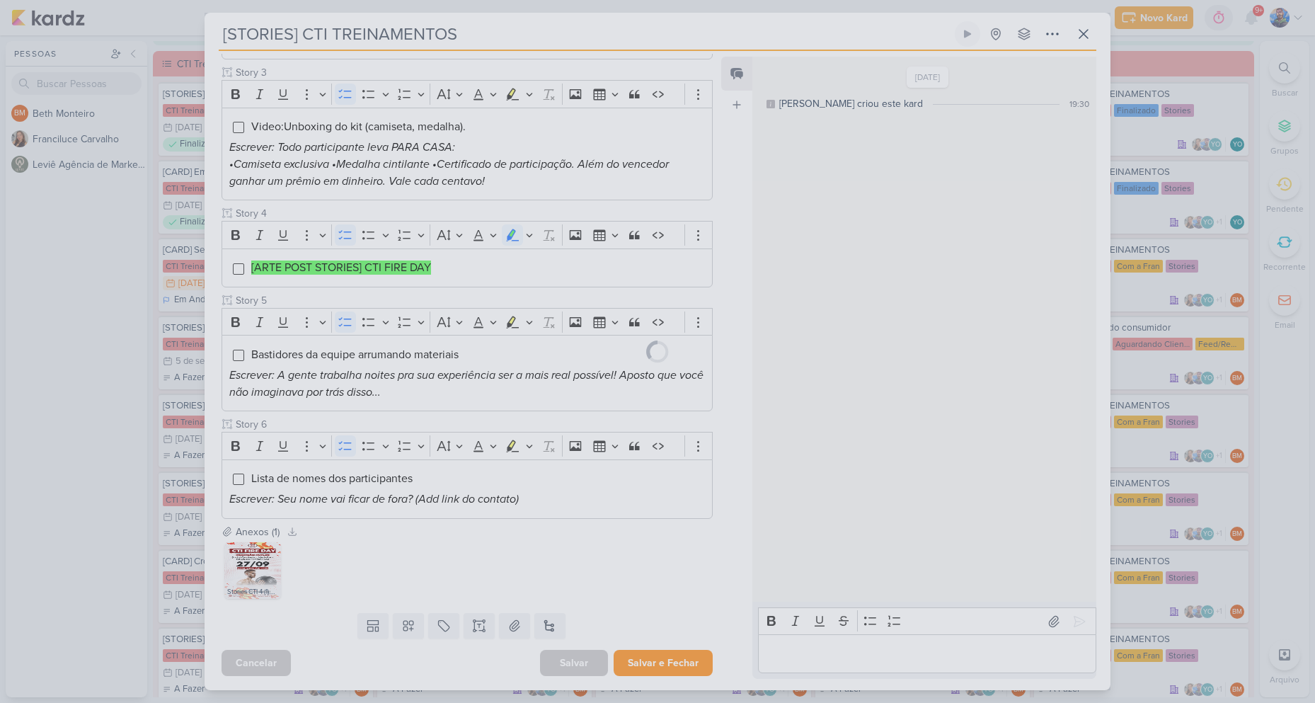
scroll to position [430, 0]
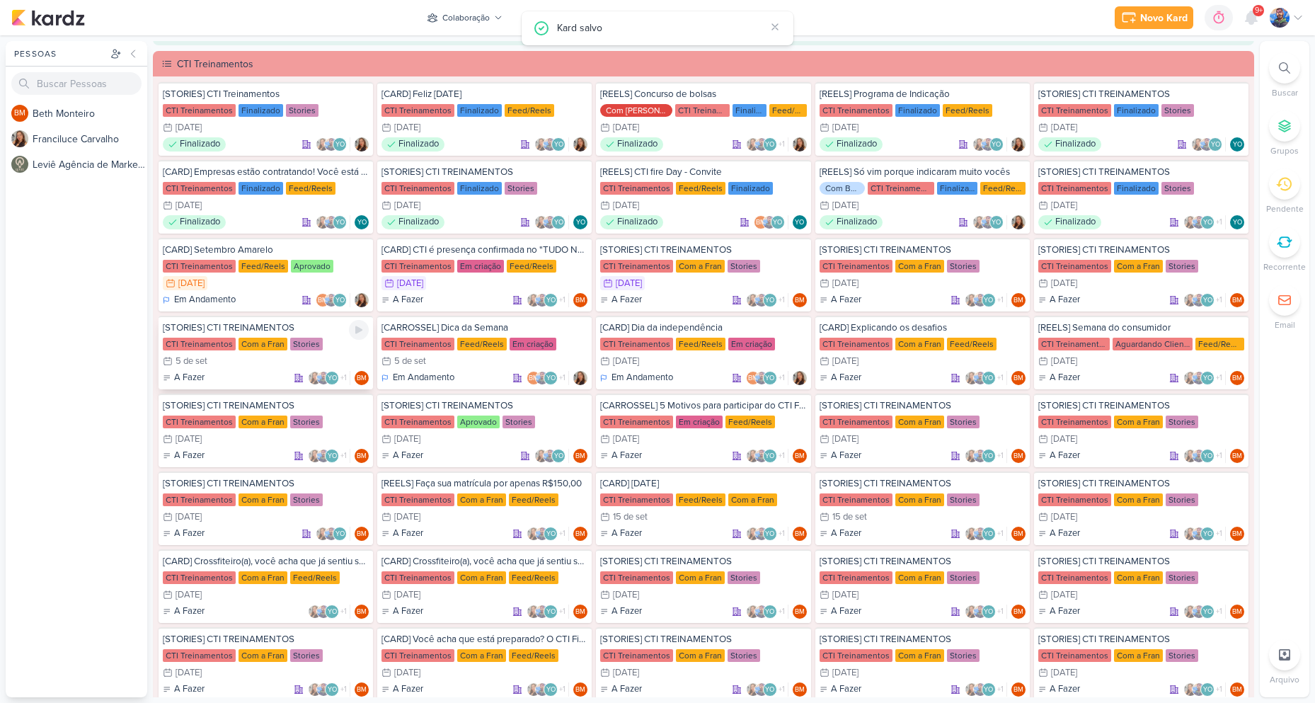
click at [260, 350] on div "CTI Treinamentos Com a Fran Stories" at bounding box center [266, 344] width 206 height 14
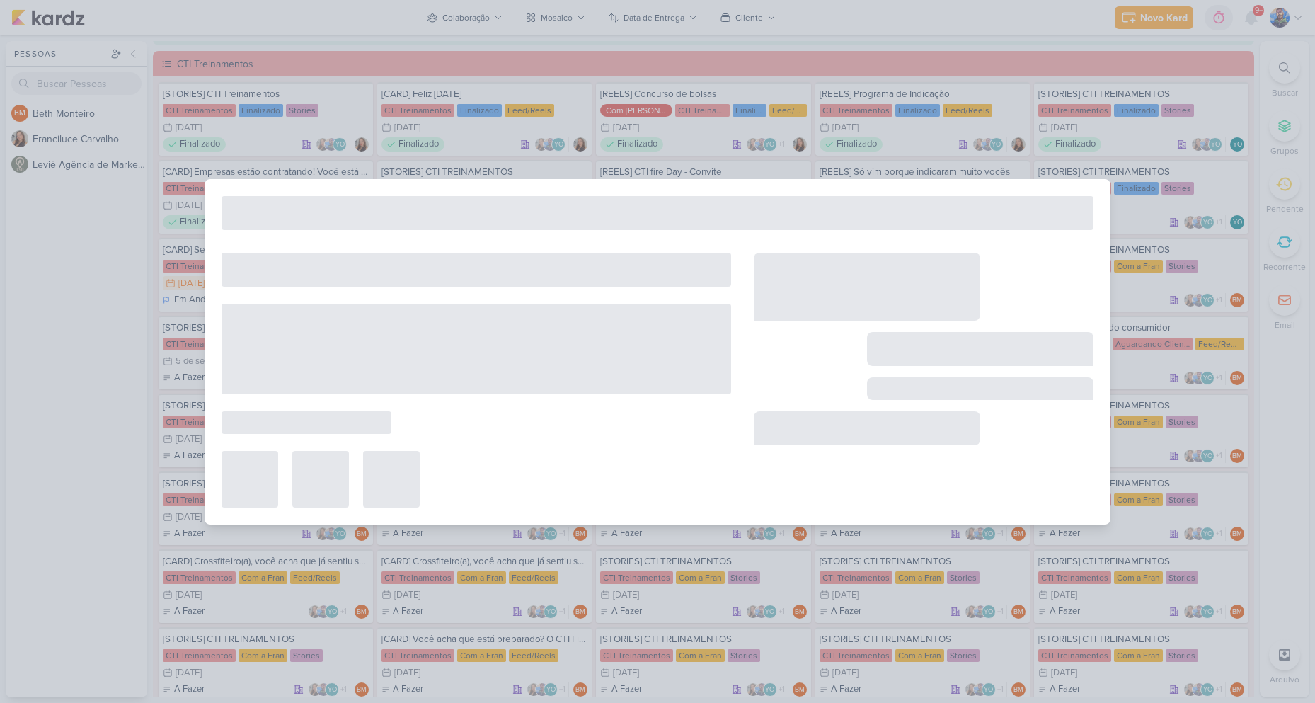
type input "5 de setembro de 2025 às 23:59"
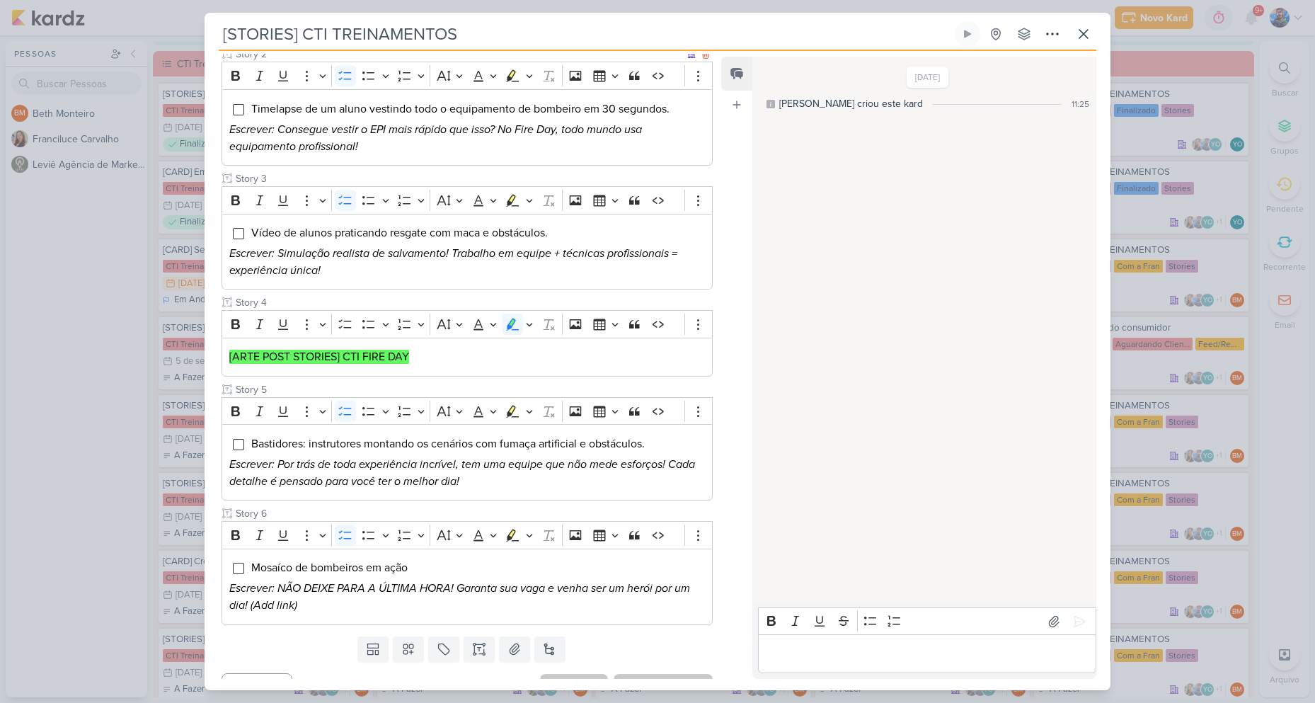
scroll to position [331, 0]
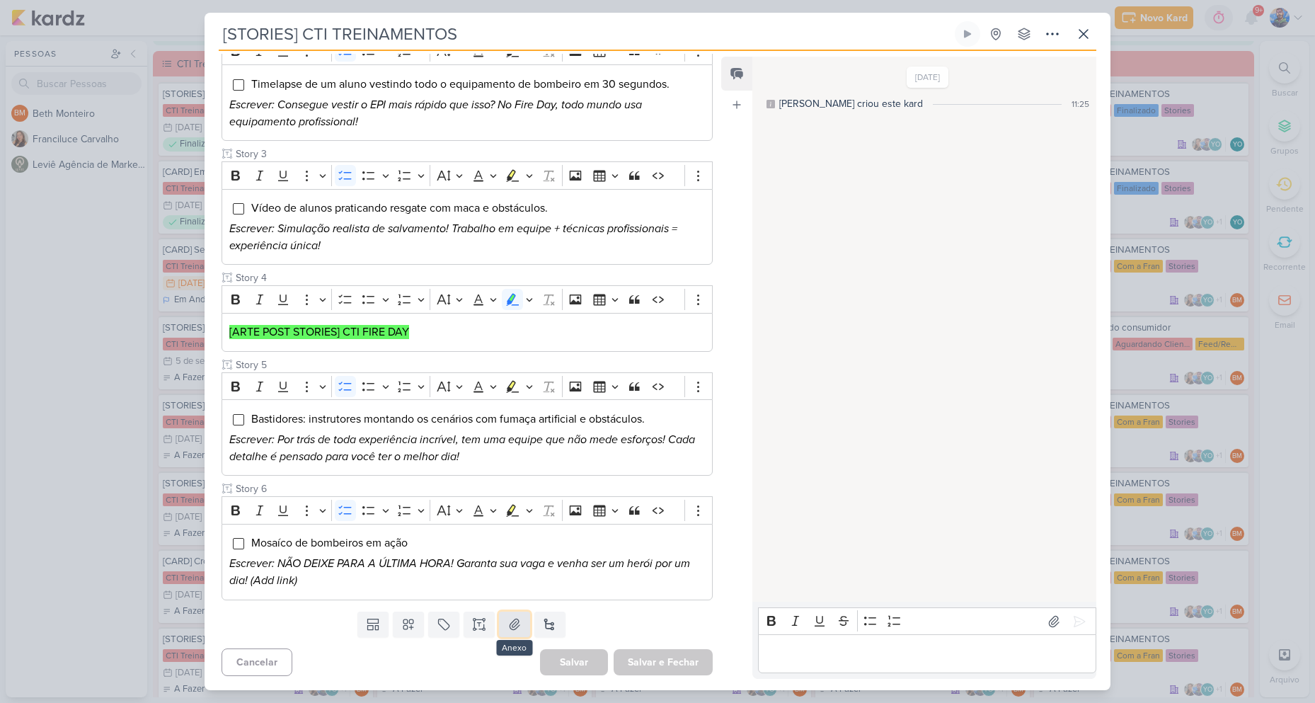
click at [510, 629] on icon at bounding box center [515, 623] width 10 height 11
click at [499, 635] on button at bounding box center [514, 623] width 31 height 25
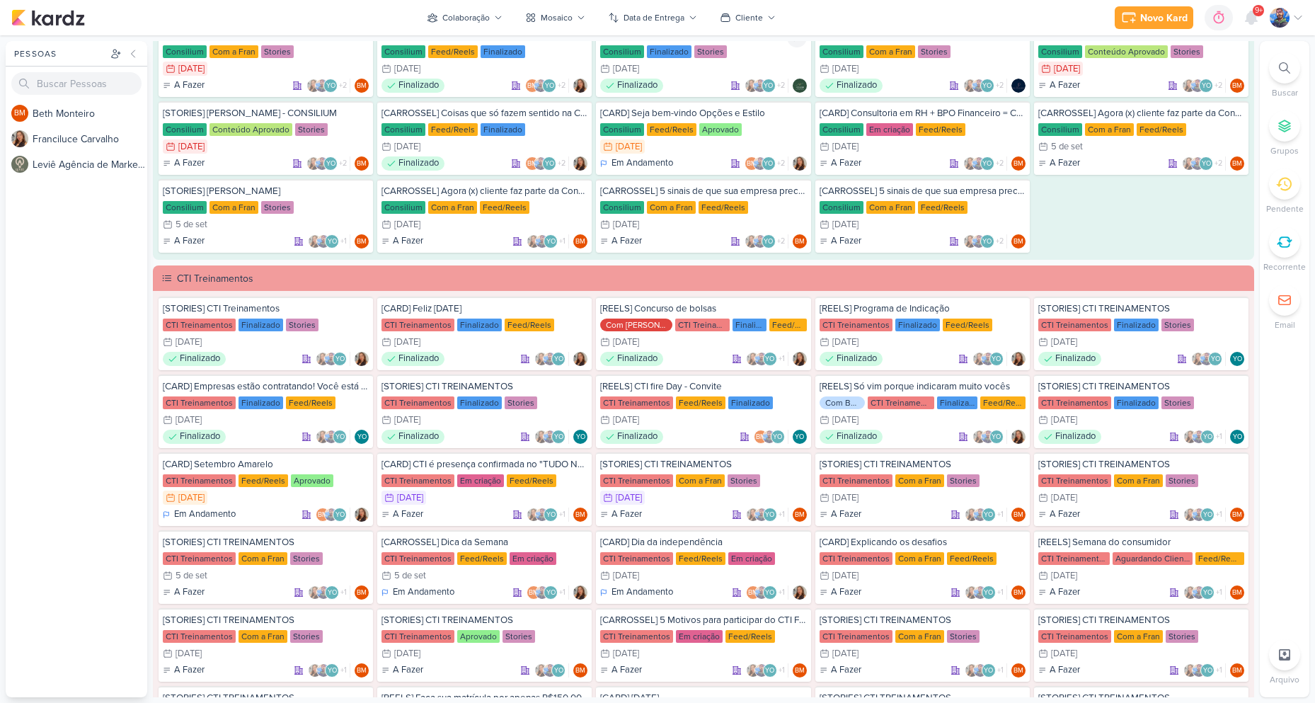
scroll to position [1415, 0]
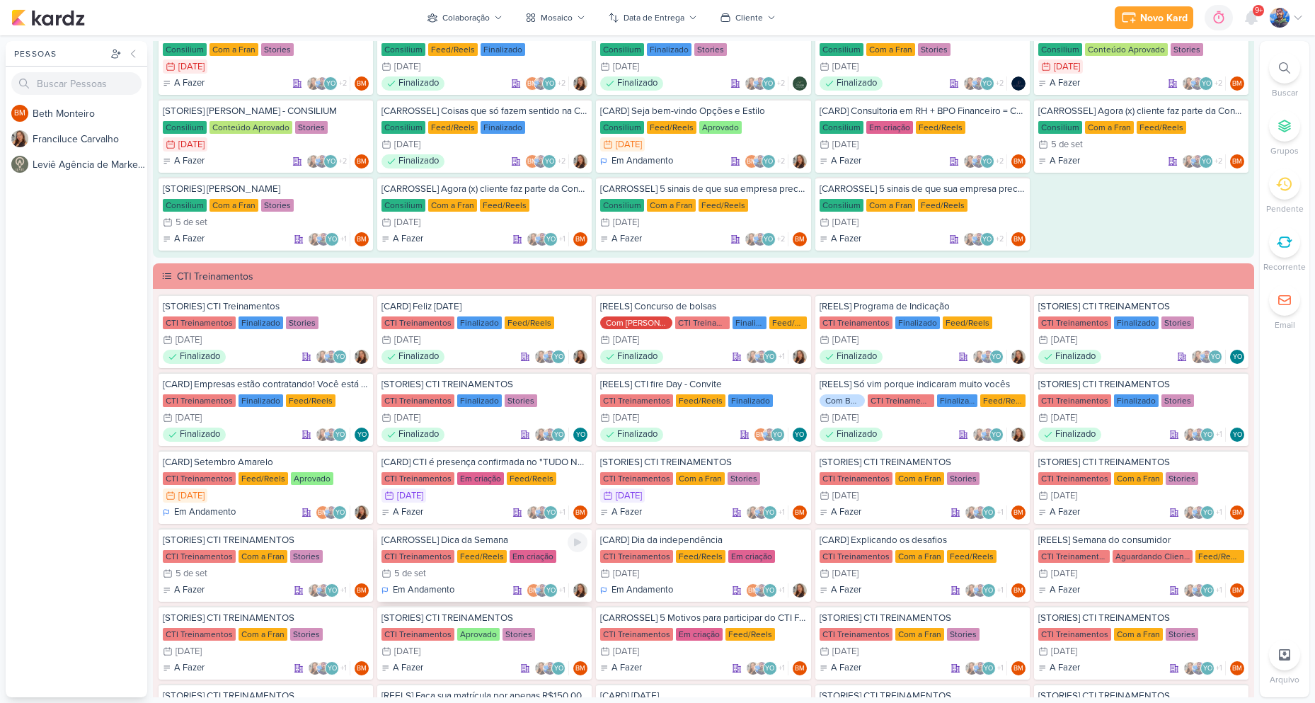
click at [466, 572] on div "5/9 [DATE]" at bounding box center [484, 573] width 206 height 14
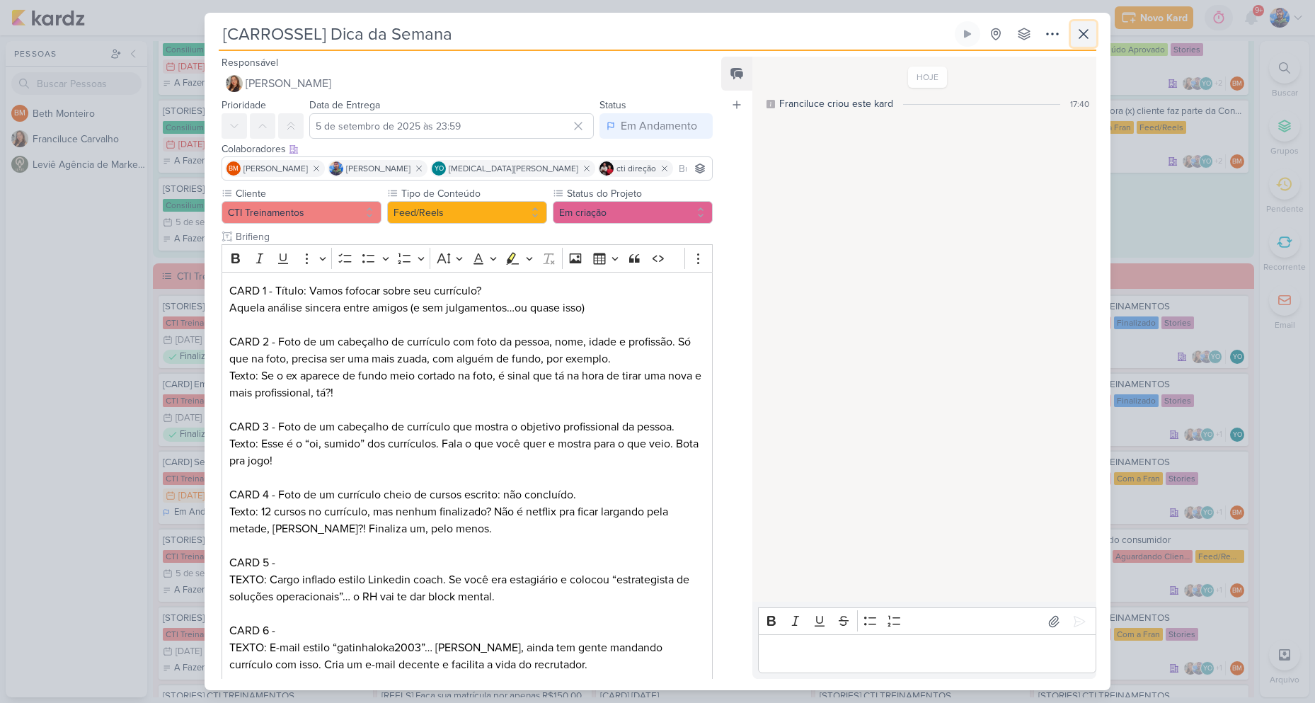
click at [1090, 42] on icon at bounding box center [1083, 33] width 17 height 17
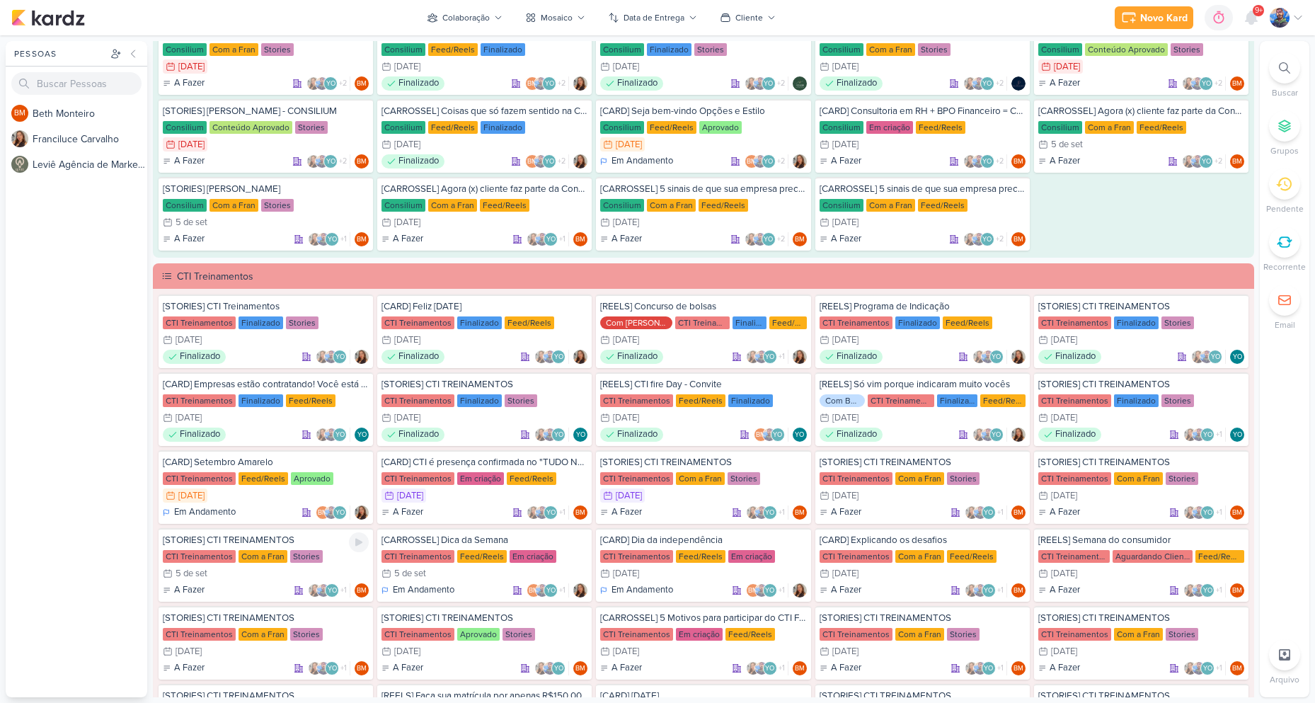
click at [303, 572] on div "5/9 [DATE]" at bounding box center [266, 573] width 206 height 14
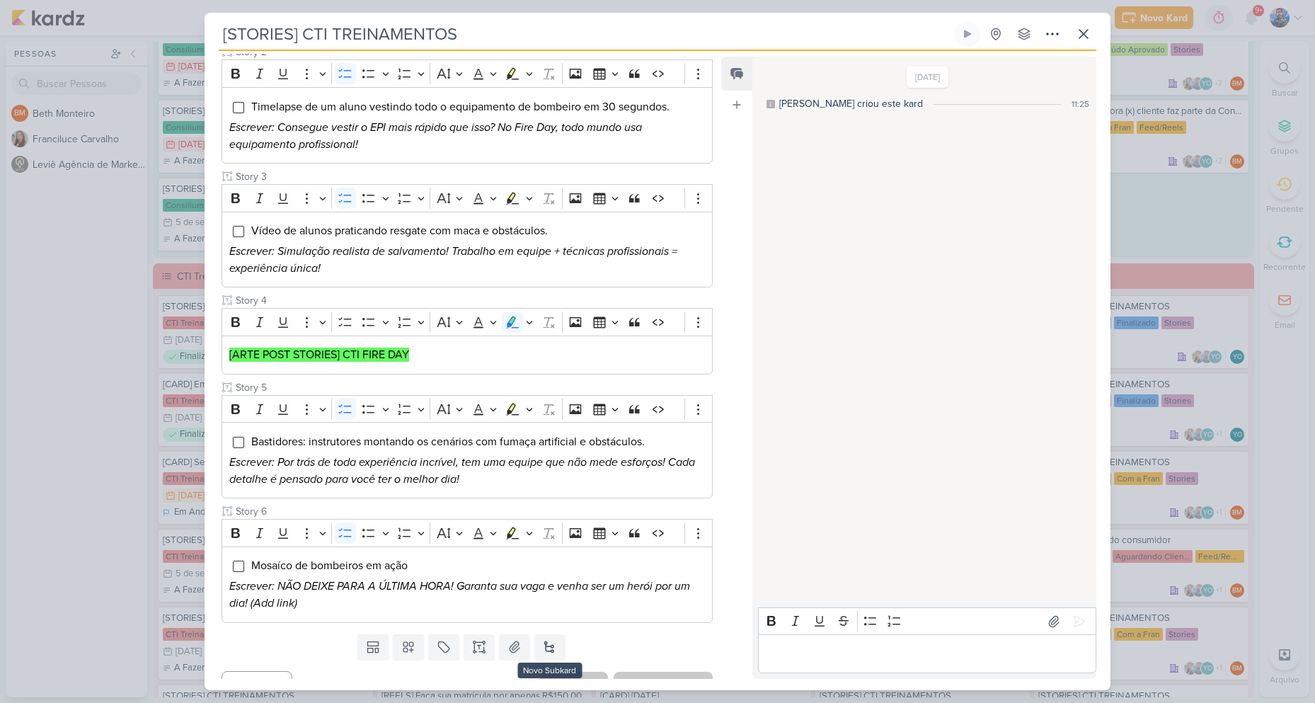
scroll to position [331, 0]
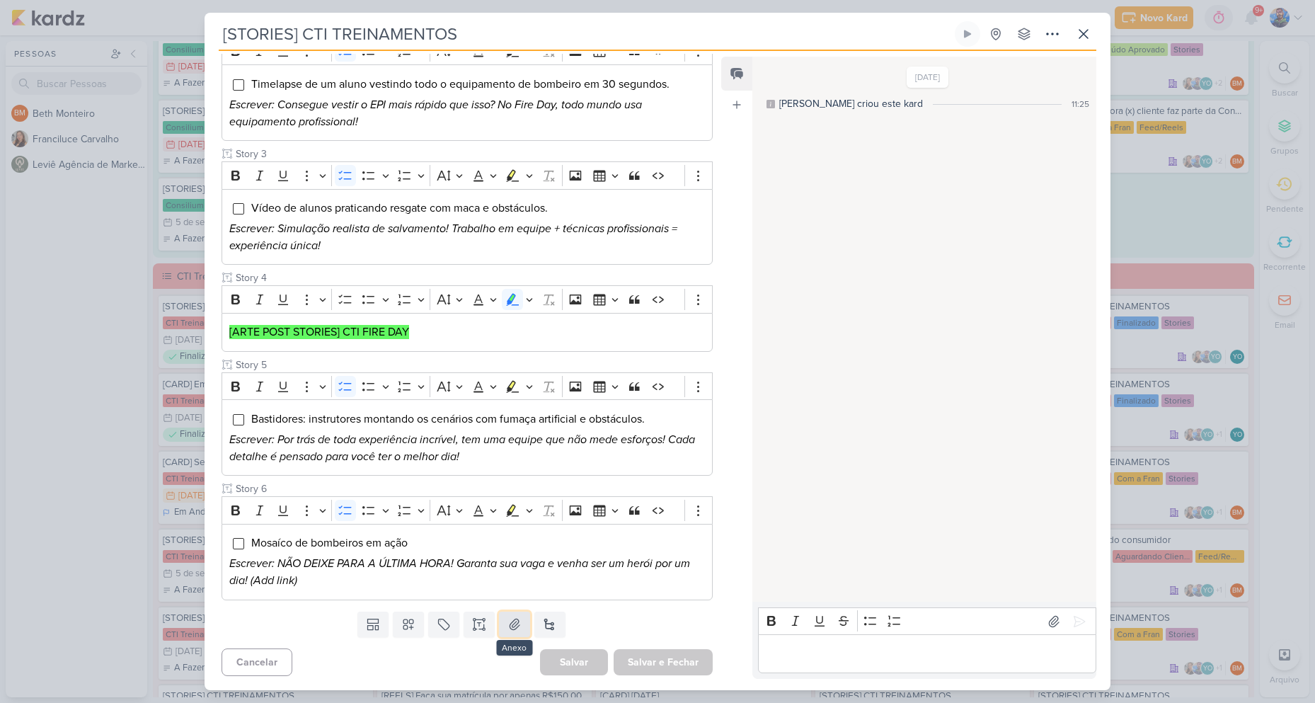
click at [519, 620] on button at bounding box center [514, 623] width 31 height 25
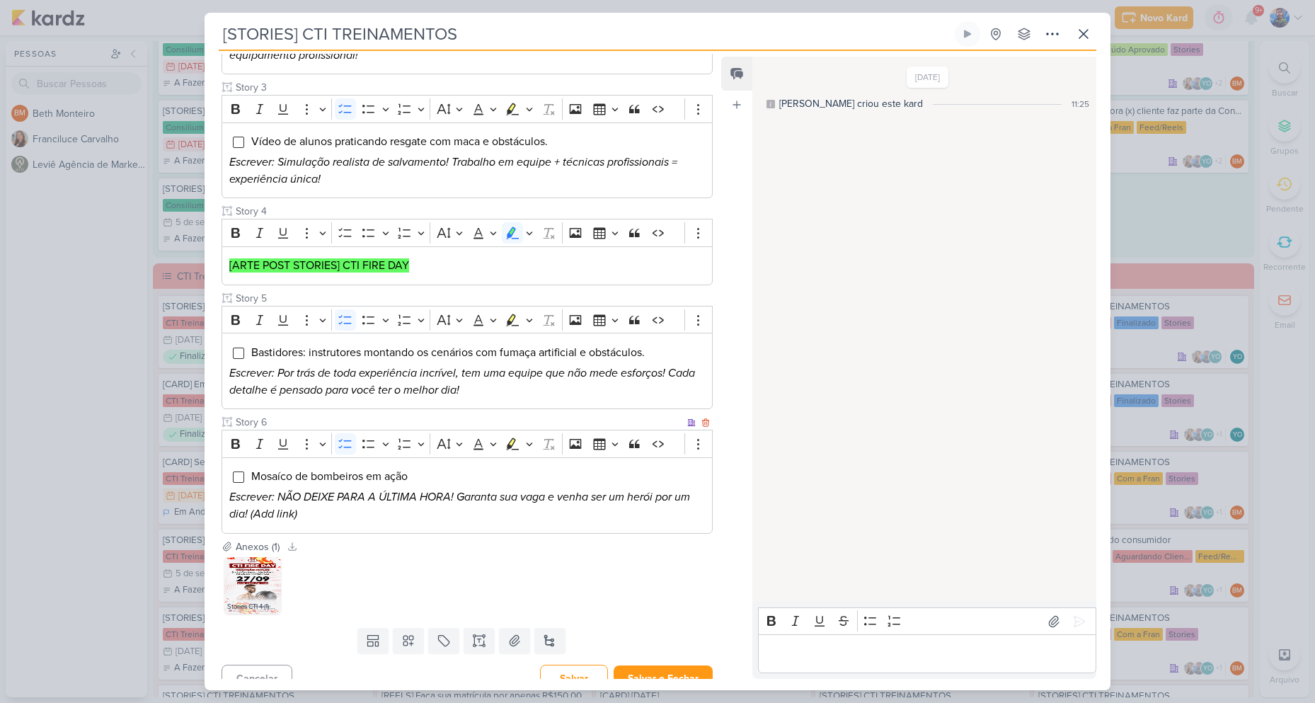
scroll to position [414, 0]
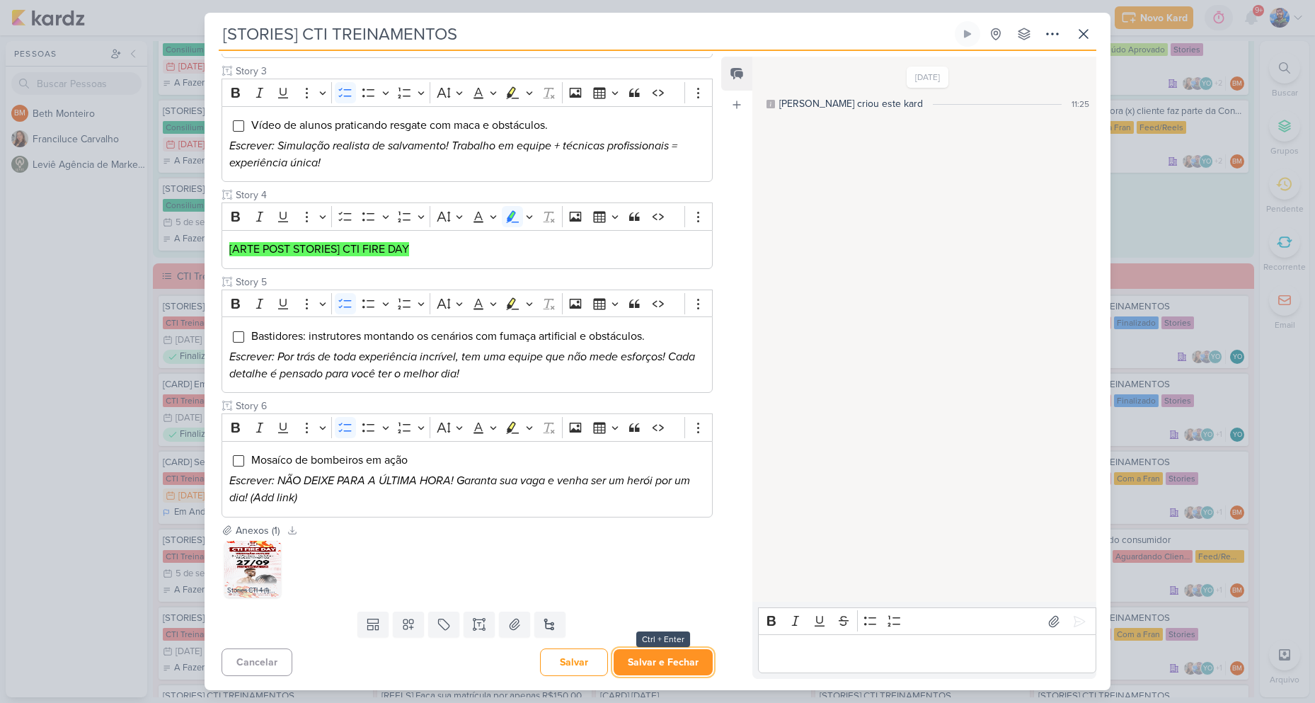
click at [660, 650] on button "Salvar e Fechar" at bounding box center [663, 662] width 99 height 26
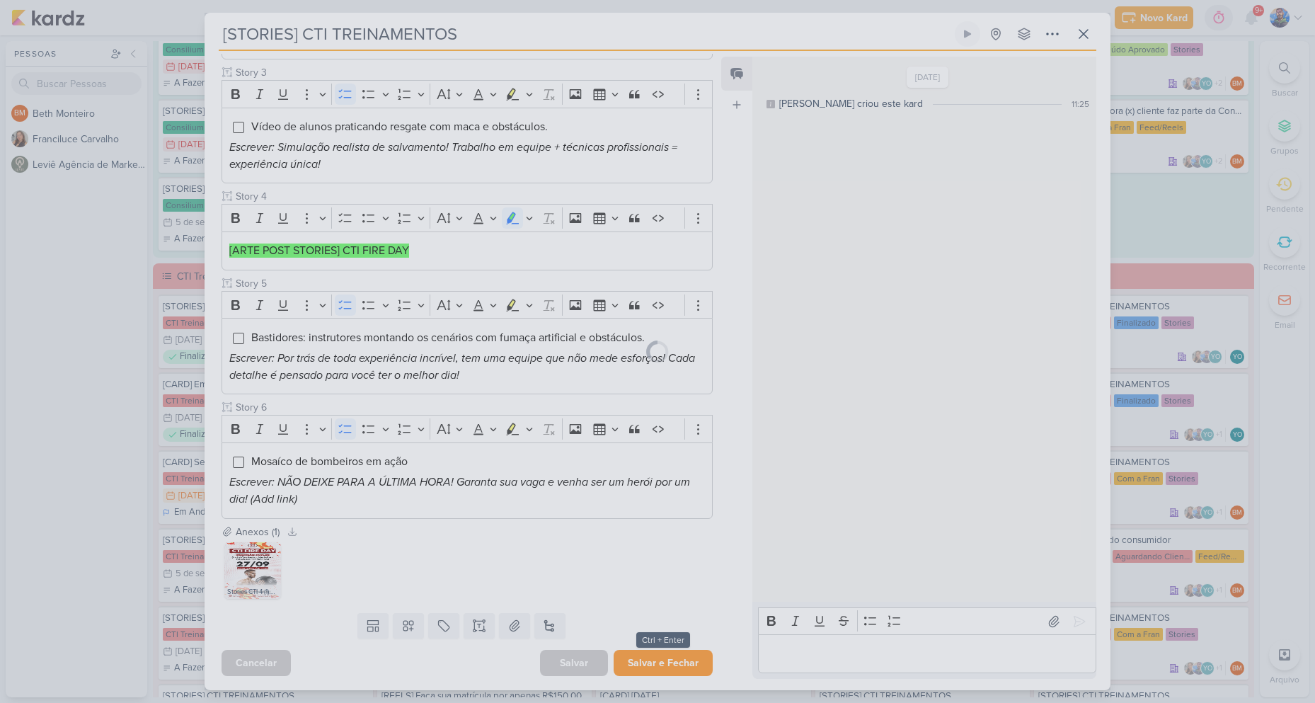
scroll to position [413, 0]
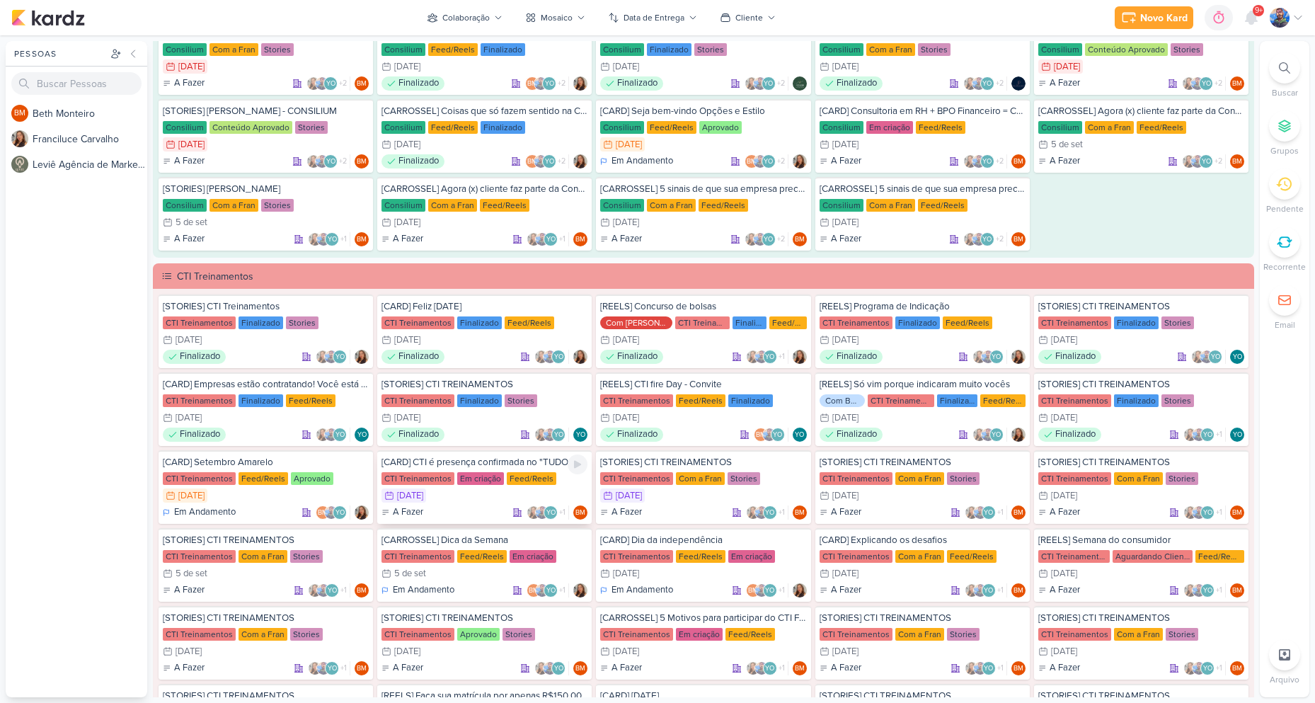
click at [522, 483] on div "Feed/Reels" at bounding box center [532, 478] width 50 height 13
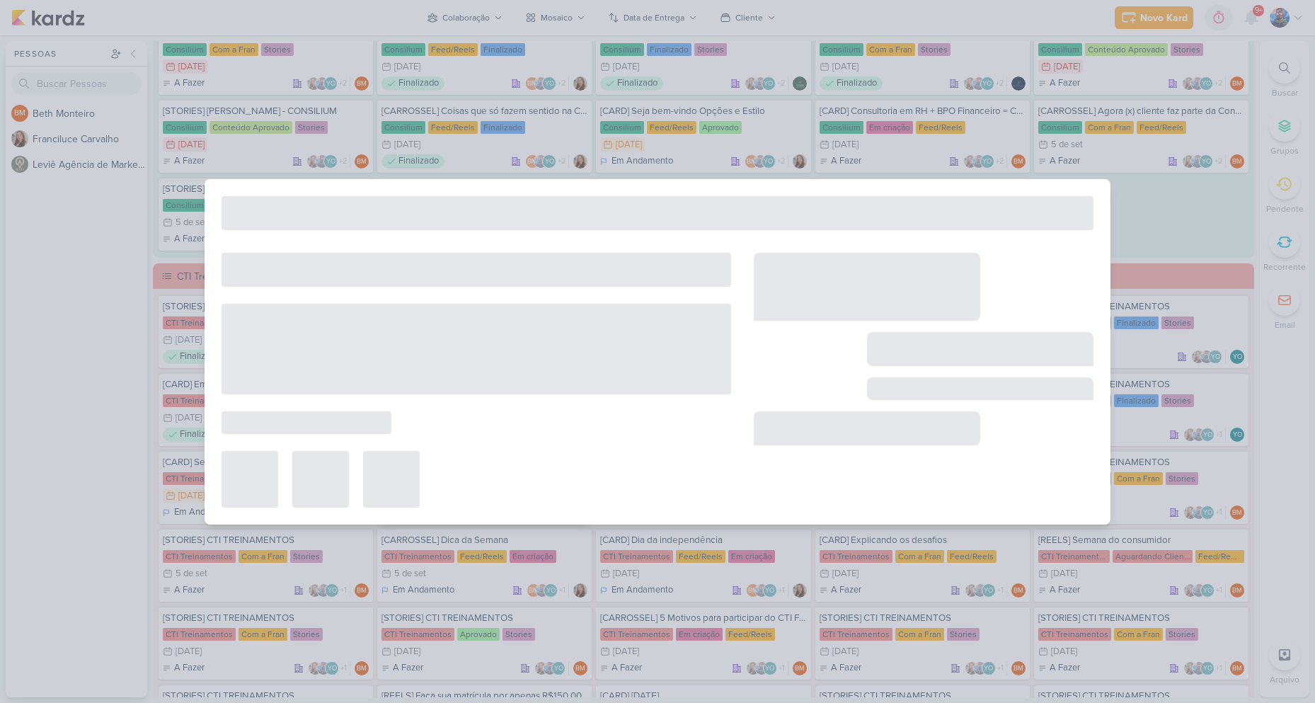
type input "[CARD] CTI é presença confirmada no "TUDO NOSSO FESTIVAL ROOTS EDITION" no Shop…"
type input "2 de setembro de 2025 às 23:59"
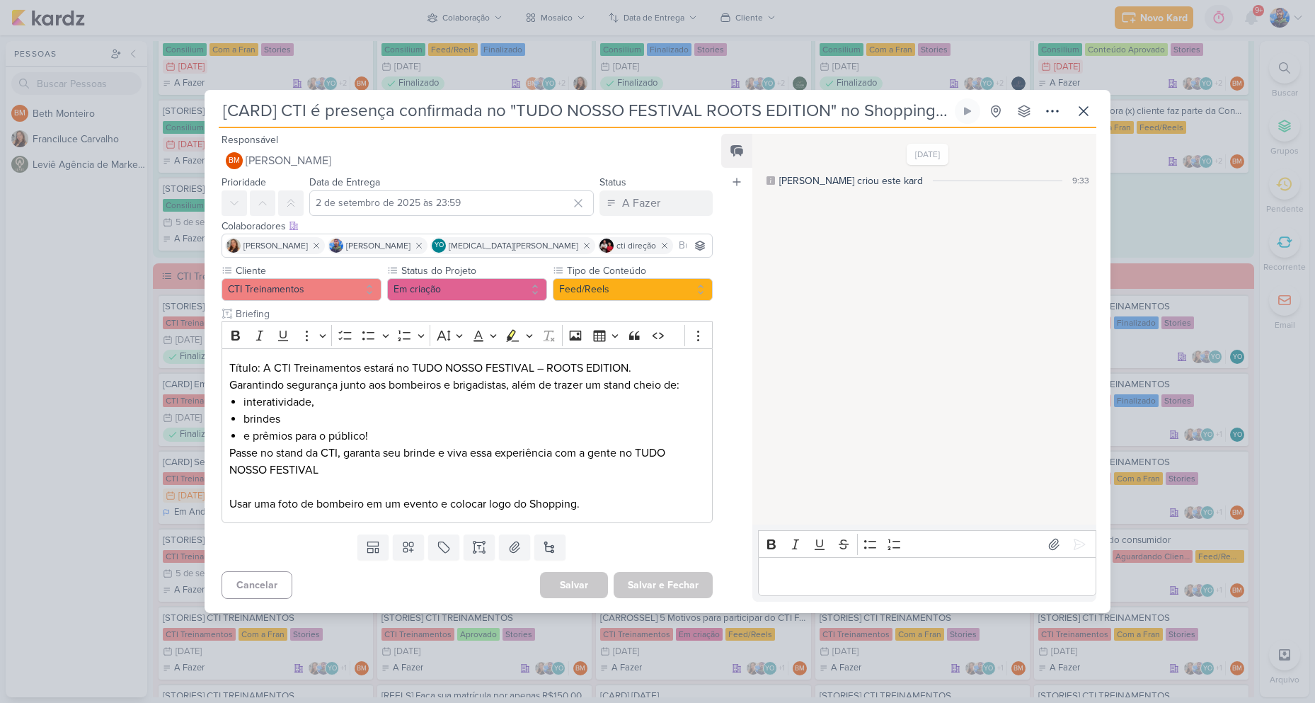
scroll to position [0, 0]
drag, startPoint x: 263, startPoint y: 367, endPoint x: 405, endPoint y: 362, distance: 142.3
click at [405, 362] on p "Título: A CTI Treinamentos estará no TUDO NOSSO FESTIVAL – ROOTS EDITION." at bounding box center [467, 367] width 476 height 17
copy p "A CTI Treinamentos estará no"
click at [410, 369] on p "Título: A CTI Treinamentos estará no TUDO NOSSO FESTIVAL – ROOTS EDITION." at bounding box center [467, 367] width 476 height 17
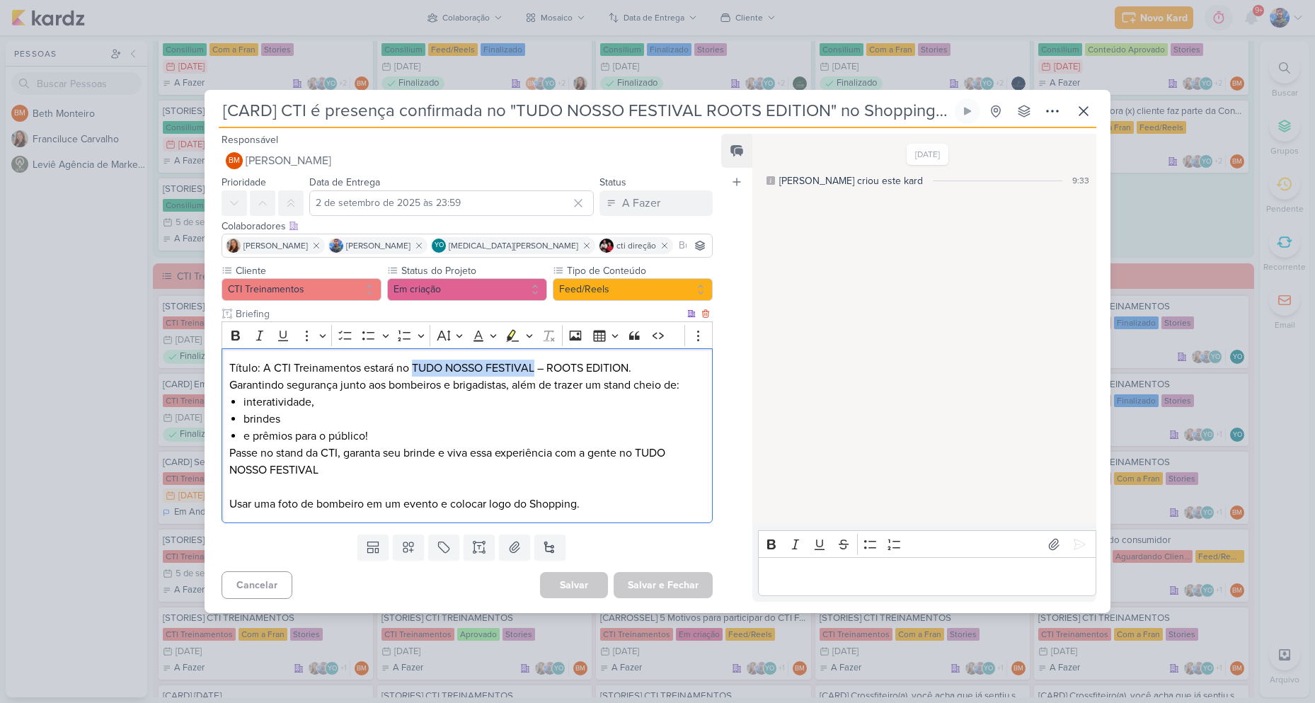
drag, startPoint x: 413, startPoint y: 362, endPoint x: 536, endPoint y: 372, distance: 124.2
click at [536, 372] on p "Título: A CTI Treinamentos estará no TUDO NOSSO FESTIVAL – ROOTS EDITION." at bounding box center [467, 367] width 476 height 17
copy p "TUDO NOSSO FESTIVAL"
click at [594, 369] on p "Título: A CTI Treinamentos estará no TUDO NOSSO FESTIVAL – ROOTS EDITION." at bounding box center [467, 367] width 476 height 17
drag, startPoint x: 547, startPoint y: 364, endPoint x: 644, endPoint y: 363, distance: 97.0
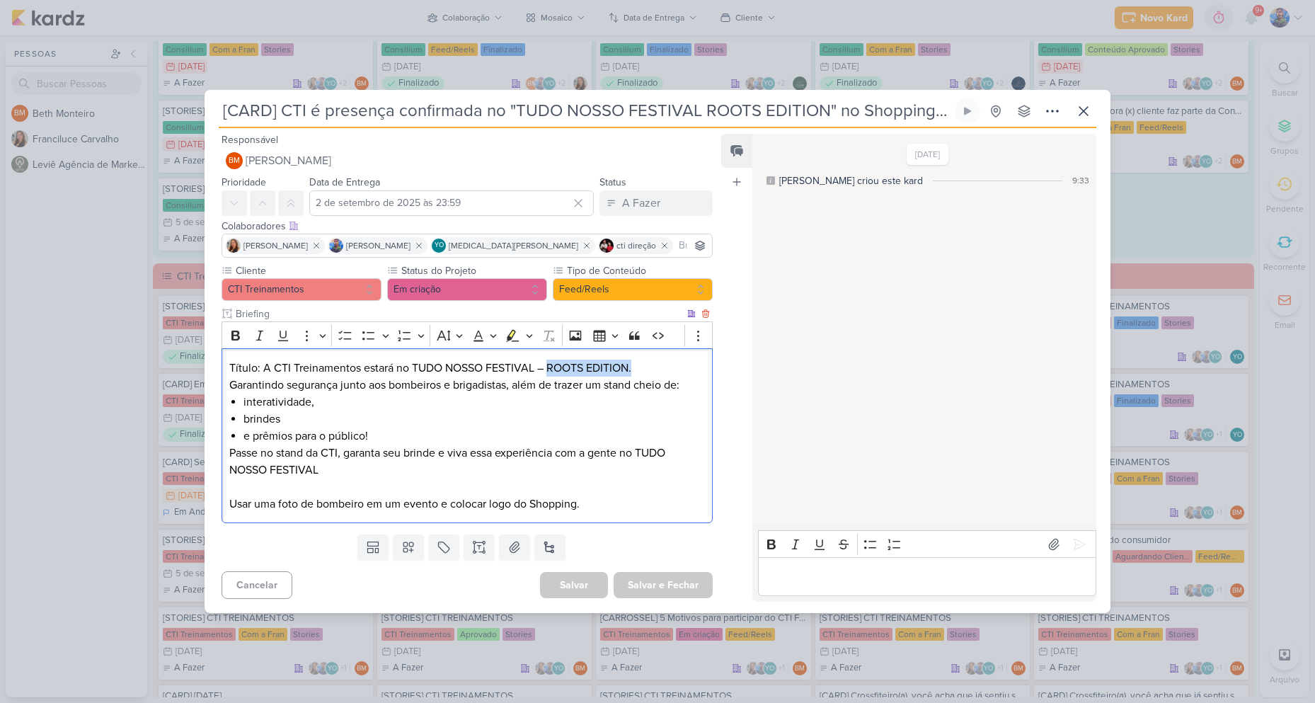
click at [644, 363] on p "Título: A CTI Treinamentos estará no TUDO NOSSO FESTIVAL – ROOTS EDITION." at bounding box center [467, 367] width 476 height 17
copy p "ROOTS EDITION."
drag, startPoint x: 369, startPoint y: 376, endPoint x: 347, endPoint y: 379, distance: 21.4
click at [369, 375] on div "Título: A CTI Treinamentos estará no TUDO NOSSO FESTIVAL – ROOTS EDITION. Garan…" at bounding box center [466, 435] width 491 height 175
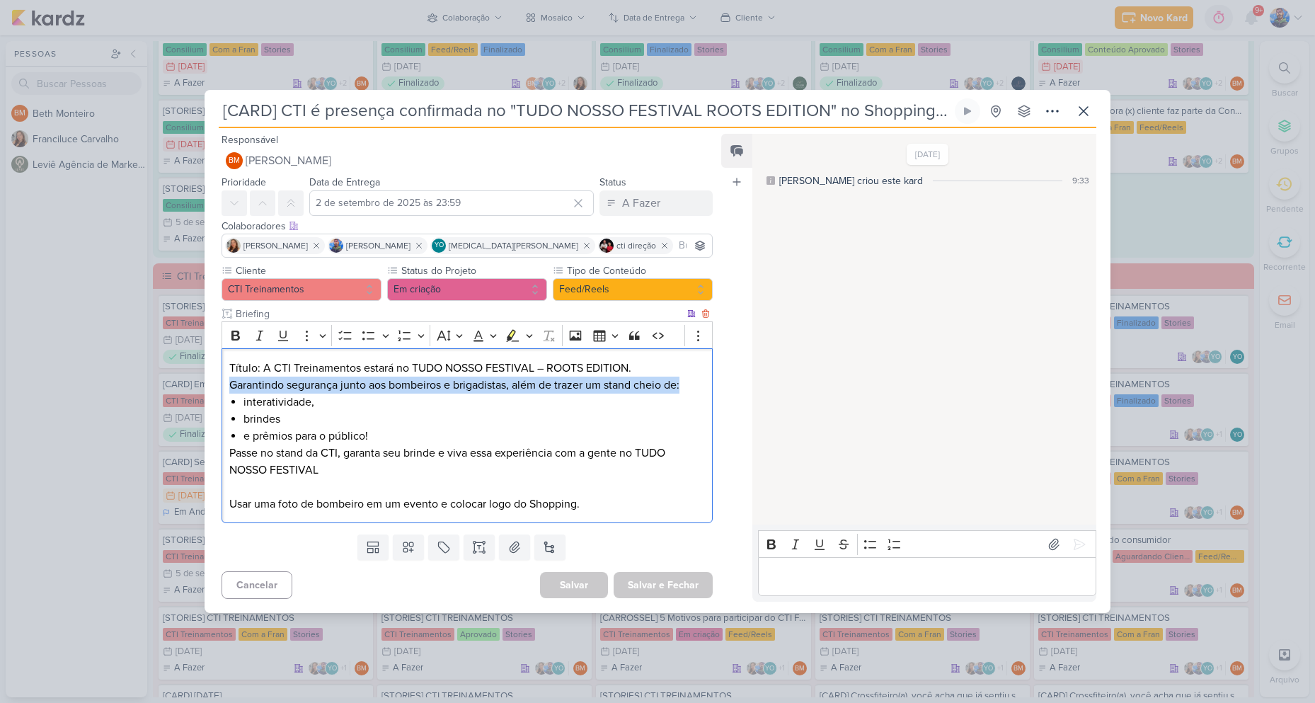
drag, startPoint x: 229, startPoint y: 381, endPoint x: 684, endPoint y: 388, distance: 455.8
click at [684, 388] on p "Garantindo segurança junto aos bombeiros e brigadistas, além de trazer um stand…" at bounding box center [467, 384] width 476 height 17
copy p "Garantindo segurança junto aos bombeiros e brigadistas, além de trazer um stand…"
click at [307, 407] on li "interatividade," at bounding box center [473, 401] width 461 height 17
drag, startPoint x: 315, startPoint y: 402, endPoint x: 239, endPoint y: 404, distance: 75.7
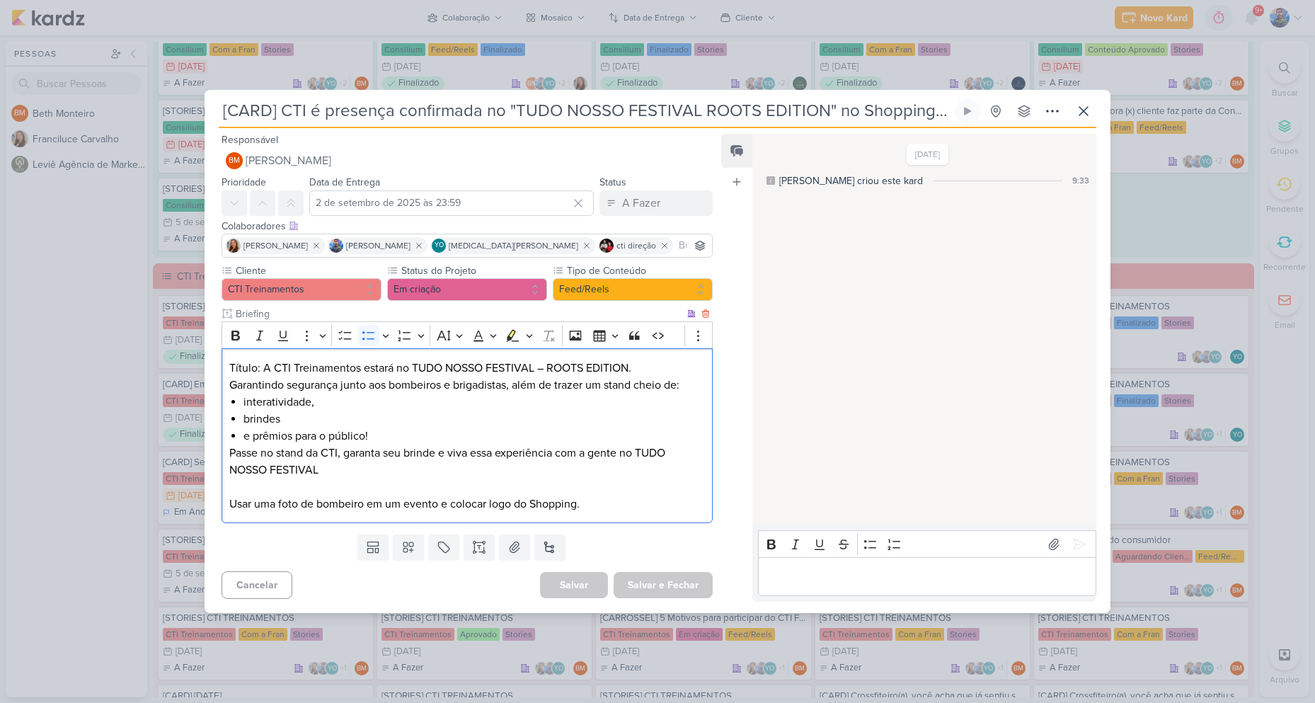
click at [239, 404] on div "Título: A CTI Treinamentos estará no TUDO NOSSO FESTIVAL – ROOTS EDITION. Garan…" at bounding box center [466, 435] width 491 height 175
copy li "interatividade,"
click at [274, 423] on li "brindes" at bounding box center [473, 418] width 461 height 17
drag, startPoint x: 282, startPoint y: 423, endPoint x: 246, endPoint y: 422, distance: 36.8
click at [246, 422] on li "brindes" at bounding box center [473, 418] width 461 height 17
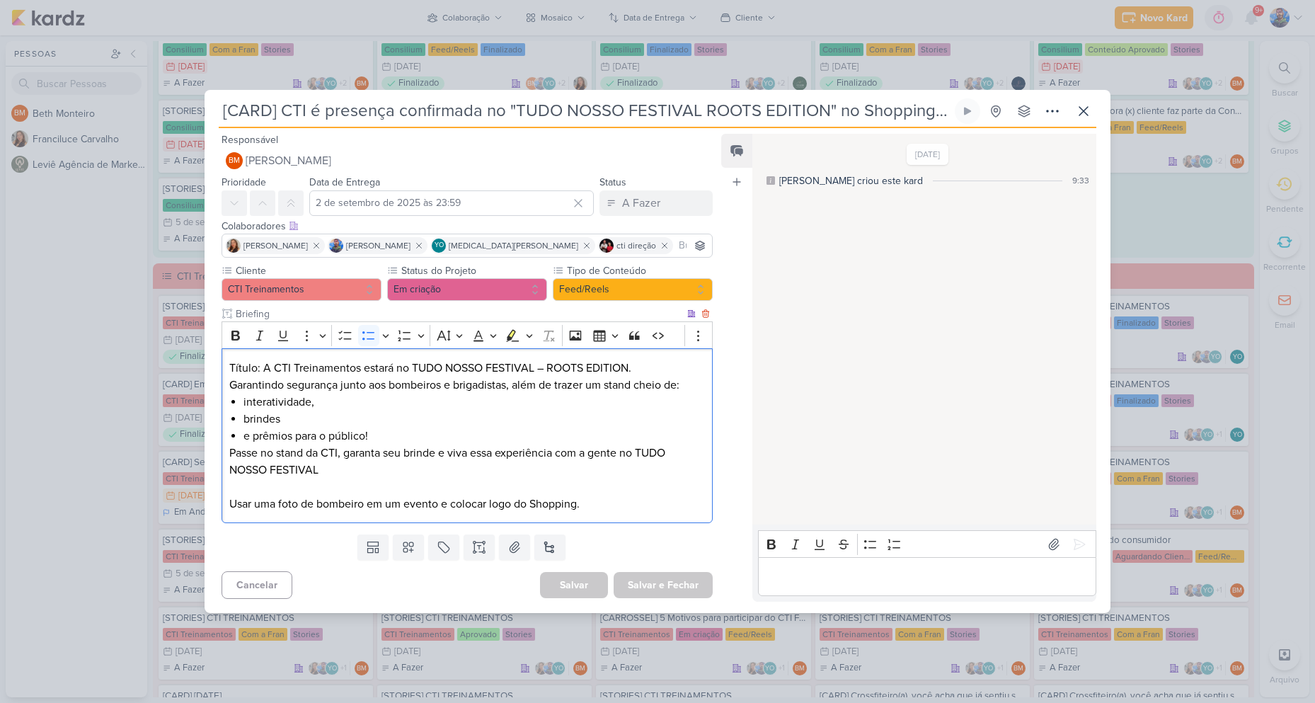
copy li "brindes"
click at [374, 432] on li "e prêmios para o público!" at bounding box center [473, 435] width 461 height 17
drag, startPoint x: 334, startPoint y: 430, endPoint x: 260, endPoint y: 427, distance: 74.4
click at [246, 437] on li "e prêmios para o público!" at bounding box center [473, 435] width 461 height 17
copy li "e prêmios para o público!"
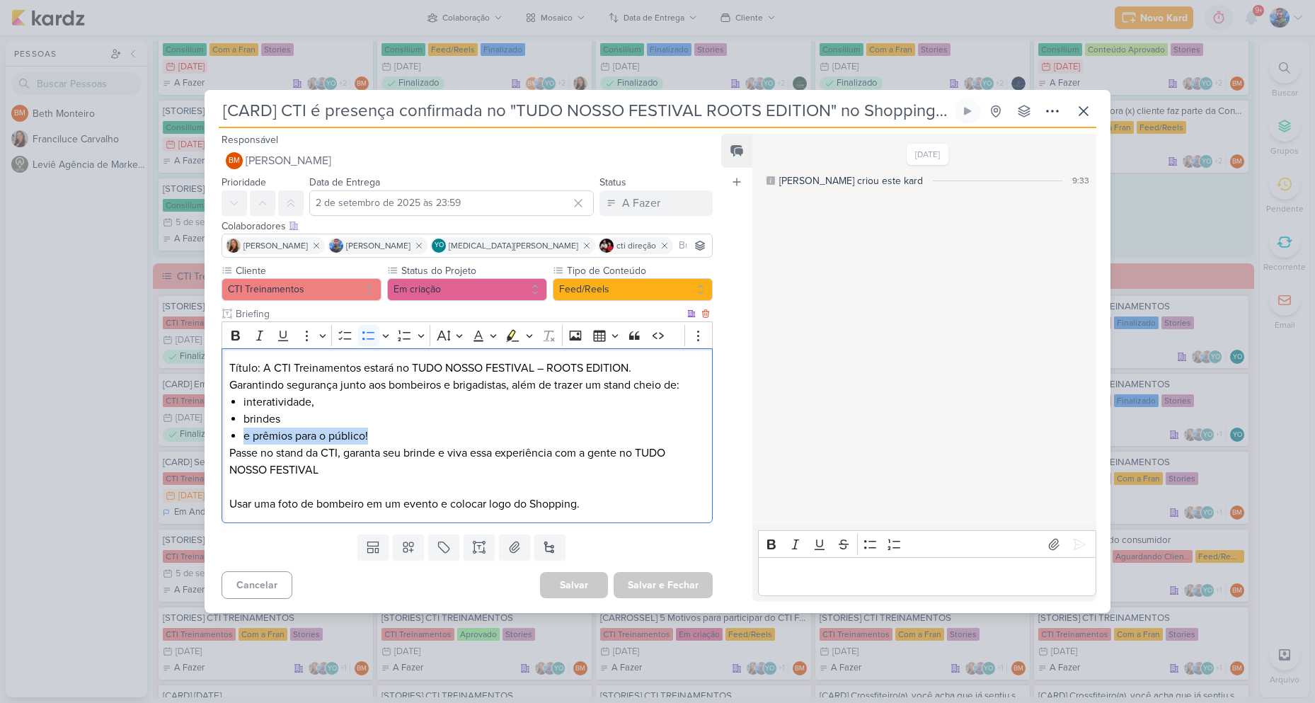
click at [376, 443] on li "e prêmios para o público!" at bounding box center [473, 435] width 461 height 17
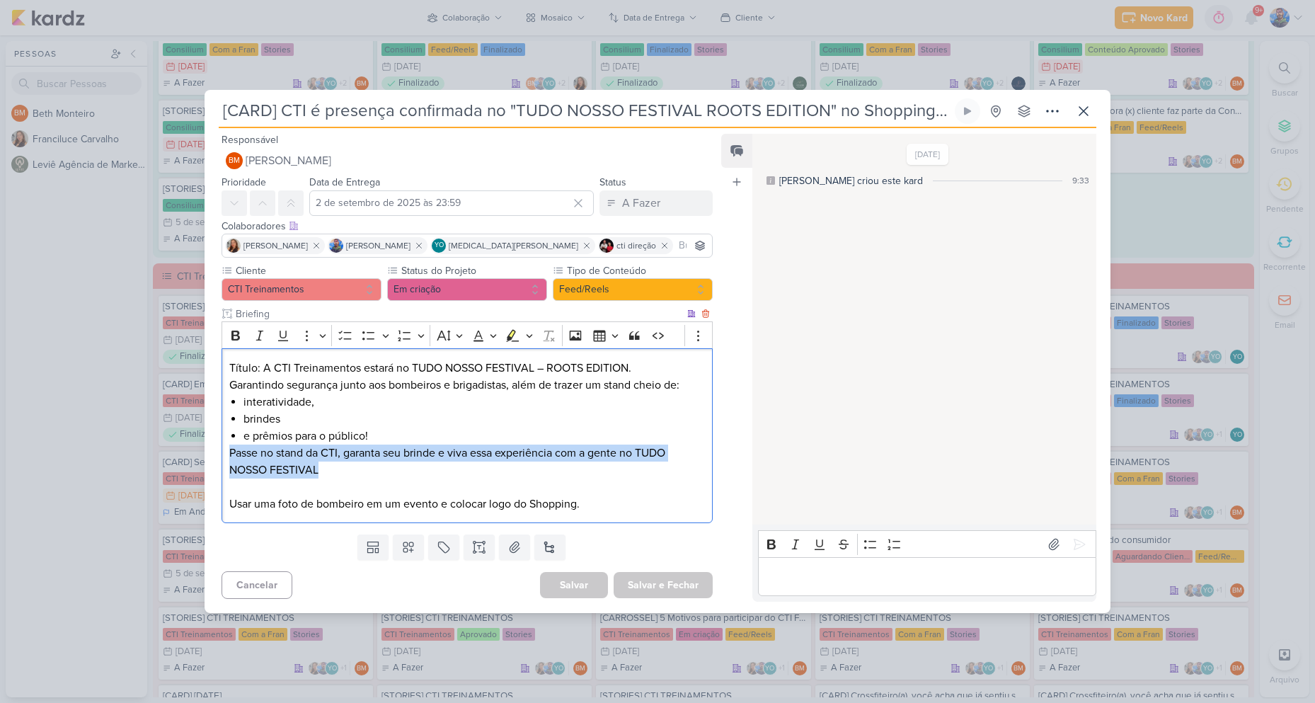
drag, startPoint x: 230, startPoint y: 451, endPoint x: 366, endPoint y: 471, distance: 137.4
click at [366, 471] on p "Passe no stand da CTI, garanta seu brinde e viva essa experiência com a gente n…" at bounding box center [467, 461] width 476 height 34
copy p "Passe no stand da CTI, garanta seu brinde e viva essa experiência com a gente n…"
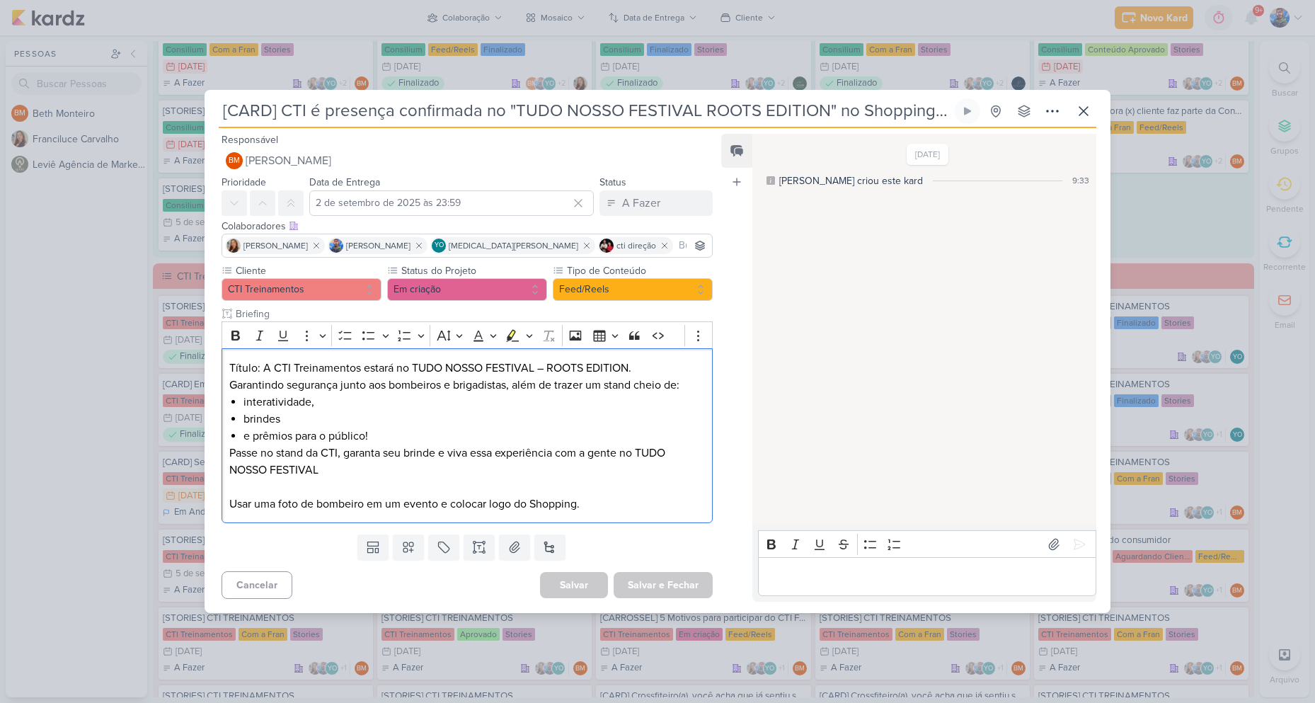
click at [522, 587] on div "Cancelar Salvar Salvar e Fechar Ctrl + Enter" at bounding box center [462, 583] width 514 height 36
click at [513, 553] on icon at bounding box center [514, 547] width 14 height 14
click at [522, 544] on button at bounding box center [514, 546] width 31 height 25
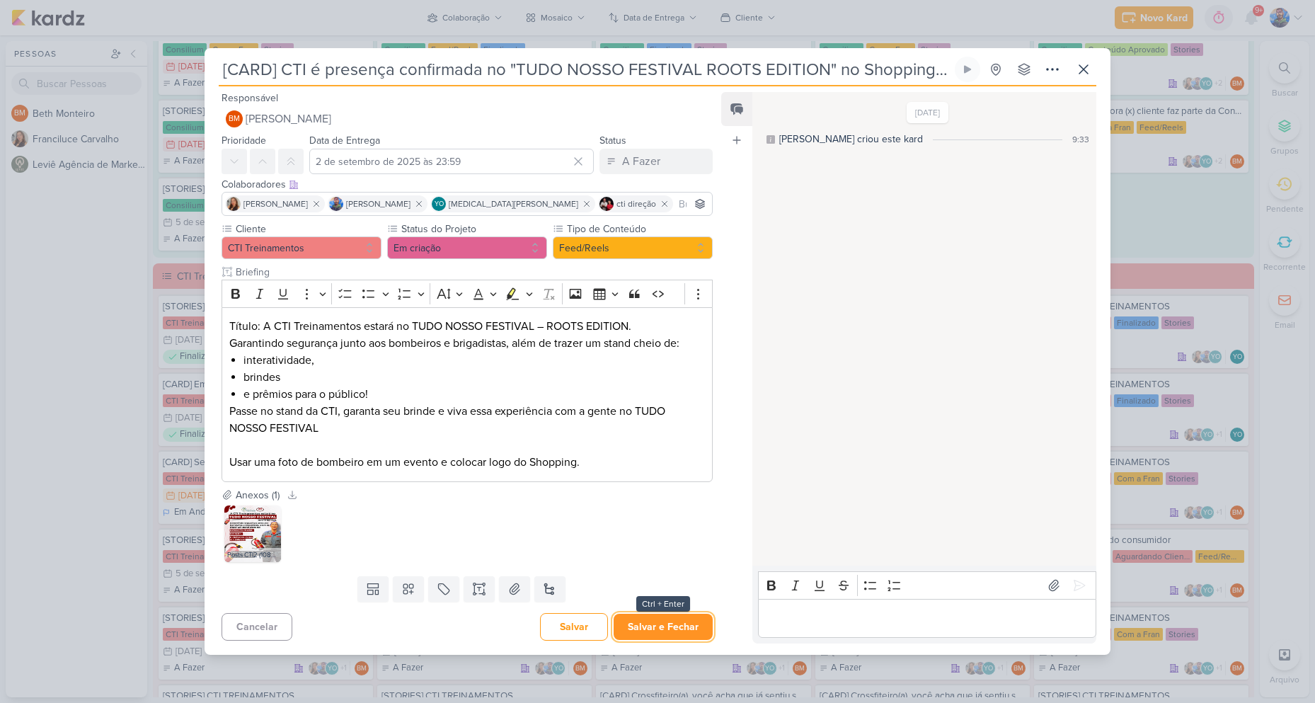
click at [641, 632] on button "Salvar e Fechar" at bounding box center [663, 627] width 99 height 26
